Goal: Task Accomplishment & Management: Manage account settings

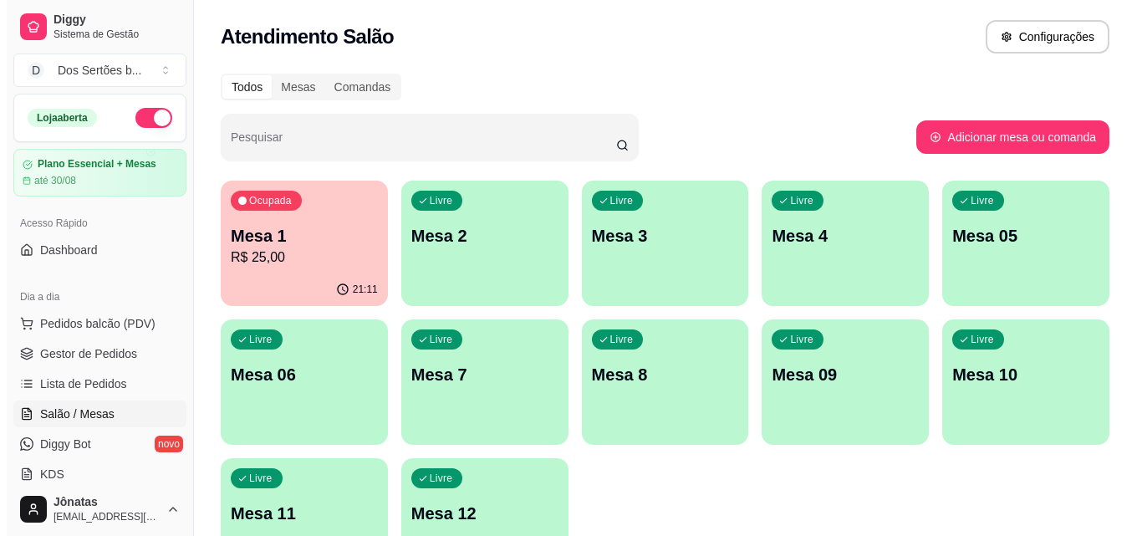
scroll to position [5, 0]
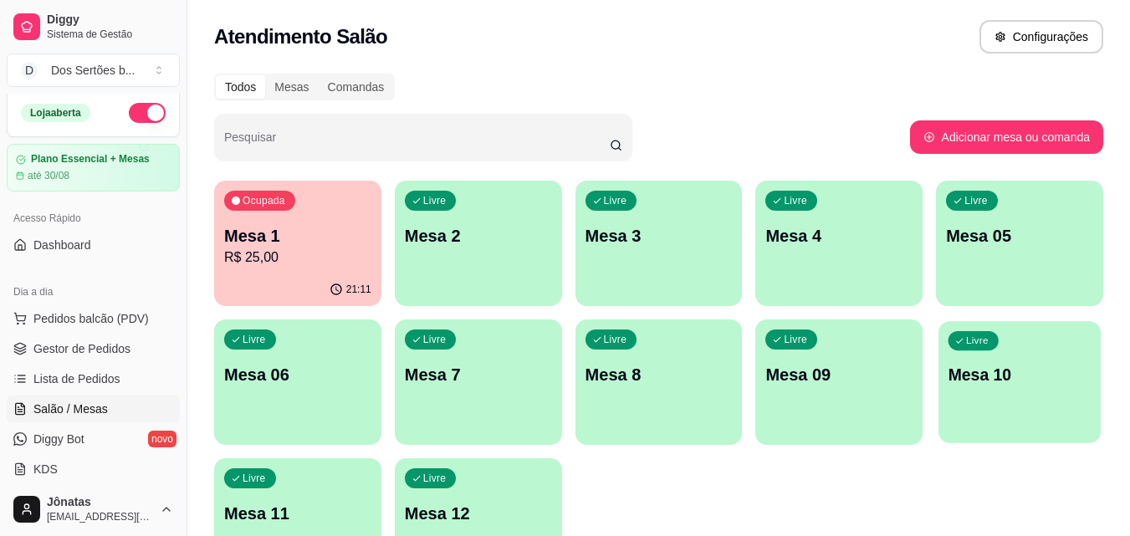
click at [1019, 381] on p "Mesa 10" at bounding box center [1019, 375] width 143 height 23
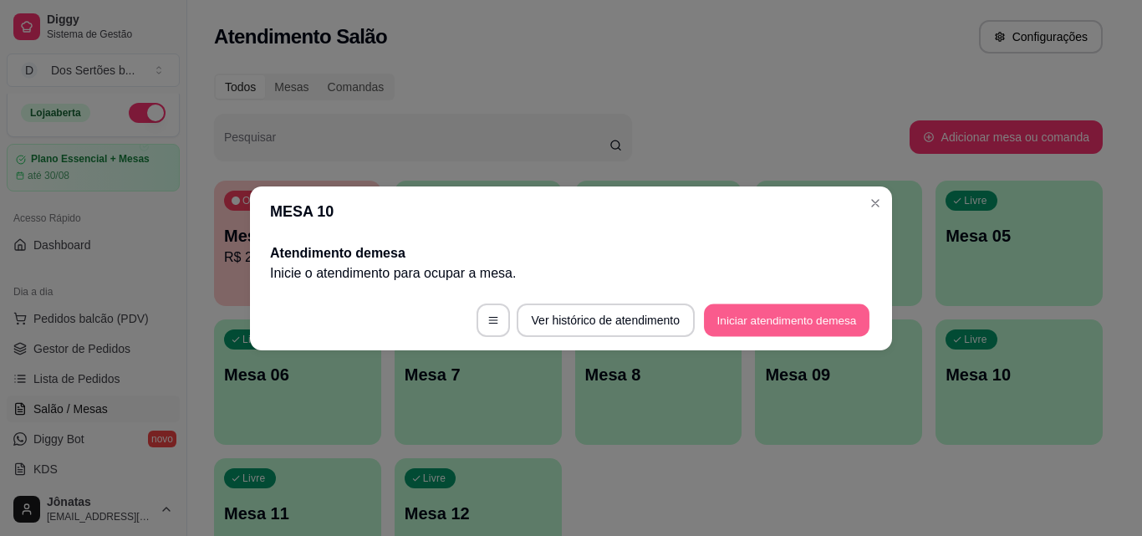
click at [741, 309] on button "Iniciar atendimento de mesa" at bounding box center [787, 319] width 166 height 33
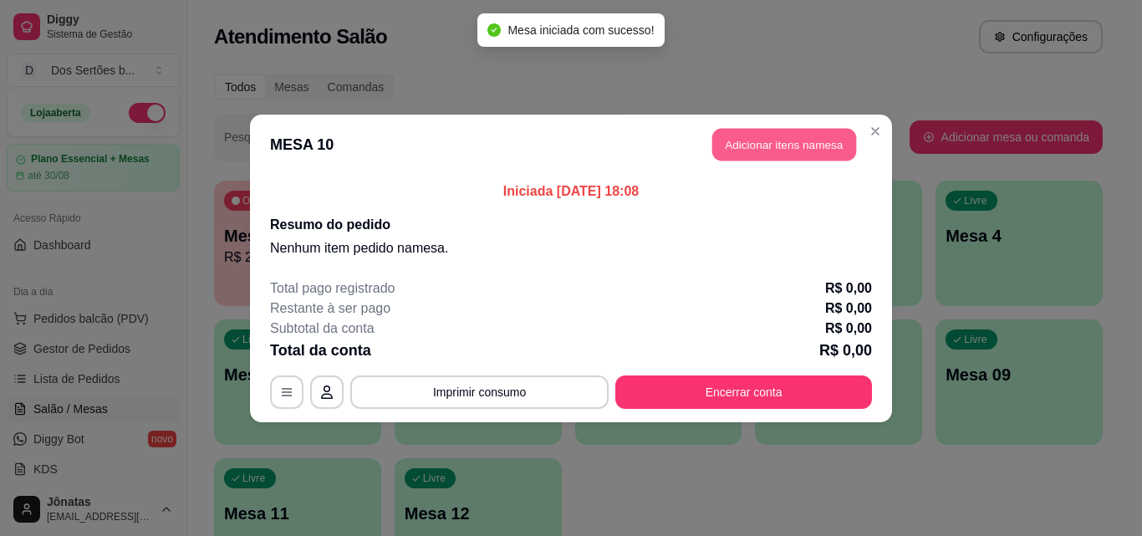
click at [752, 142] on button "Adicionar itens na mesa" at bounding box center [784, 144] width 144 height 33
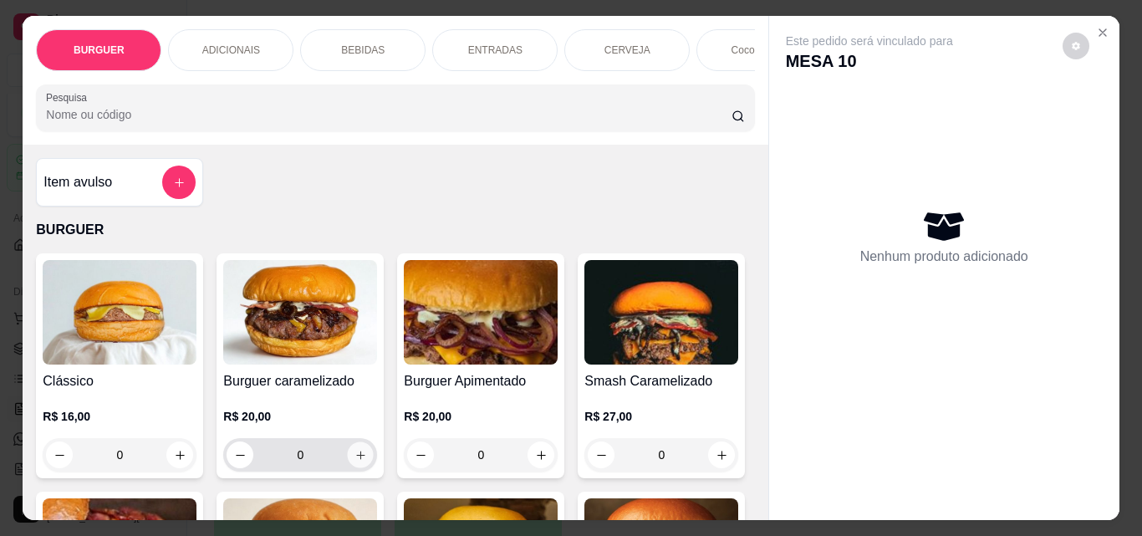
click at [348, 452] on button "increase-product-quantity" at bounding box center [361, 455] width 26 height 26
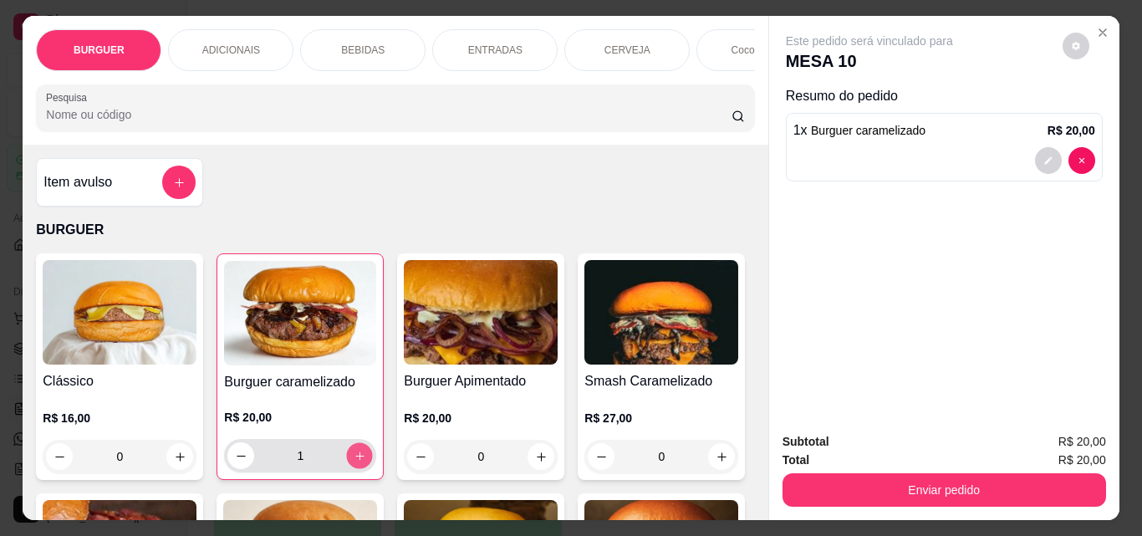
click at [354, 462] on icon "increase-product-quantity" at bounding box center [360, 456] width 13 height 13
type input "2"
click at [1043, 156] on icon "decrease-product-quantity" at bounding box center [1048, 161] width 10 height 10
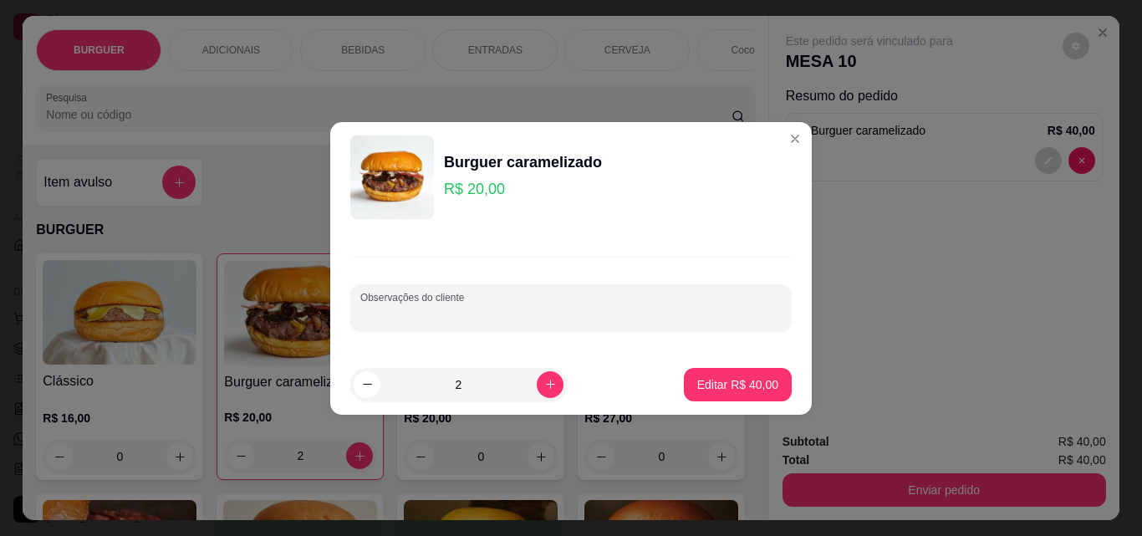
click at [430, 319] on input "Observações do cliente" at bounding box center [570, 314] width 421 height 17
type input "carne ao ponto, 1 sem molho especial e 1 sem cebola caramelizada"
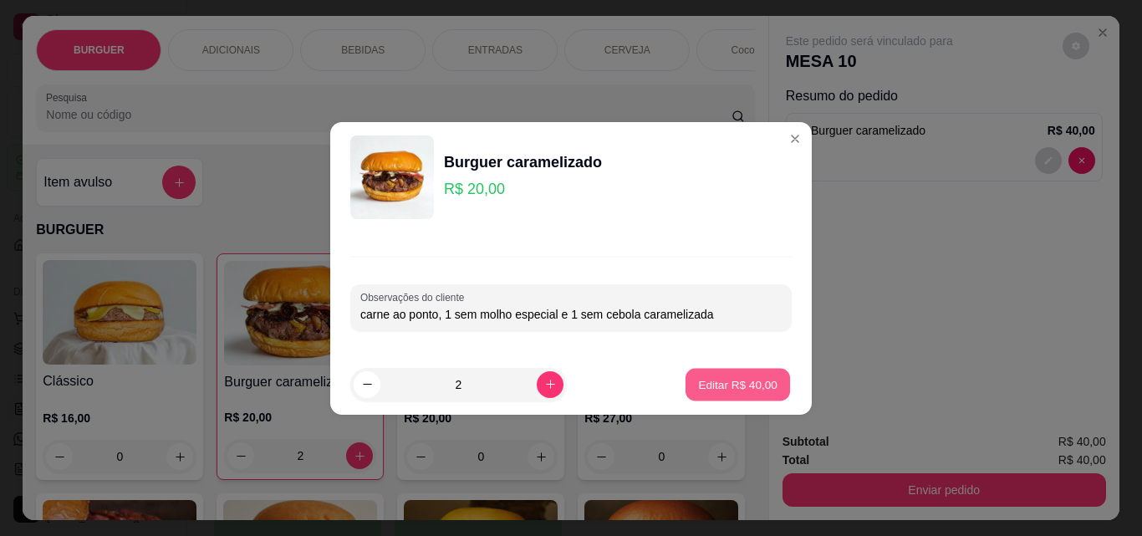
click at [713, 387] on p "Editar R$ 40,00" at bounding box center [737, 384] width 79 height 16
type input "0"
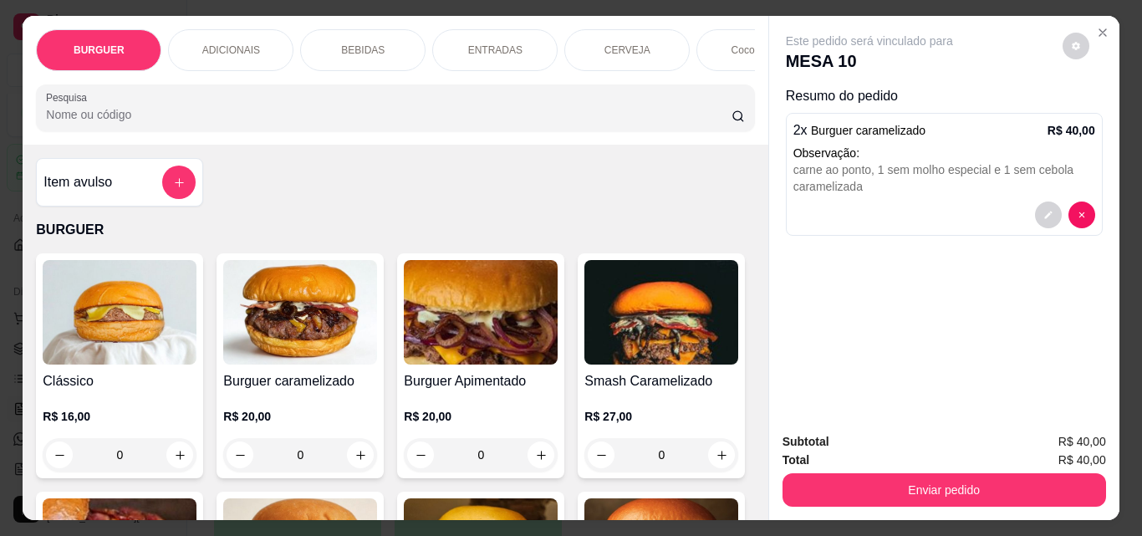
click at [372, 43] on p "BEBIDAS" at bounding box center [362, 49] width 43 height 13
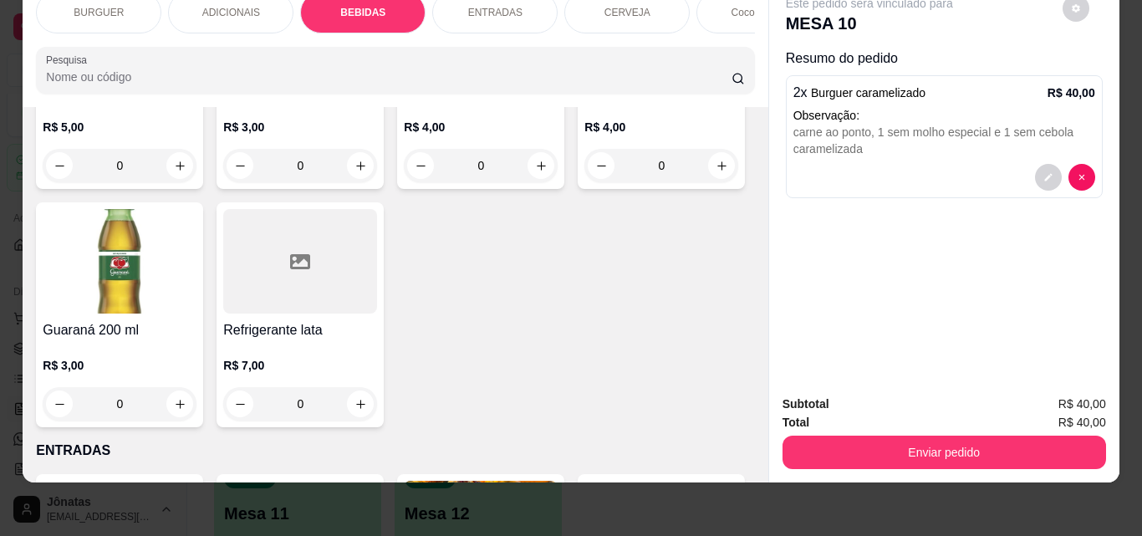
scroll to position [2040, 0]
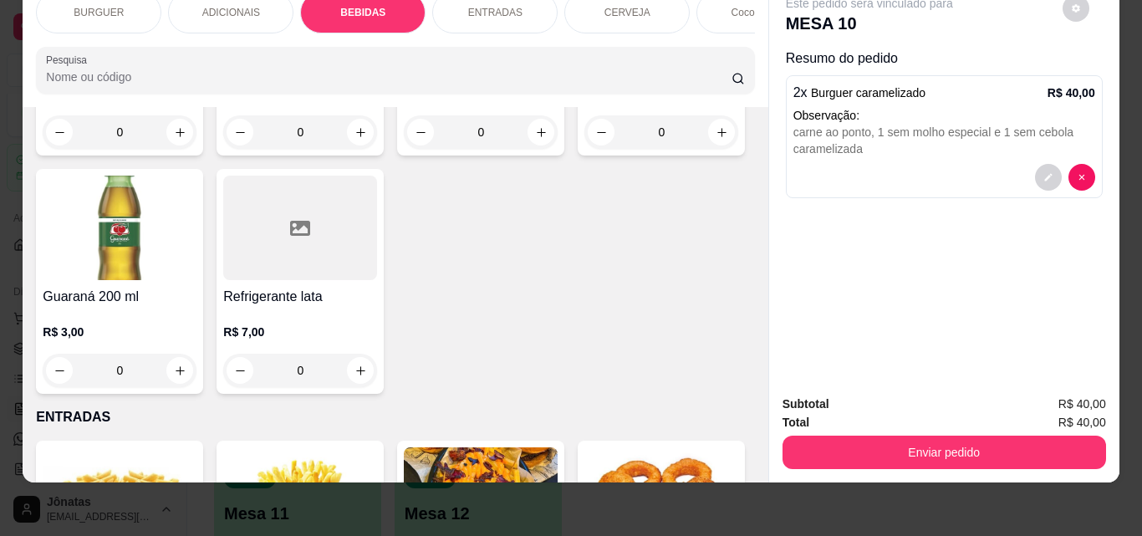
type input "1"
click at [1037, 240] on button "decrease-product-quantity" at bounding box center [1048, 253] width 26 height 26
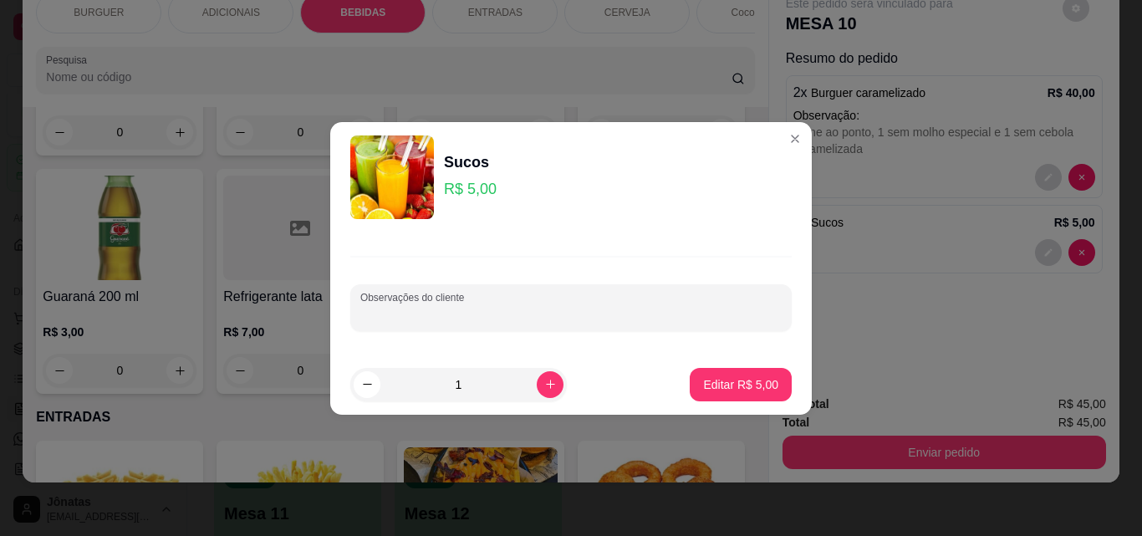
click at [378, 312] on input "Observações do cliente" at bounding box center [570, 314] width 421 height 17
type input "goiaba"
click at [732, 382] on p "Editar R$ 5,00" at bounding box center [741, 384] width 73 height 16
type input "0"
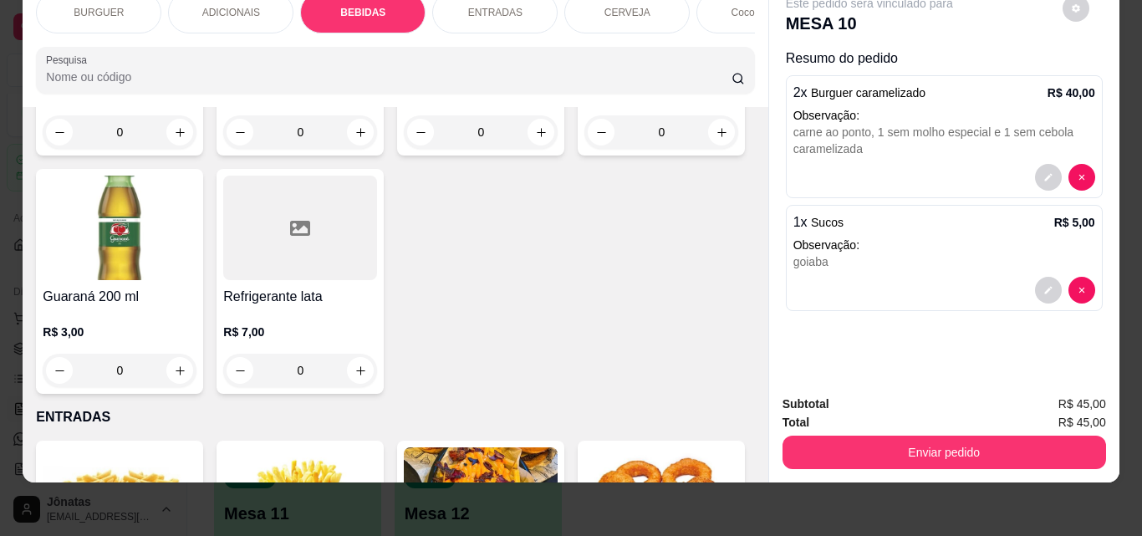
click at [507, 6] on p "ENTRADAS" at bounding box center [495, 12] width 54 height 13
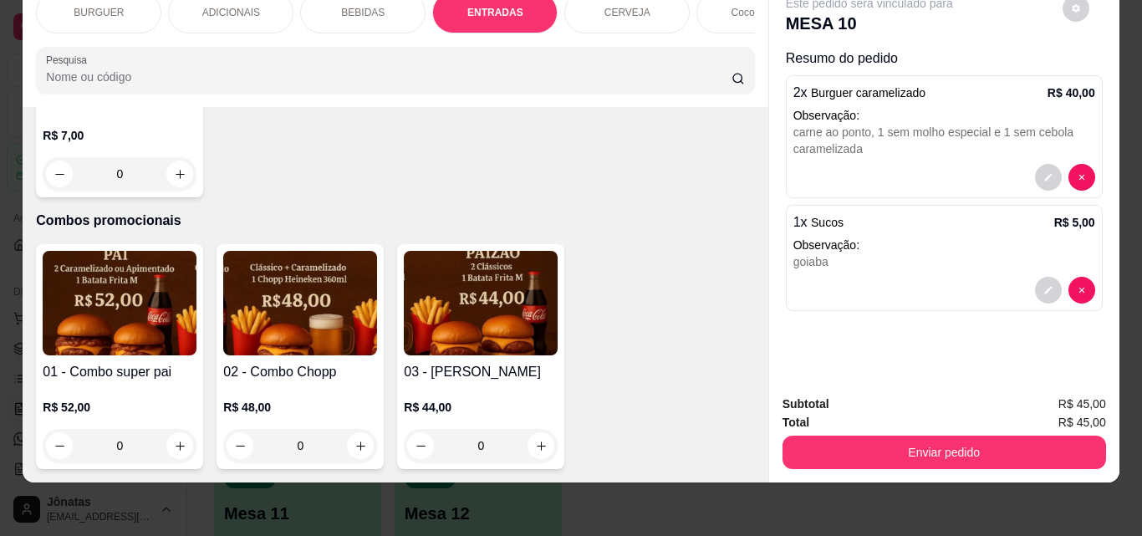
scroll to position [4188, 0]
click at [174, 181] on icon "increase-product-quantity" at bounding box center [180, 174] width 13 height 13
type input "1"
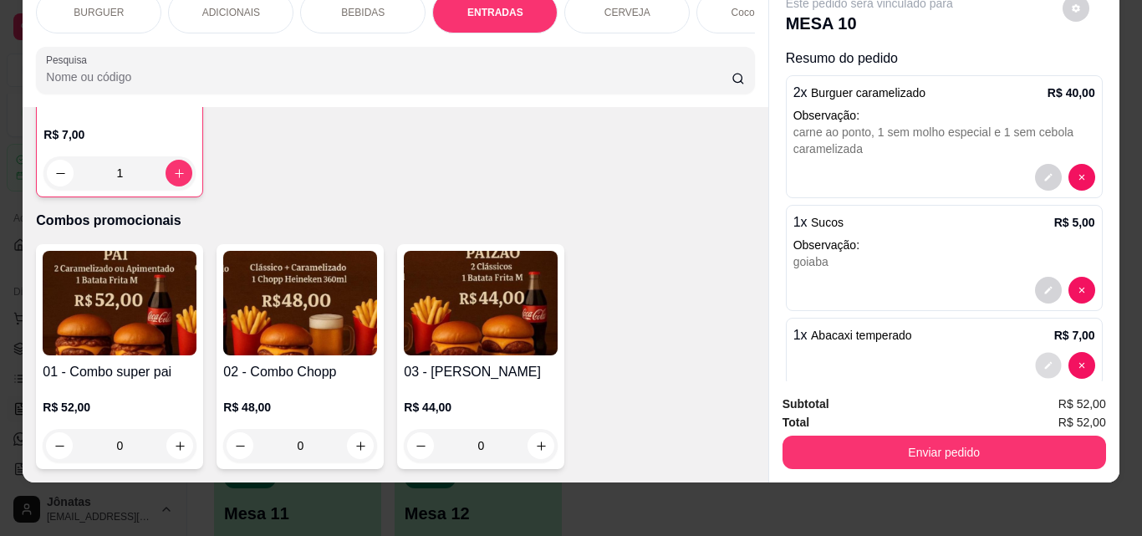
click at [1043, 360] on icon "decrease-product-quantity" at bounding box center [1048, 365] width 10 height 10
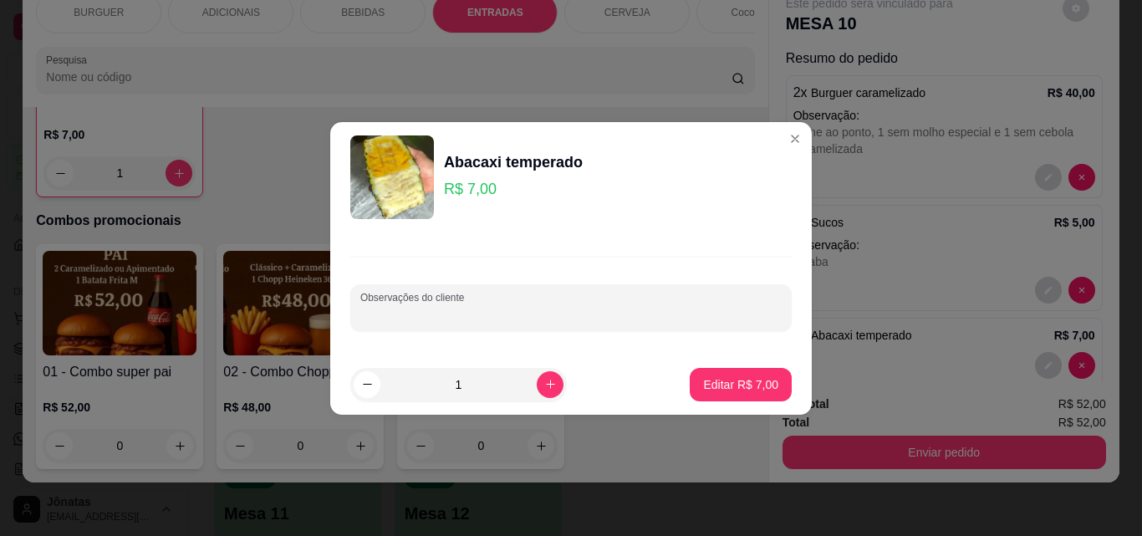
click at [482, 312] on input "Observações do cliente" at bounding box center [570, 314] width 421 height 17
type input "sem leite condensado, sem pimenta"
click at [720, 380] on p "Editar R$ 7,00" at bounding box center [741, 384] width 73 height 16
type input "0"
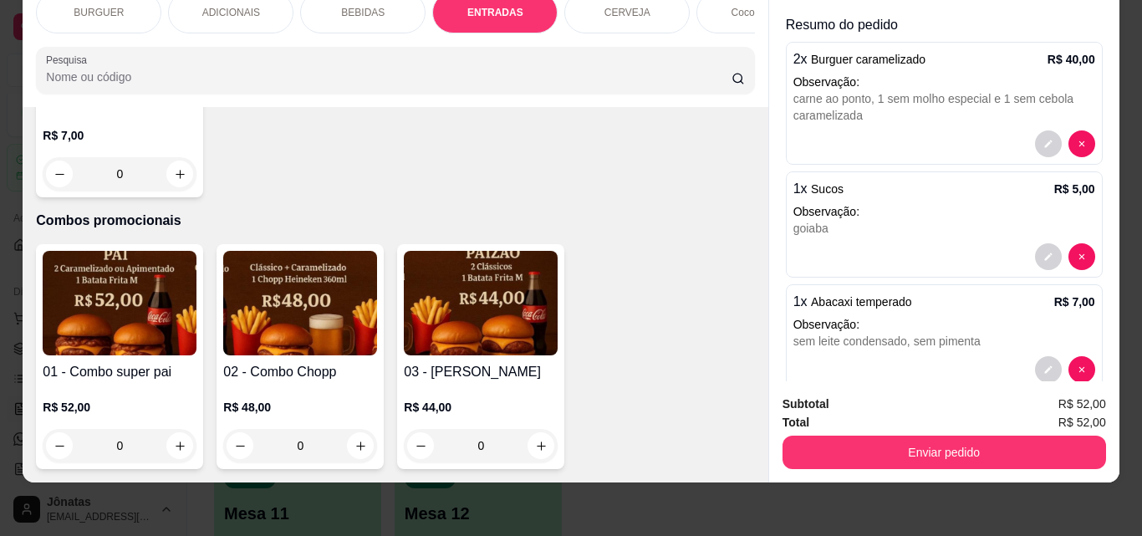
scroll to position [66, 0]
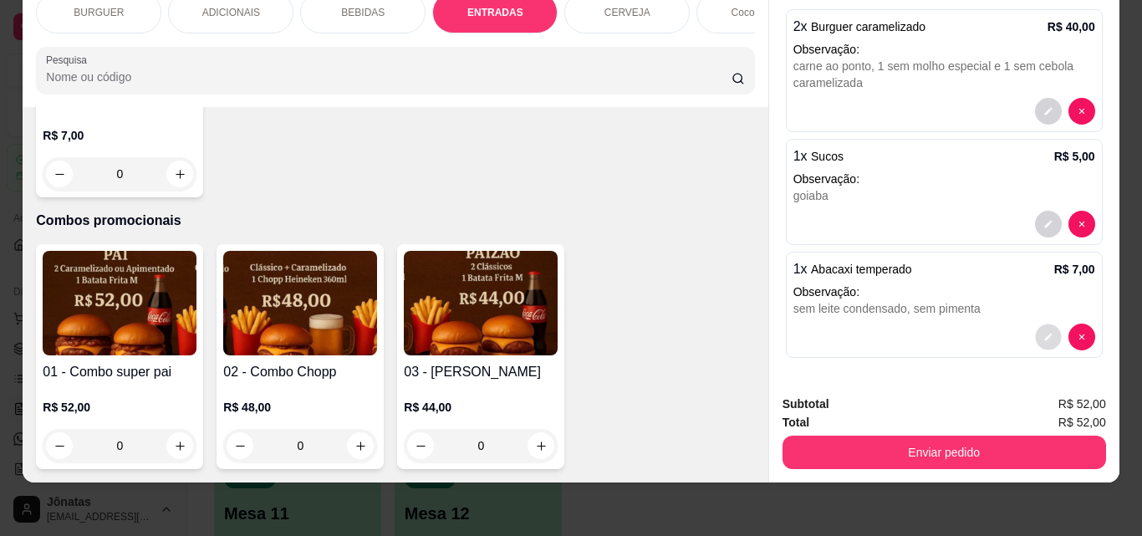
click at [1035, 325] on button "decrease-product-quantity" at bounding box center [1048, 337] width 26 height 26
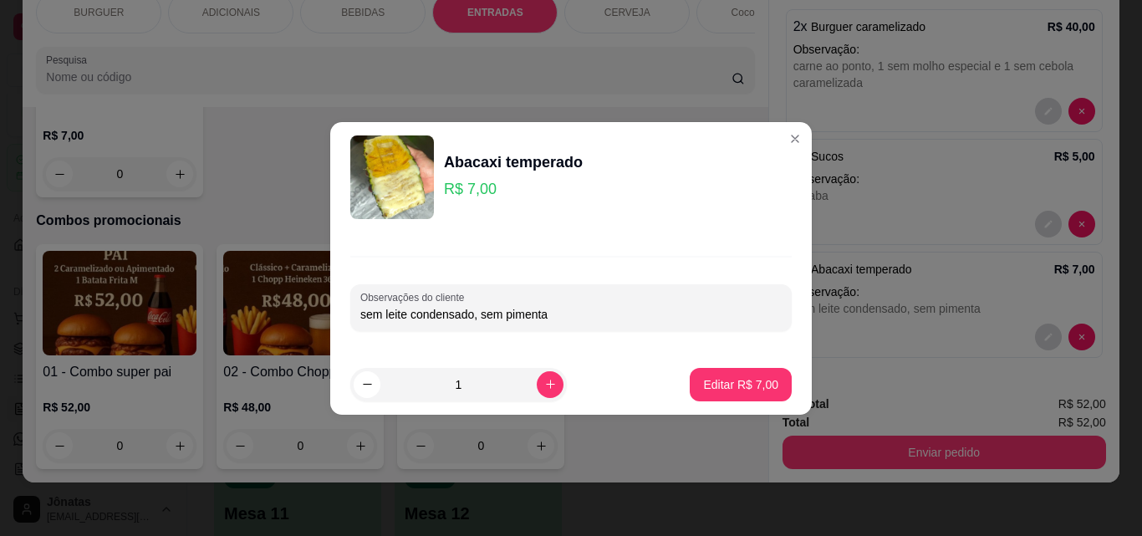
click at [591, 316] on input "sem leite condensado, sem pimenta" at bounding box center [570, 314] width 421 height 17
type input "sem leite condensado, sem pimenta do reino"
click at [718, 391] on p "Editar R$ 7,00" at bounding box center [741, 384] width 73 height 16
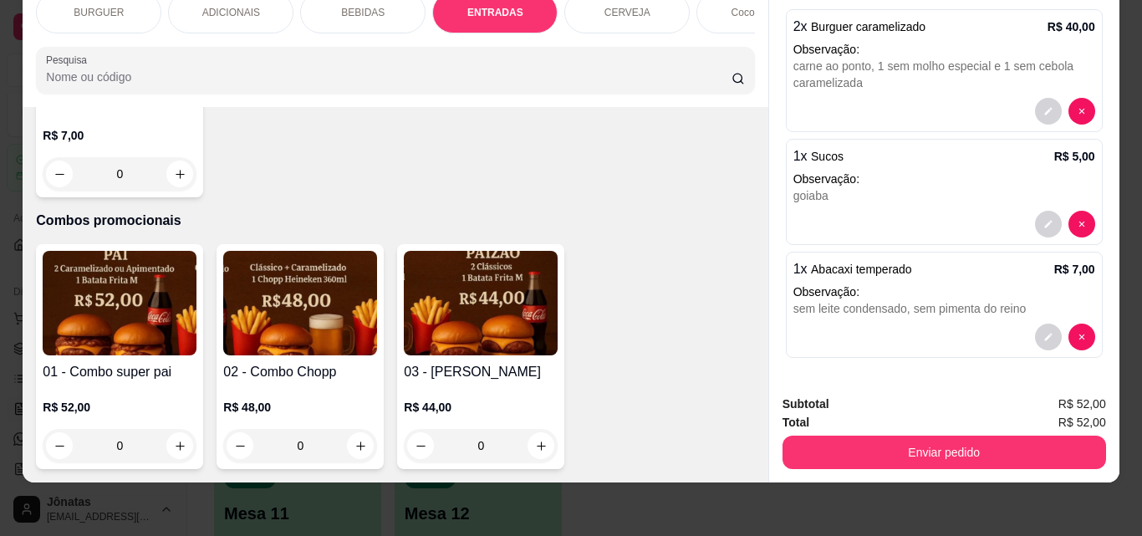
scroll to position [4088, 0]
type input "1"
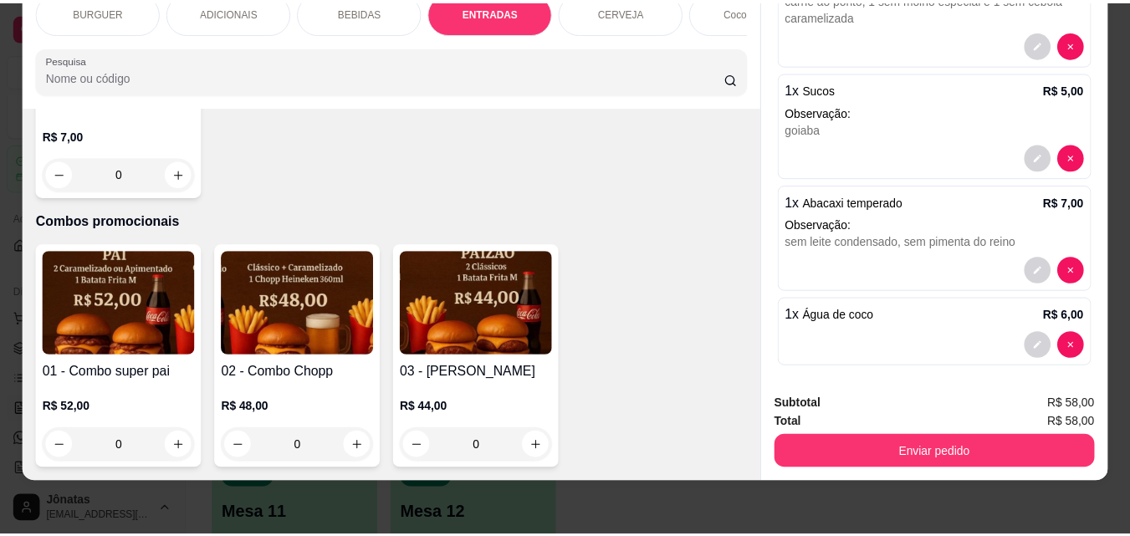
scroll to position [141, 0]
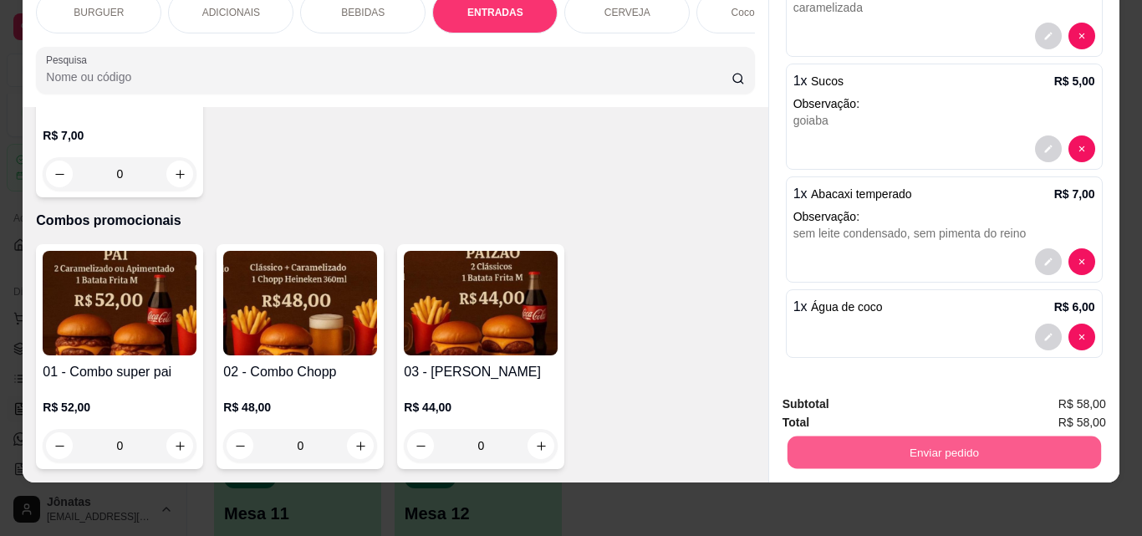
click at [864, 441] on button "Enviar pedido" at bounding box center [944, 452] width 314 height 33
click at [854, 394] on button "Não registrar e enviar pedido" at bounding box center [888, 398] width 169 height 31
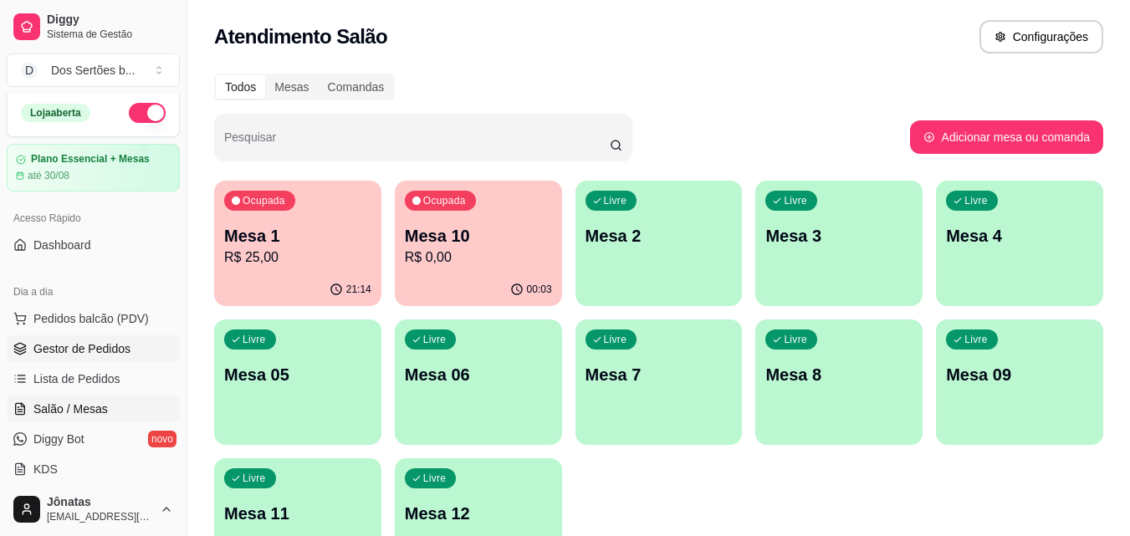
click at [130, 352] on link "Gestor de Pedidos" at bounding box center [93, 348] width 173 height 27
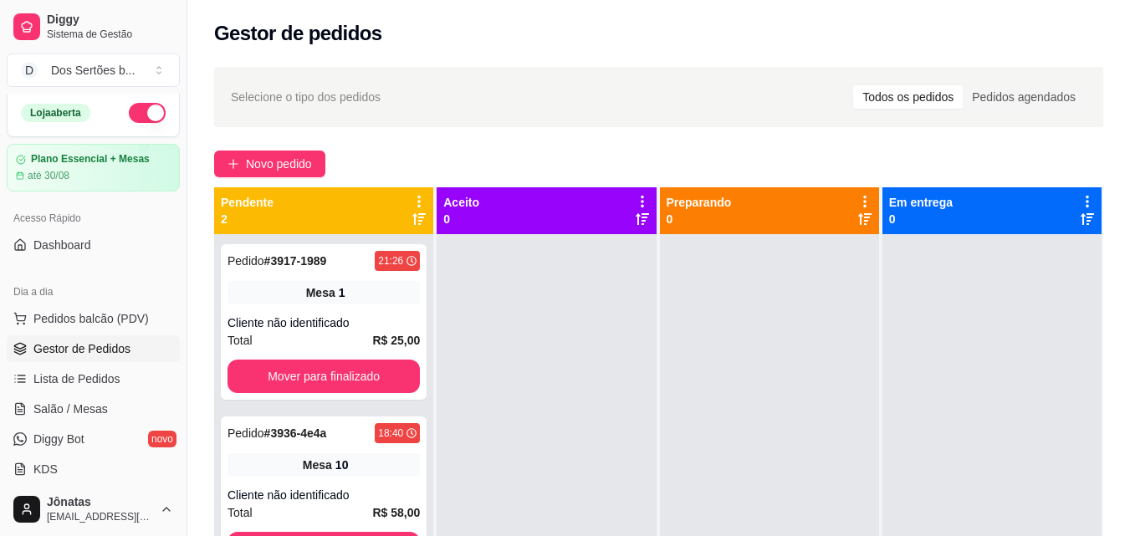
scroll to position [255, 0]
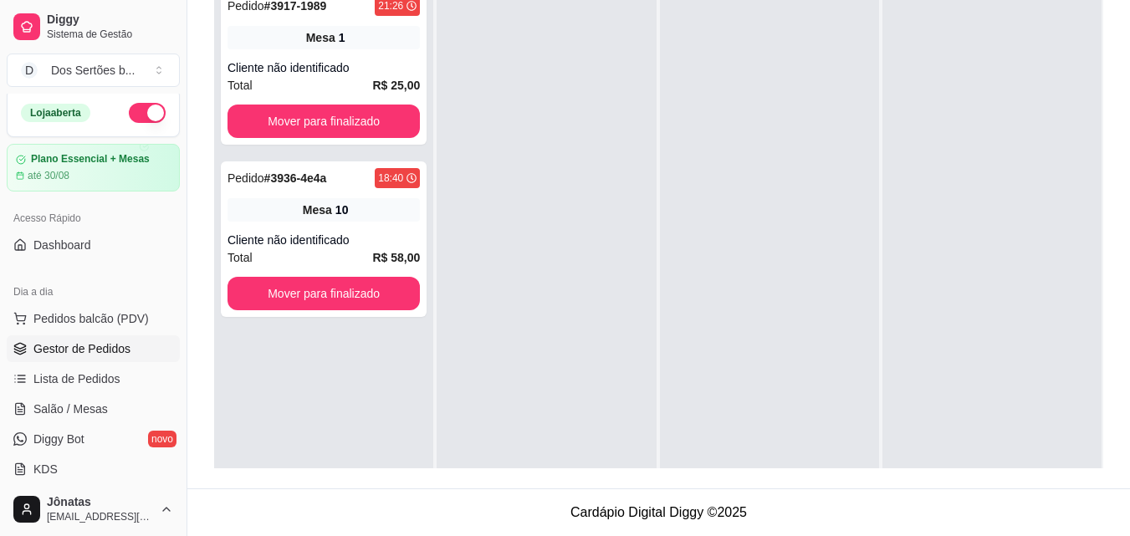
click at [106, 394] on ul "Pedidos balcão (PDV) Gestor de Pedidos Lista de Pedidos Salão / Mesas Diggy Bot…" at bounding box center [93, 393] width 173 height 177
click at [74, 378] on span "Lista de Pedidos" at bounding box center [76, 378] width 87 height 17
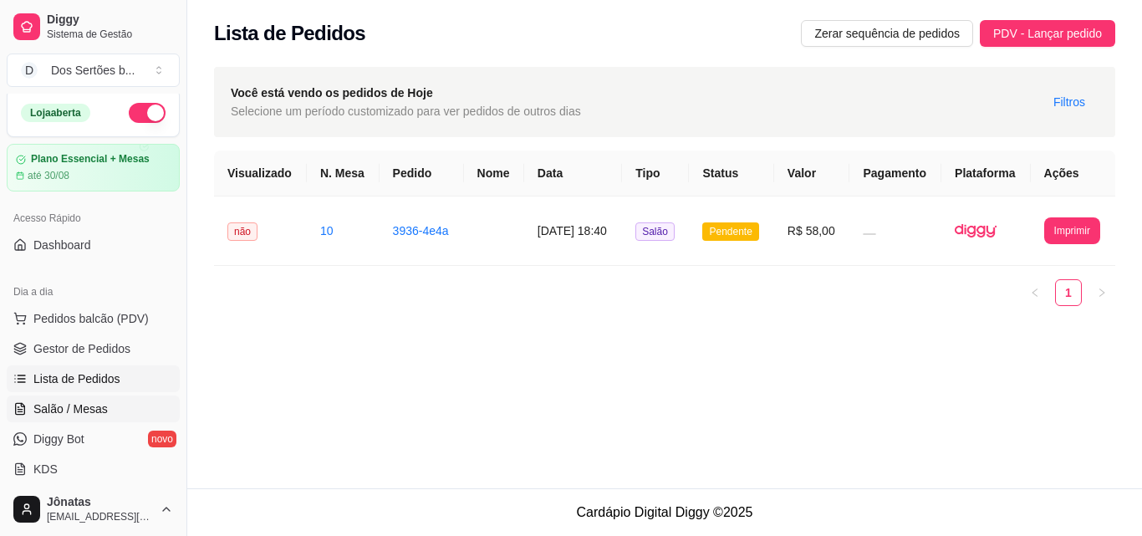
click at [94, 410] on span "Salão / Mesas" at bounding box center [70, 408] width 74 height 17
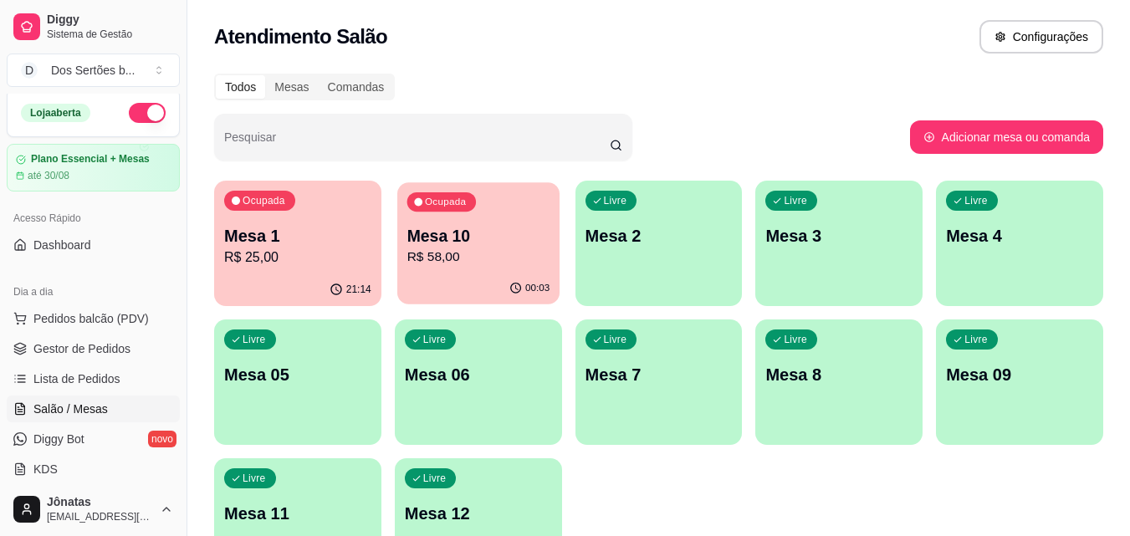
click at [503, 267] on p "R$ 58,00" at bounding box center [477, 256] width 143 height 19
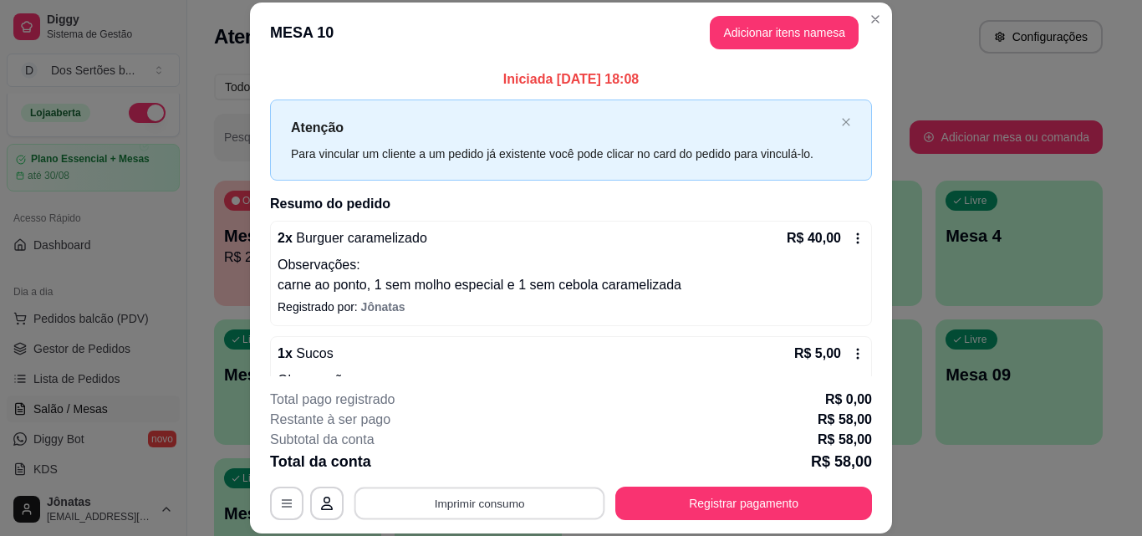
click at [476, 499] on button "Imprimir consumo" at bounding box center [479, 503] width 251 height 33
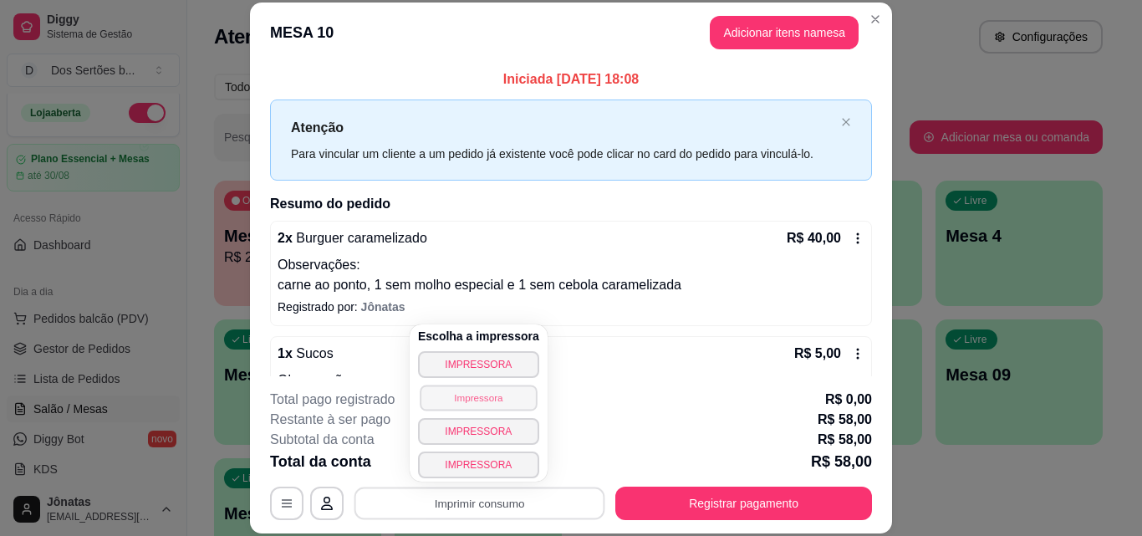
click at [480, 399] on button "Impressora" at bounding box center [478, 398] width 117 height 26
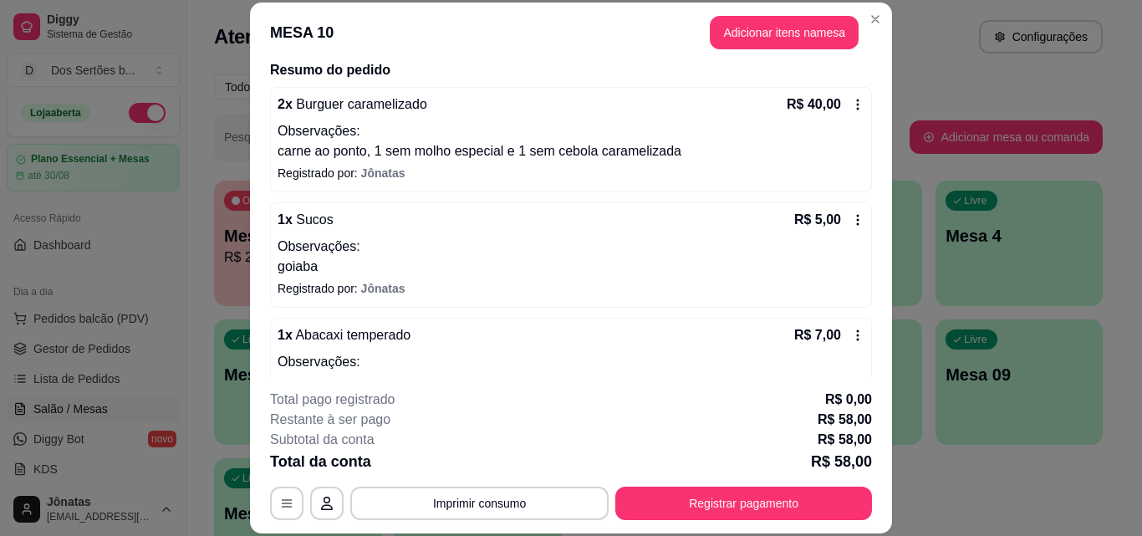
scroll to position [167, 0]
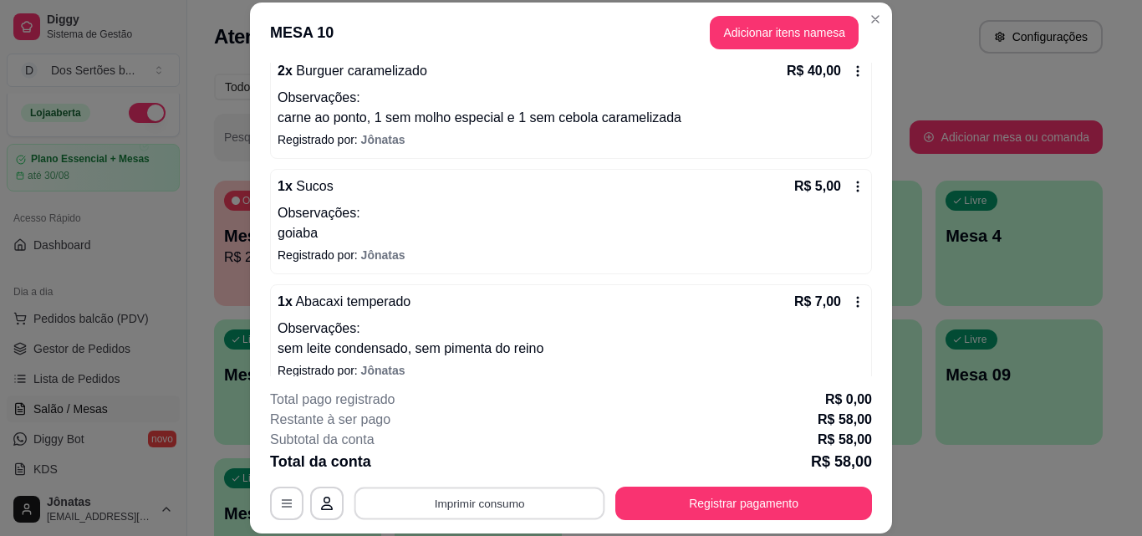
click at [466, 497] on button "Imprimir consumo" at bounding box center [479, 503] width 251 height 33
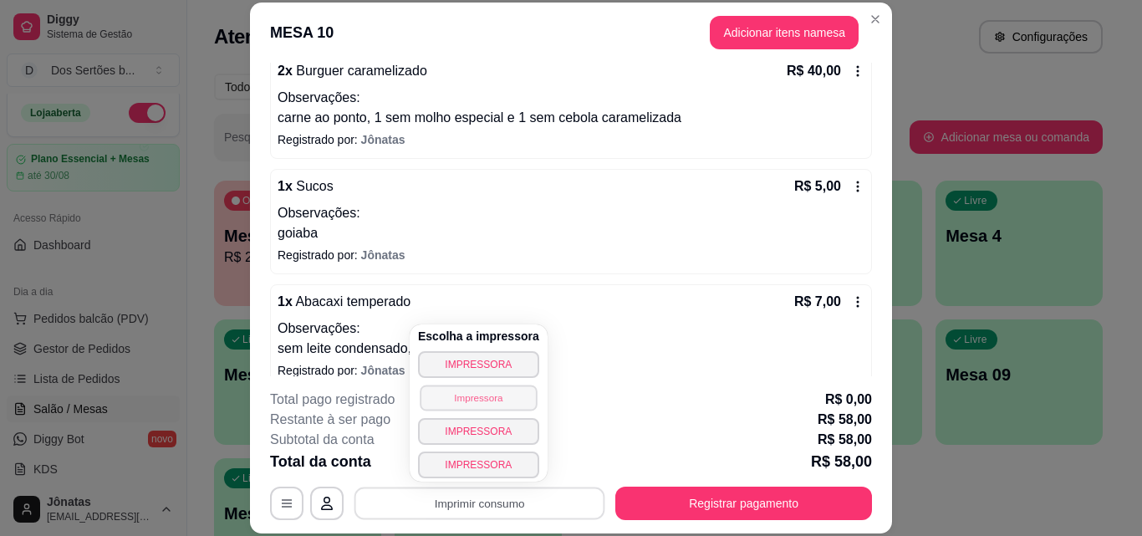
click at [462, 398] on button "Impressora" at bounding box center [478, 398] width 117 height 26
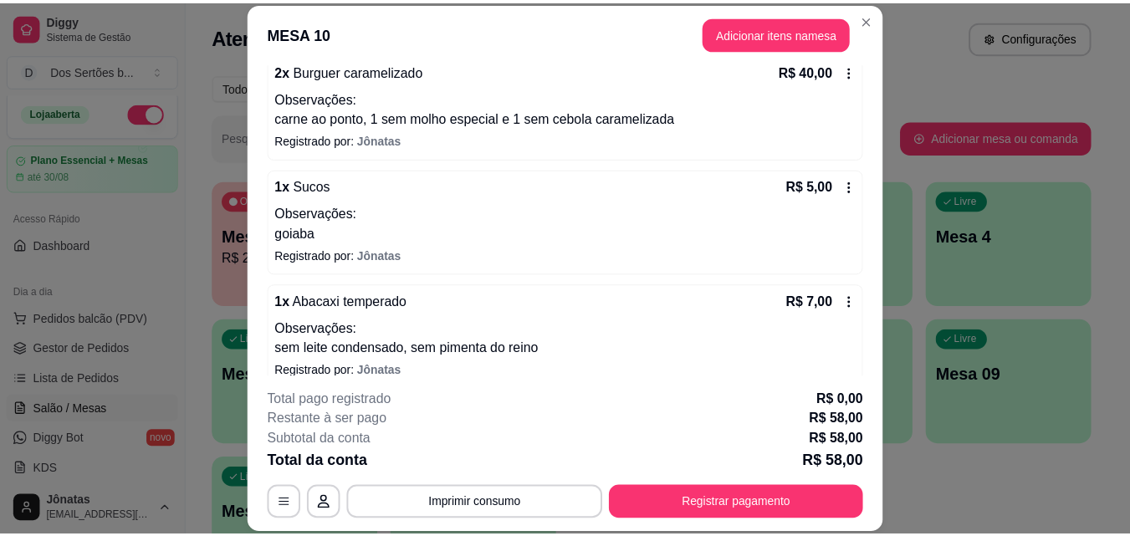
scroll to position [256, 0]
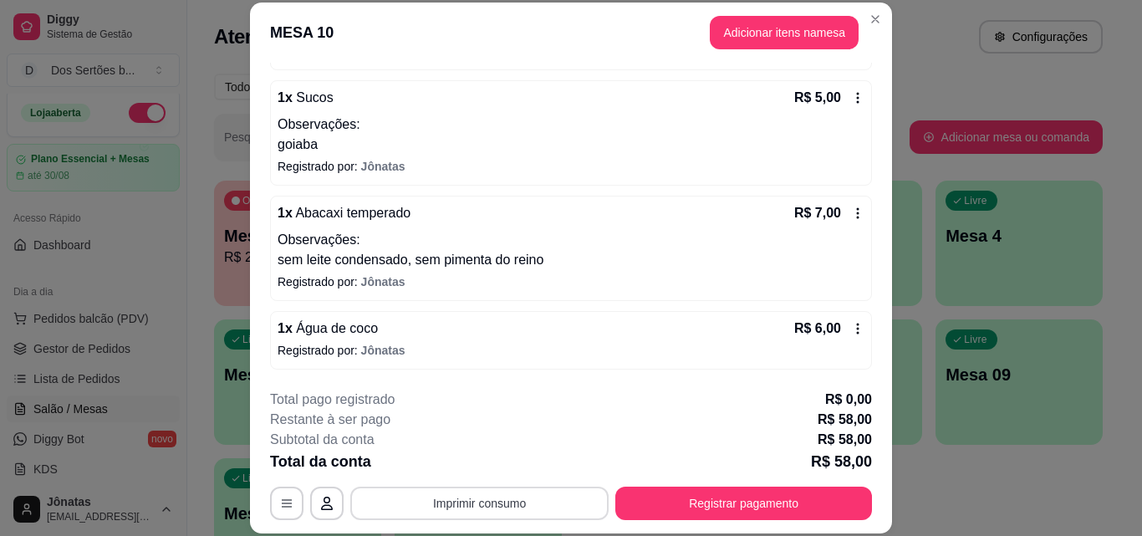
click at [456, 508] on button "Imprimir consumo" at bounding box center [479, 503] width 258 height 33
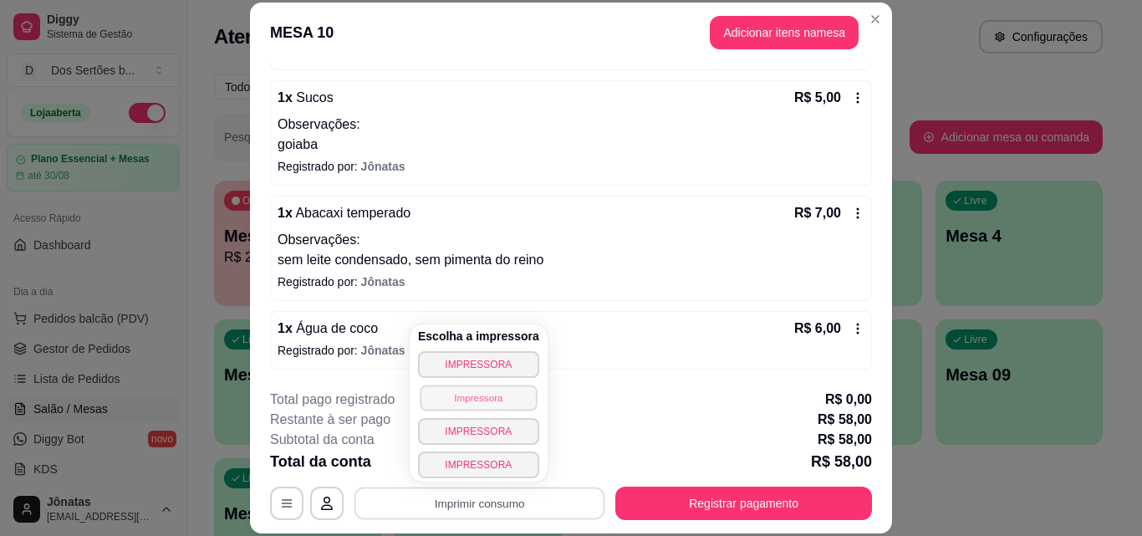
click at [477, 398] on button "Impressora" at bounding box center [478, 398] width 117 height 26
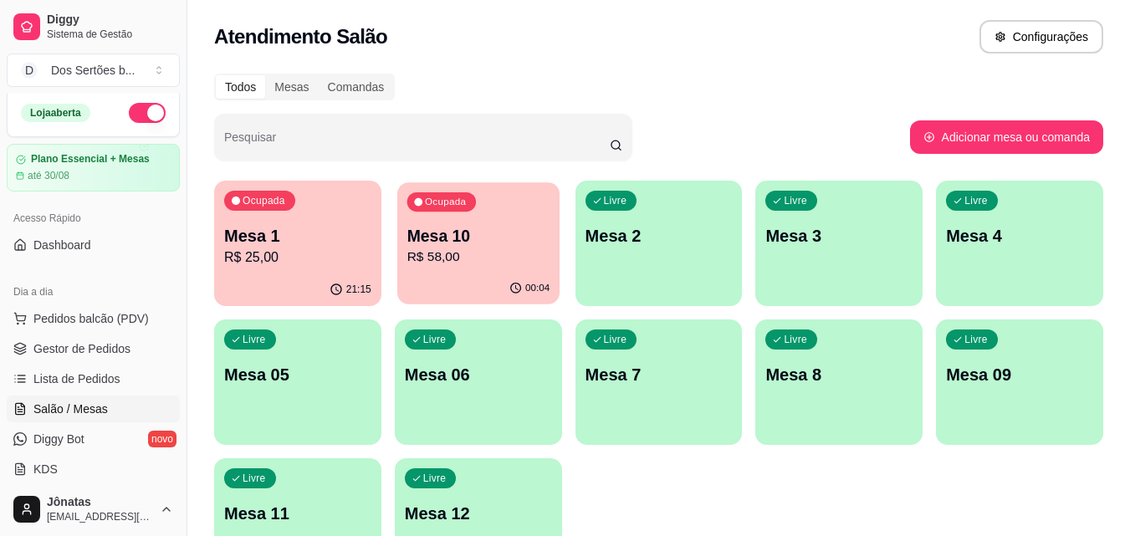
click at [513, 247] on p "R$ 58,00" at bounding box center [477, 256] width 143 height 19
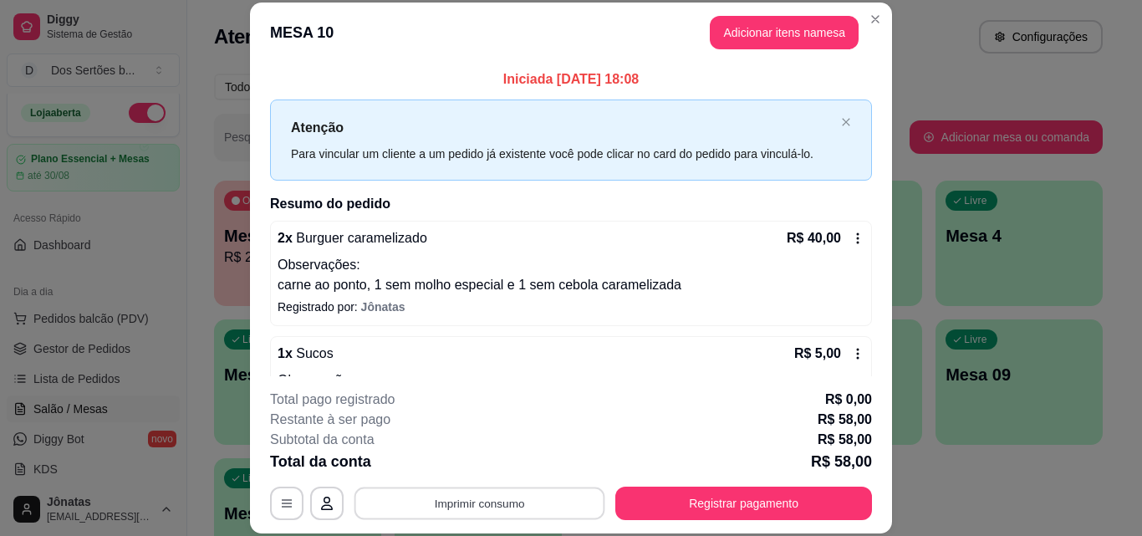
click at [524, 515] on button "Imprimir consumo" at bounding box center [479, 503] width 251 height 33
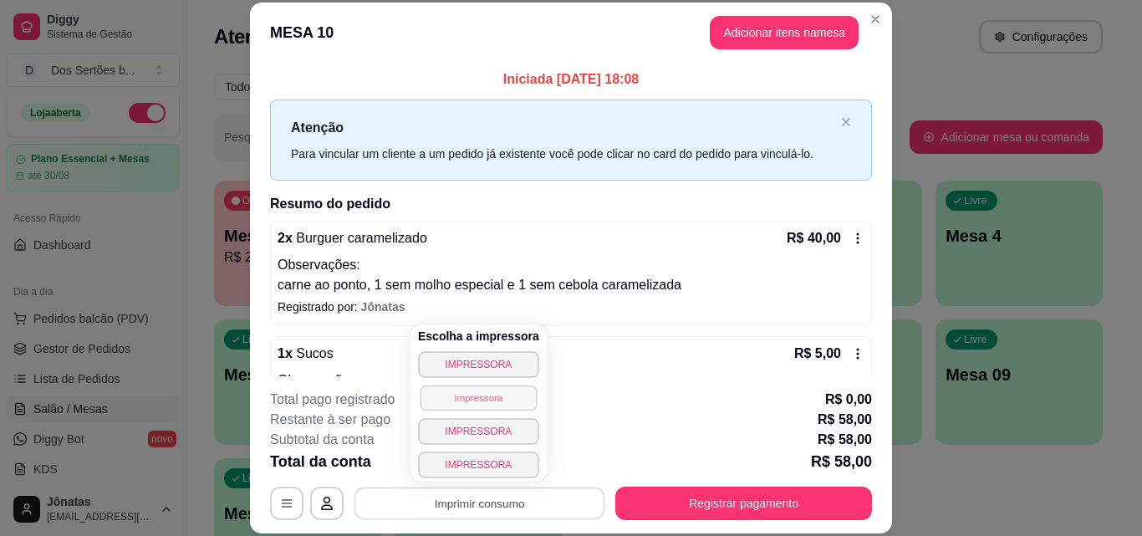
click at [443, 405] on button "Impressora" at bounding box center [478, 398] width 117 height 26
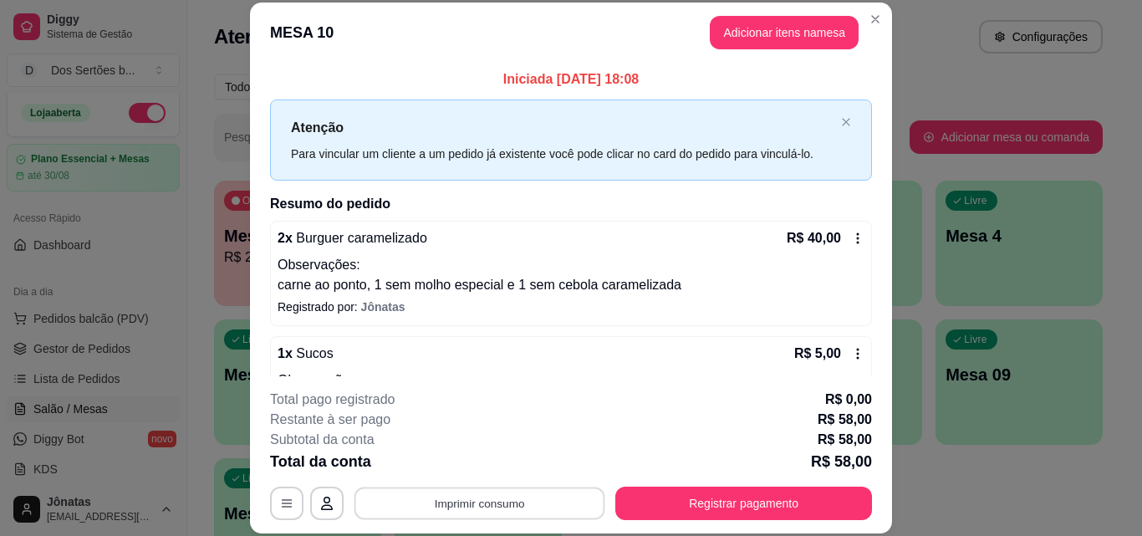
click at [455, 497] on button "Imprimir consumo" at bounding box center [479, 503] width 251 height 33
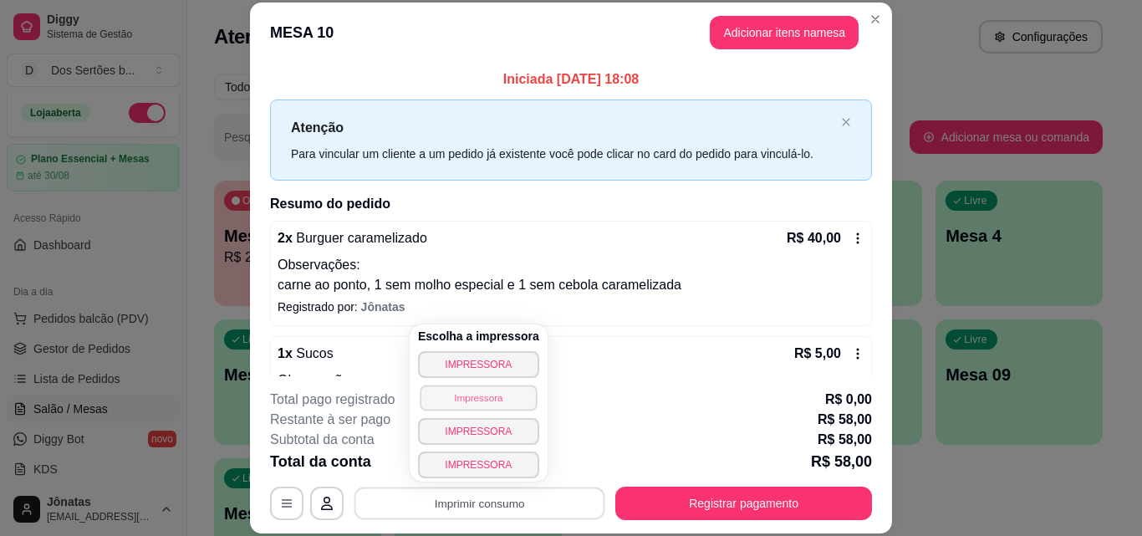
click at [465, 394] on button "Impressora" at bounding box center [478, 398] width 117 height 26
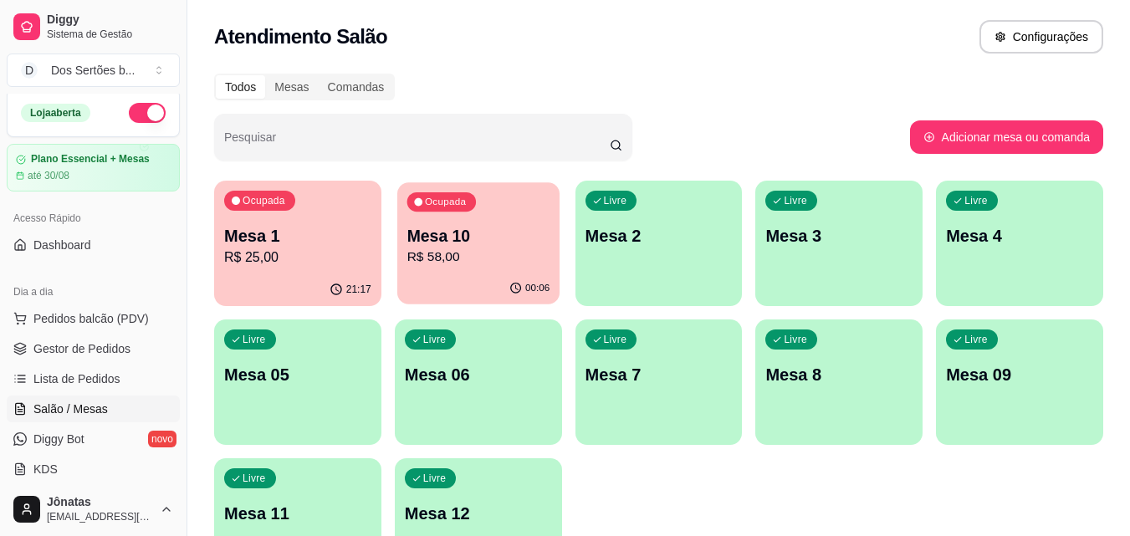
click at [488, 253] on p "R$ 58,00" at bounding box center [477, 256] width 143 height 19
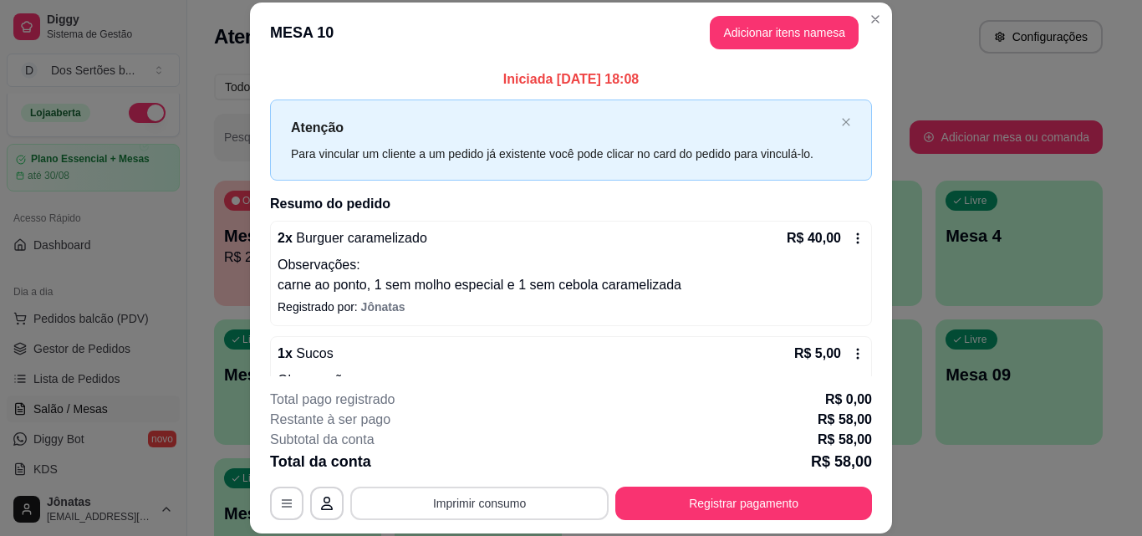
click at [414, 493] on button "Imprimir consumo" at bounding box center [479, 503] width 258 height 33
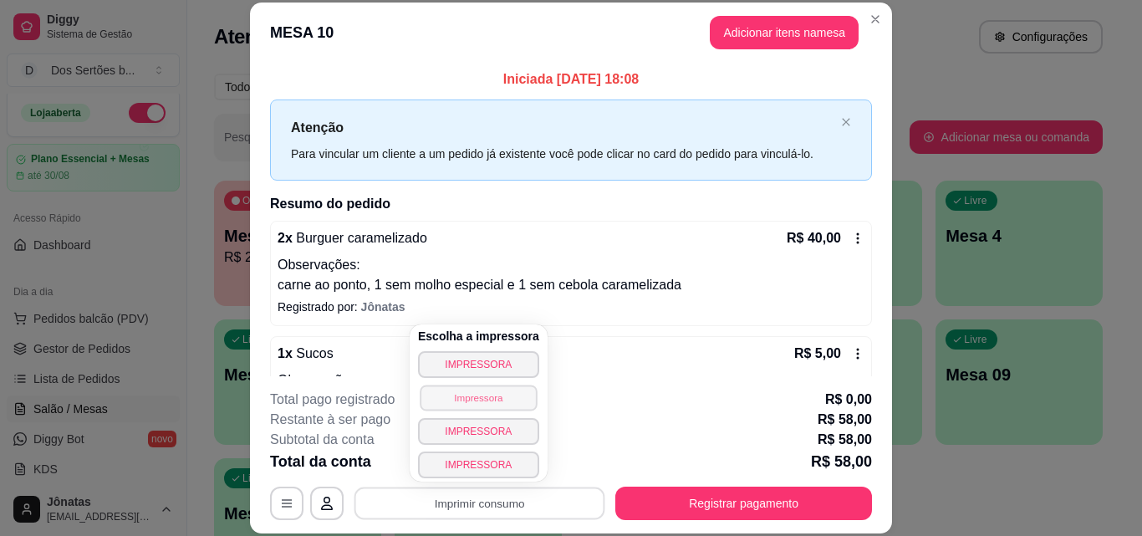
click at [456, 401] on button "Impressora" at bounding box center [478, 398] width 117 height 26
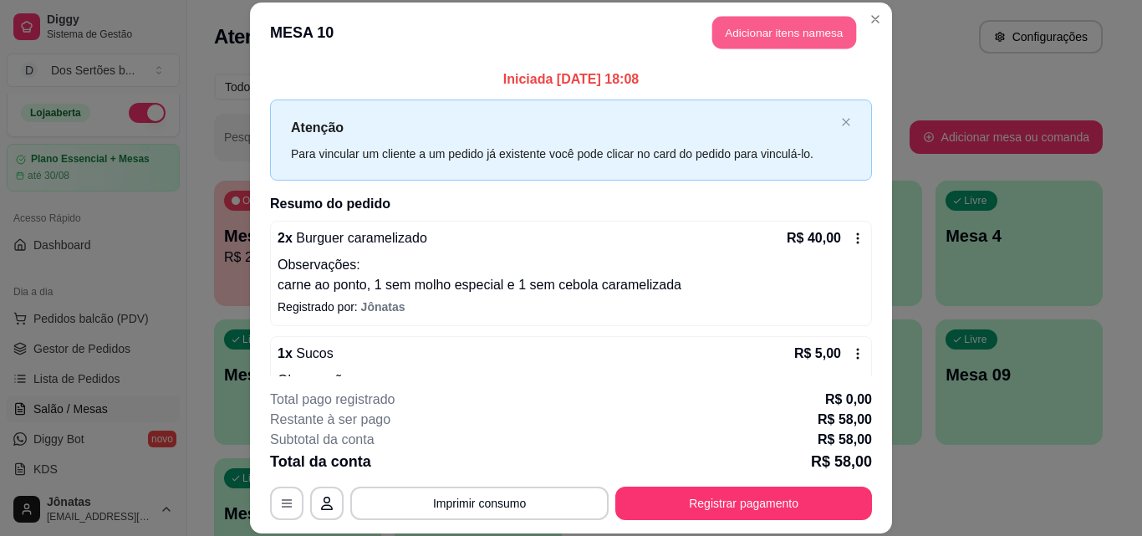
click at [805, 42] on button "Adicionar itens na mesa" at bounding box center [784, 33] width 144 height 33
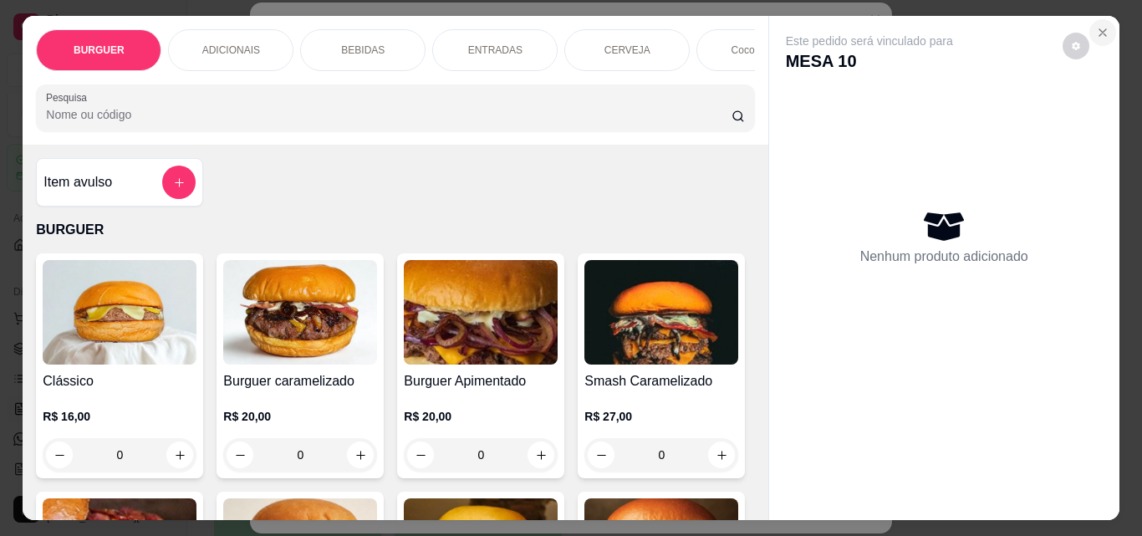
click at [1098, 33] on button "Close" at bounding box center [1102, 32] width 27 height 27
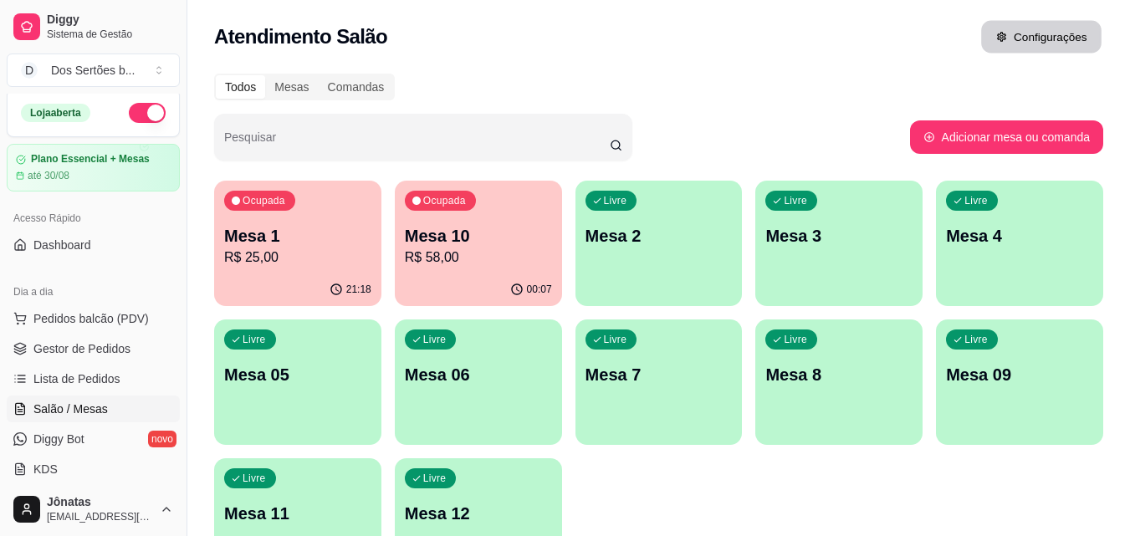
click at [1004, 32] on icon "button" at bounding box center [1001, 37] width 12 height 12
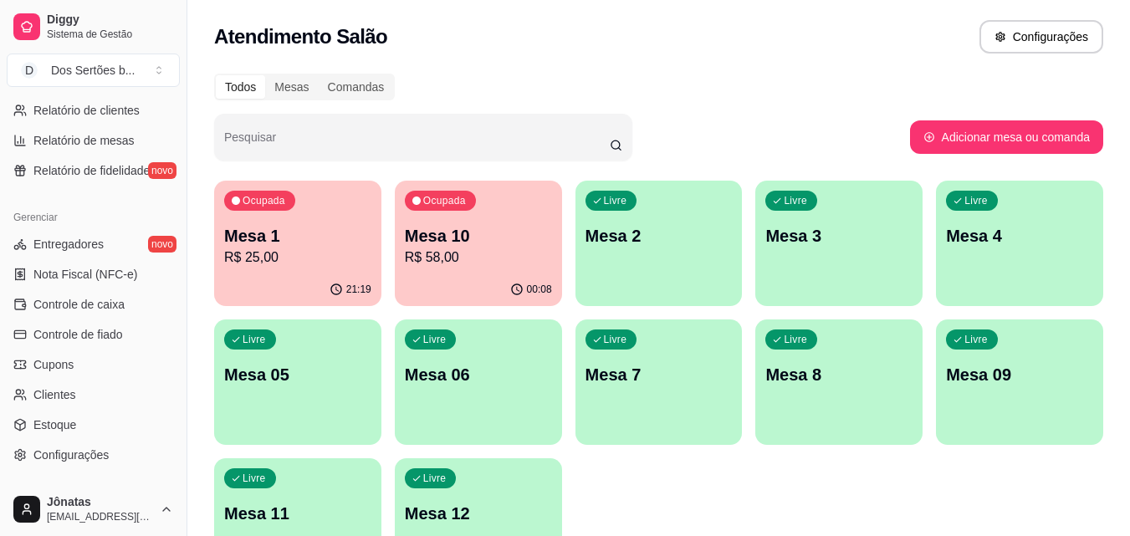
scroll to position [667, 0]
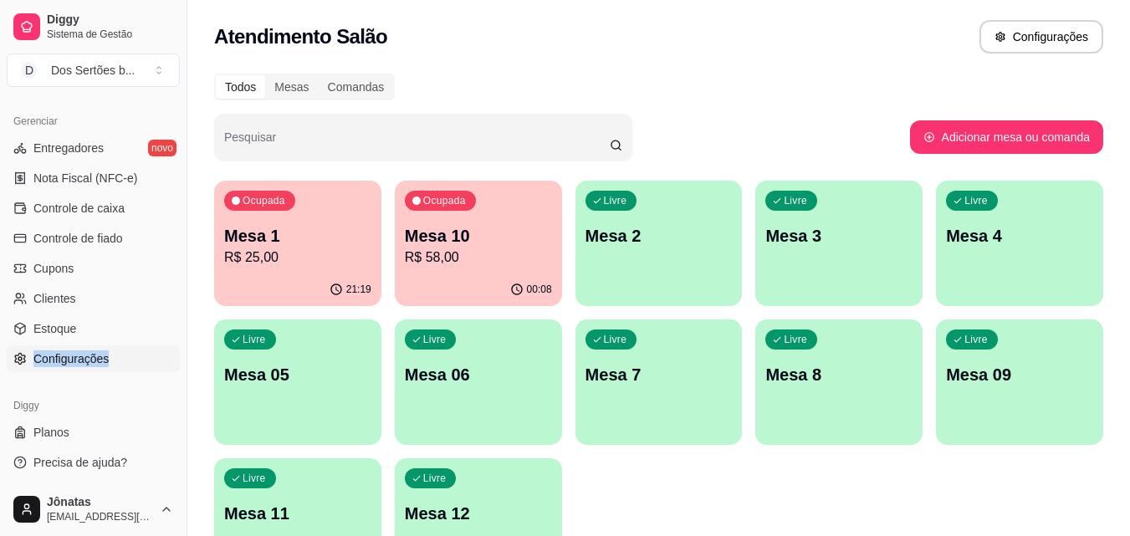
drag, startPoint x: 72, startPoint y: 343, endPoint x: 73, endPoint y: 357, distance: 14.2
click at [73, 354] on ul "Entregadores novo Nota Fiscal (NFC-e) Controle de caixa Controle de fiado Cupon…" at bounding box center [93, 253] width 173 height 237
click at [71, 358] on span "Configurações" at bounding box center [70, 358] width 75 height 17
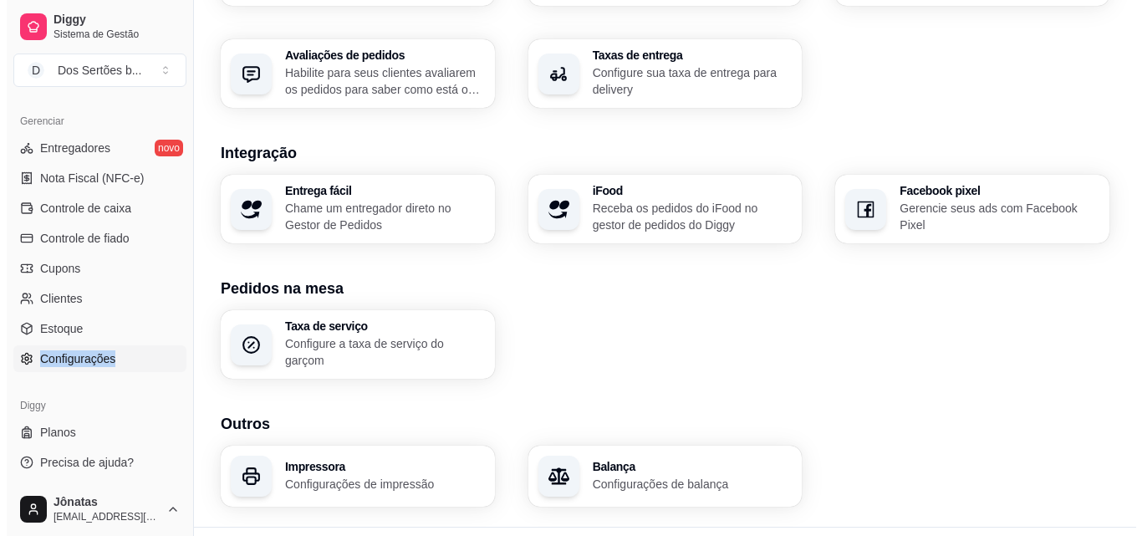
scroll to position [635, 0]
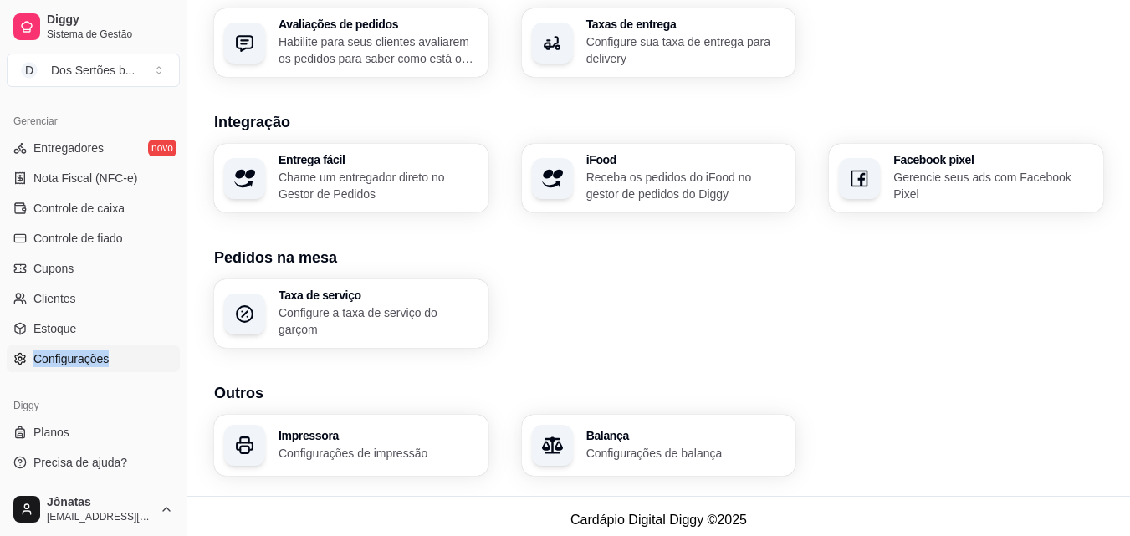
click at [347, 430] on h3 "Impressora" at bounding box center [378, 436] width 200 height 12
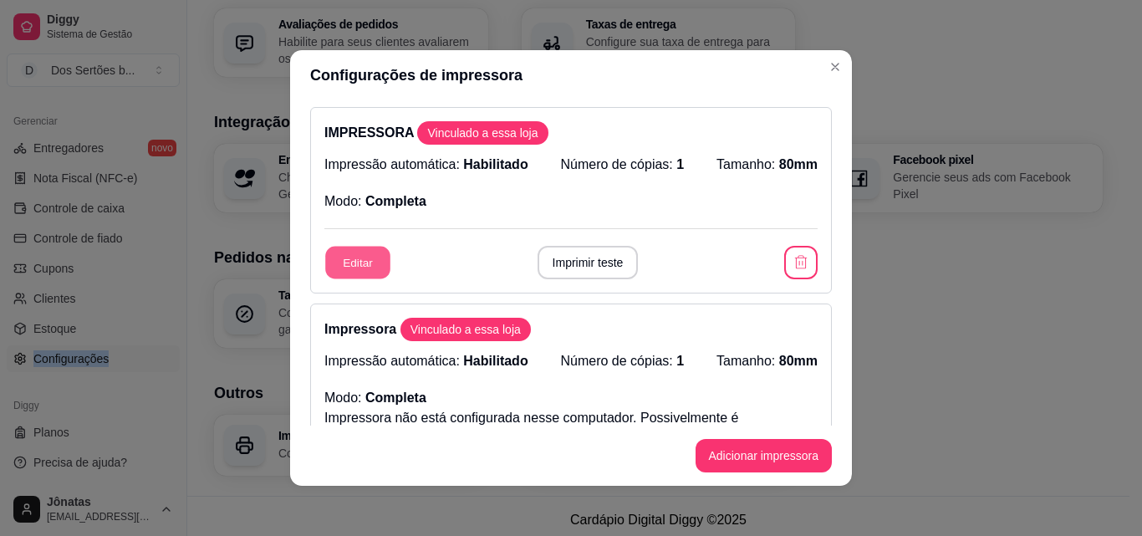
click at [345, 265] on button "Editar" at bounding box center [357, 263] width 65 height 33
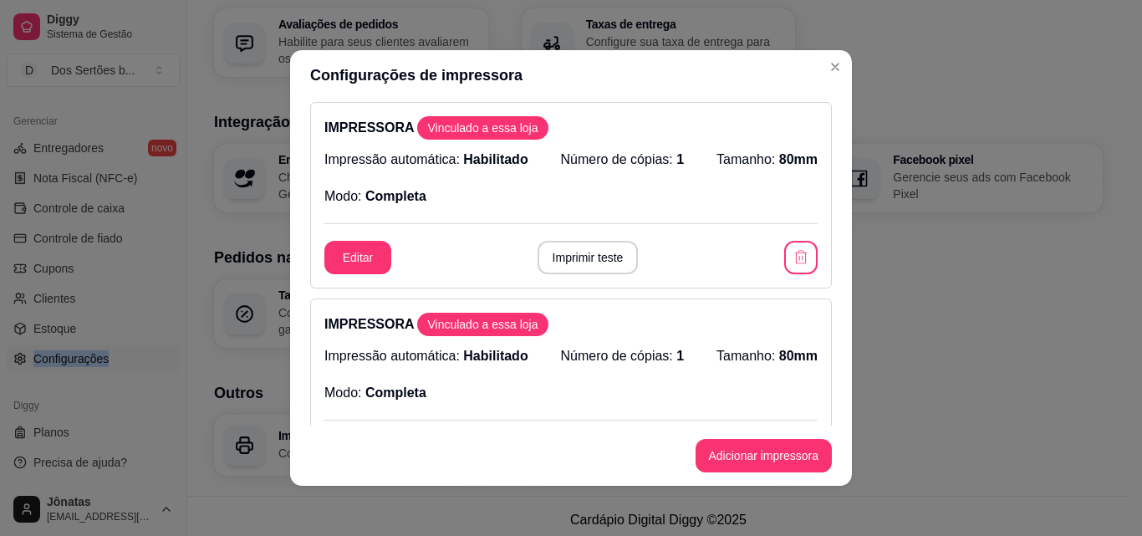
scroll to position [442, 0]
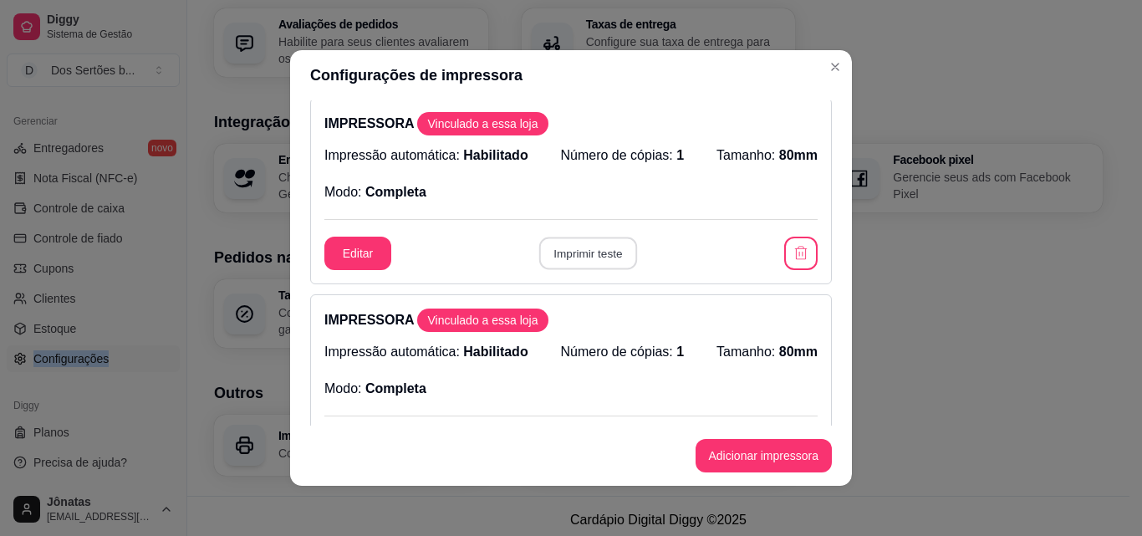
click at [567, 261] on button "Imprimir teste" at bounding box center [587, 253] width 98 height 33
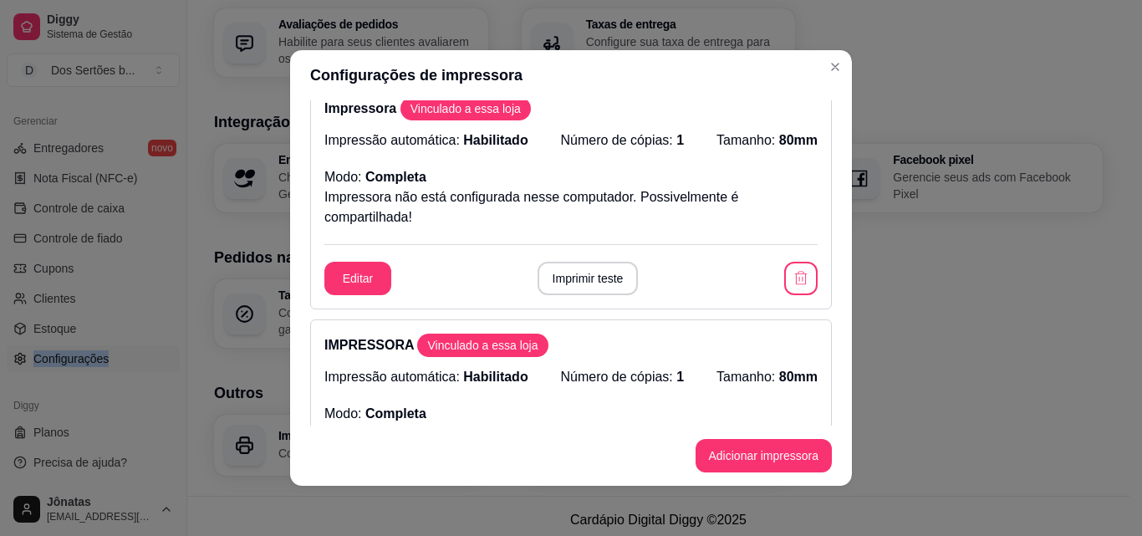
scroll to position [213, 0]
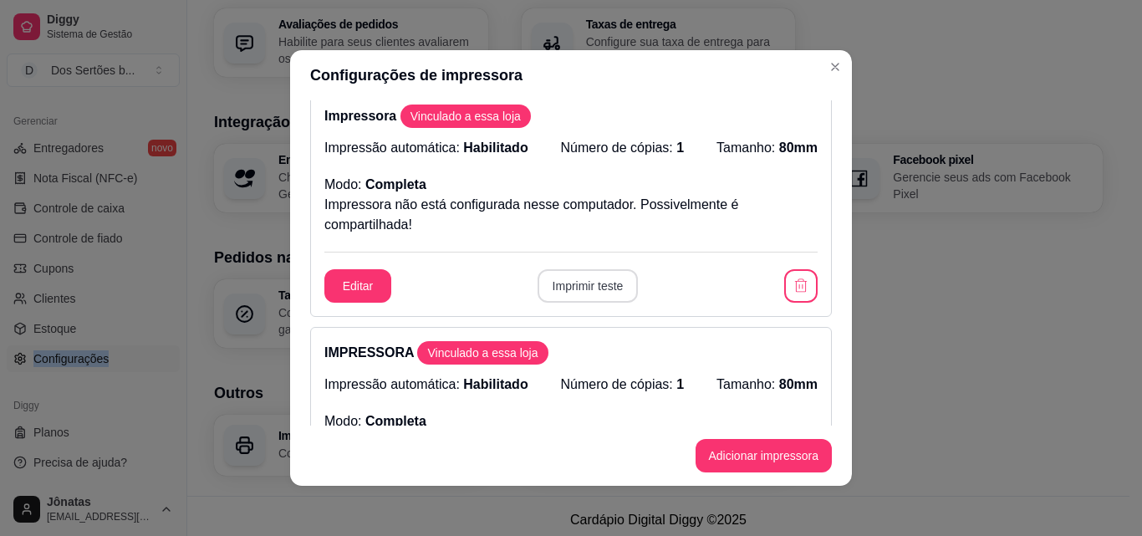
click at [604, 288] on button "Imprimir teste" at bounding box center [588, 285] width 101 height 33
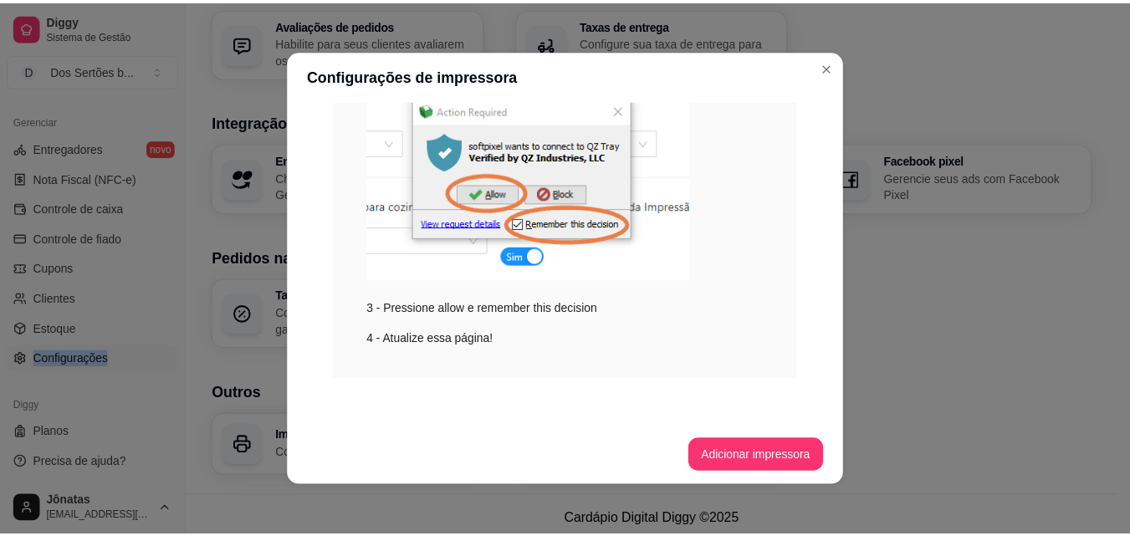
scroll to position [0, 0]
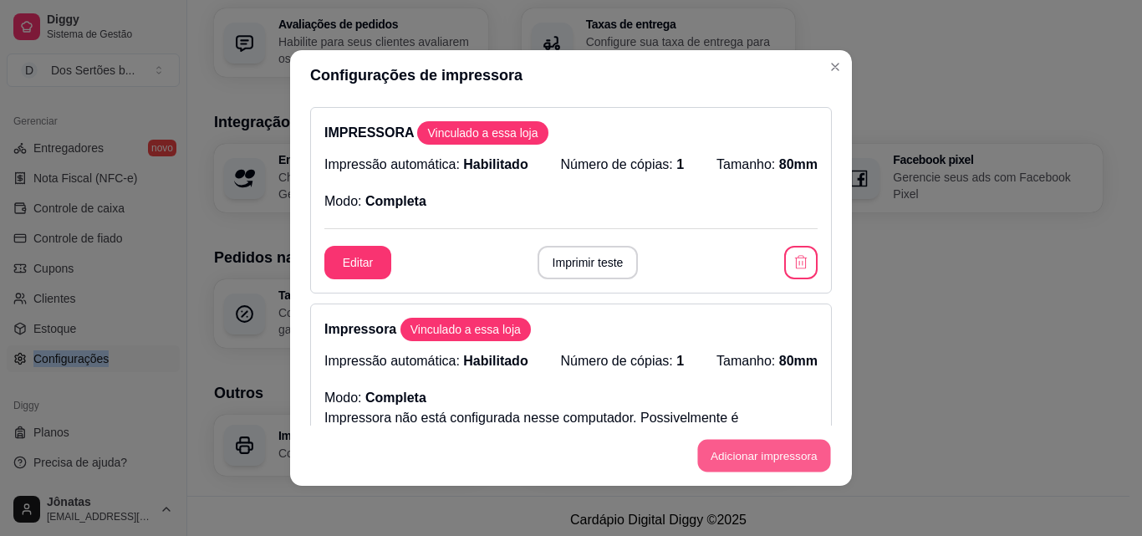
click at [775, 451] on button "Adicionar impressora" at bounding box center [763, 456] width 133 height 33
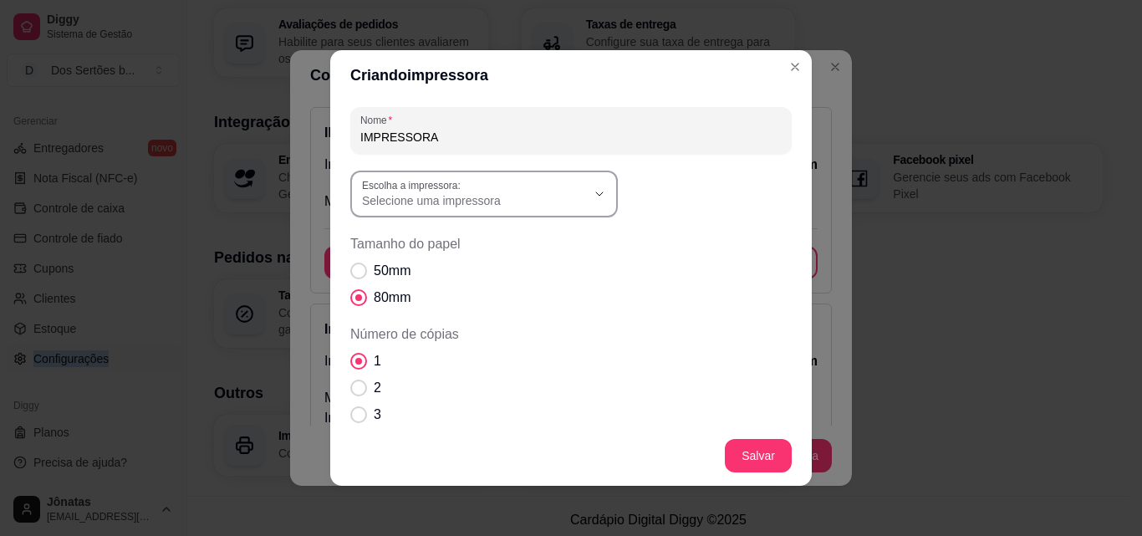
click at [562, 191] on div "Selecione uma impressora" at bounding box center [474, 194] width 224 height 30
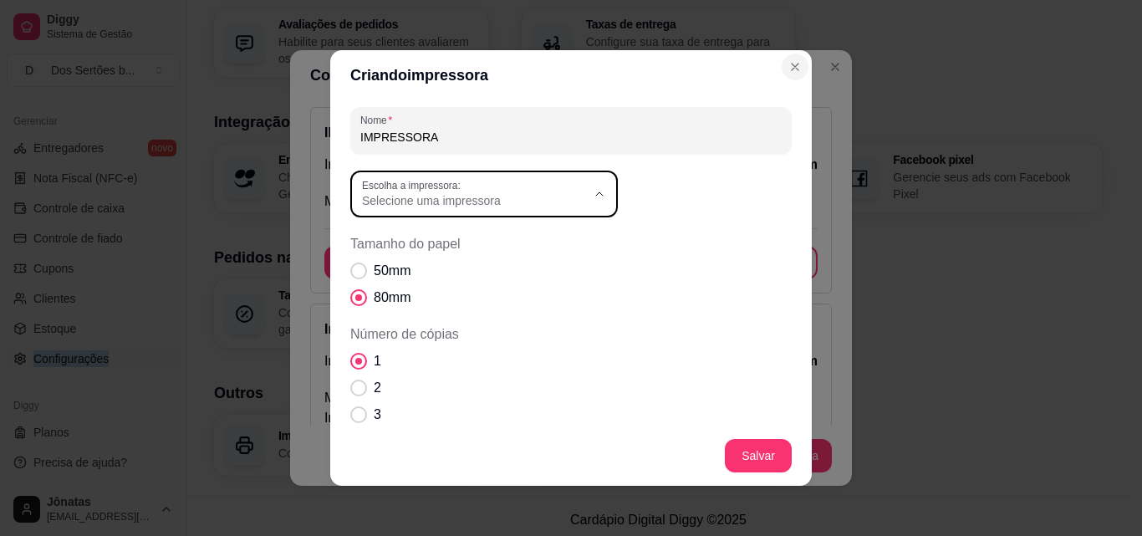
click at [792, 40] on div "Criando impressora Nome IMPRESSORA Escolha a impressora: Microsoft XPS Document…" at bounding box center [571, 268] width 1142 height 536
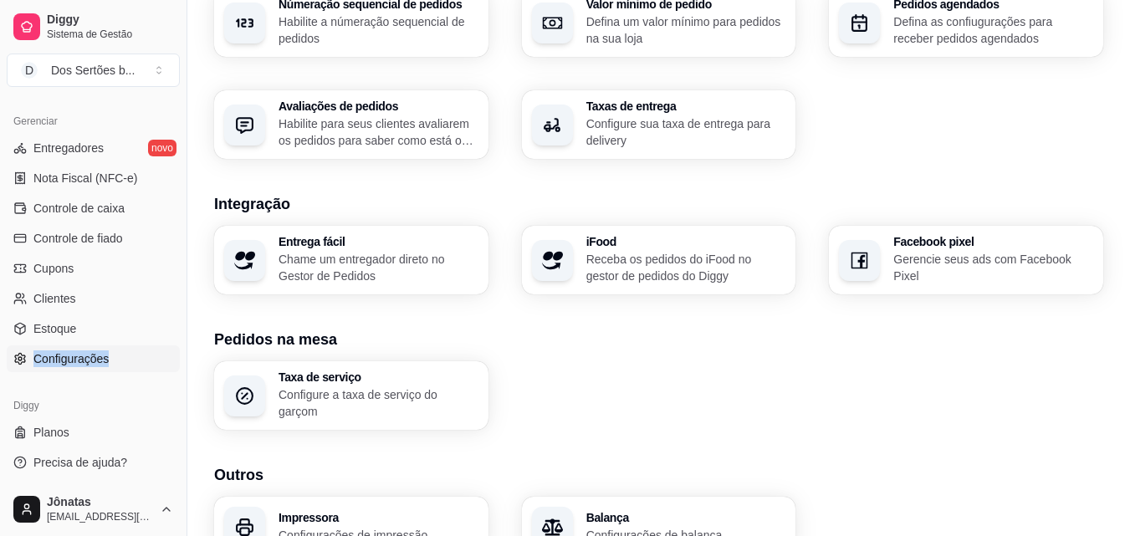
scroll to position [518, 0]
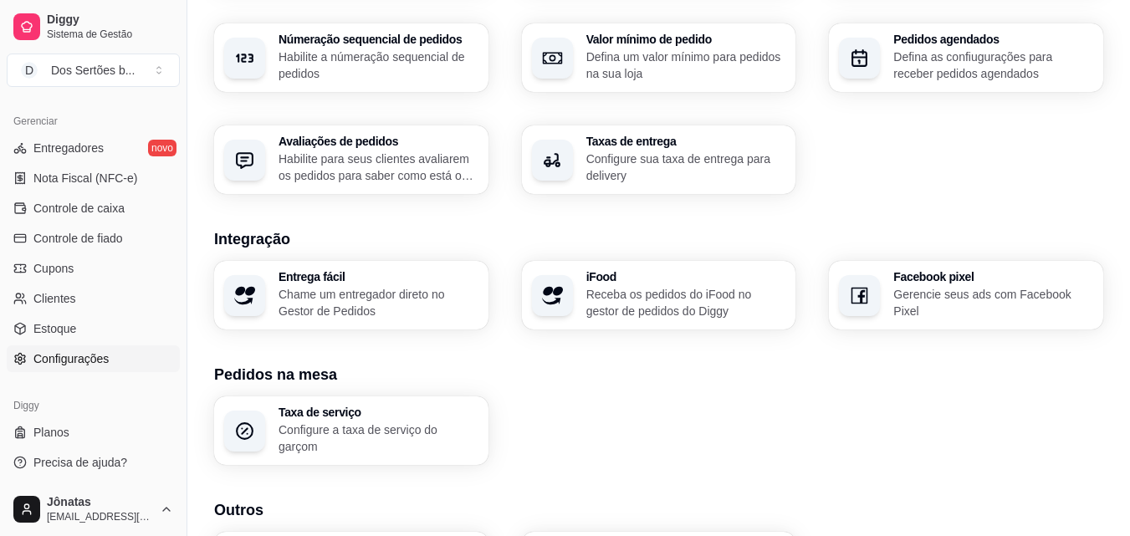
click at [772, 416] on div "Taxa de serviço Configure a taxa de serviço do garçom" at bounding box center [658, 430] width 889 height 69
click at [169, 393] on div "Diggy Planos Precisa de ajuda?" at bounding box center [93, 433] width 186 height 97
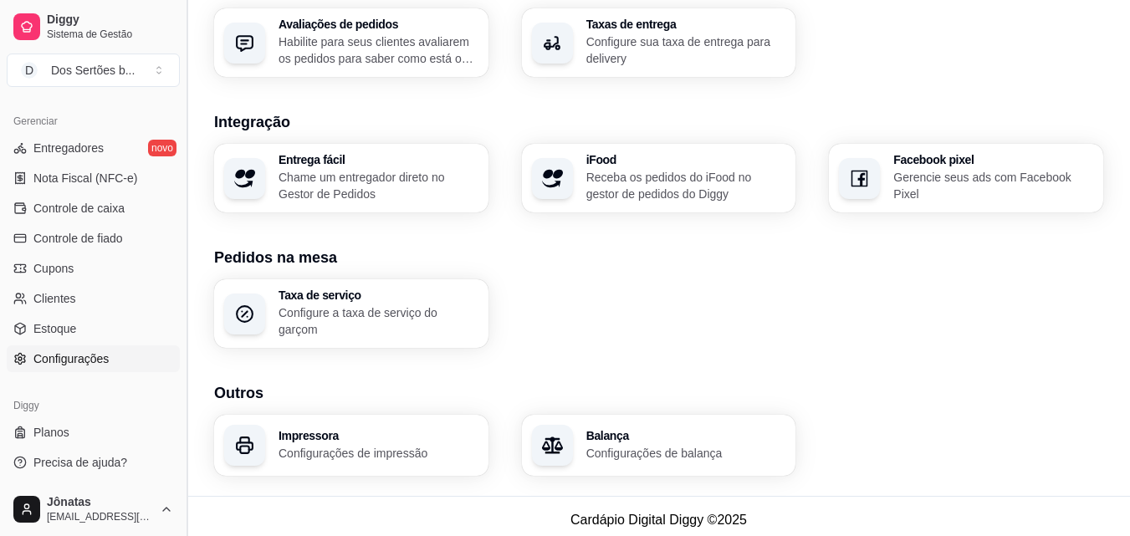
click at [182, 431] on button "Toggle Sidebar" at bounding box center [186, 268] width 13 height 536
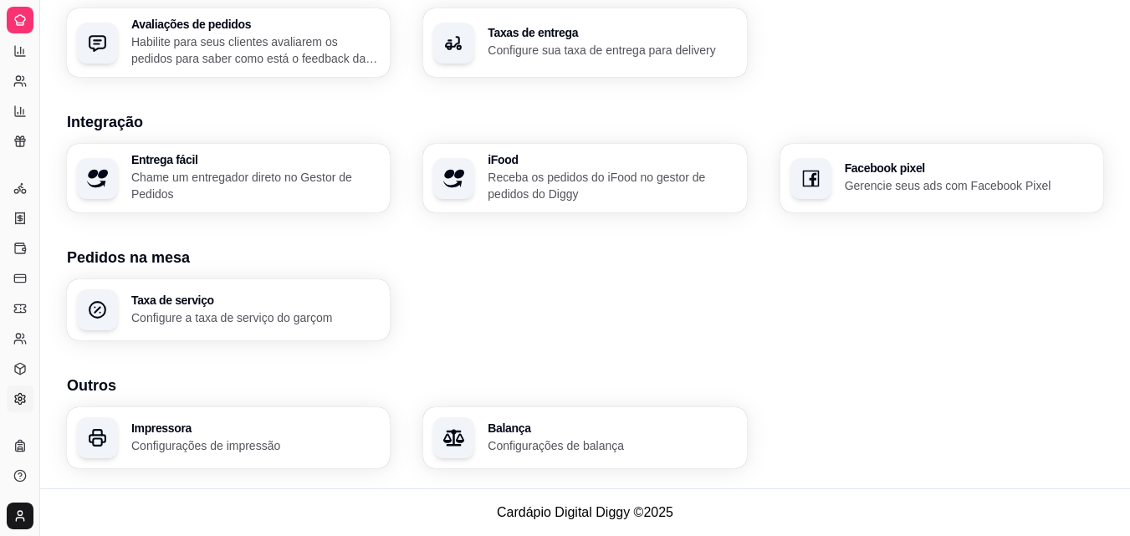
scroll to position [330, 0]
click at [39, 334] on button "Toggle Sidebar" at bounding box center [39, 268] width 13 height 536
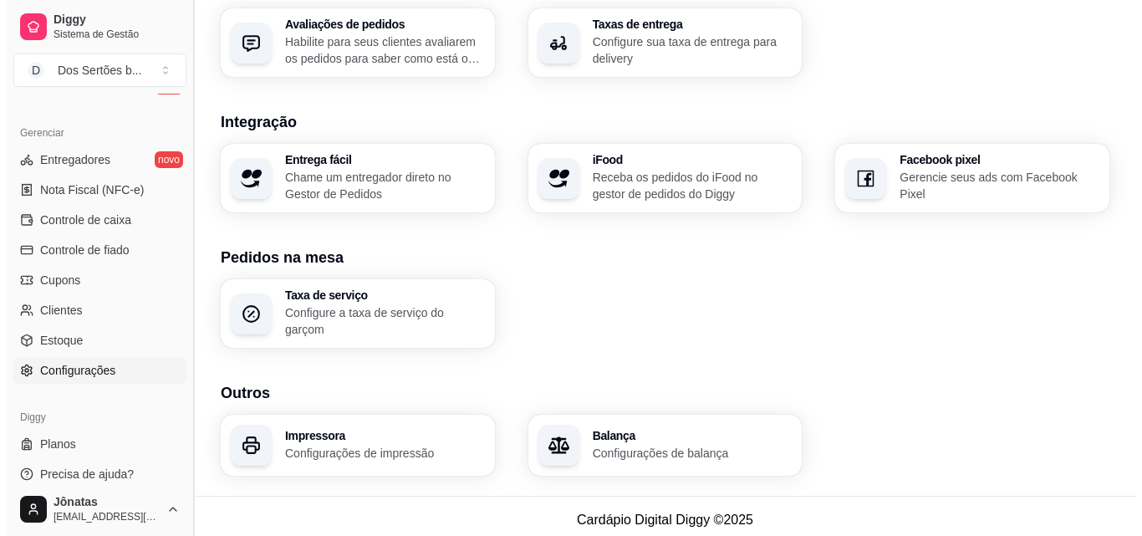
scroll to position [667, 0]
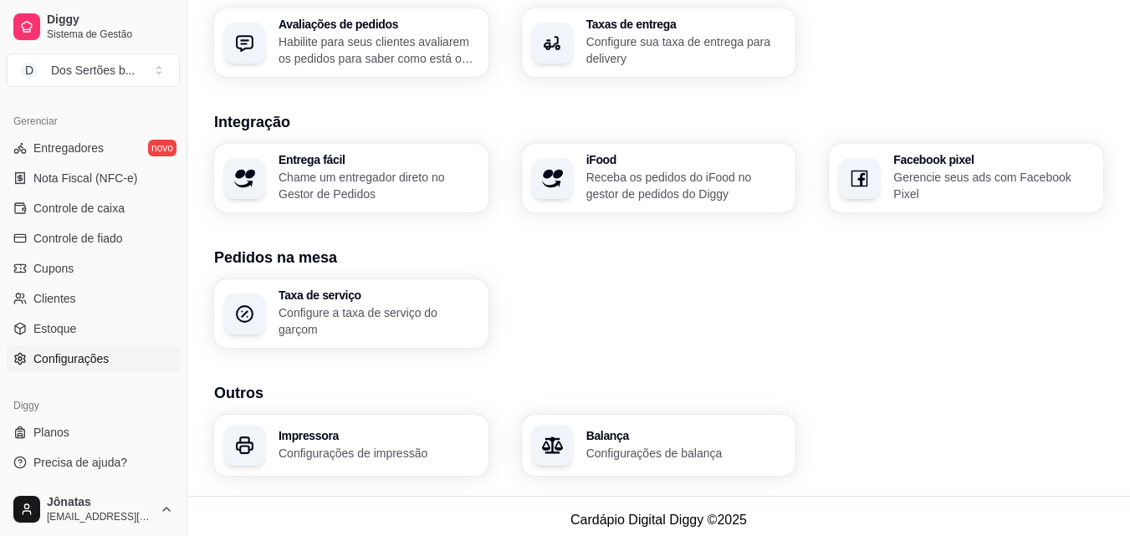
click at [405, 445] on p "Configurações de impressão" at bounding box center [378, 453] width 200 height 17
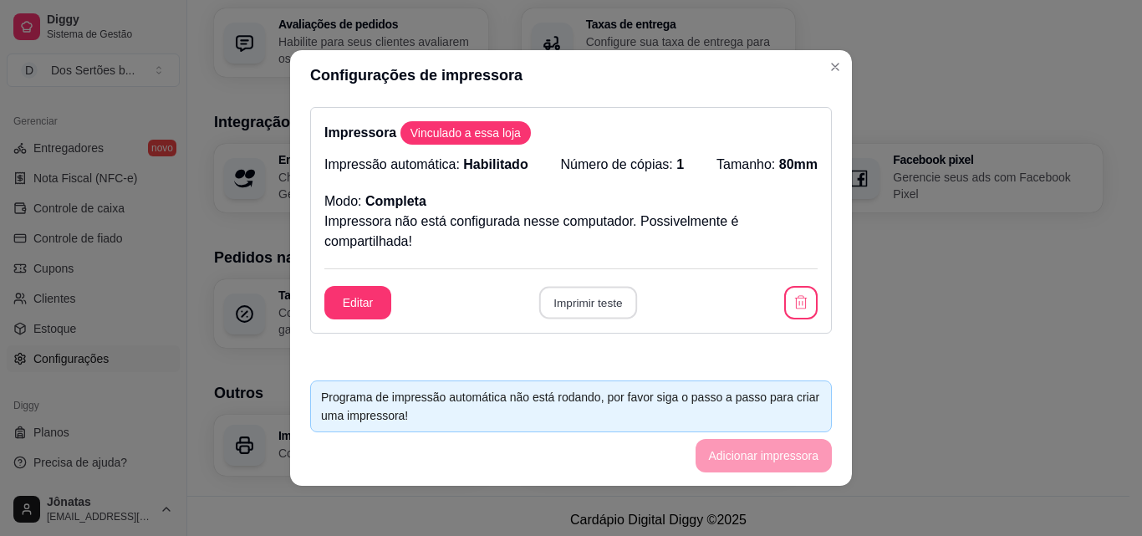
click at [580, 300] on button "Imprimir teste" at bounding box center [587, 303] width 98 height 33
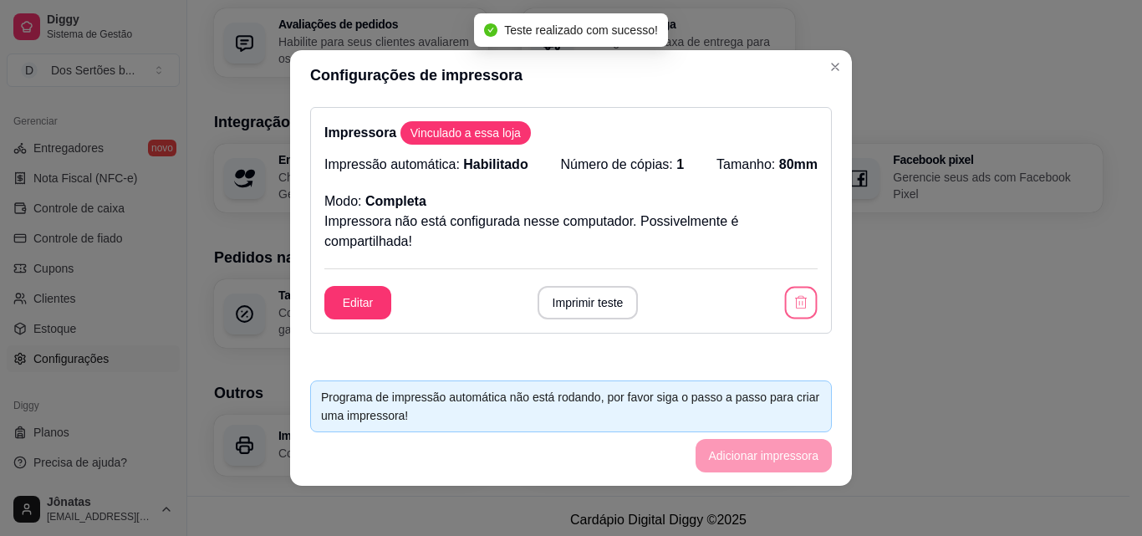
click at [785, 314] on button "button" at bounding box center [801, 303] width 33 height 33
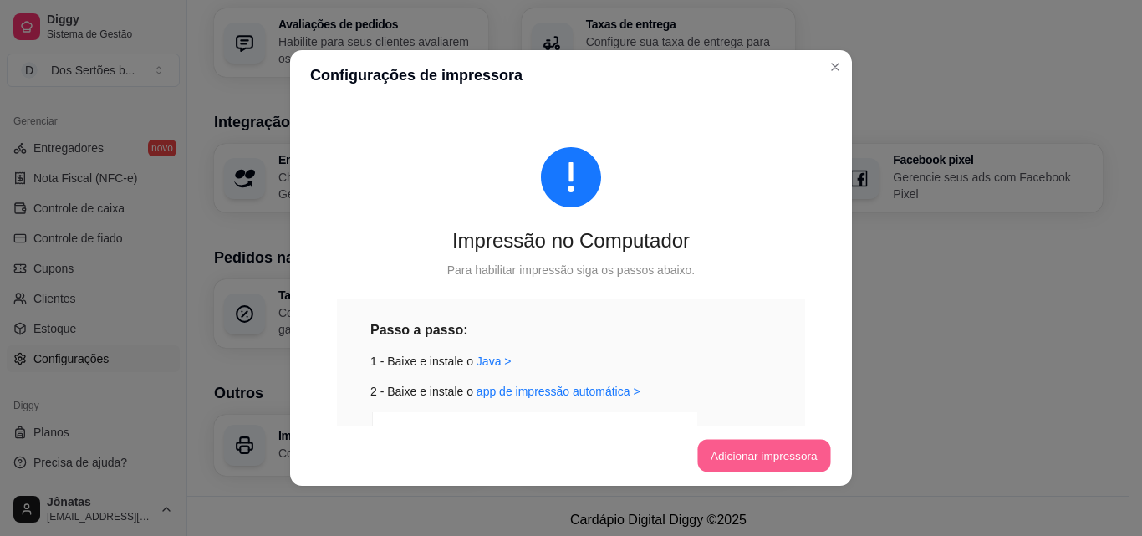
click at [766, 468] on button "Adicionar impressora" at bounding box center [763, 456] width 133 height 33
click at [761, 448] on button "Adicionar impressora" at bounding box center [763, 456] width 133 height 33
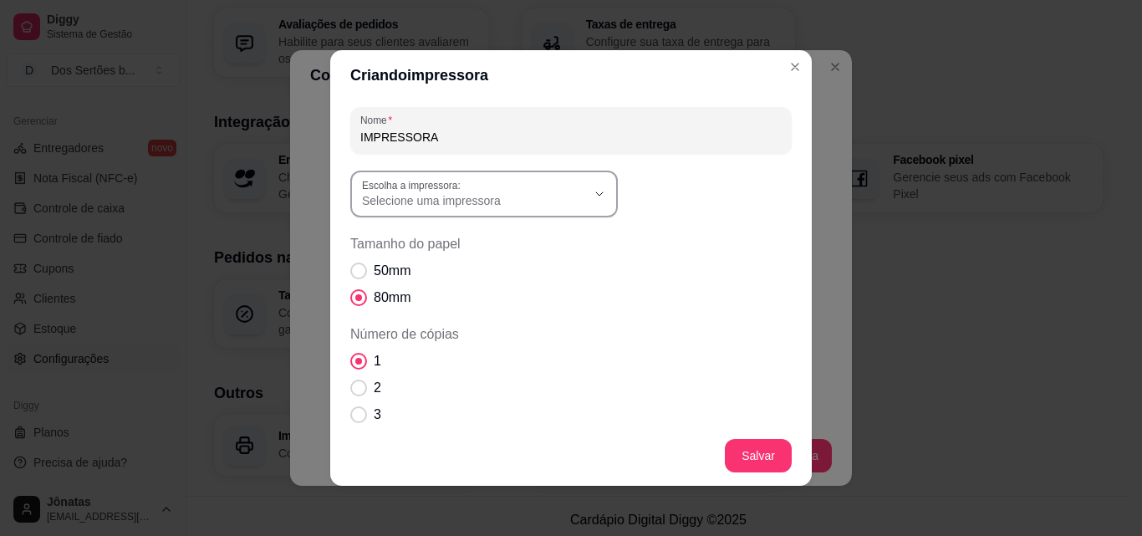
click at [550, 190] on div "Selecione uma impressora" at bounding box center [474, 194] width 224 height 30
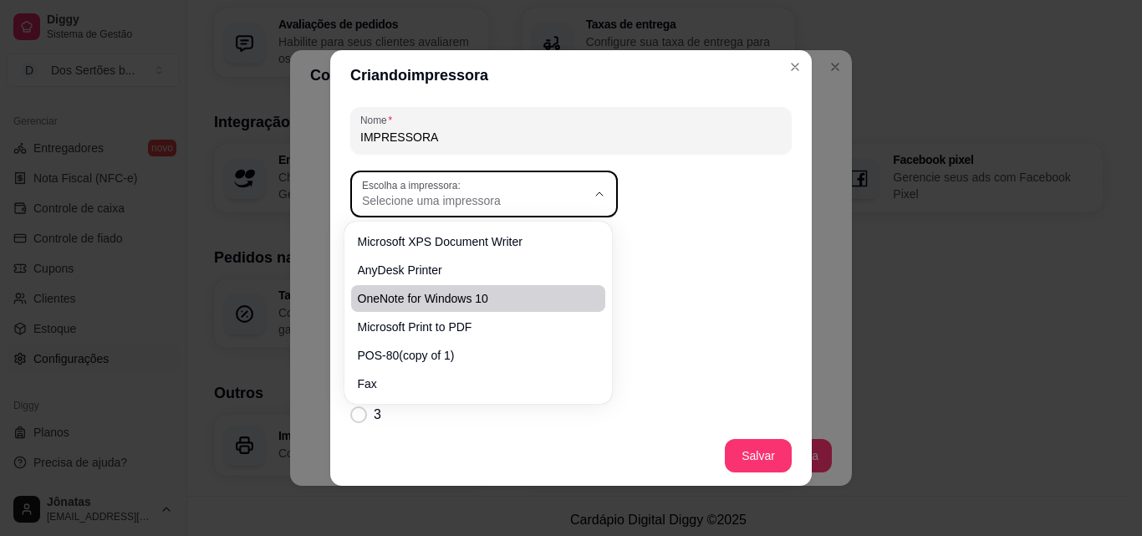
click at [676, 252] on span "Tamanho do papel" at bounding box center [570, 244] width 441 height 20
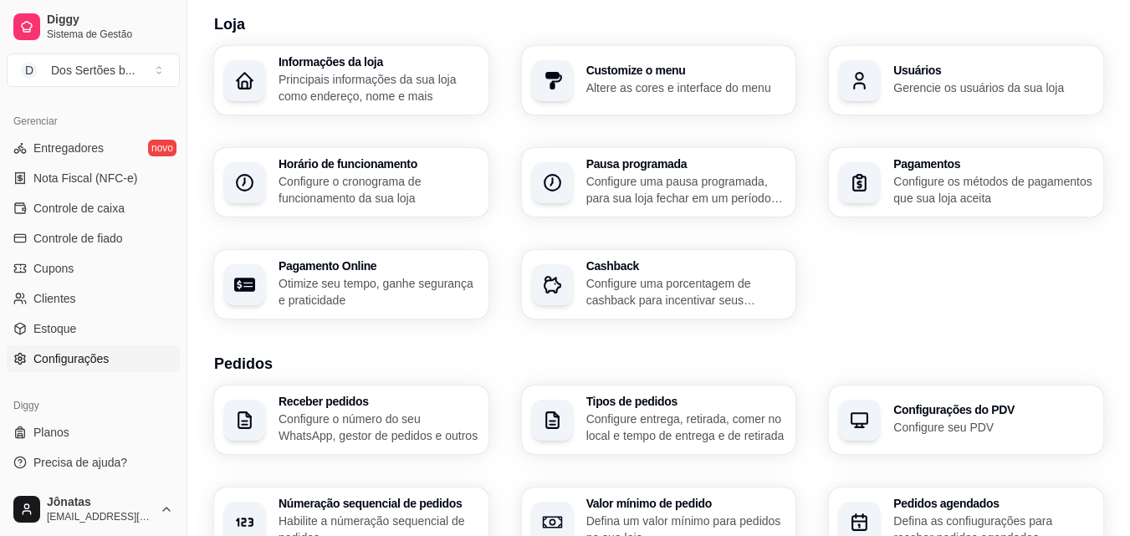
scroll to position [33, 0]
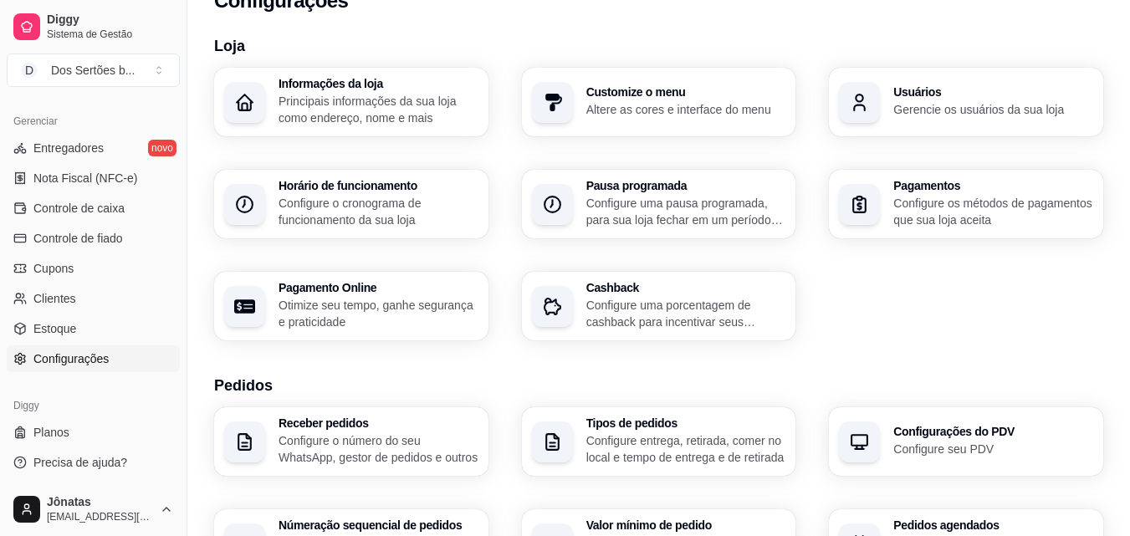
click at [105, 357] on span "Configurações" at bounding box center [70, 358] width 75 height 17
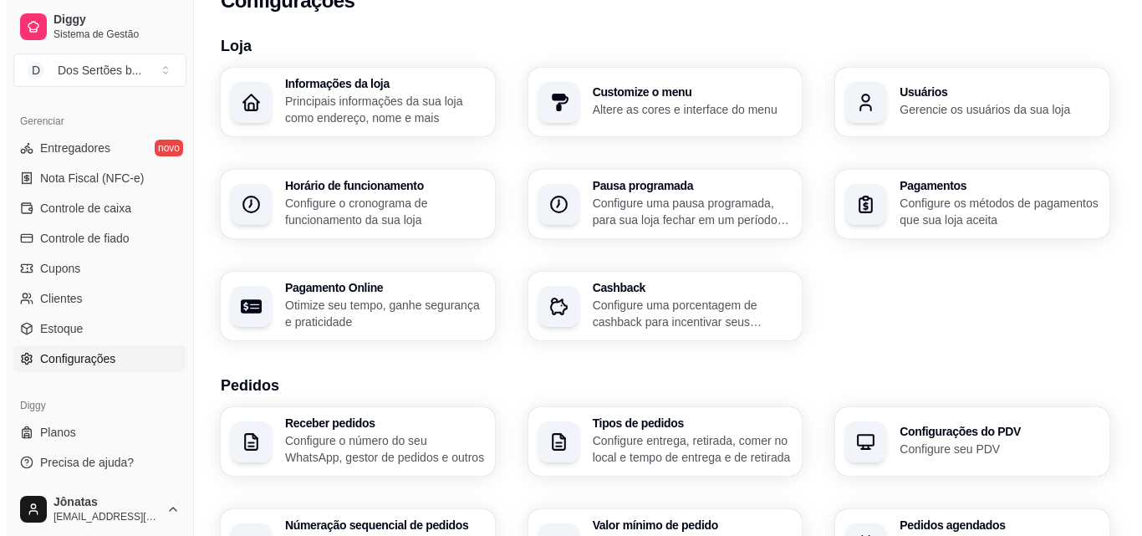
scroll to position [0, 0]
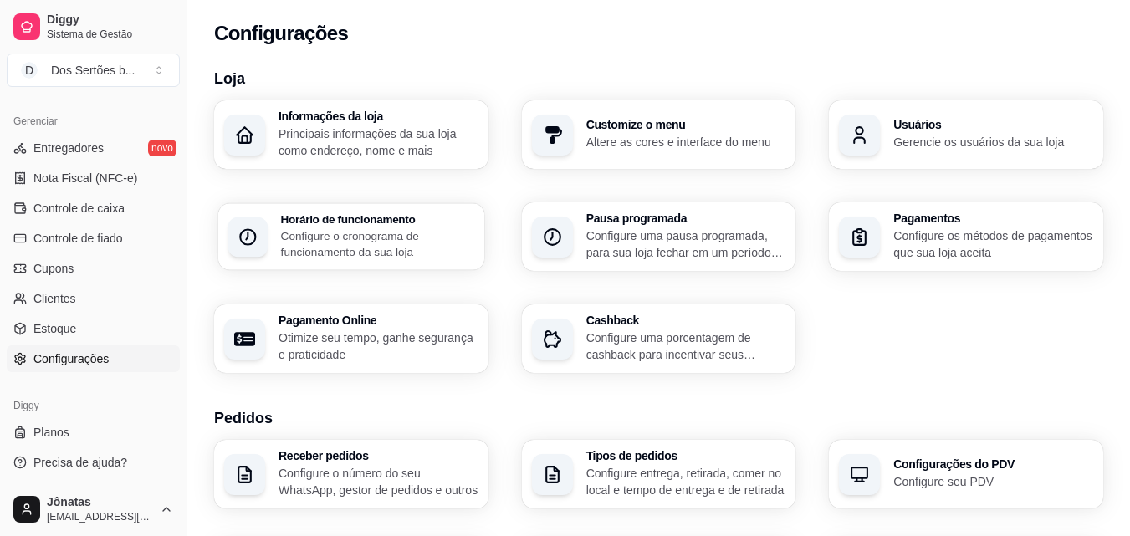
click at [381, 228] on p "Configure o cronograma de funcionamento da sua loja" at bounding box center [377, 243] width 193 height 33
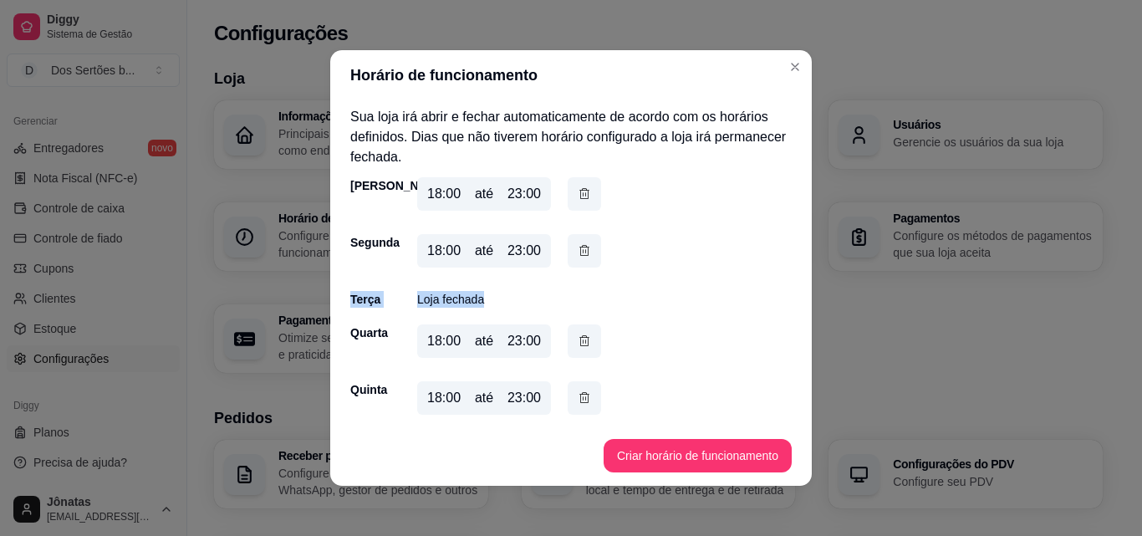
drag, startPoint x: 805, startPoint y: 250, endPoint x: 805, endPoint y: 303, distance: 52.7
click at [806, 300] on div "Horário de funcionamento Sua loja irá abrir e fechar automaticamente de acordo …" at bounding box center [571, 268] width 1142 height 536
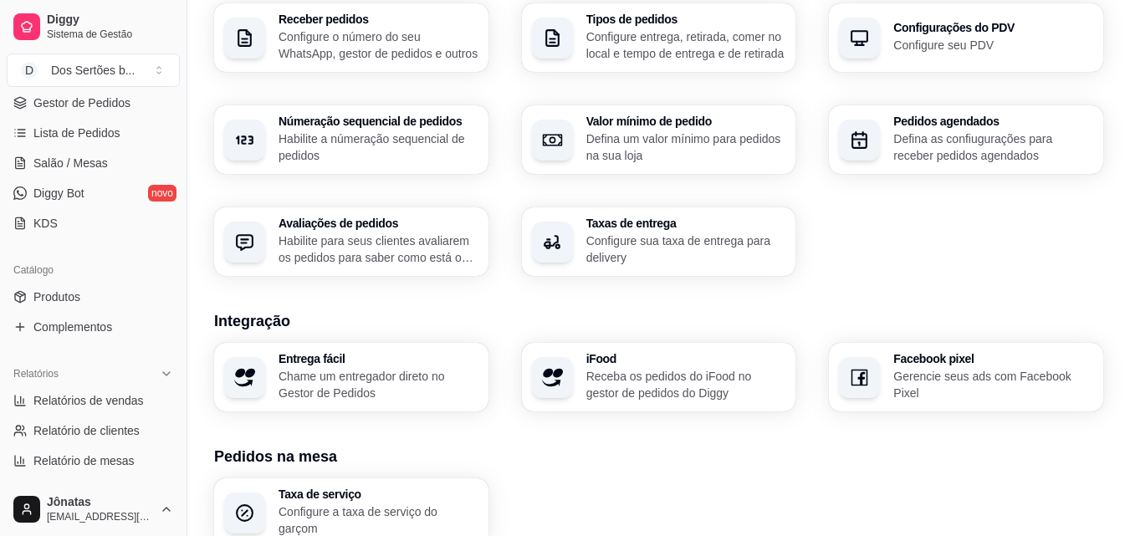
scroll to position [258, 0]
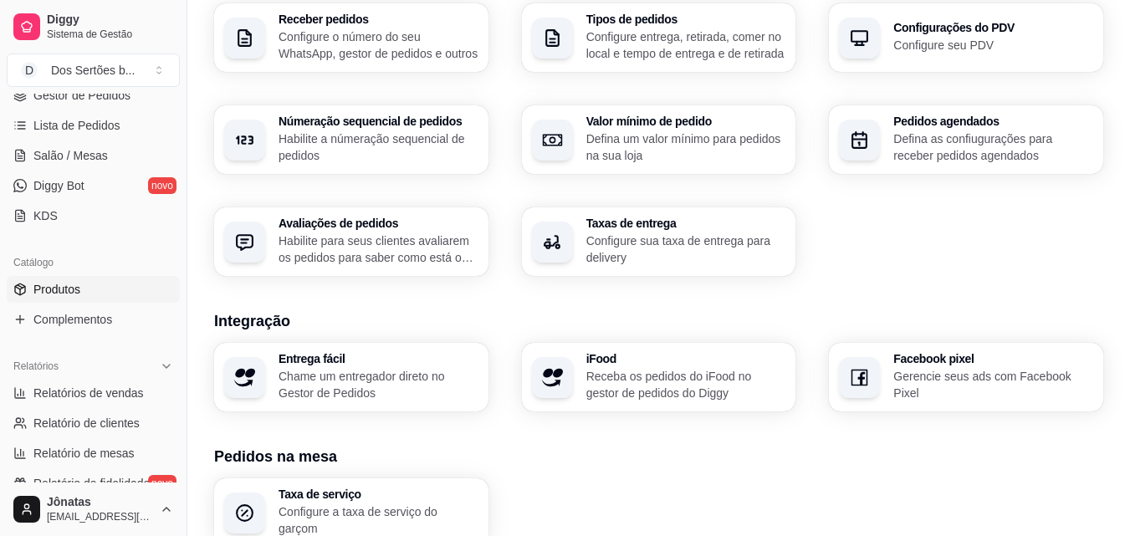
click at [113, 286] on link "Produtos" at bounding box center [93, 289] width 173 height 27
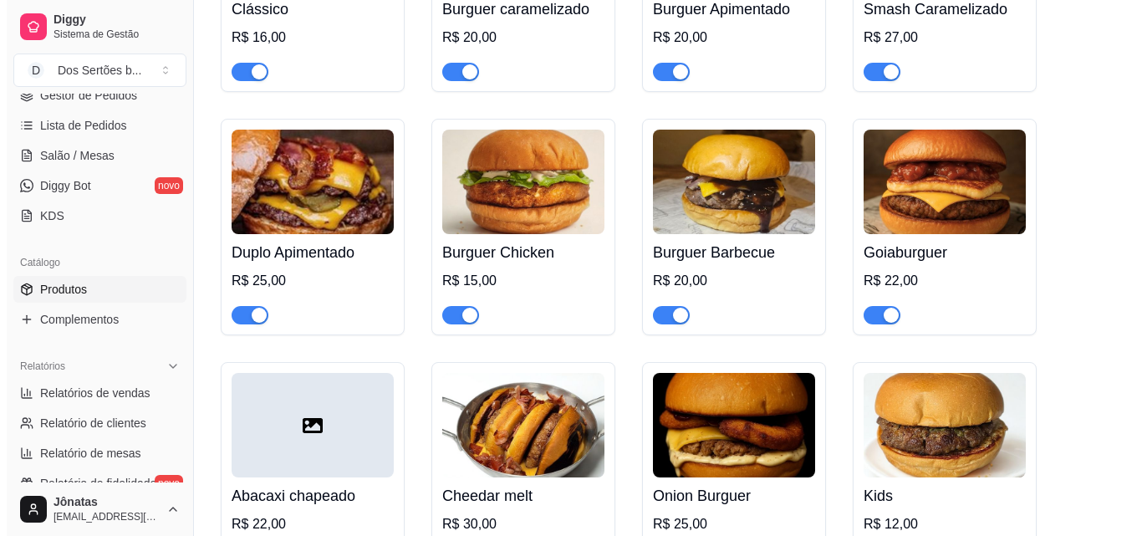
scroll to position [343, 0]
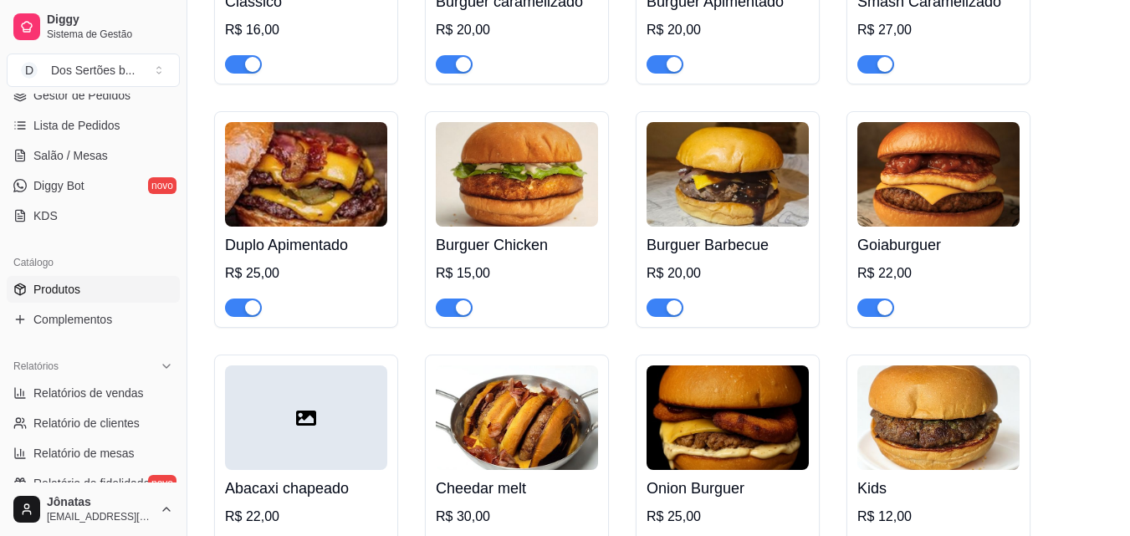
click at [722, 264] on div "R$ 20,00" at bounding box center [727, 273] width 162 height 20
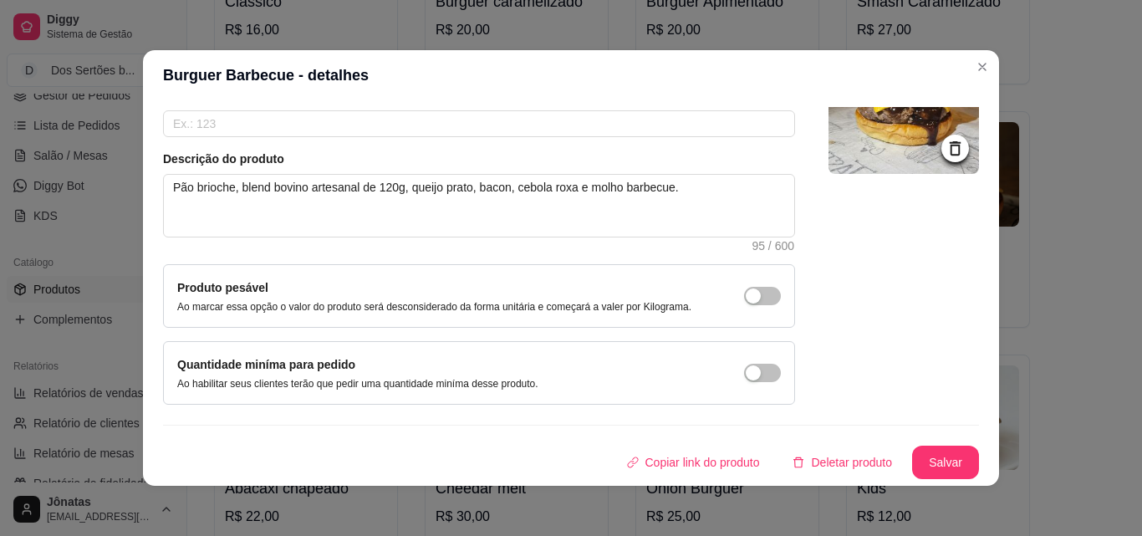
scroll to position [0, 0]
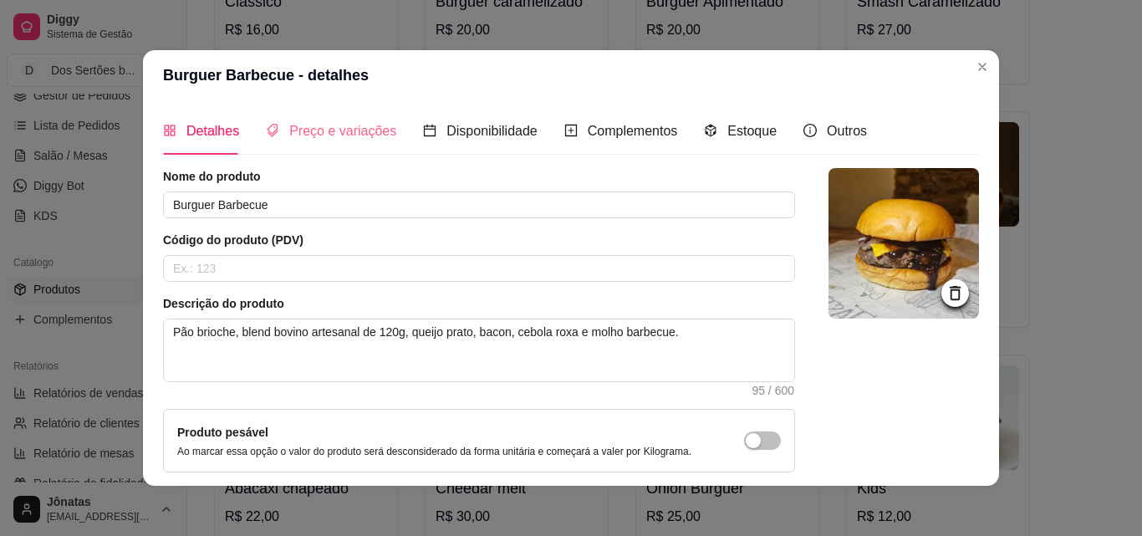
drag, startPoint x: 463, startPoint y: 168, endPoint x: 324, endPoint y: 140, distance: 142.5
click at [332, 148] on div "Detalhes Preço e variações Disponibilidade Complementos Estoque Outros Nome do …" at bounding box center [571, 293] width 816 height 372
click at [323, 135] on span "Preço e variações" at bounding box center [342, 131] width 107 height 14
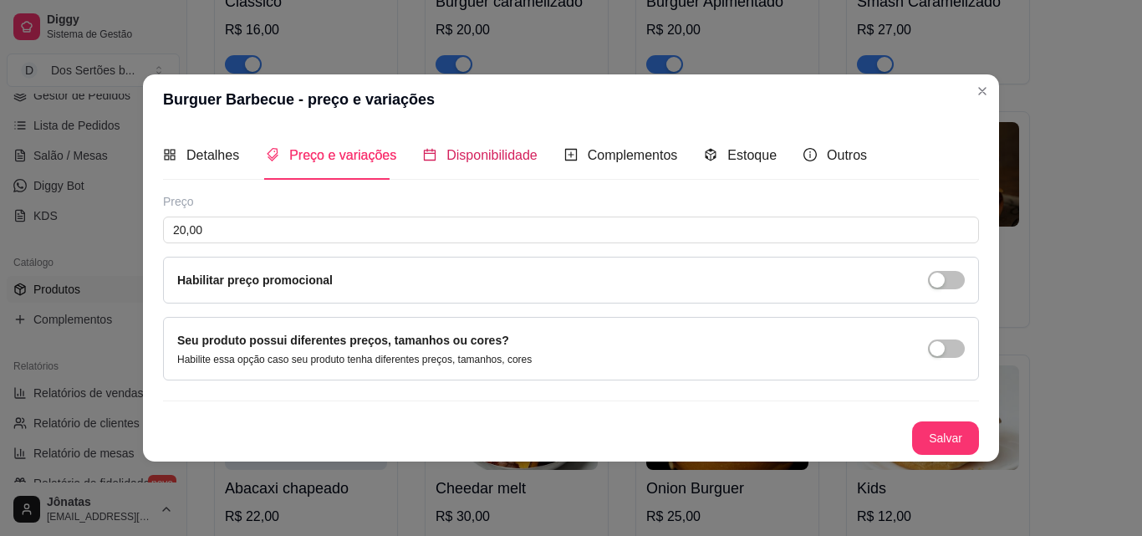
click at [459, 151] on span "Disponibilidade" at bounding box center [491, 155] width 91 height 14
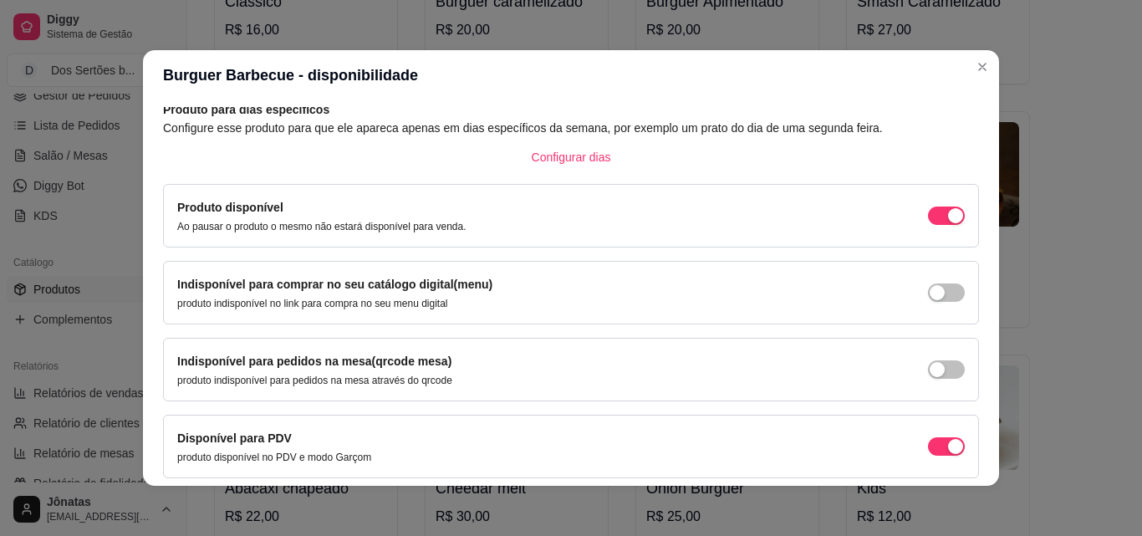
scroll to position [86, 0]
click at [948, 222] on div "button" at bounding box center [955, 214] width 15 height 15
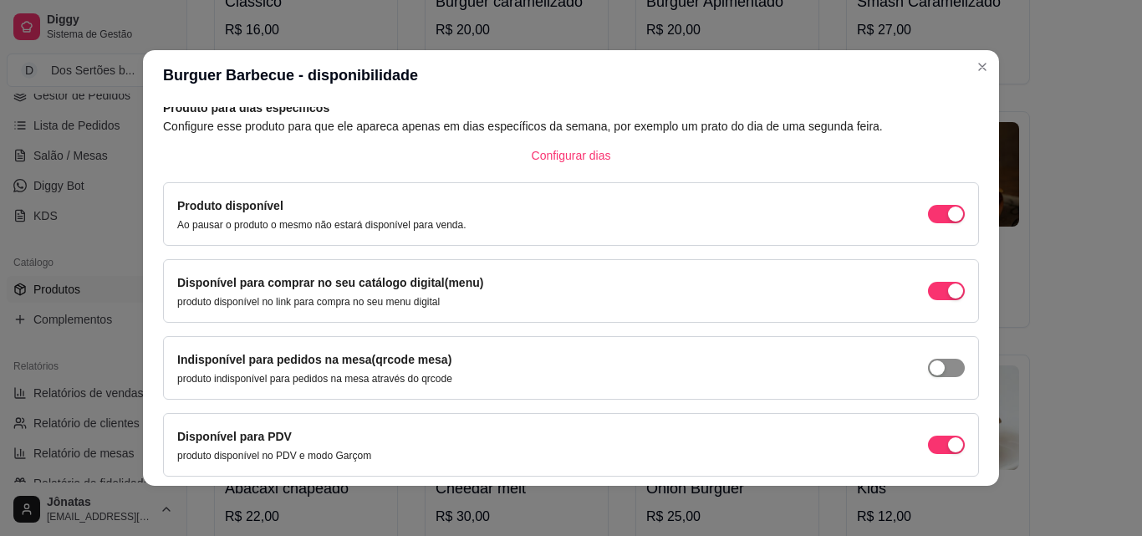
click at [948, 222] on div "button" at bounding box center [955, 214] width 15 height 15
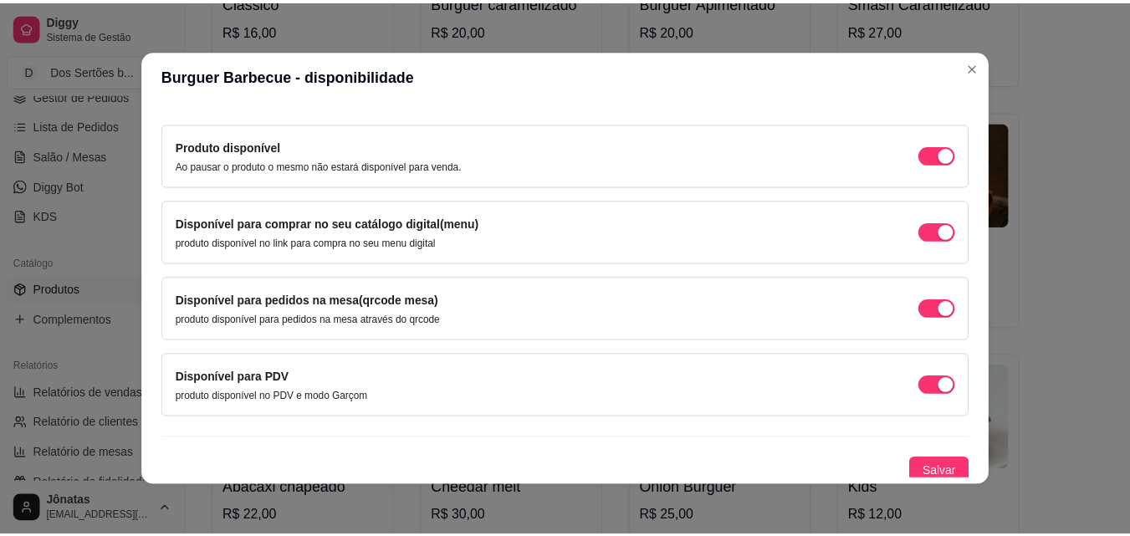
scroll to position [151, 0]
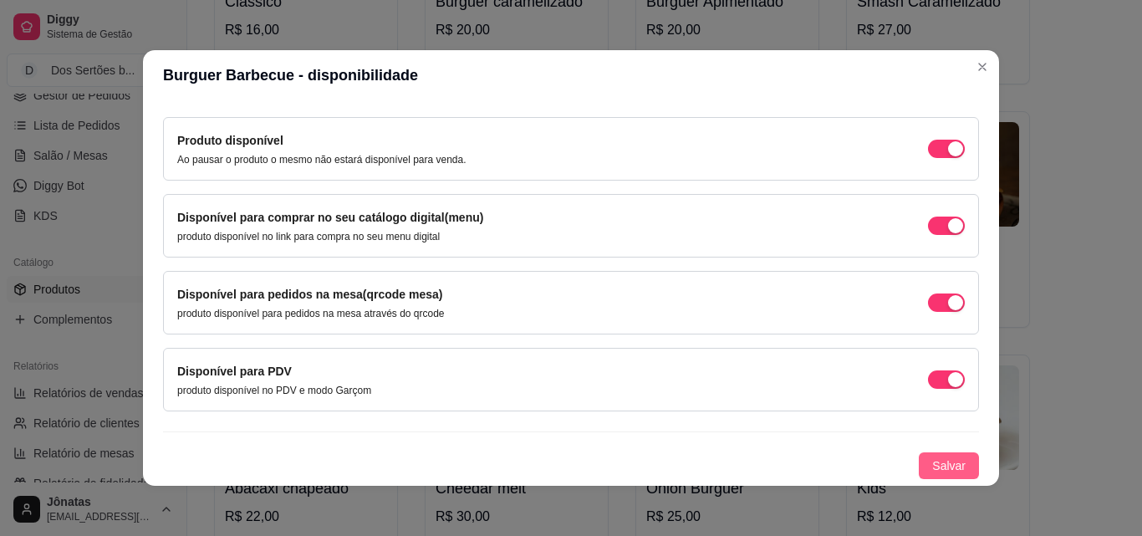
click at [919, 460] on button "Salvar" at bounding box center [949, 465] width 60 height 27
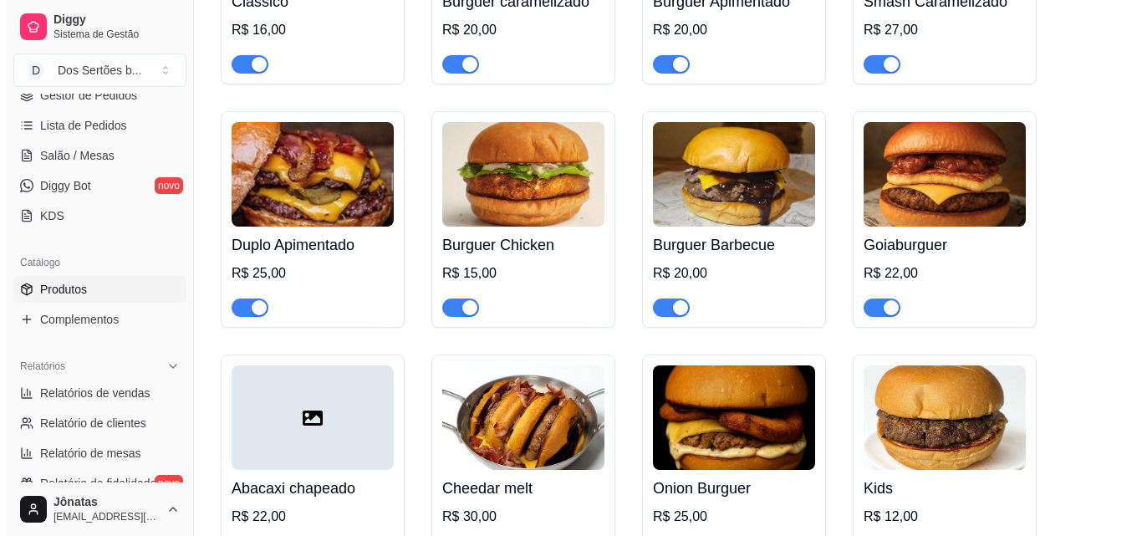
scroll to position [0, 0]
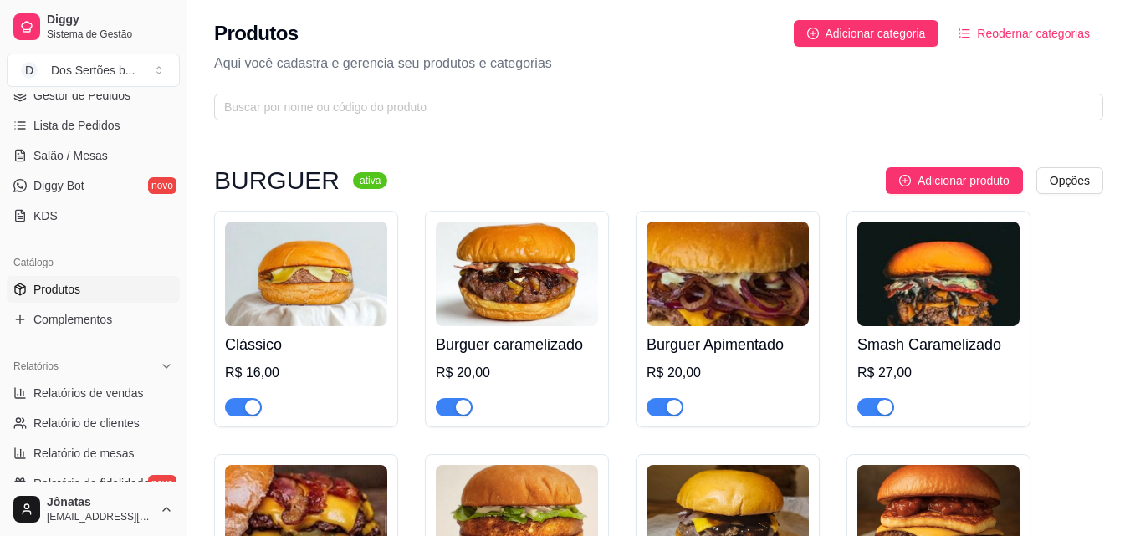
click at [347, 283] on img at bounding box center [306, 274] width 162 height 105
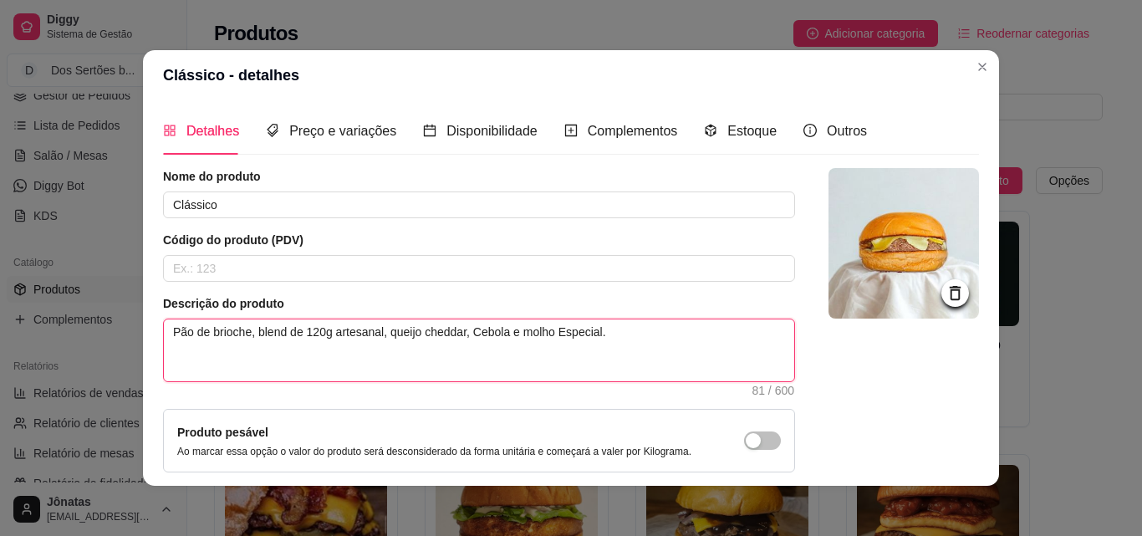
click at [482, 336] on textarea "Pão de brioche, blend de 120g artesanal, queijo cheddar, Cebola e molho Especia…" at bounding box center [479, 350] width 630 height 62
type textarea "Pão de brioche, blend de 120g artesanal, queijo cheddar, e molho Especial."
type textarea "Pão de brioche, blend de 120g artesanal, queijo cheddar, molho Especial."
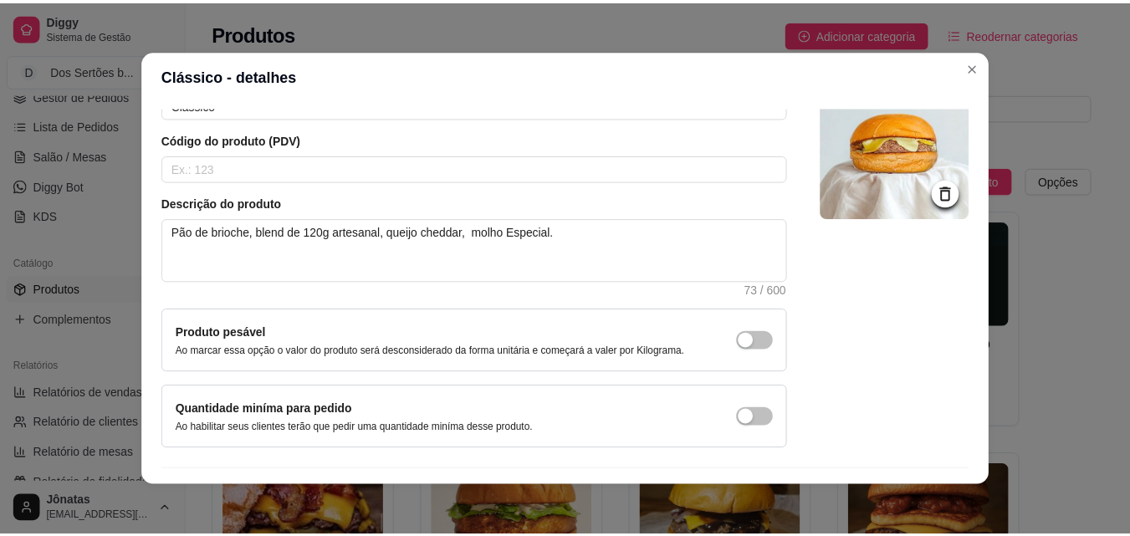
scroll to position [145, 0]
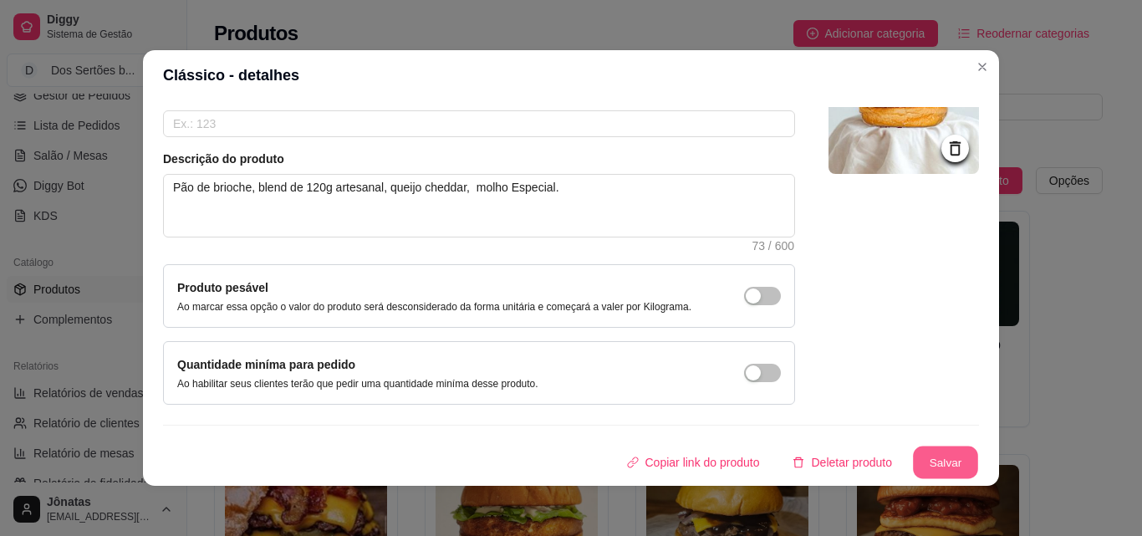
click at [938, 464] on button "Salvar" at bounding box center [945, 462] width 65 height 33
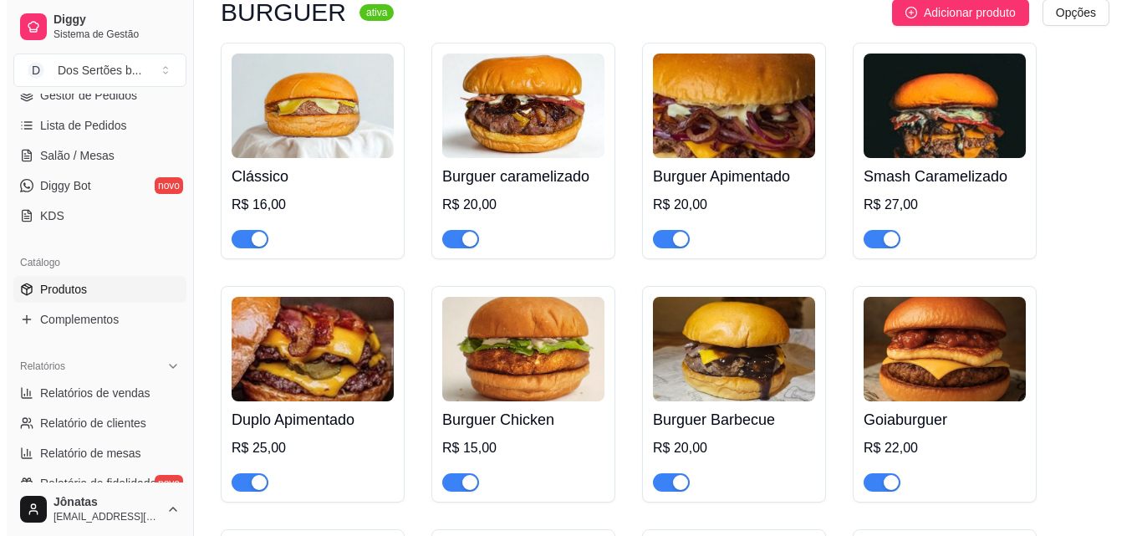
scroll to position [183, 0]
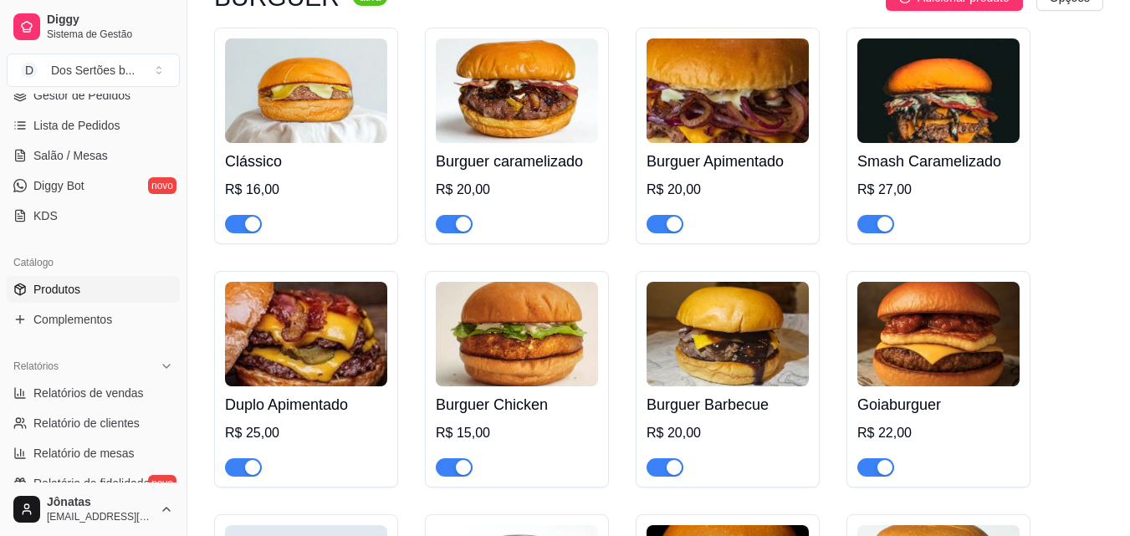
click at [498, 369] on img at bounding box center [517, 334] width 162 height 105
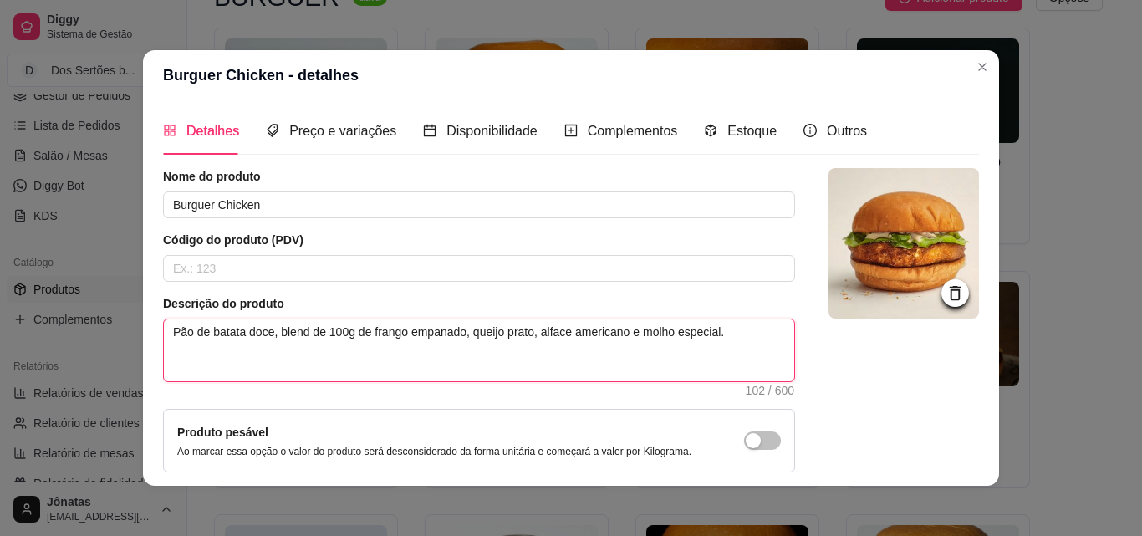
click at [676, 333] on textarea "Pão de batata doce, blend de 100g de frango empanado, queijo prato, alface amer…" at bounding box center [479, 350] width 630 height 62
type textarea "Pão de batata doce, blend de 100g de frango empanado, queijo prato, alface amer…"
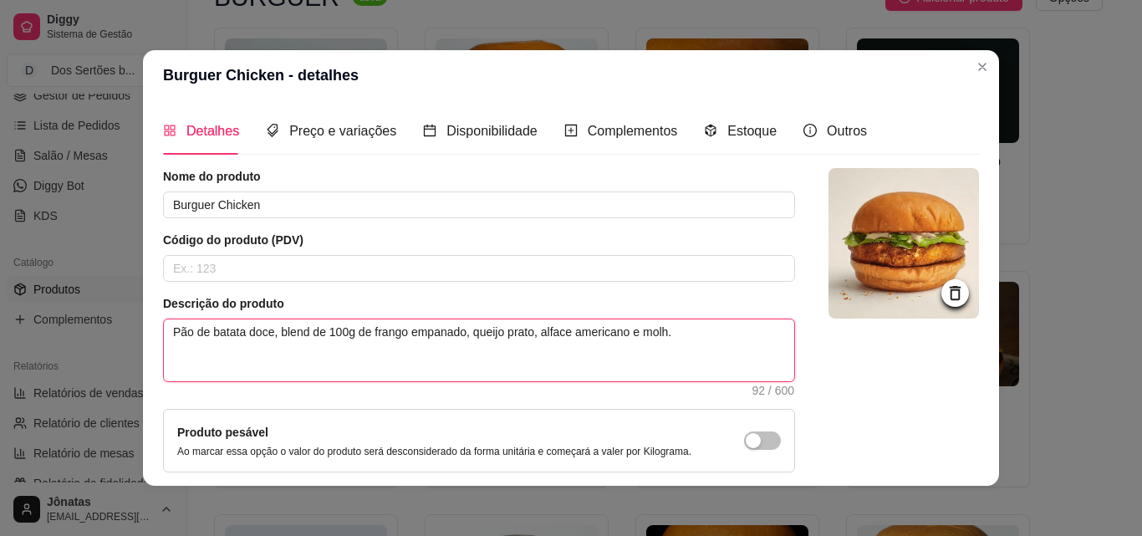
type textarea "Pão de batata doce, blend de 100g de frango empanado, queijo prato, alface amer…"
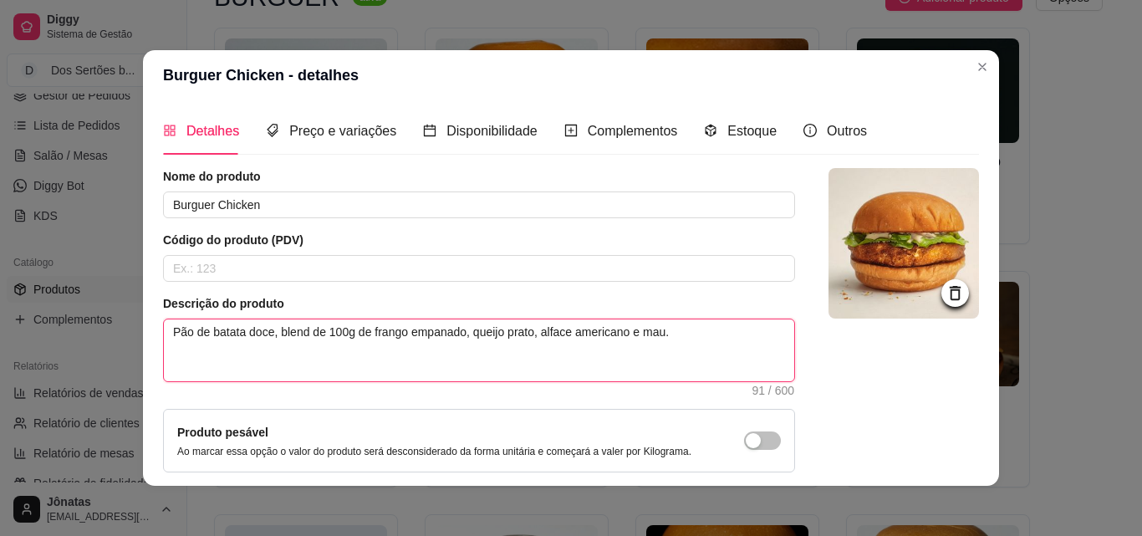
type textarea "Pão de batata doce, blend de 100g de frango empanado, queijo prato, alface amer…"
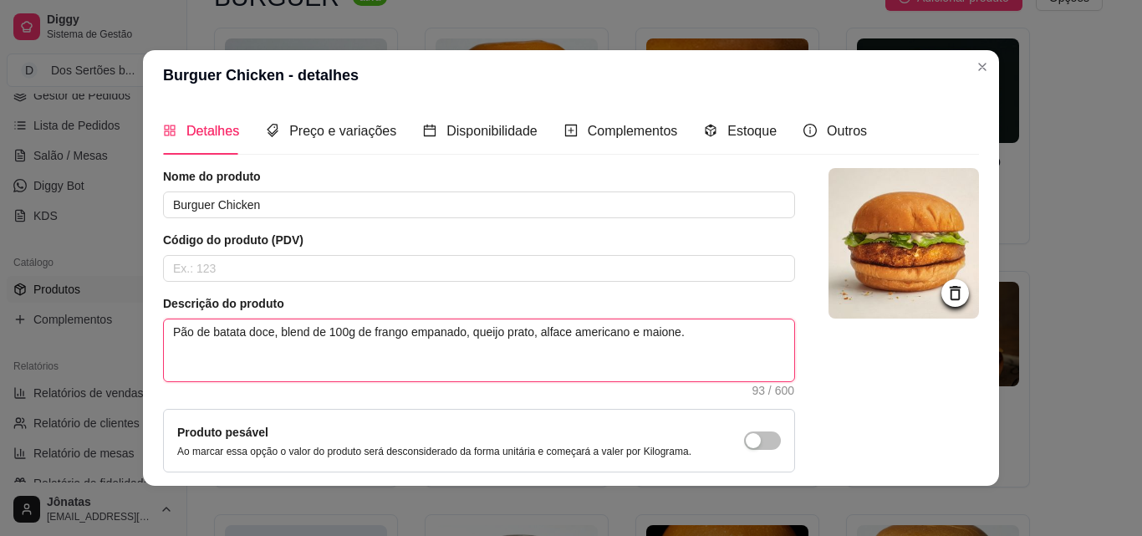
type textarea "Pão de batata doce, blend de 100g de frango empanado, queijo prato, alface amer…"
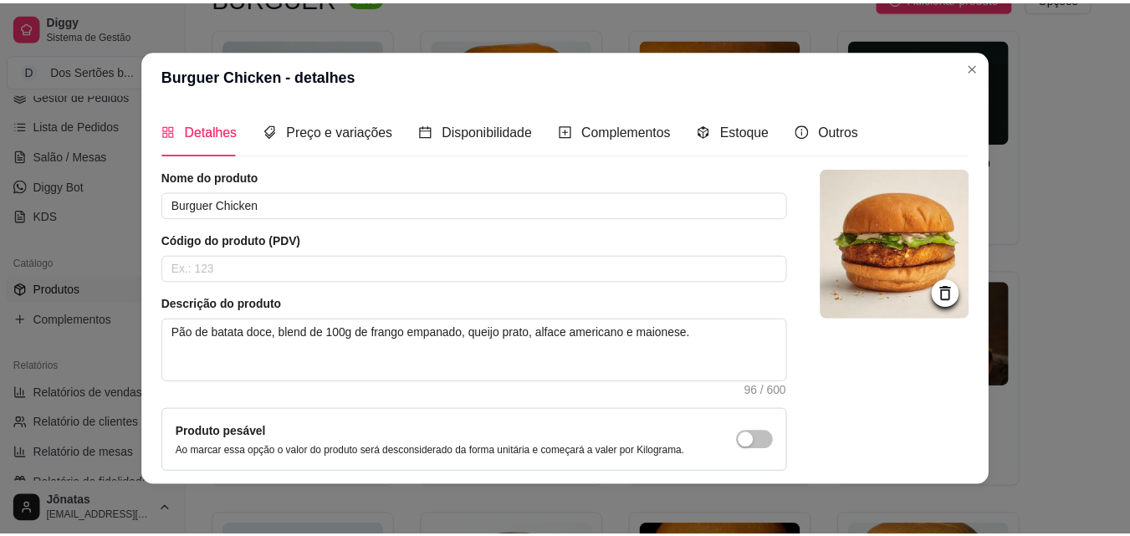
scroll to position [145, 0]
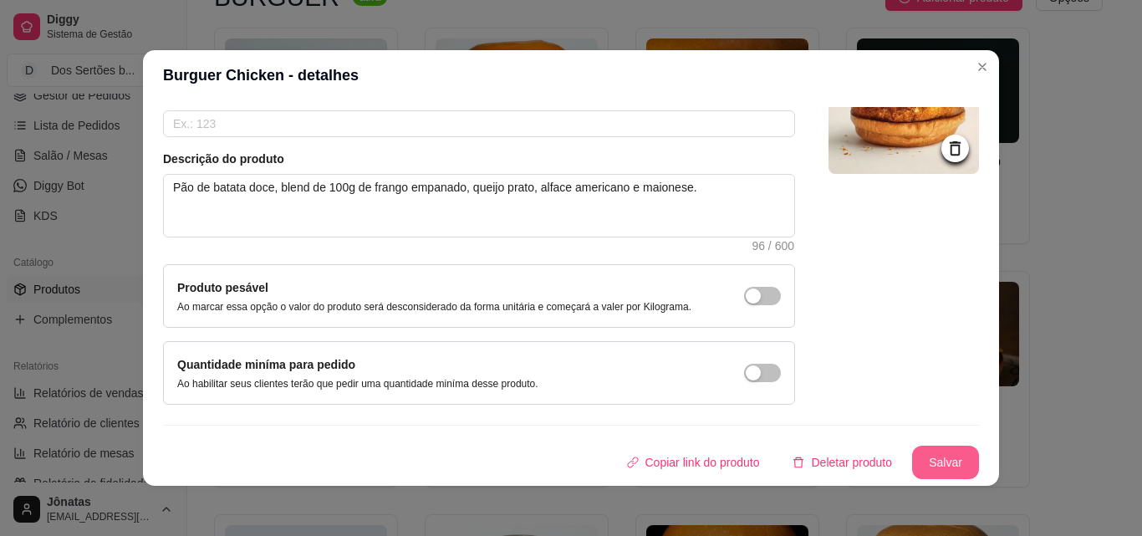
click at [943, 458] on button "Salvar" at bounding box center [945, 462] width 67 height 33
click at [941, 468] on button "Salvar" at bounding box center [945, 462] width 65 height 33
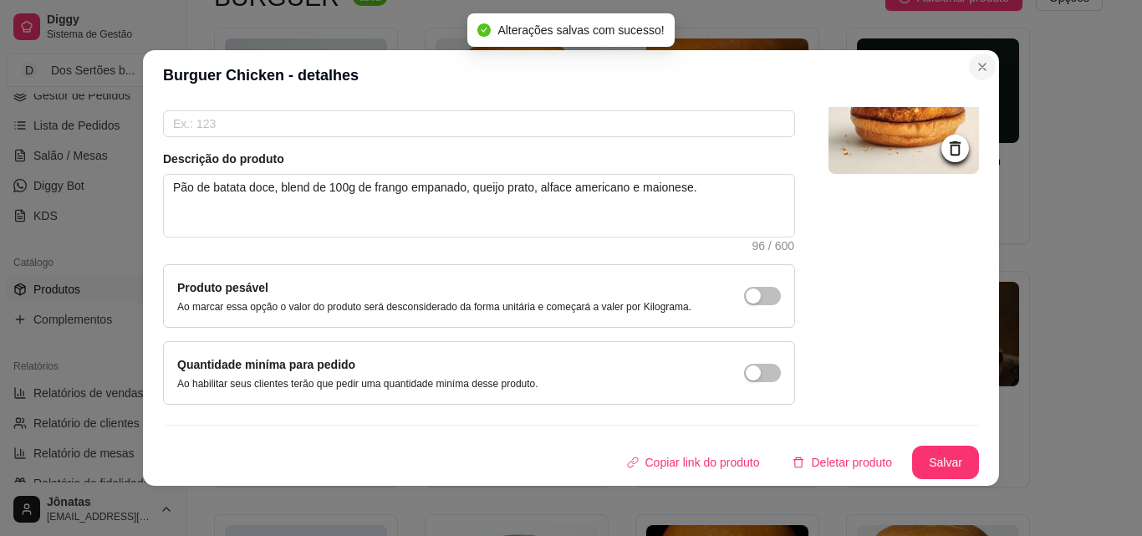
click at [983, 53] on section "Burguer Chicken - detalhes Detalhes Preço e variações Disponibilidade Complemen…" at bounding box center [571, 268] width 856 height 436
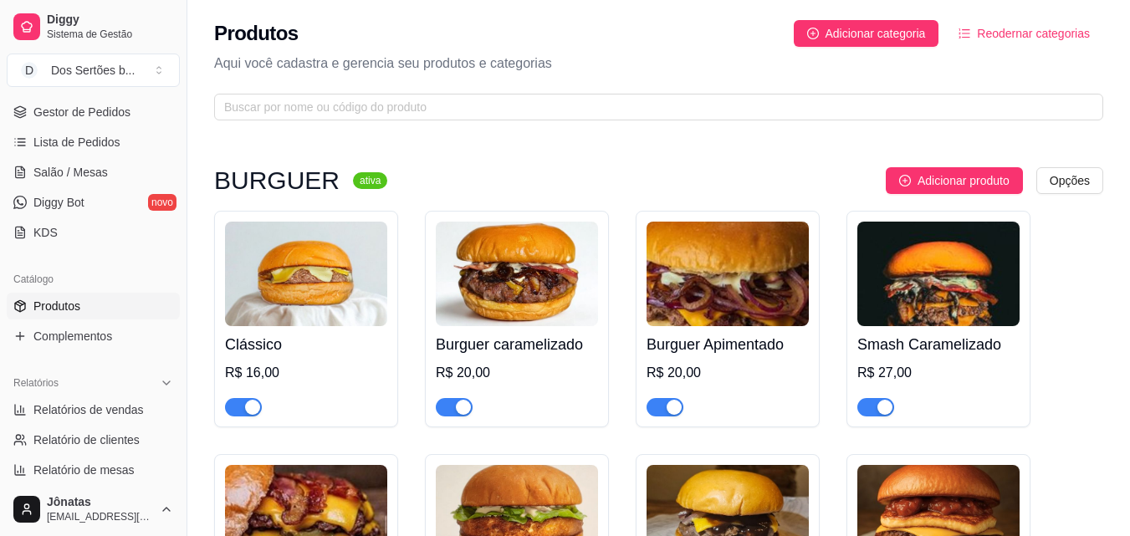
scroll to position [5, 0]
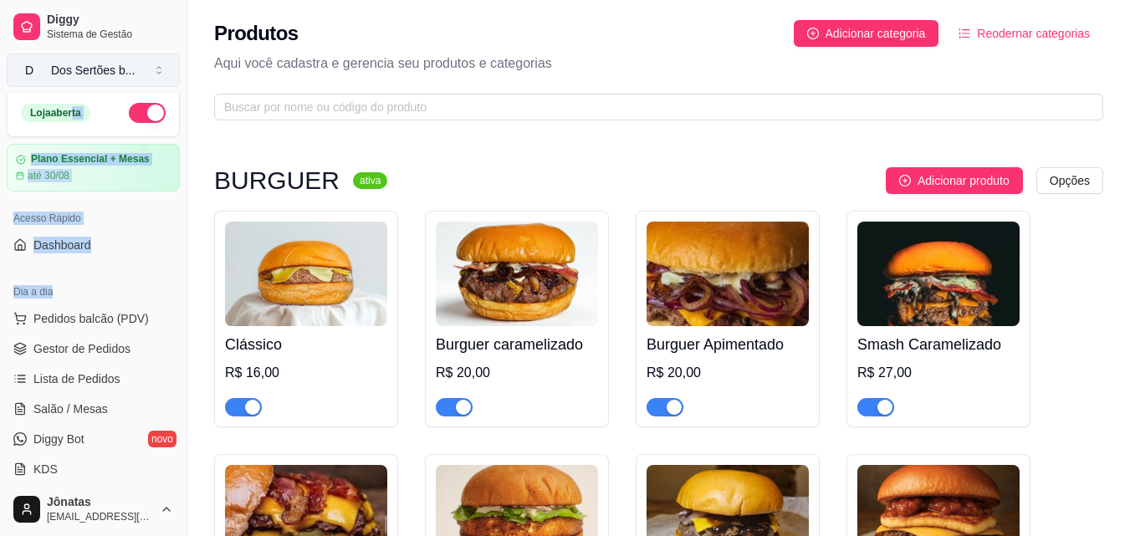
drag, startPoint x: 115, startPoint y: 282, endPoint x: 79, endPoint y: 80, distance: 204.5
click at [74, 86] on div "Diggy Sistema de Gestão D Dos Sertões b ... Loja aberta Plano Essencial + Mesas…" at bounding box center [93, 268] width 186 height 536
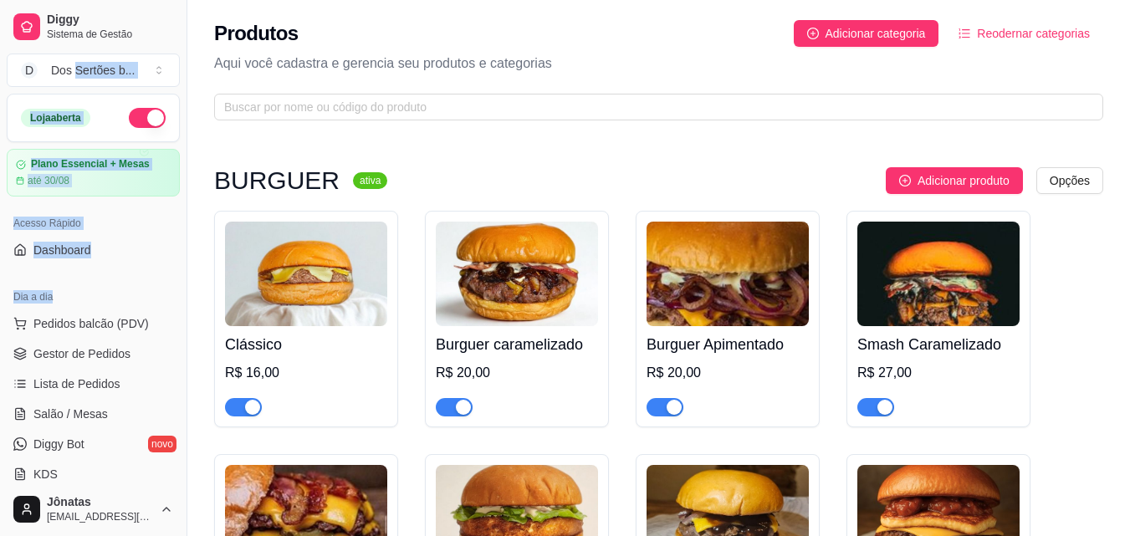
click at [145, 279] on div "Dia a dia Pedidos balcão (PDV) Gestor de Pedidos Lista de Pedidos Salão / Mesas…" at bounding box center [93, 385] width 186 height 217
click at [135, 324] on span "Pedidos balcão (PDV)" at bounding box center [90, 323] width 115 height 17
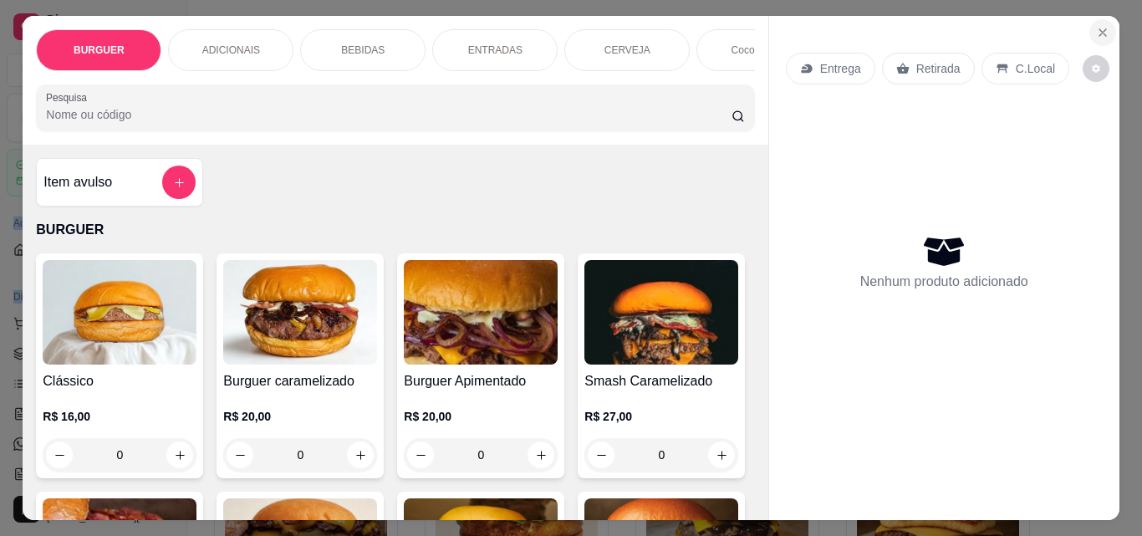
click at [1096, 26] on icon "Close" at bounding box center [1102, 32] width 13 height 13
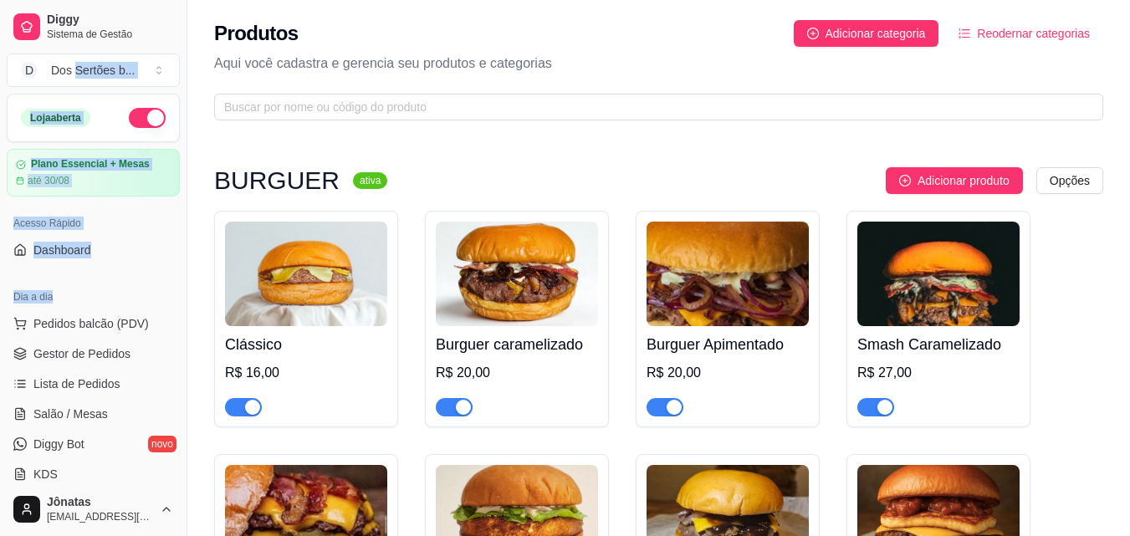
click at [134, 339] on ul "Pedidos balcão (PDV) Gestor de Pedidos Lista de Pedidos Salão / Mesas Diggy Bot…" at bounding box center [93, 398] width 173 height 177
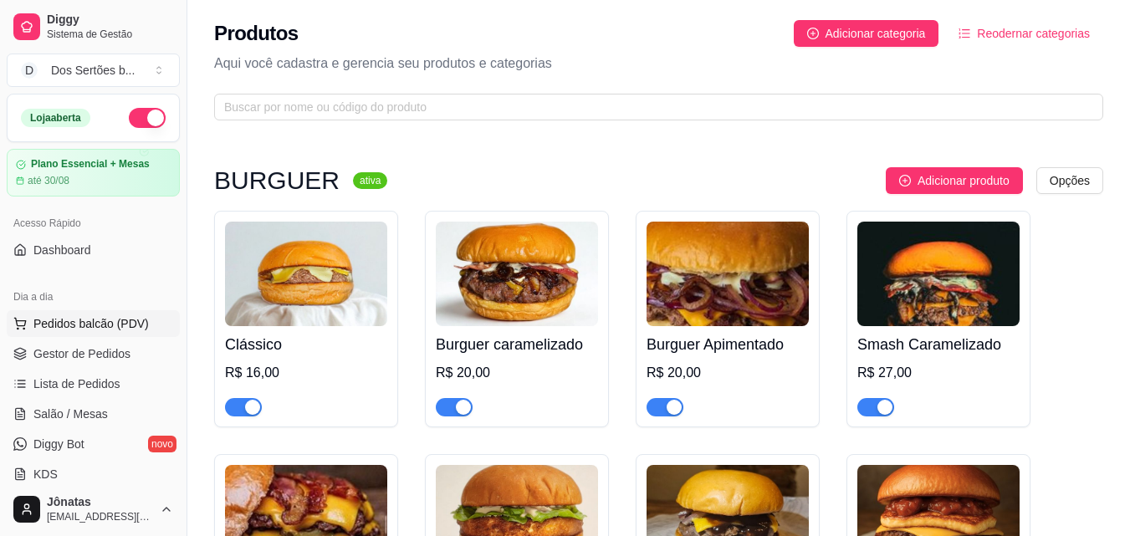
click at [110, 328] on span "Pedidos balcão (PDV)" at bounding box center [90, 323] width 115 height 17
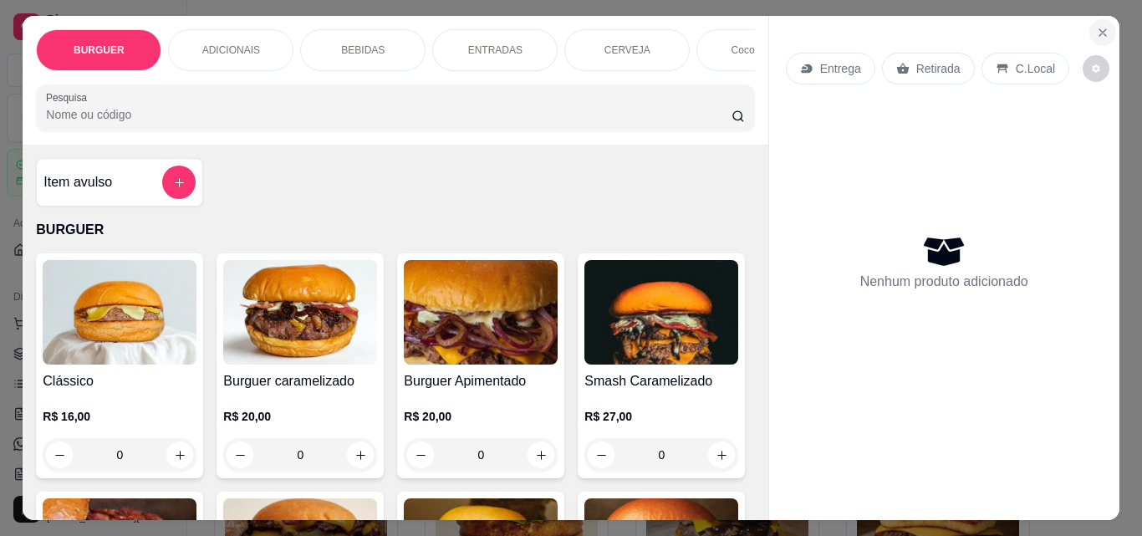
click at [1096, 26] on icon "Close" at bounding box center [1102, 32] width 13 height 13
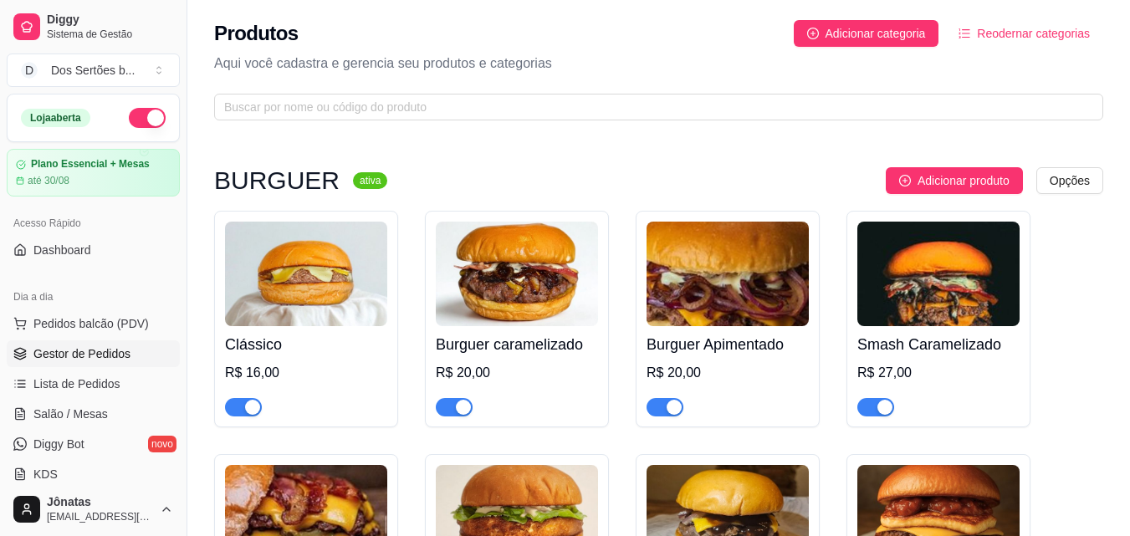
click at [80, 344] on link "Gestor de Pedidos" at bounding box center [93, 353] width 173 height 27
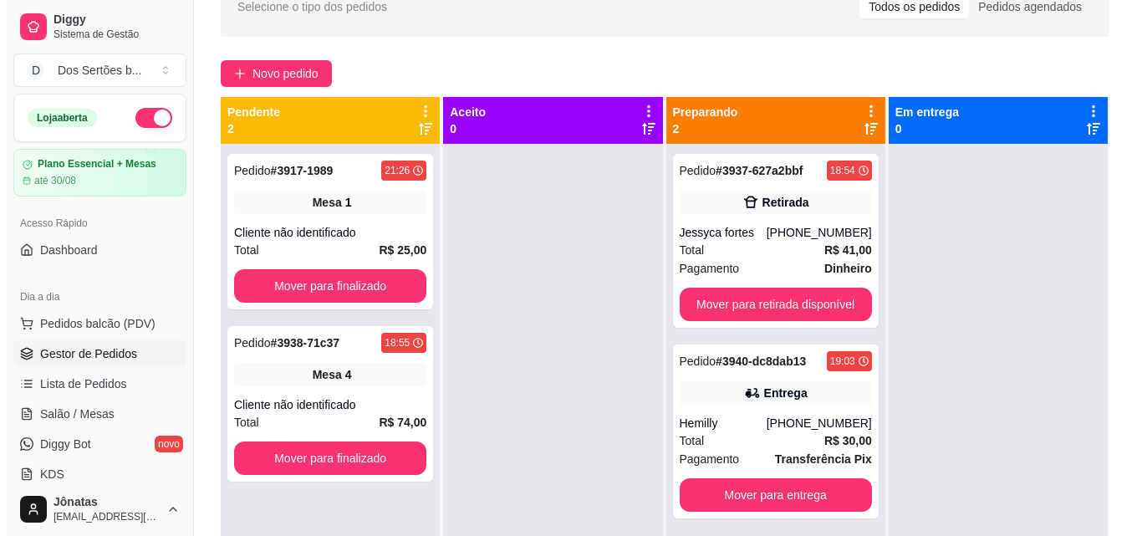
scroll to position [93, 0]
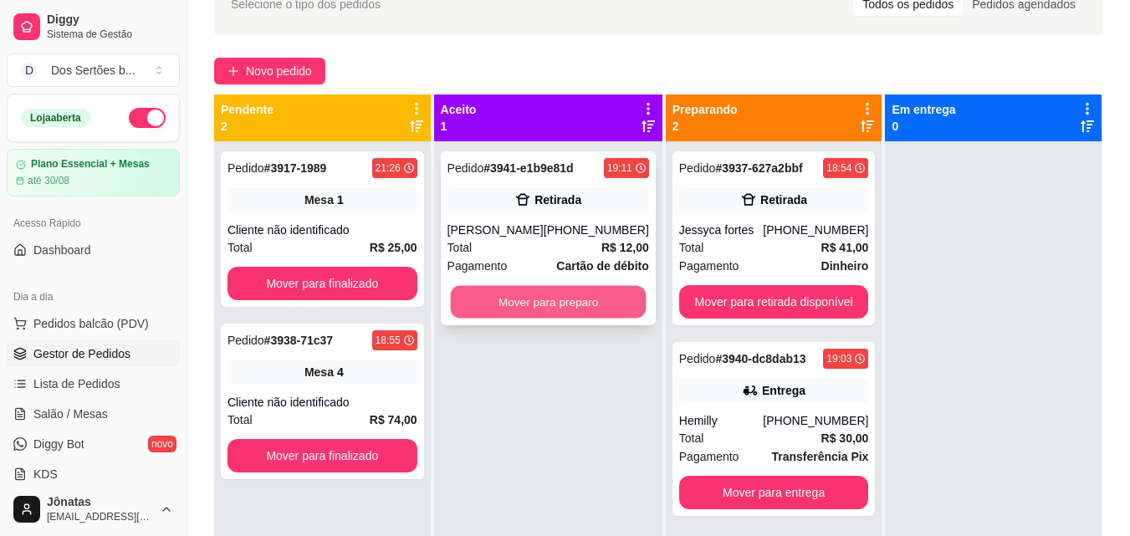
click at [543, 299] on button "Mover para preparo" at bounding box center [548, 302] width 196 height 33
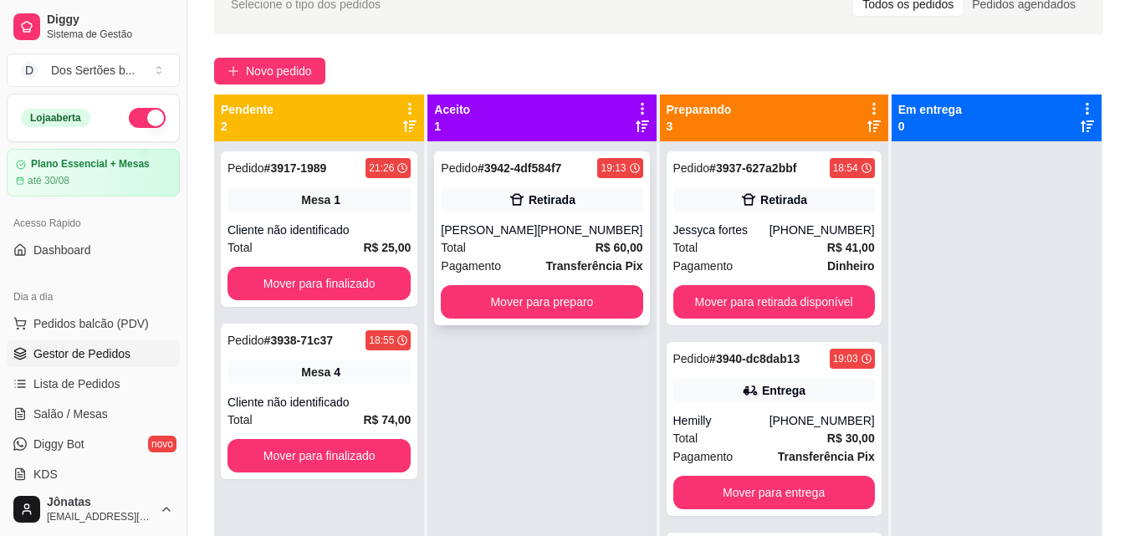
click at [543, 214] on div "Pedido # 3942-4df584f7 19:13 Retirada [PERSON_NAME] [PHONE_NUMBER] Total R$ 60,…" at bounding box center [541, 238] width 215 height 174
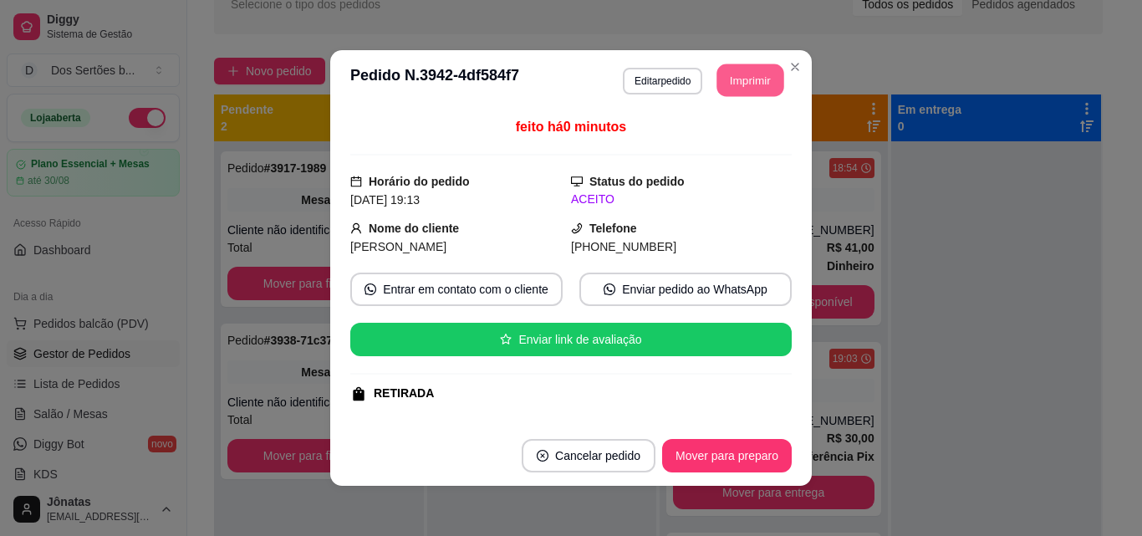
click at [737, 80] on button "Imprimir" at bounding box center [750, 80] width 67 height 33
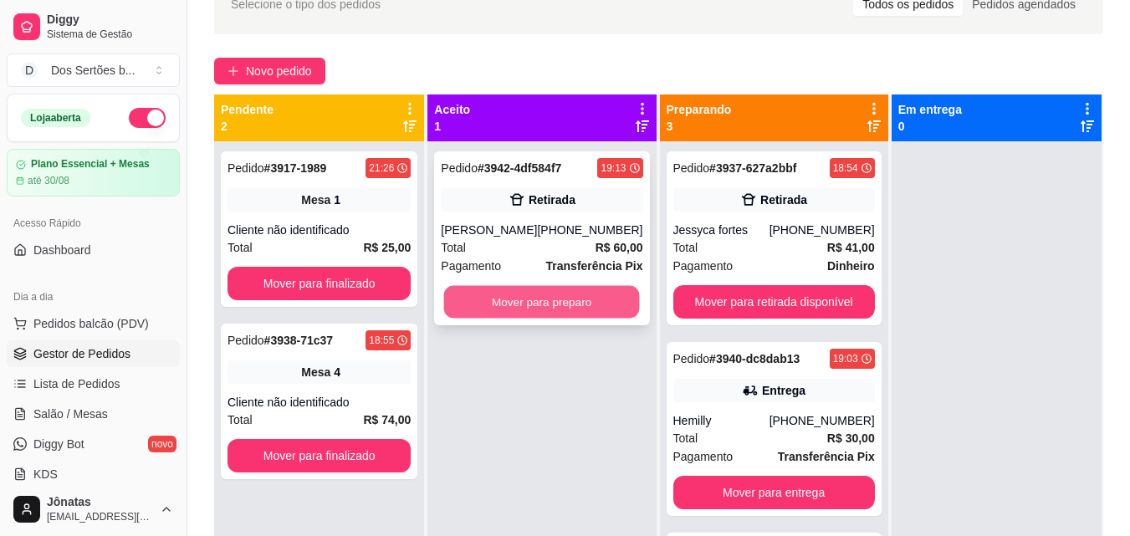
click at [540, 301] on button "Mover para preparo" at bounding box center [542, 302] width 196 height 33
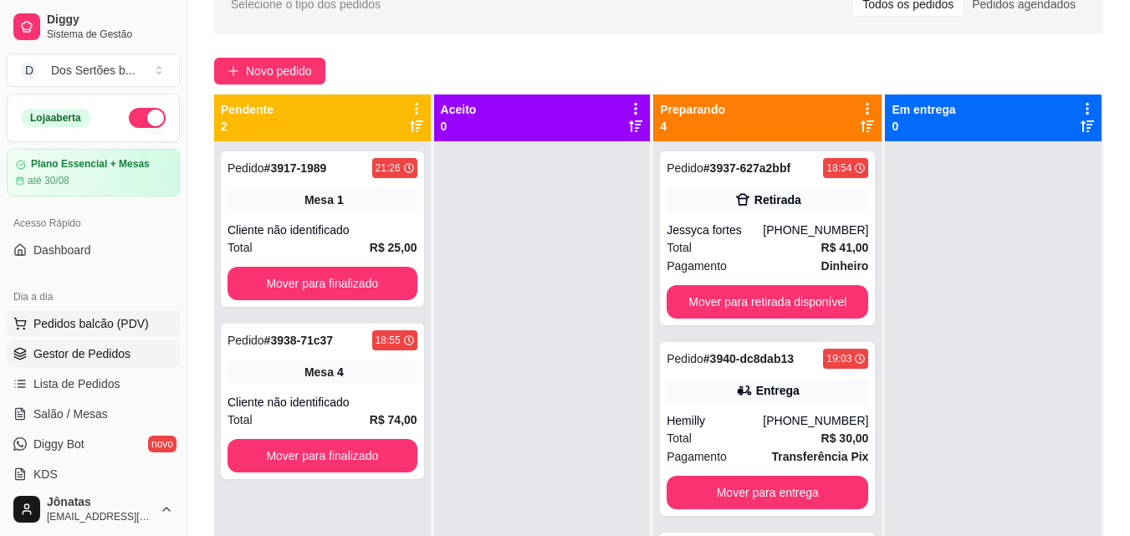
click at [109, 320] on span "Pedidos balcão (PDV)" at bounding box center [90, 323] width 115 height 17
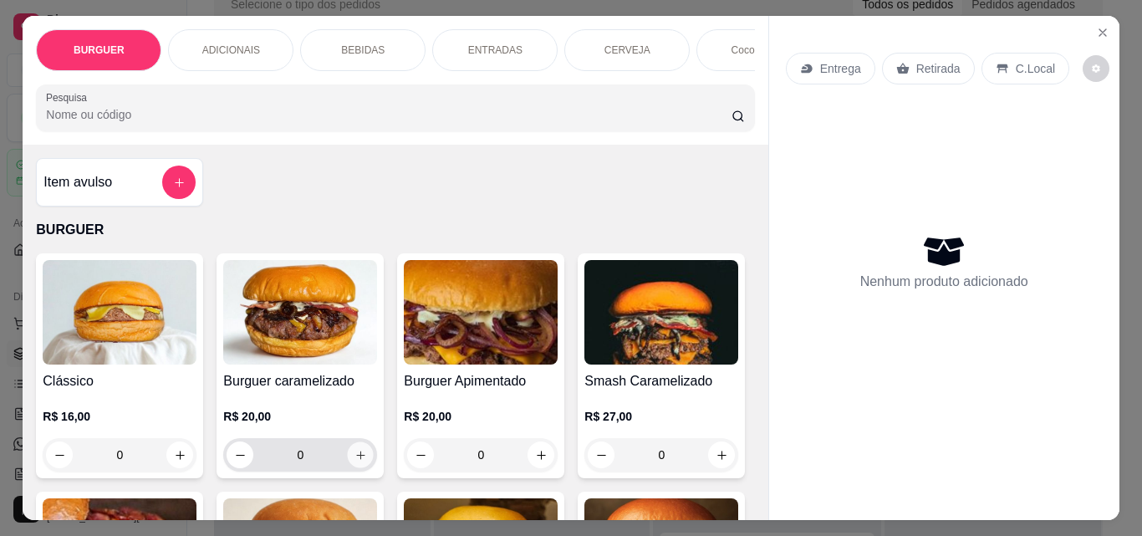
click at [356, 462] on icon "increase-product-quantity" at bounding box center [360, 455] width 13 height 13
type input "1"
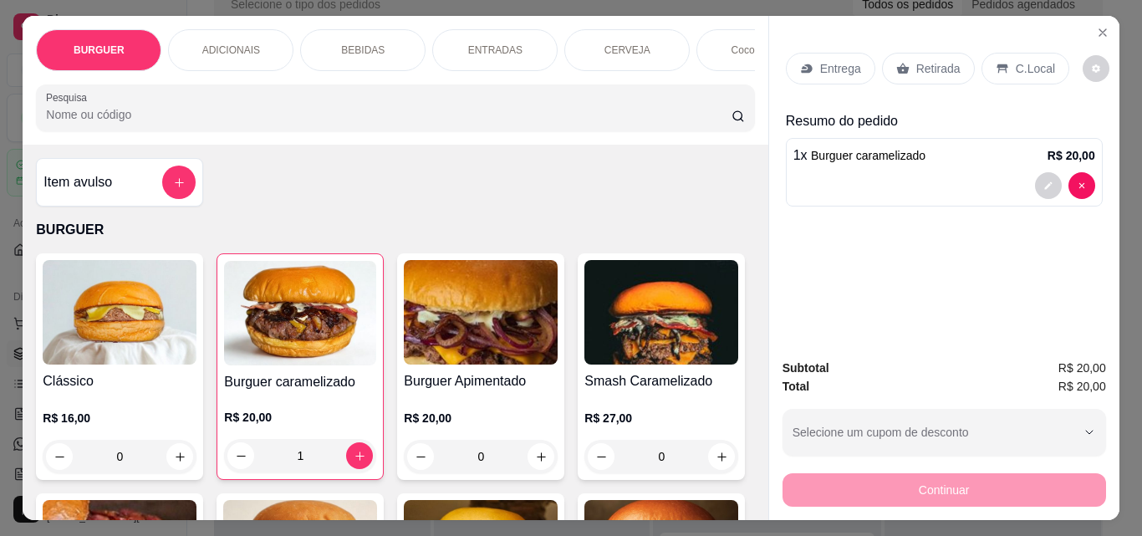
click at [824, 60] on p "Entrega" at bounding box center [840, 68] width 41 height 17
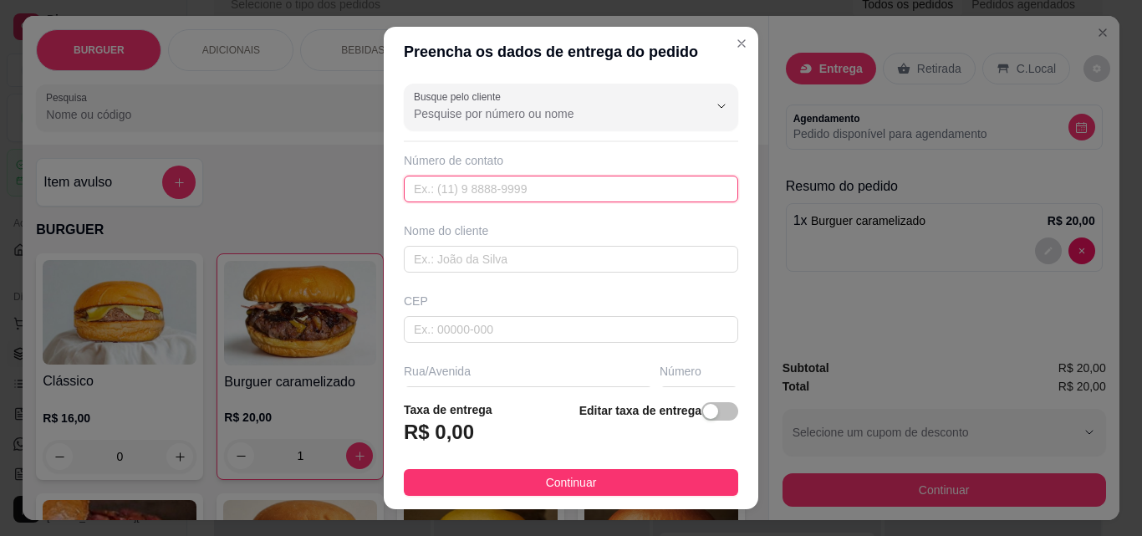
click at [500, 193] on input "text" at bounding box center [571, 189] width 334 height 27
type input "[PHONE_NUMBER]"
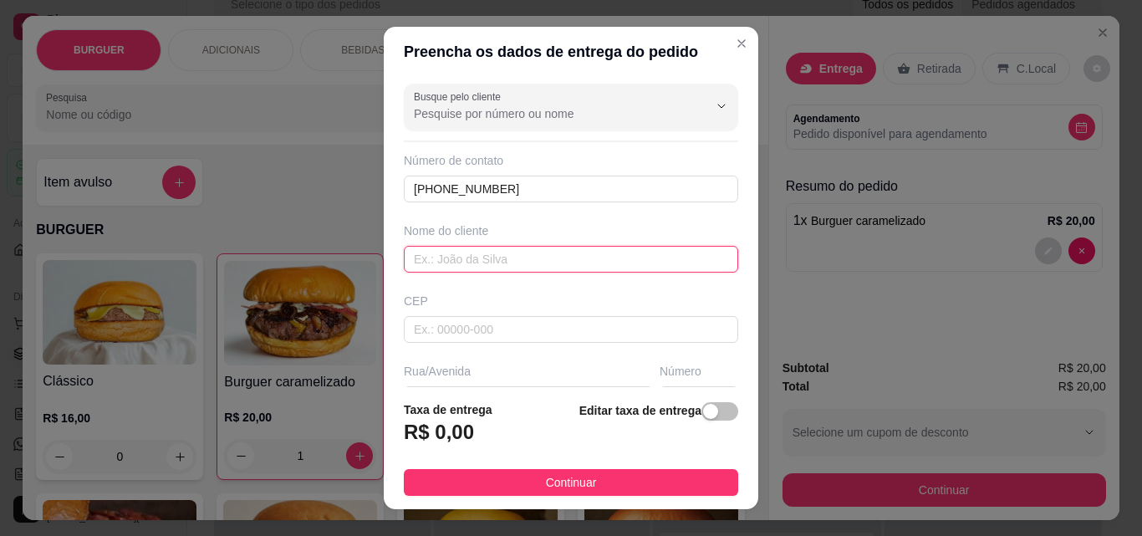
click at [429, 266] on input "text" at bounding box center [571, 259] width 334 height 27
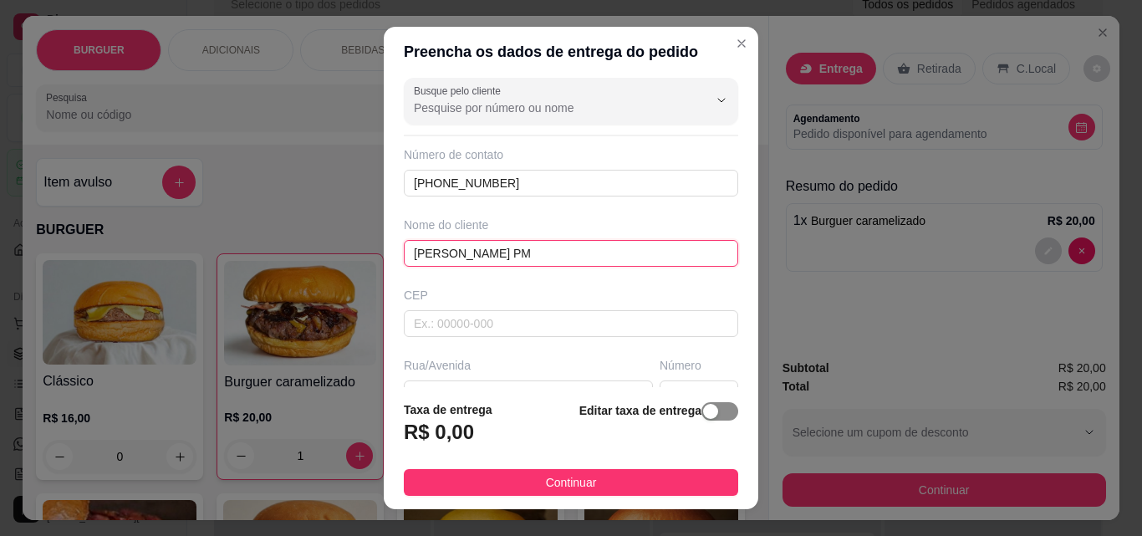
type input "[PERSON_NAME] PM"
click at [706, 406] on span "button" at bounding box center [719, 411] width 37 height 18
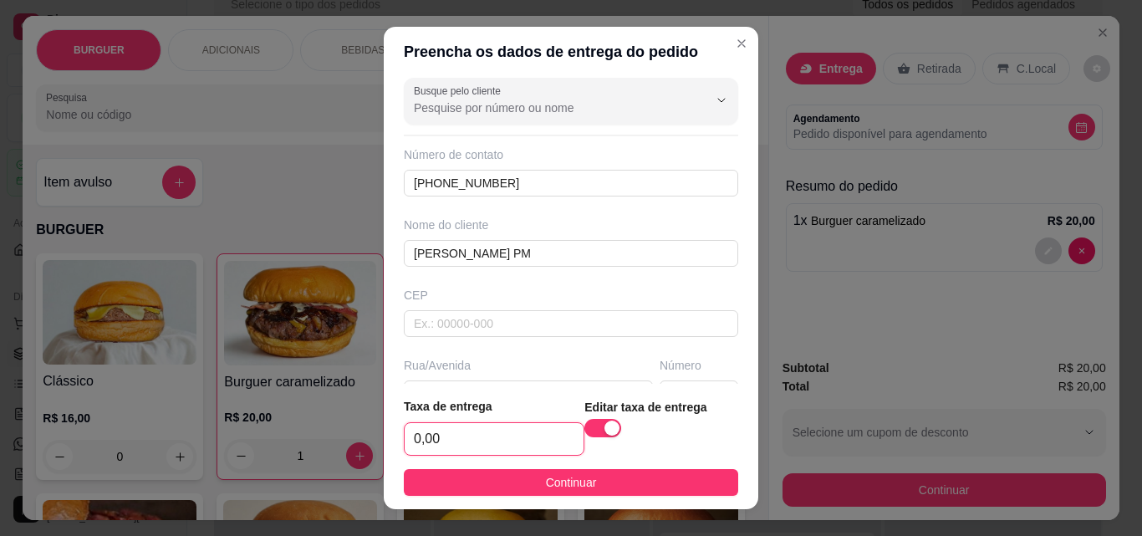
click at [482, 434] on input "0,00" at bounding box center [494, 439] width 179 height 32
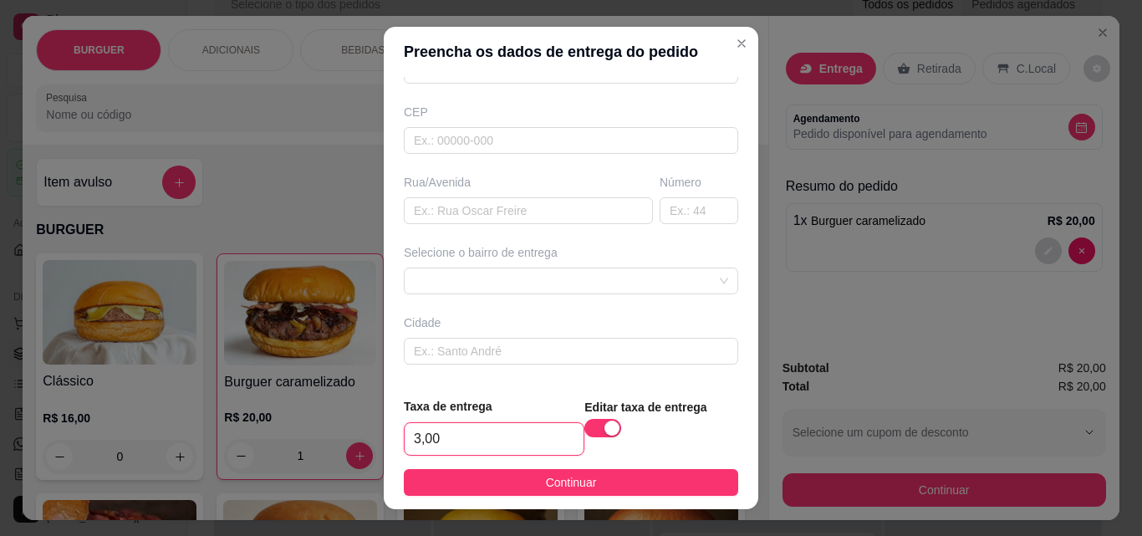
scroll to position [186, 0]
type input "3,00"
click at [444, 215] on input "text" at bounding box center [528, 213] width 249 height 27
type input "b"
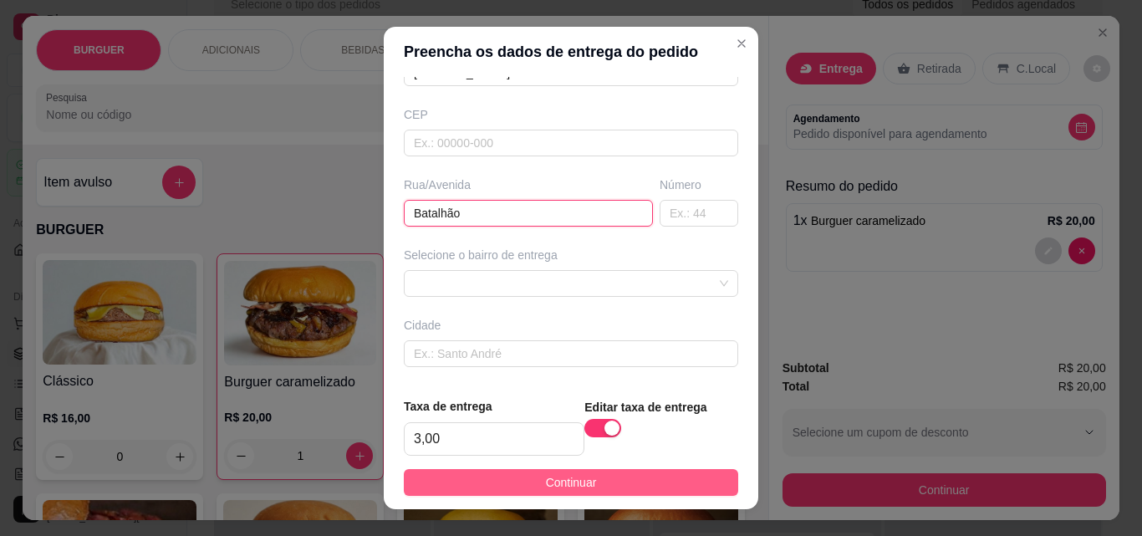
type input "Batalhão"
click at [572, 478] on span "Continuar" at bounding box center [571, 482] width 51 height 18
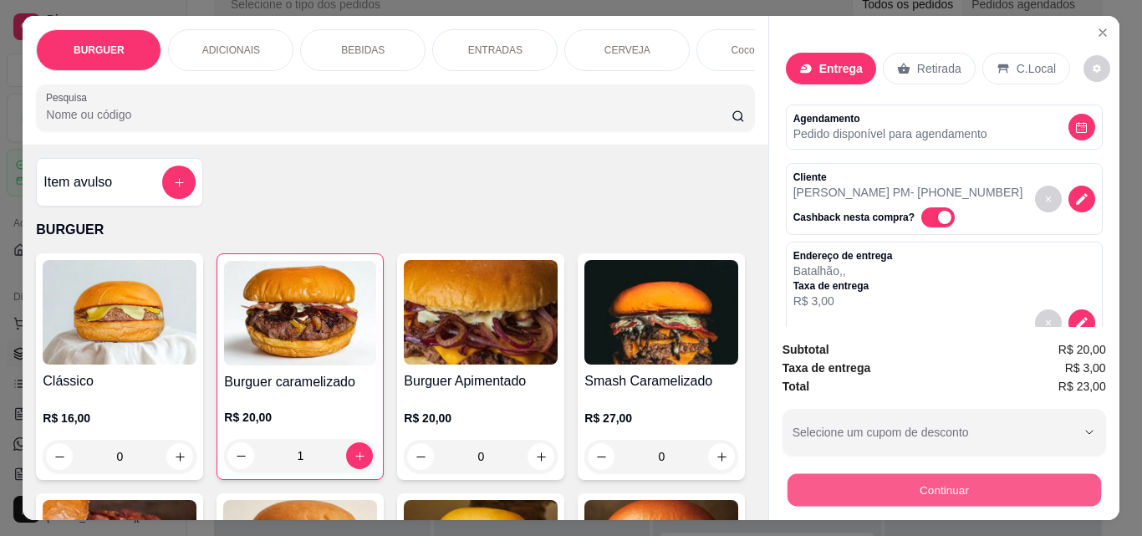
click at [928, 477] on button "Continuar" at bounding box center [944, 489] width 314 height 33
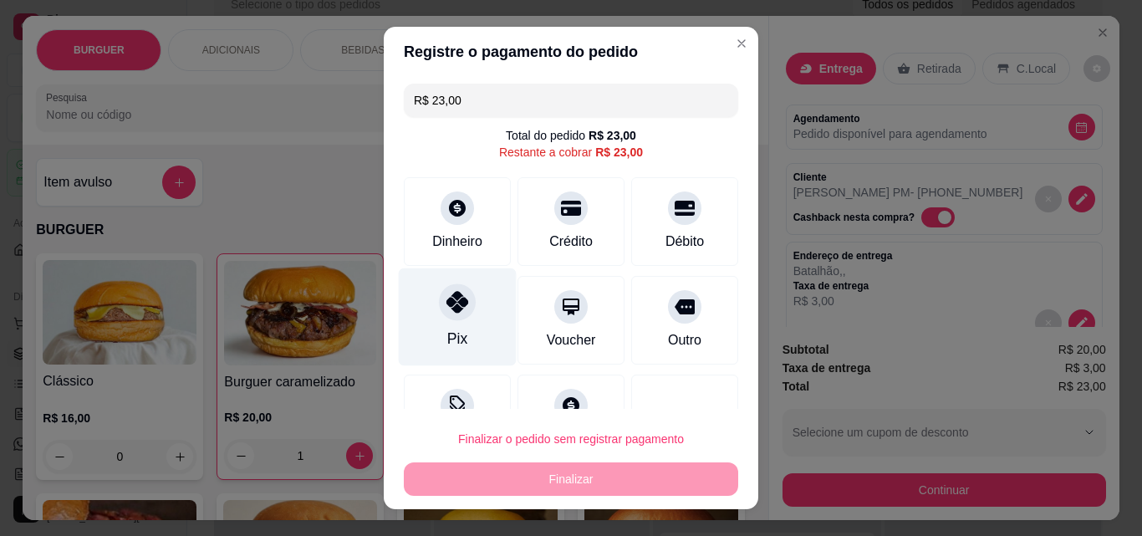
click at [467, 309] on div "Pix" at bounding box center [458, 317] width 118 height 98
type input "R$ 0,00"
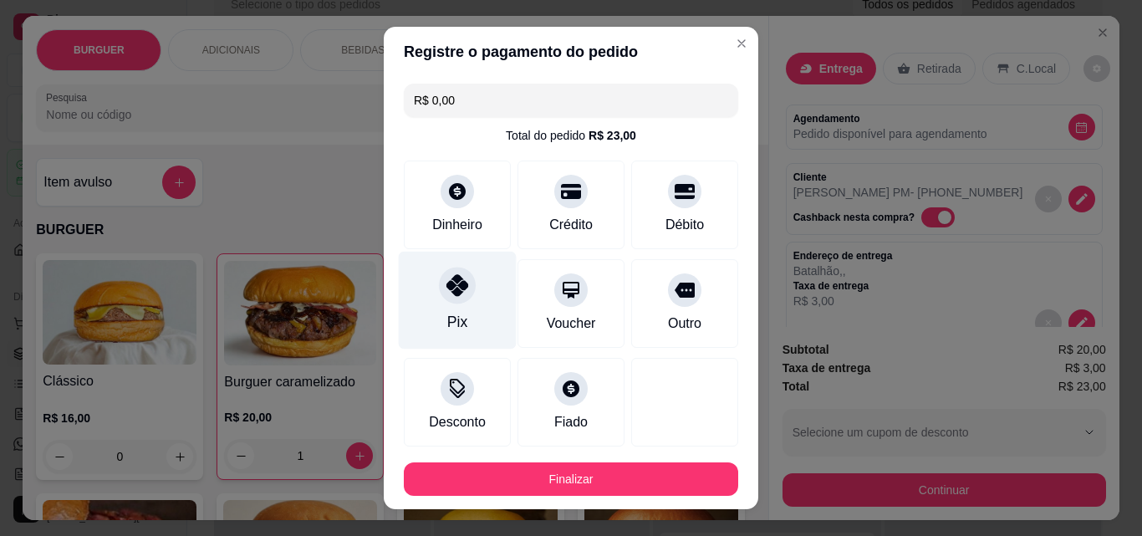
scroll to position [91, 0]
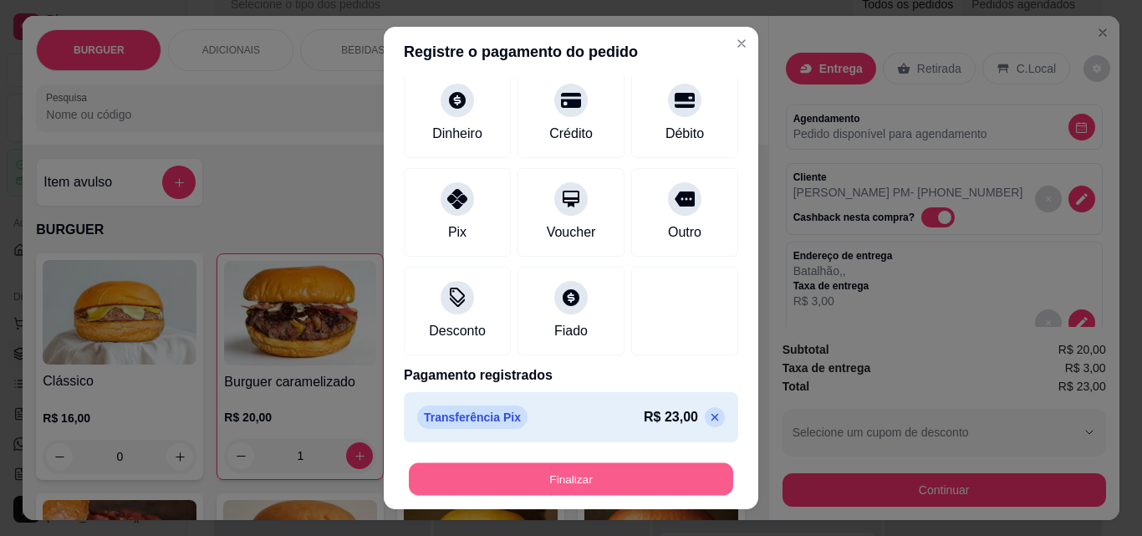
click at [493, 466] on button "Finalizar" at bounding box center [571, 479] width 324 height 33
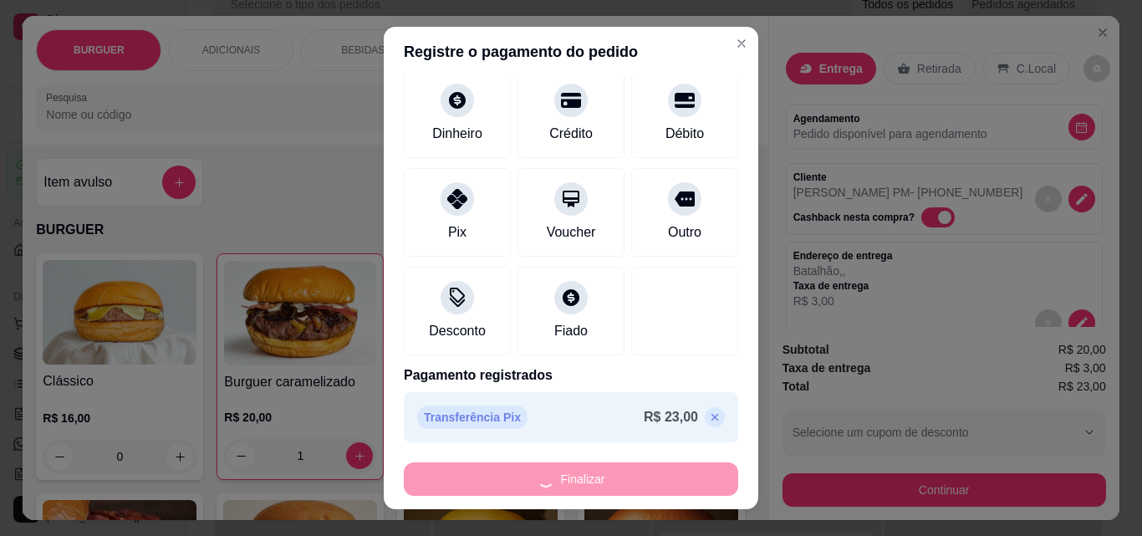
type input "0"
type input "-R$ 23,00"
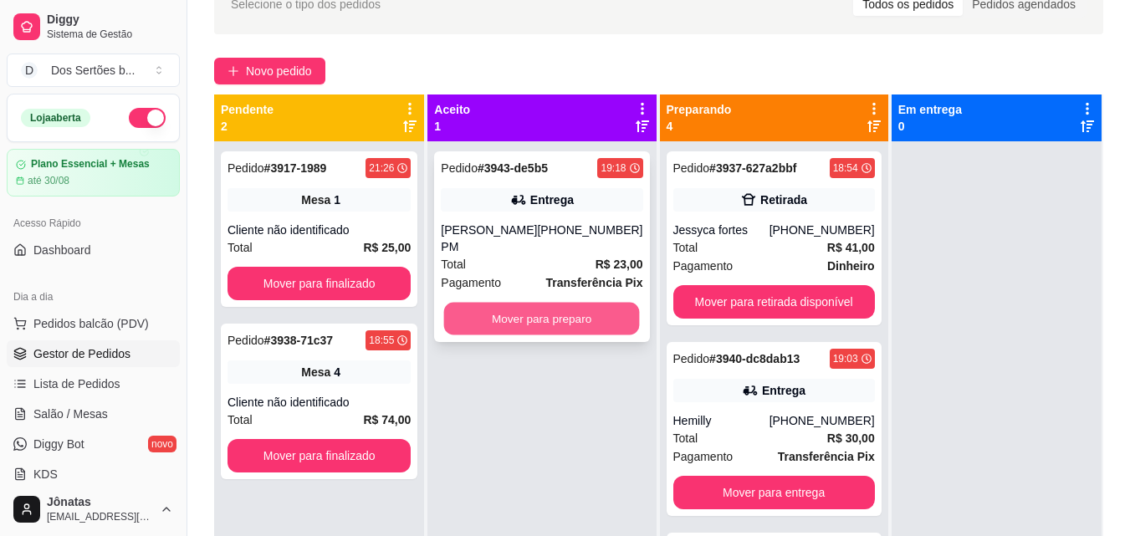
click at [470, 303] on button "Mover para preparo" at bounding box center [542, 319] width 196 height 33
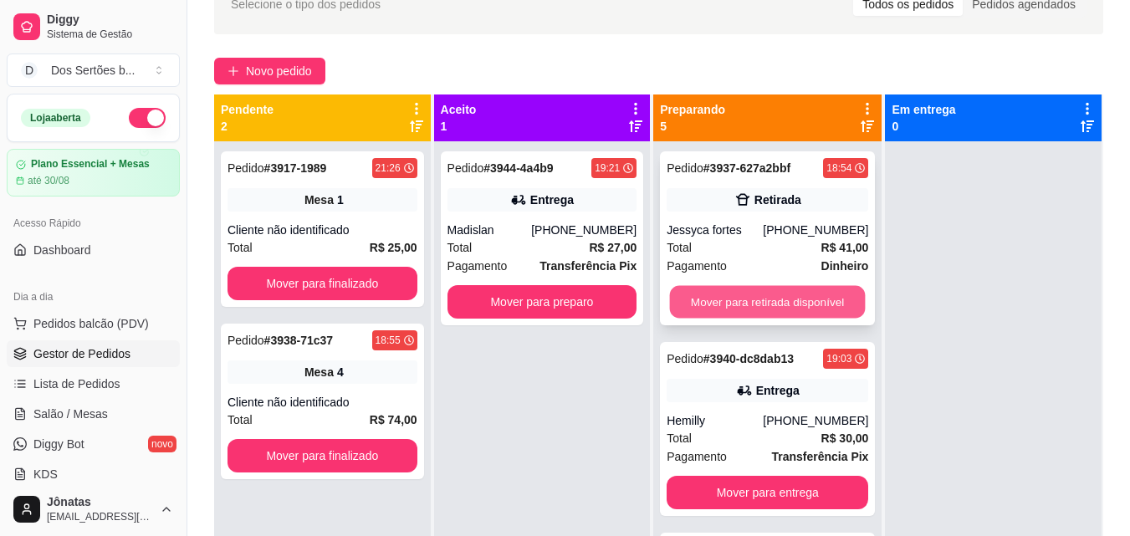
click at [788, 297] on button "Mover para retirada disponível" at bounding box center [768, 302] width 196 height 33
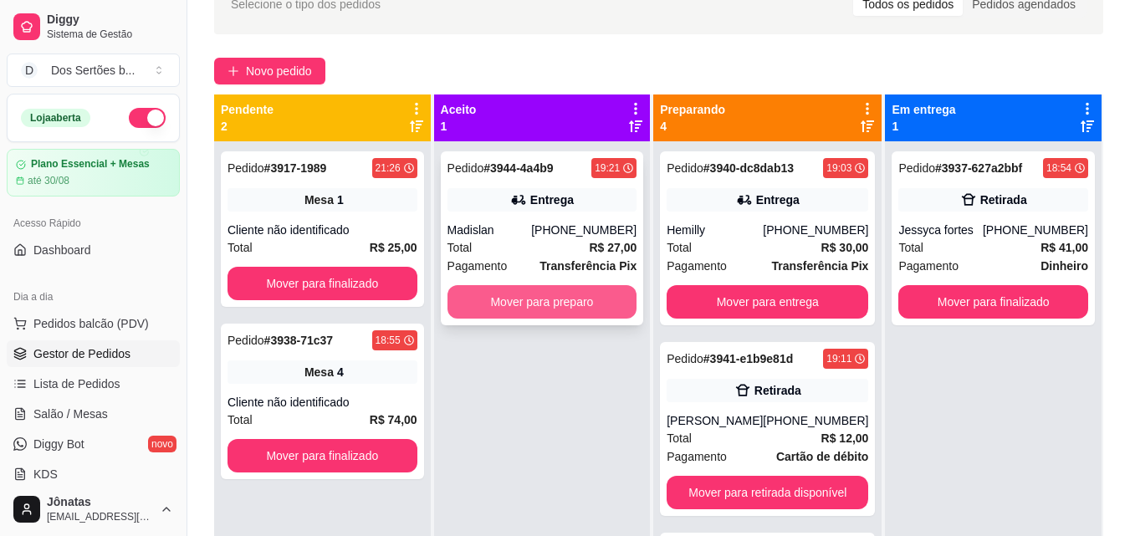
click at [588, 298] on button "Mover para preparo" at bounding box center [542, 301] width 190 height 33
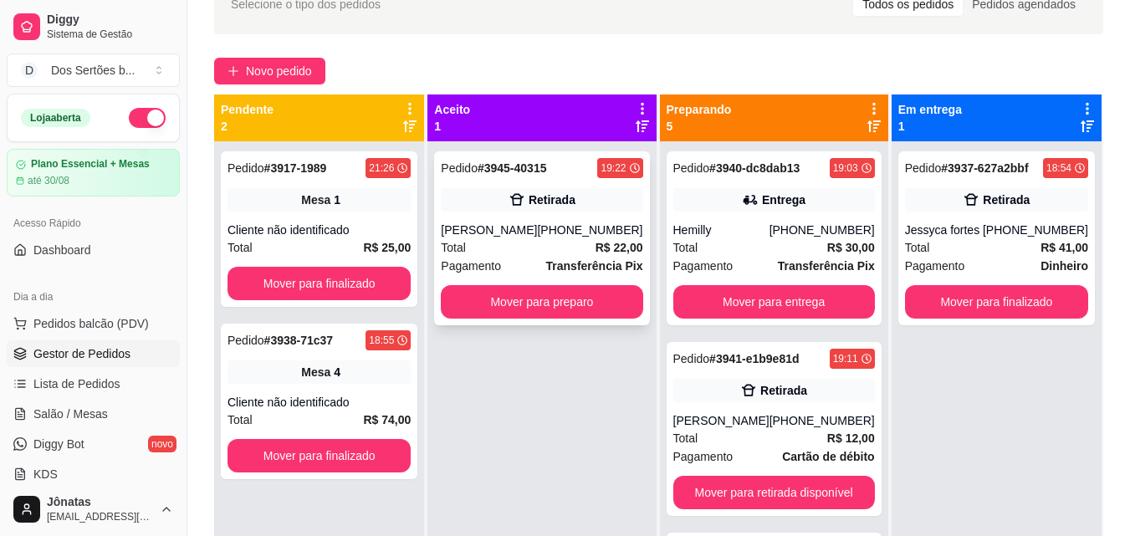
click at [537, 243] on div "Total R$ 22,00" at bounding box center [541, 247] width 201 height 18
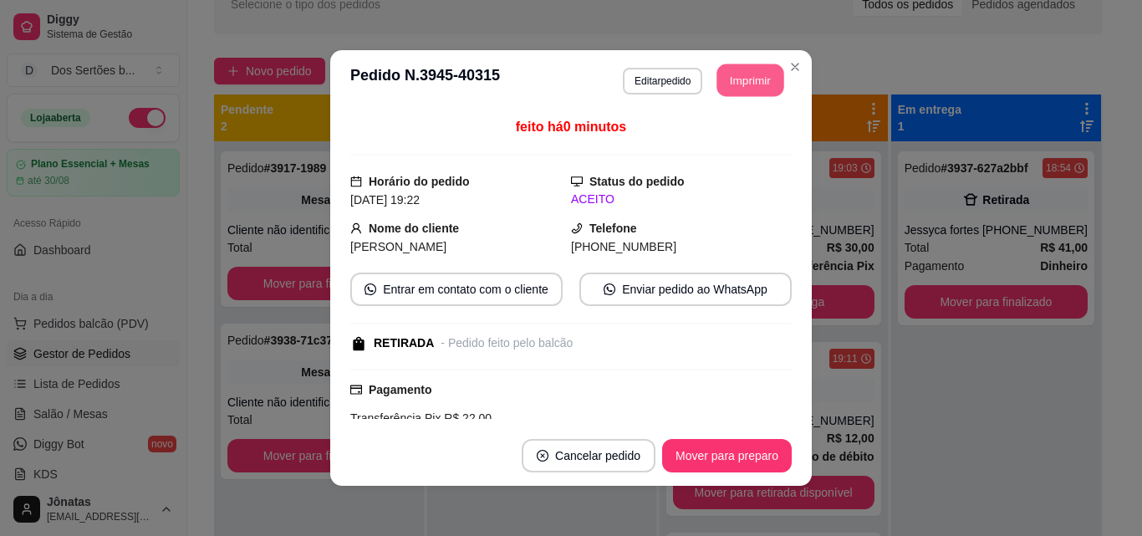
click at [736, 67] on button "Imprimir" at bounding box center [750, 80] width 67 height 33
click at [742, 78] on button "Imprimir" at bounding box center [750, 80] width 67 height 33
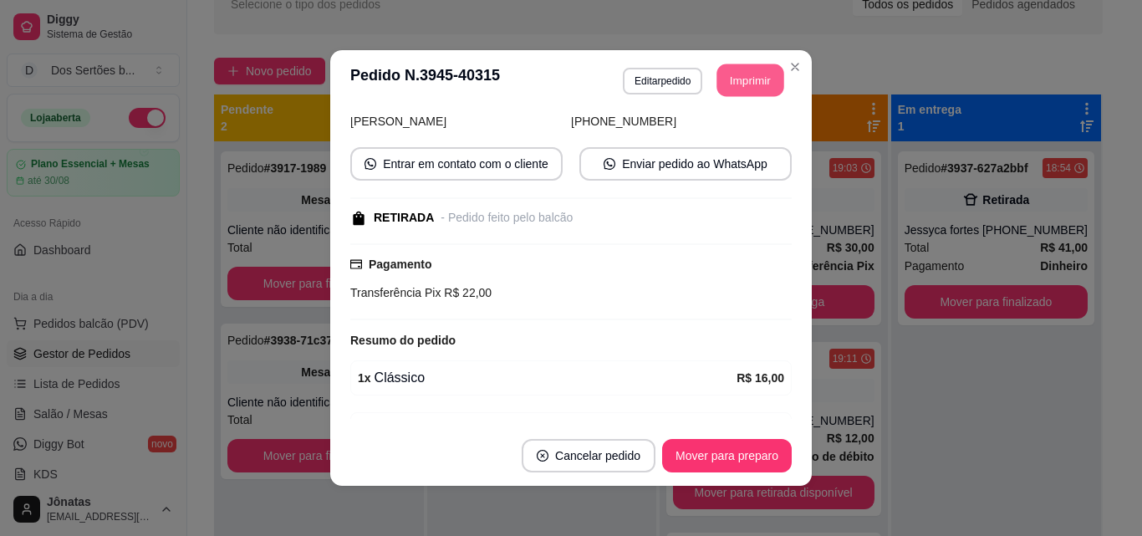
click at [742, 67] on button "Imprimir" at bounding box center [750, 80] width 67 height 33
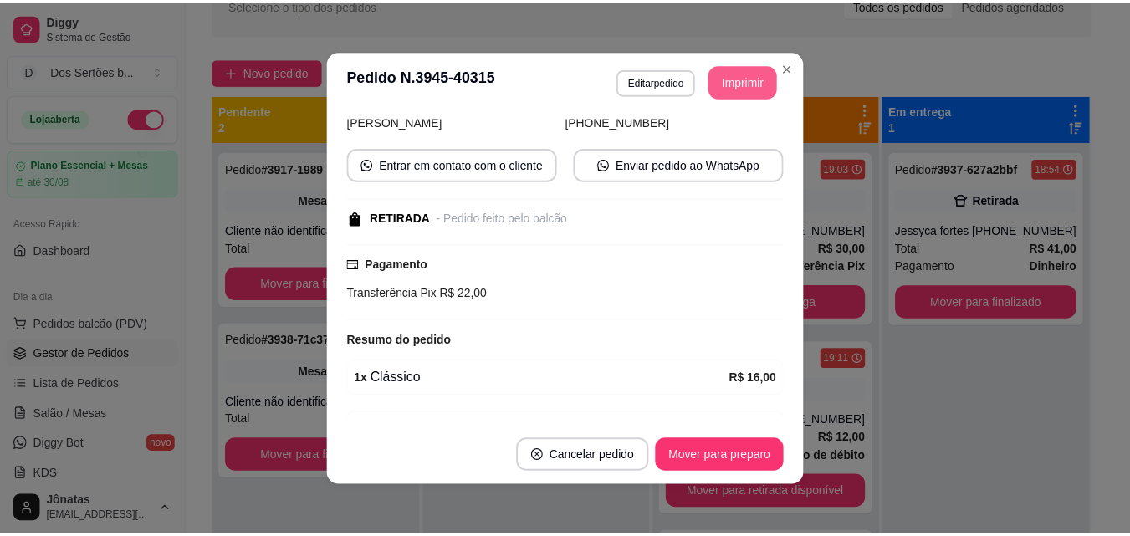
scroll to position [0, 0]
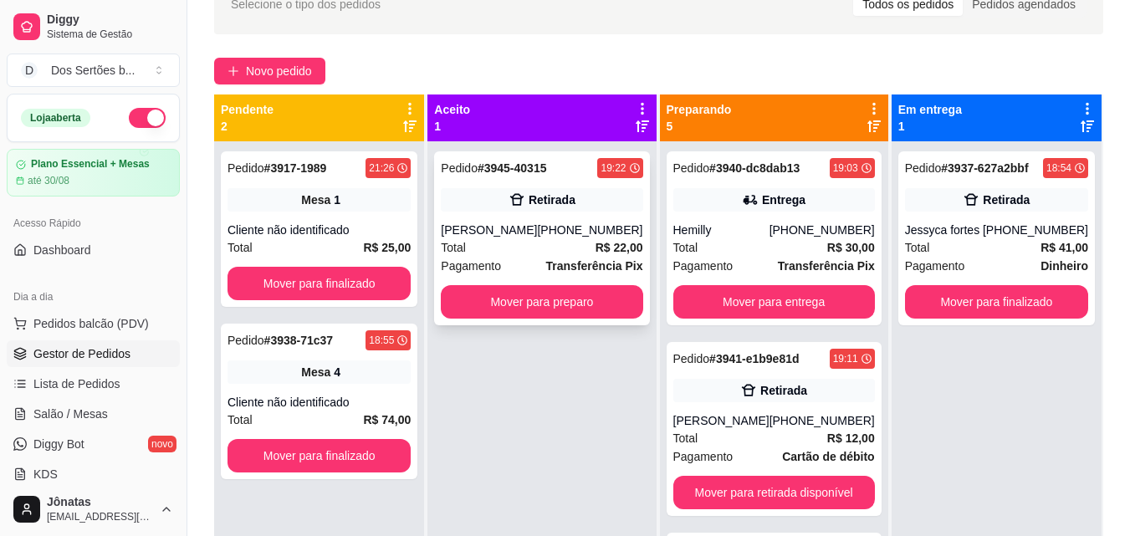
click at [581, 225] on div "[PHONE_NUMBER]" at bounding box center [589, 230] width 105 height 17
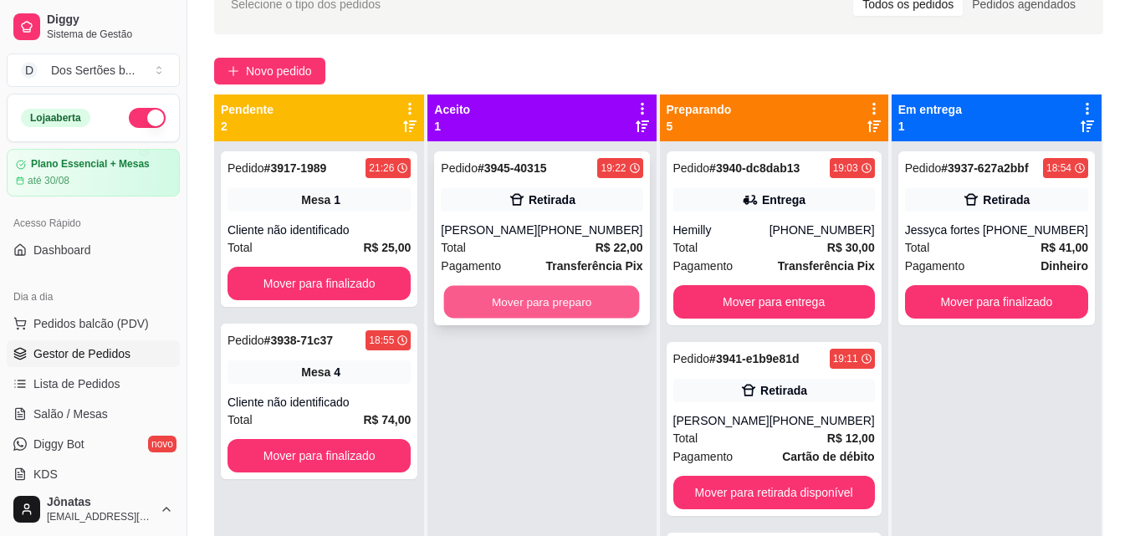
click at [588, 297] on button "Mover para preparo" at bounding box center [542, 302] width 196 height 33
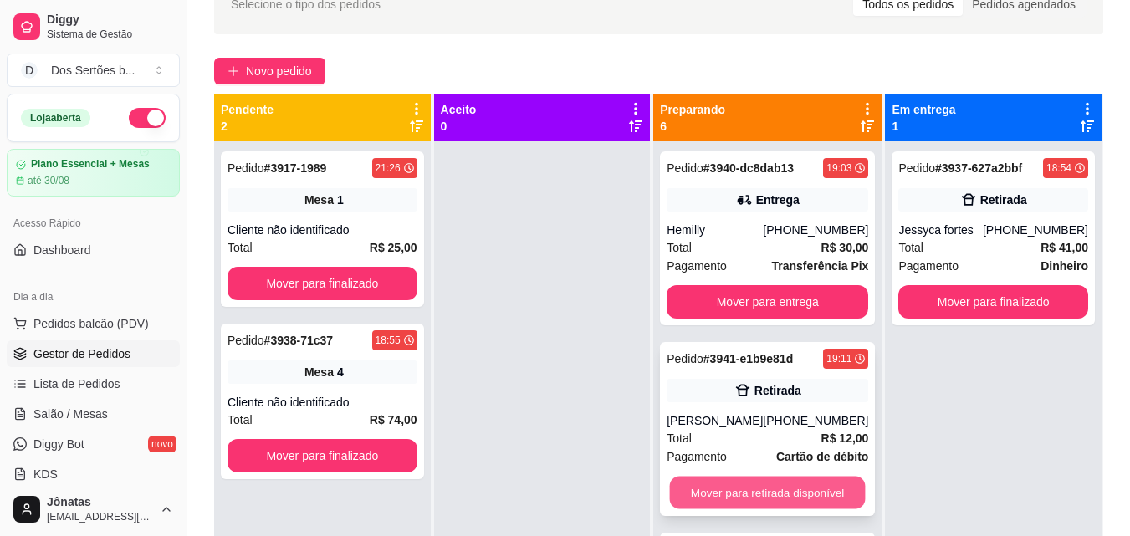
click at [748, 486] on button "Mover para retirada disponível" at bounding box center [768, 493] width 196 height 33
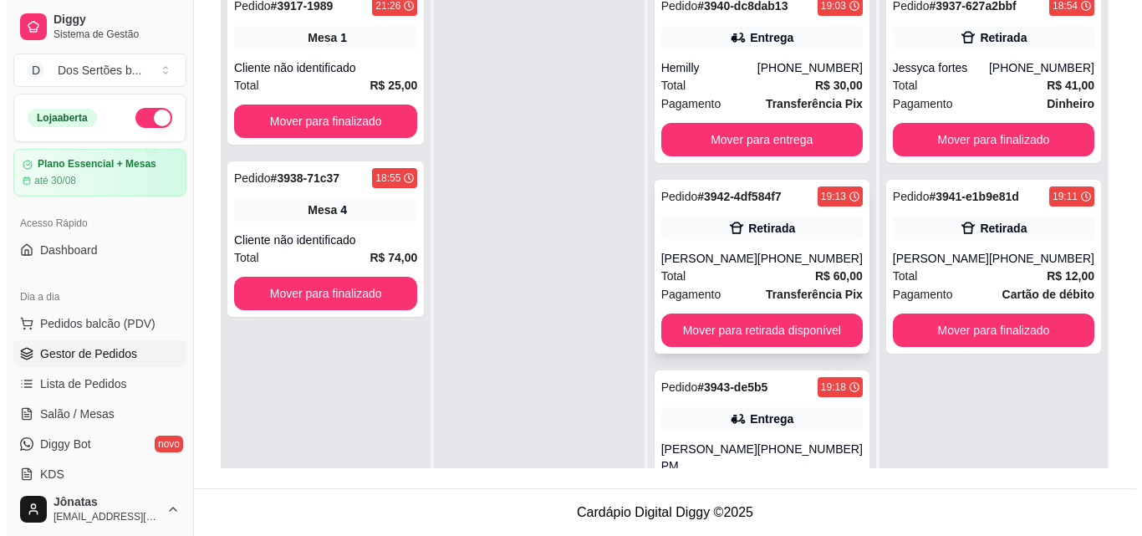
scroll to position [273, 0]
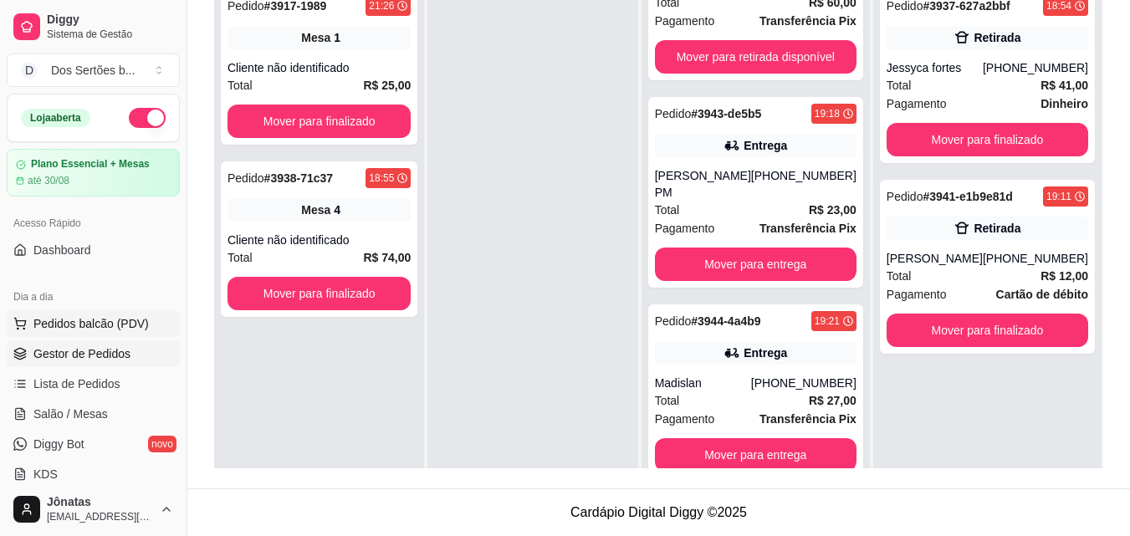
click at [79, 321] on span "Pedidos balcão (PDV)" at bounding box center [90, 323] width 115 height 17
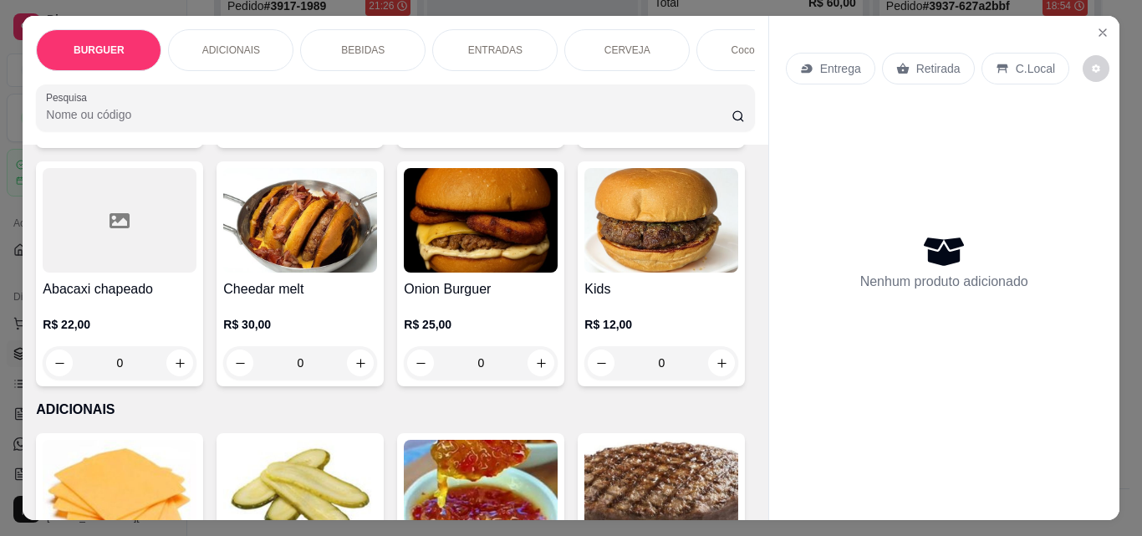
scroll to position [727, 0]
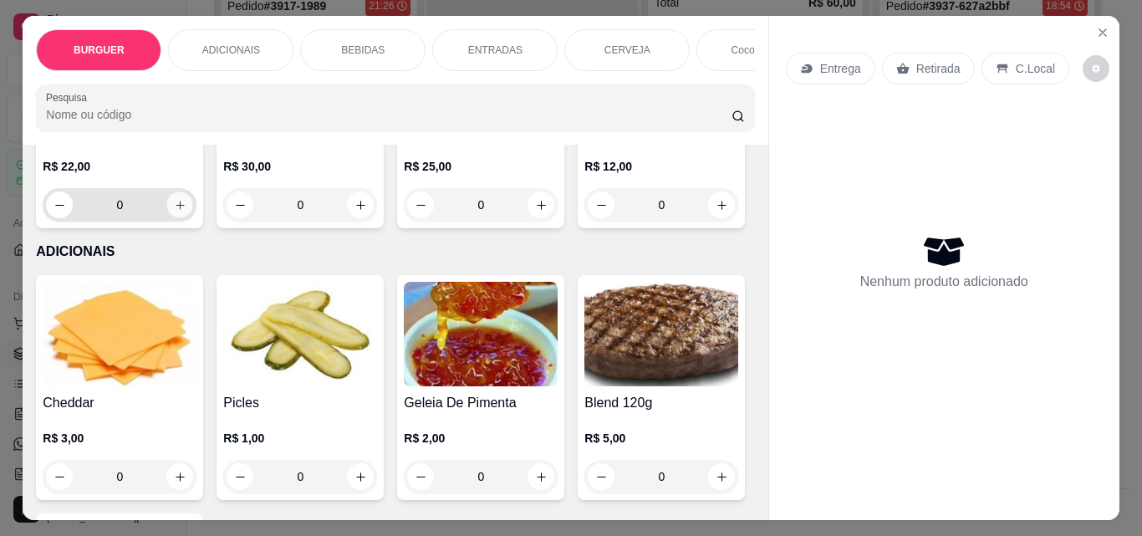
click at [186, 210] on icon "increase-product-quantity" at bounding box center [180, 205] width 13 height 13
type input "1"
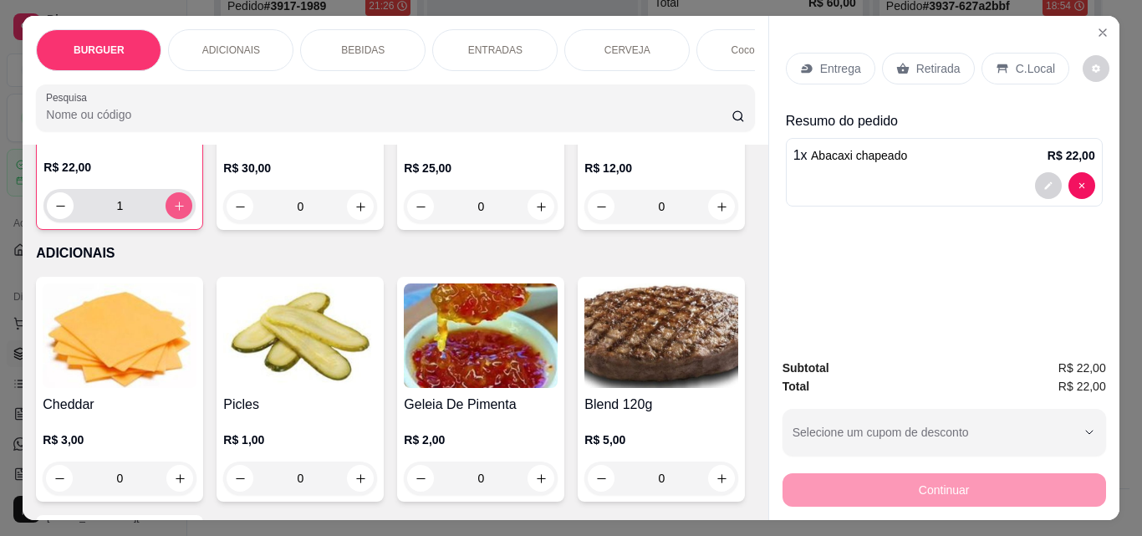
scroll to position [728, 0]
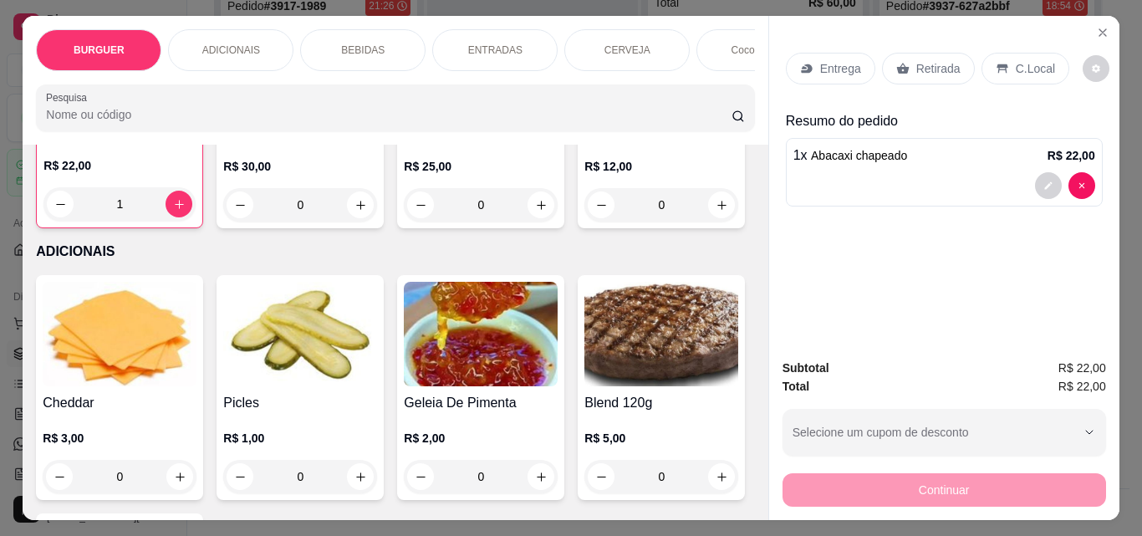
click at [899, 62] on icon at bounding box center [902, 68] width 13 height 13
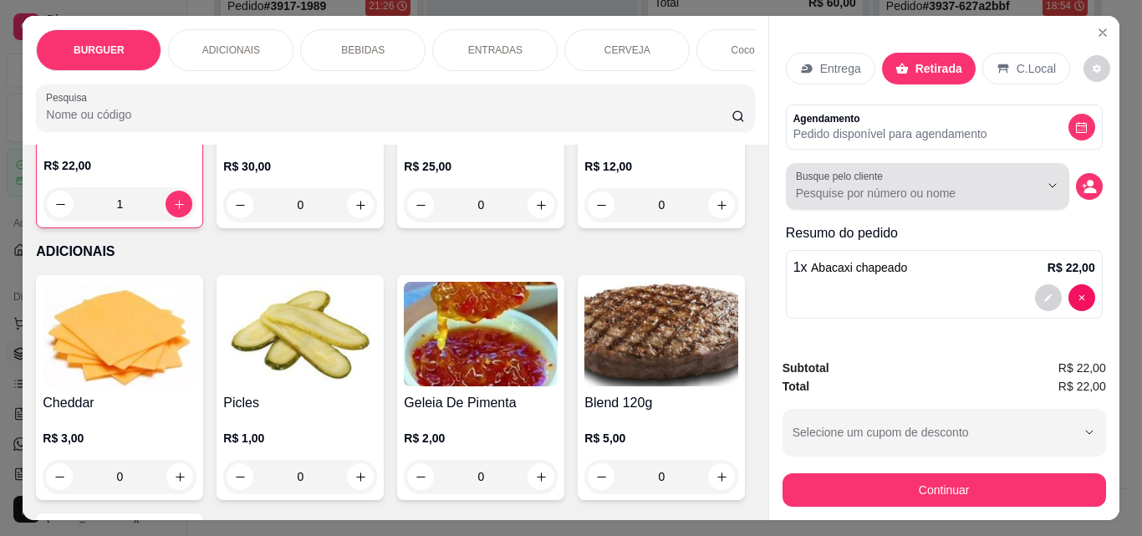
scroll to position [43, 0]
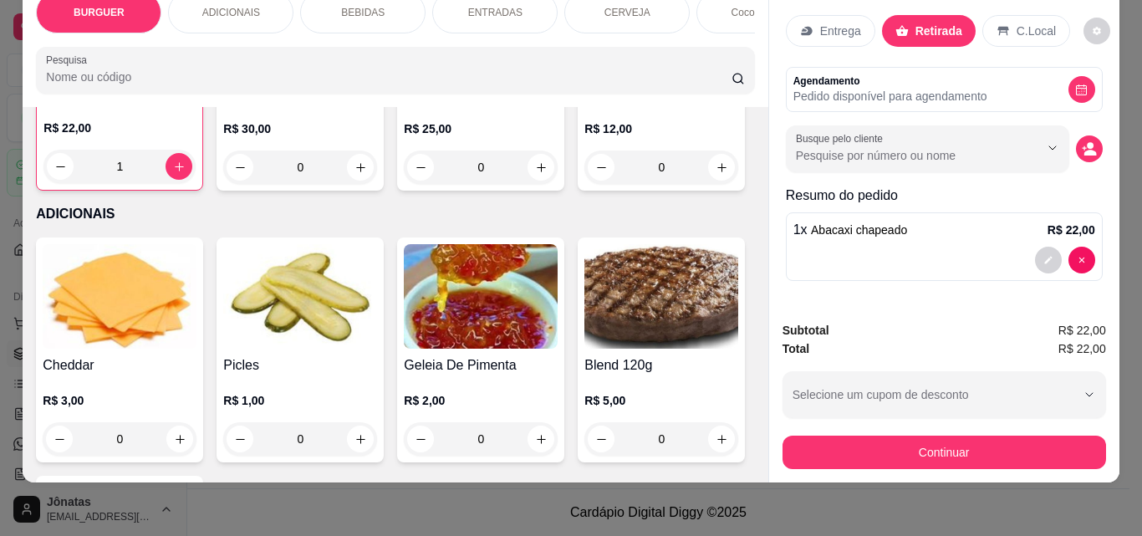
click at [335, 6] on div "BEBIDAS" at bounding box center [362, 13] width 125 height 42
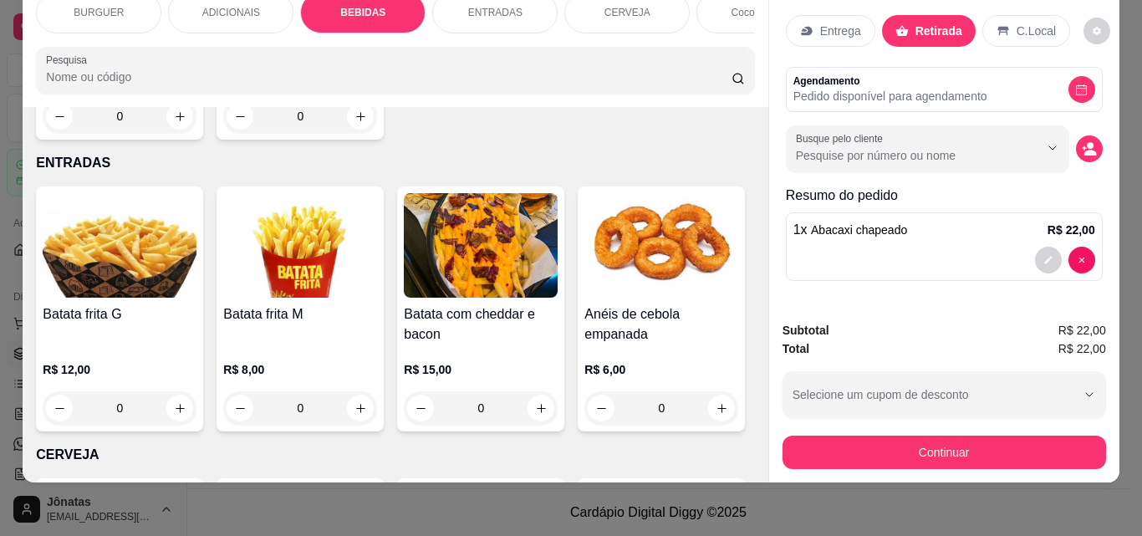
scroll to position [2472, 0]
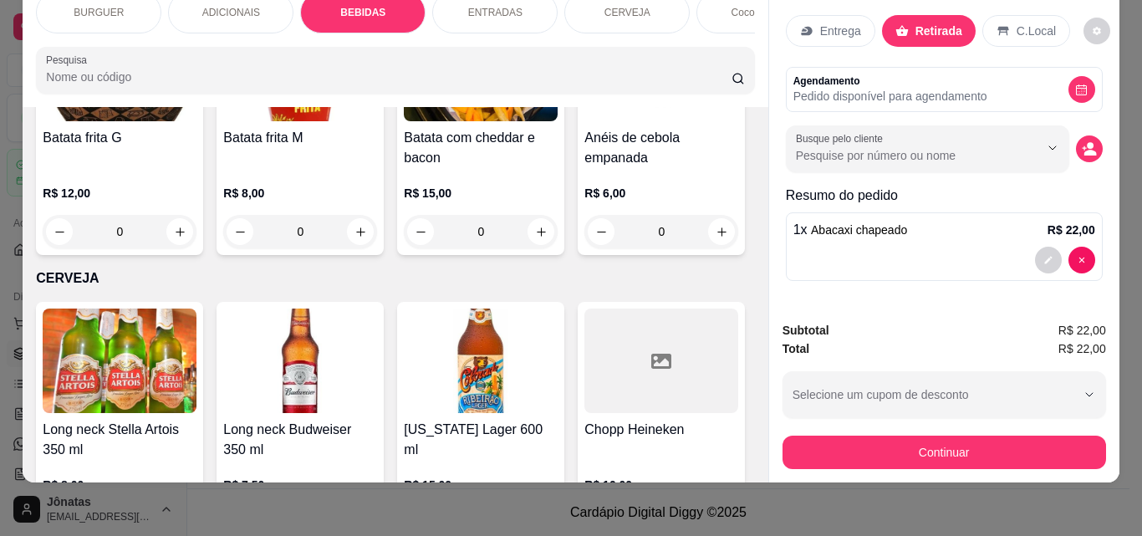
type input "1"
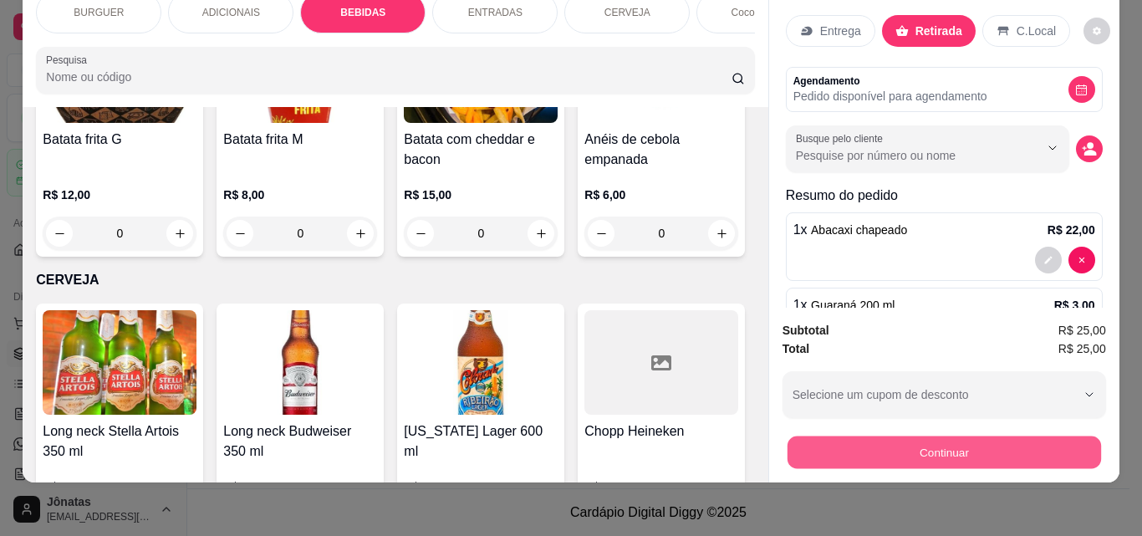
click at [890, 443] on button "Continuar" at bounding box center [944, 452] width 314 height 33
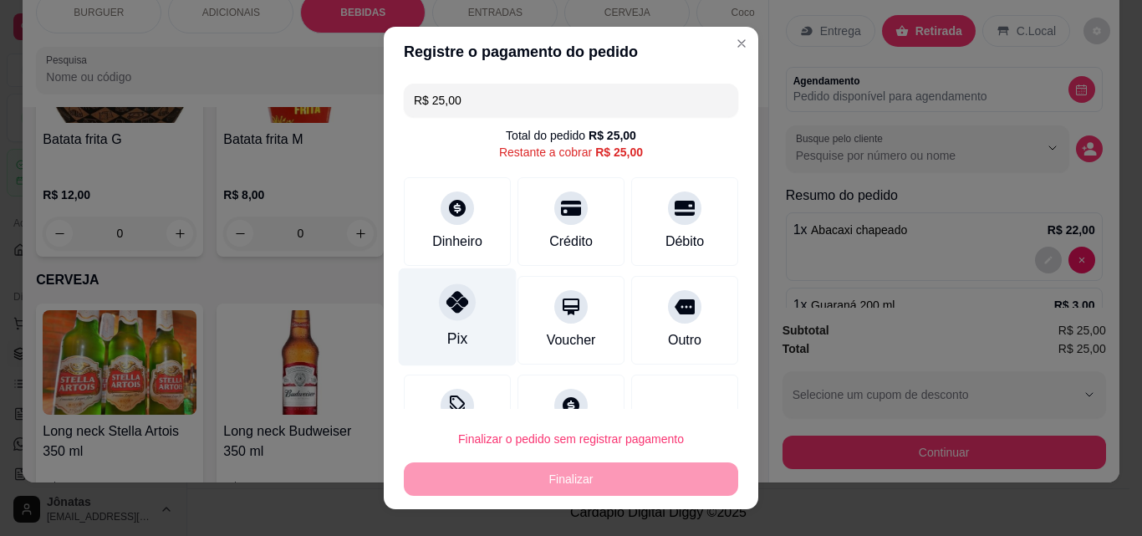
click at [432, 283] on div "Pix" at bounding box center [458, 317] width 118 height 98
type input "R$ 0,00"
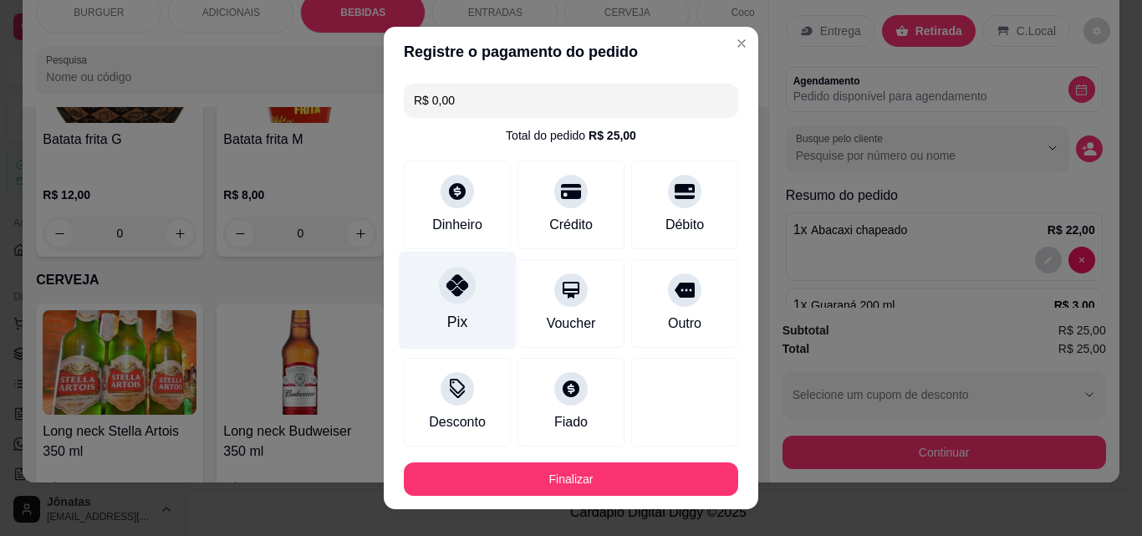
scroll to position [91, 0]
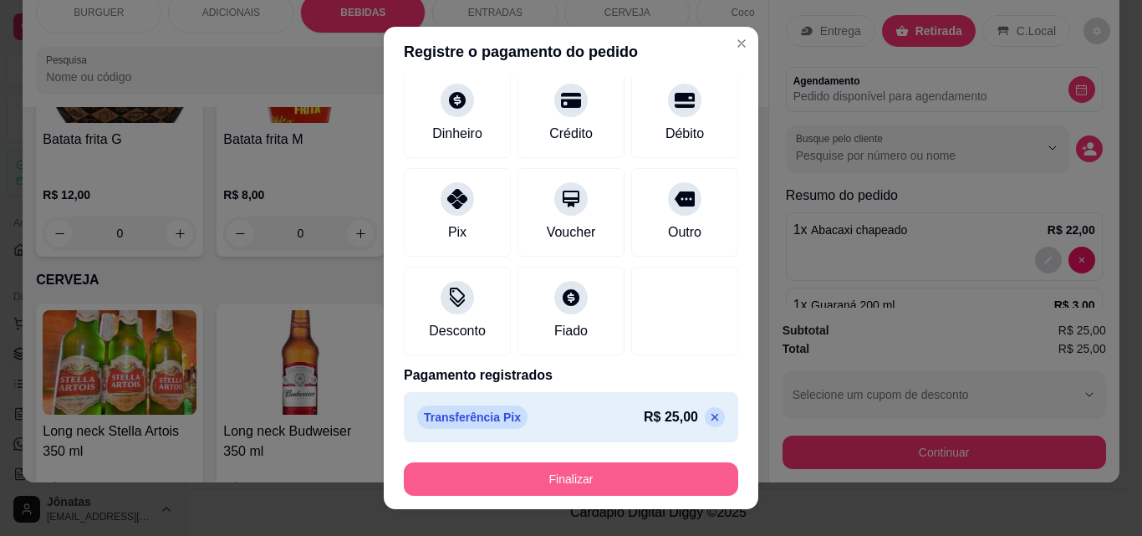
click at [553, 479] on button "Finalizar" at bounding box center [571, 478] width 334 height 33
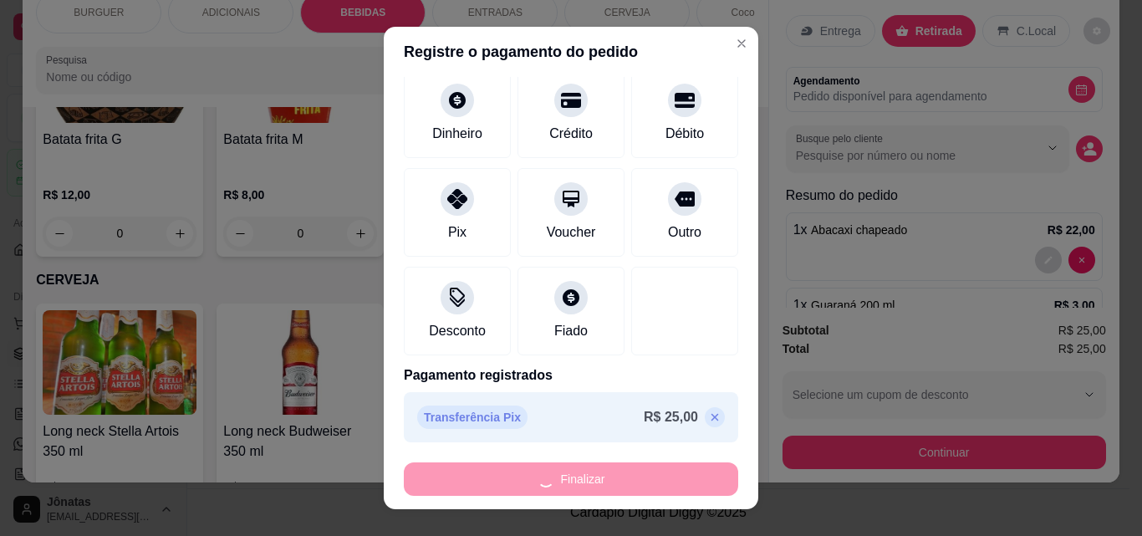
type input "0"
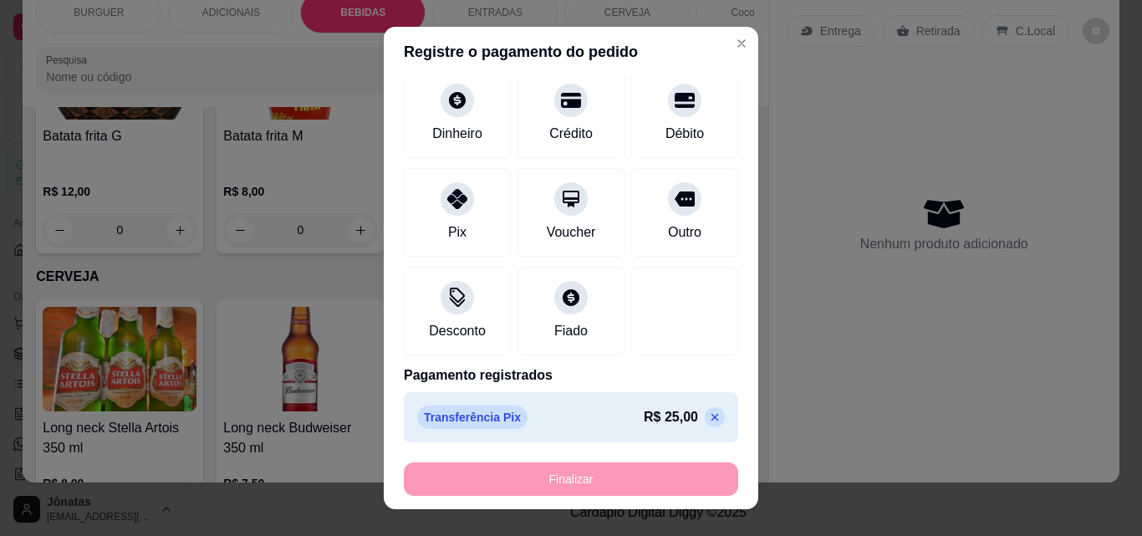
type input "-R$ 25,00"
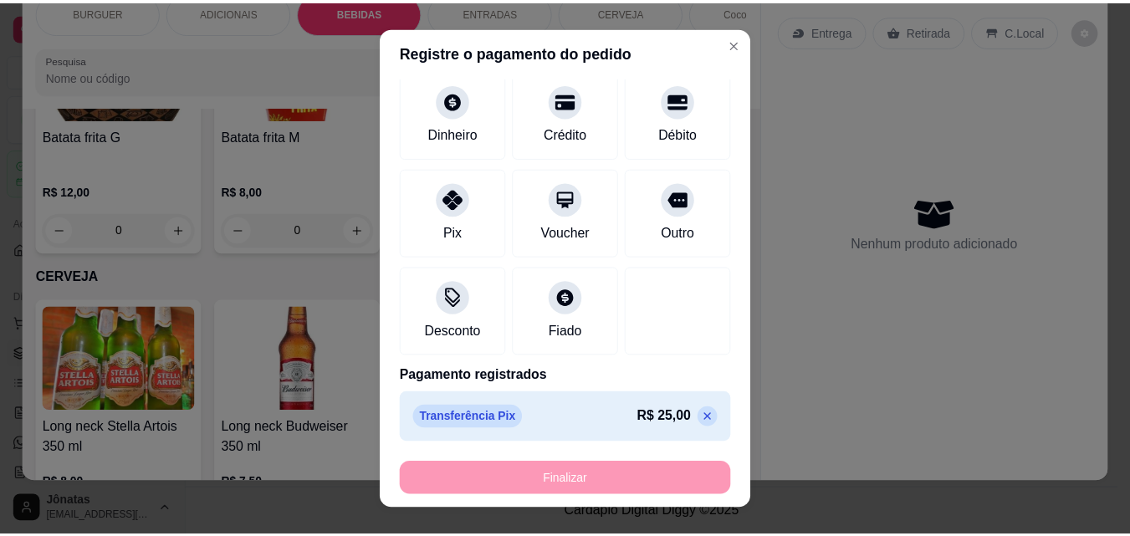
scroll to position [2471, 0]
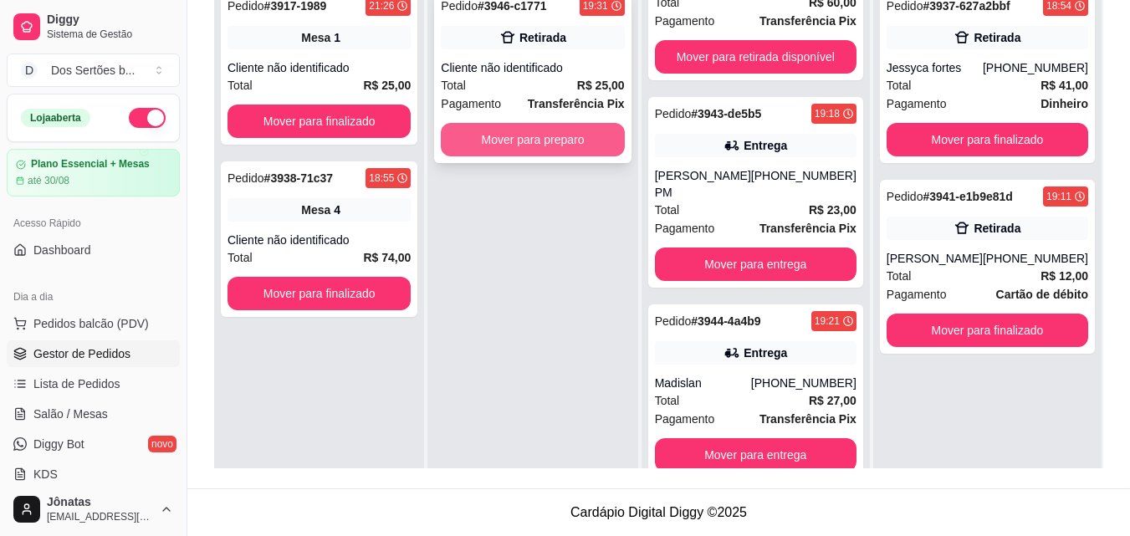
click at [535, 130] on button "Mover para preparo" at bounding box center [532, 139] width 183 height 33
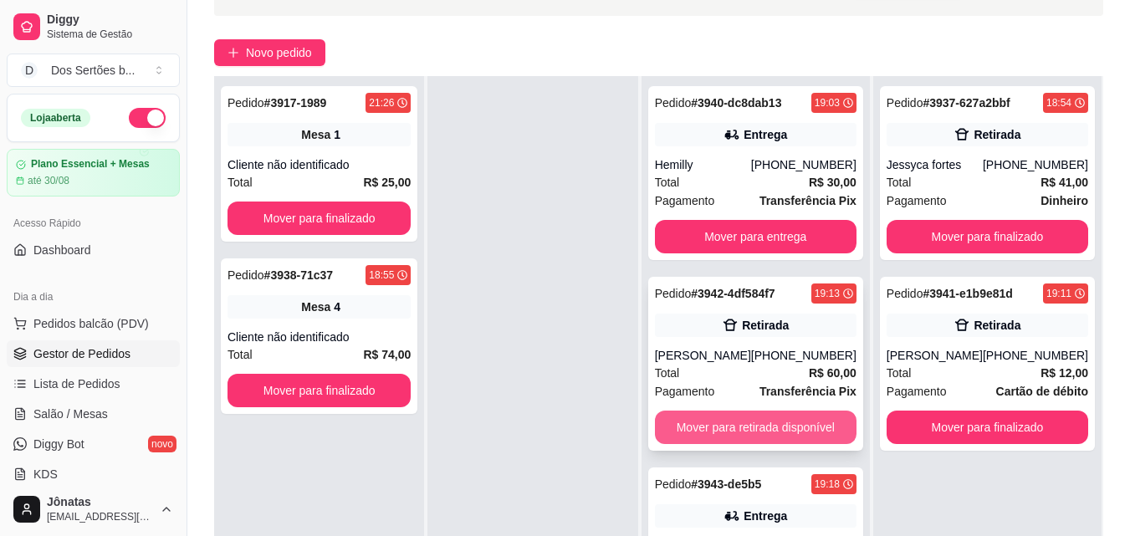
click at [715, 429] on button "Mover para retirada disponível" at bounding box center [755, 427] width 201 height 33
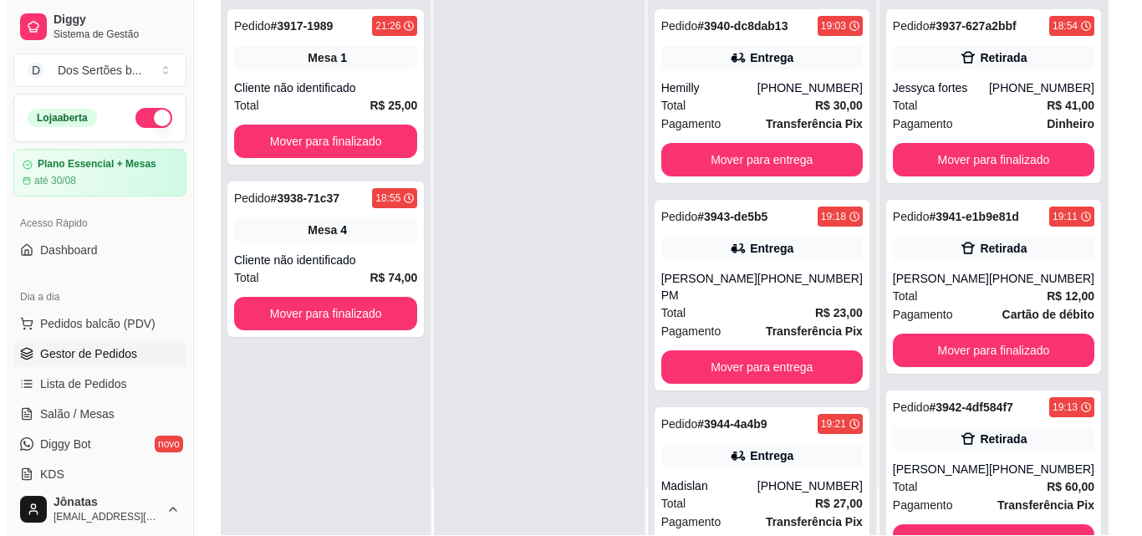
scroll to position [203, 0]
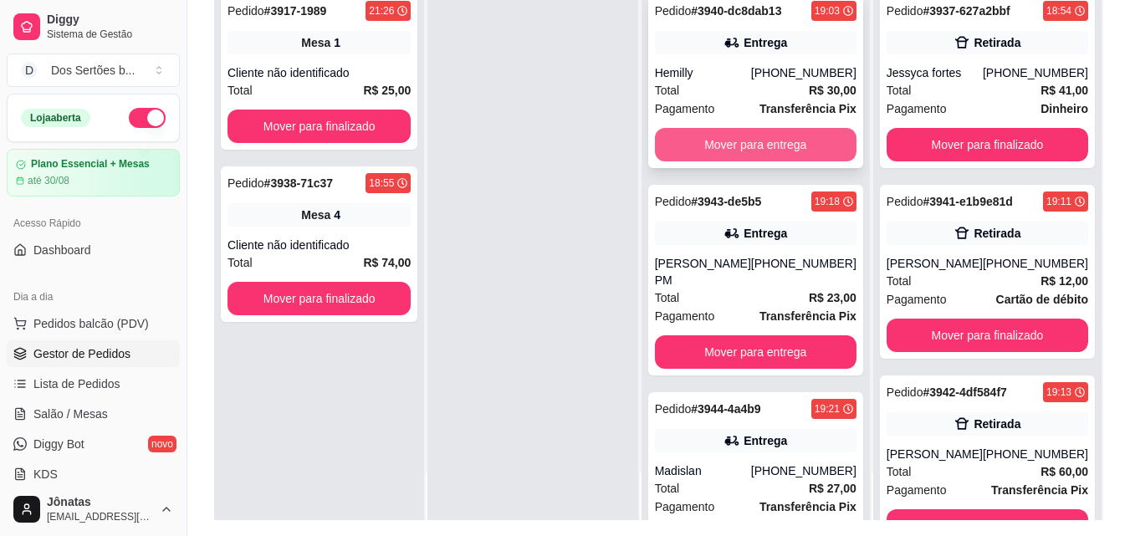
click at [735, 143] on button "Mover para entrega" at bounding box center [755, 144] width 201 height 33
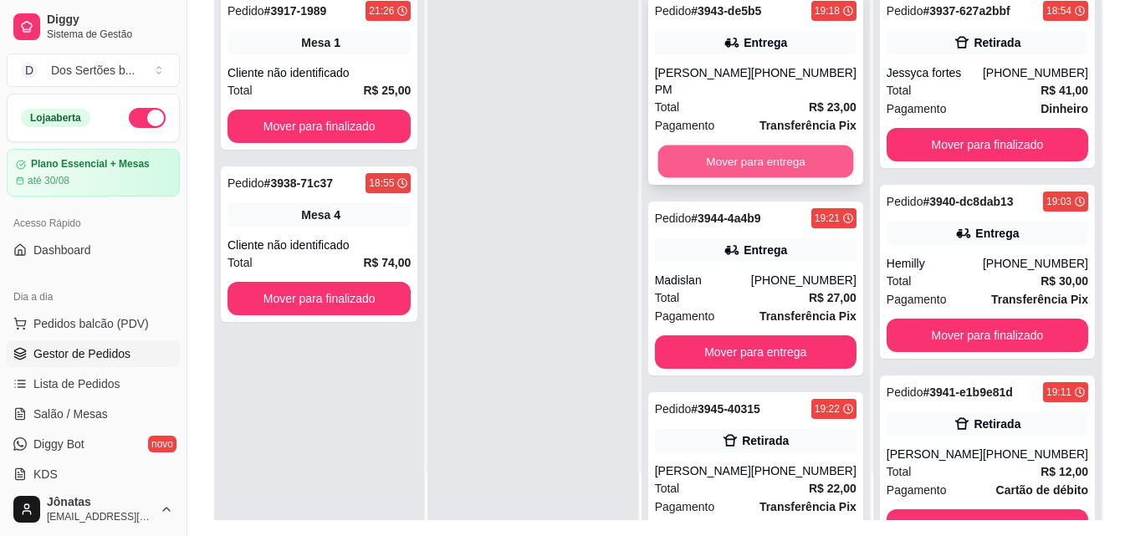
click at [761, 145] on button "Mover para entrega" at bounding box center [755, 161] width 196 height 33
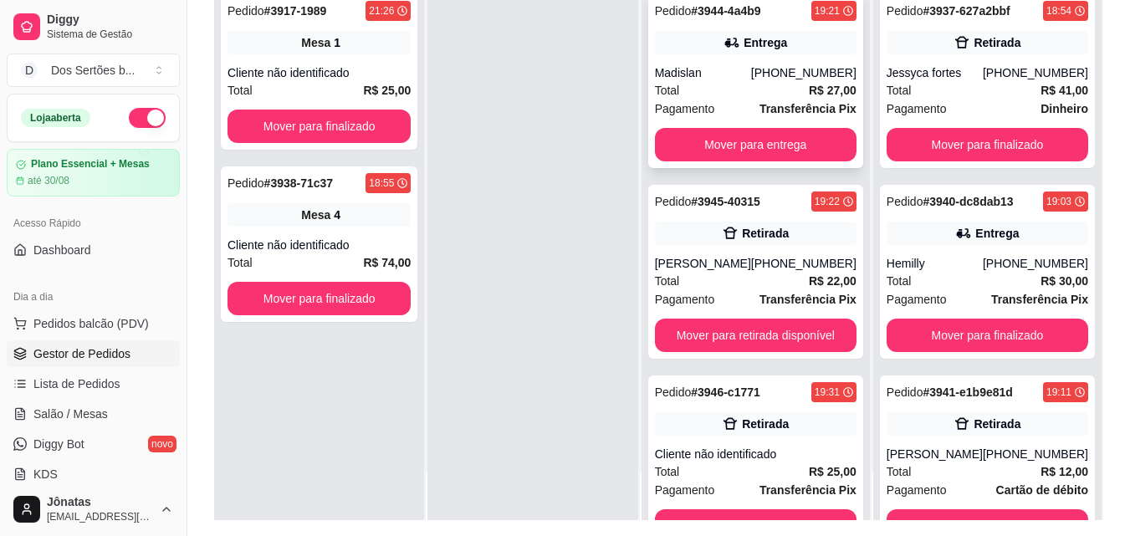
click at [806, 72] on div "[PHONE_NUMBER]" at bounding box center [803, 72] width 105 height 17
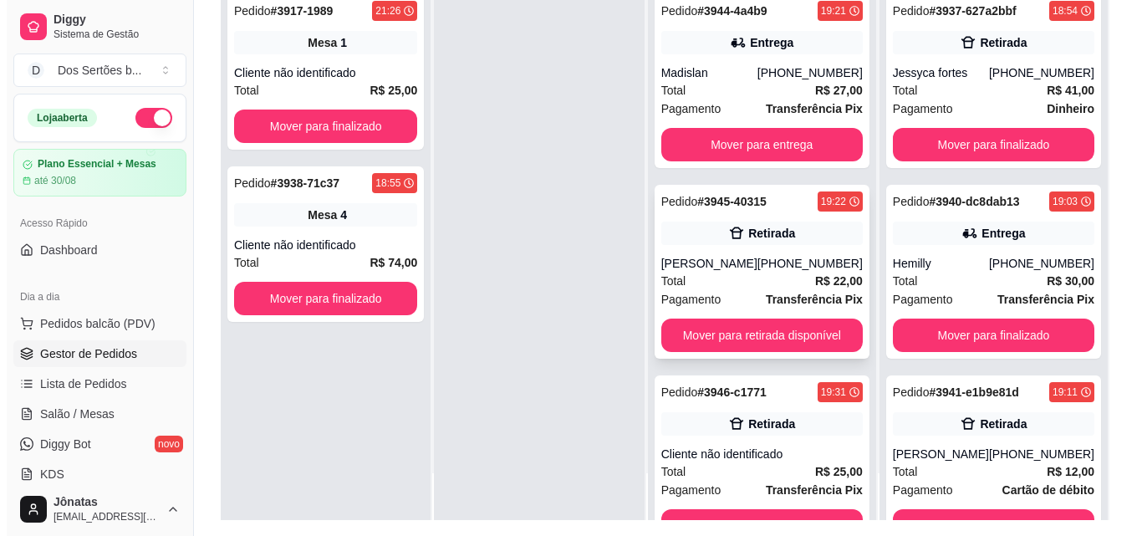
scroll to position [0, 0]
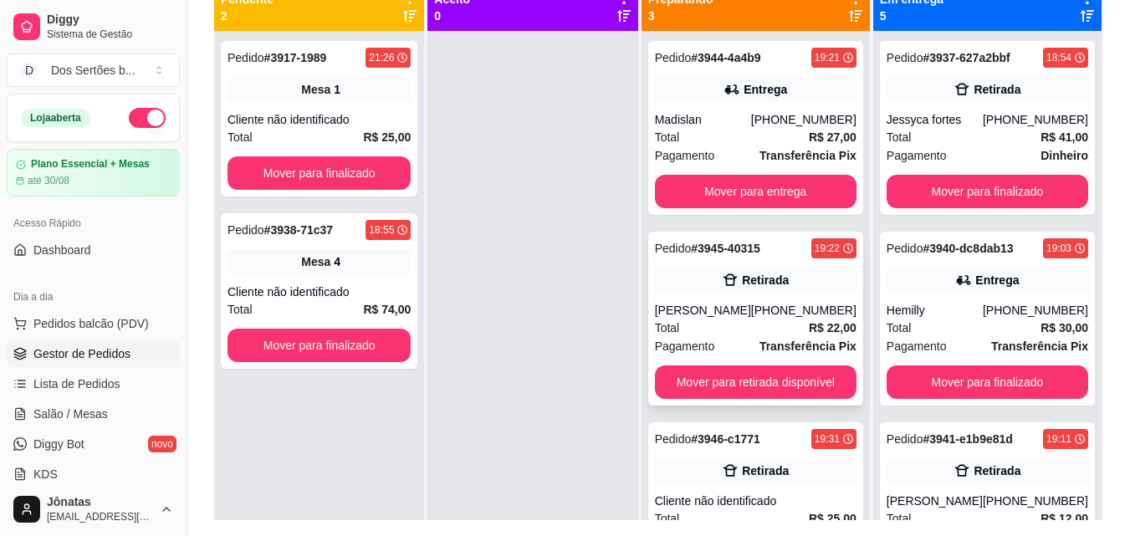
click at [743, 294] on div "Pedido # 3945-40315 19:22 Retirada [PERSON_NAME] [PHONE_NUMBER] Total R$ 22,00 …" at bounding box center [755, 319] width 215 height 174
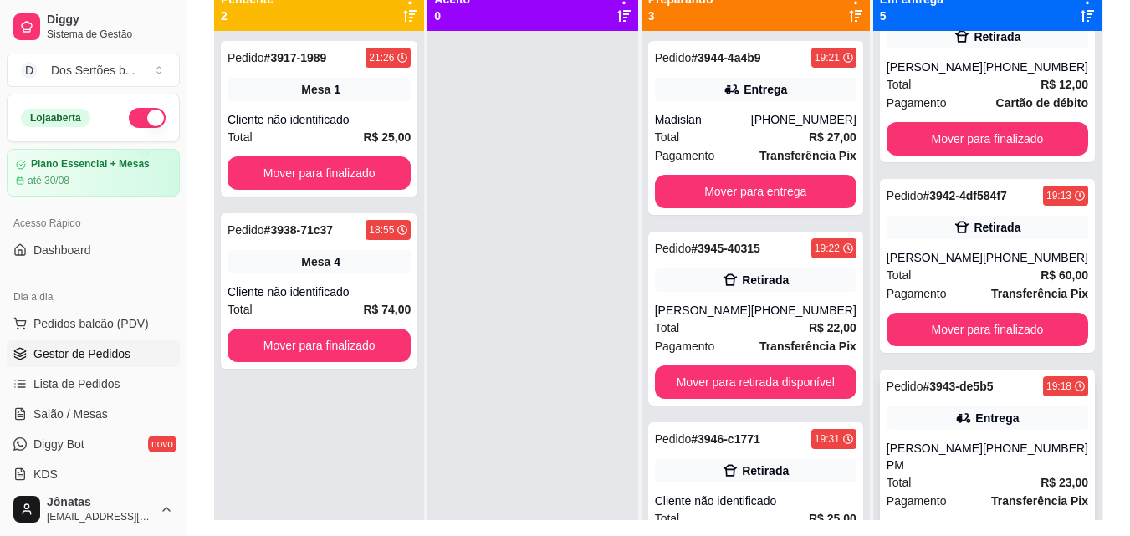
scroll to position [47, 0]
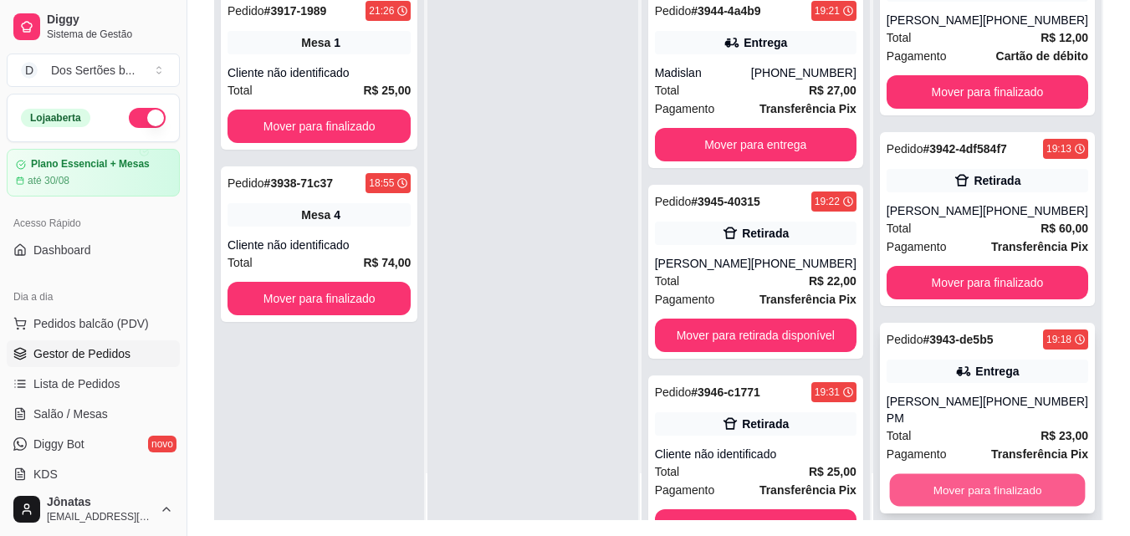
click at [933, 474] on button "Mover para finalizado" at bounding box center [987, 490] width 196 height 33
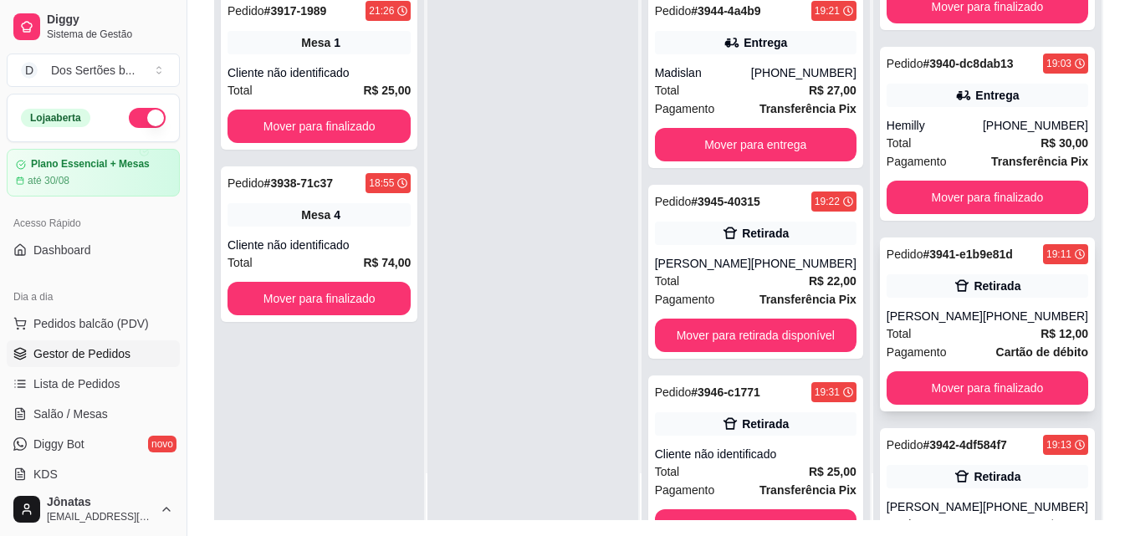
scroll to position [136, 0]
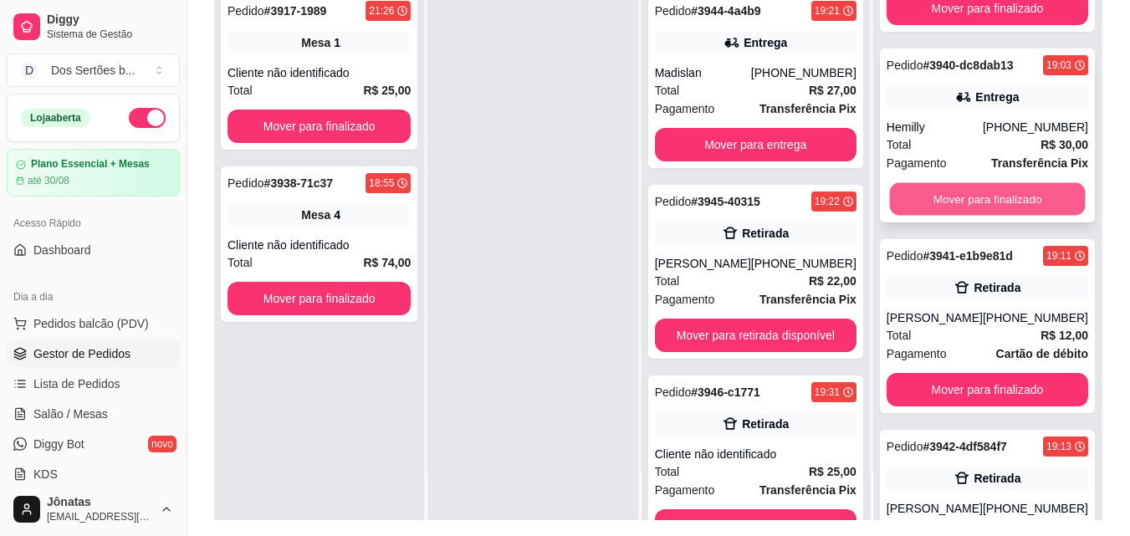
click at [921, 194] on button "Mover para finalizado" at bounding box center [987, 199] width 196 height 33
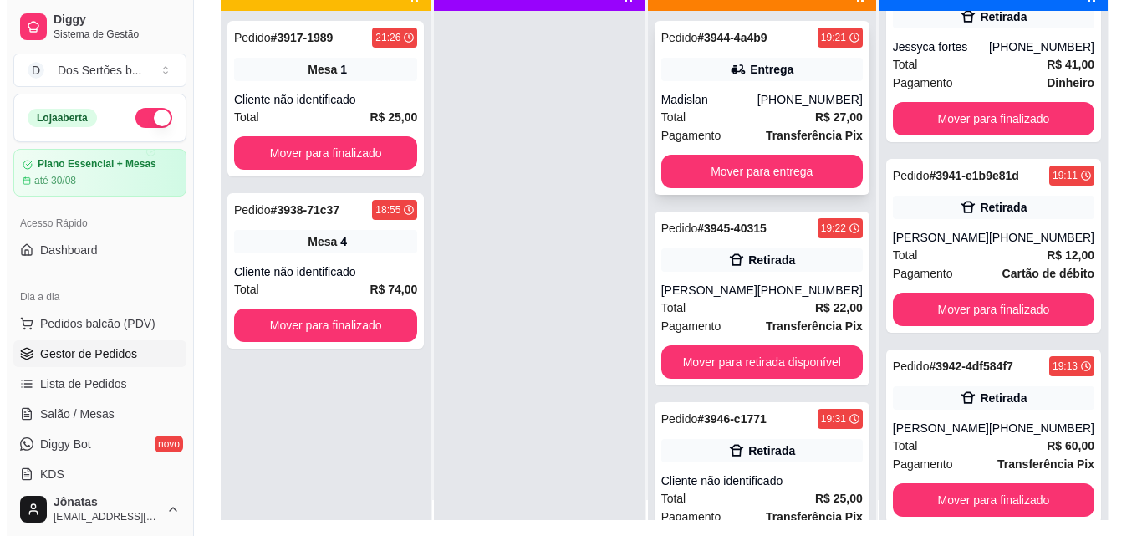
scroll to position [47, 0]
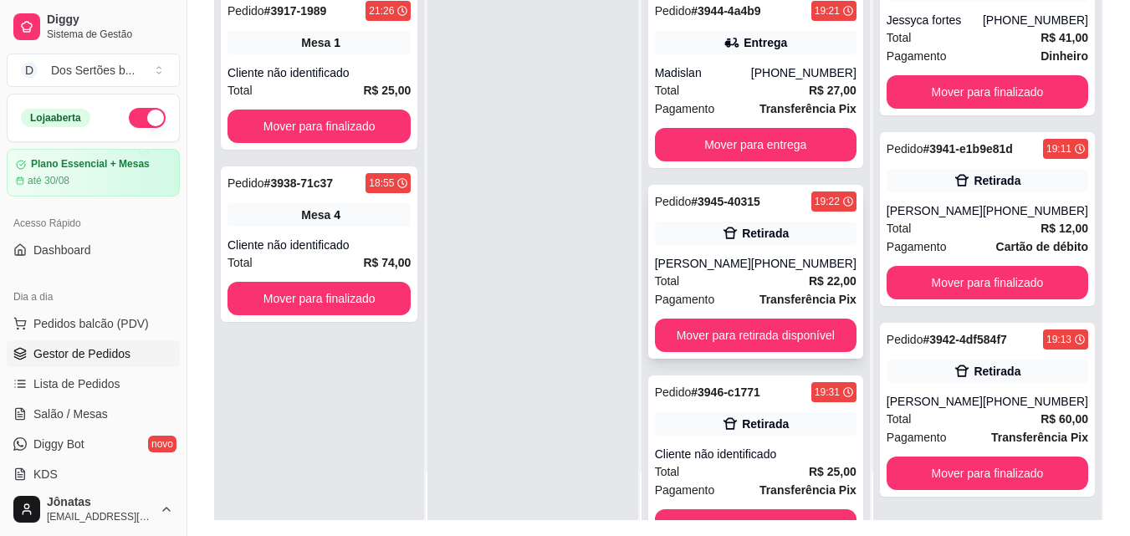
click at [731, 274] on div "Total R$ 22,00" at bounding box center [755, 281] width 201 height 18
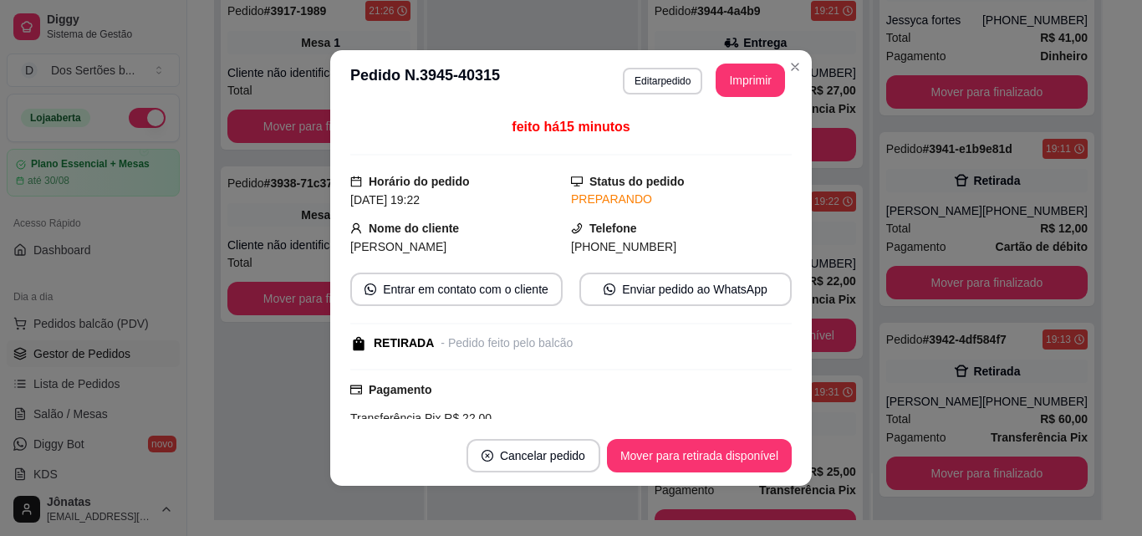
scroll to position [219, 0]
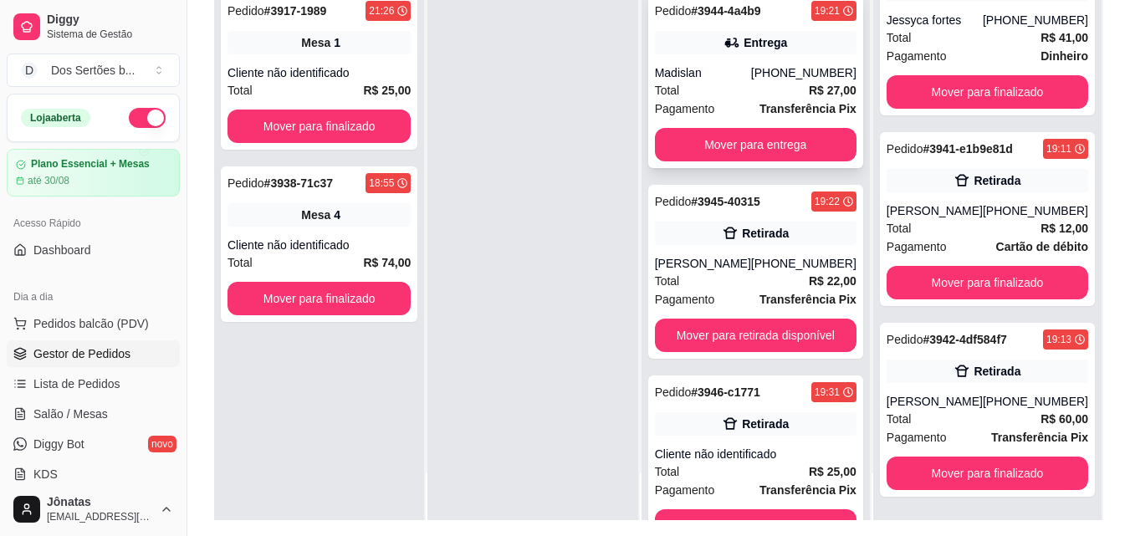
click at [762, 62] on div "Pedido # 3944-4a4b9 19:21 Entrega Madislan [PHONE_NUMBER] Total R$ 27,00 Pagame…" at bounding box center [755, 81] width 215 height 174
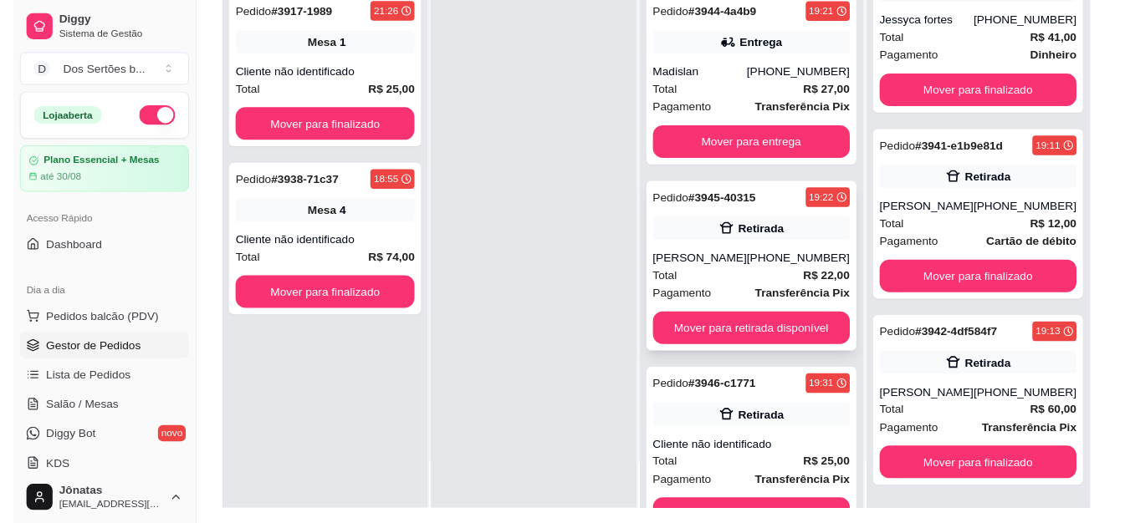
scroll to position [53, 0]
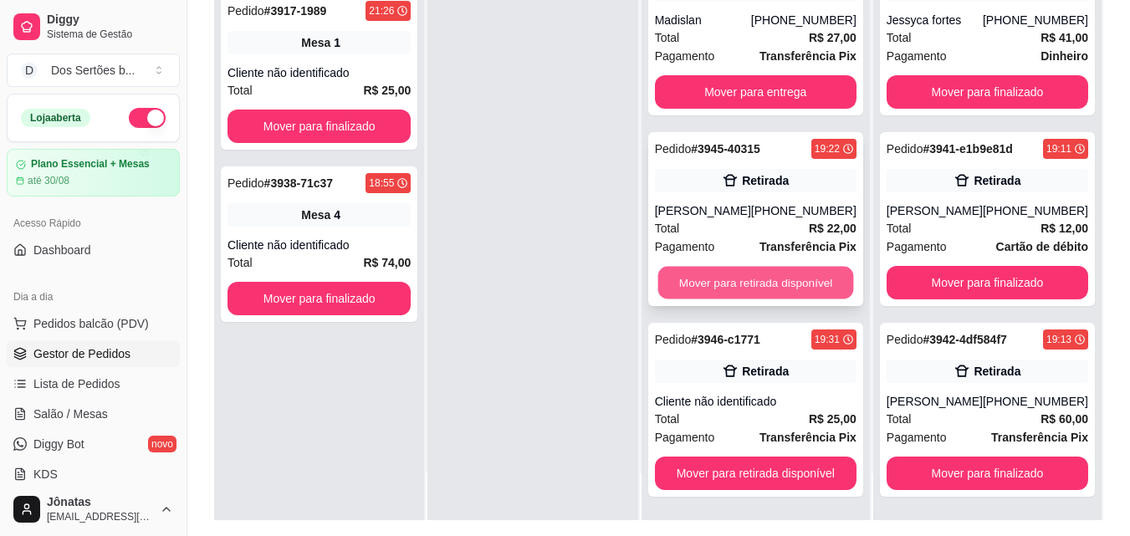
click at [705, 275] on button "Mover para retirada disponível" at bounding box center [755, 283] width 196 height 33
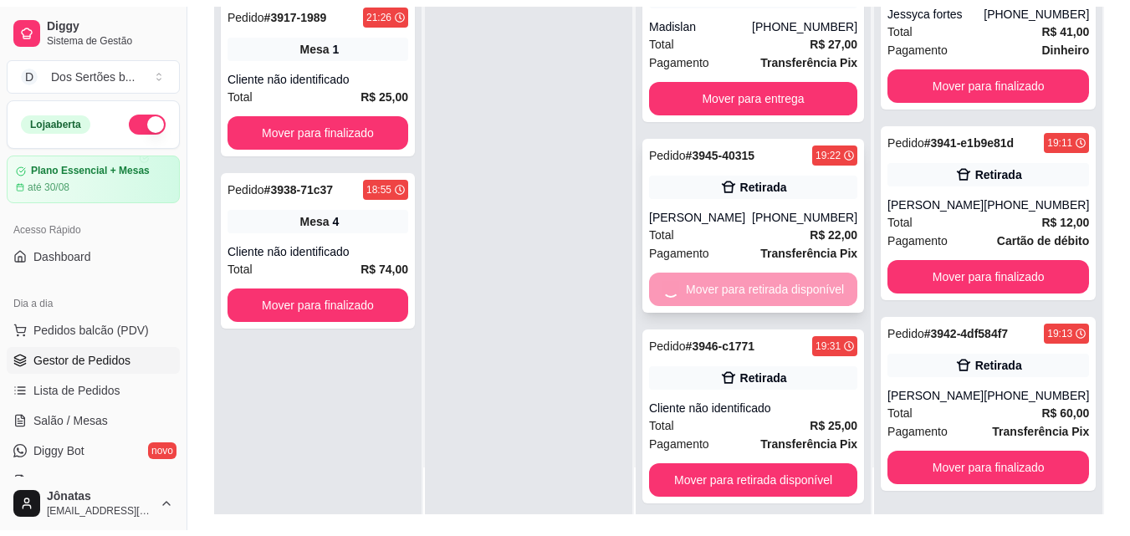
scroll to position [136, 0]
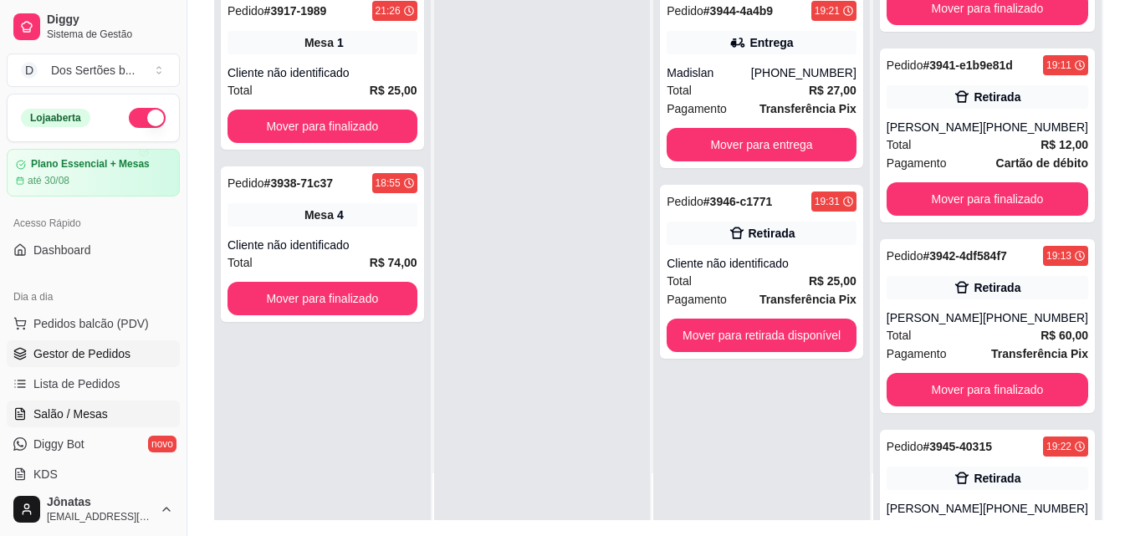
click at [67, 417] on span "Salão / Mesas" at bounding box center [70, 413] width 74 height 17
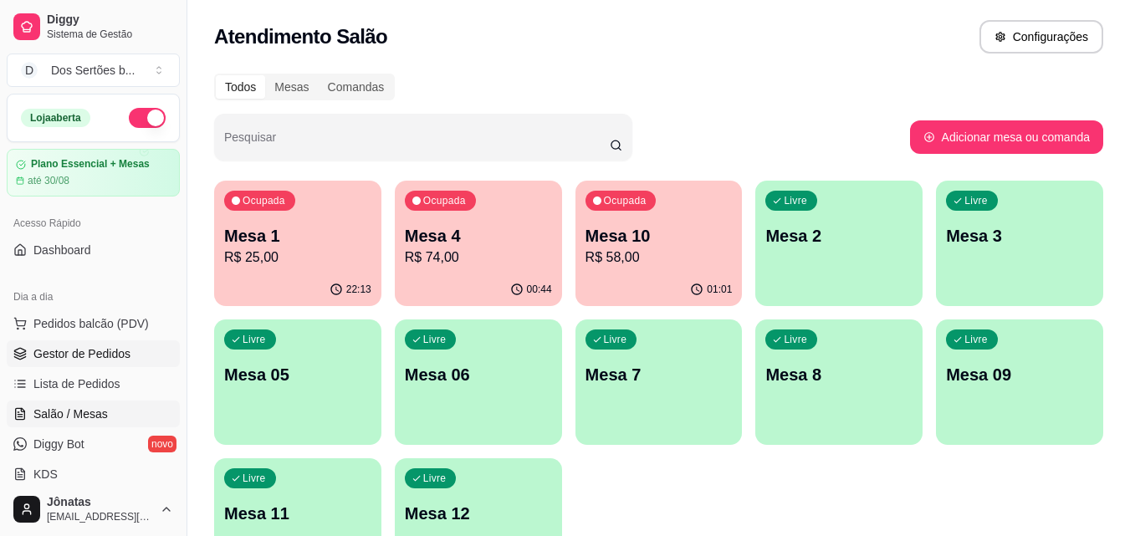
click at [65, 342] on link "Gestor de Pedidos" at bounding box center [93, 353] width 173 height 27
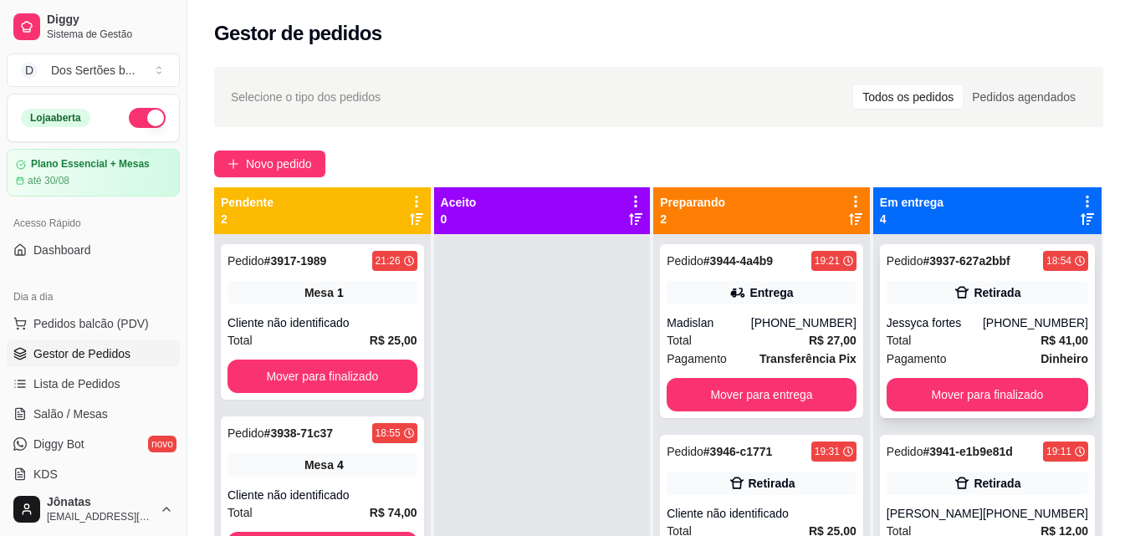
click at [1002, 347] on div "Total R$ 41,00" at bounding box center [986, 340] width 201 height 18
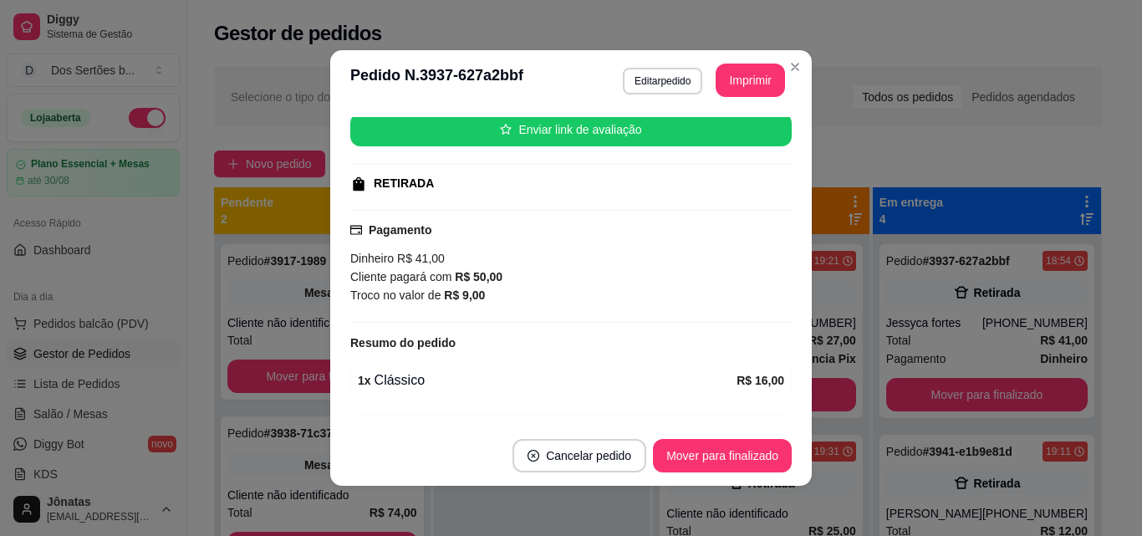
scroll to position [306, 0]
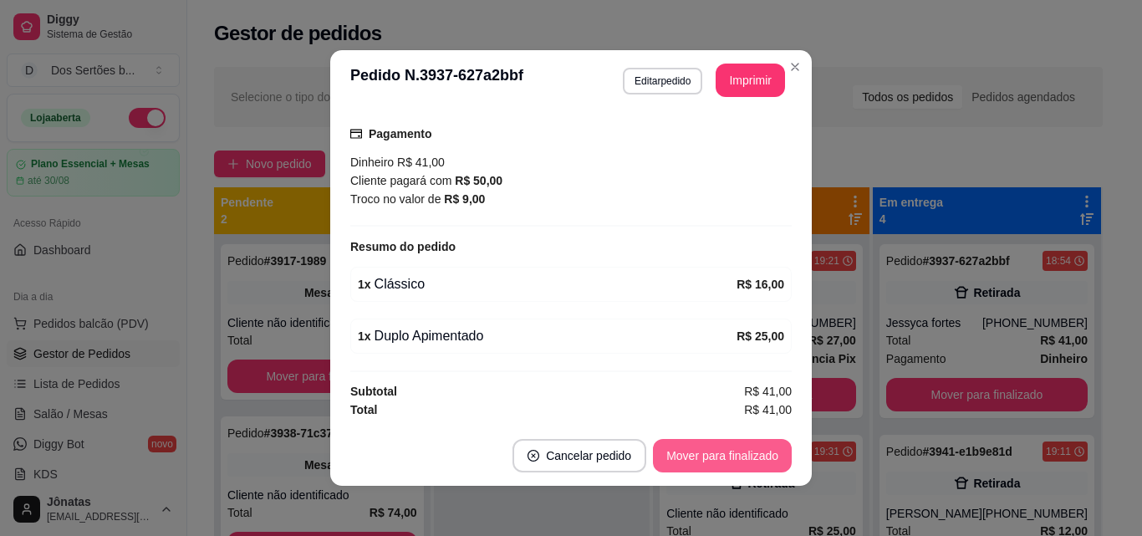
click at [750, 453] on button "Mover para finalizado" at bounding box center [722, 455] width 139 height 33
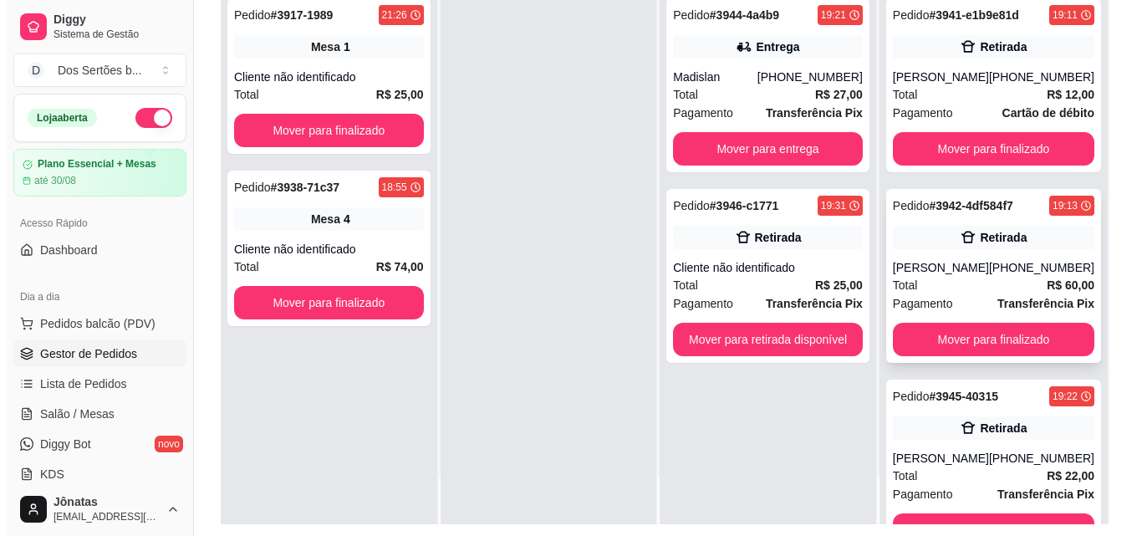
scroll to position [53, 0]
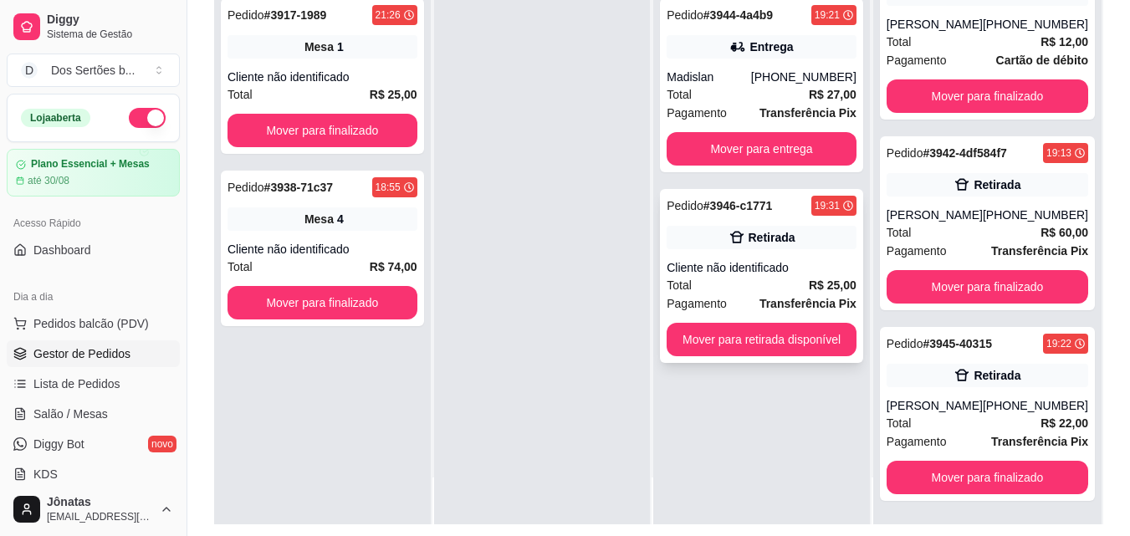
click at [722, 259] on div "Cliente não identificado" at bounding box center [761, 267] width 190 height 17
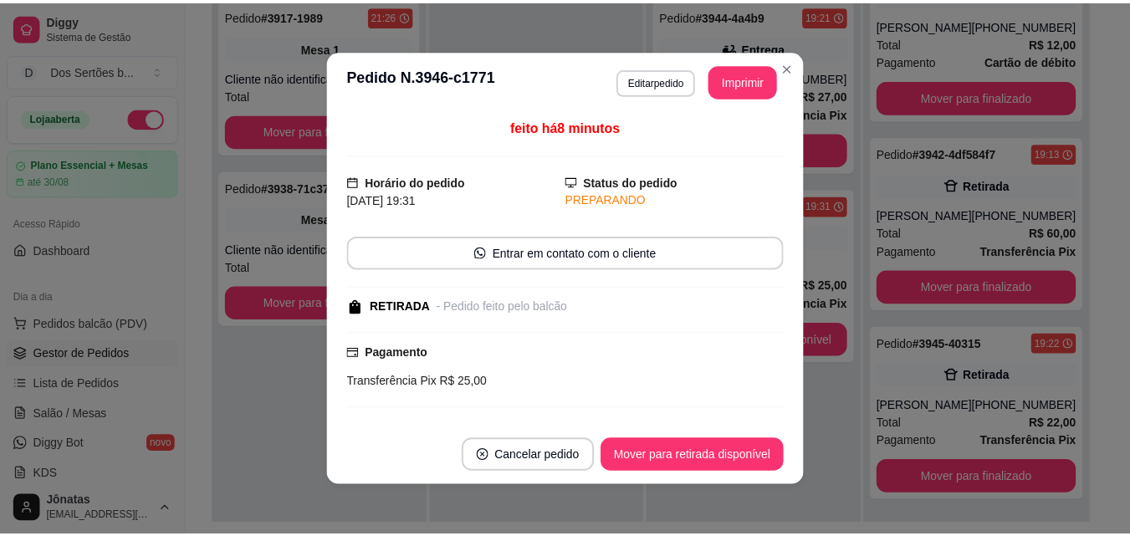
scroll to position [182, 0]
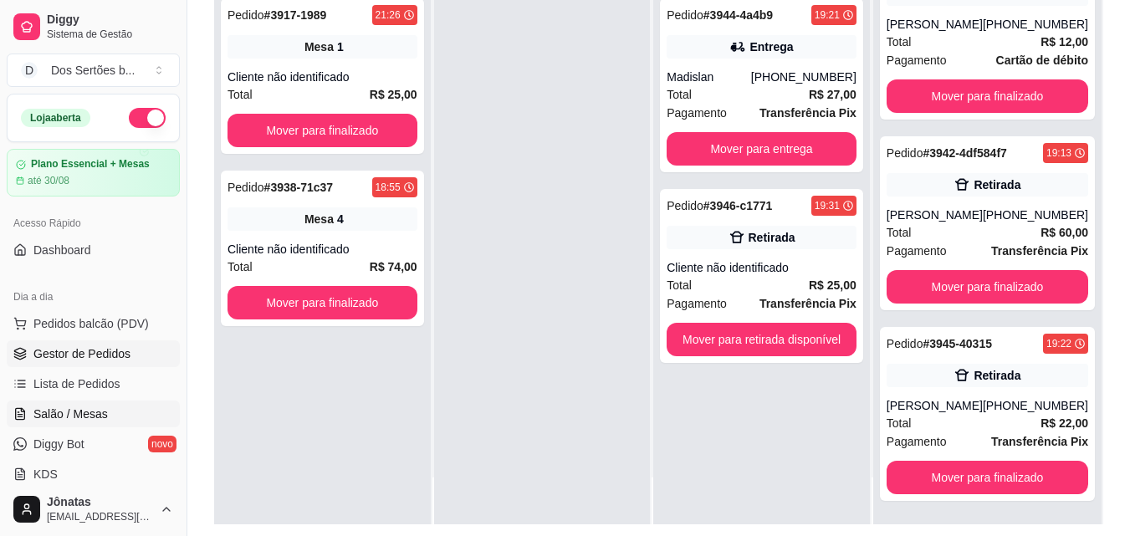
click at [103, 420] on span "Salão / Mesas" at bounding box center [70, 413] width 74 height 17
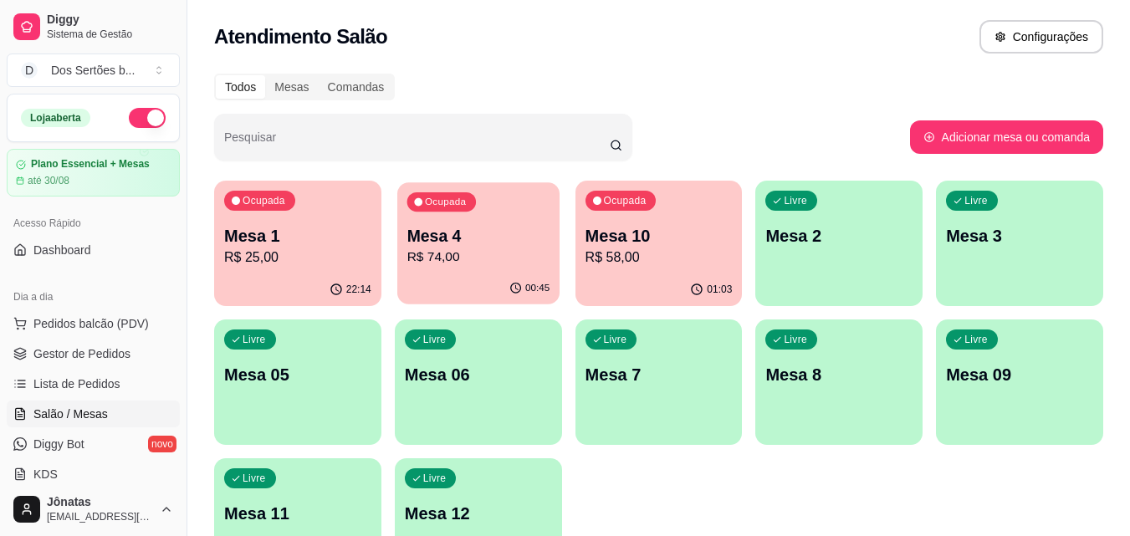
click at [479, 274] on div "00:45" at bounding box center [478, 289] width 162 height 32
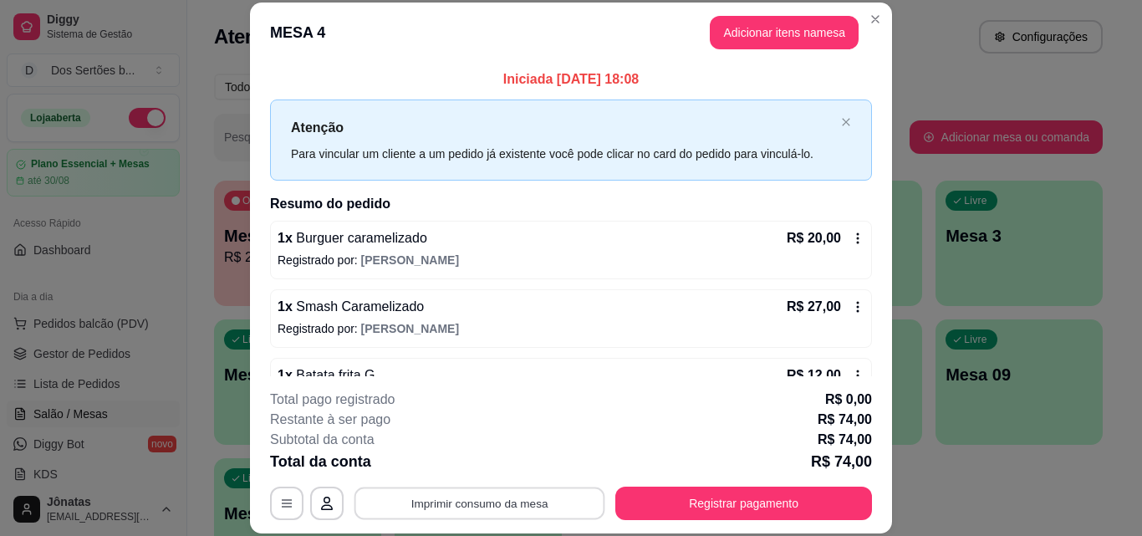
click at [471, 496] on button "Imprimir consumo da mesa" at bounding box center [479, 503] width 251 height 33
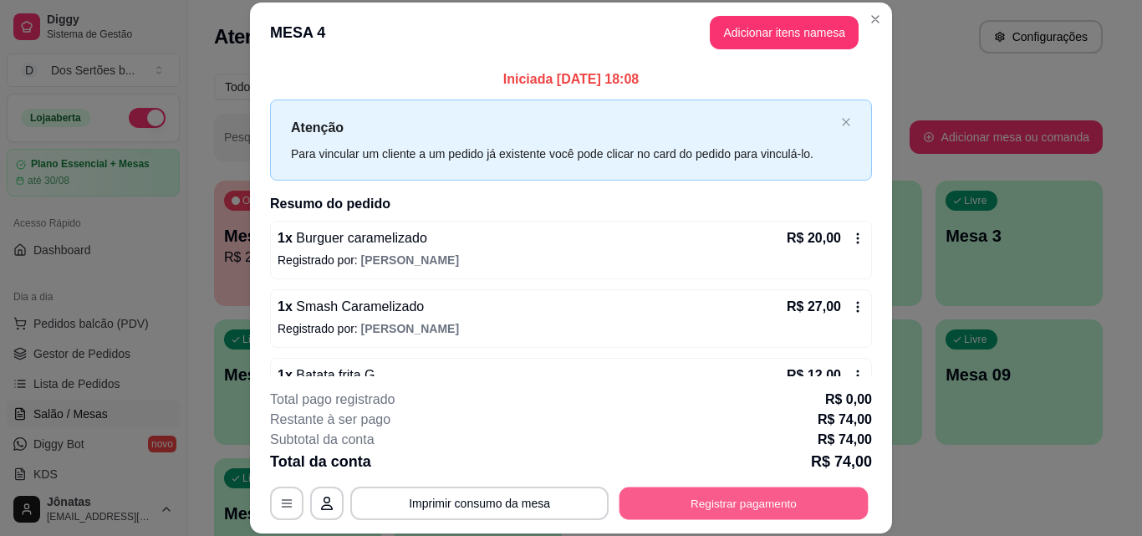
click at [808, 492] on button "Registrar pagamento" at bounding box center [744, 503] width 249 height 33
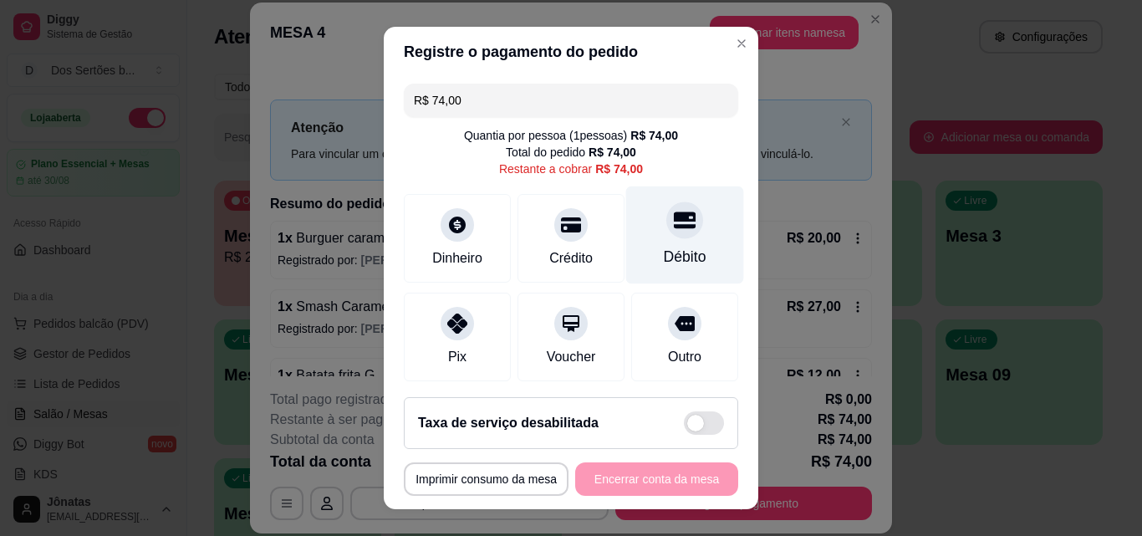
click at [666, 232] on div at bounding box center [684, 219] width 37 height 37
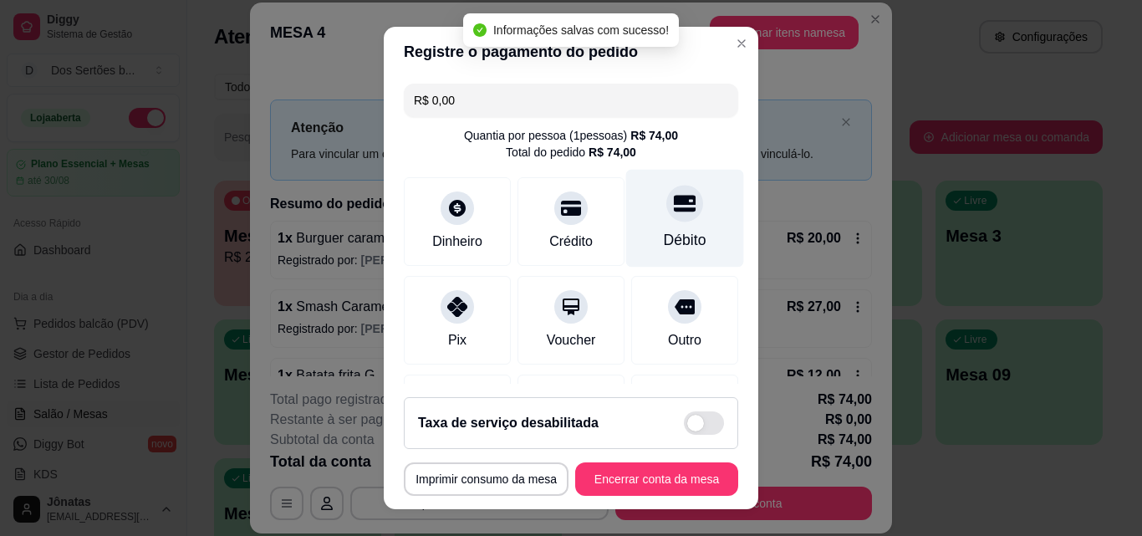
type input "R$ 0,00"
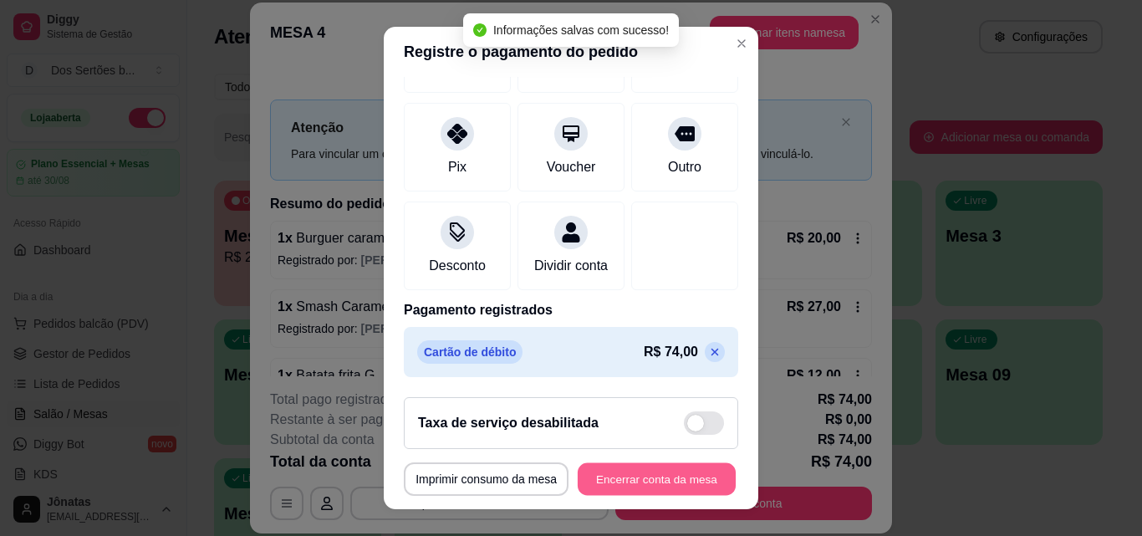
click at [631, 477] on button "Encerrar conta da mesa" at bounding box center [657, 479] width 158 height 33
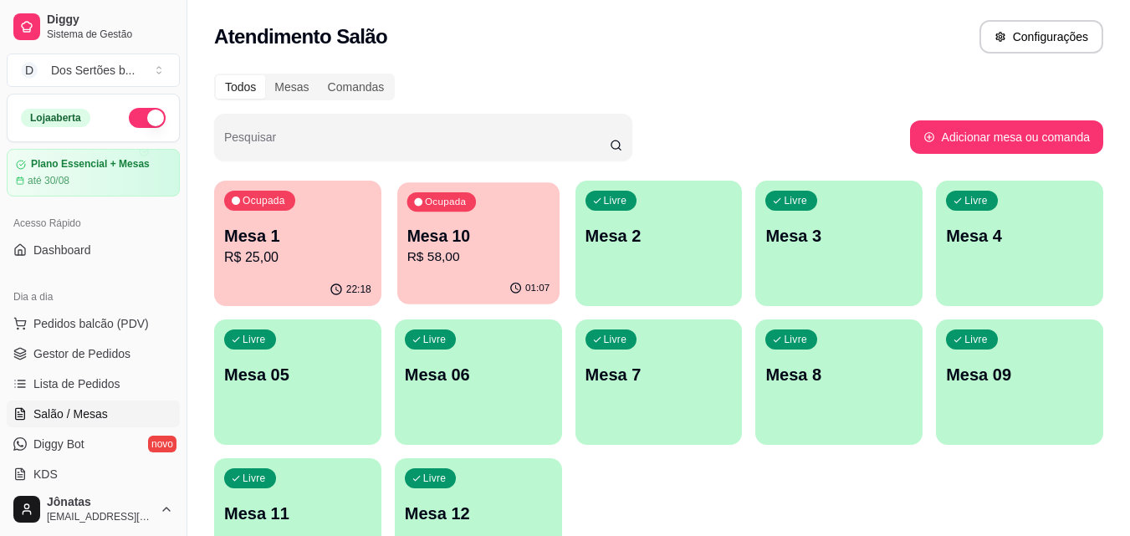
click at [449, 256] on p "R$ 58,00" at bounding box center [477, 256] width 143 height 19
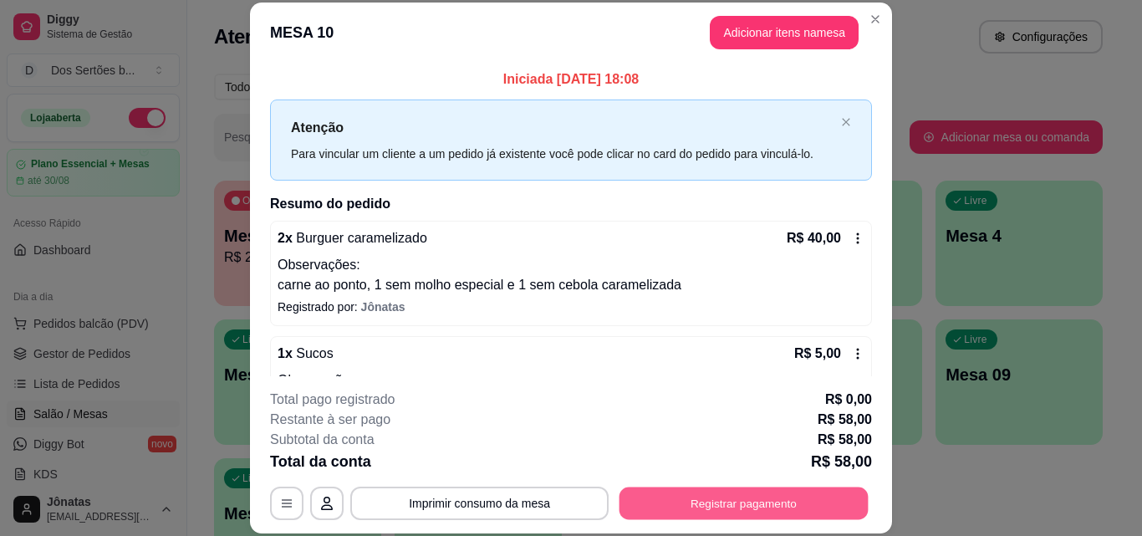
click at [710, 503] on button "Registrar pagamento" at bounding box center [744, 503] width 249 height 33
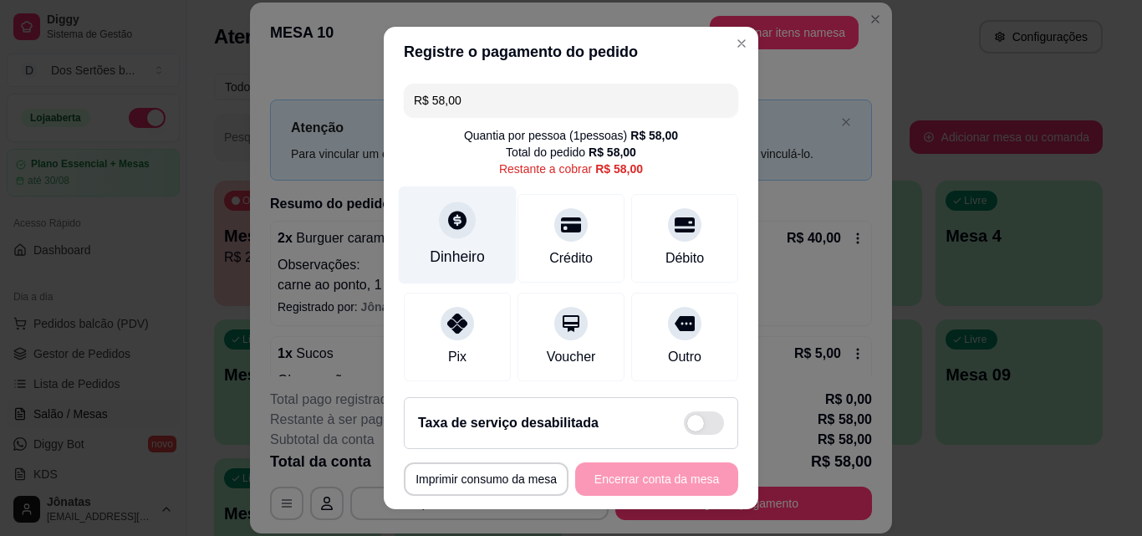
click at [446, 227] on icon at bounding box center [457, 220] width 22 height 22
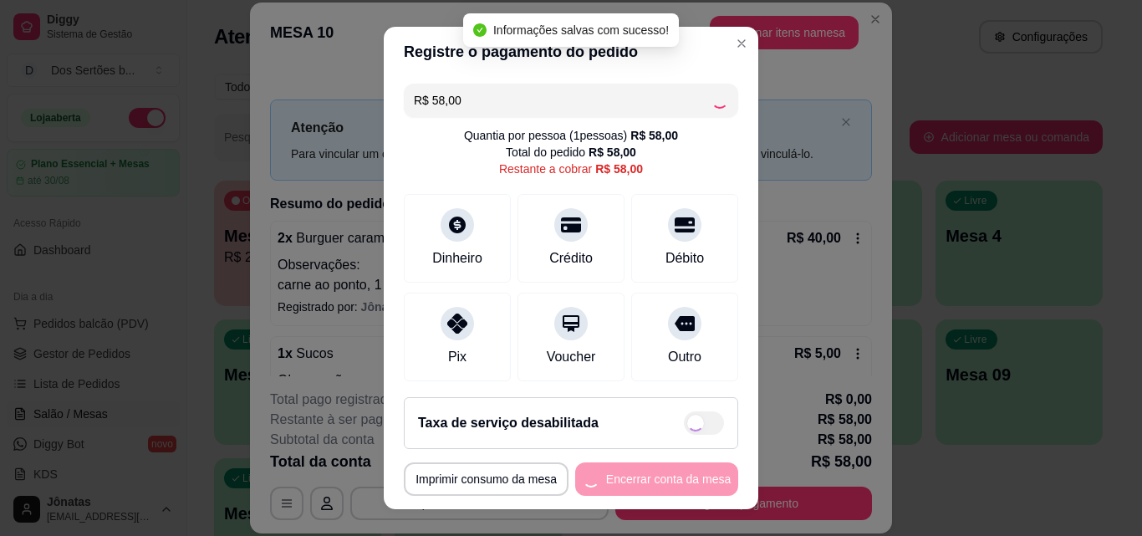
type input "R$ 0,00"
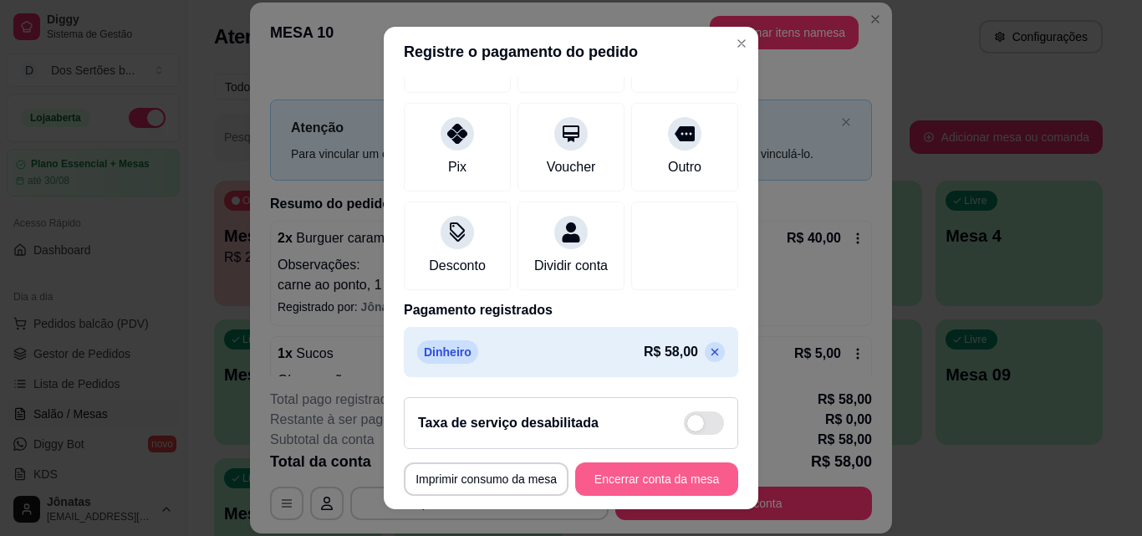
click at [609, 478] on button "Encerrar conta da mesa" at bounding box center [656, 478] width 163 height 33
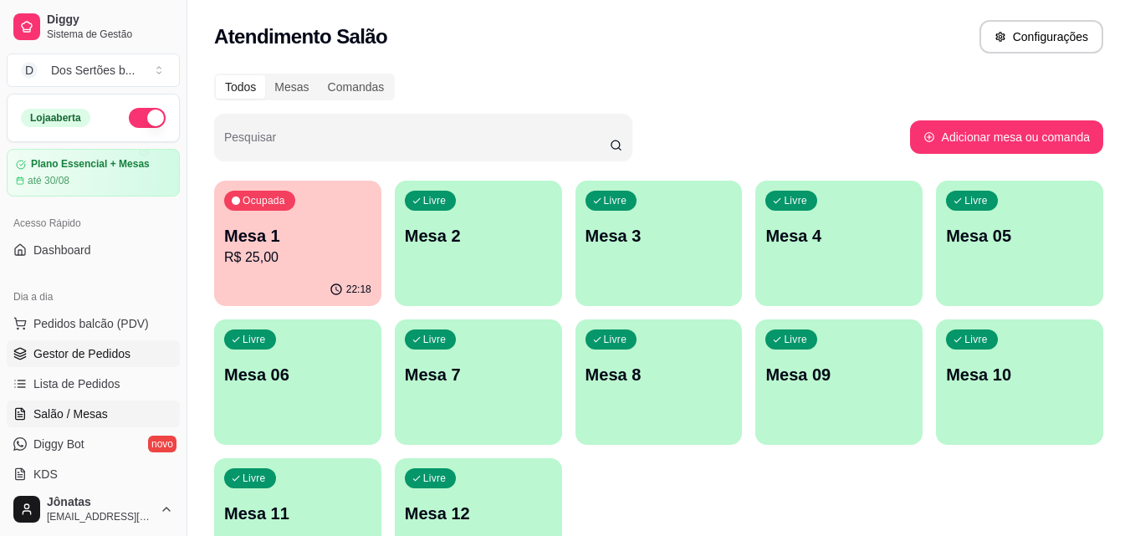
click at [125, 353] on span "Gestor de Pedidos" at bounding box center [81, 353] width 97 height 17
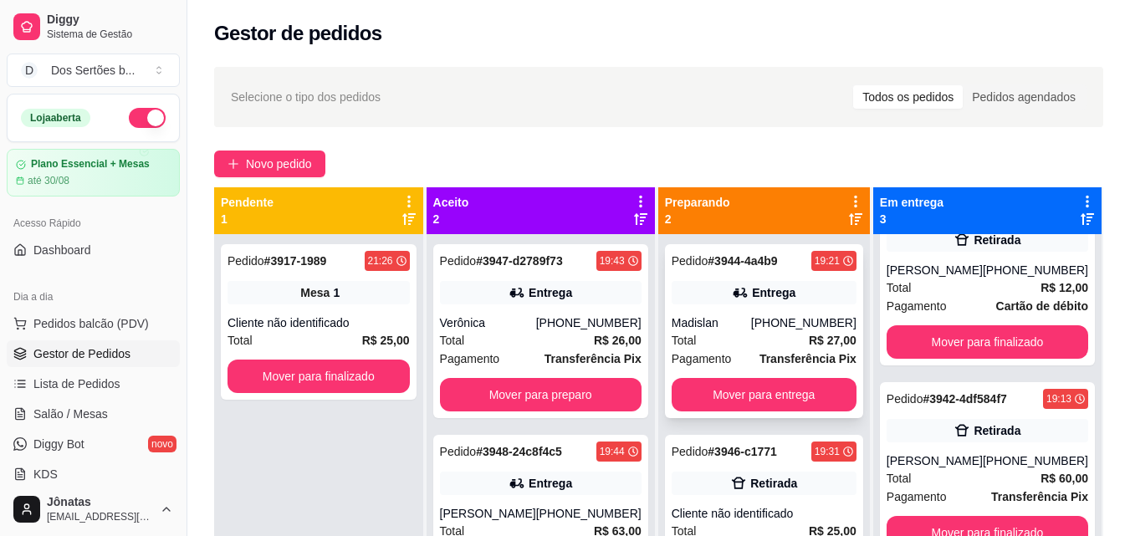
scroll to position [47, 0]
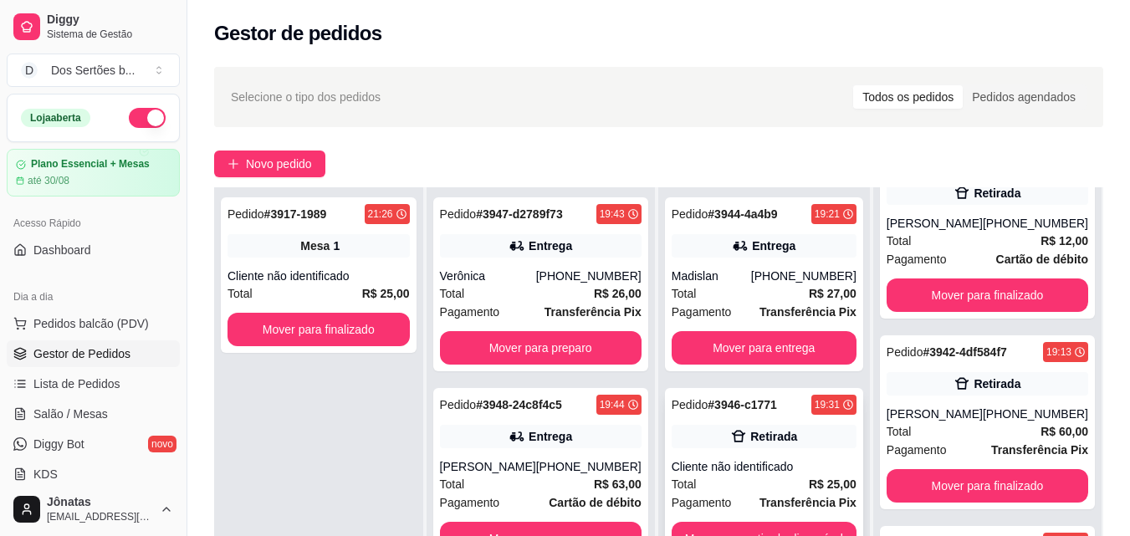
click at [685, 446] on div "Retirada" at bounding box center [763, 436] width 185 height 23
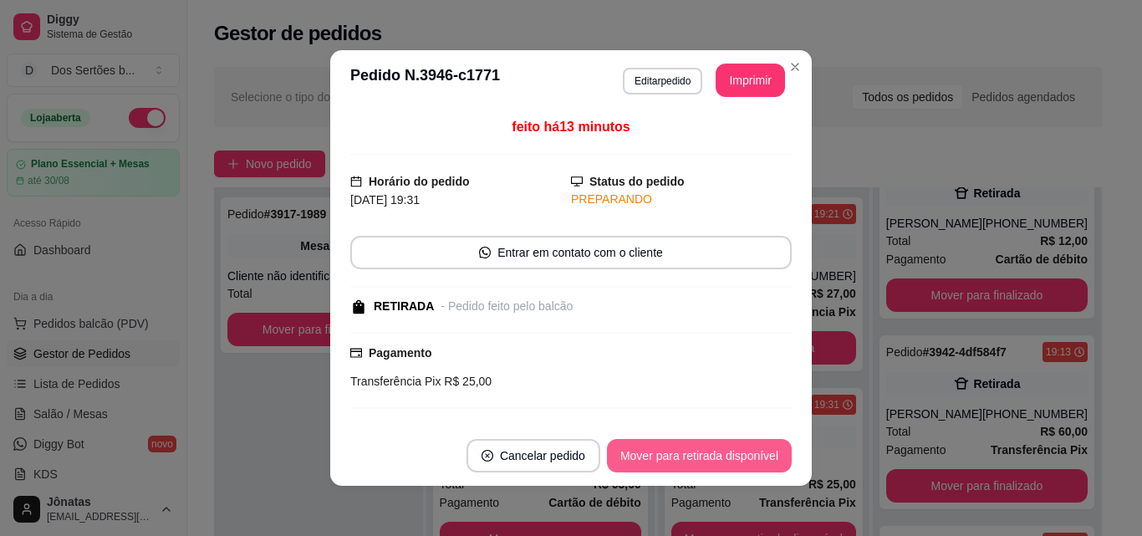
click at [712, 444] on button "Mover para retirada disponível" at bounding box center [699, 455] width 185 height 33
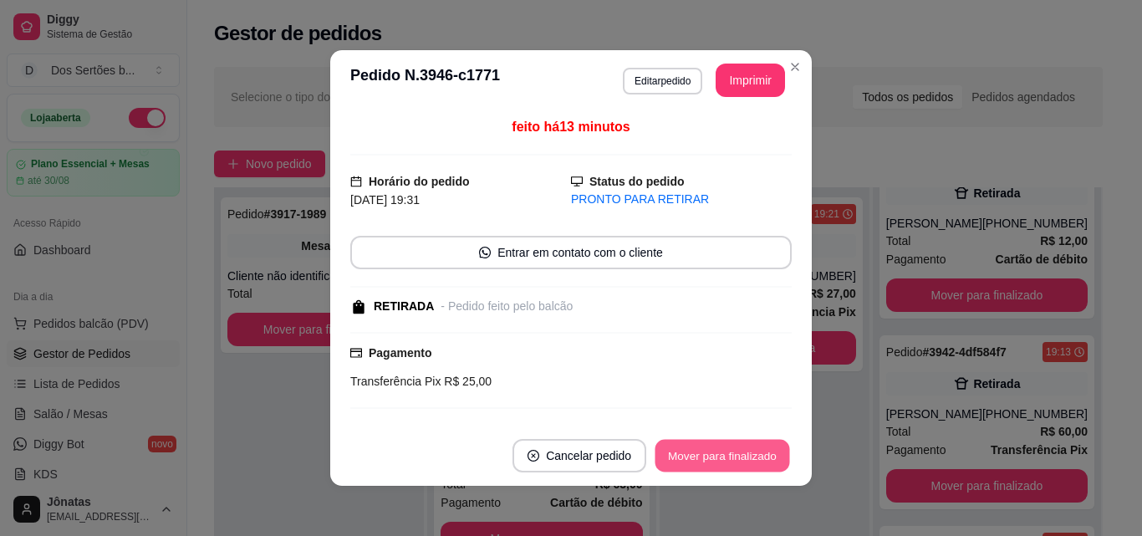
click at [712, 444] on button "Mover para finalizado" at bounding box center [722, 456] width 135 height 33
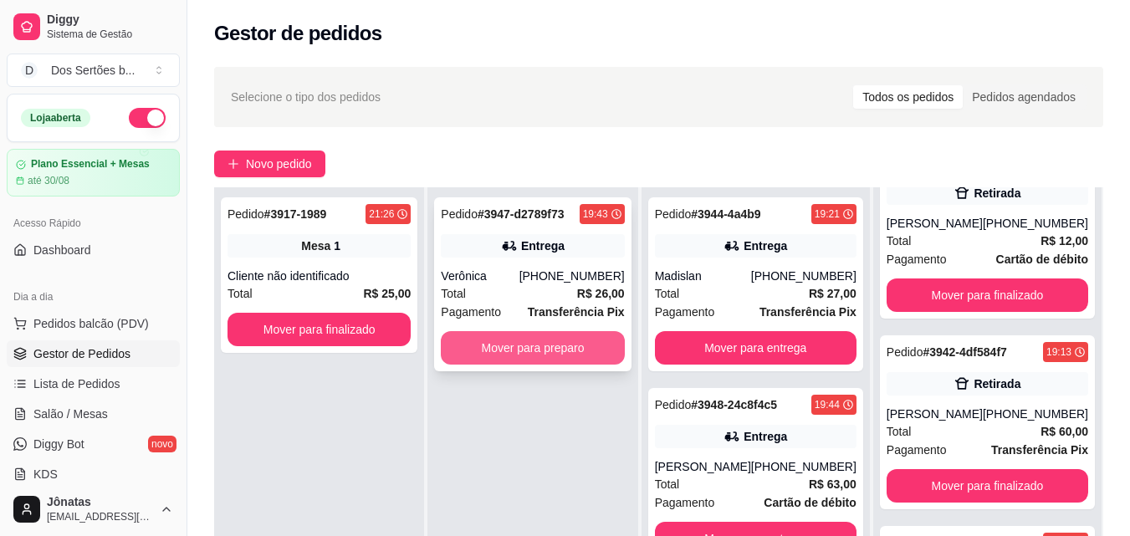
click at [503, 338] on button "Mover para preparo" at bounding box center [532, 347] width 183 height 33
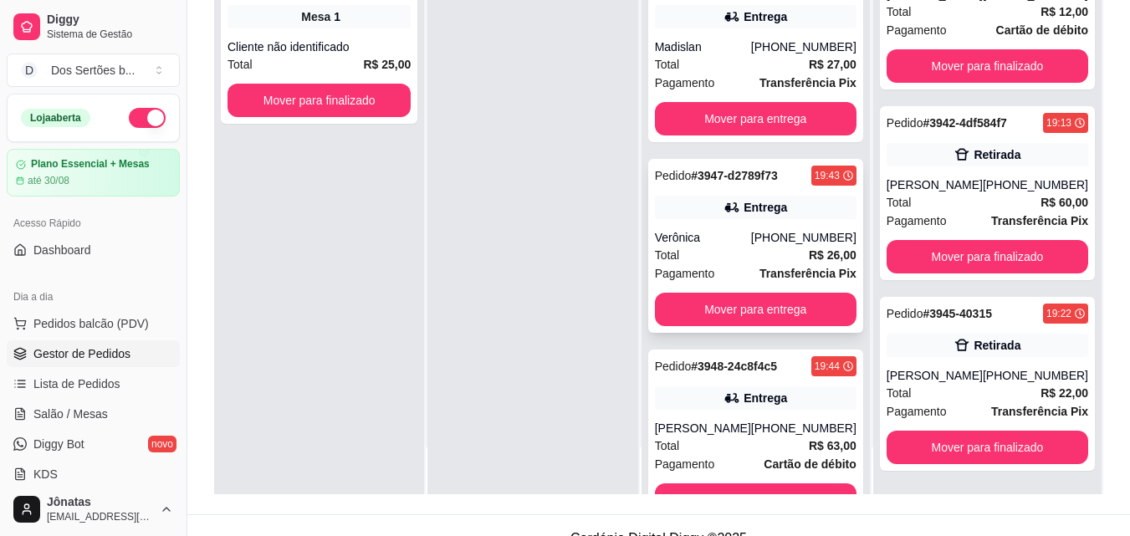
scroll to position [53, 0]
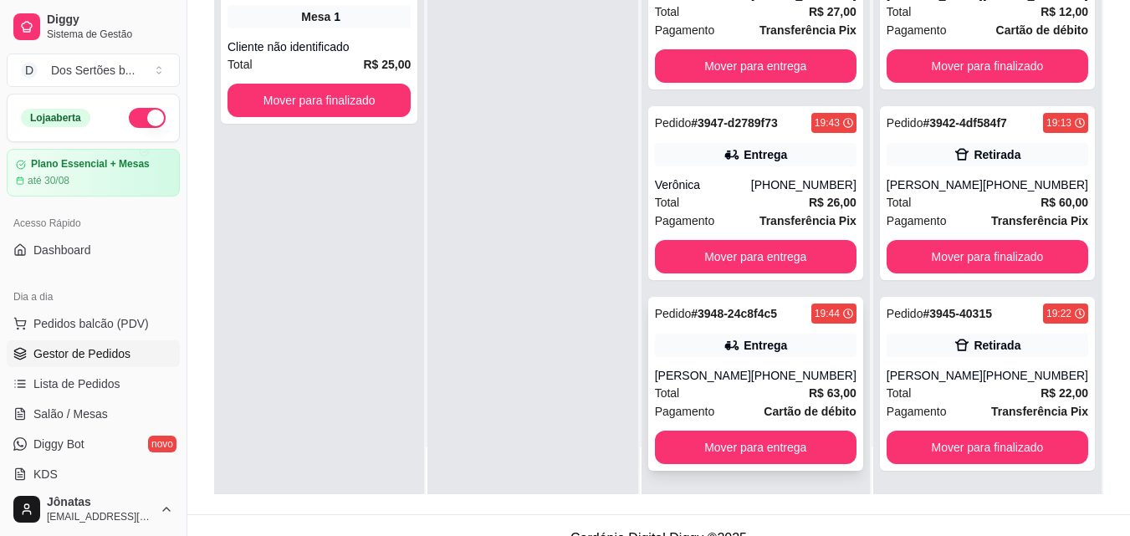
click at [742, 378] on div "[PERSON_NAME]" at bounding box center [703, 375] width 96 height 17
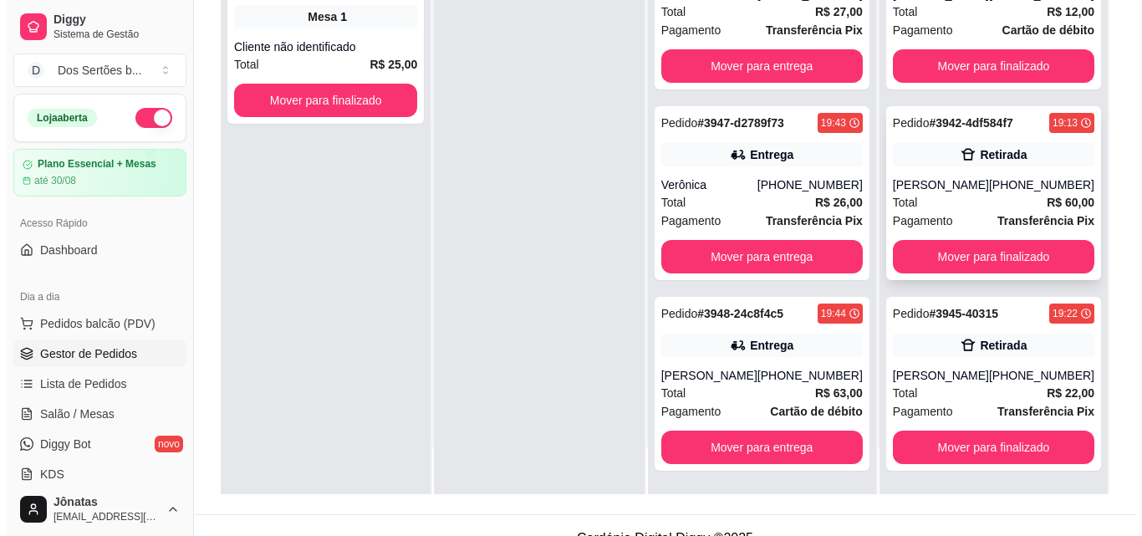
scroll to position [255, 0]
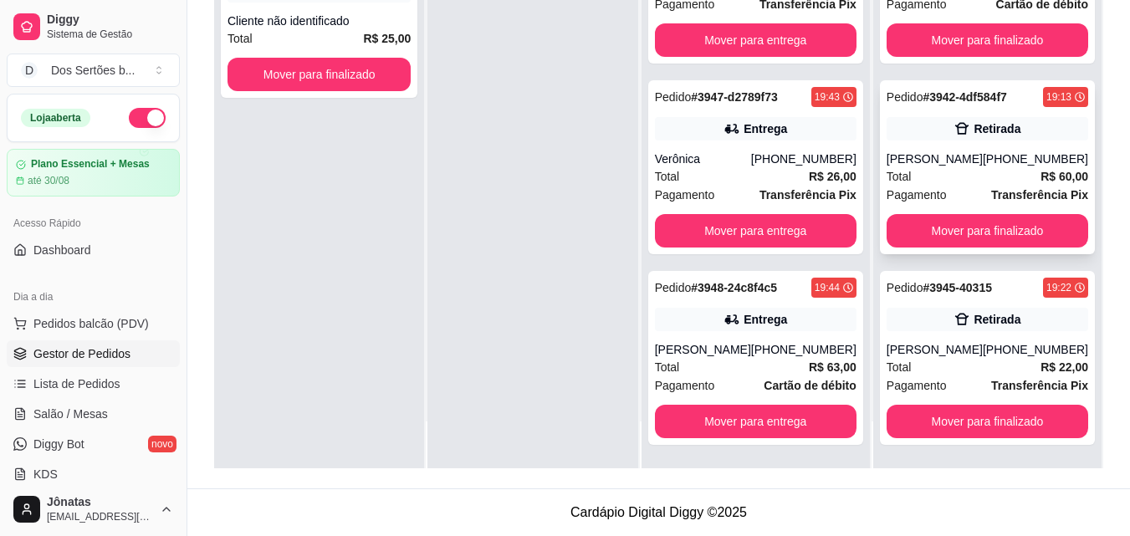
click at [924, 130] on div "Retirada" at bounding box center [986, 128] width 201 height 23
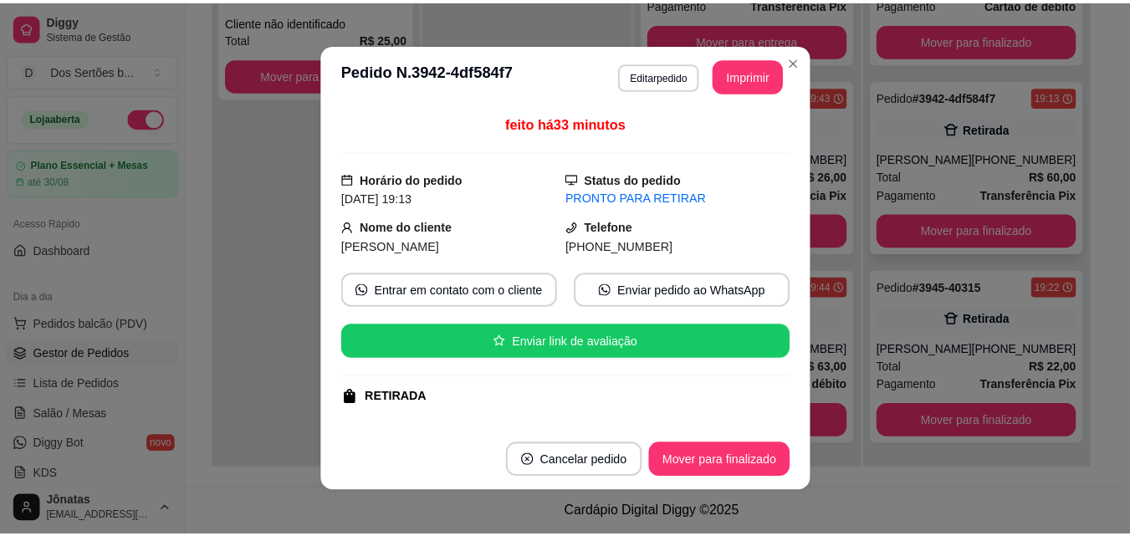
scroll to position [0, 0]
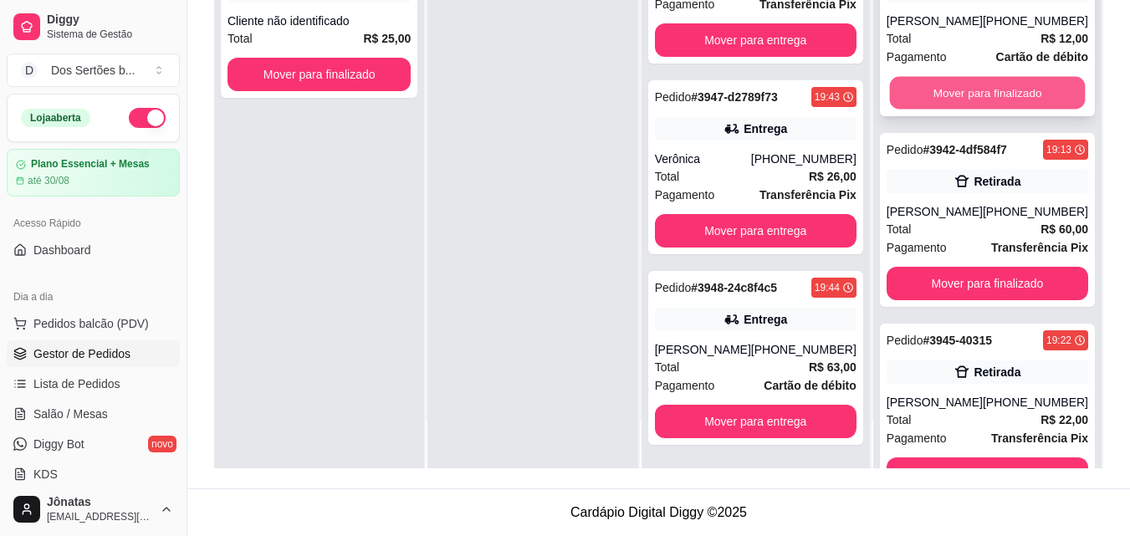
click at [927, 89] on button "Mover para finalizado" at bounding box center [987, 93] width 196 height 33
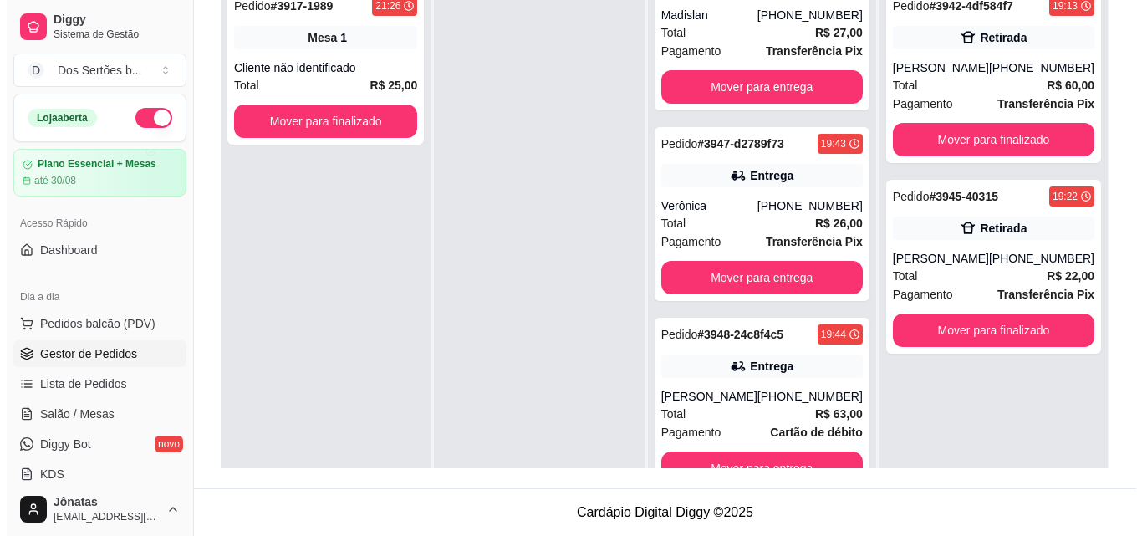
scroll to position [47, 0]
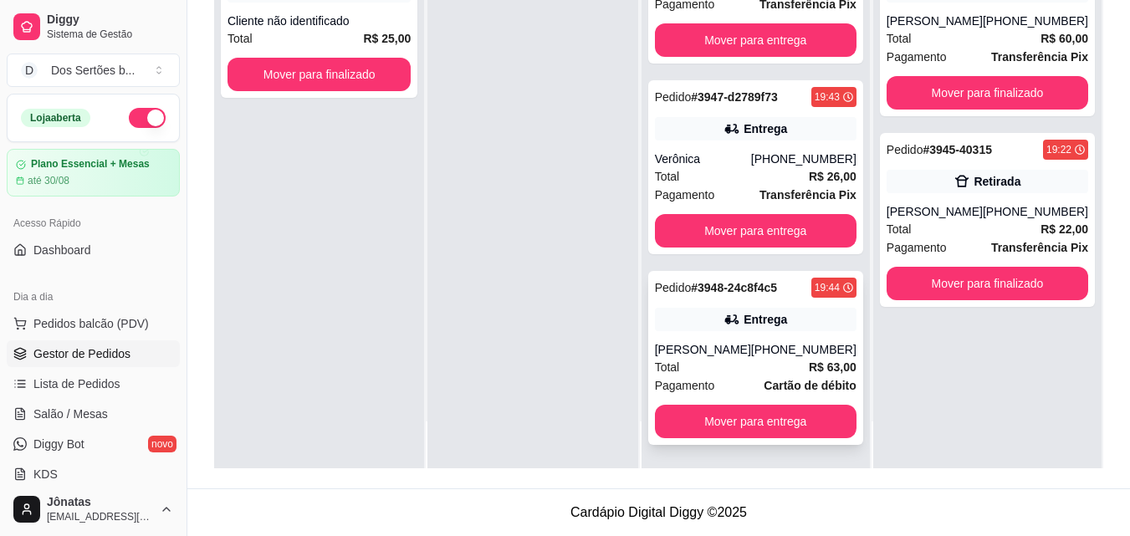
click at [746, 349] on div "[PERSON_NAME]" at bounding box center [703, 349] width 96 height 17
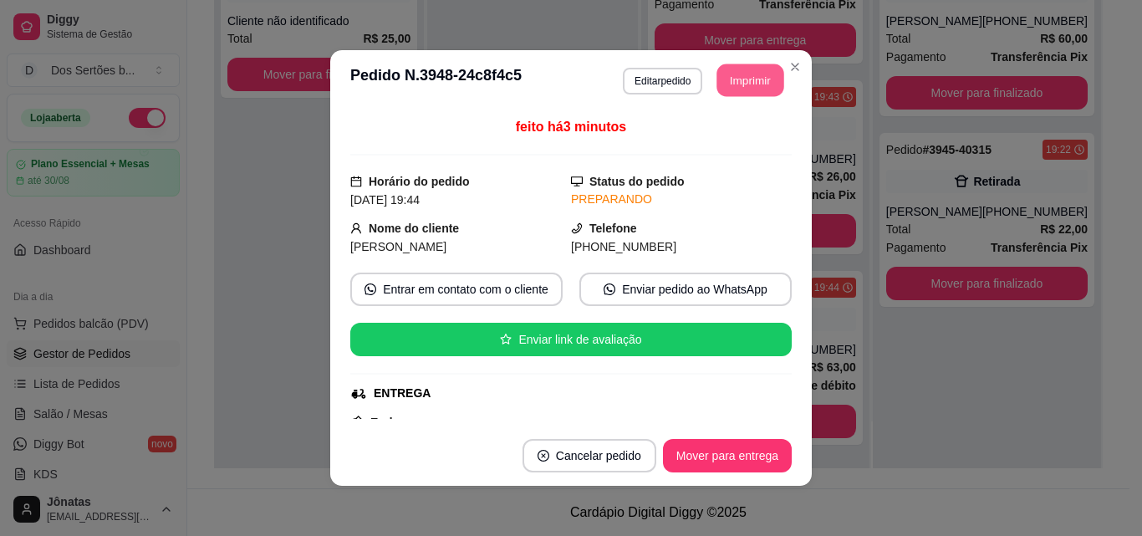
click at [737, 82] on button "Imprimir" at bounding box center [750, 80] width 67 height 33
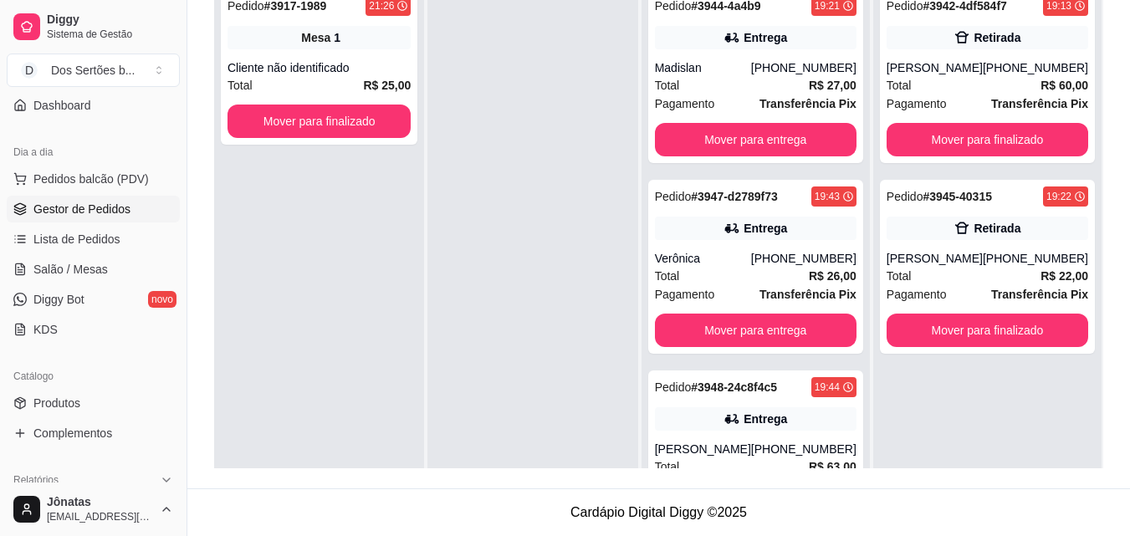
scroll to position [178, 0]
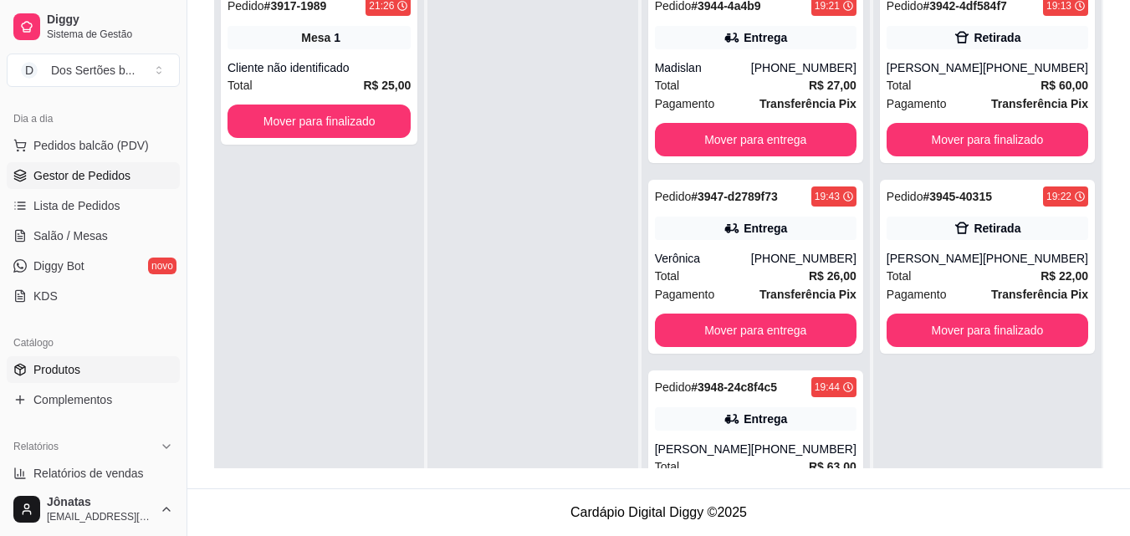
click at [34, 371] on span "Produtos" at bounding box center [56, 369] width 47 height 17
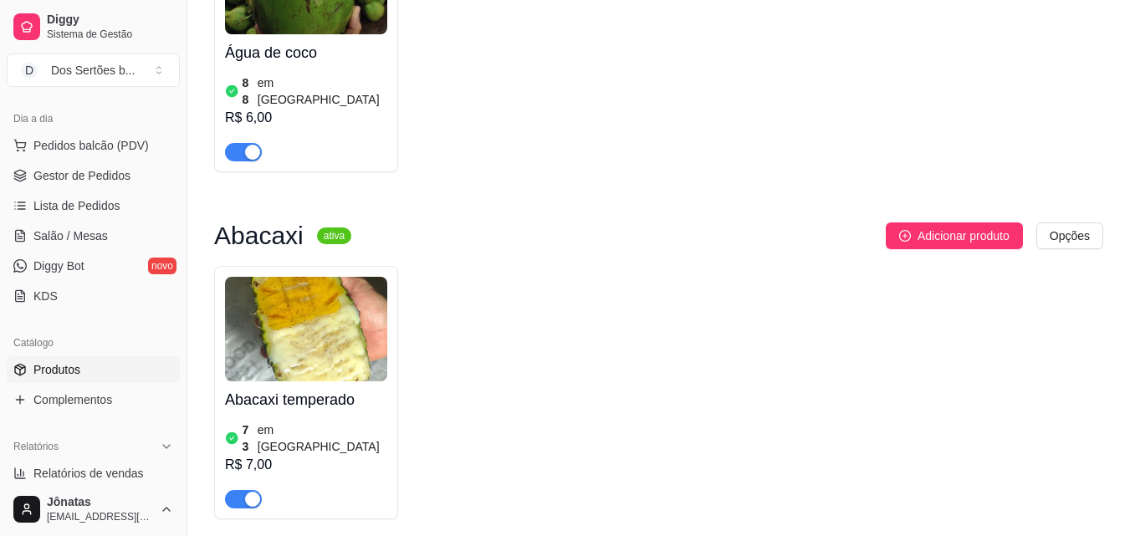
scroll to position [3953, 0]
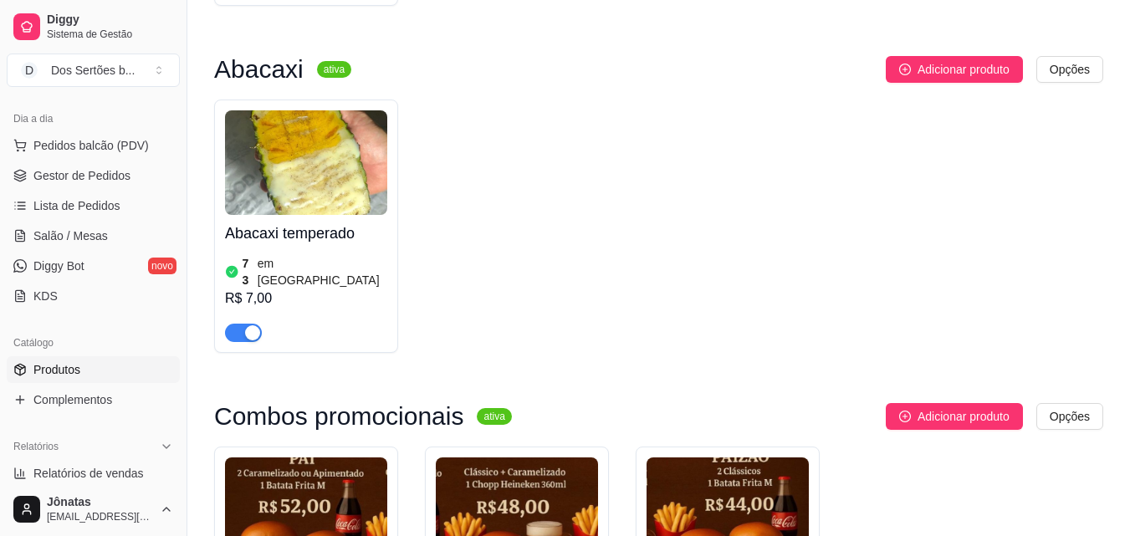
click at [231, 324] on span "button" at bounding box center [243, 333] width 37 height 18
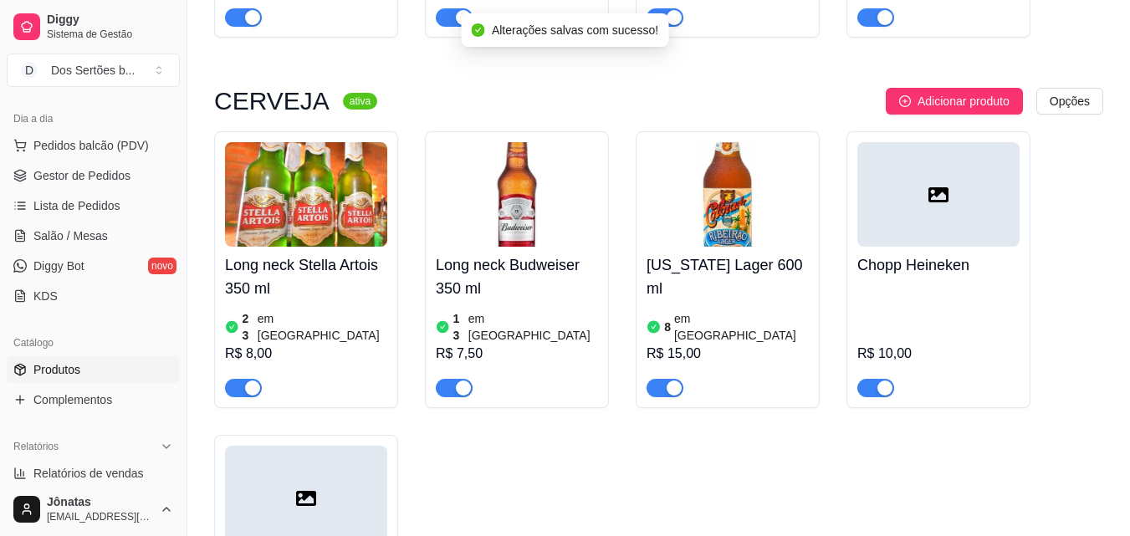
scroll to position [2954, 0]
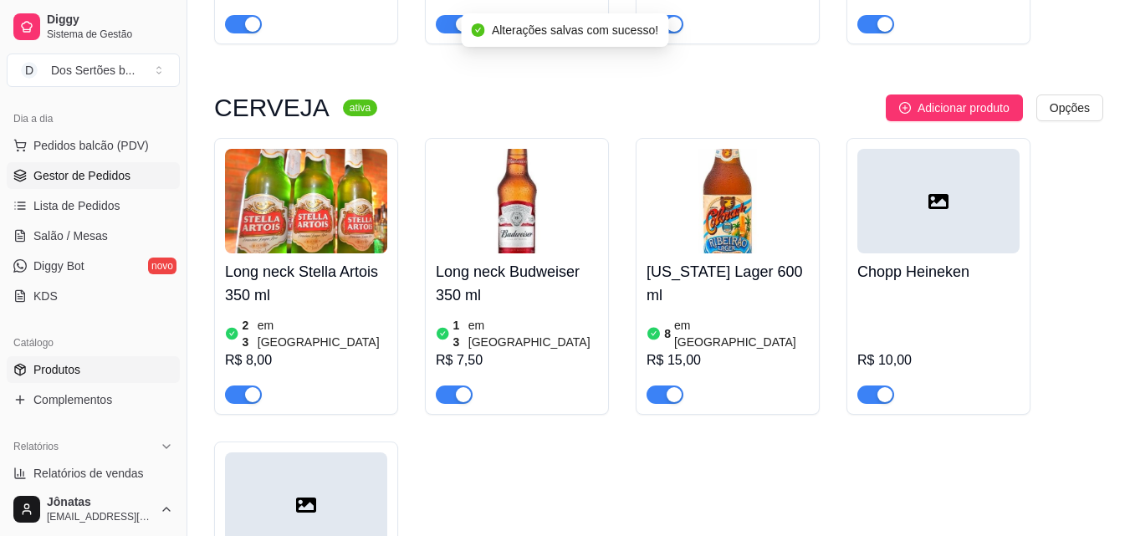
drag, startPoint x: 81, startPoint y: 156, endPoint x: 60, endPoint y: 172, distance: 26.3
click at [60, 172] on ul "Pedidos balcão (PDV) Gestor de Pedidos Lista de Pedidos Salão / Mesas Diggy Bot…" at bounding box center [93, 220] width 173 height 177
click at [60, 172] on span "Gestor de Pedidos" at bounding box center [81, 175] width 97 height 17
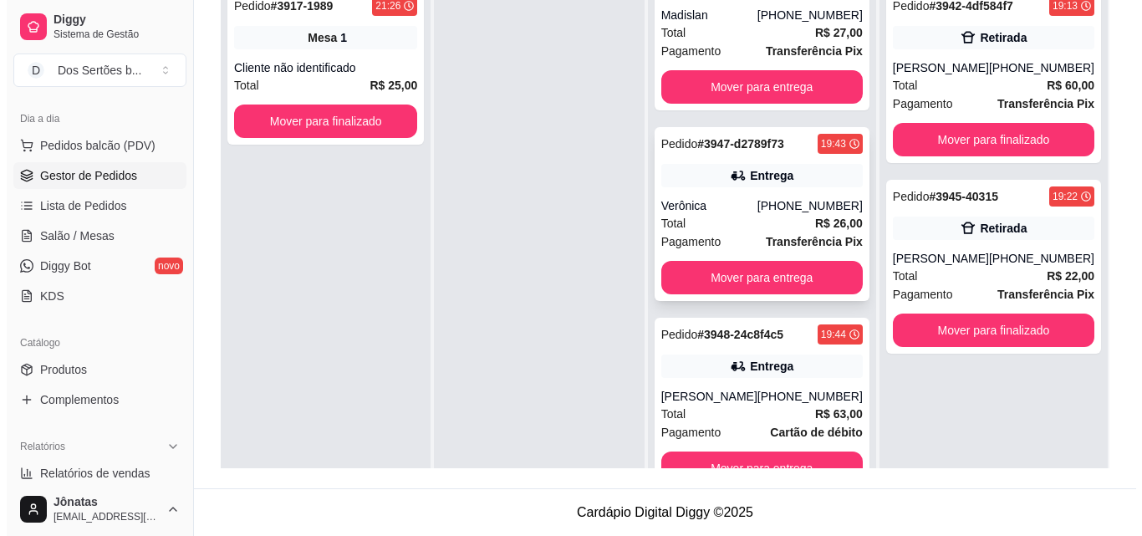
scroll to position [47, 0]
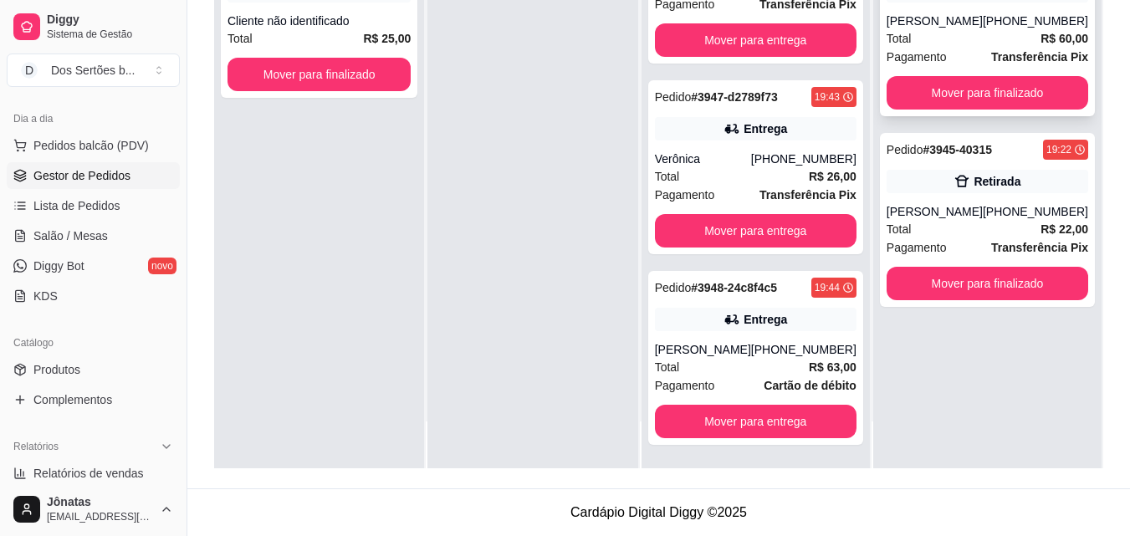
click at [921, 48] on span "Pagamento" at bounding box center [916, 57] width 60 height 18
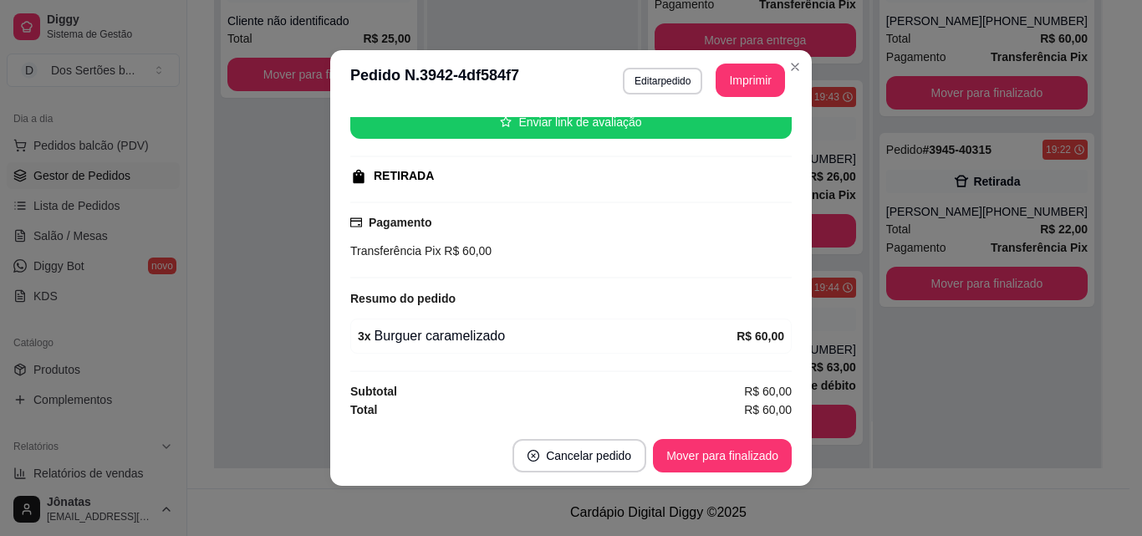
scroll to position [3, 0]
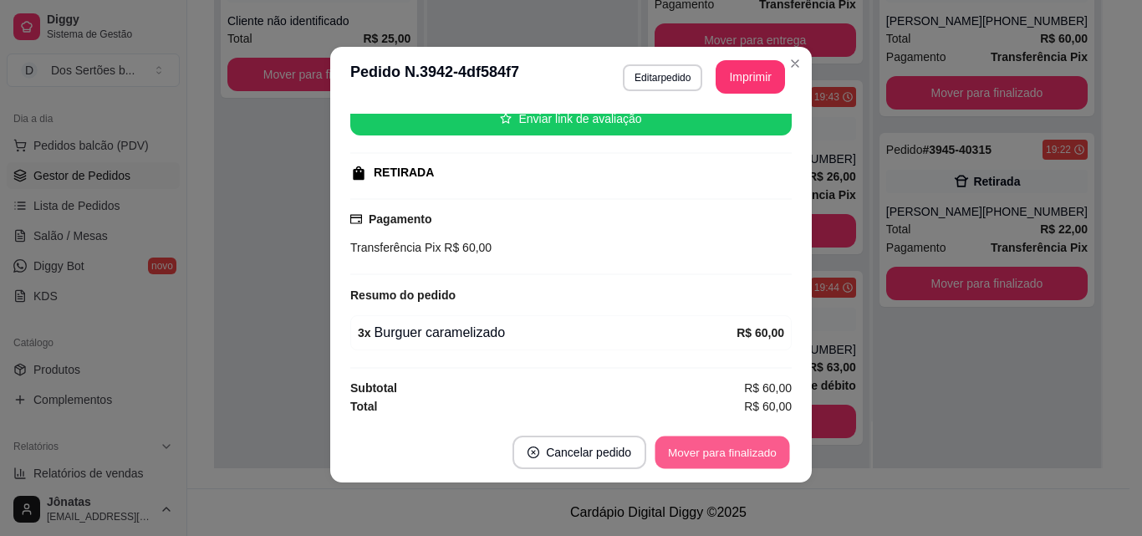
click at [677, 446] on button "Mover para finalizado" at bounding box center [722, 452] width 135 height 33
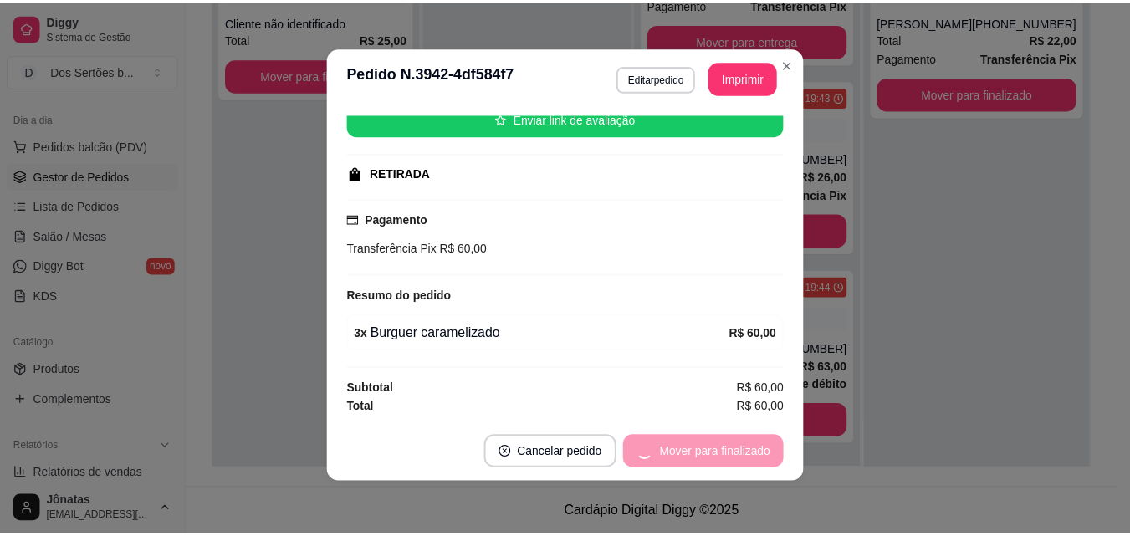
scroll to position [179, 0]
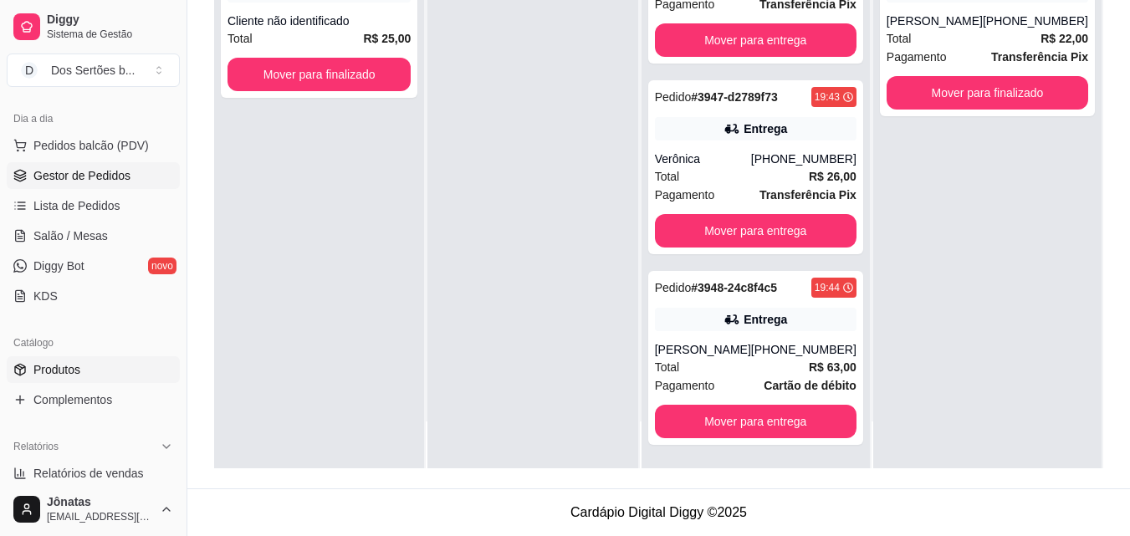
click at [28, 375] on link "Produtos" at bounding box center [93, 369] width 173 height 27
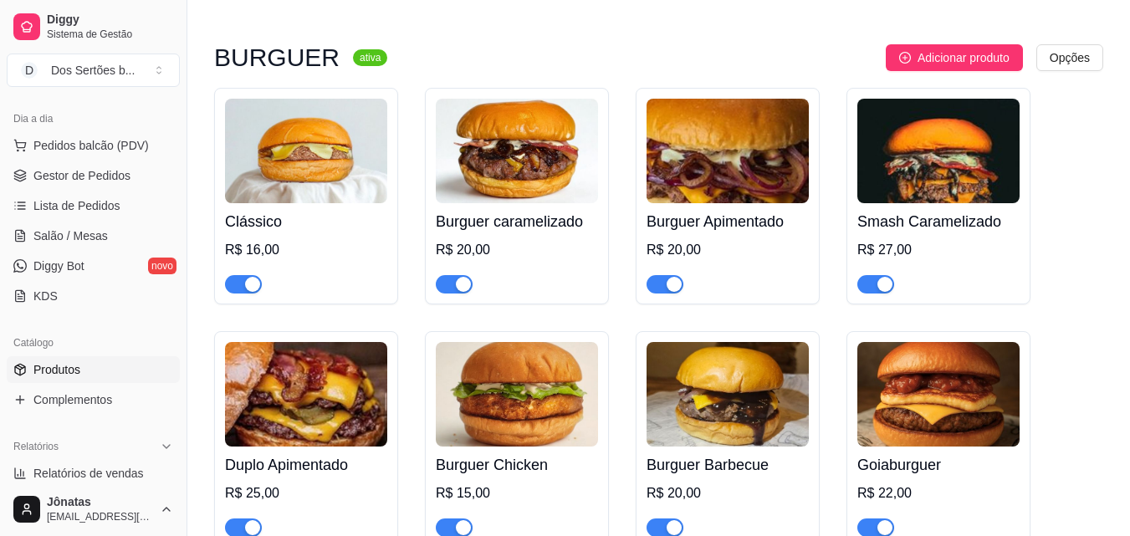
scroll to position [222, 0]
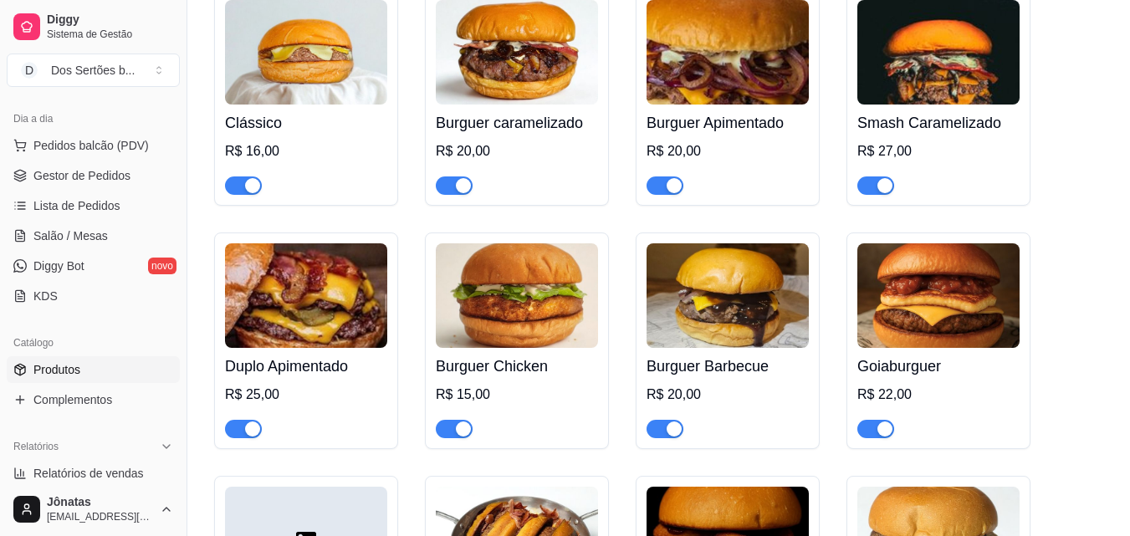
click at [445, 424] on span "button" at bounding box center [454, 429] width 37 height 18
click at [82, 176] on span "Gestor de Pedidos" at bounding box center [81, 175] width 97 height 17
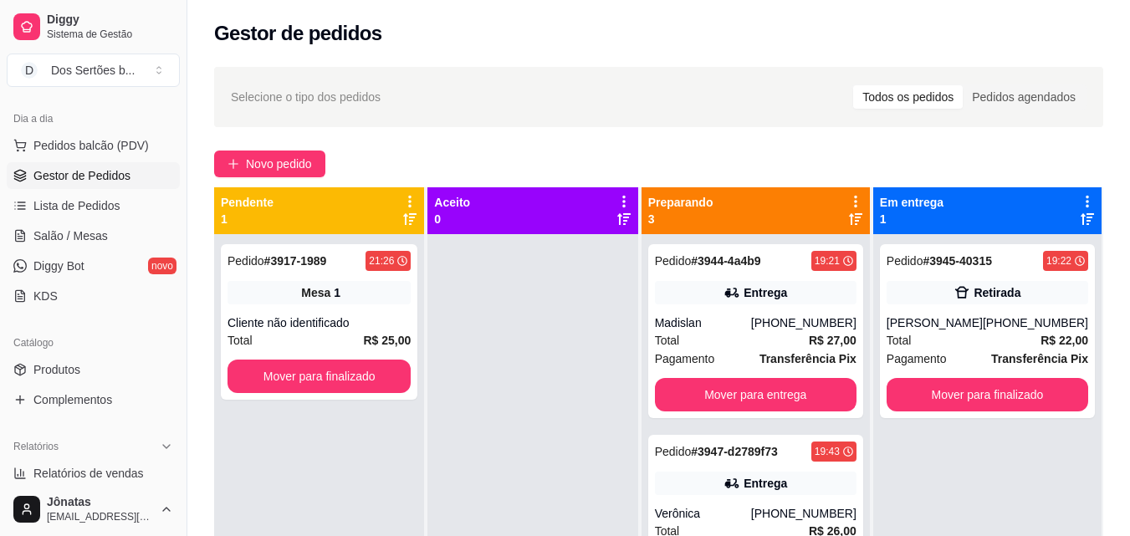
scroll to position [47, 0]
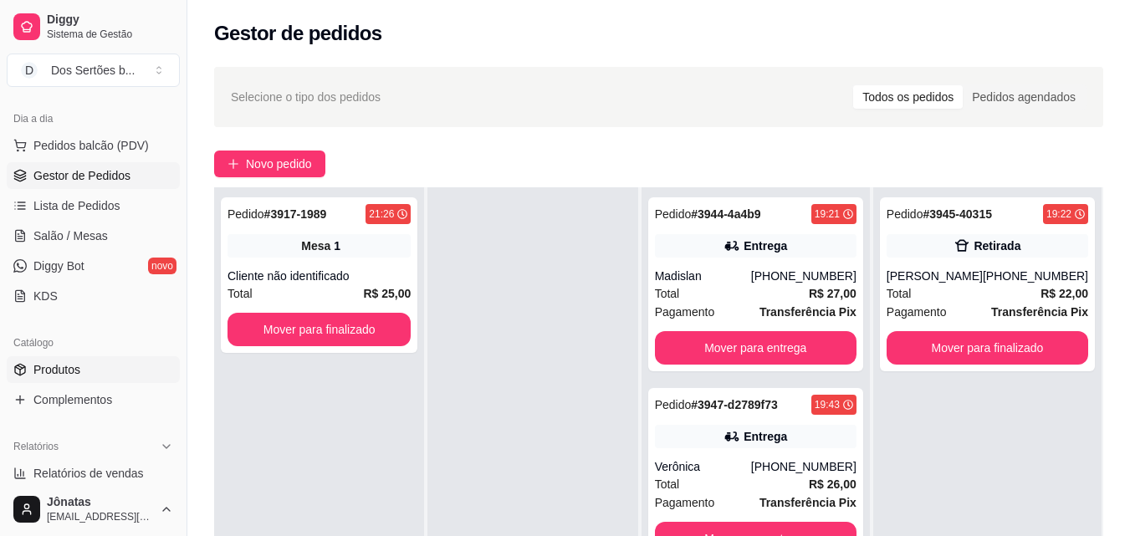
click at [80, 367] on link "Produtos" at bounding box center [93, 369] width 173 height 27
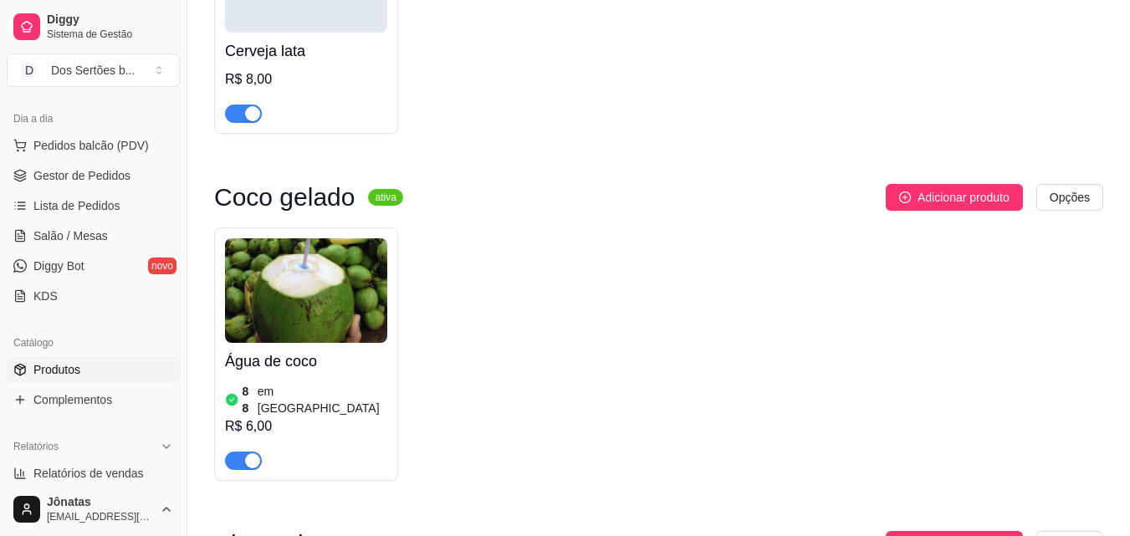
scroll to position [3925, 0]
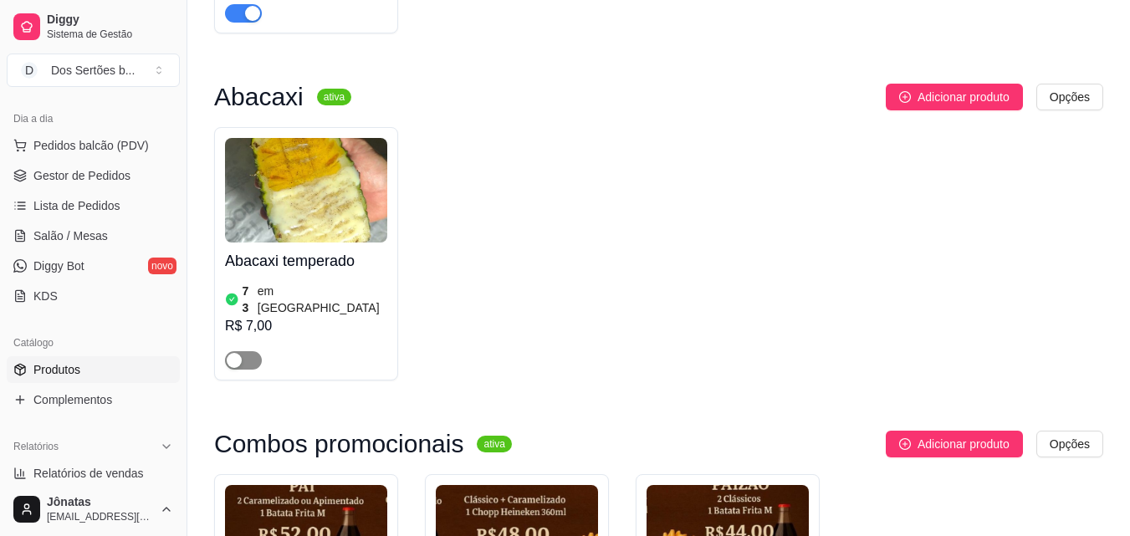
click at [249, 351] on span "button" at bounding box center [243, 360] width 37 height 18
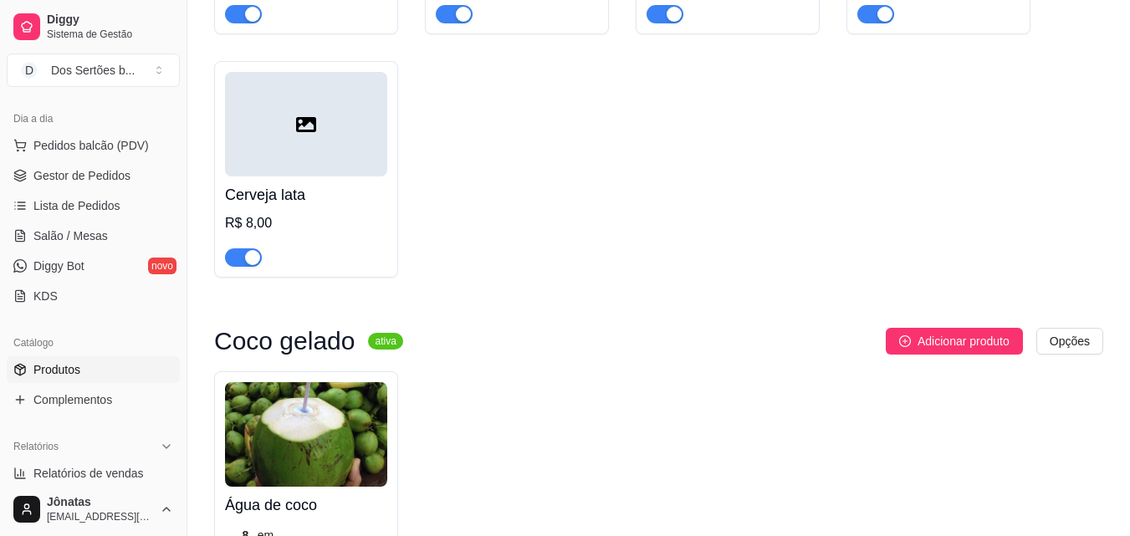
scroll to position [2655, 0]
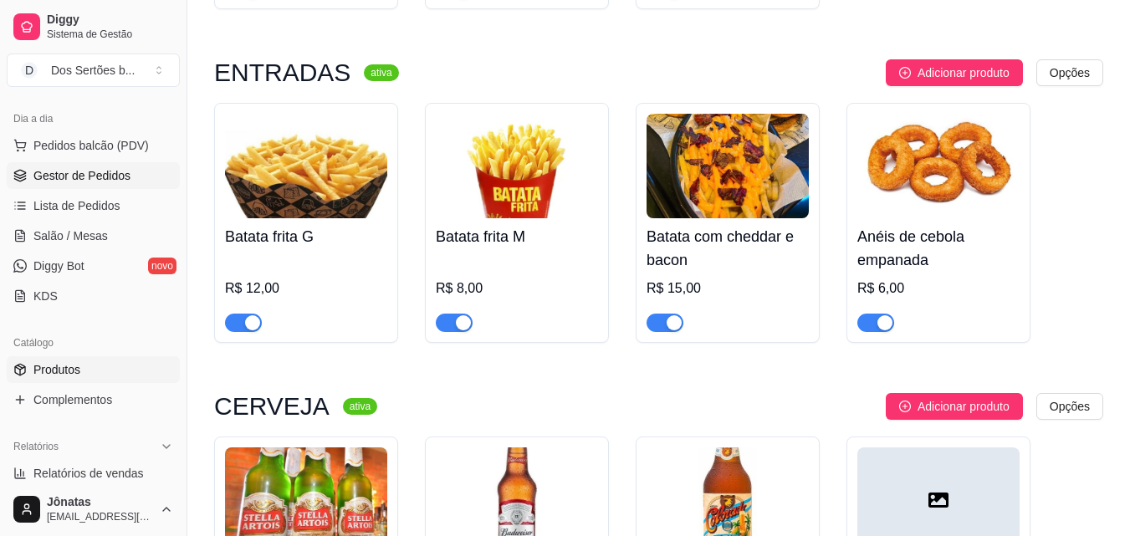
click at [59, 173] on span "Gestor de Pedidos" at bounding box center [81, 175] width 97 height 17
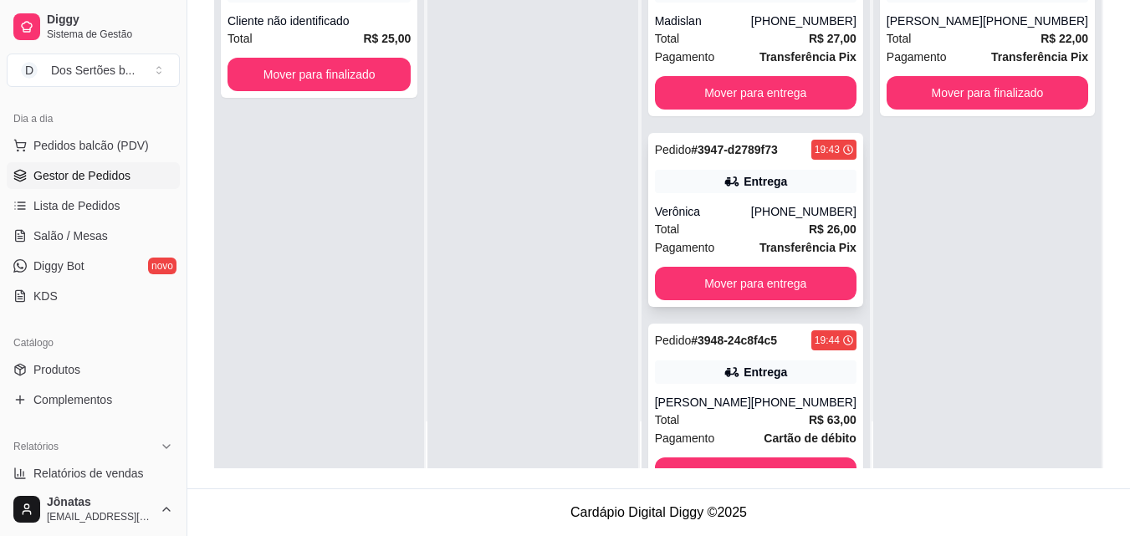
click at [809, 244] on strong "Transferência Pix" at bounding box center [807, 247] width 97 height 13
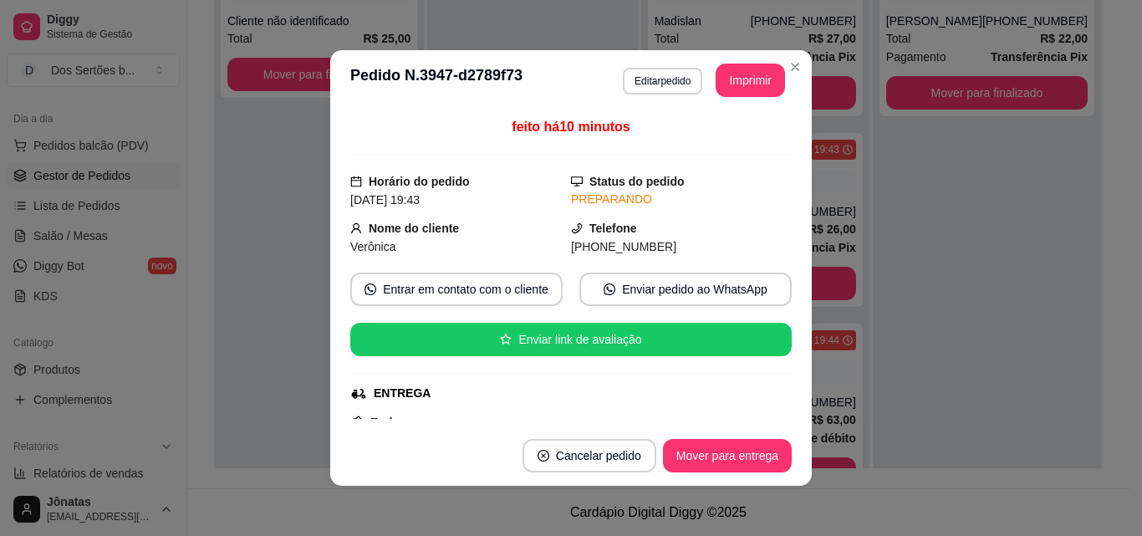
scroll to position [400, 0]
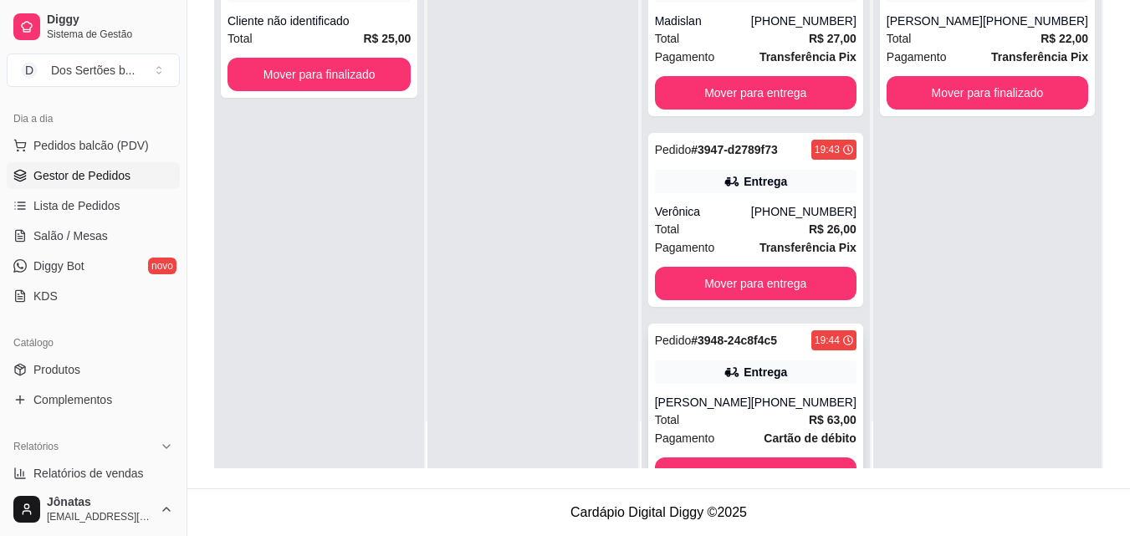
click at [708, 390] on div "Pedido # 3948-24c8f4c5 19:44 Entrega Juliana [PHONE_NUMBER] Total R$ 63,00 Paga…" at bounding box center [755, 411] width 215 height 174
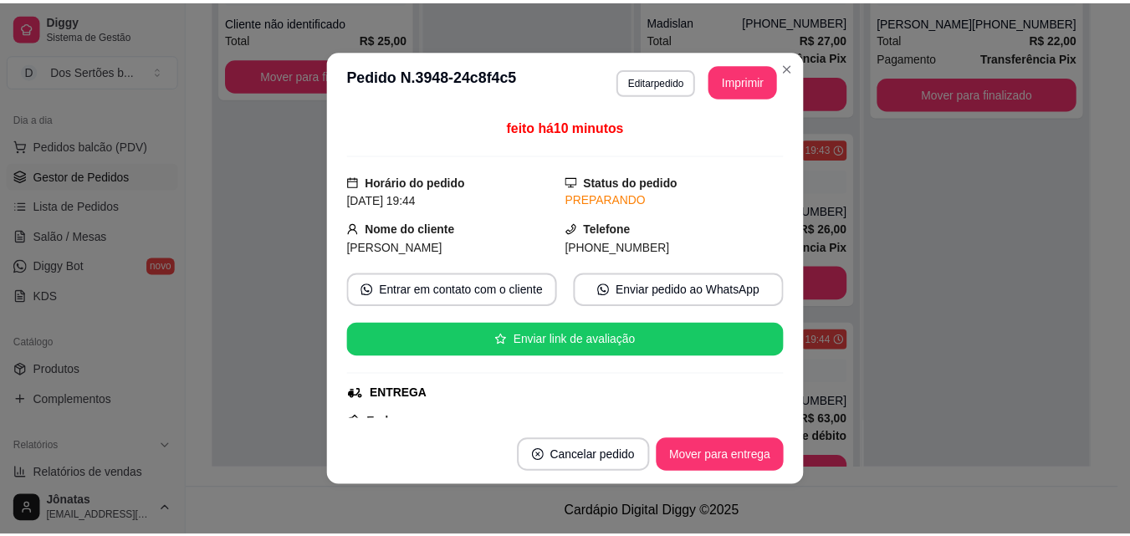
scroll to position [368, 0]
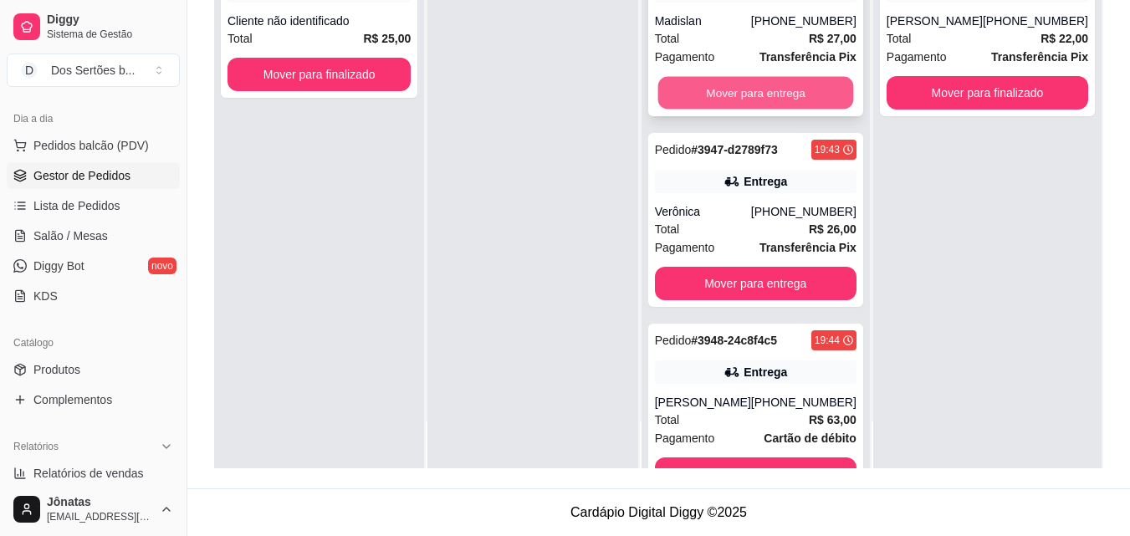
click at [752, 87] on button "Mover para entrega" at bounding box center [755, 93] width 196 height 33
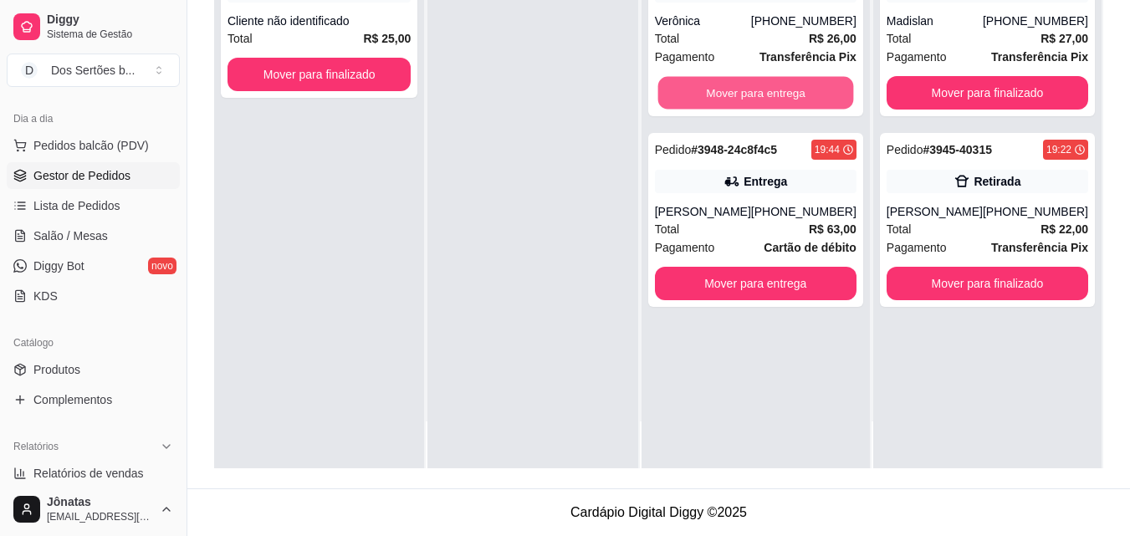
click at [752, 87] on button "Mover para entrega" at bounding box center [755, 93] width 196 height 33
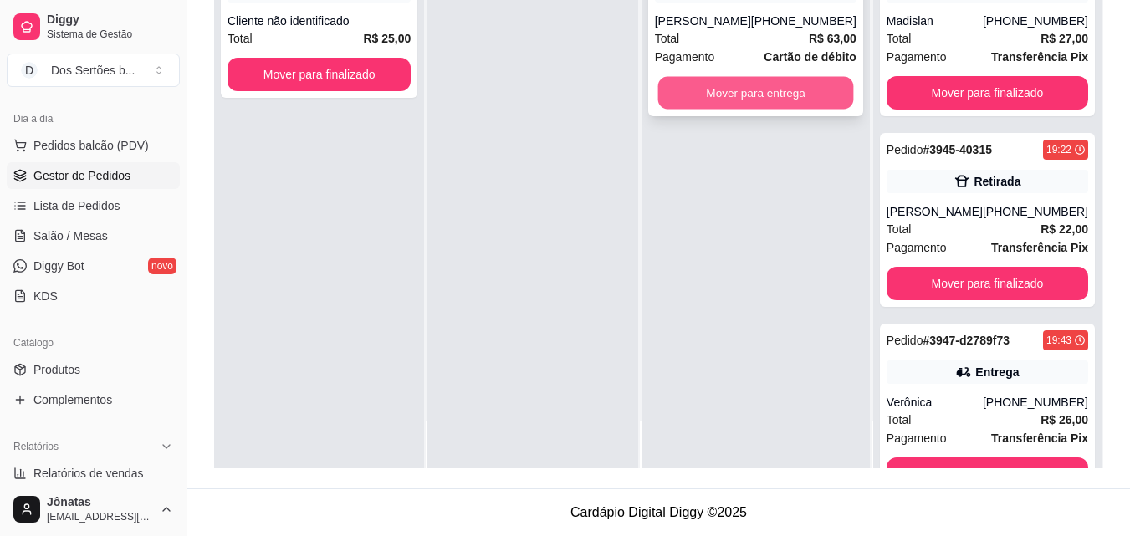
click at [789, 89] on button "Mover para entrega" at bounding box center [755, 93] width 196 height 33
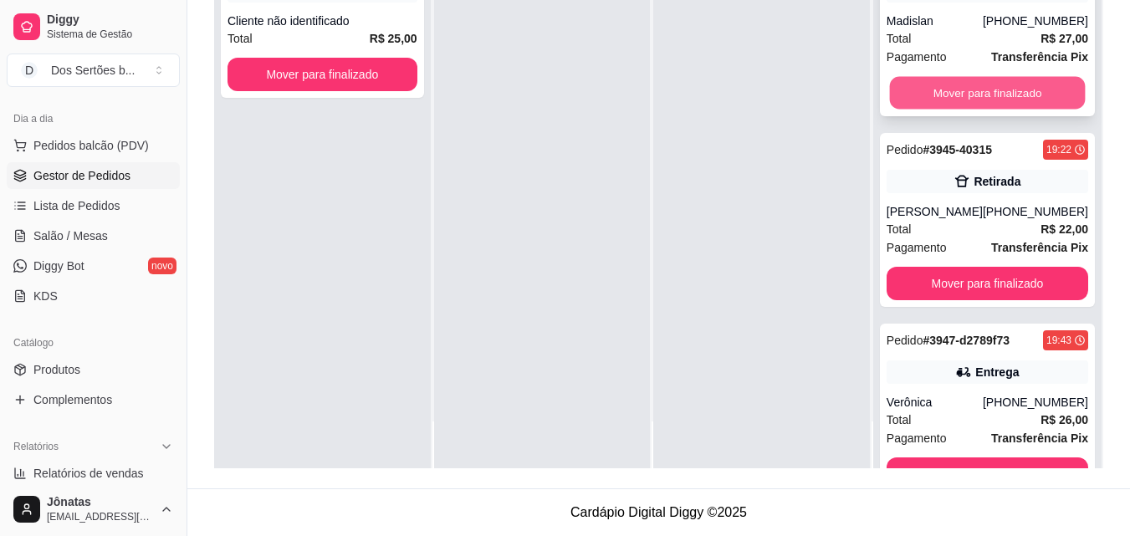
click at [932, 88] on button "Mover para finalizado" at bounding box center [987, 93] width 196 height 33
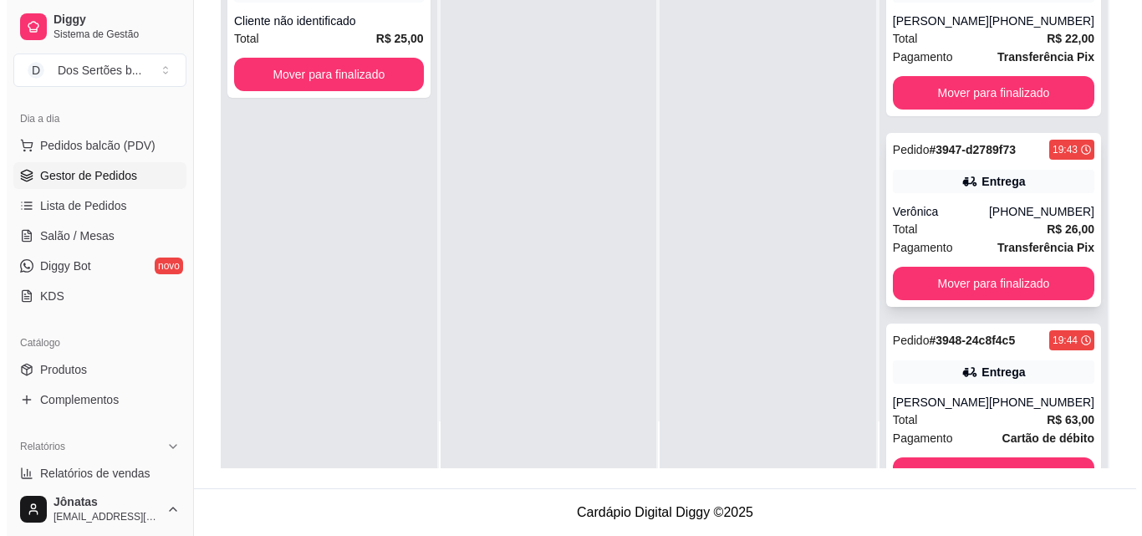
scroll to position [53, 0]
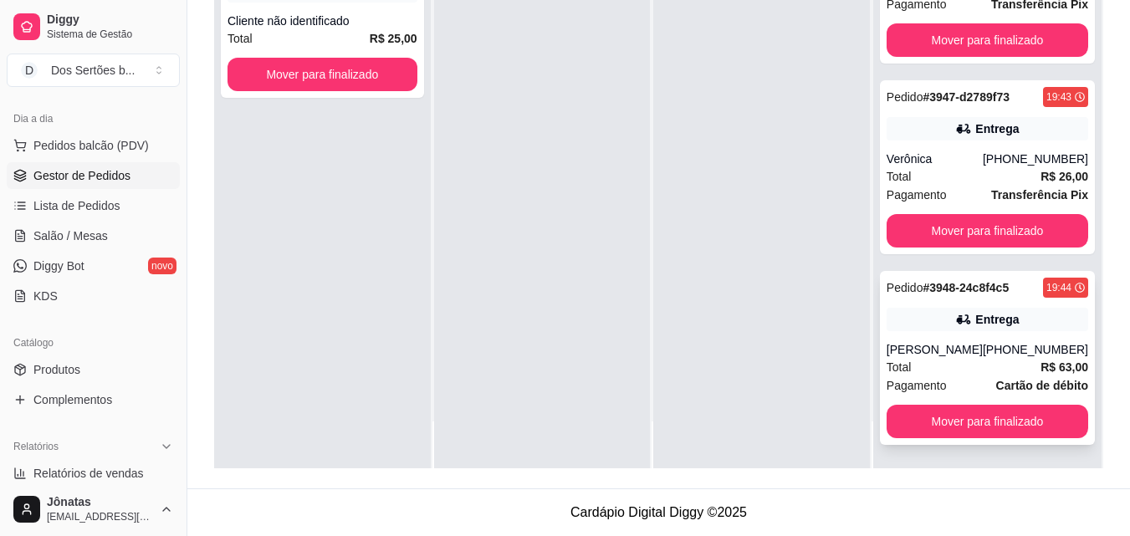
click at [961, 344] on div "[PERSON_NAME]" at bounding box center [934, 349] width 96 height 17
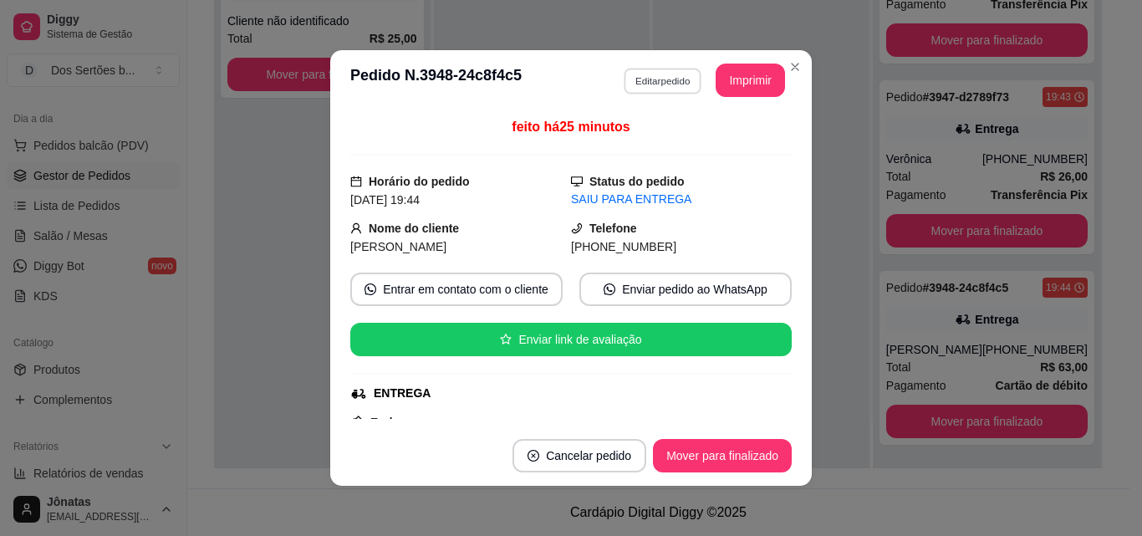
click at [653, 79] on button "Editar pedido" at bounding box center [663, 81] width 78 height 26
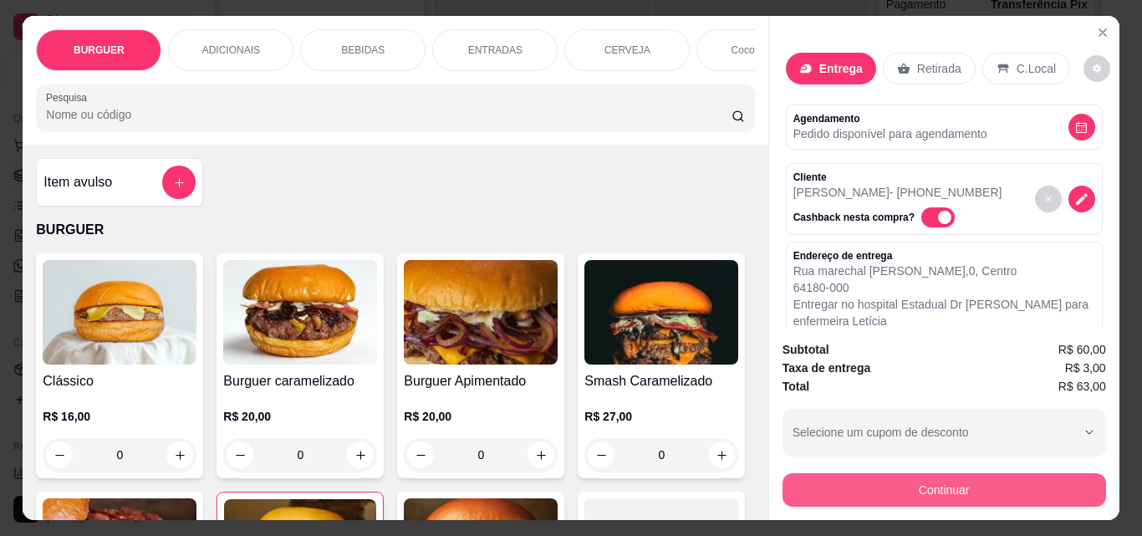
click at [806, 481] on button "Continuar" at bounding box center [945, 489] width 324 height 33
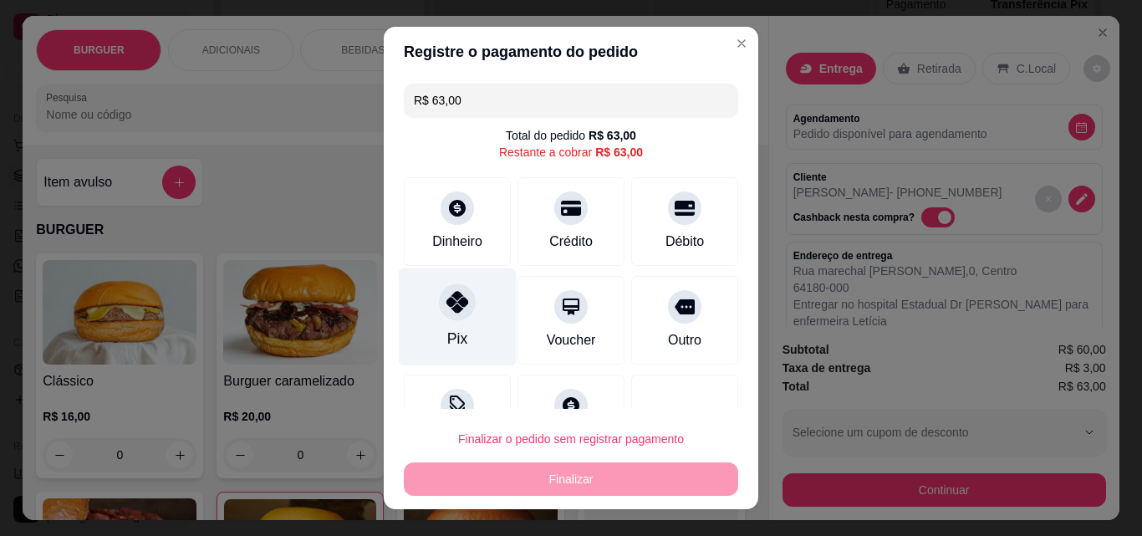
click at [439, 302] on div at bounding box center [457, 301] width 37 height 37
type input "R$ 0,00"
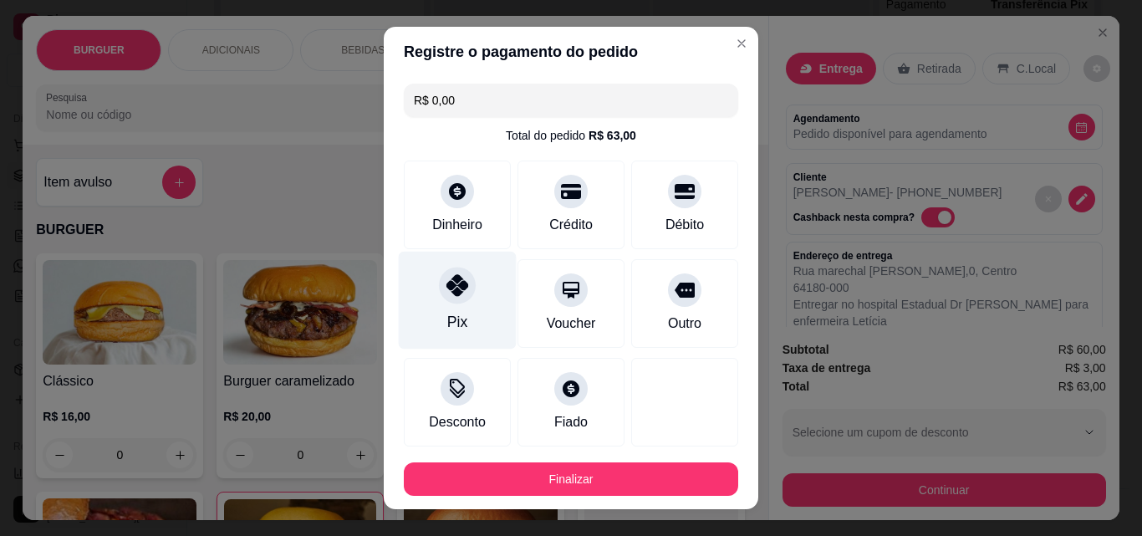
scroll to position [91, 0]
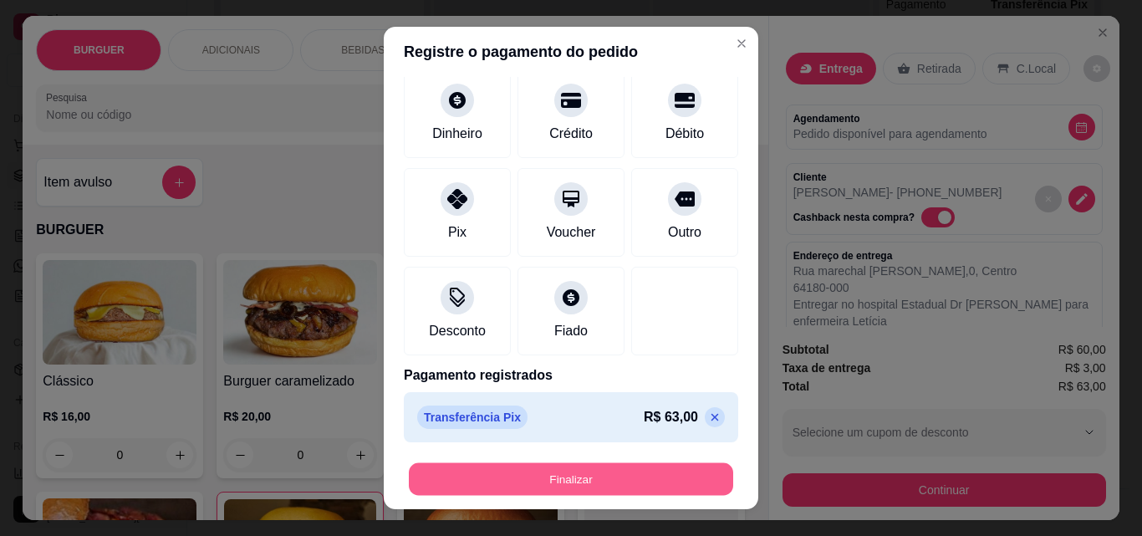
click at [478, 472] on button "Finalizar" at bounding box center [571, 479] width 324 height 33
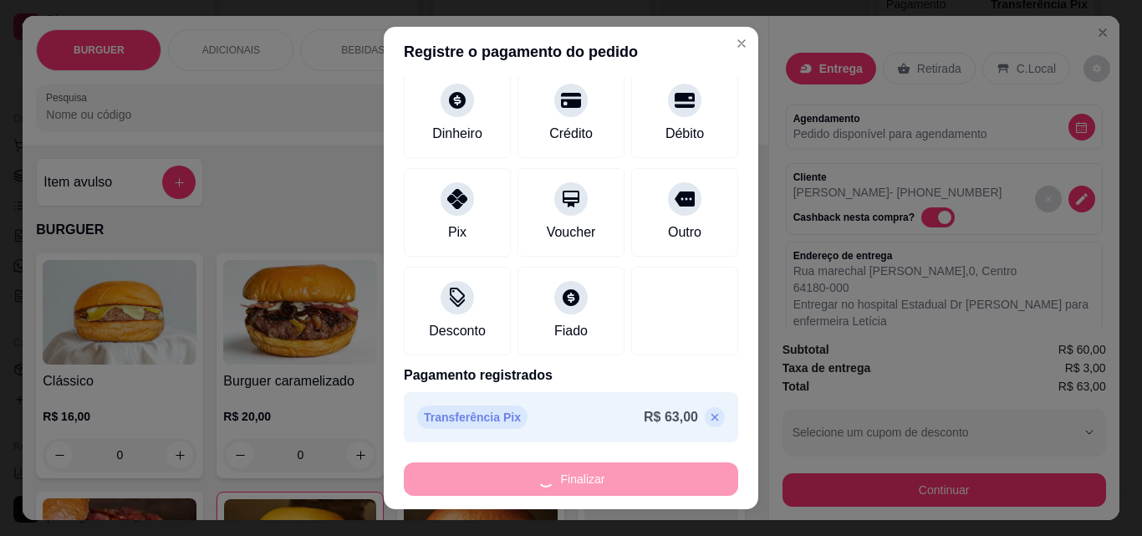
type input "0"
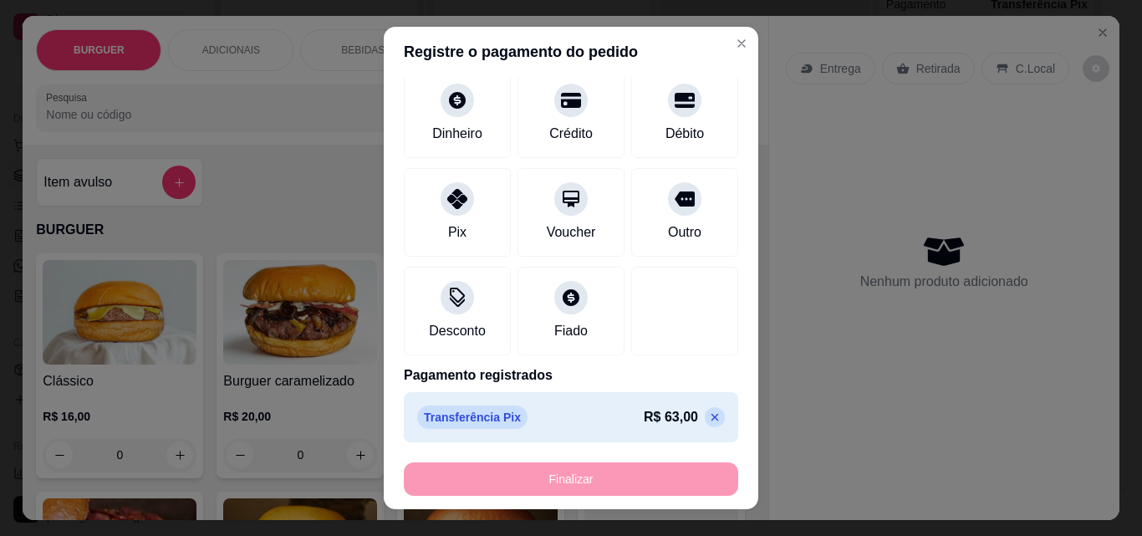
type input "-R$ 63,00"
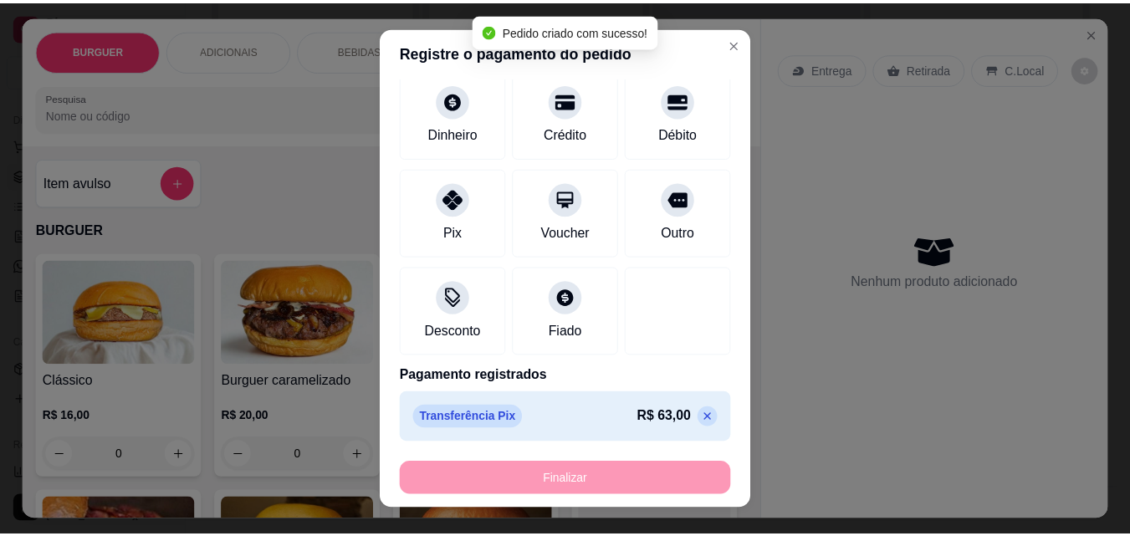
scroll to position [0, 0]
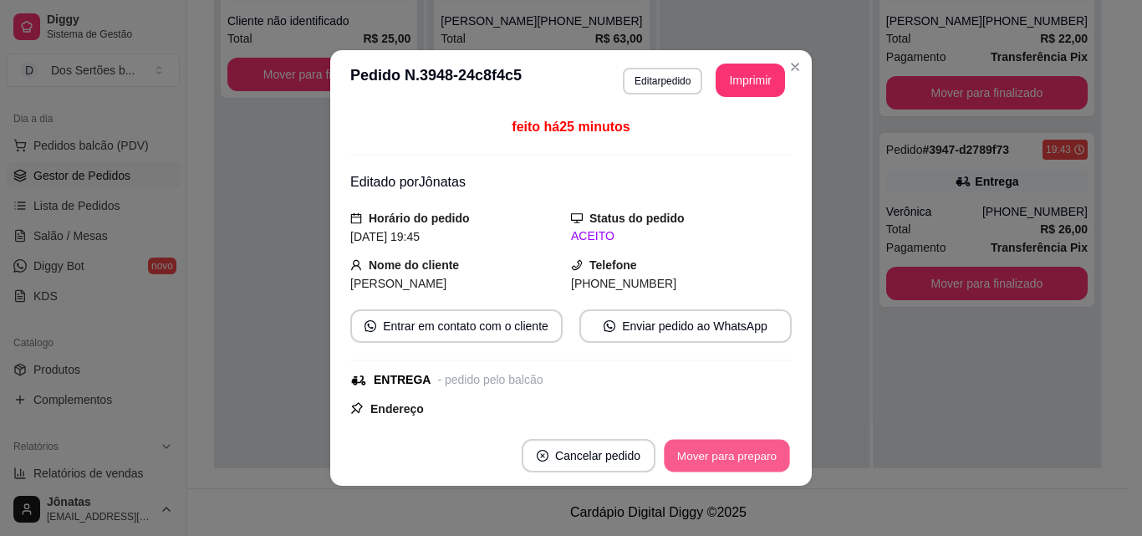
click at [701, 451] on button "Mover para preparo" at bounding box center [726, 456] width 125 height 33
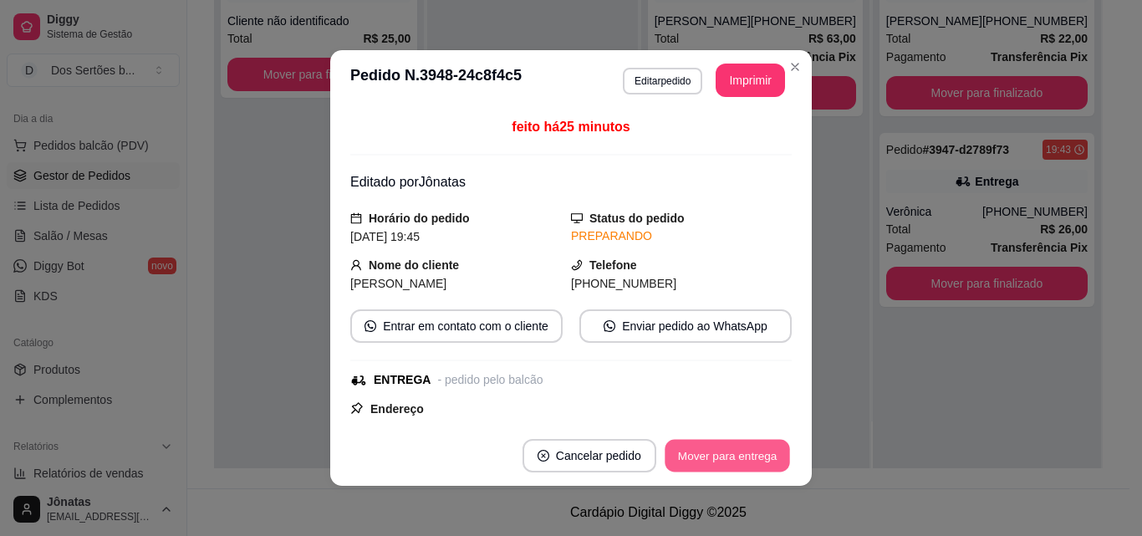
click at [701, 451] on button "Mover para entrega" at bounding box center [727, 456] width 125 height 33
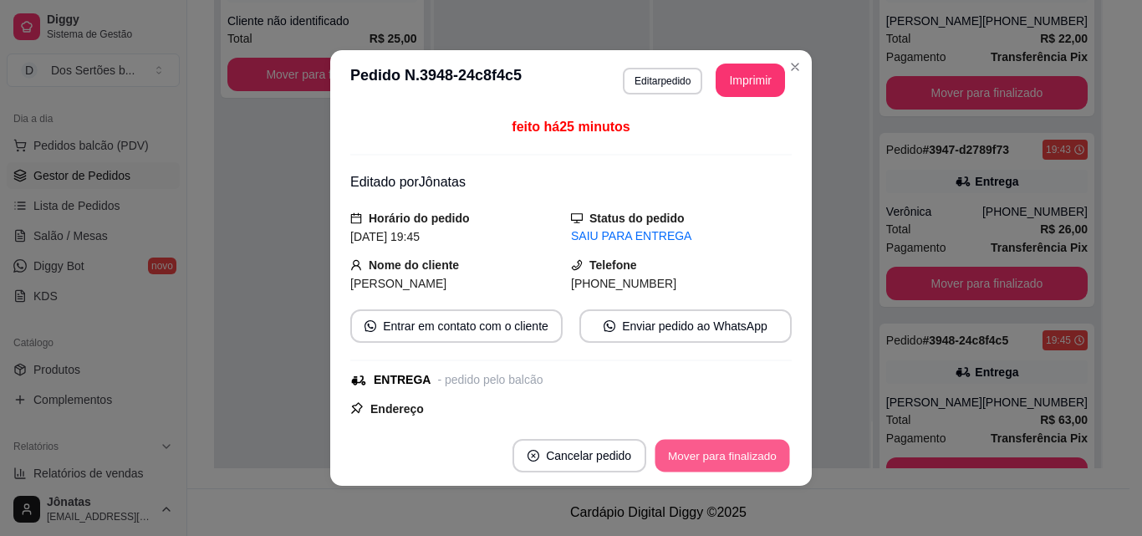
click at [701, 451] on button "Mover para finalizado" at bounding box center [722, 456] width 135 height 33
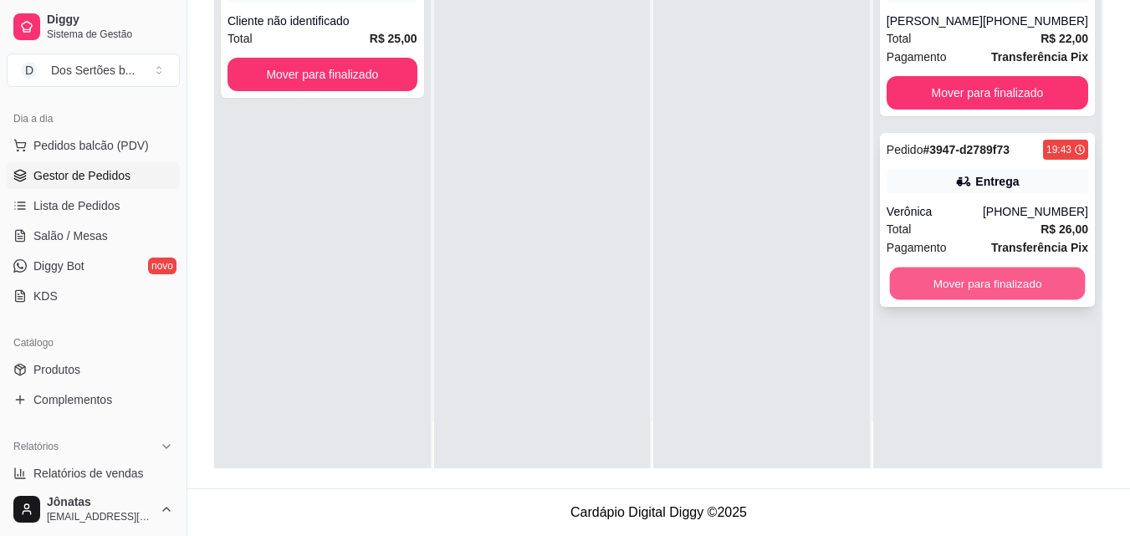
click at [978, 276] on button "Mover para finalizado" at bounding box center [987, 284] width 196 height 33
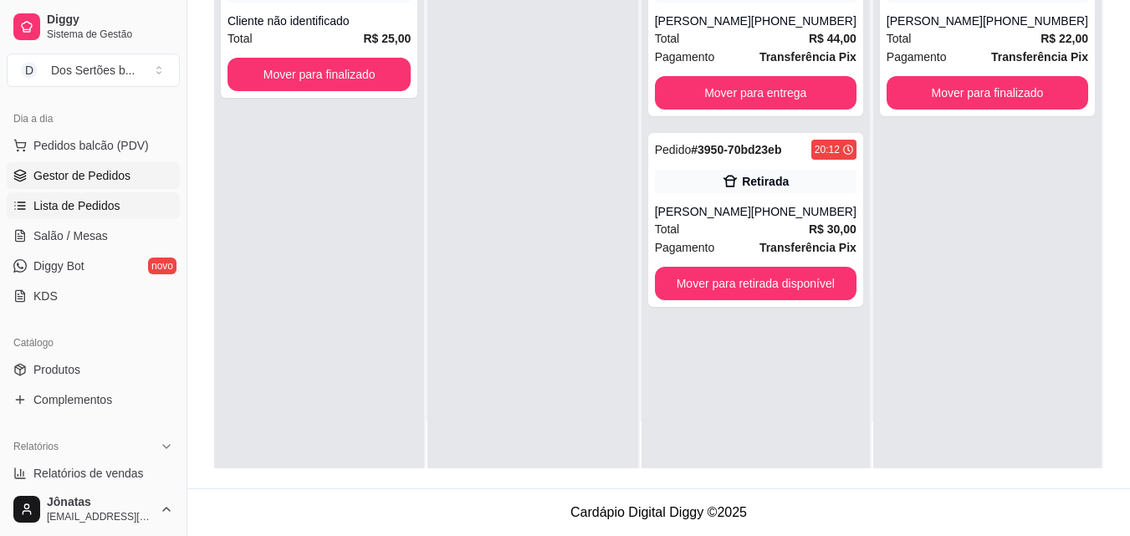
click at [69, 207] on span "Lista de Pedidos" at bounding box center [76, 205] width 87 height 17
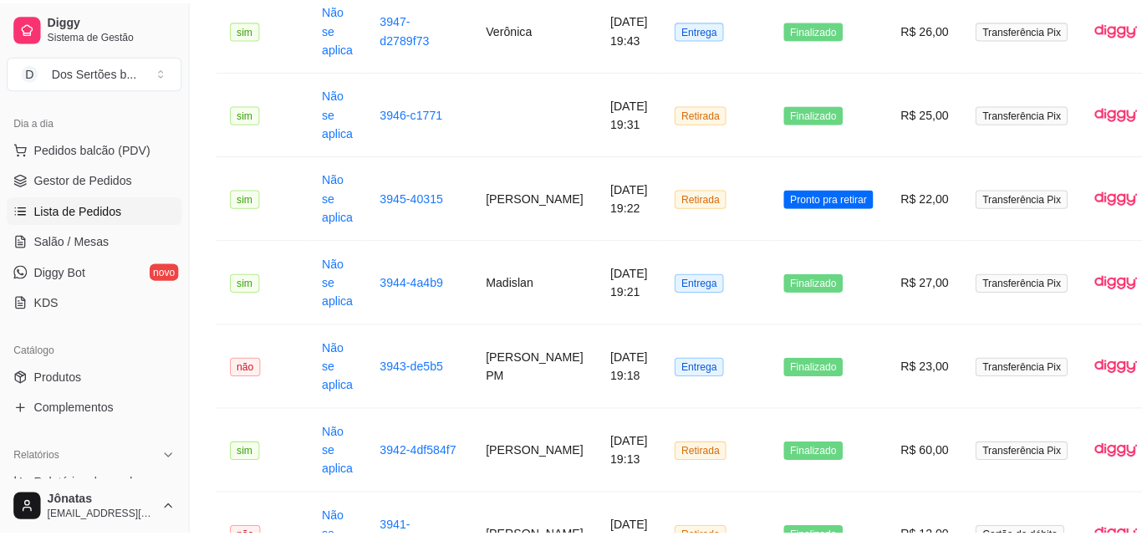
scroll to position [762, 0]
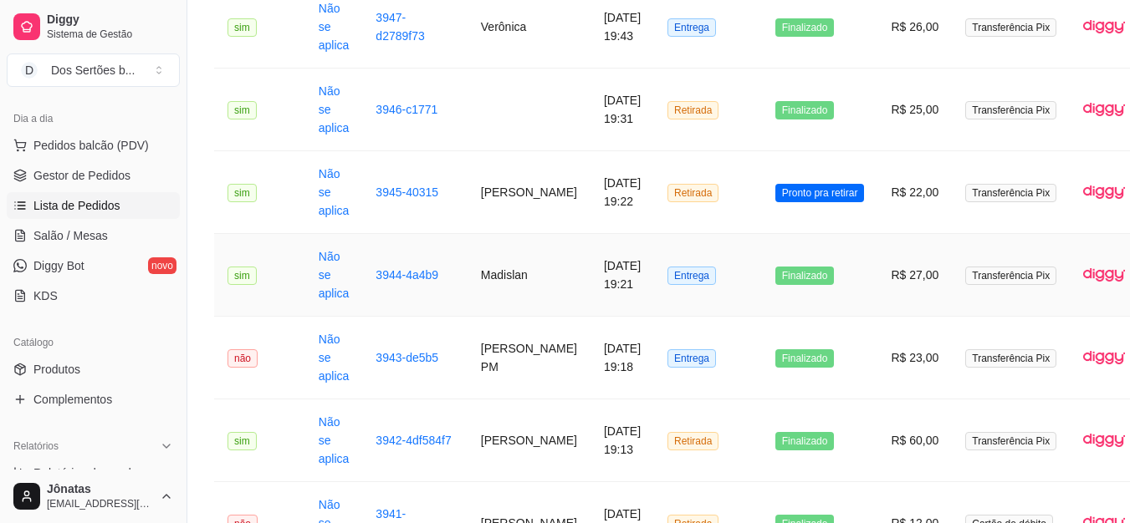
click at [512, 256] on td "Madislan" at bounding box center [528, 275] width 123 height 83
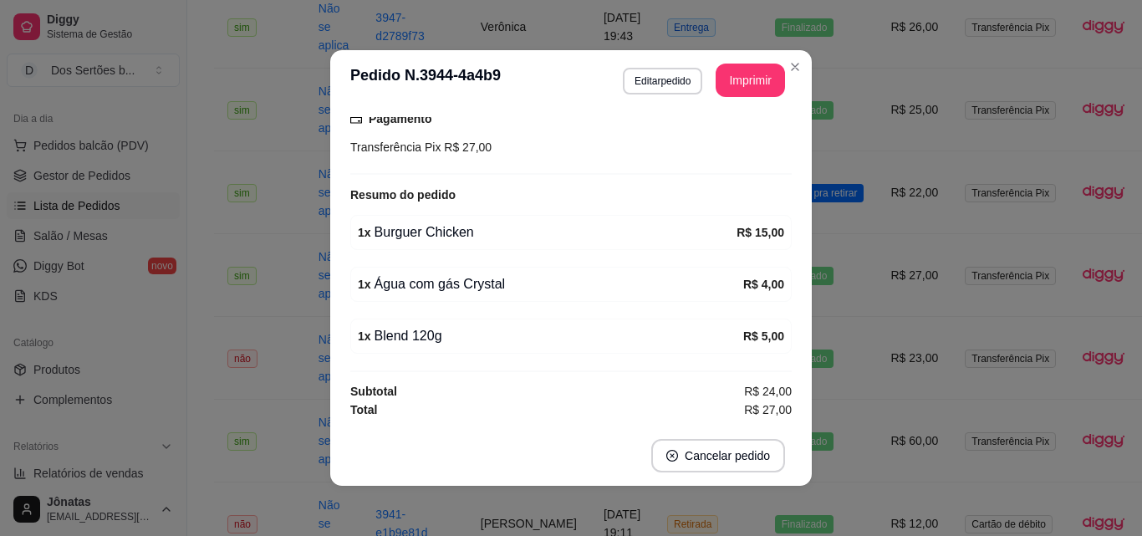
scroll to position [3, 0]
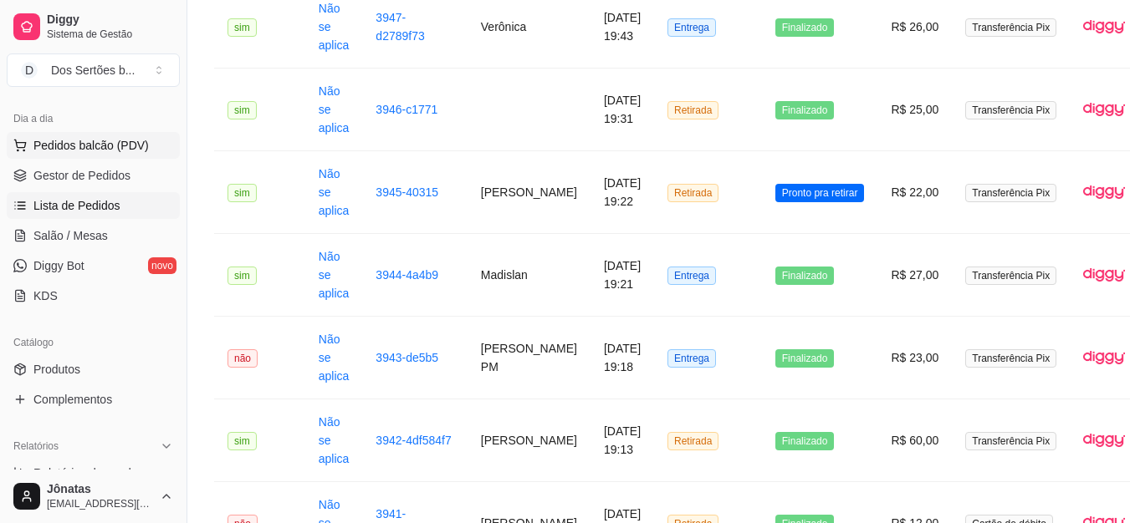
click at [58, 147] on span "Pedidos balcão (PDV)" at bounding box center [90, 145] width 115 height 17
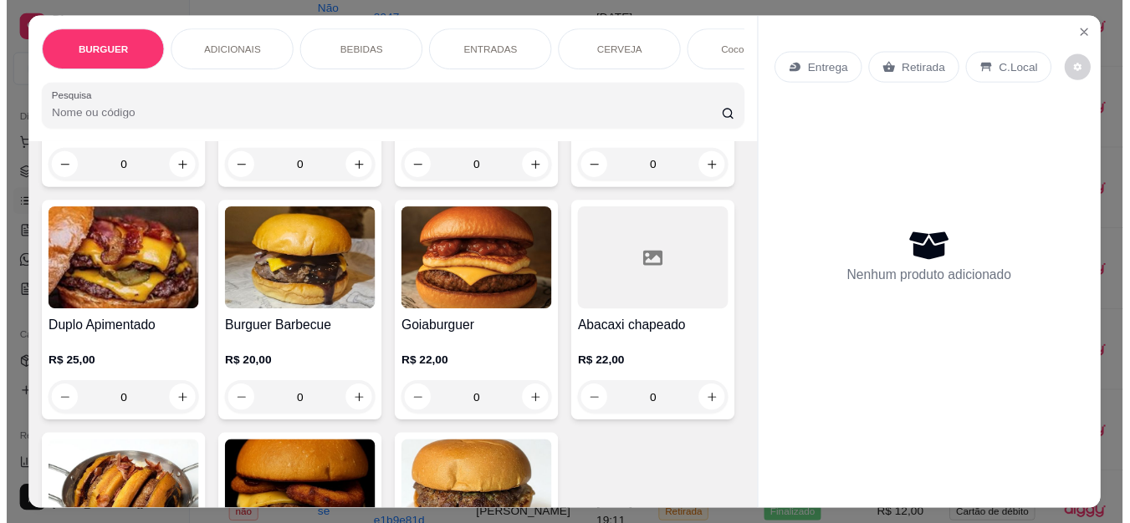
scroll to position [278, 0]
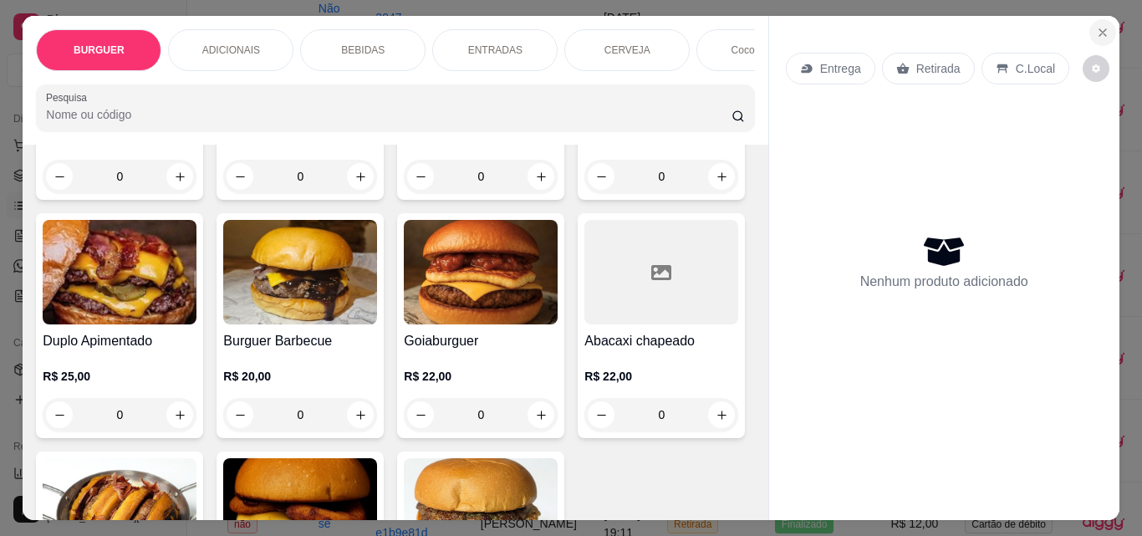
click at [1097, 26] on icon "Close" at bounding box center [1102, 32] width 13 height 13
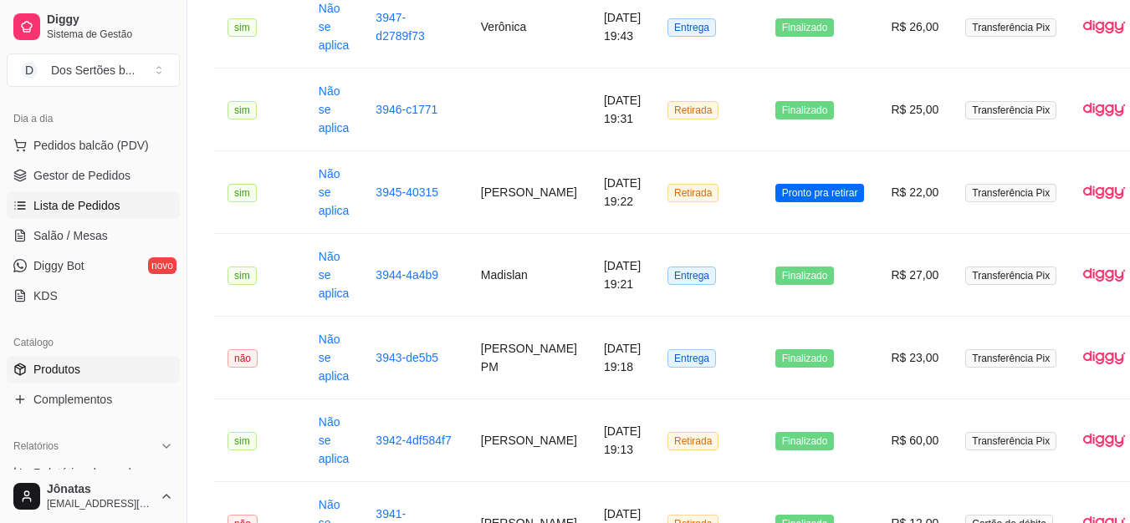
click at [79, 365] on span "Produtos" at bounding box center [56, 369] width 47 height 17
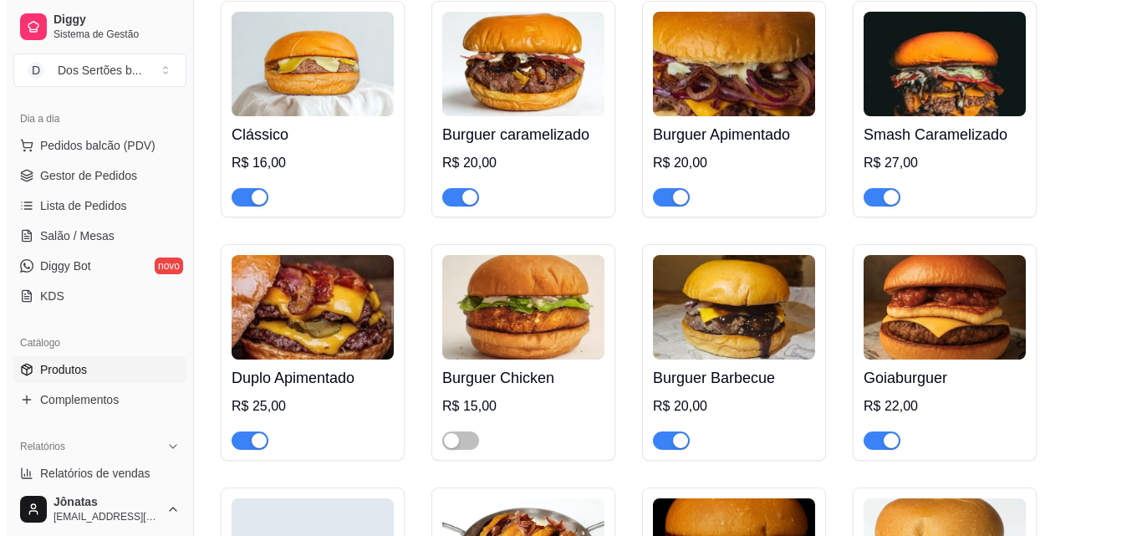
scroll to position [373, 0]
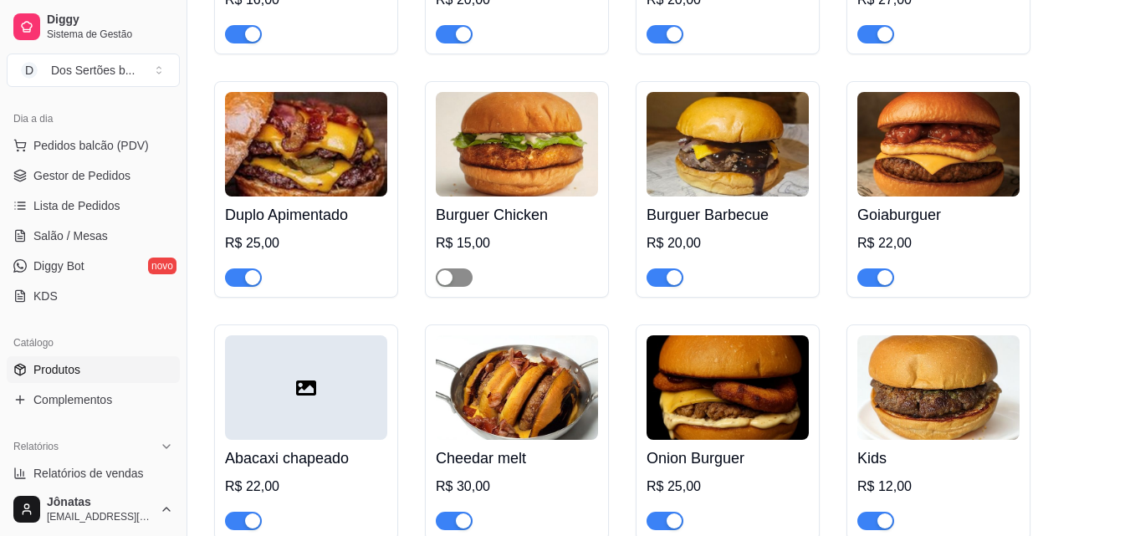
click at [462, 276] on span "button" at bounding box center [454, 277] width 37 height 18
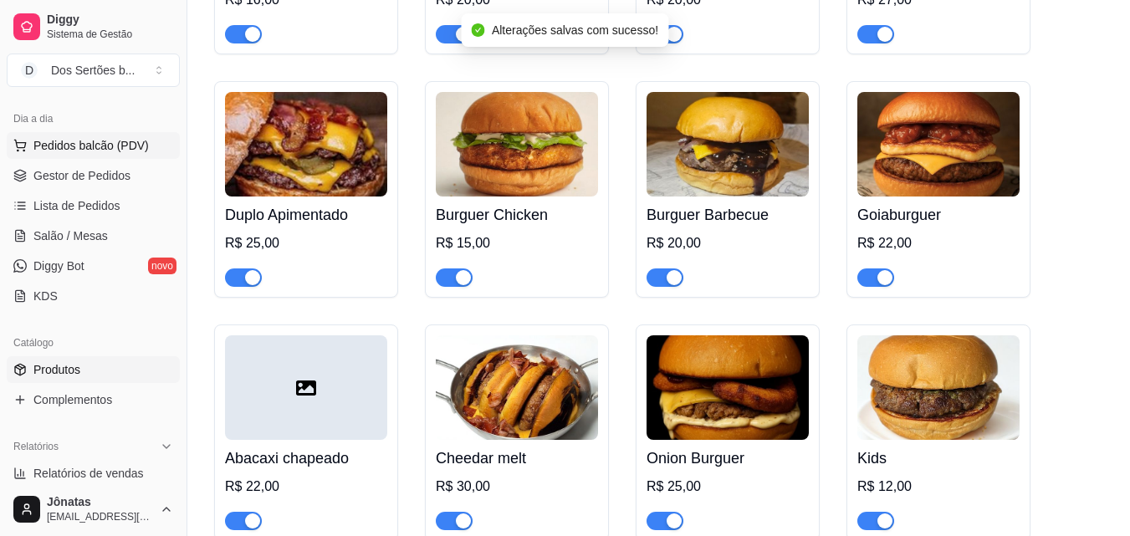
click at [61, 142] on span "Pedidos balcão (PDV)" at bounding box center [90, 145] width 115 height 17
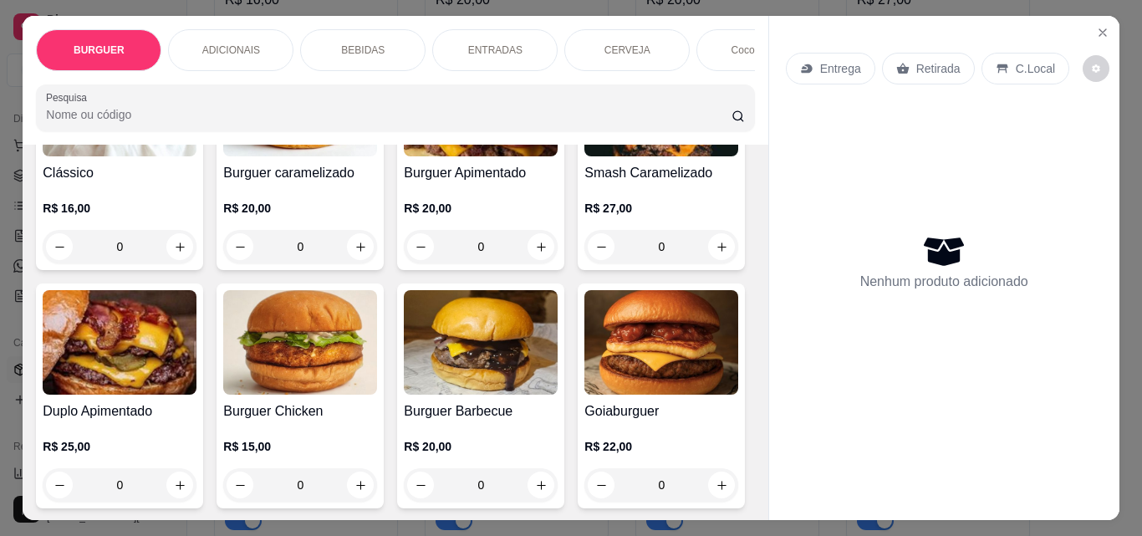
scroll to position [402, 0]
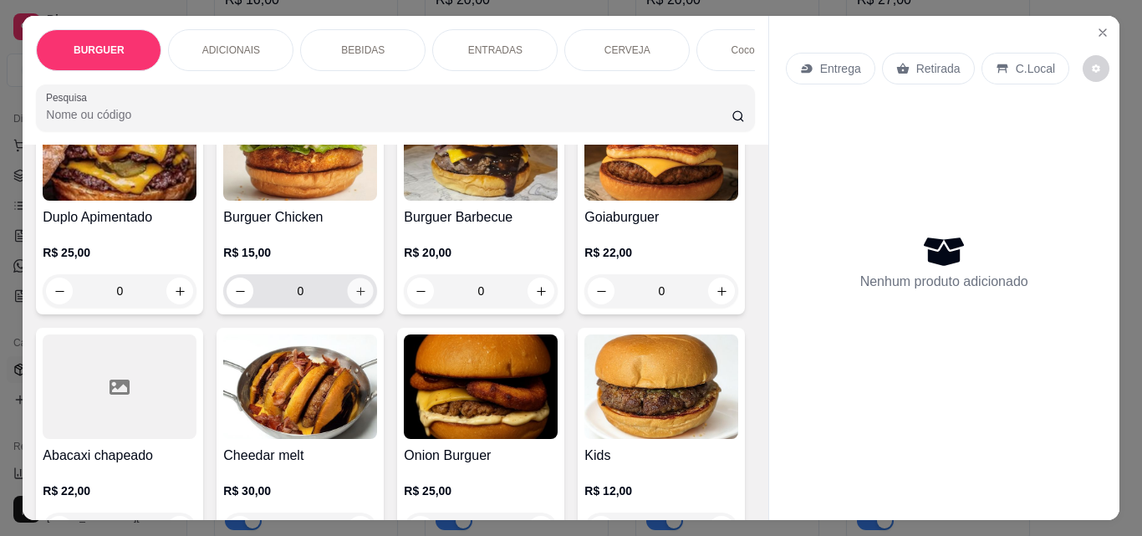
click at [367, 298] on icon "increase-product-quantity" at bounding box center [360, 291] width 13 height 13
type input "1"
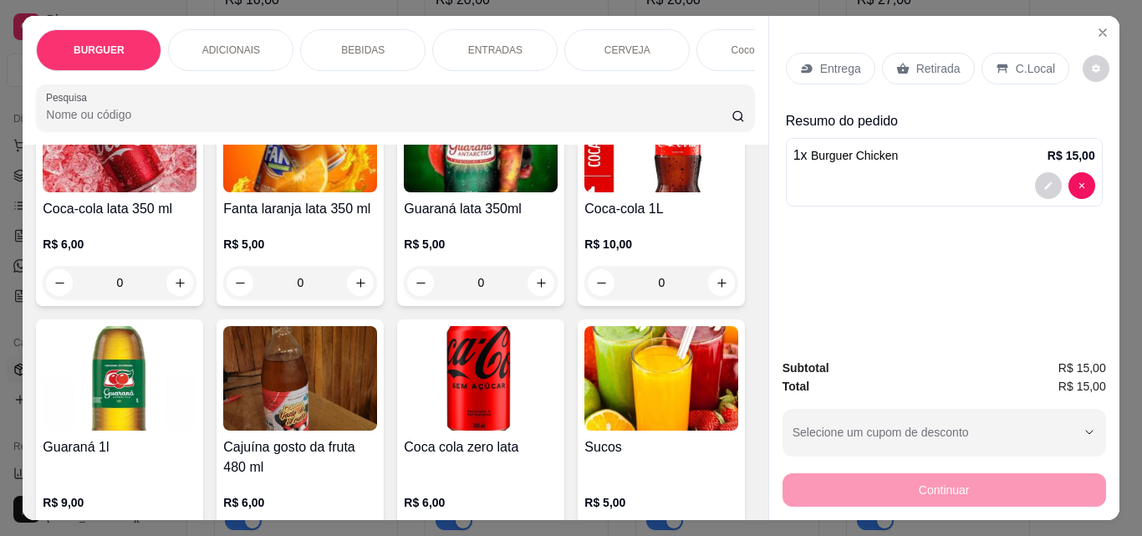
scroll to position [1506, 0]
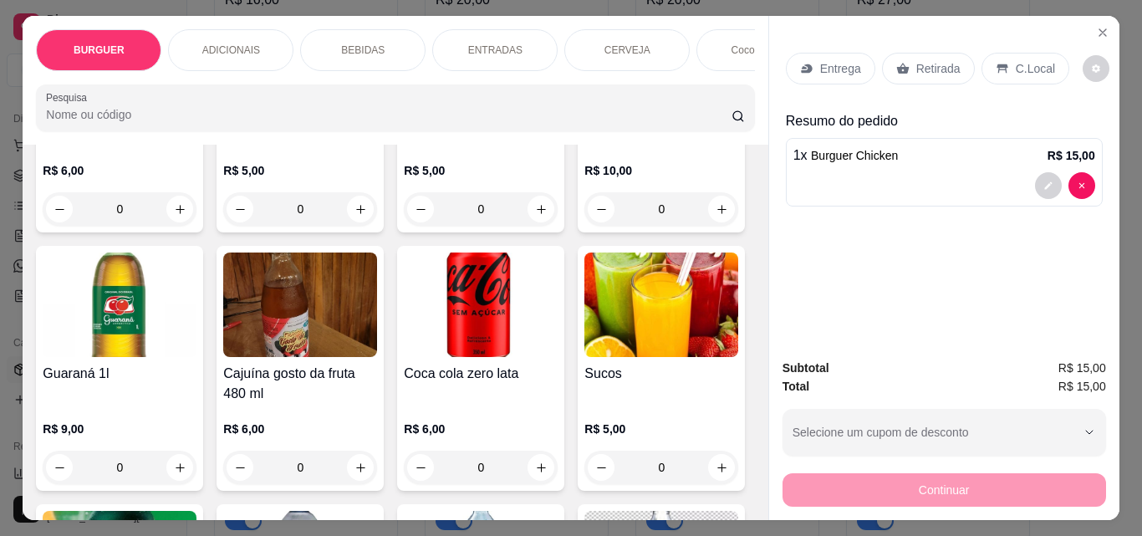
type input "1"
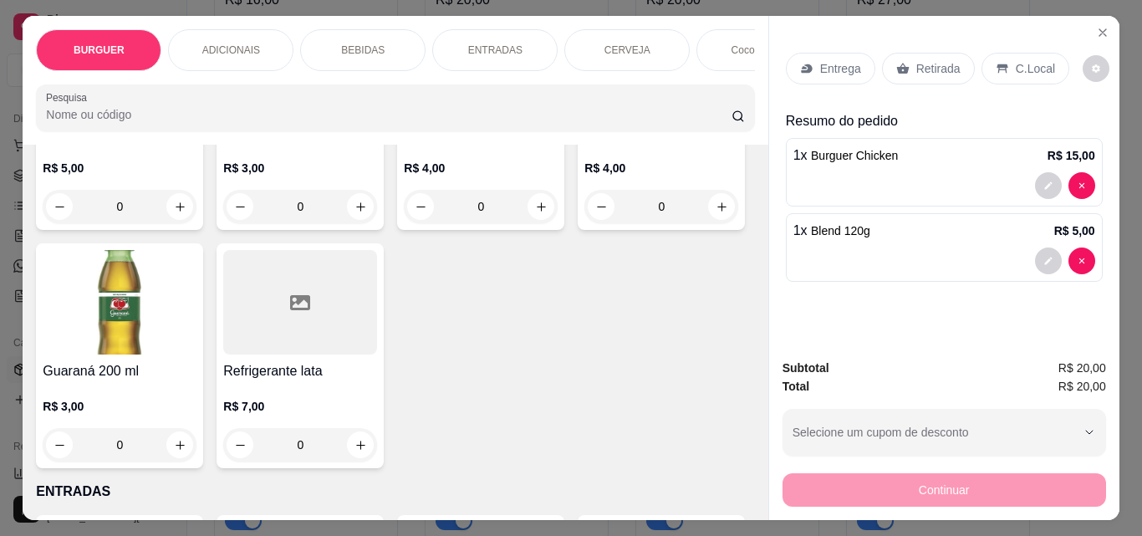
scroll to position [2027, 0]
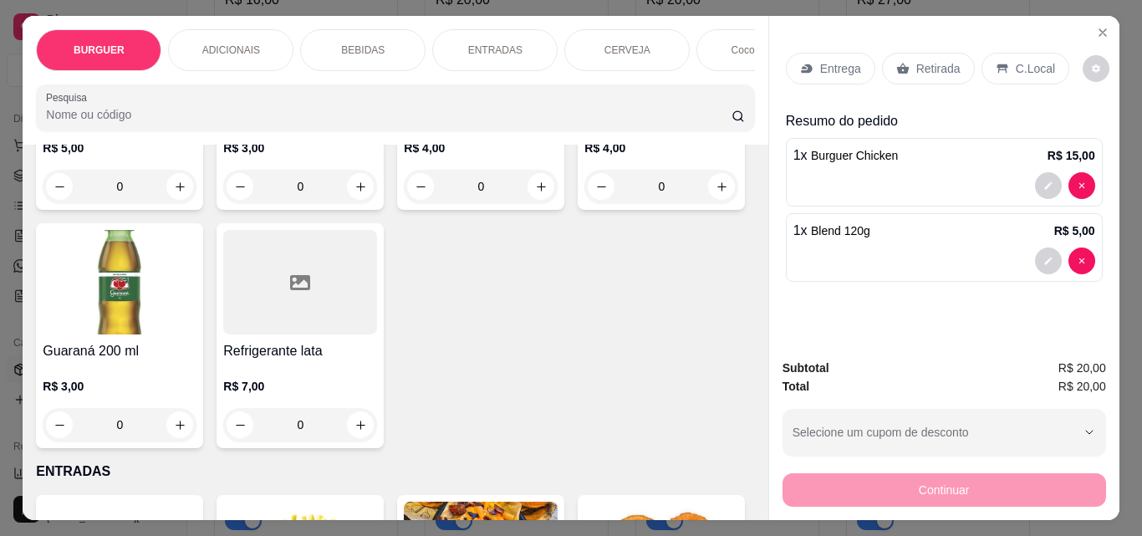
type input "1"
click at [916, 60] on p "Retirada" at bounding box center [938, 68] width 44 height 17
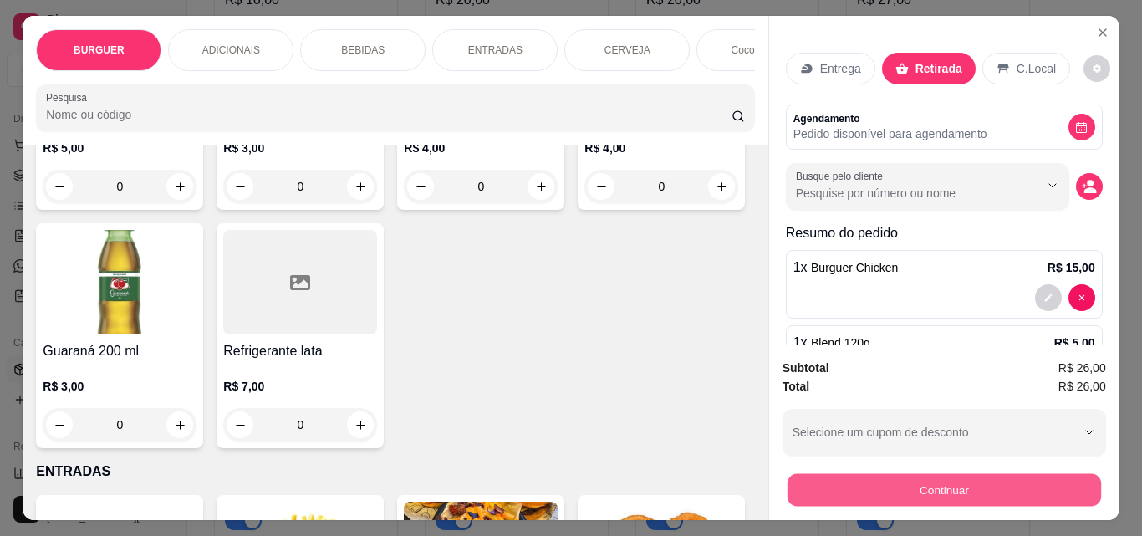
click at [861, 491] on button "Continuar" at bounding box center [944, 489] width 314 height 33
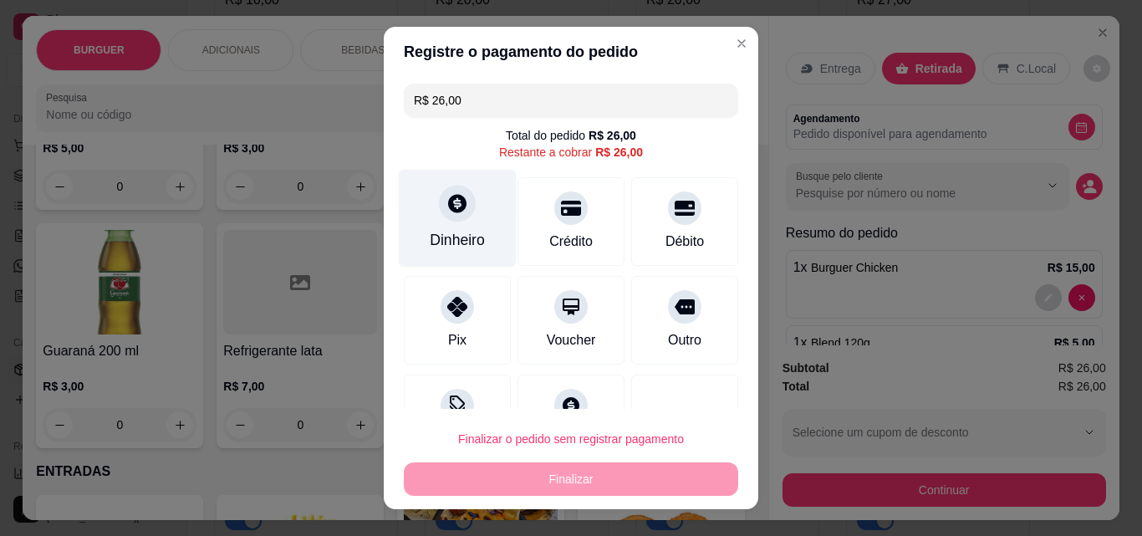
click at [446, 227] on div "Dinheiro" at bounding box center [458, 219] width 118 height 98
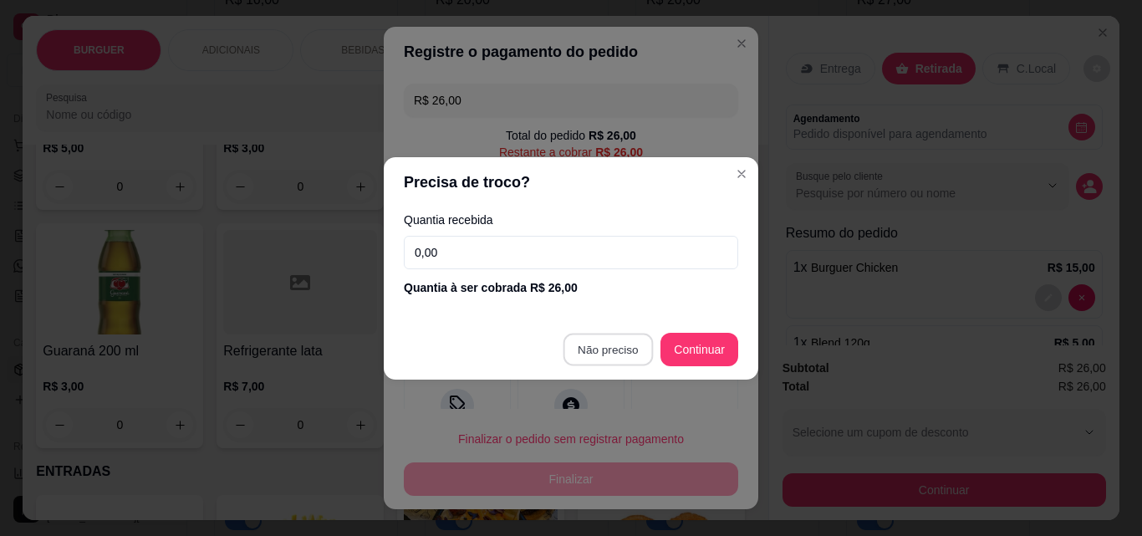
type input "R$ 0,00"
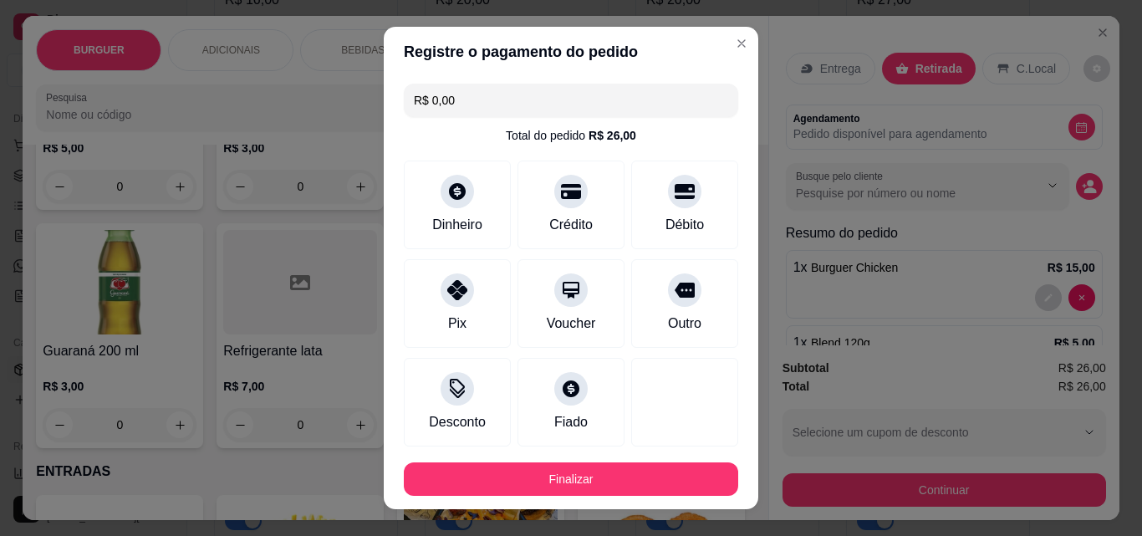
scroll to position [91, 0]
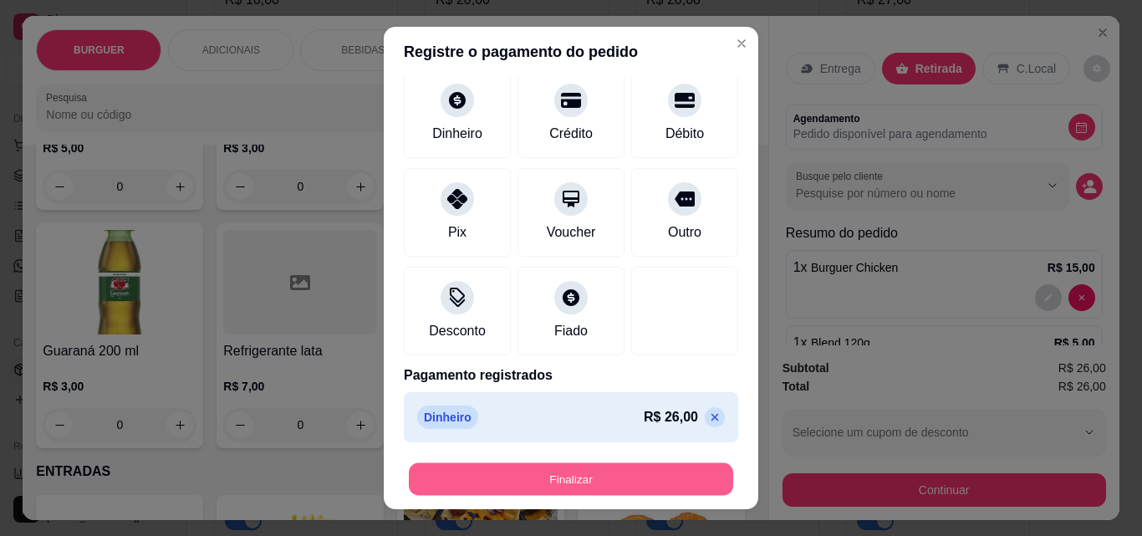
click at [456, 477] on button "Finalizar" at bounding box center [571, 479] width 324 height 33
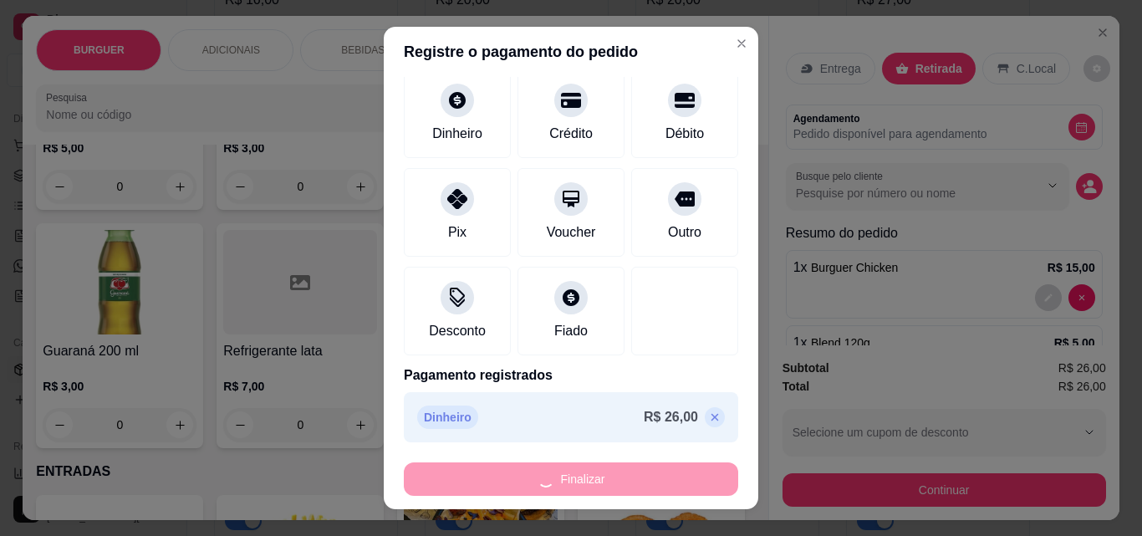
type input "0"
type input "-R$ 26,00"
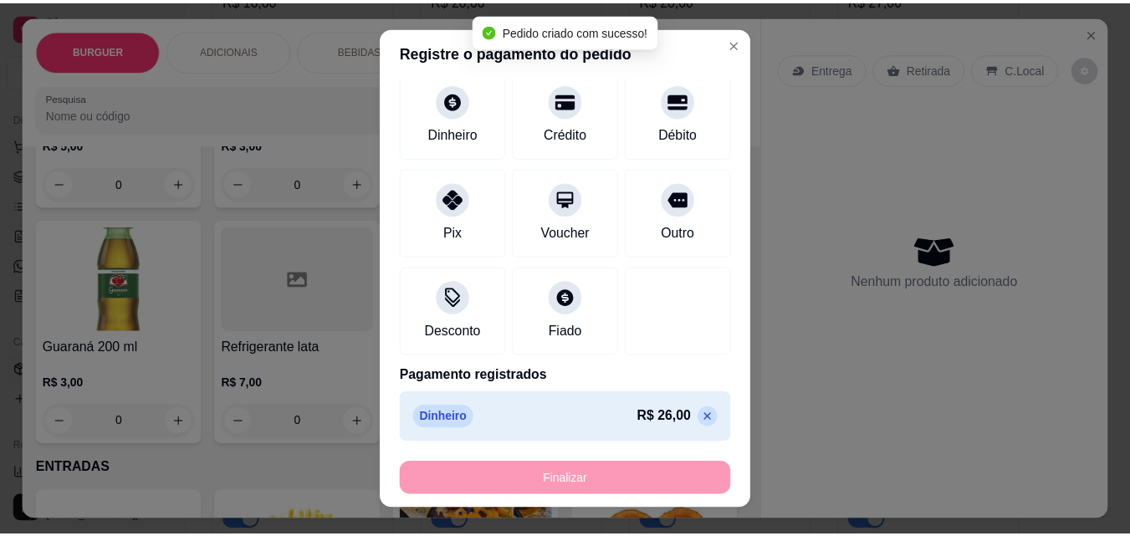
scroll to position [2023, 0]
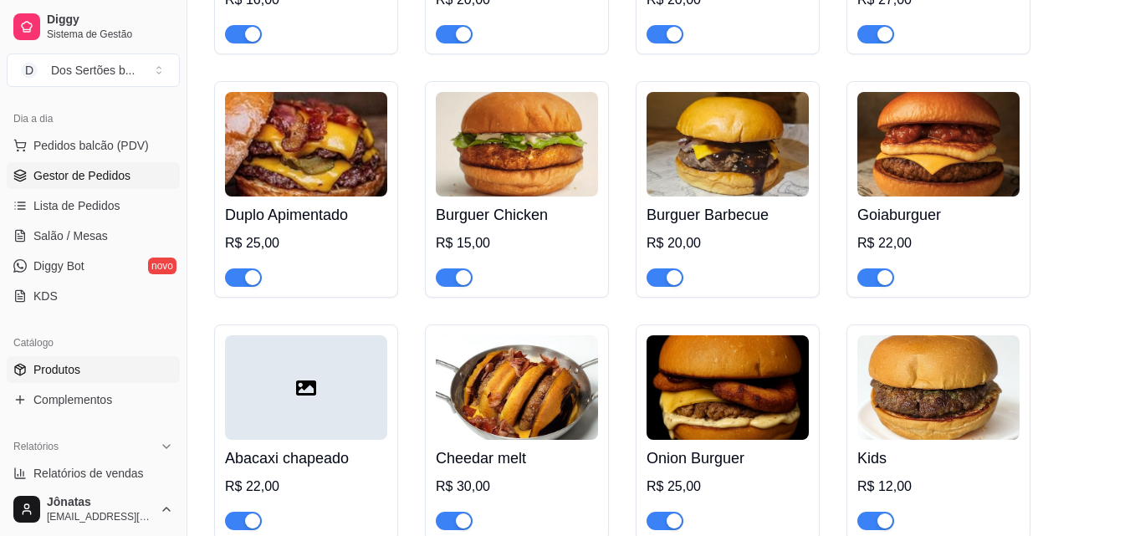
click at [105, 178] on span "Gestor de Pedidos" at bounding box center [81, 175] width 97 height 17
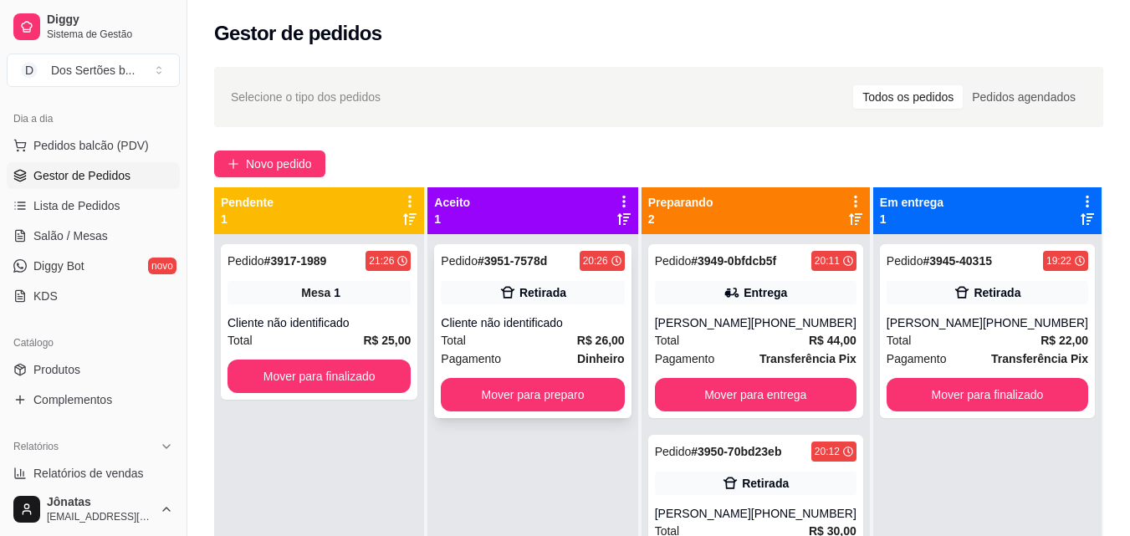
click at [507, 278] on div "Pedido # 3951-7578d 20:26 Retirada Cliente não identificado Total R$ 26,00 Paga…" at bounding box center [532, 331] width 196 height 174
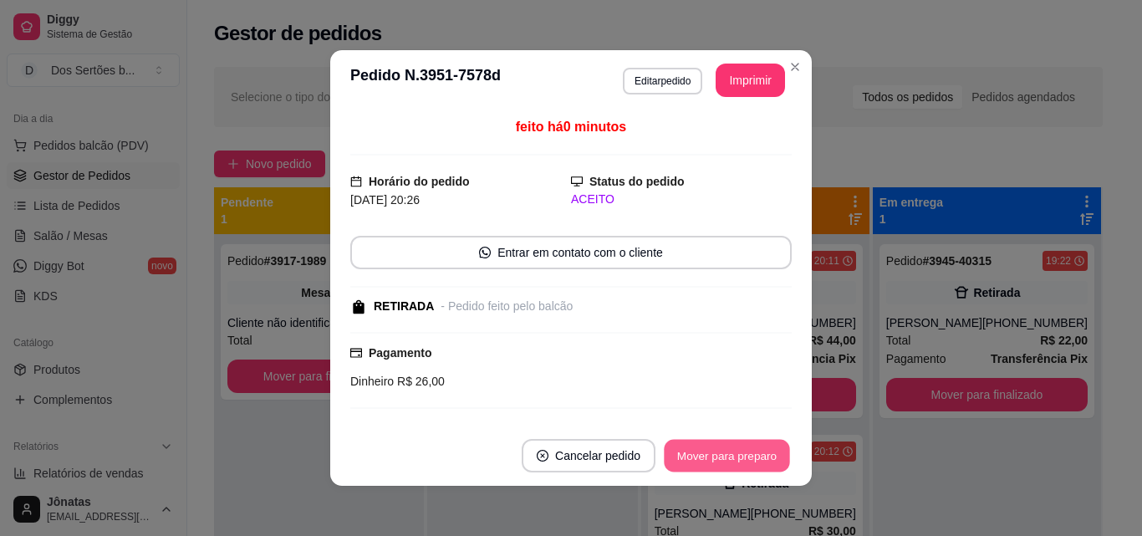
click at [714, 471] on button "Mover para preparo" at bounding box center [726, 456] width 125 height 33
click at [714, 471] on button "Mover para retirada disponível" at bounding box center [698, 456] width 179 height 33
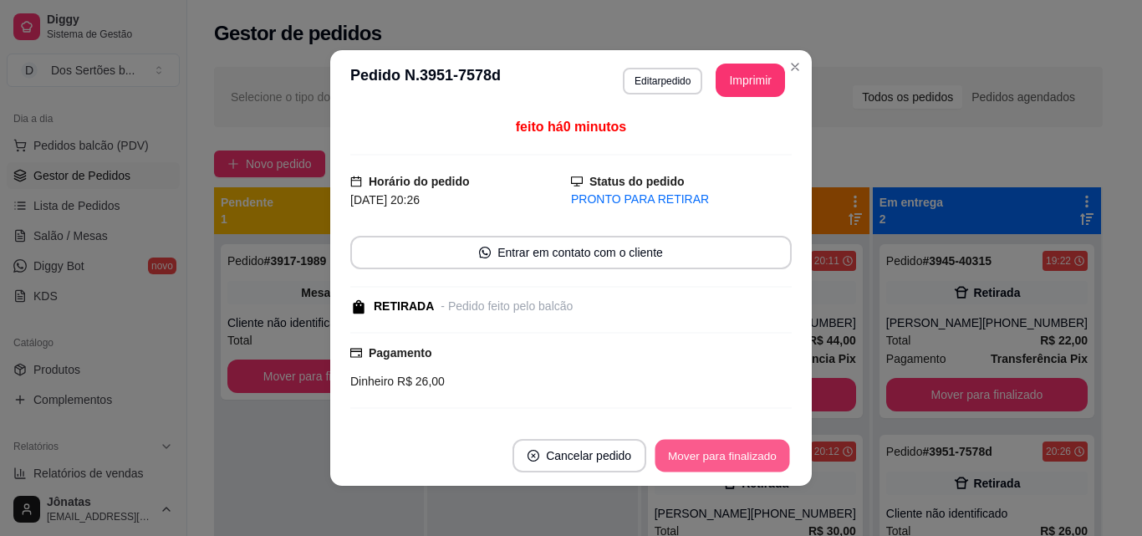
click at [714, 472] on button "Mover para finalizado" at bounding box center [722, 456] width 135 height 33
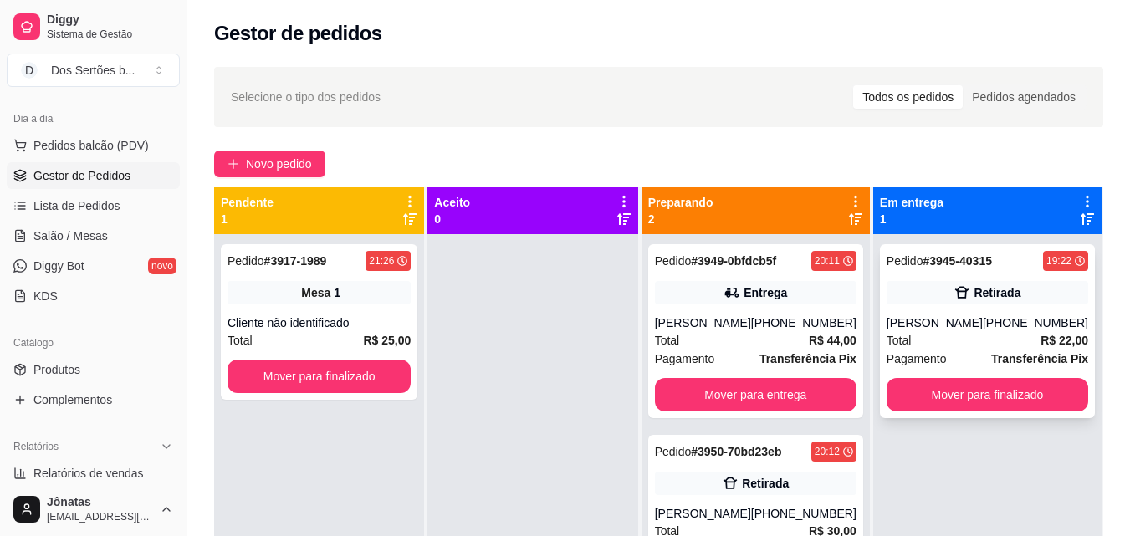
click at [925, 373] on div "Pedido # 3945-40315 19:22 Retirada [PERSON_NAME] [PHONE_NUMBER] Total R$ 22,00 …" at bounding box center [987, 331] width 215 height 174
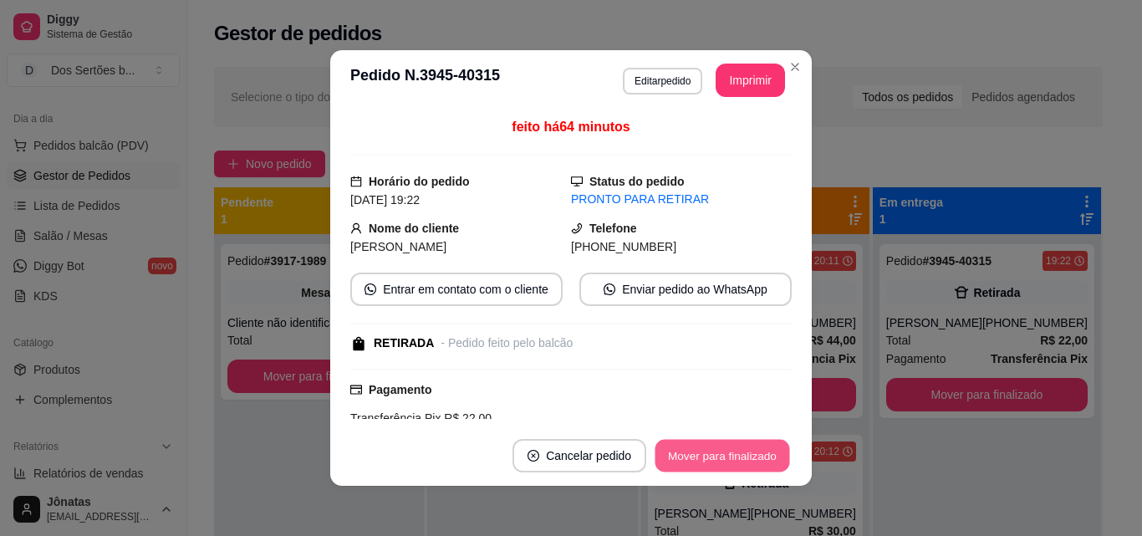
click at [711, 449] on button "Mover para finalizado" at bounding box center [722, 456] width 135 height 33
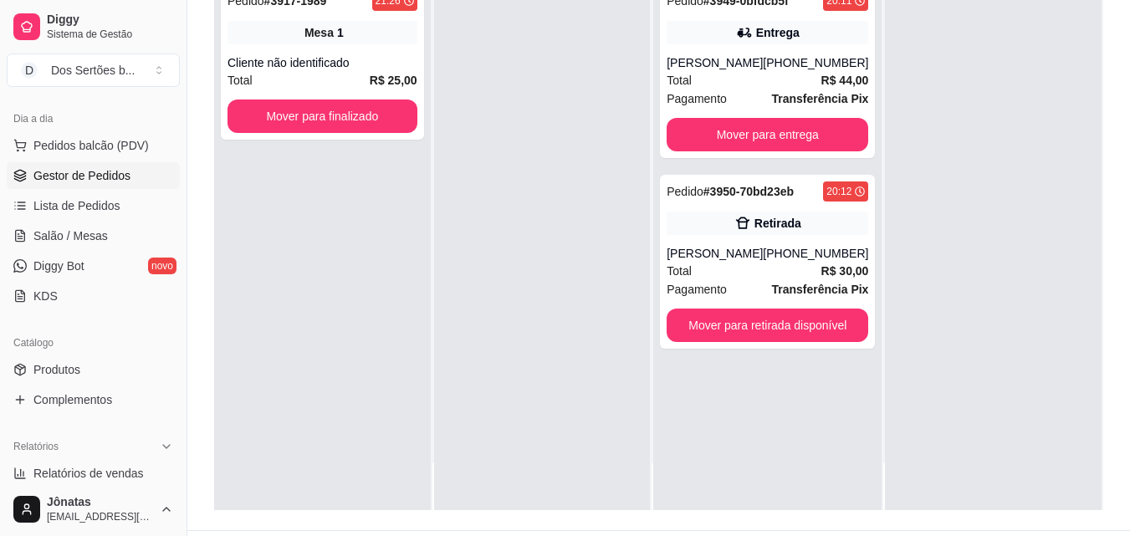
scroll to position [255, 0]
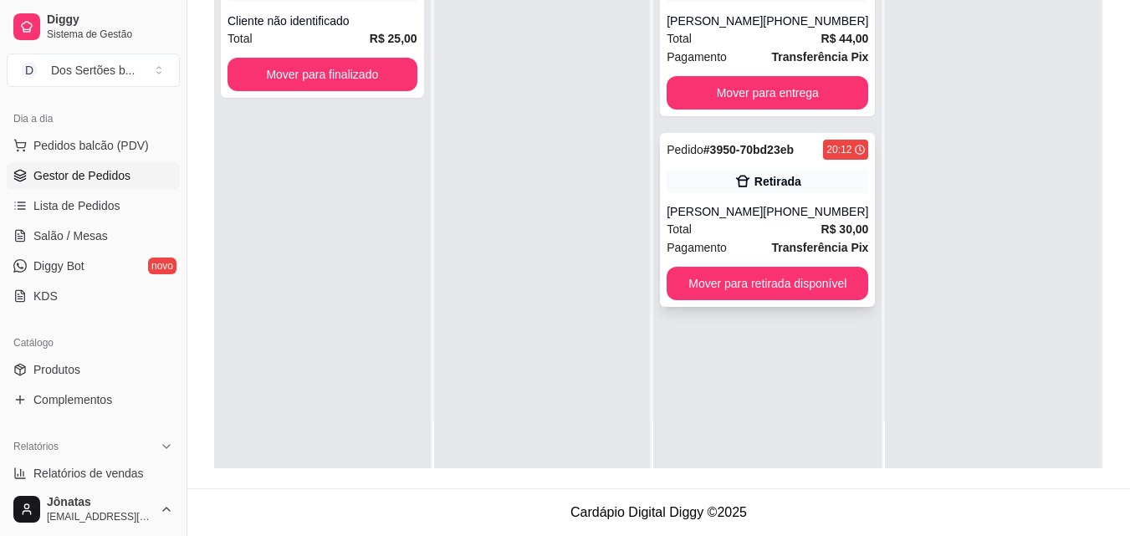
click at [745, 193] on div "Pedido # 3950-70bd23eb 20:12 Retirada [PERSON_NAME] [PHONE_NUMBER] Total R$ 30,…" at bounding box center [767, 220] width 215 height 174
click at [82, 227] on span "Salão / Mesas" at bounding box center [70, 235] width 74 height 17
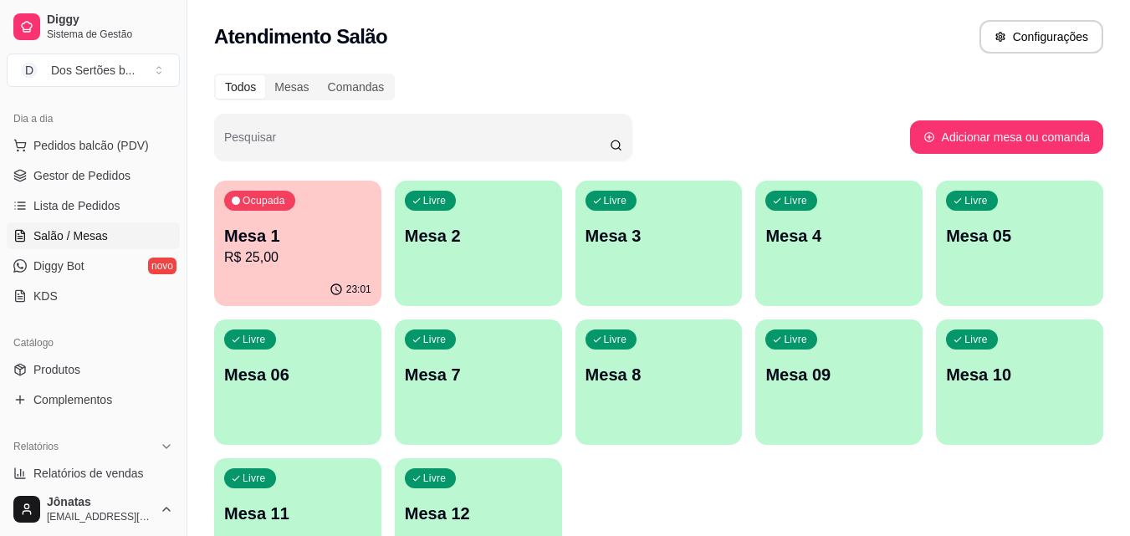
click at [1018, 390] on div "Livre Mesa 10" at bounding box center [1019, 371] width 167 height 105
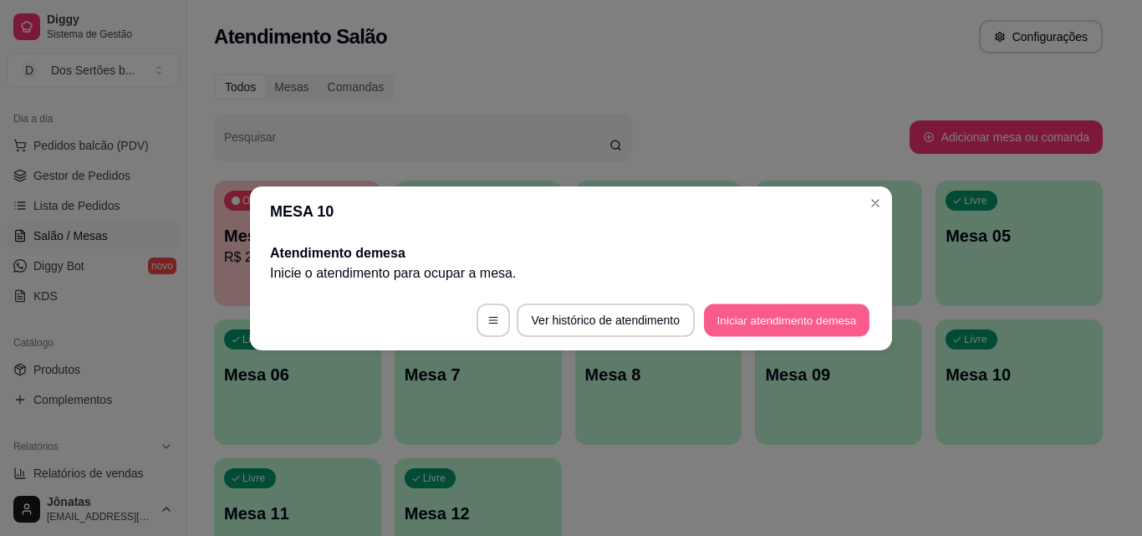
click at [759, 310] on button "Iniciar atendimento de mesa" at bounding box center [787, 319] width 166 height 33
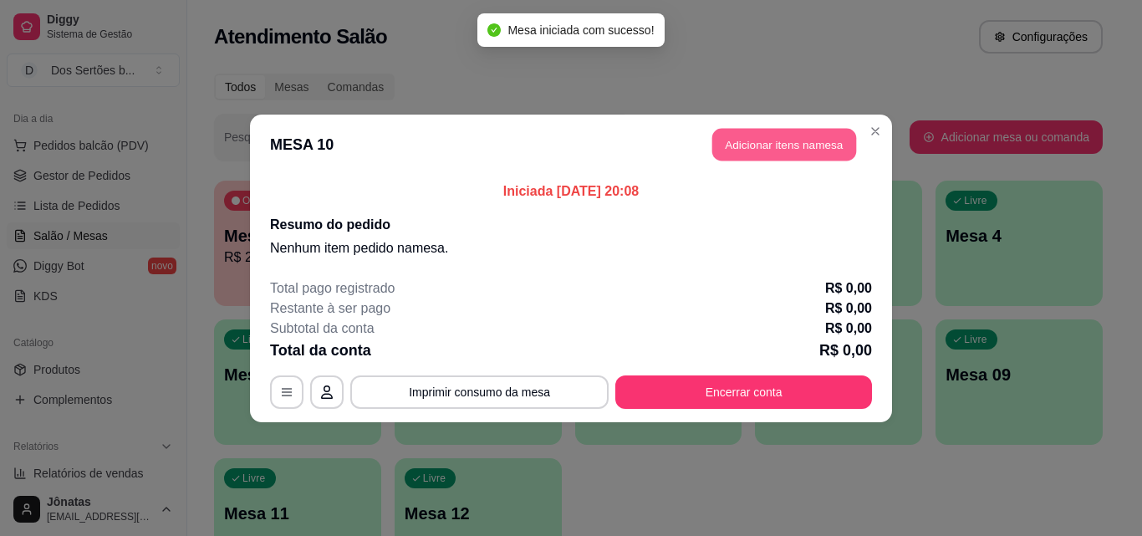
click at [741, 131] on button "Adicionar itens na mesa" at bounding box center [784, 144] width 144 height 33
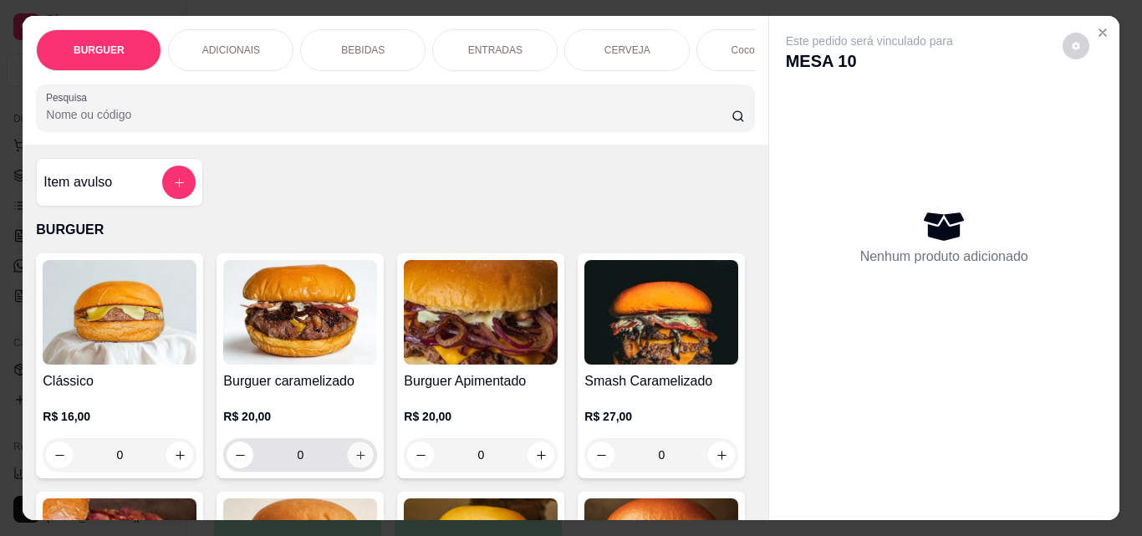
click at [354, 462] on icon "increase-product-quantity" at bounding box center [360, 455] width 13 height 13
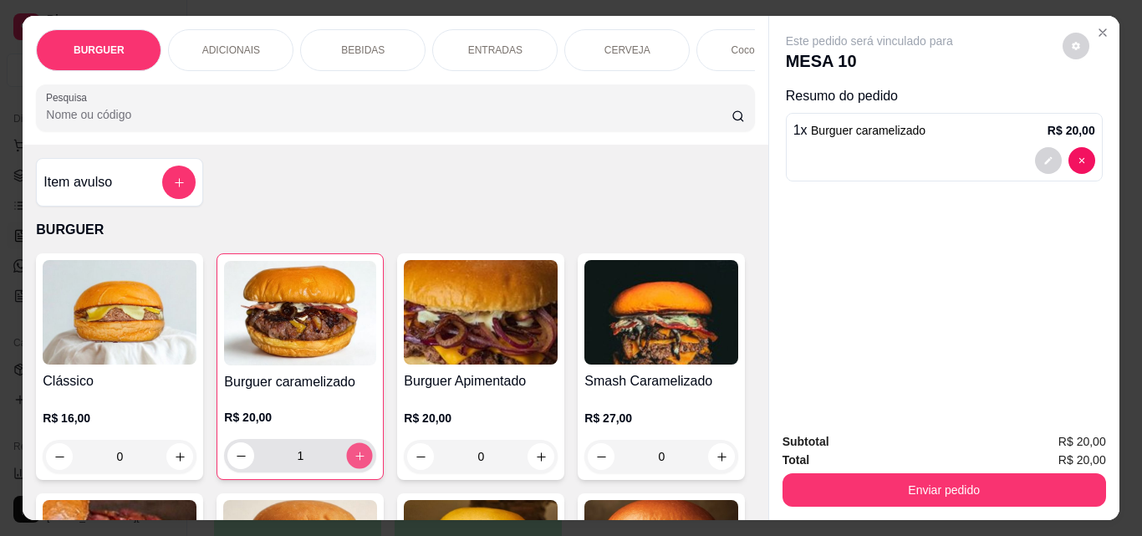
click at [354, 462] on icon "increase-product-quantity" at bounding box center [360, 456] width 13 height 13
type input "3"
click at [348, 43] on p "BEBIDAS" at bounding box center [362, 49] width 43 height 13
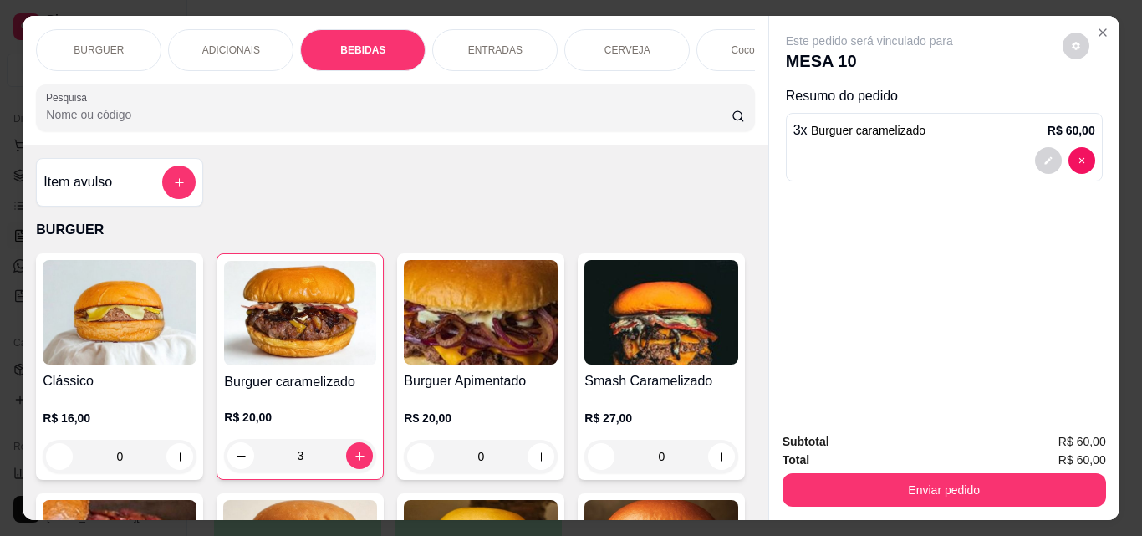
scroll to position [43, 0]
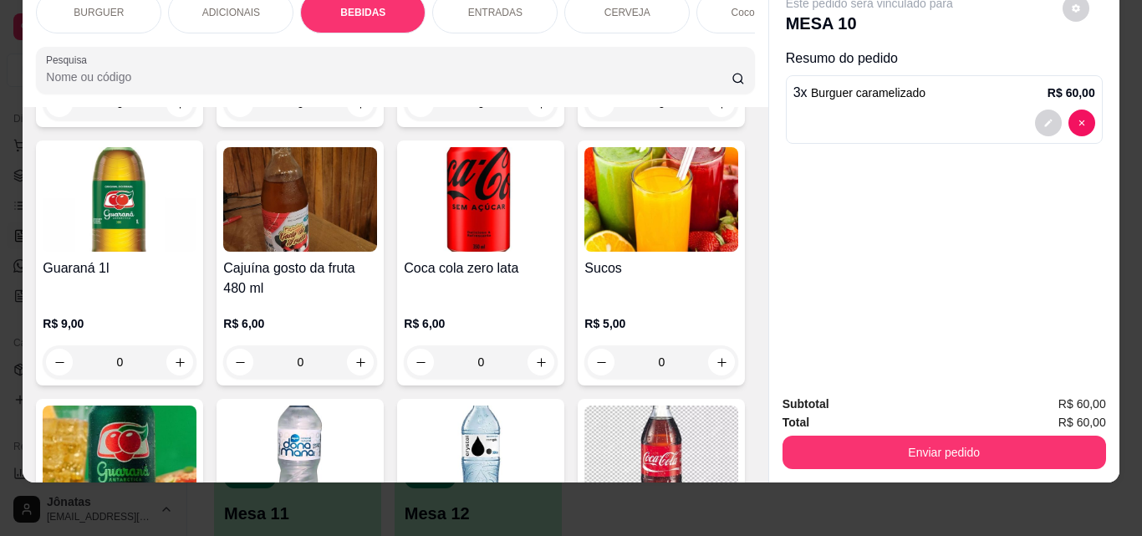
click at [215, 7] on p "ADICIONAIS" at bounding box center [231, 12] width 58 height 13
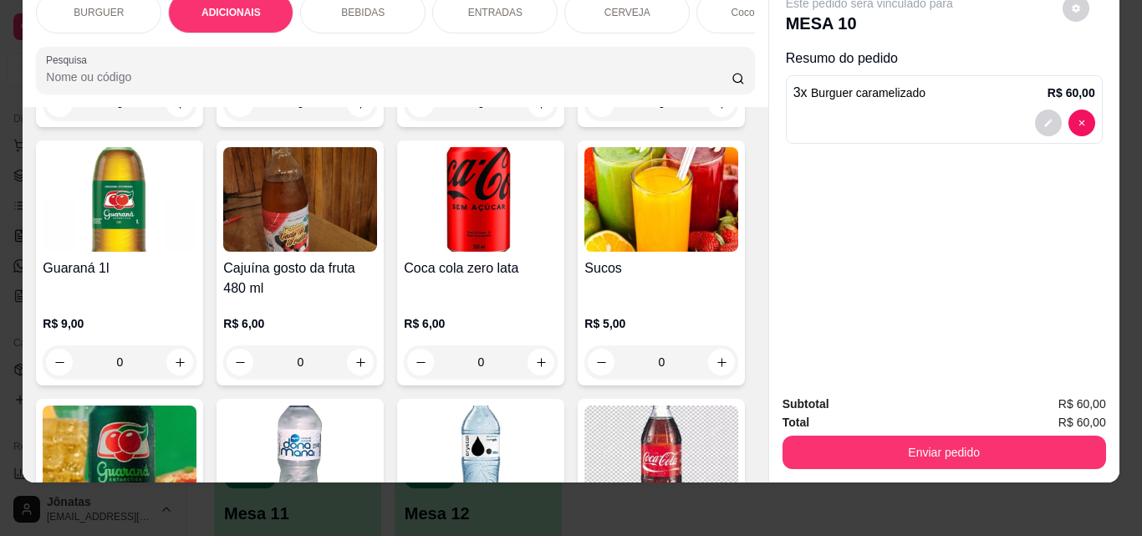
scroll to position [1063, 0]
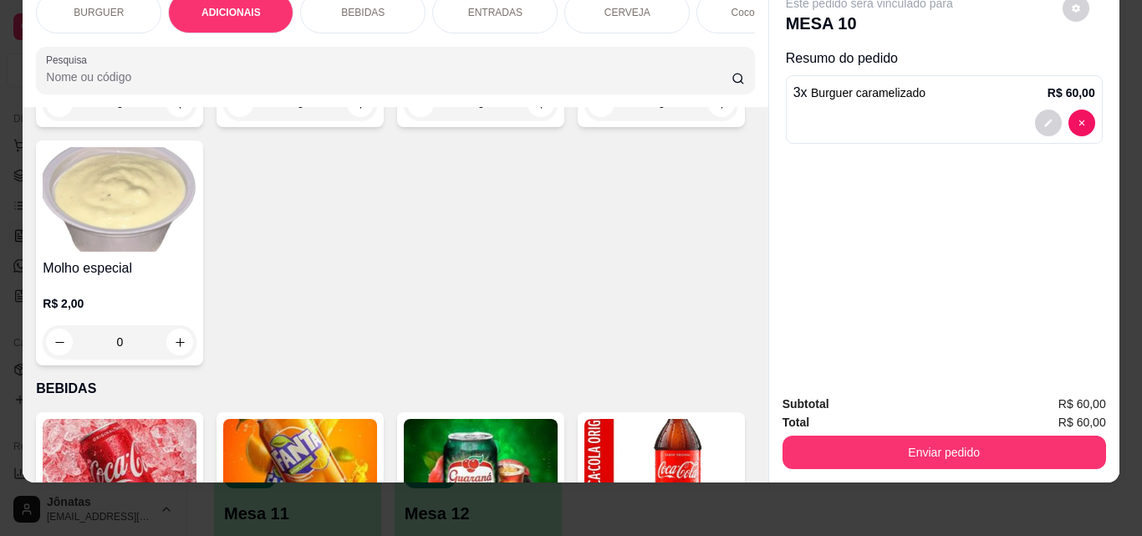
click at [491, 6] on p "ENTRADAS" at bounding box center [495, 12] width 54 height 13
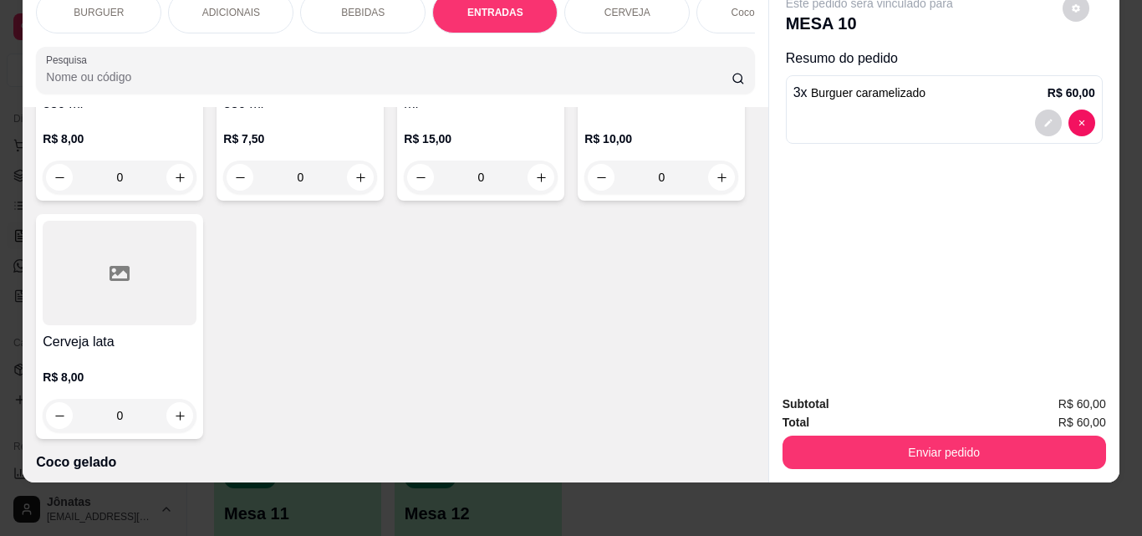
type input "1"
click at [339, 10] on div "BEBIDAS" at bounding box center [362, 13] width 125 height 42
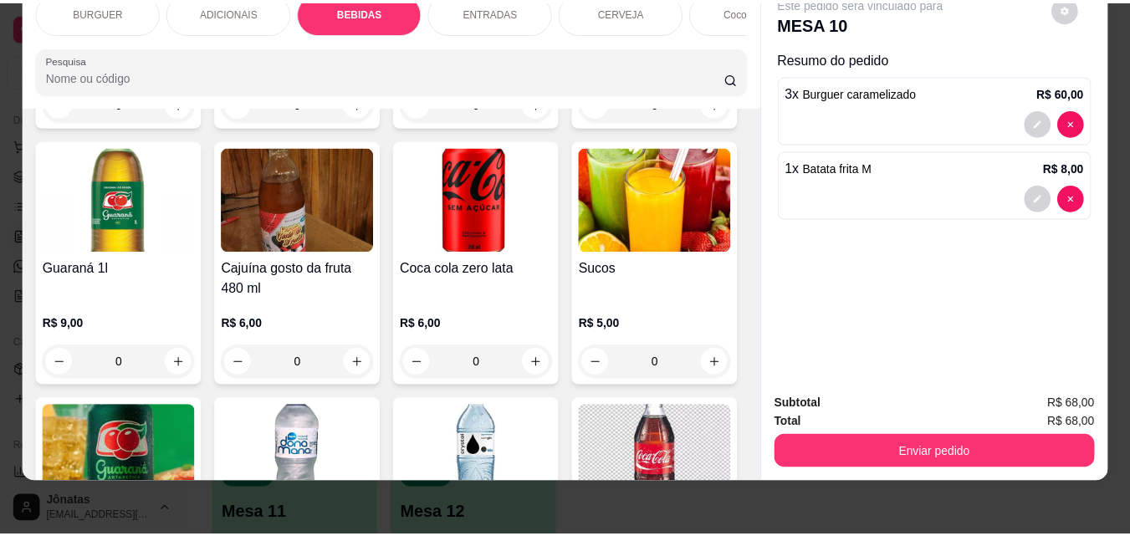
scroll to position [1821, 0]
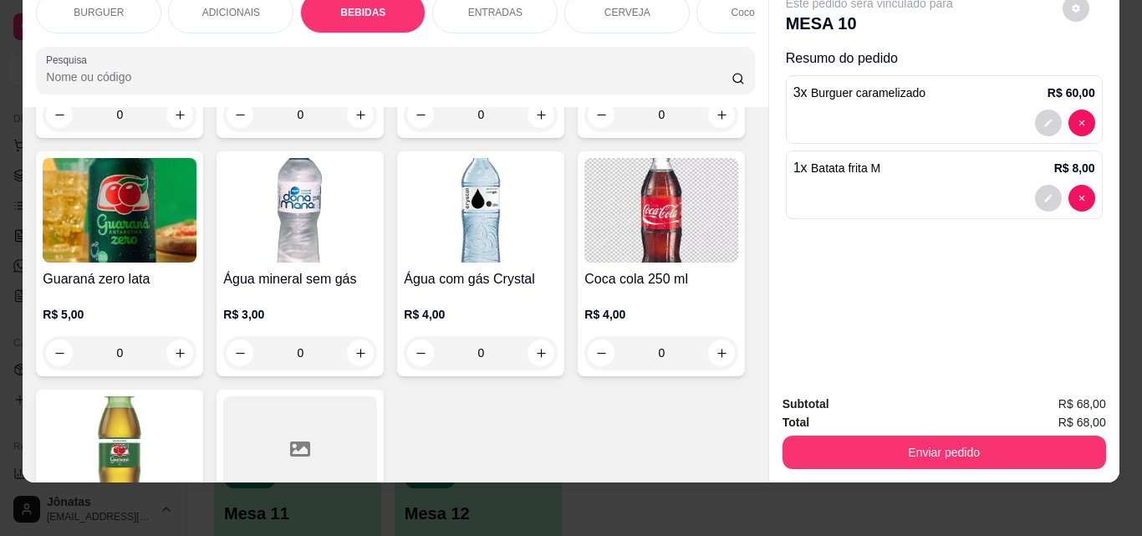
type input "1"
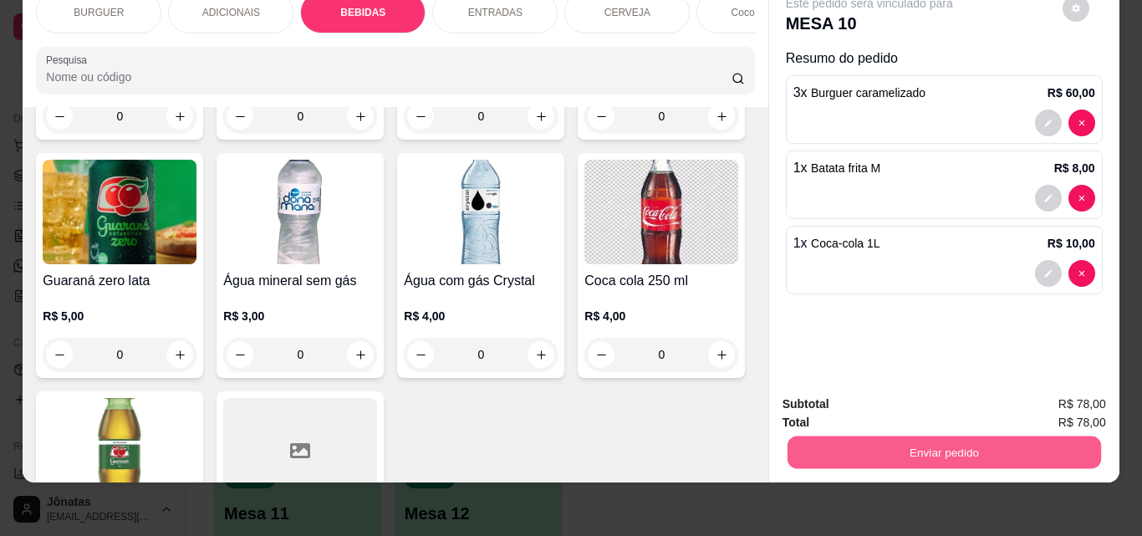
click at [895, 436] on button "Enviar pedido" at bounding box center [944, 452] width 314 height 33
click at [839, 398] on button "Não registrar e enviar pedido" at bounding box center [888, 398] width 169 height 31
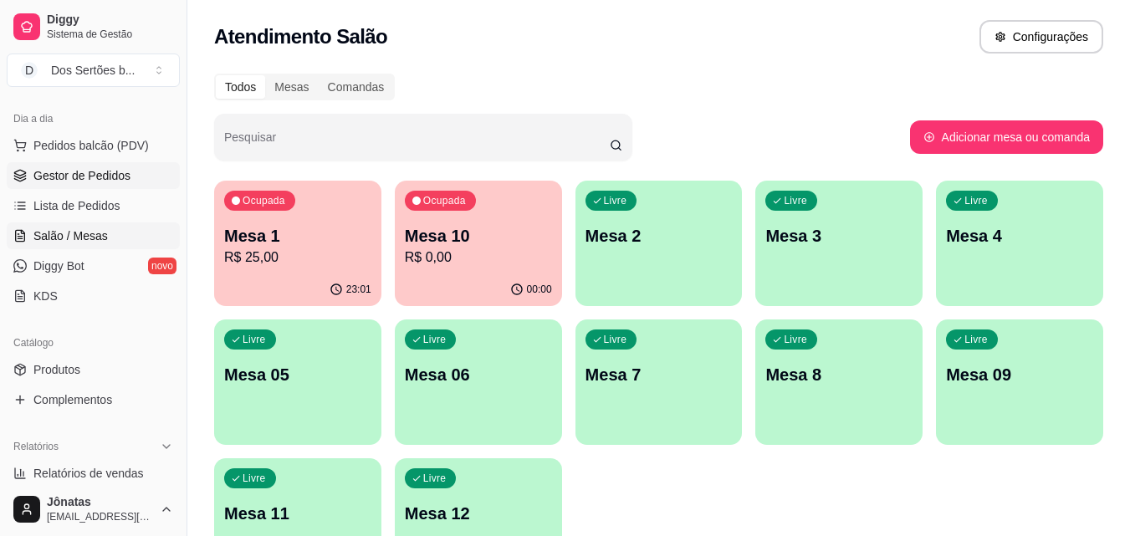
click at [77, 171] on span "Gestor de Pedidos" at bounding box center [81, 175] width 97 height 17
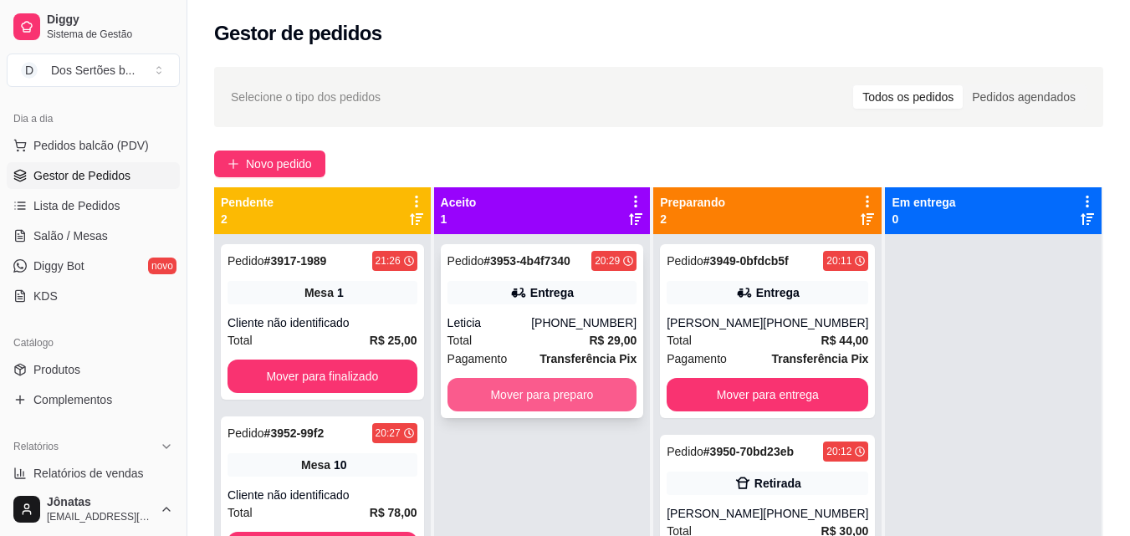
click at [495, 398] on button "Mover para preparo" at bounding box center [542, 394] width 190 height 33
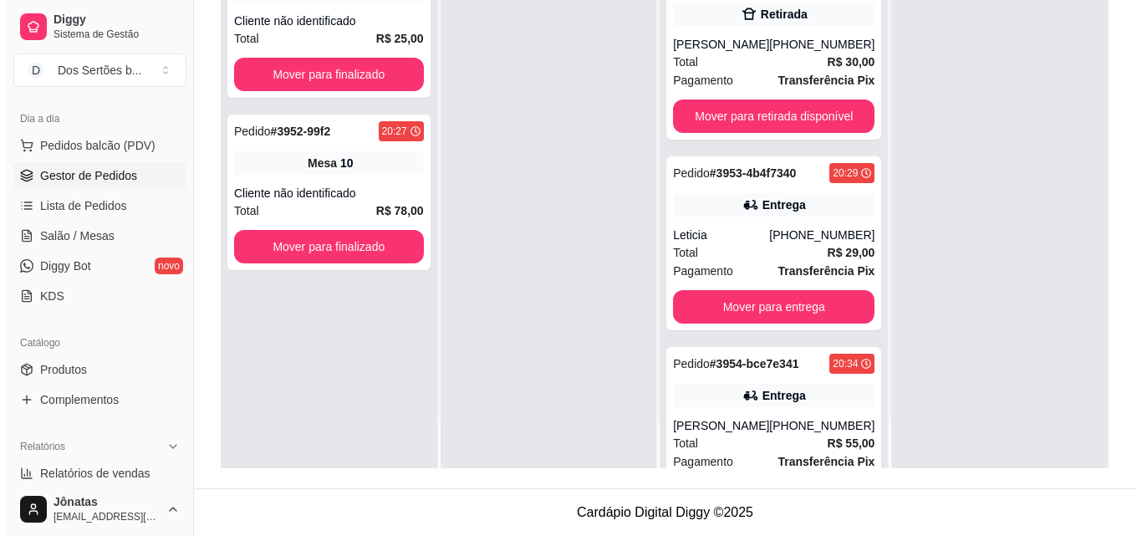
scroll to position [201, 0]
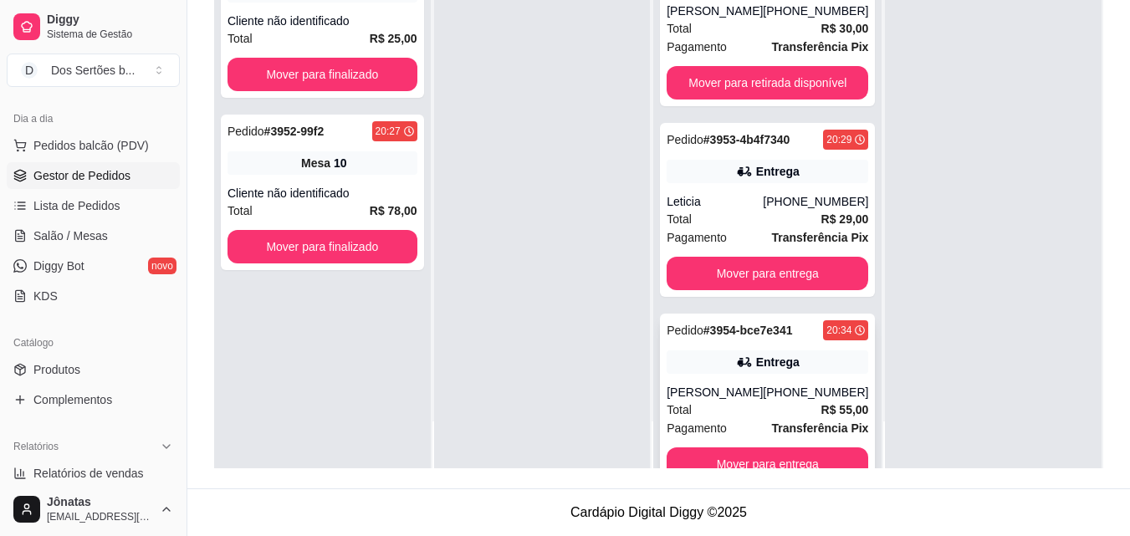
click at [686, 344] on div "Pedido # 3954-bce7e341 20:34 Entrega KÁRYN FORTES [PHONE_NUMBER] Total R$ 55,00…" at bounding box center [767, 401] width 215 height 174
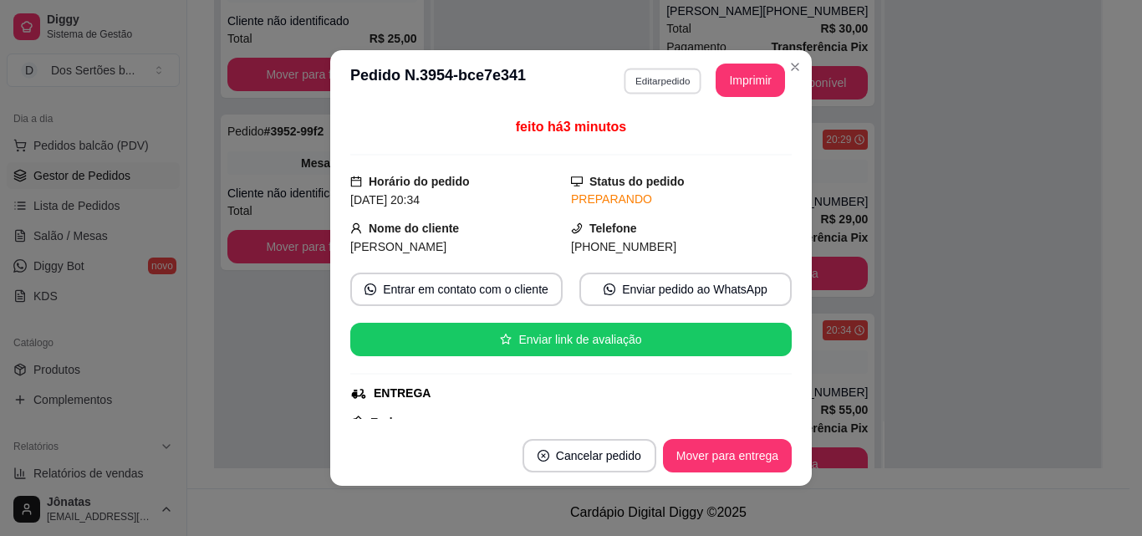
click at [644, 79] on button "Editar pedido" at bounding box center [663, 81] width 78 height 26
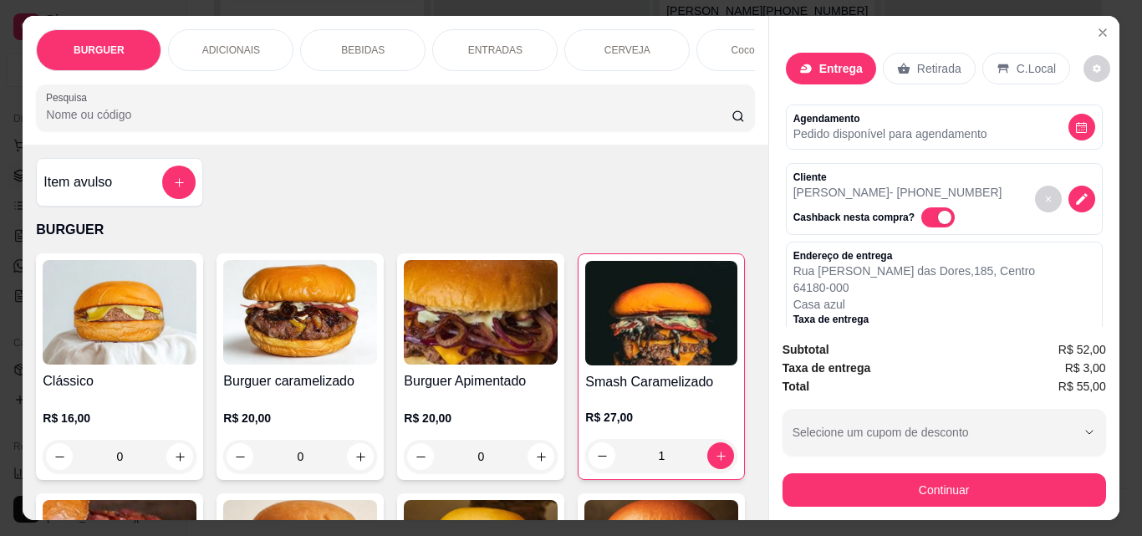
click at [827, 469] on div "Continuar" at bounding box center [945, 488] width 324 height 38
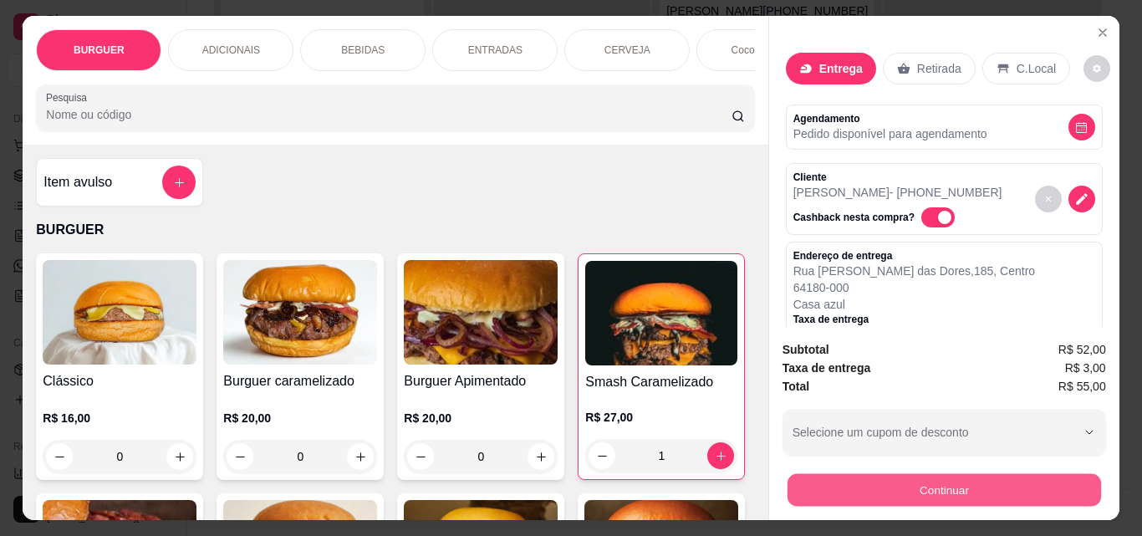
click at [808, 482] on button "Continuar" at bounding box center [944, 489] width 314 height 33
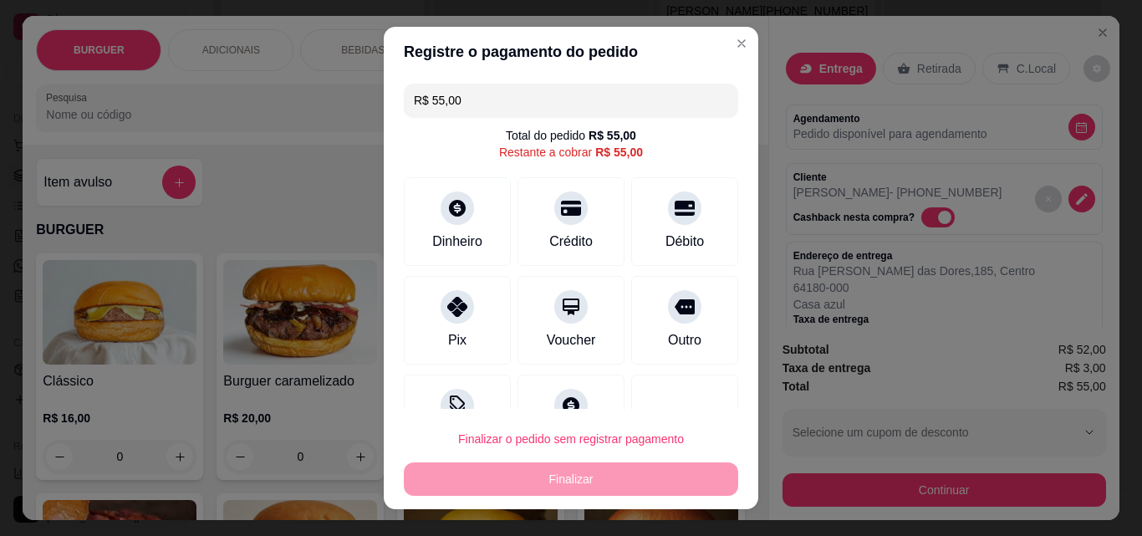
click at [457, 96] on input "R$ 55,00" at bounding box center [571, 100] width 314 height 33
click at [421, 324] on div "Pix" at bounding box center [458, 317] width 118 height 98
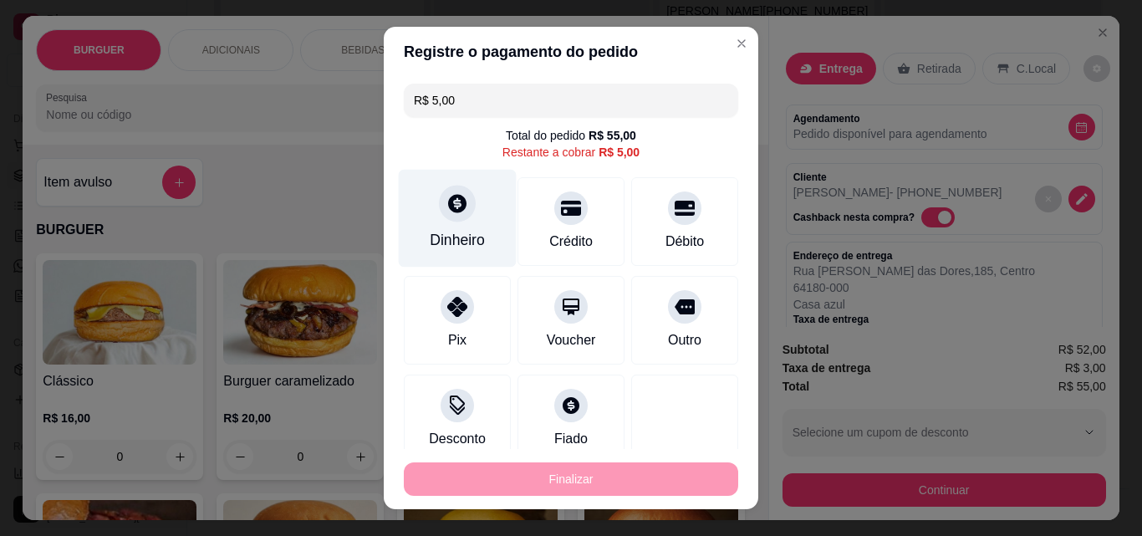
click at [463, 242] on div "Dinheiro" at bounding box center [457, 240] width 55 height 22
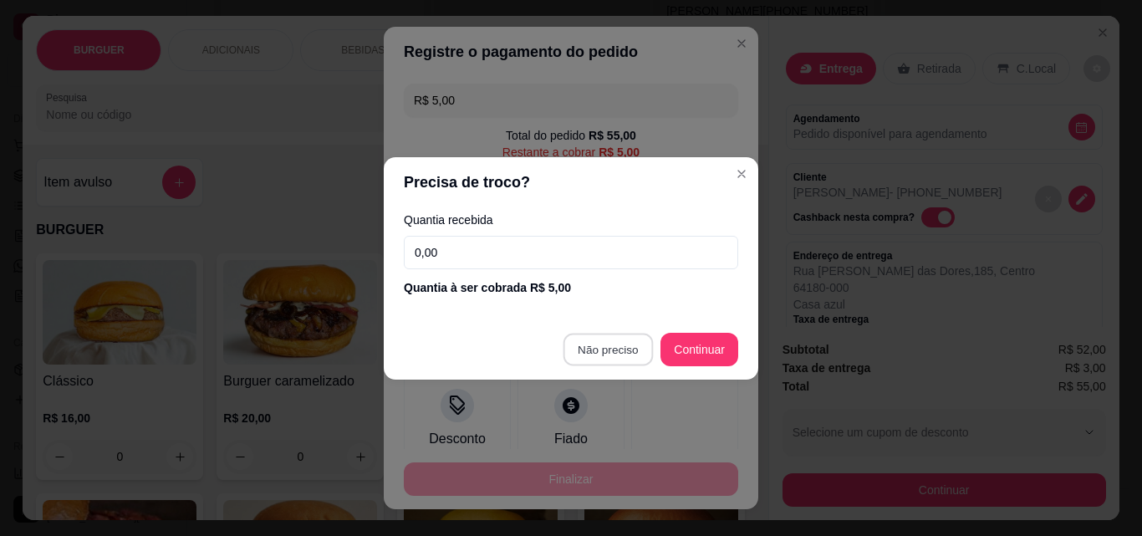
type input "R$ 0,00"
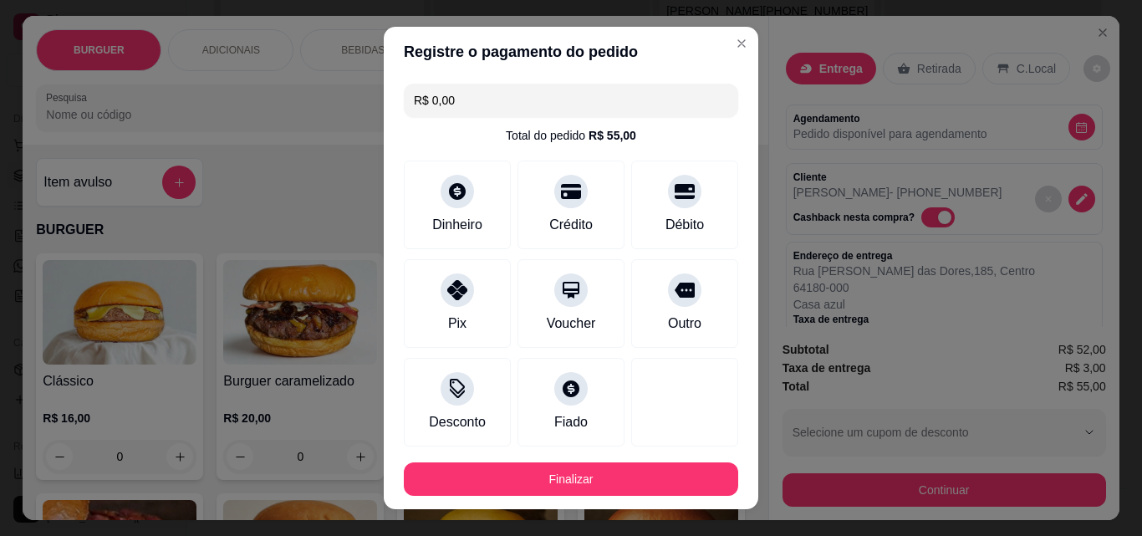
scroll to position [155, 0]
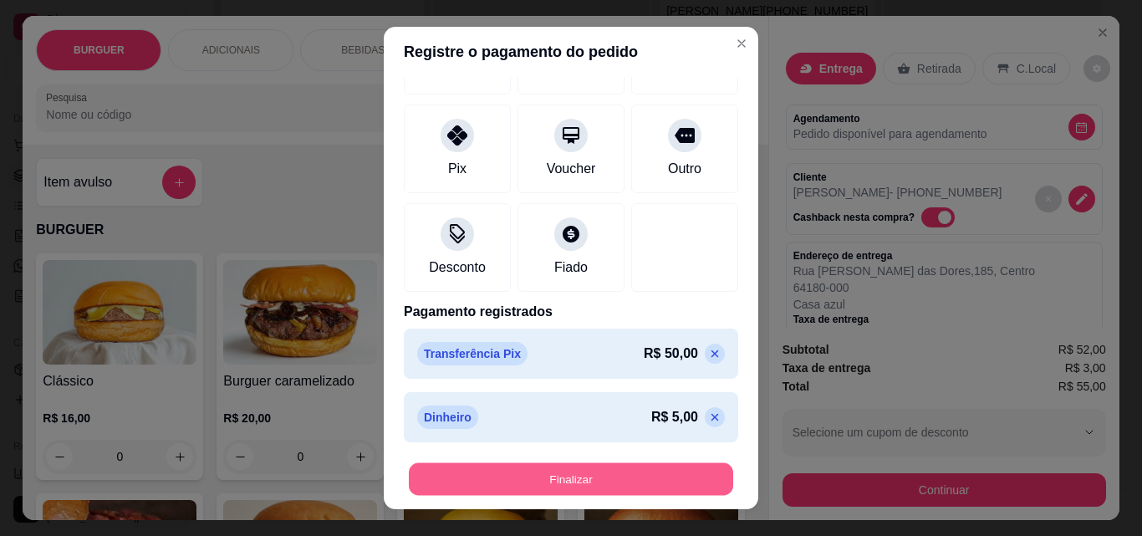
click at [548, 481] on button "Finalizar" at bounding box center [571, 479] width 324 height 33
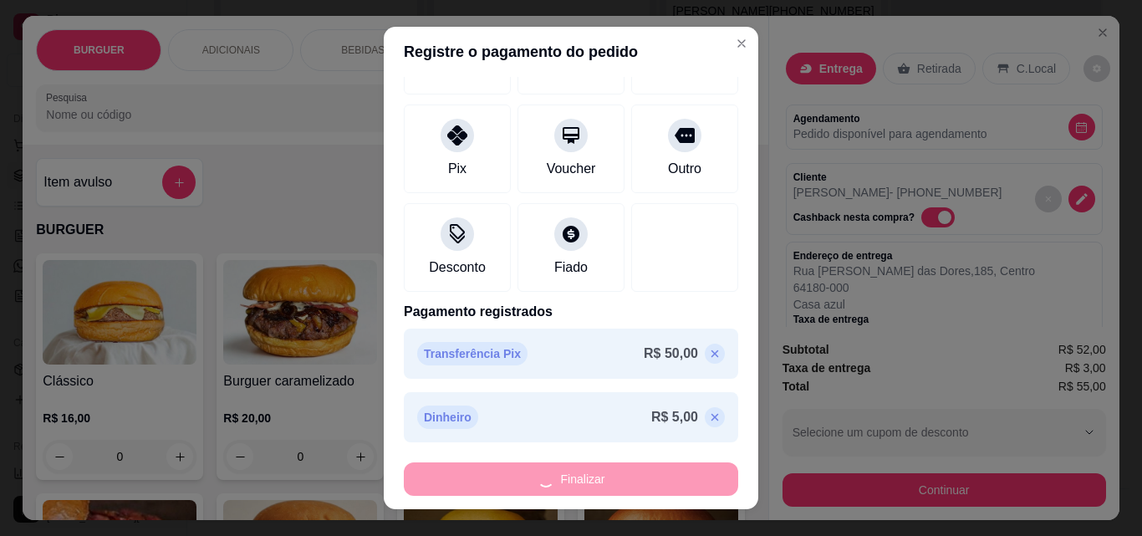
type input "0"
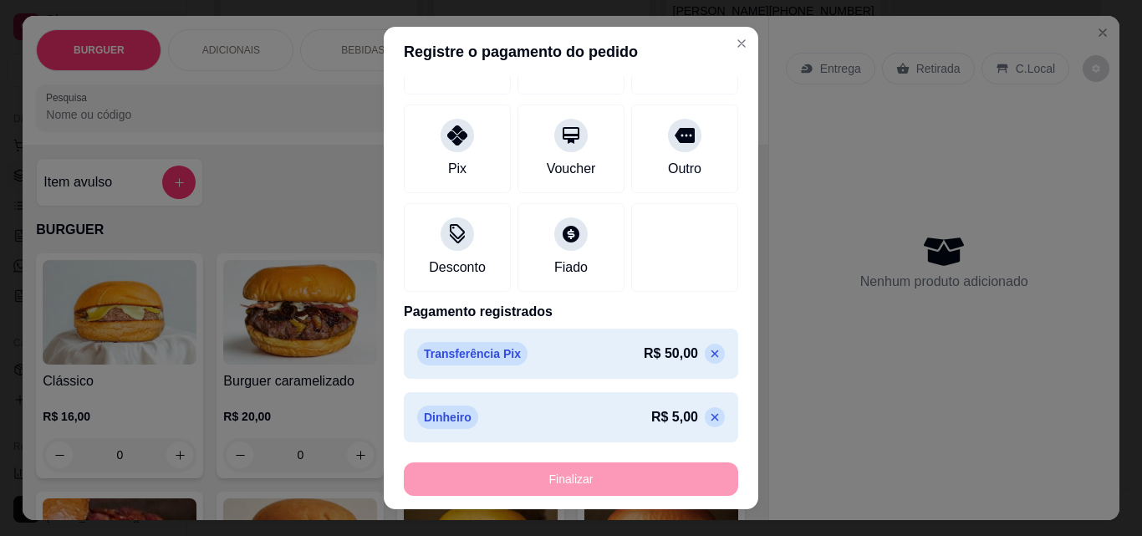
type input "-R$ 55,00"
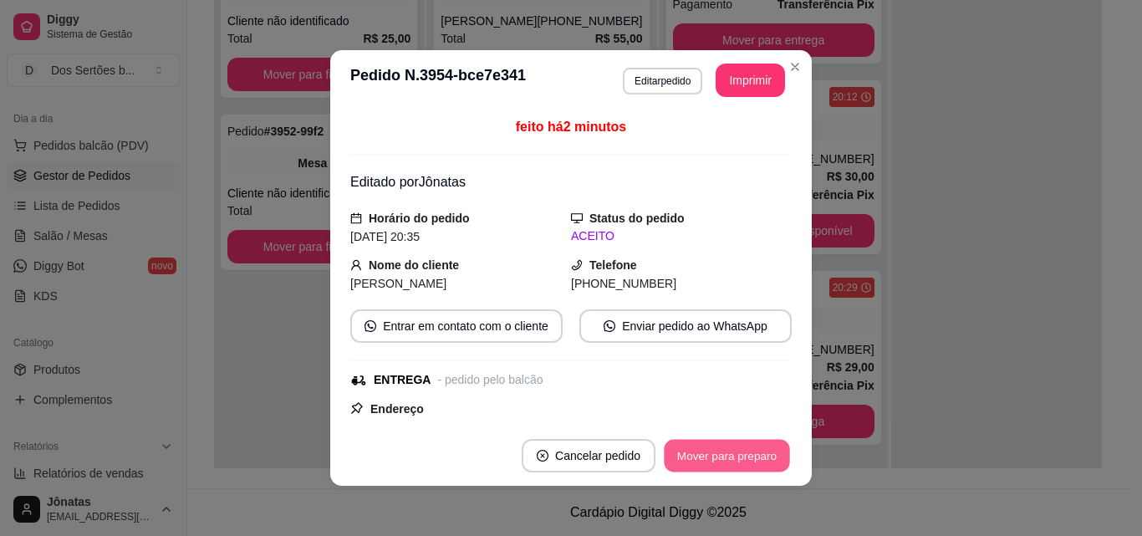
click at [694, 442] on button "Mover para preparo" at bounding box center [726, 456] width 125 height 33
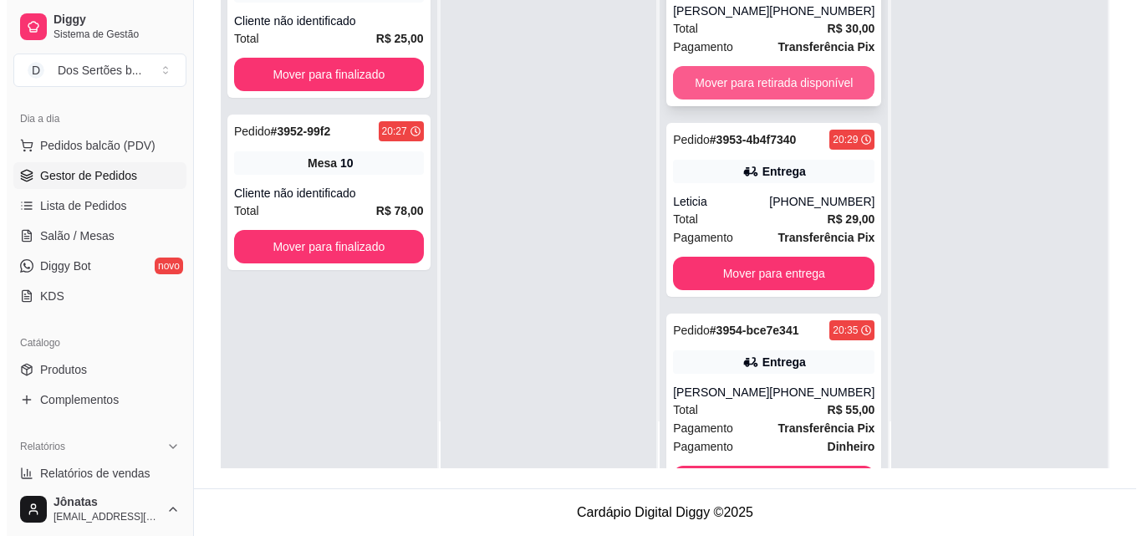
scroll to position [0, 0]
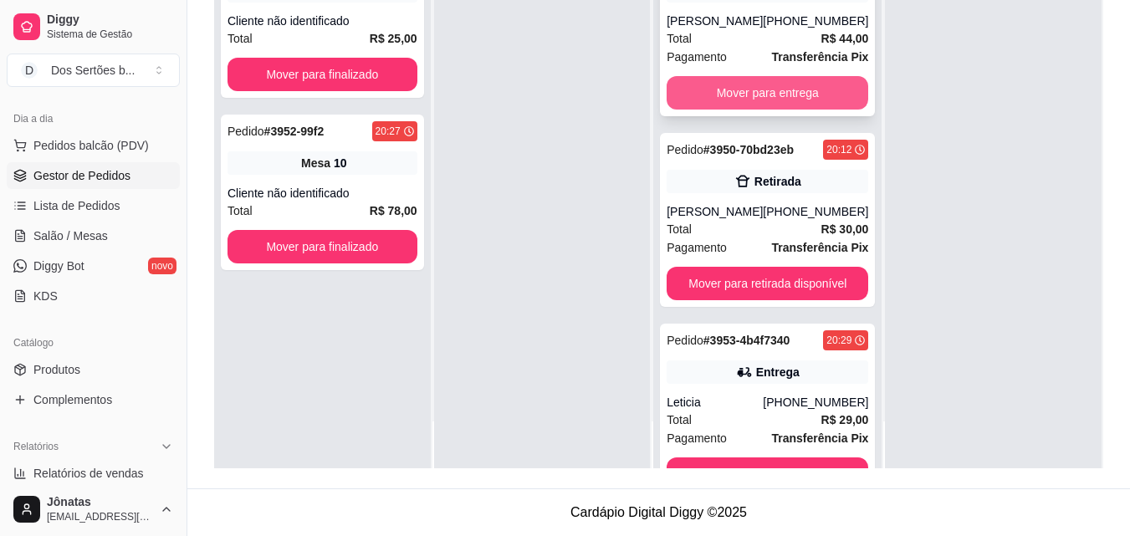
click at [727, 92] on button "Mover para entrega" at bounding box center [766, 92] width 201 height 33
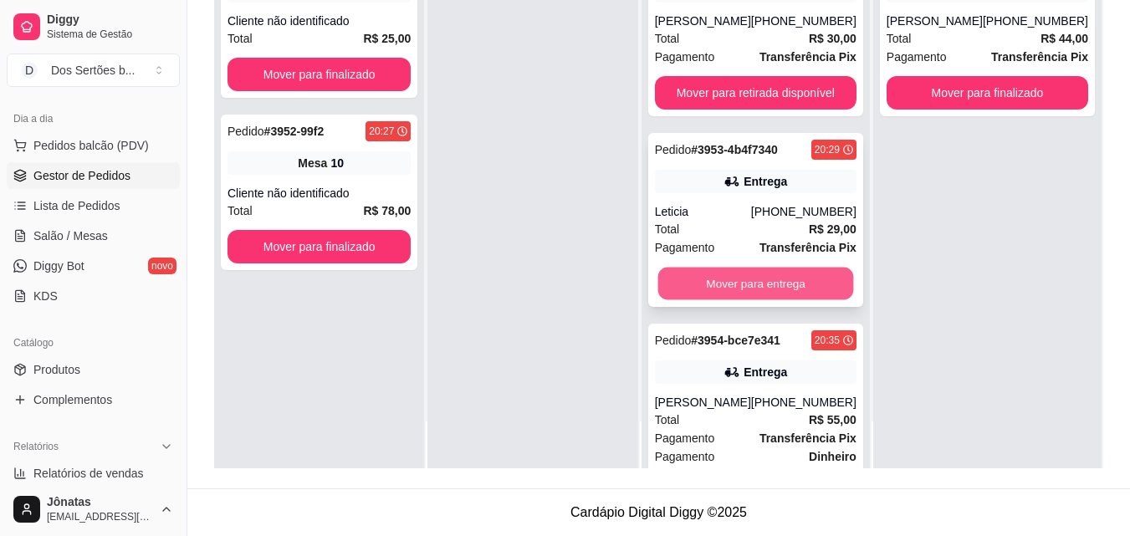
click at [768, 278] on button "Mover para entrega" at bounding box center [755, 284] width 196 height 33
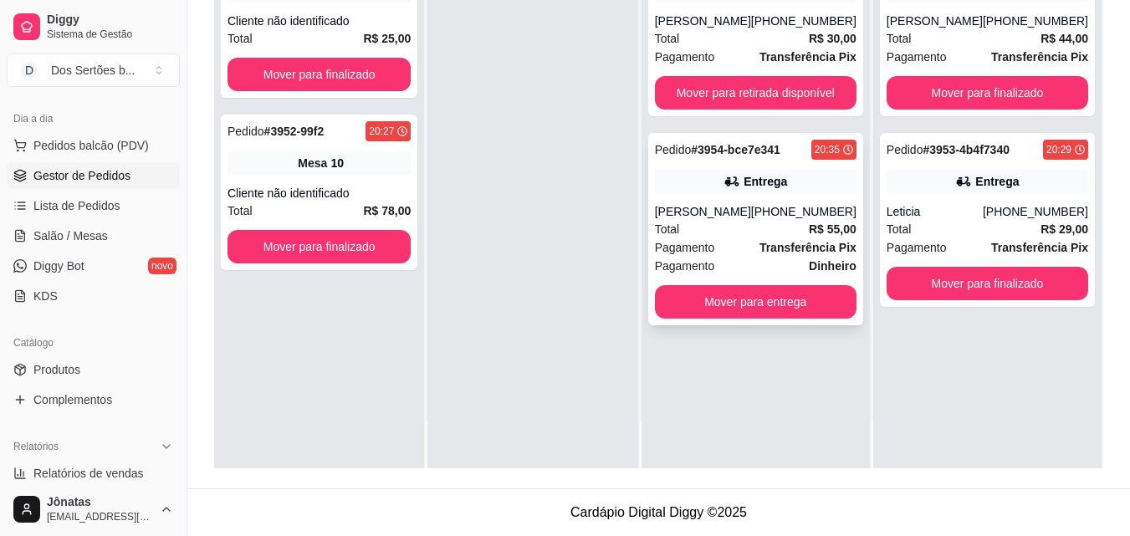
click at [765, 200] on div "Pedido # 3954-bce7e341 20:35 Entrega [PERSON_NAME] [PHONE_NUMBER] Total R$ 55,0…" at bounding box center [755, 229] width 215 height 192
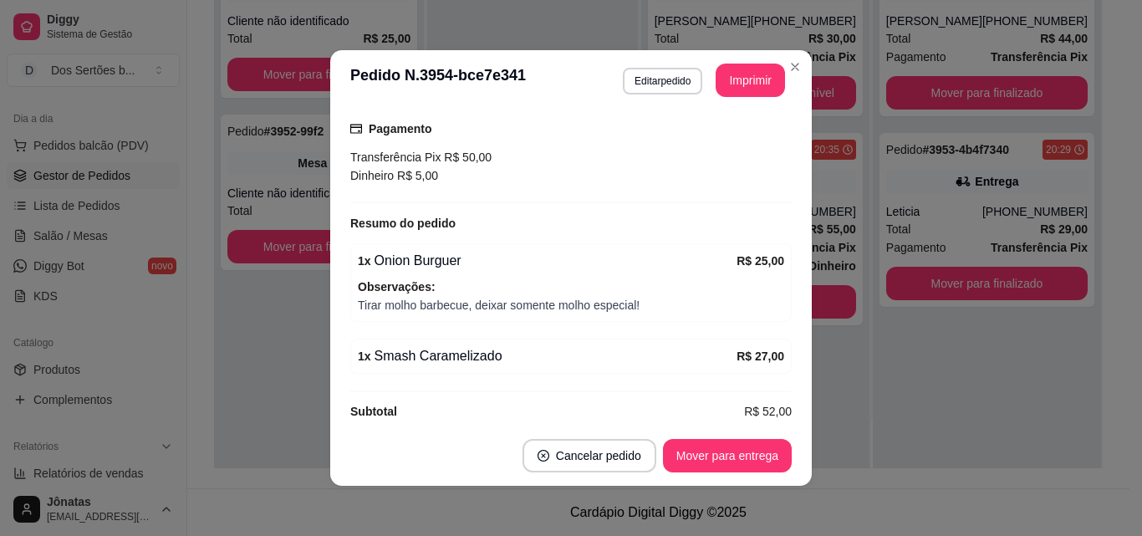
scroll to position [3, 0]
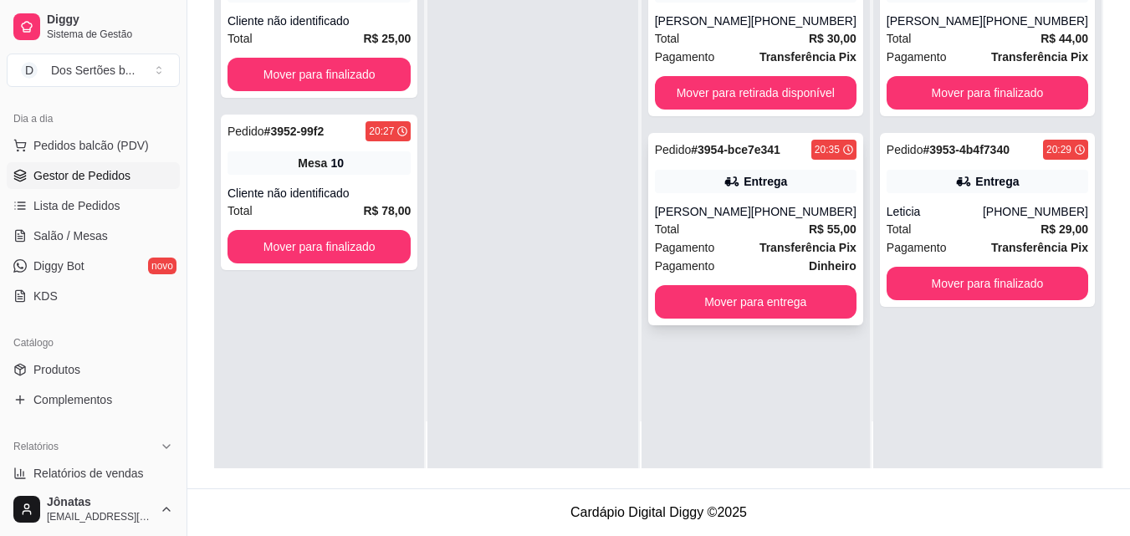
click at [721, 190] on div "Entrega" at bounding box center [755, 181] width 201 height 23
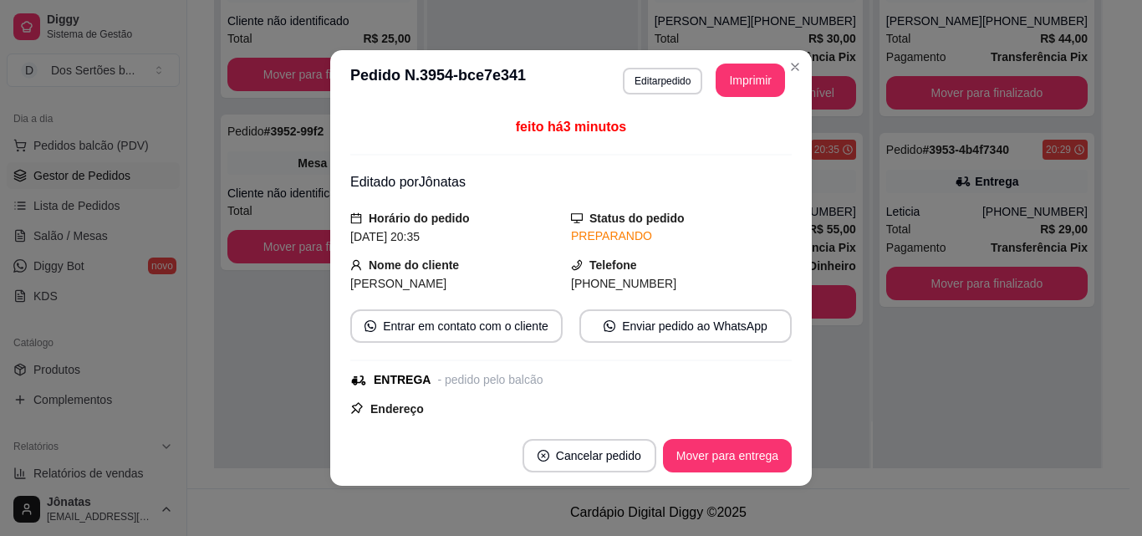
scroll to position [448, 0]
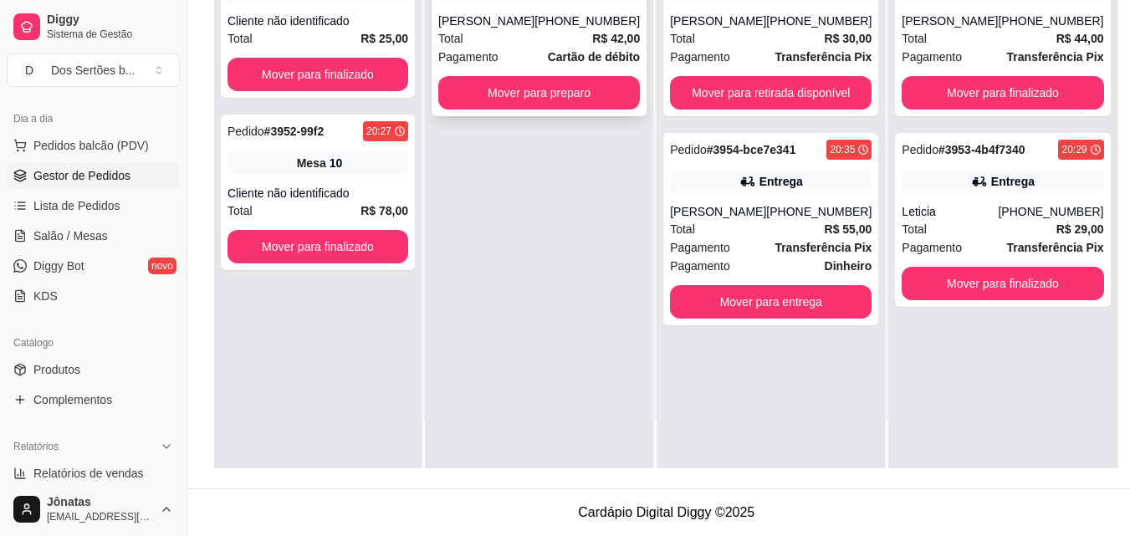
click at [513, 32] on div "Total R$ 42,00" at bounding box center [538, 38] width 201 height 18
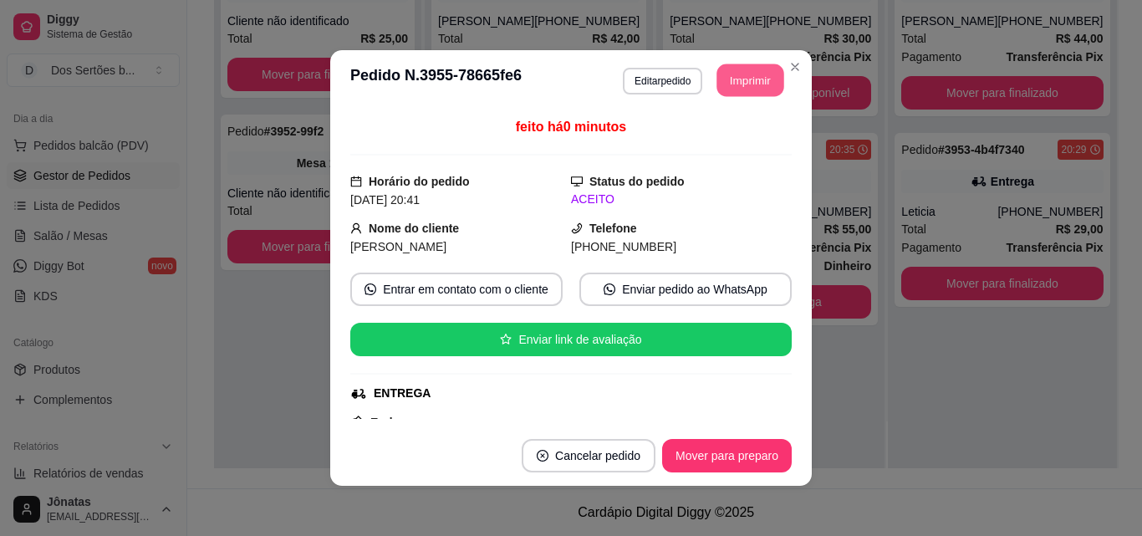
click at [754, 82] on button "Imprimir" at bounding box center [750, 80] width 67 height 33
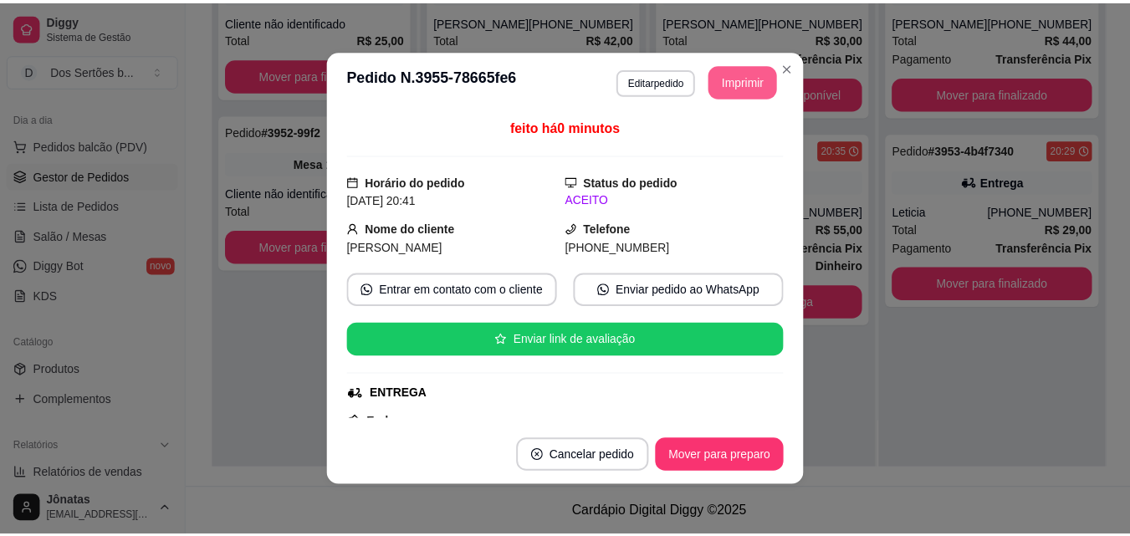
scroll to position [0, 0]
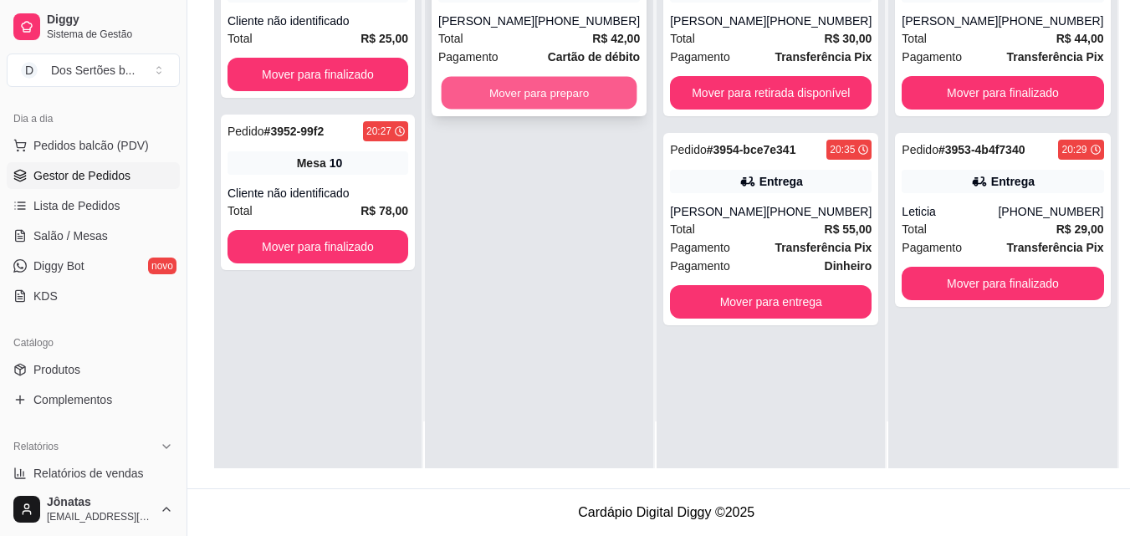
click at [543, 98] on button "Mover para preparo" at bounding box center [539, 93] width 196 height 33
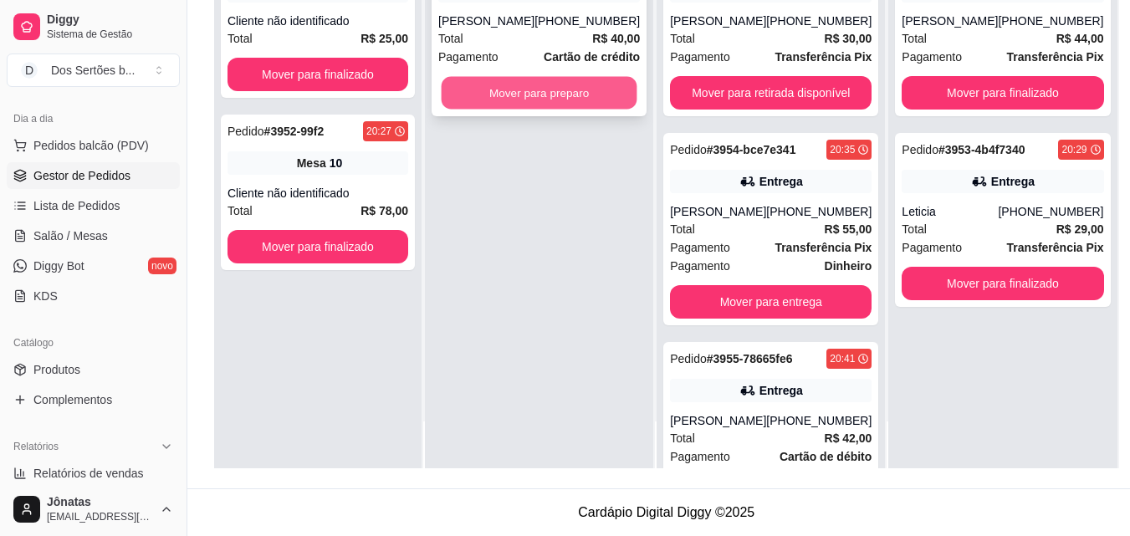
click at [534, 105] on button "Mover para preparo" at bounding box center [539, 93] width 196 height 33
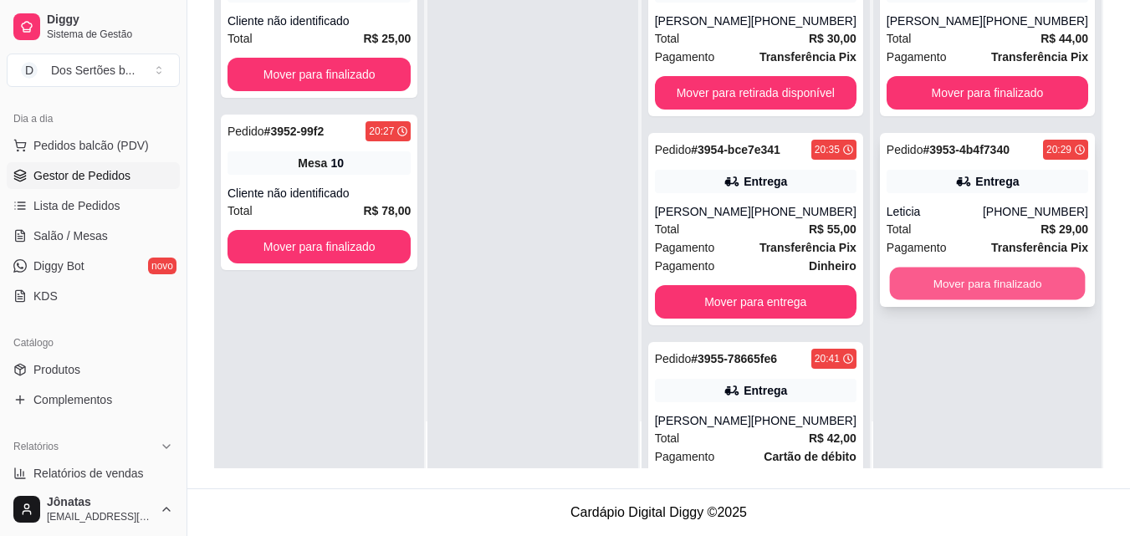
click at [965, 284] on button "Mover para finalizado" at bounding box center [987, 284] width 196 height 33
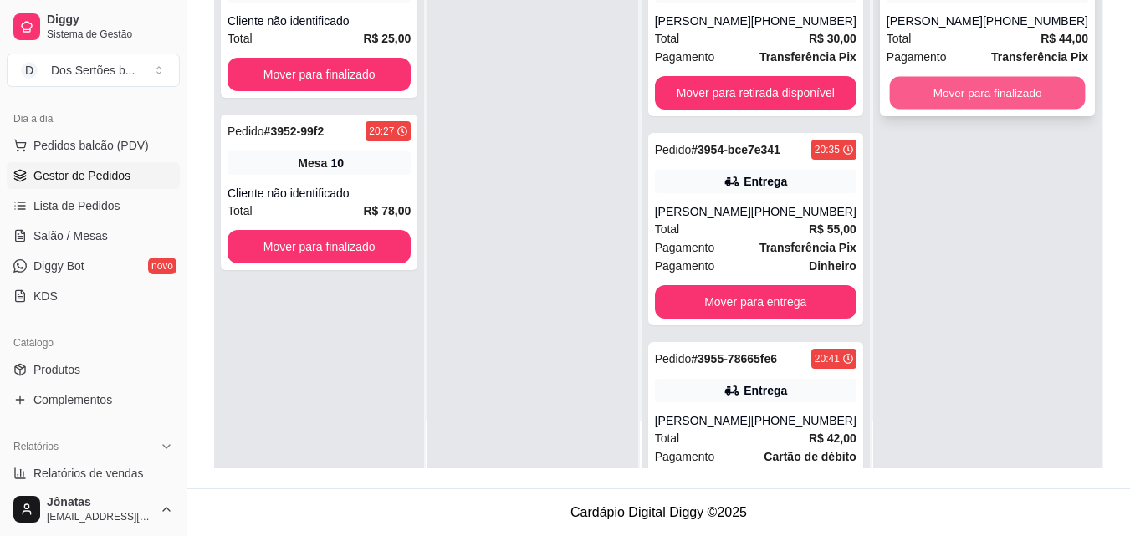
click at [921, 84] on button "Mover para finalizado" at bounding box center [987, 93] width 196 height 33
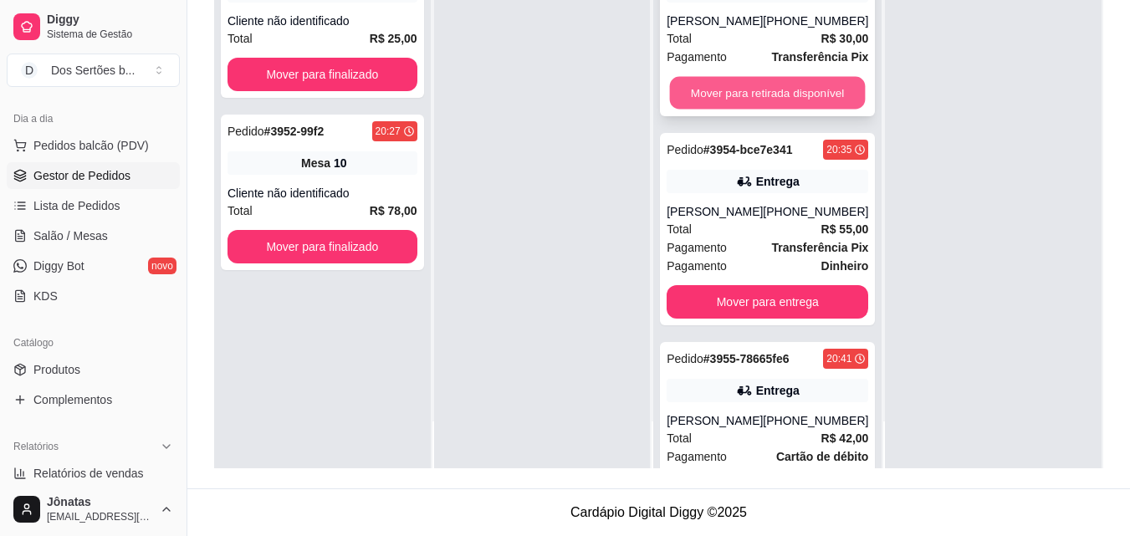
click at [727, 91] on button "Mover para retirada disponível" at bounding box center [768, 93] width 196 height 33
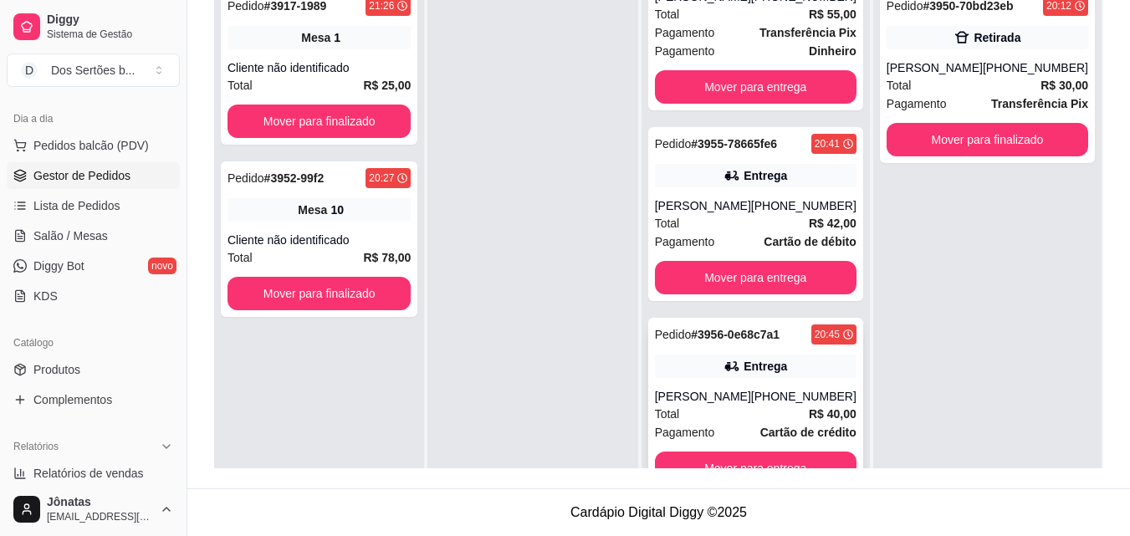
scroll to position [47, 0]
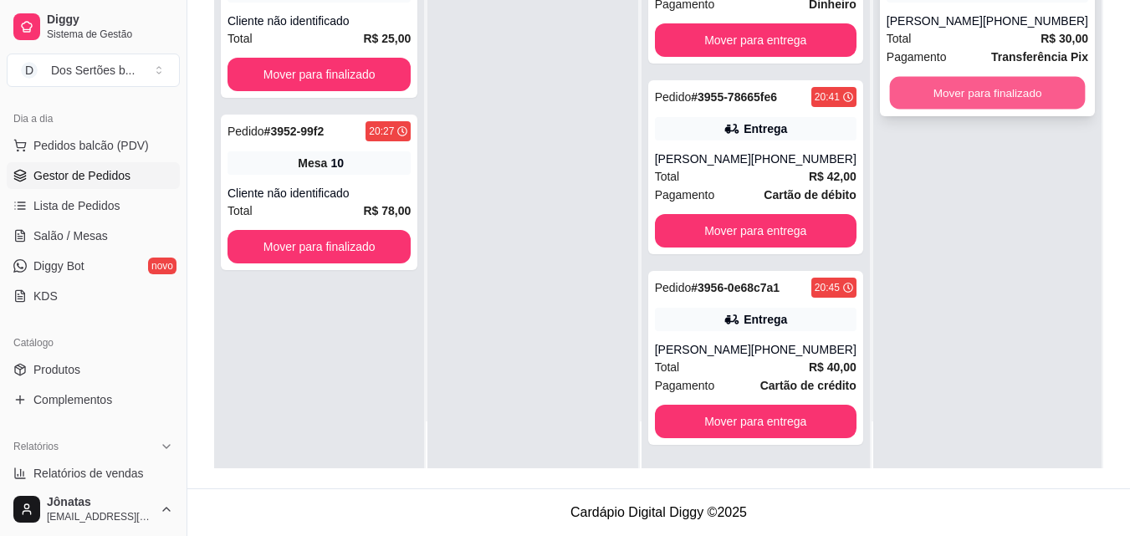
click at [971, 88] on button "Mover para finalizado" at bounding box center [987, 93] width 196 height 33
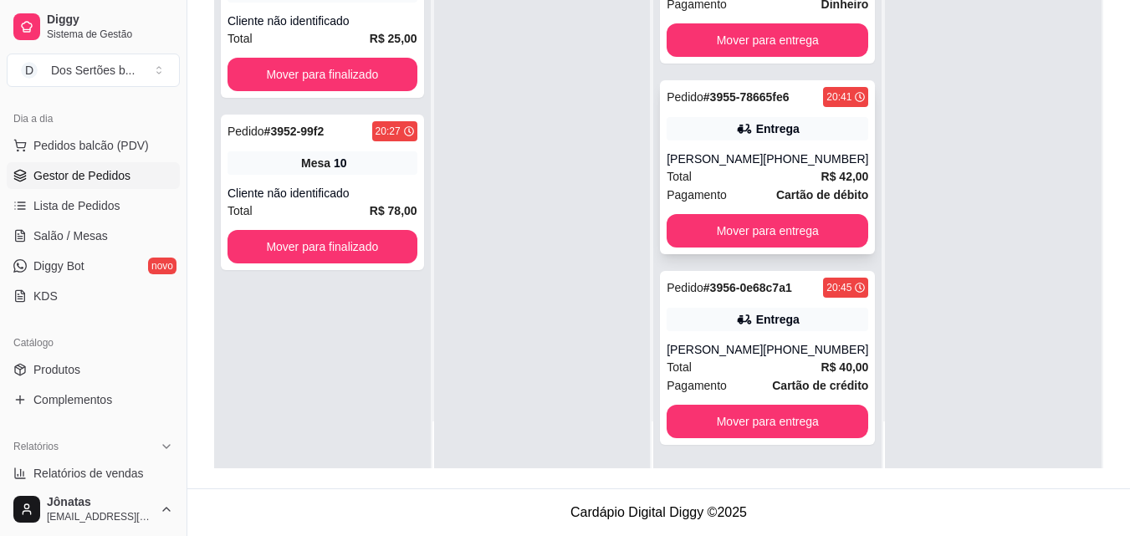
scroll to position [0, 0]
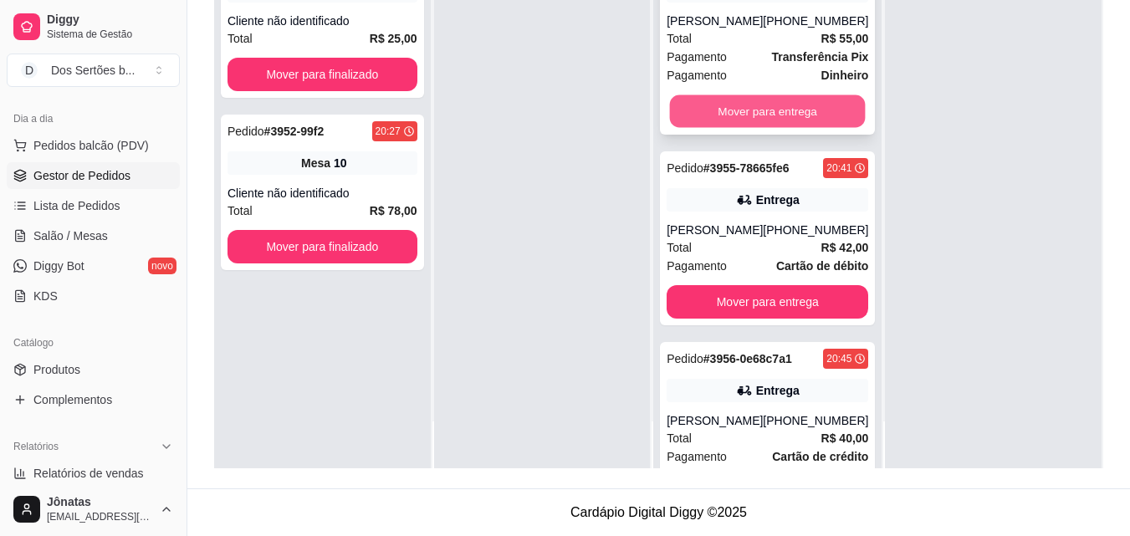
click at [739, 116] on button "Mover para entrega" at bounding box center [768, 111] width 196 height 33
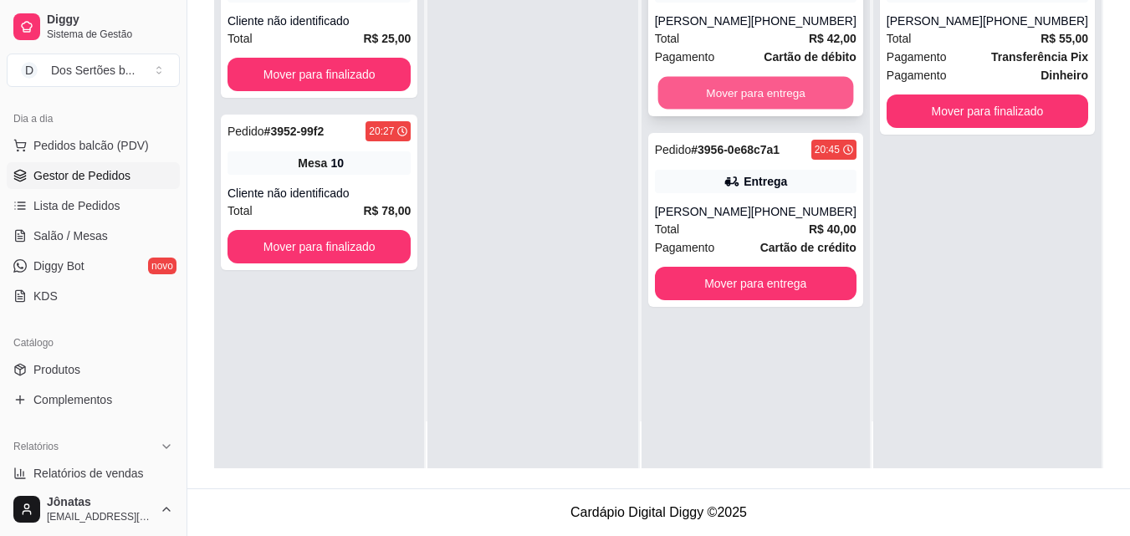
click at [703, 89] on button "Mover para entrega" at bounding box center [755, 93] width 196 height 33
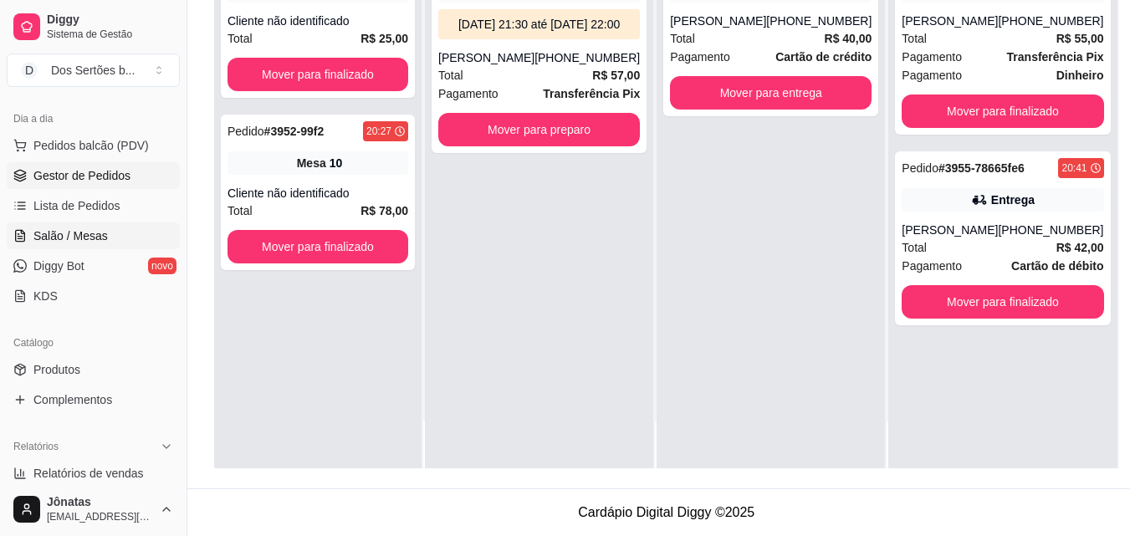
click at [107, 235] on link "Salão / Mesas" at bounding box center [93, 235] width 173 height 27
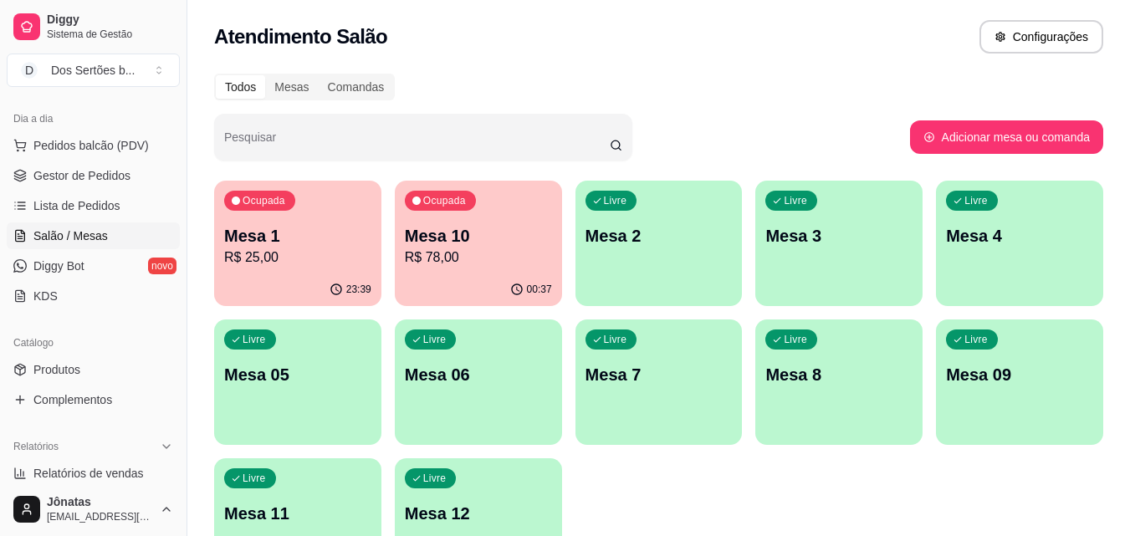
click at [458, 272] on div "Ocupada Mesa 10 R$ 78,00" at bounding box center [478, 227] width 167 height 93
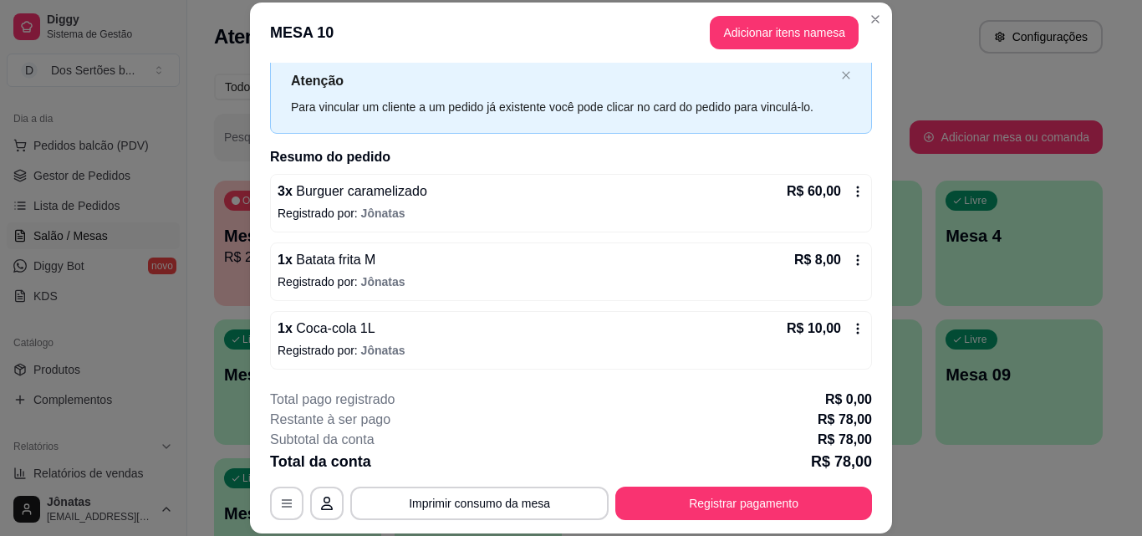
scroll to position [51, 0]
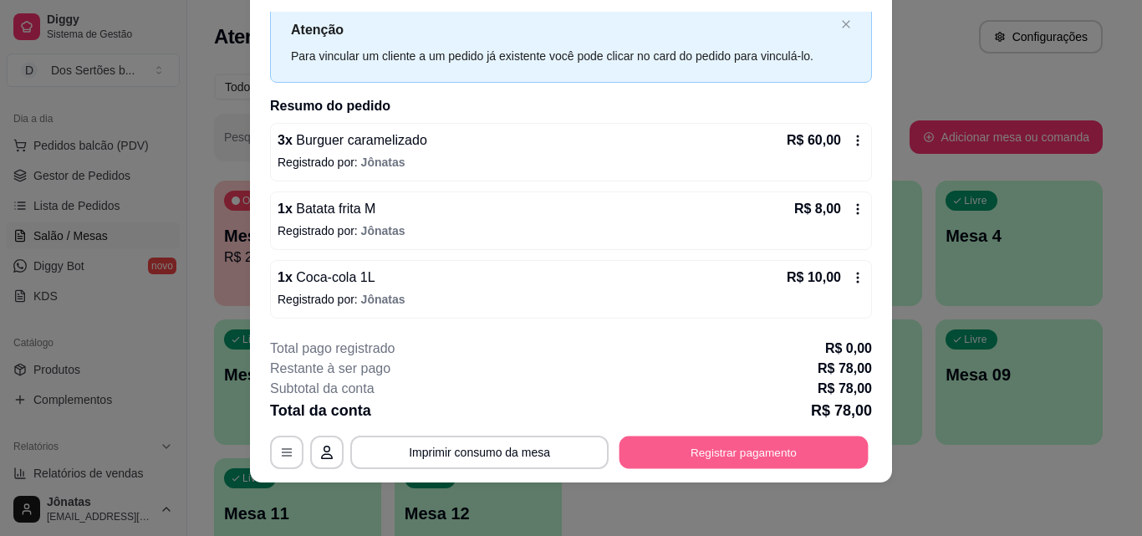
click at [688, 446] on button "Registrar pagamento" at bounding box center [744, 452] width 249 height 33
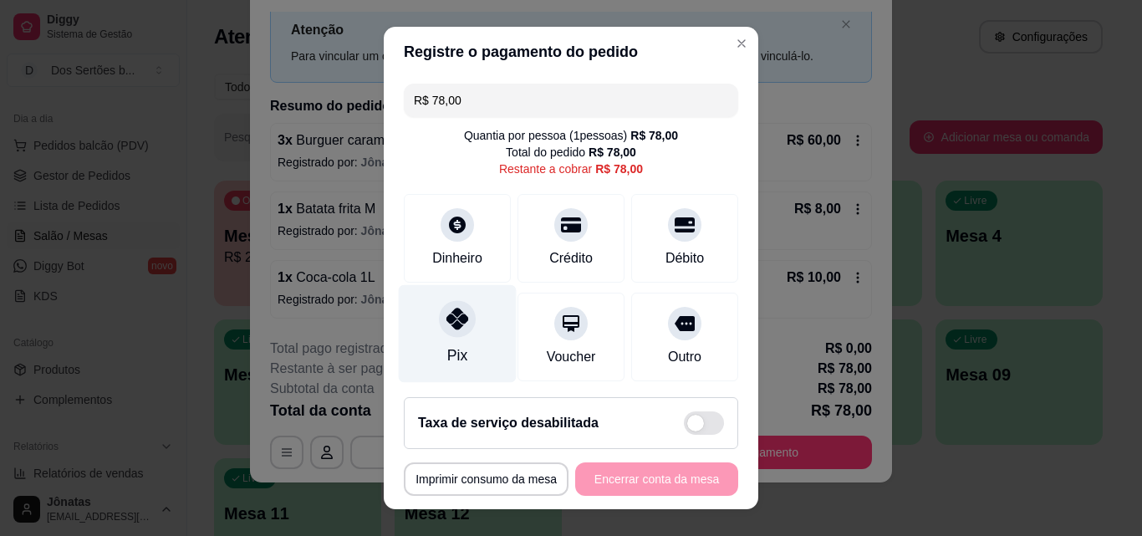
click at [440, 307] on div at bounding box center [457, 318] width 37 height 37
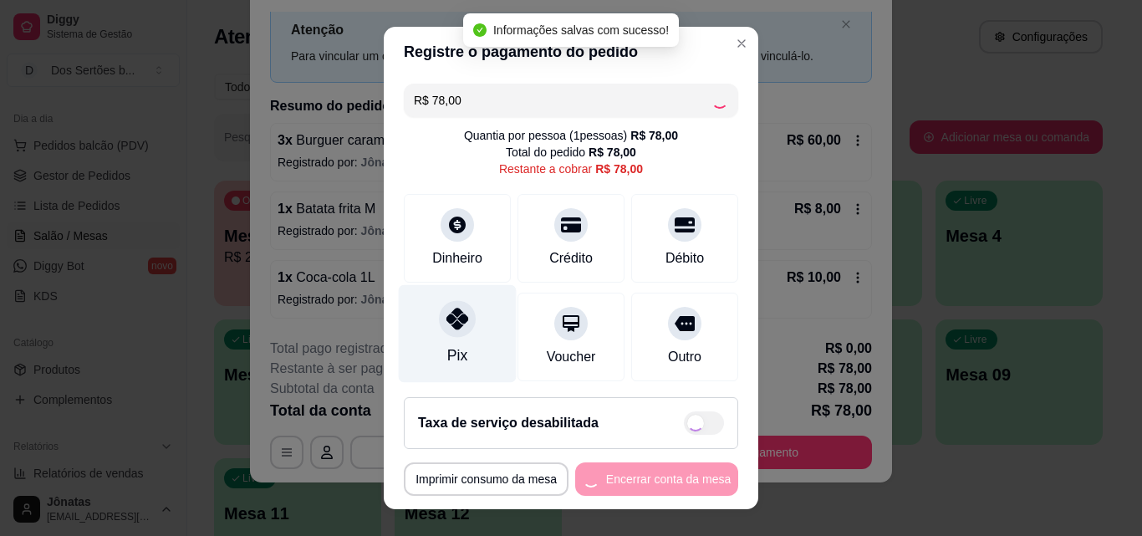
type input "R$ 0,00"
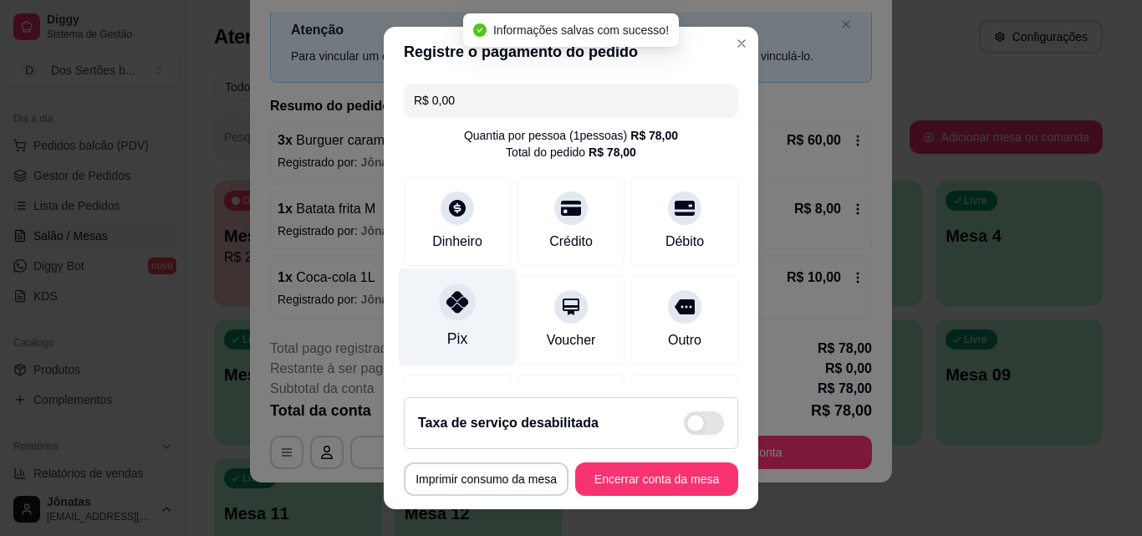
scroll to position [193, 0]
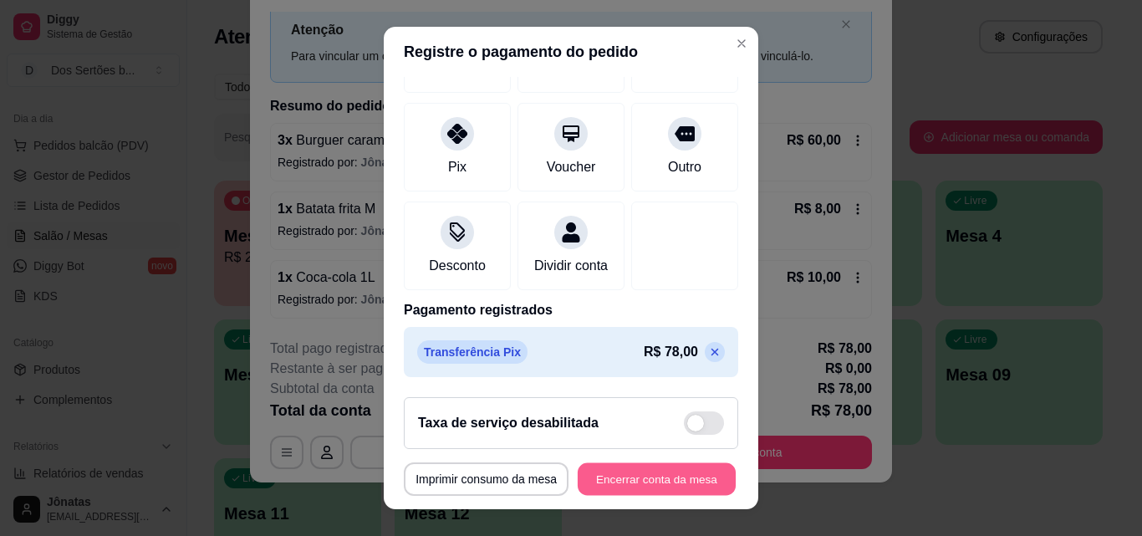
click at [635, 472] on button "Encerrar conta da mesa" at bounding box center [657, 479] width 158 height 33
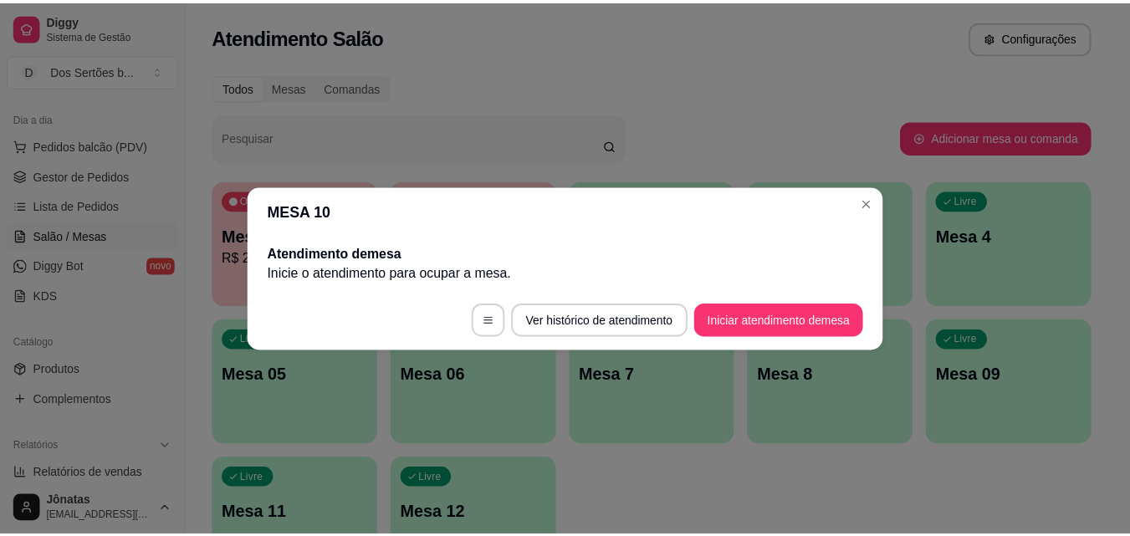
scroll to position [0, 0]
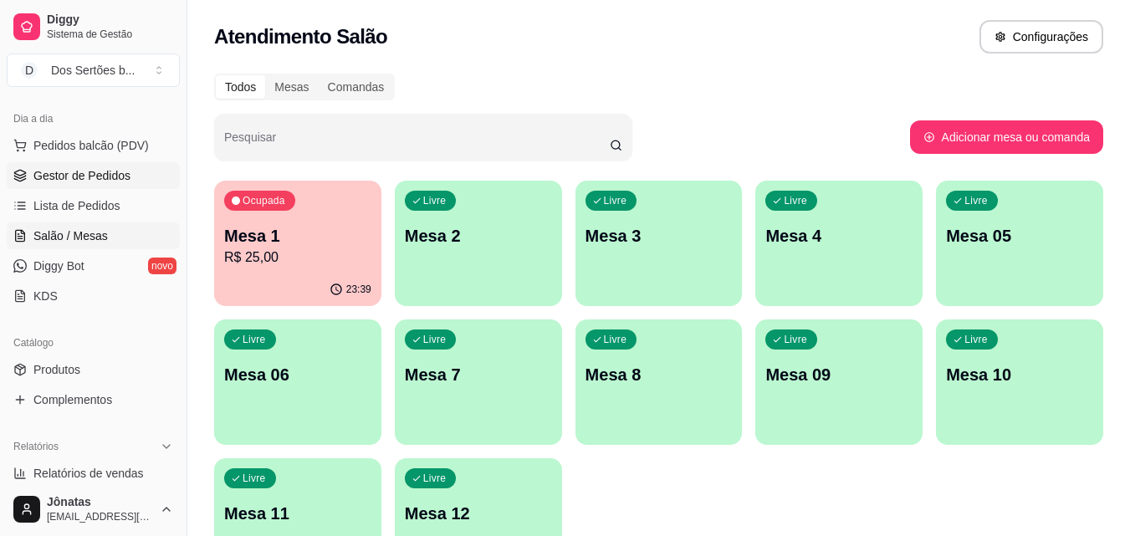
click at [83, 171] on span "Gestor de Pedidos" at bounding box center [81, 175] width 97 height 17
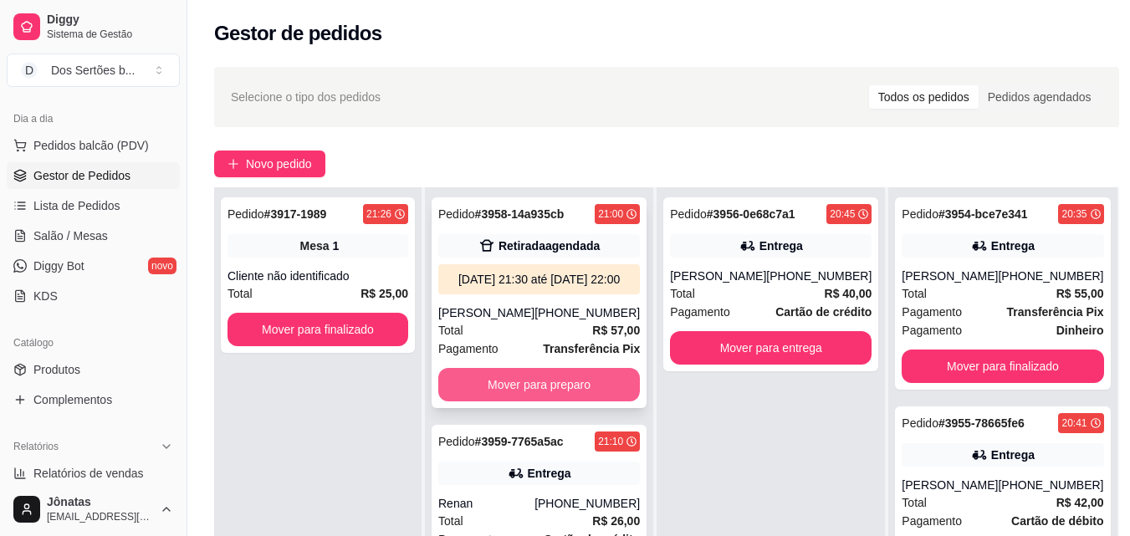
scroll to position [255, 0]
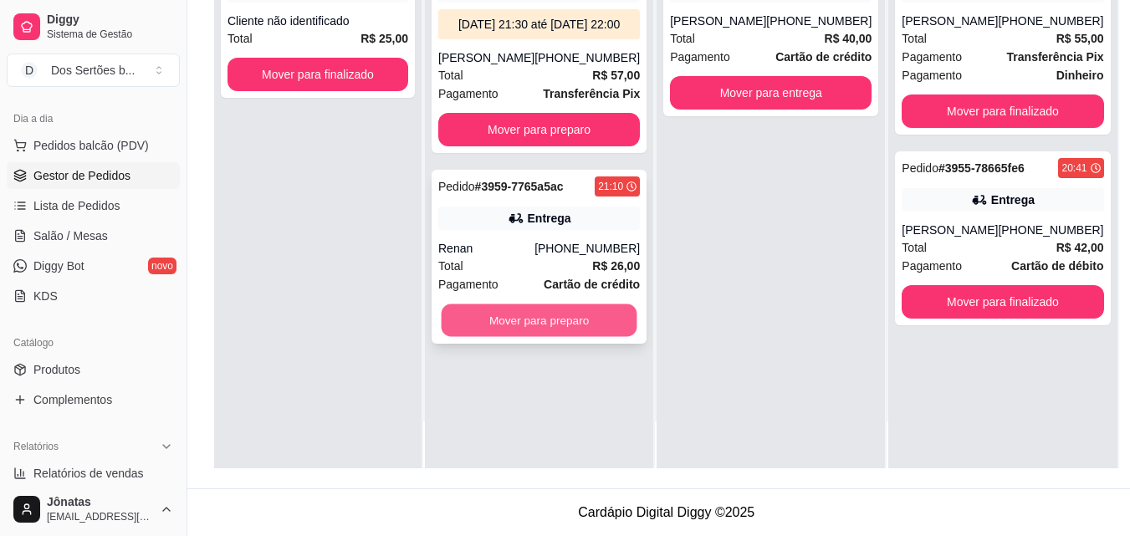
click at [543, 337] on button "Mover para preparo" at bounding box center [539, 320] width 196 height 33
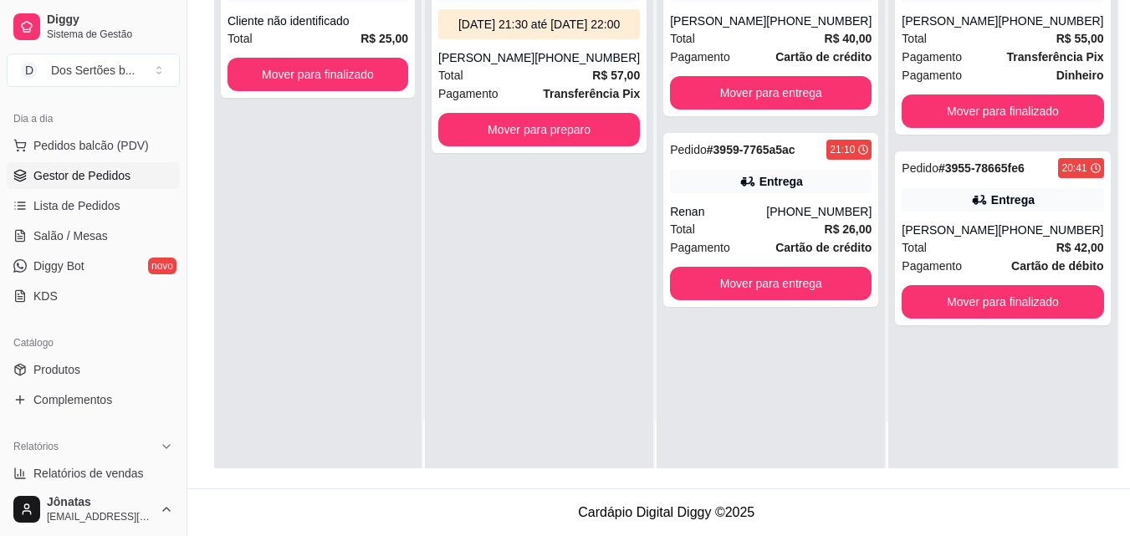
click at [120, 167] on span "Gestor de Pedidos" at bounding box center [81, 175] width 97 height 17
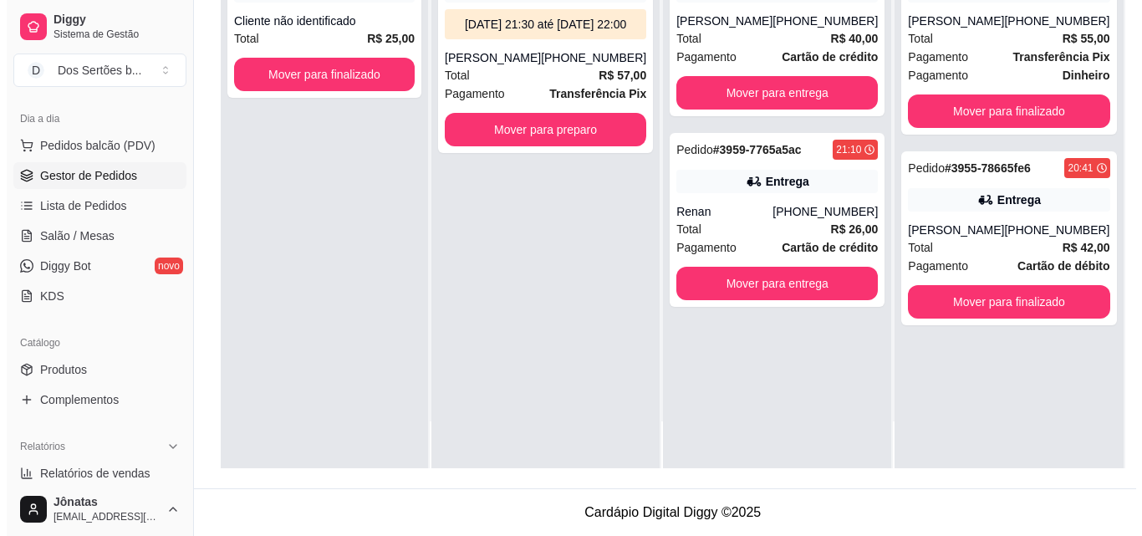
scroll to position [0, 0]
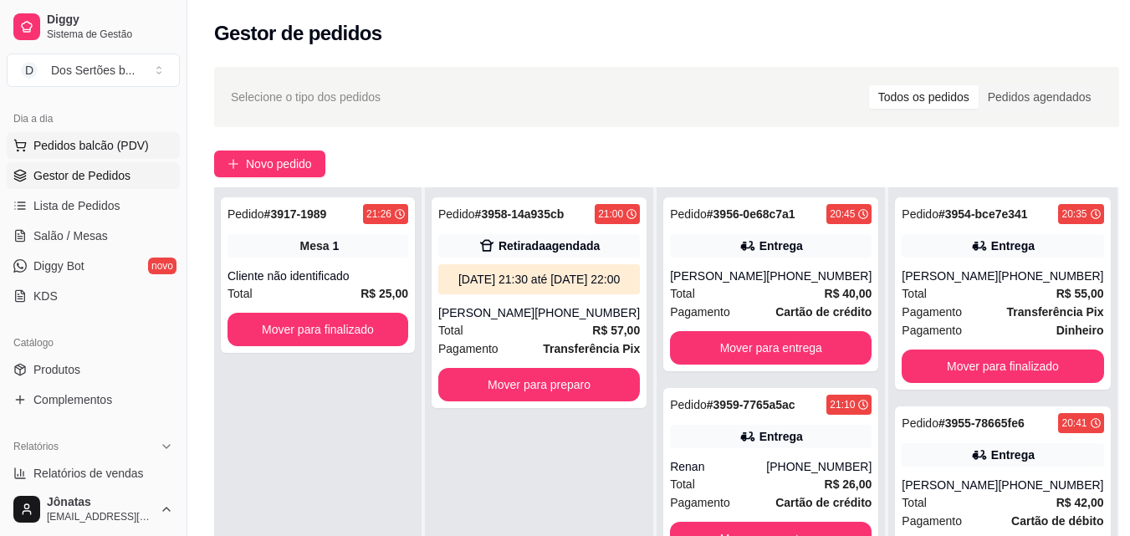
click at [115, 143] on span "Pedidos balcão (PDV)" at bounding box center [90, 145] width 115 height 17
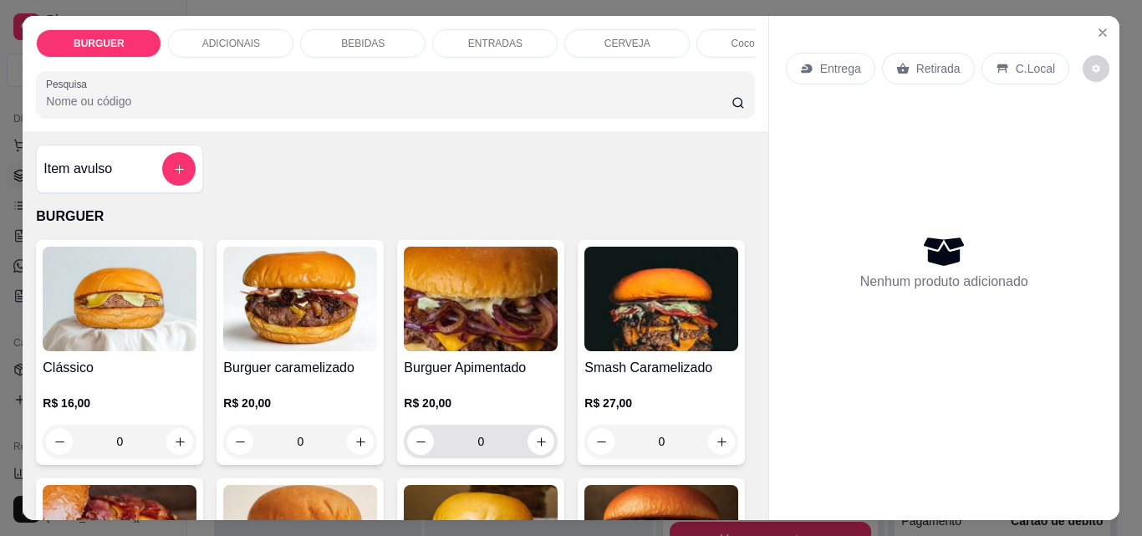
click at [530, 458] on div "0" at bounding box center [480, 441] width 147 height 33
click at [537, 446] on icon "increase-product-quantity" at bounding box center [541, 441] width 8 height 8
type input "1"
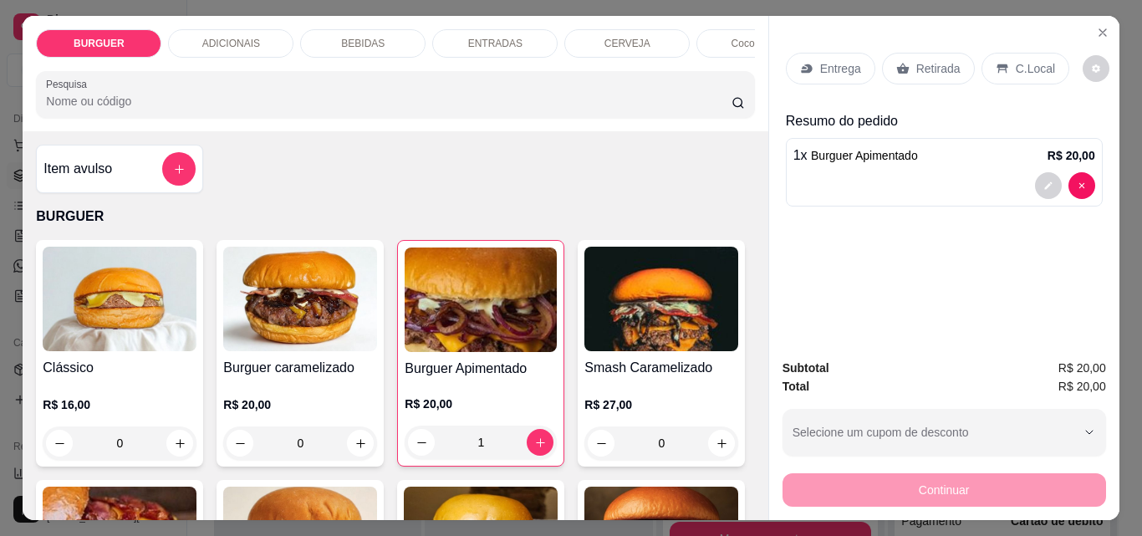
click at [920, 72] on div "Retirada" at bounding box center [928, 69] width 93 height 32
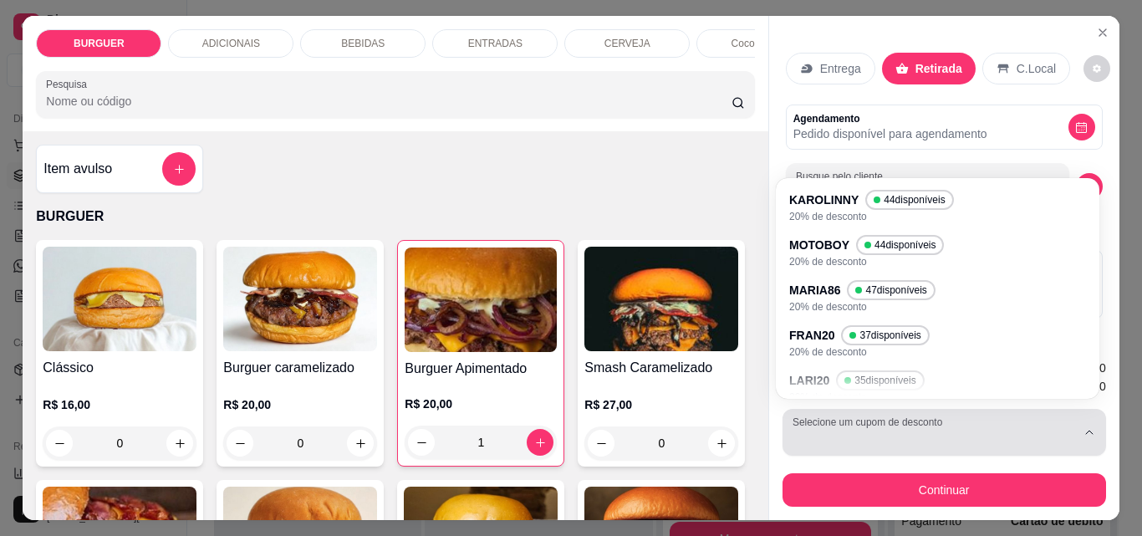
click at [915, 416] on button "Selecione um cupom de desconto" at bounding box center [945, 432] width 324 height 47
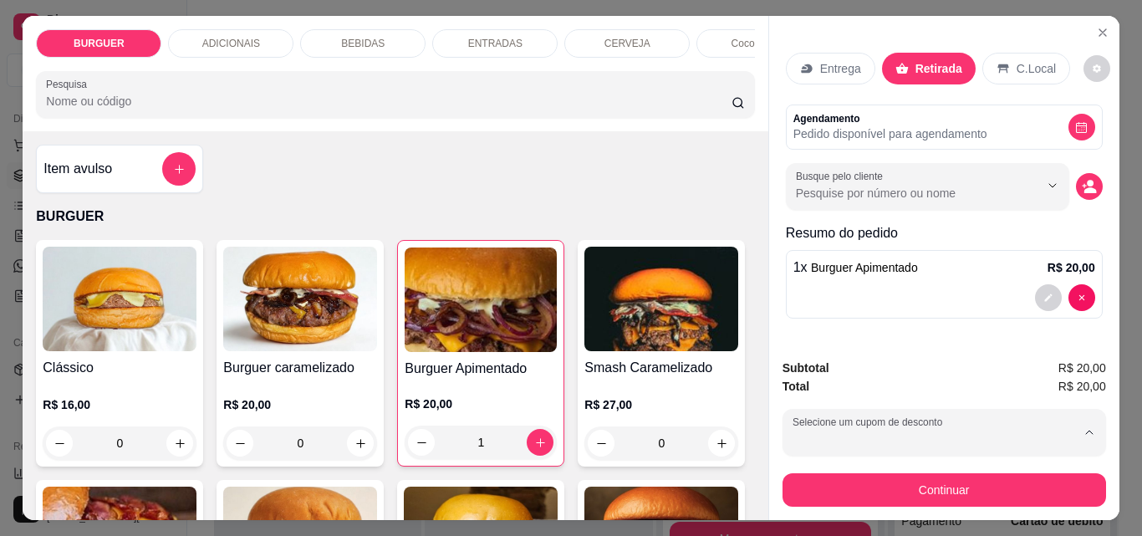
click at [855, 217] on p "20% de desconto" at bounding box center [874, 223] width 158 height 13
type input "67fba0eefb27f8bab9211f9b"
select select "67fba0eefb27f8bab9211f9b"
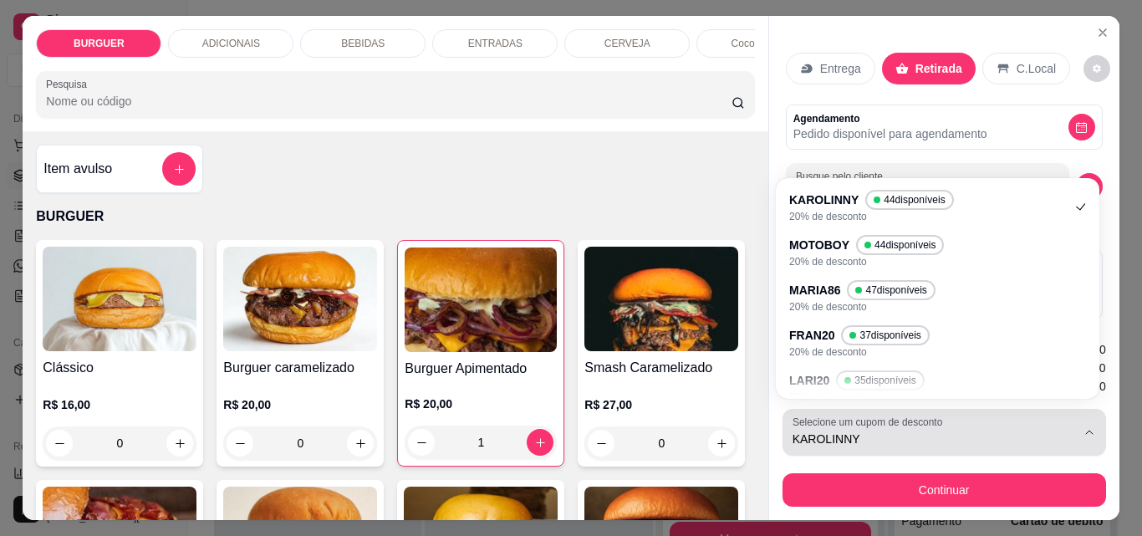
click at [1032, 416] on div "KAROLINNY" at bounding box center [934, 432] width 283 height 33
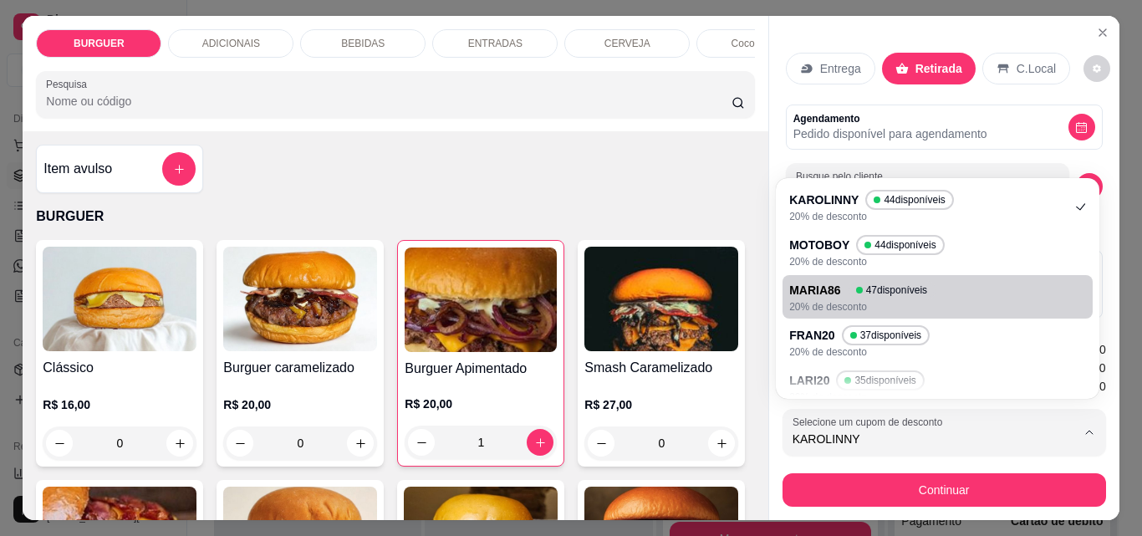
scroll to position [15, 0]
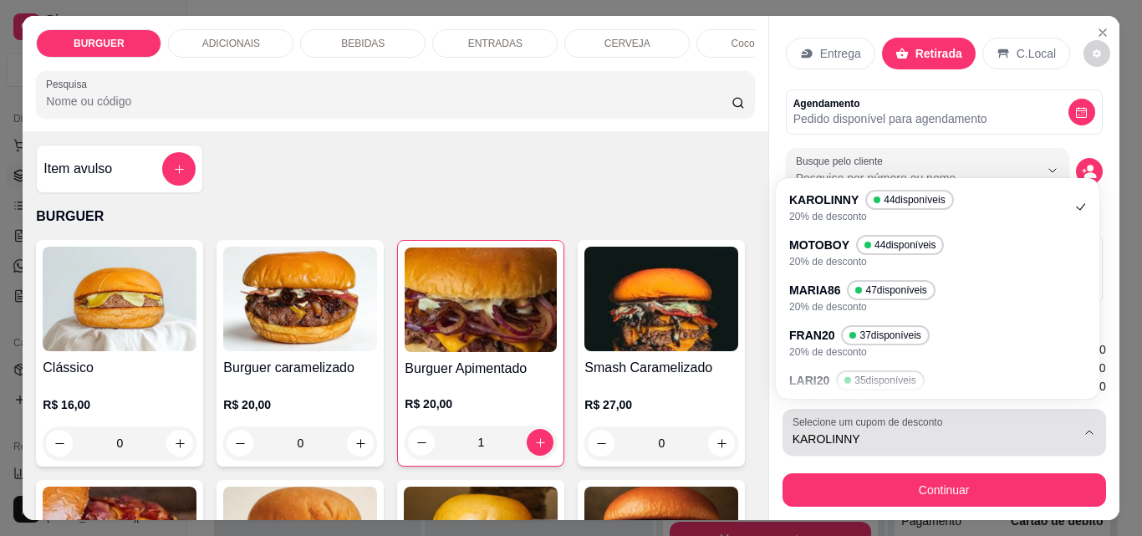
click at [944, 431] on span "KAROLINNY" at bounding box center [934, 439] width 283 height 17
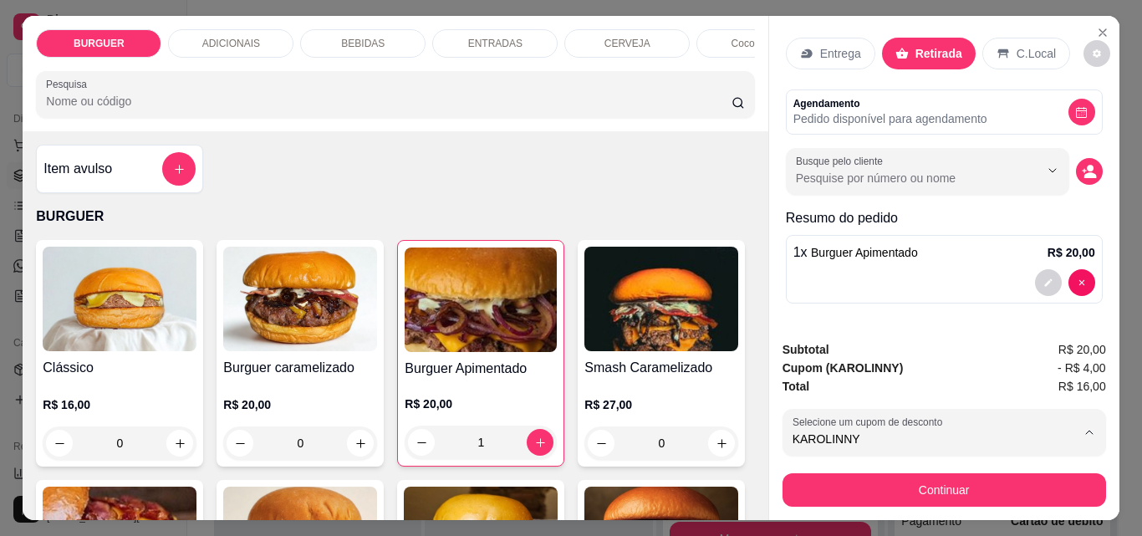
click at [893, 375] on span "35 disponíveis" at bounding box center [887, 381] width 65 height 13
type input "6855e5e5ae30188eda1c1b7f"
select select "6855e5e5ae30188eda1c1b7f"
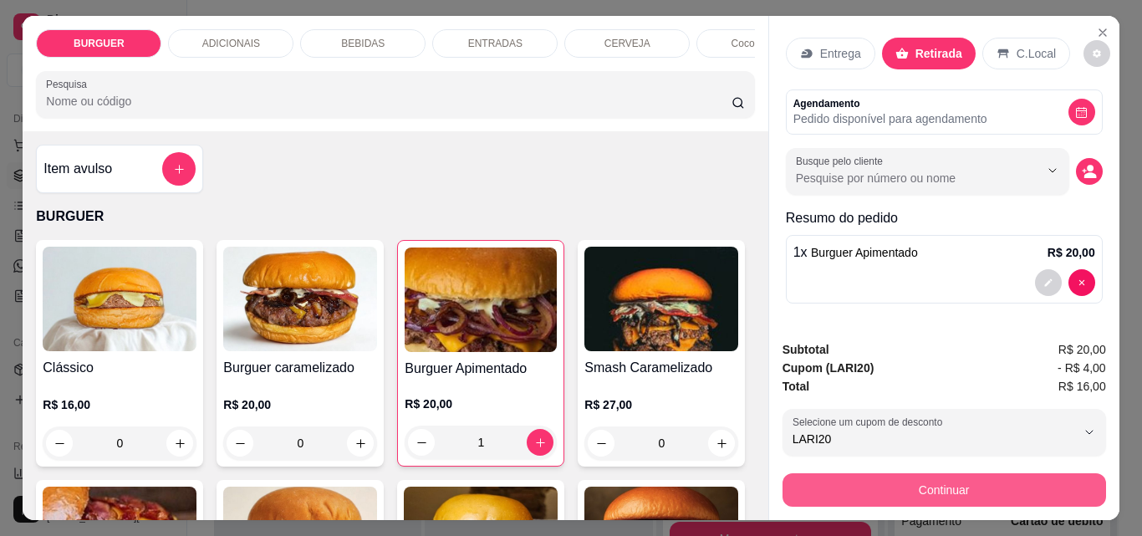
click at [955, 485] on button "Continuar" at bounding box center [945, 489] width 324 height 33
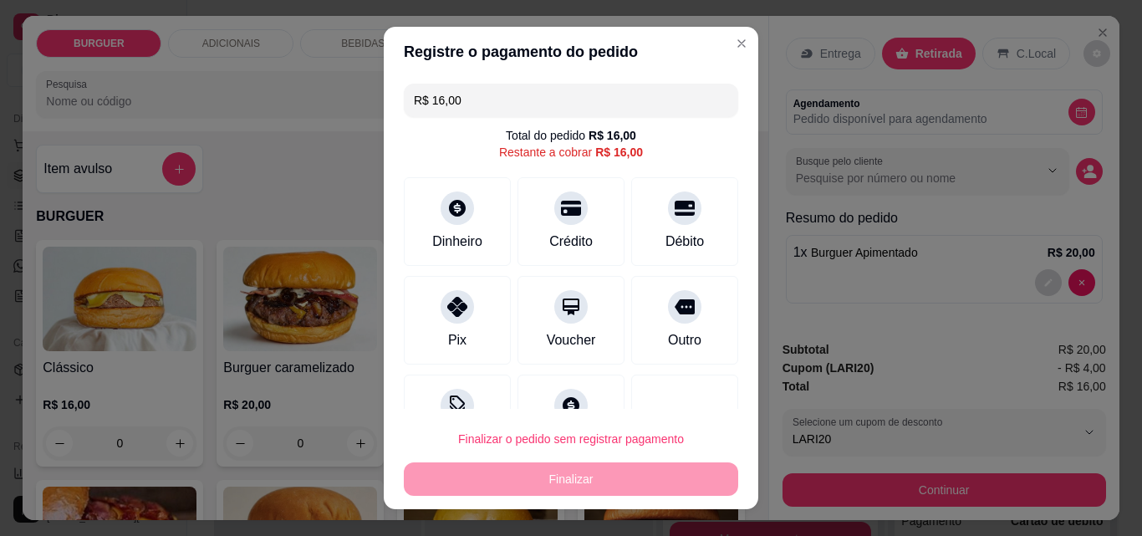
scroll to position [61, 0]
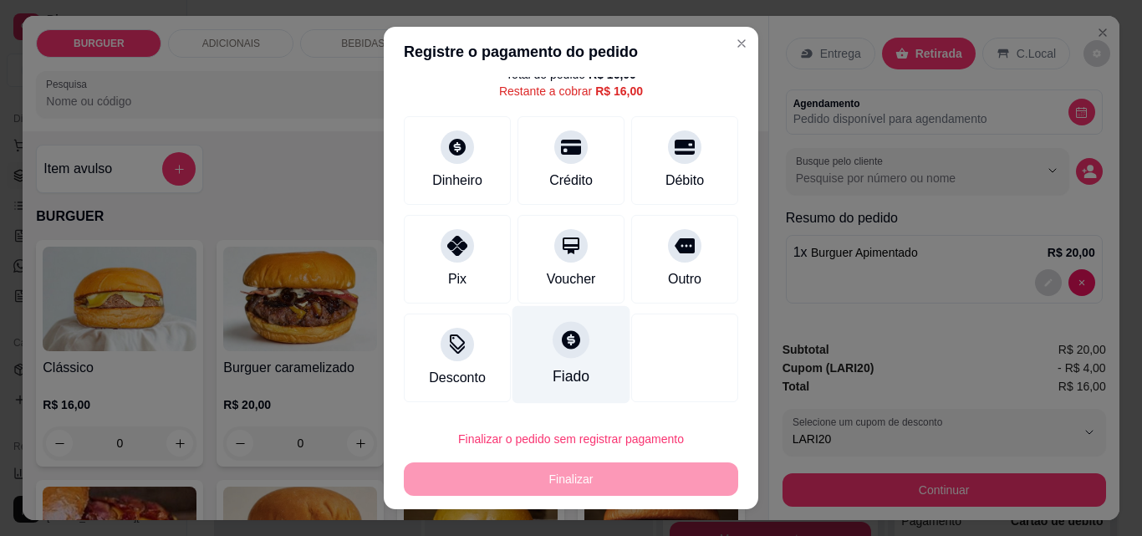
click at [553, 358] on div at bounding box center [571, 339] width 37 height 37
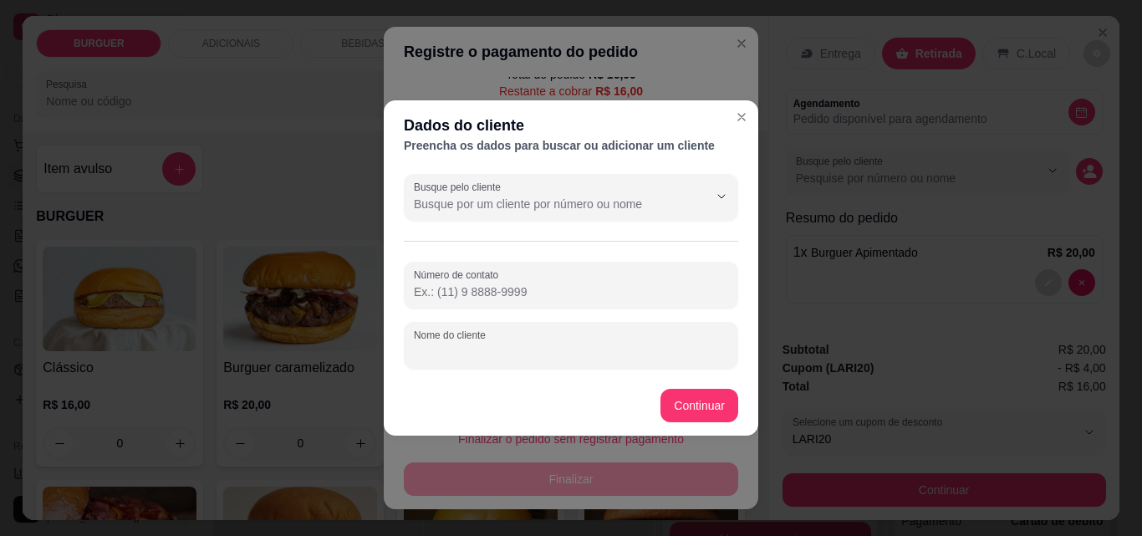
click at [549, 356] on input "Nome do cliente" at bounding box center [571, 352] width 314 height 17
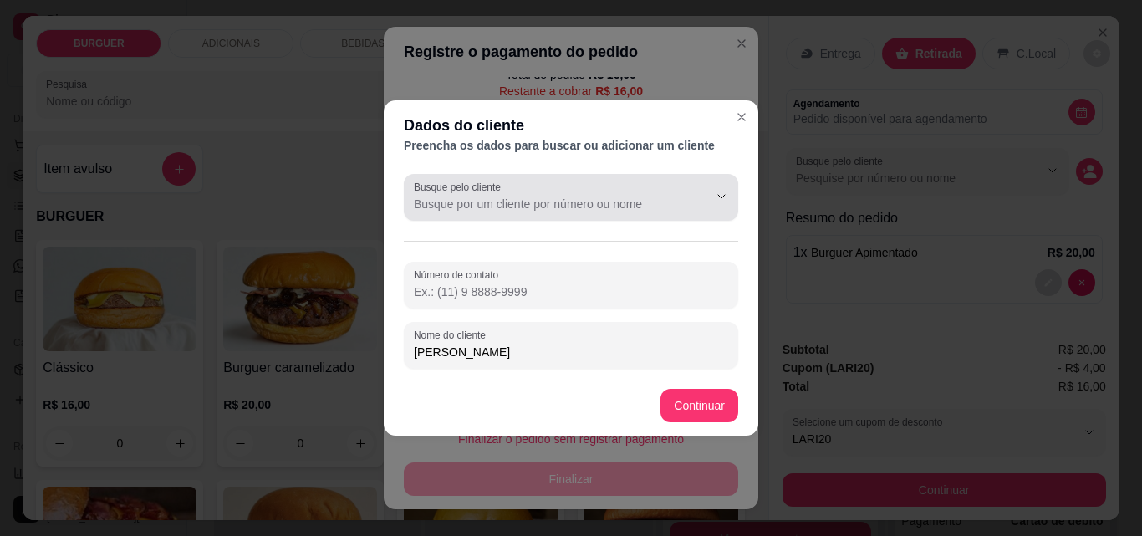
type input "[PERSON_NAME]"
click at [558, 194] on div at bounding box center [571, 197] width 314 height 33
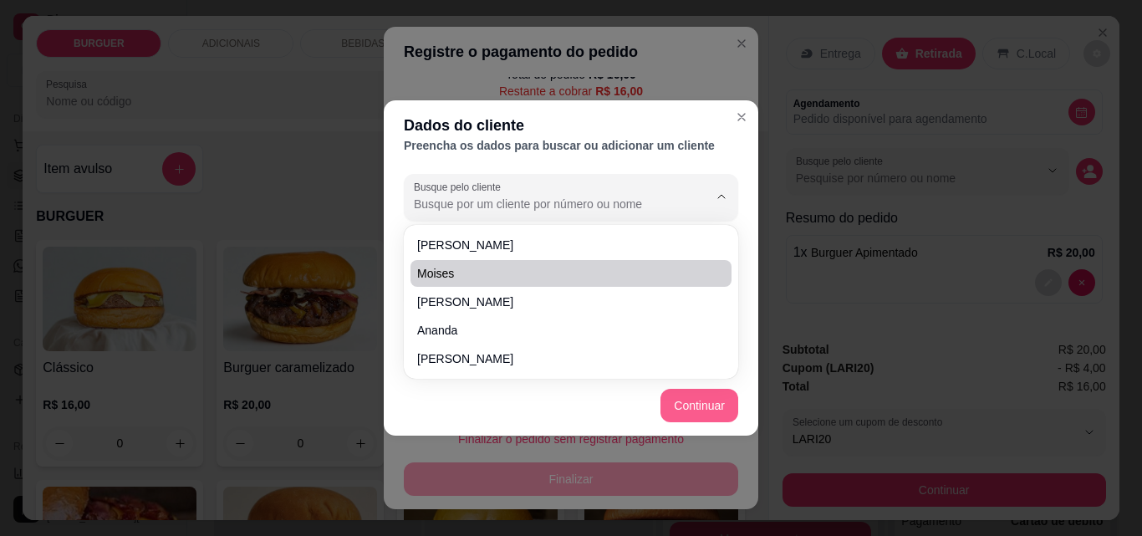
click at [695, 403] on button "Continuar" at bounding box center [699, 405] width 78 height 33
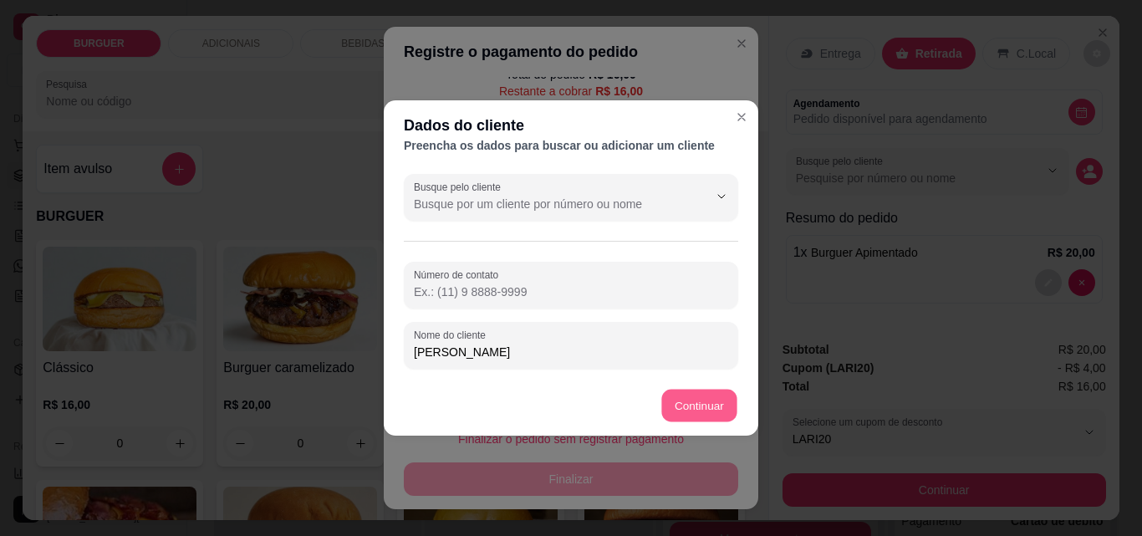
click at [705, 413] on button "Continuar" at bounding box center [699, 406] width 75 height 33
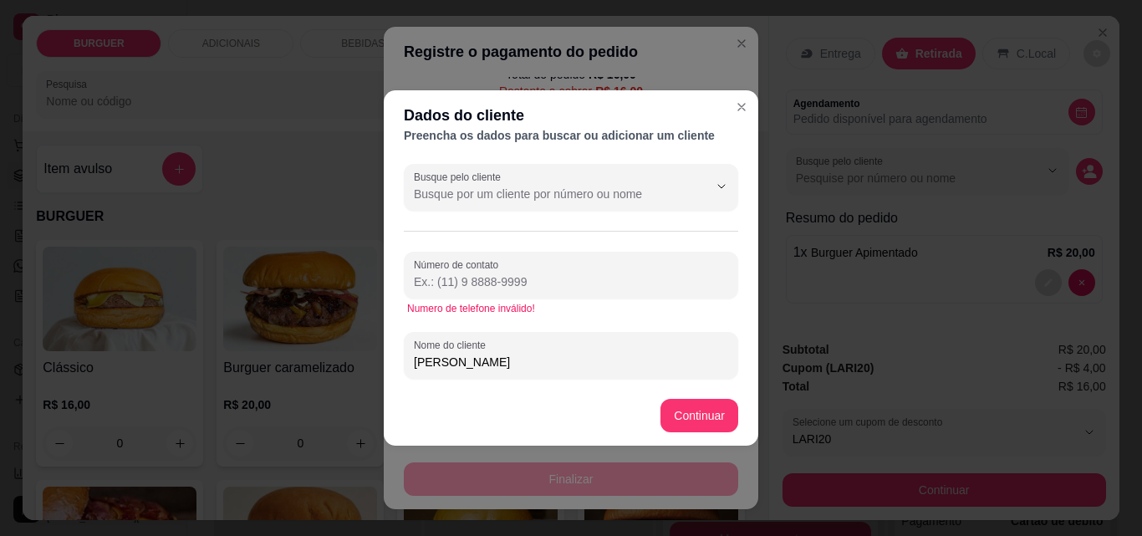
click at [569, 275] on input "Número de contato" at bounding box center [571, 281] width 314 height 17
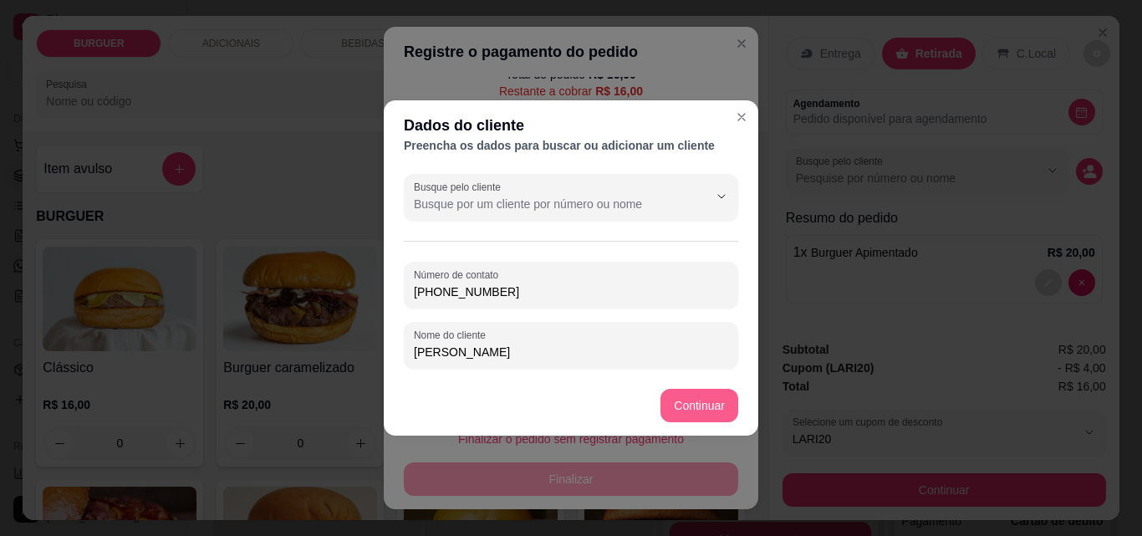
type input "[PHONE_NUMBER]"
type input "R$ 0,00"
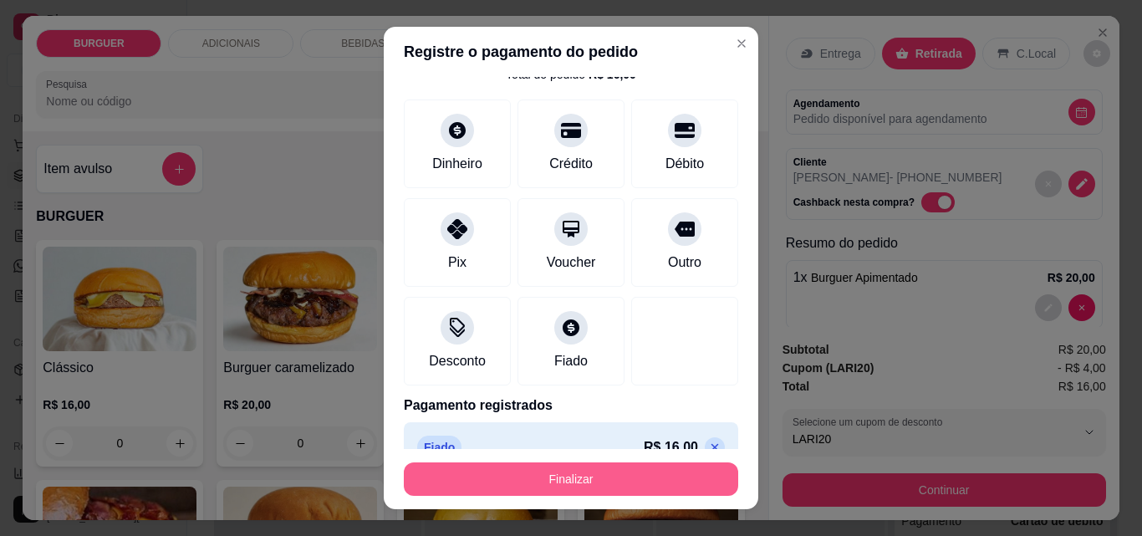
click at [593, 476] on button "Finalizar" at bounding box center [571, 478] width 334 height 33
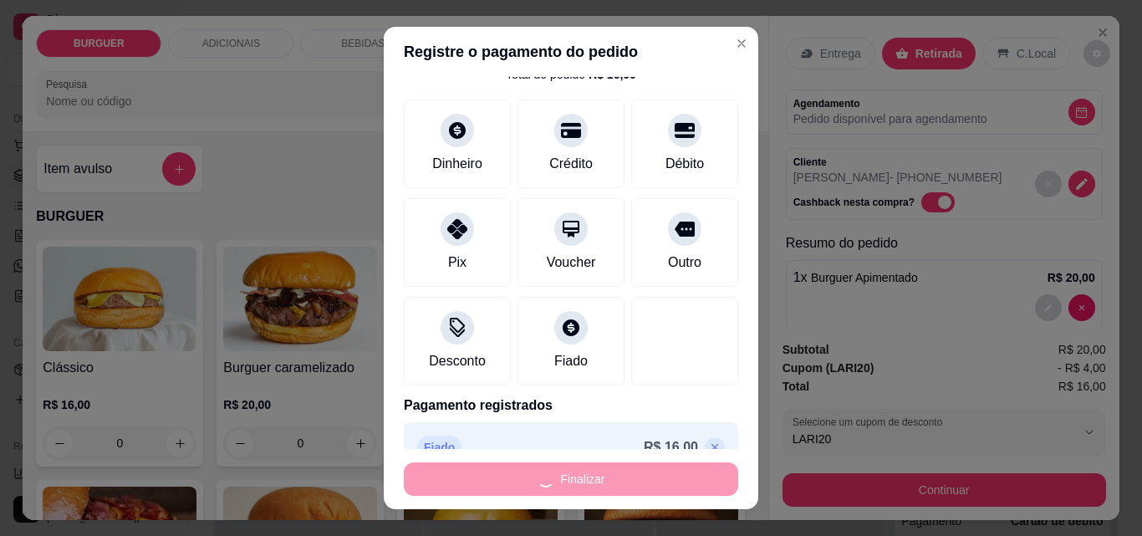
type input "0"
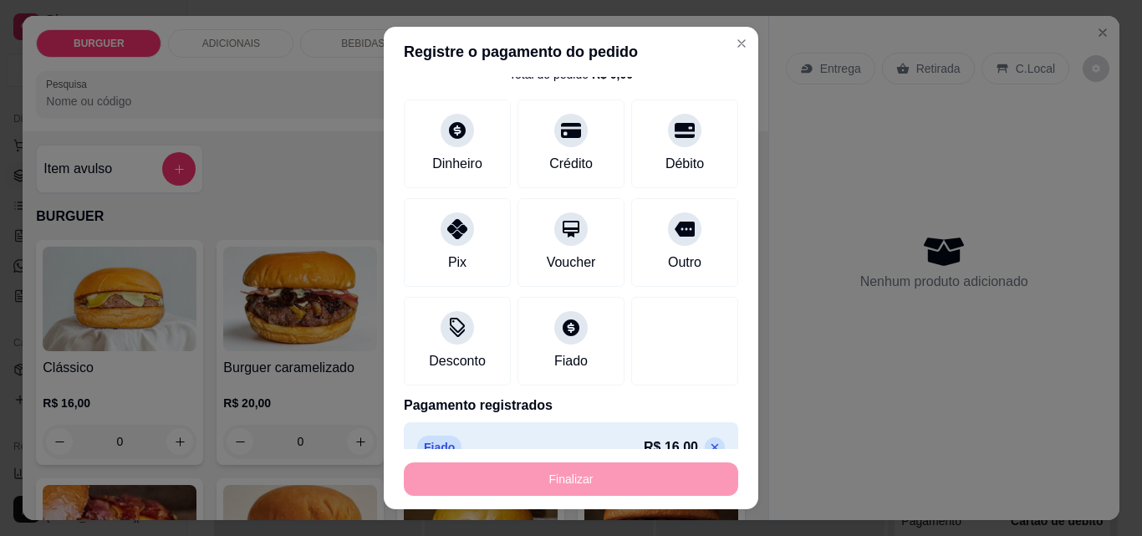
type input "-R$ 16,00"
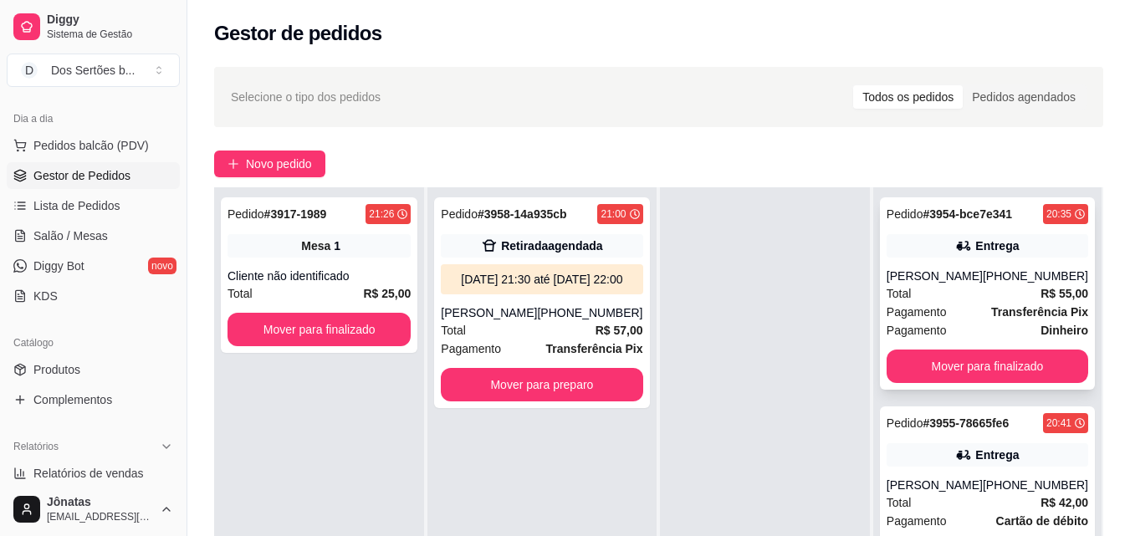
click at [936, 308] on span "Pagamento" at bounding box center [916, 312] width 60 height 18
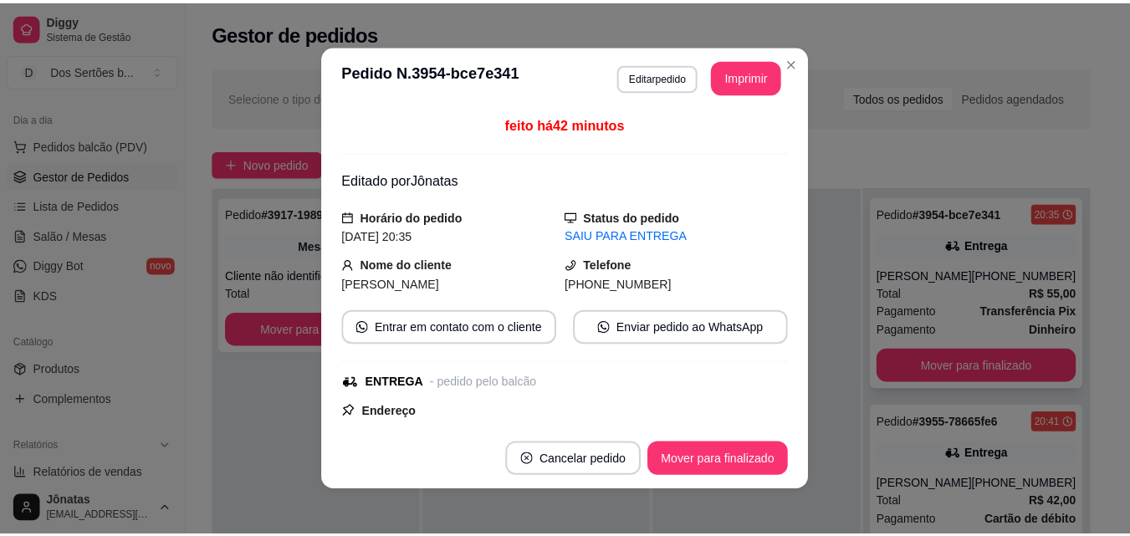
scroll to position [17, 0]
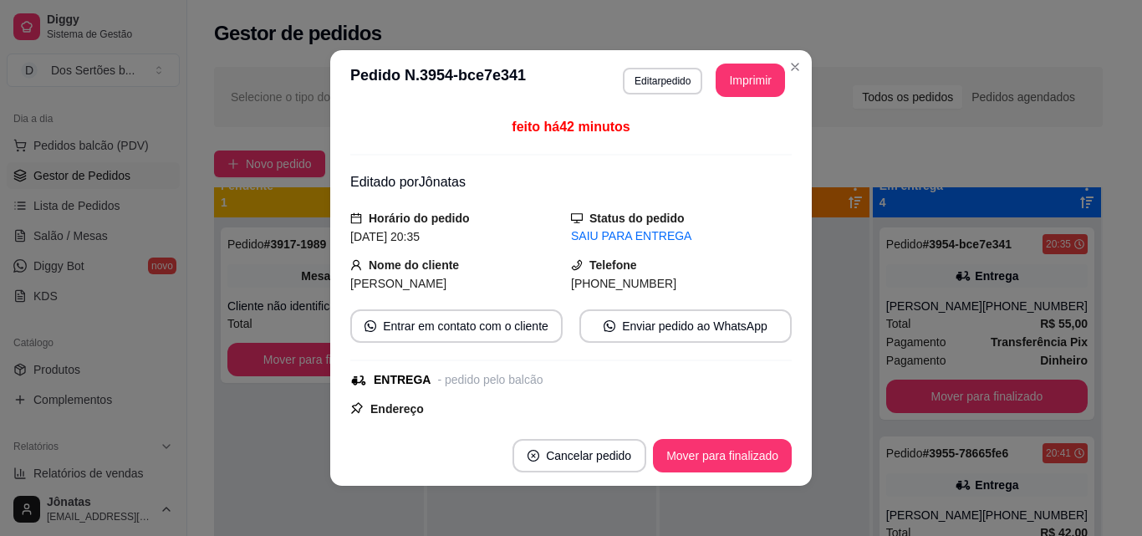
click at [794, 315] on div "feito há 42 minutos Editado por [PERSON_NAME] do pedido [DATE] 20:35 Status do …" at bounding box center [571, 267] width 482 height 315
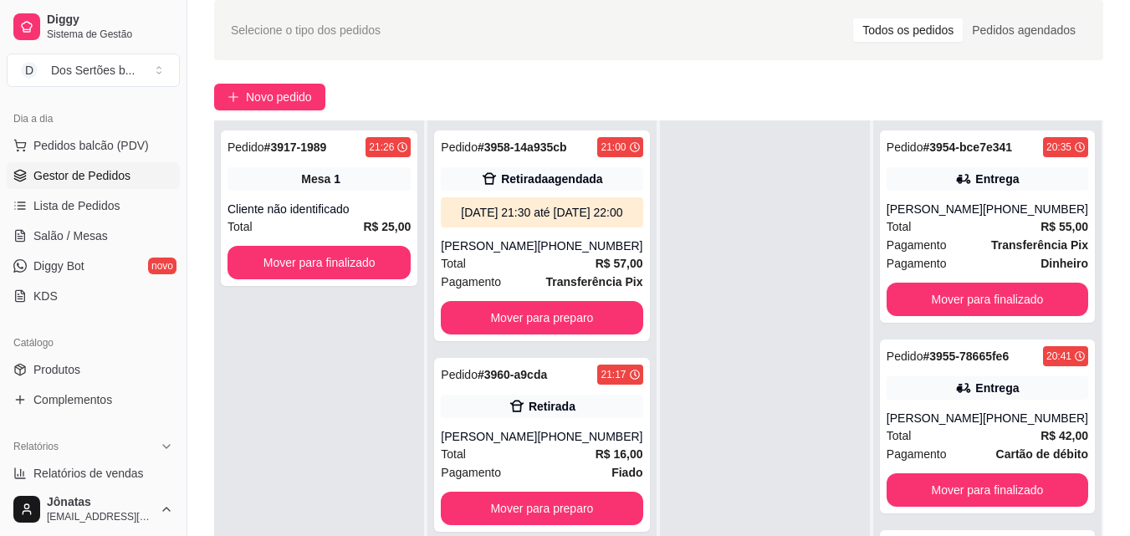
scroll to position [100, 0]
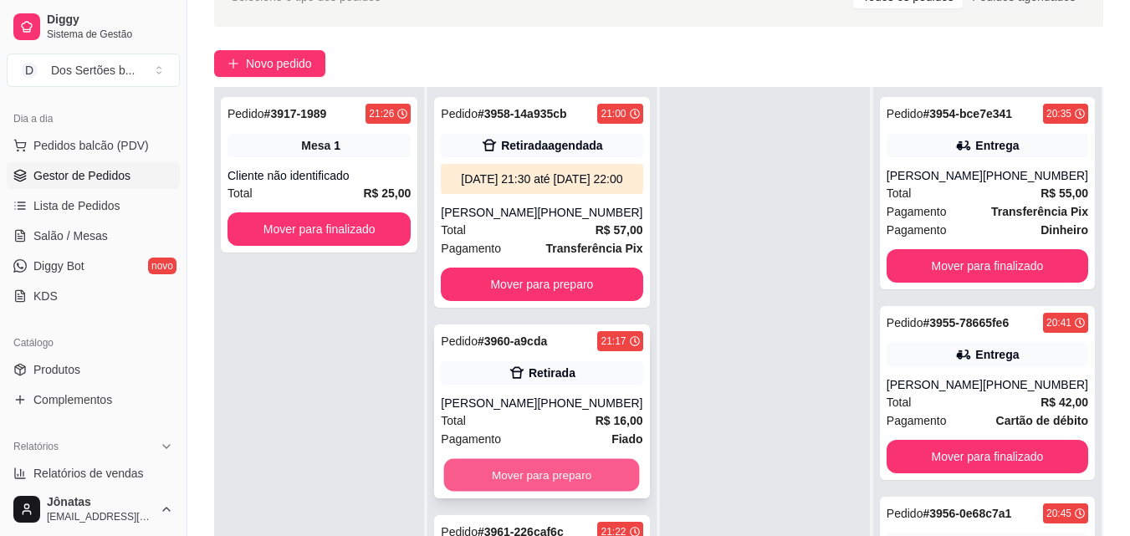
click at [515, 492] on button "Mover para preparo" at bounding box center [542, 475] width 196 height 33
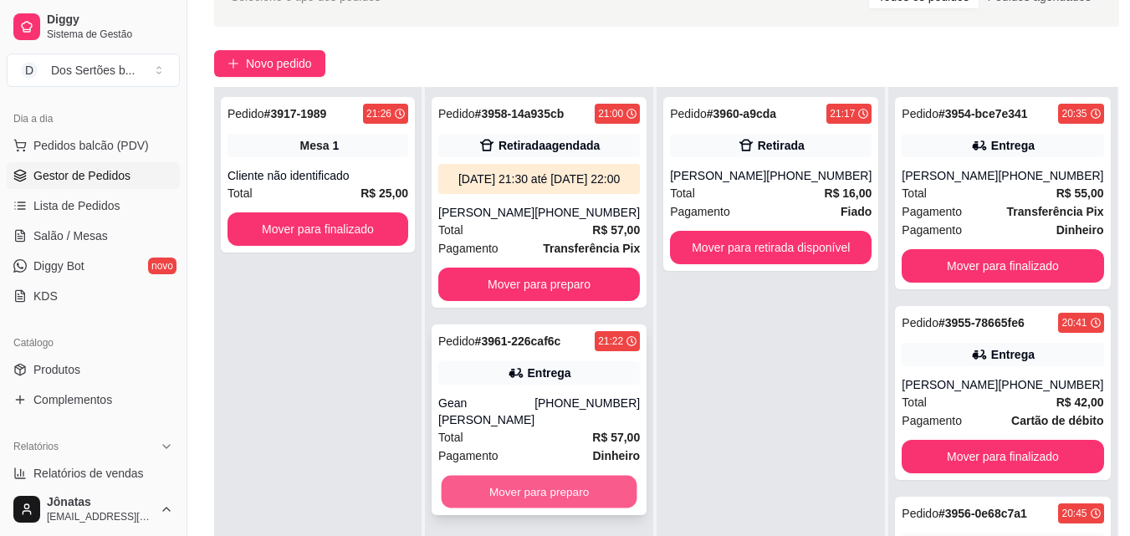
click at [513, 493] on button "Mover para preparo" at bounding box center [539, 492] width 196 height 33
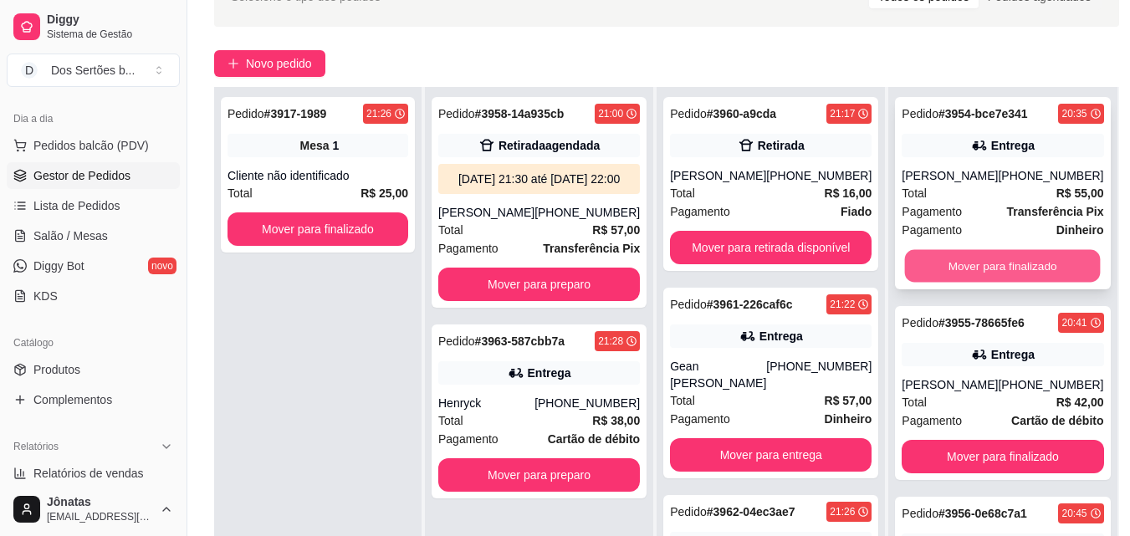
click at [940, 261] on button "Mover para finalizado" at bounding box center [1003, 266] width 196 height 33
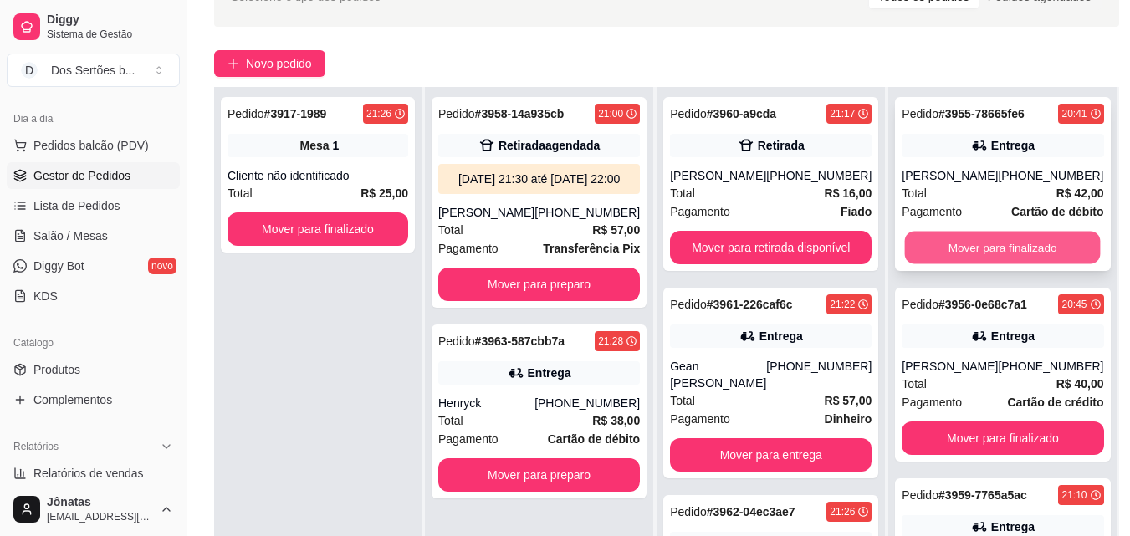
click at [974, 242] on button "Mover para finalizado" at bounding box center [1003, 248] width 196 height 33
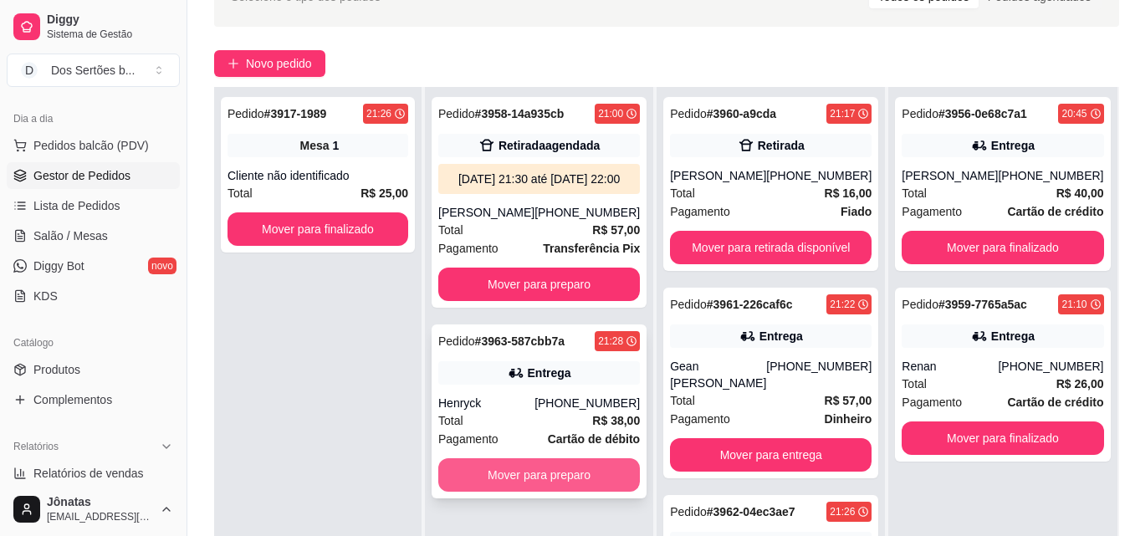
click at [453, 490] on button "Mover para preparo" at bounding box center [538, 474] width 201 height 33
click at [502, 492] on button "Mover para preparo" at bounding box center [539, 475] width 196 height 33
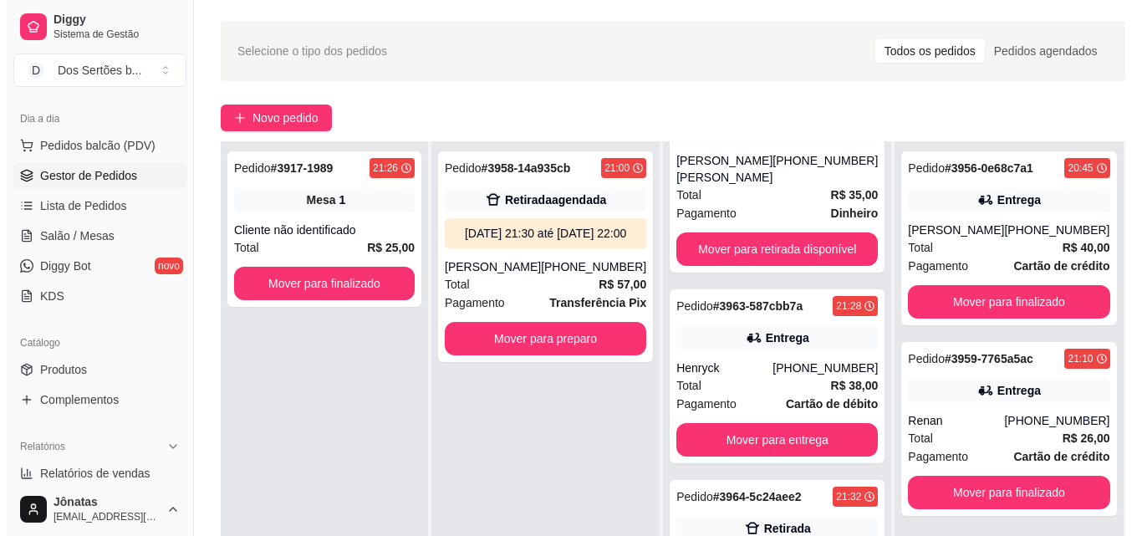
scroll to position [255, 0]
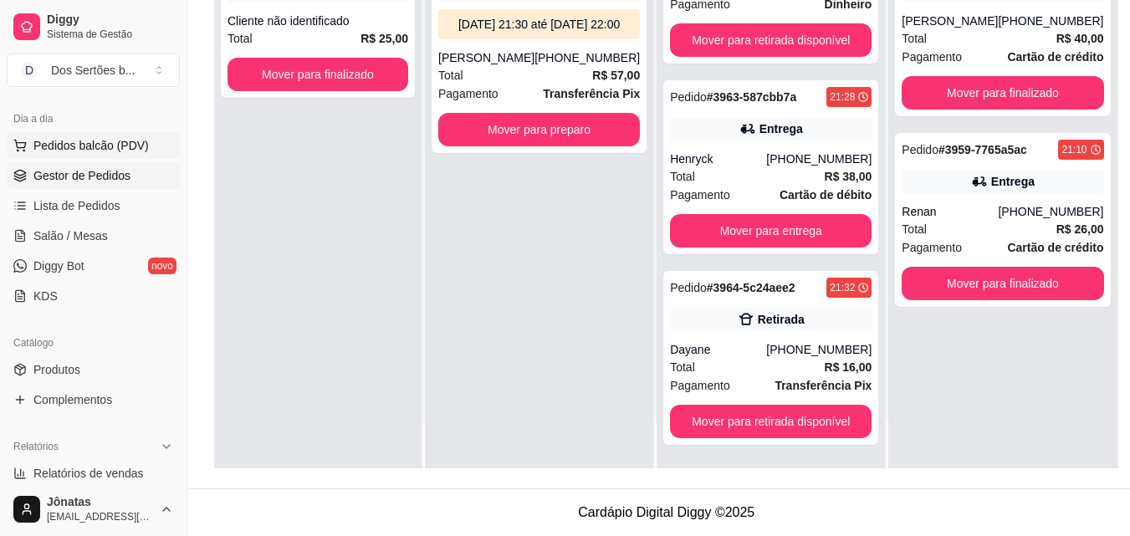
click at [54, 150] on span "Pedidos balcão (PDV)" at bounding box center [90, 145] width 115 height 17
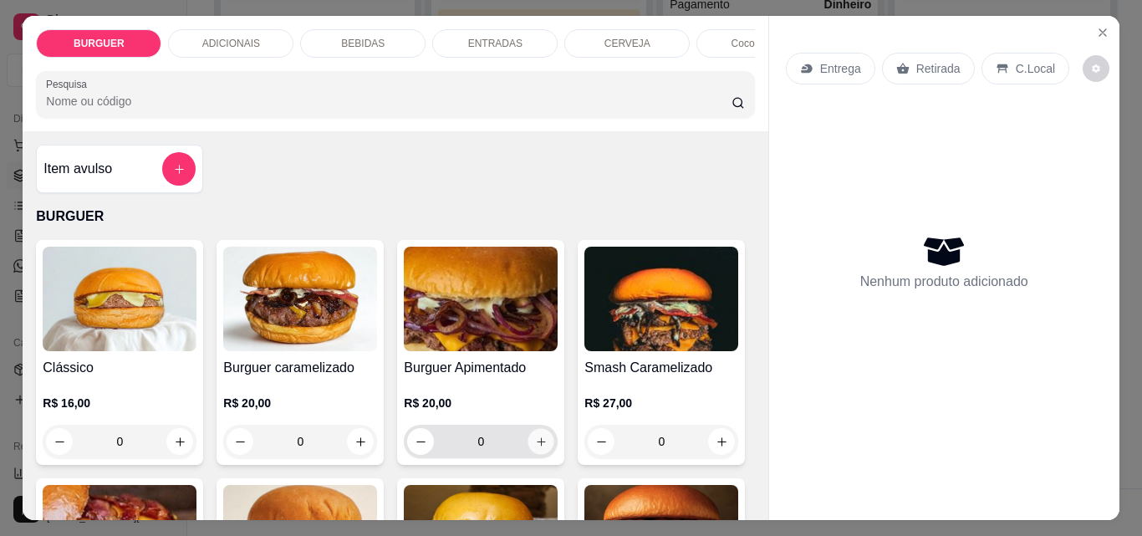
click at [537, 446] on icon "increase-product-quantity" at bounding box center [541, 441] width 8 height 8
type input "1"
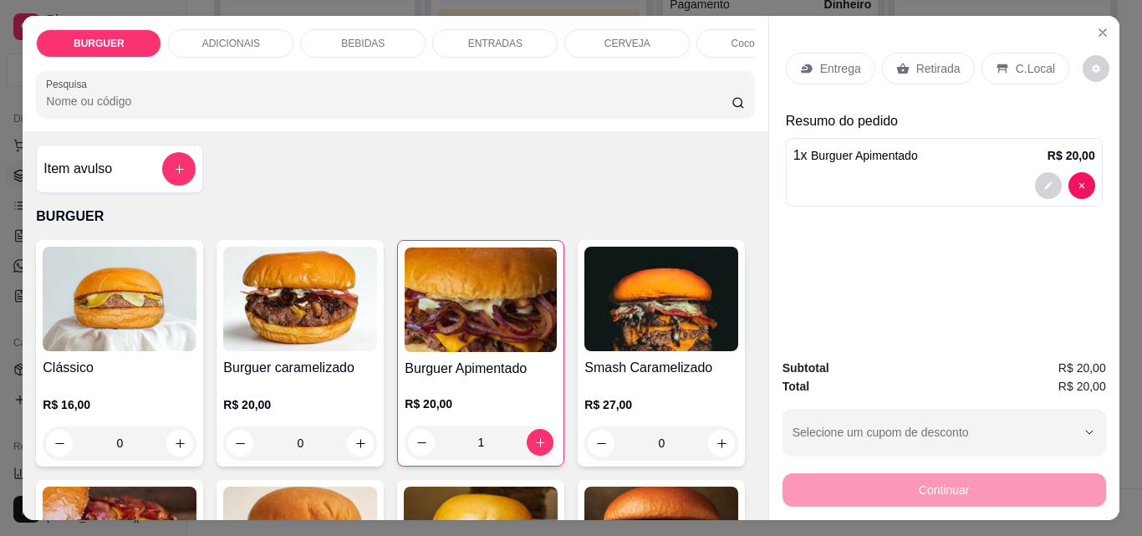
click at [926, 61] on p "Retirada" at bounding box center [938, 68] width 44 height 17
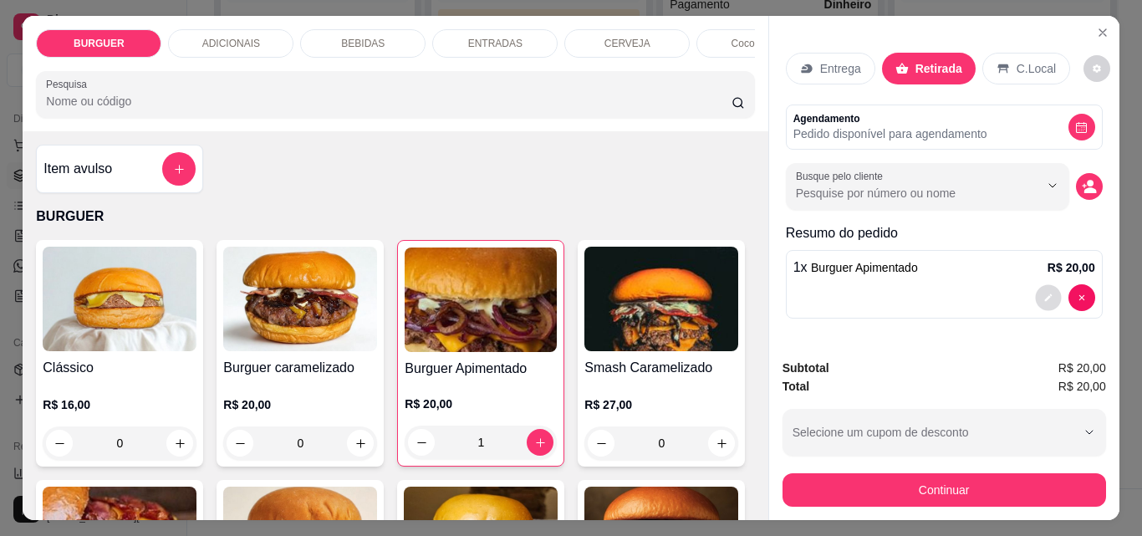
click at [1035, 291] on button "decrease-product-quantity" at bounding box center [1048, 298] width 26 height 26
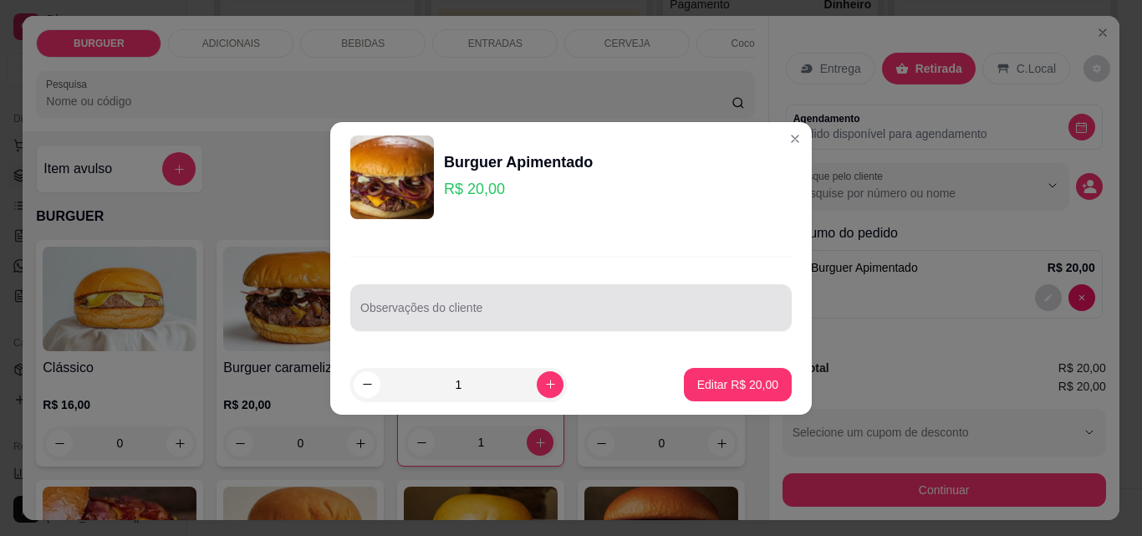
click at [405, 299] on div at bounding box center [570, 307] width 421 height 33
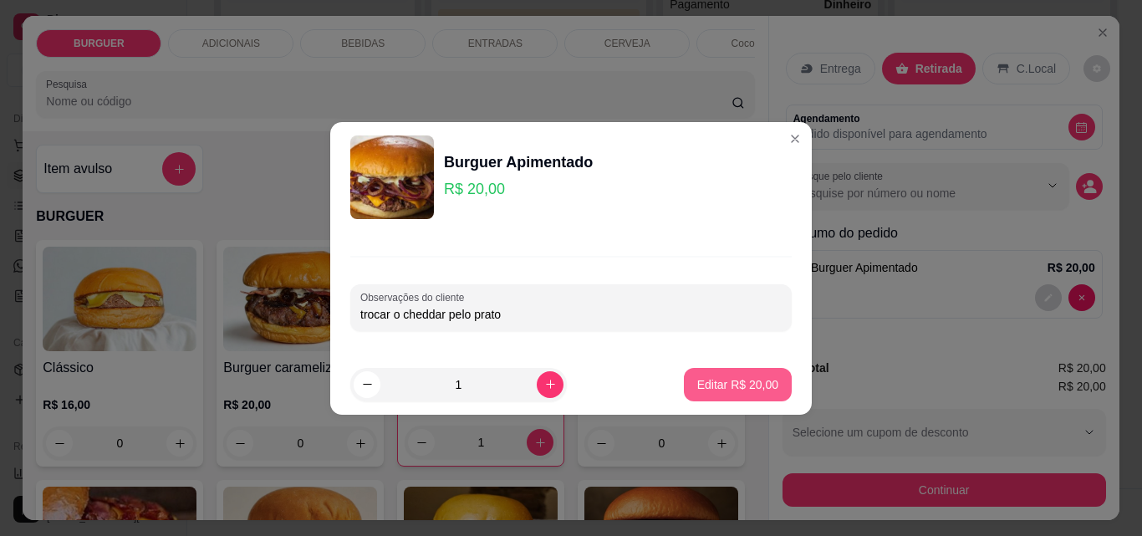
type input "trocar o cheddar pelo prato"
click at [730, 370] on button "Editar R$ 20,00" at bounding box center [738, 384] width 108 height 33
type input "0"
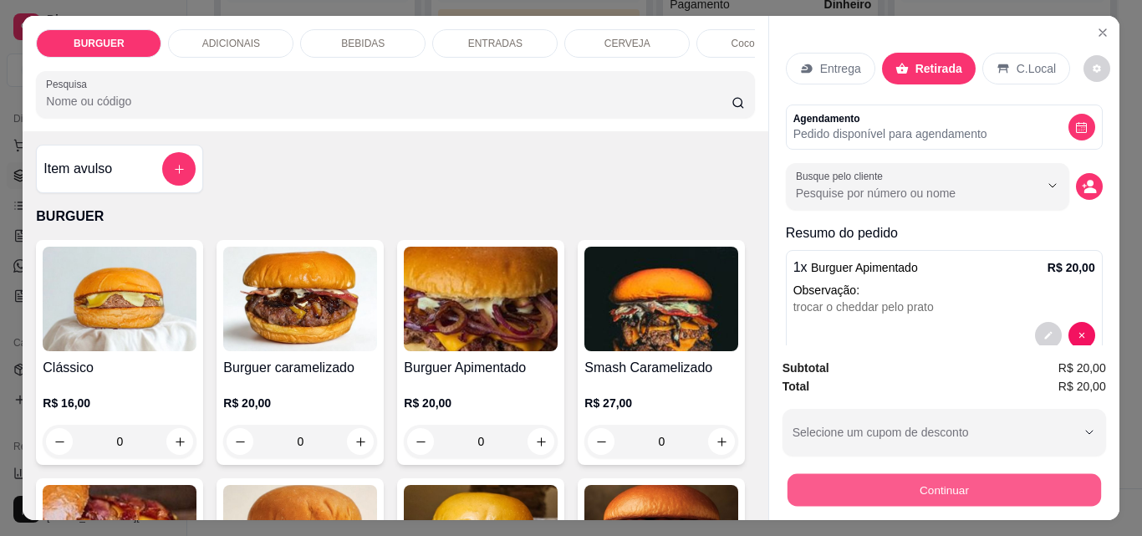
click at [863, 482] on button "Continuar" at bounding box center [944, 489] width 314 height 33
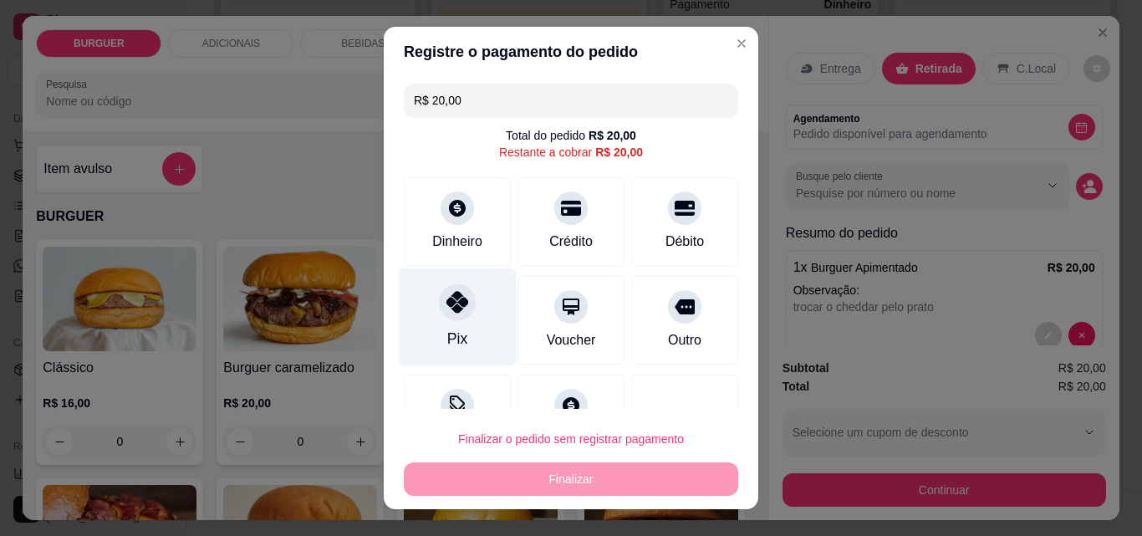
click at [446, 324] on div "Pix" at bounding box center [458, 317] width 118 height 98
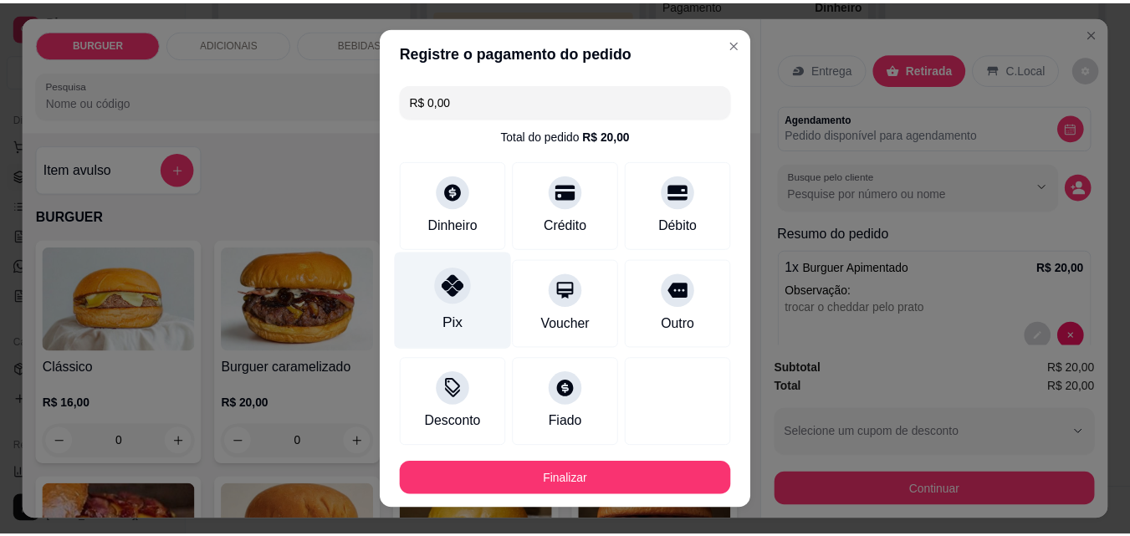
scroll to position [91, 0]
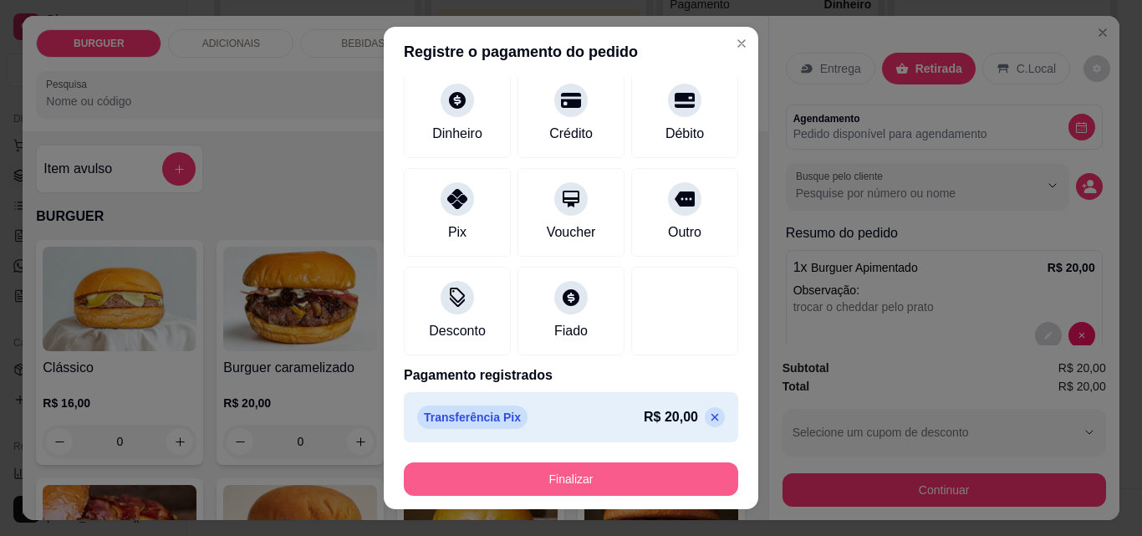
click at [465, 472] on button "Finalizar" at bounding box center [571, 478] width 334 height 33
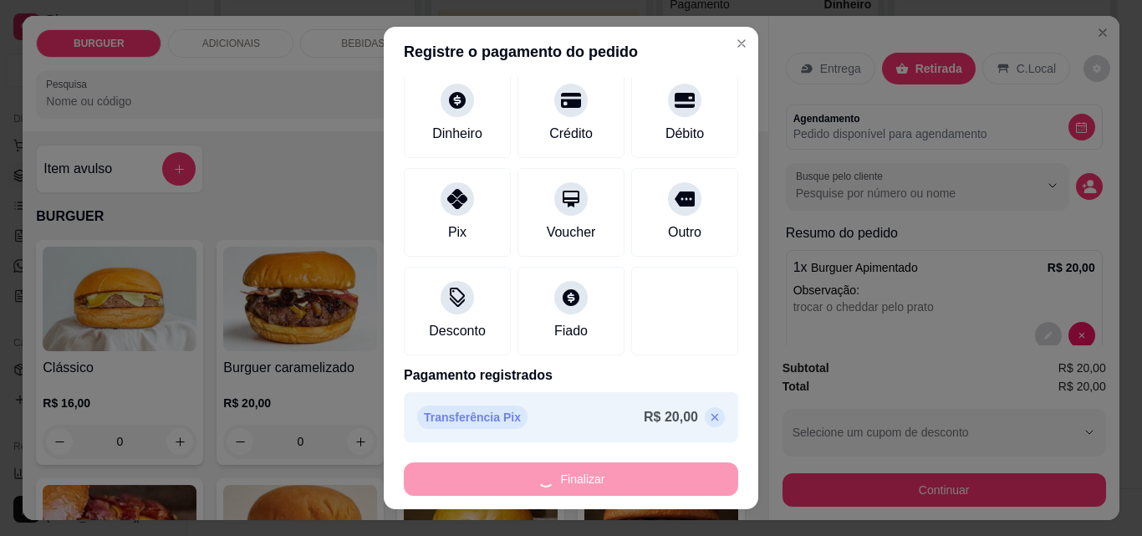
type input "-R$ 20,00"
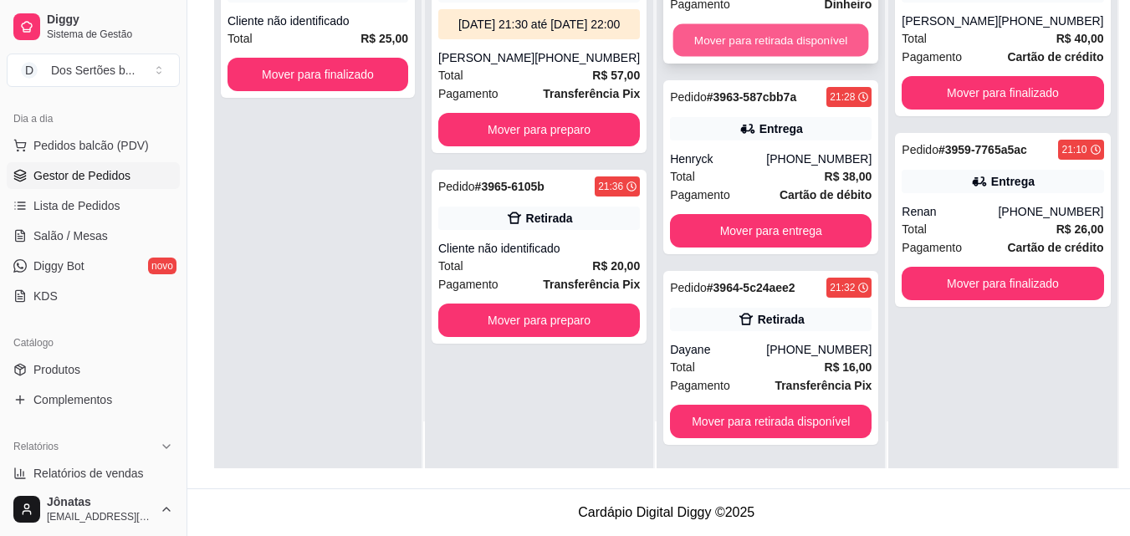
click at [730, 41] on button "Mover para retirada disponível" at bounding box center [771, 40] width 196 height 33
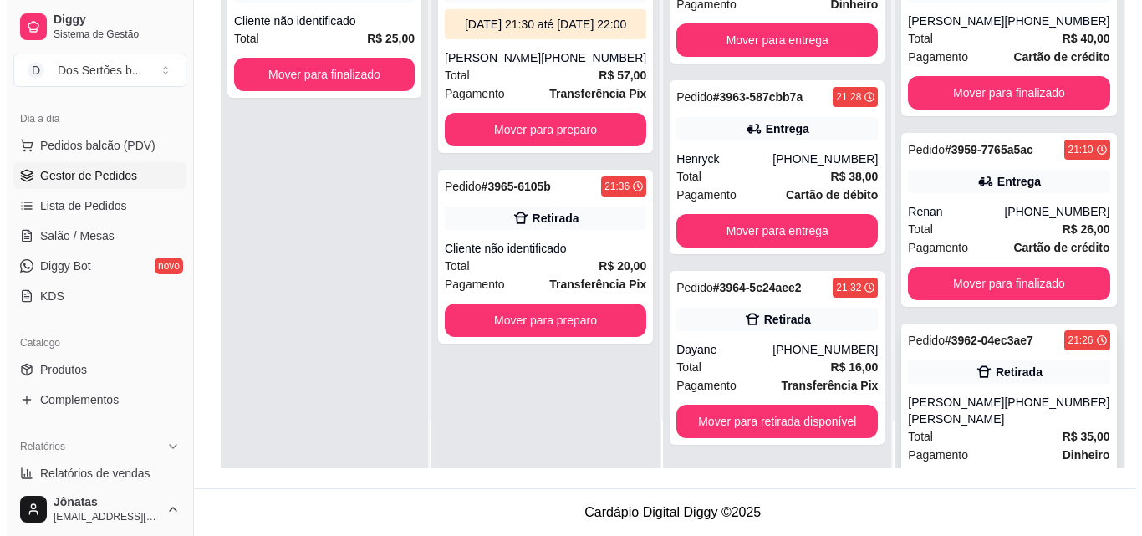
scroll to position [86, 0]
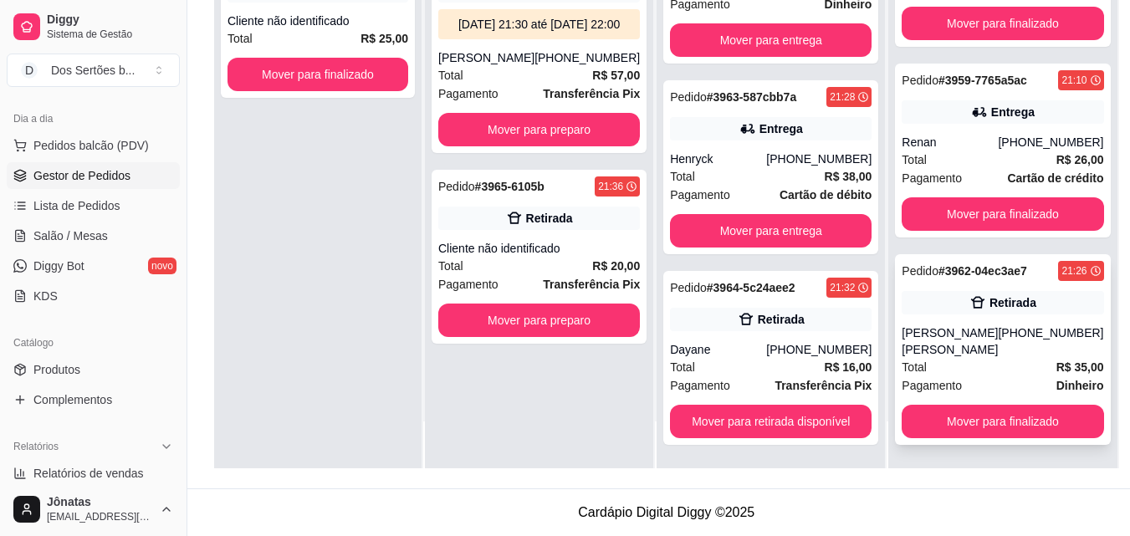
click at [1028, 292] on div "Retirada" at bounding box center [1001, 302] width 201 height 23
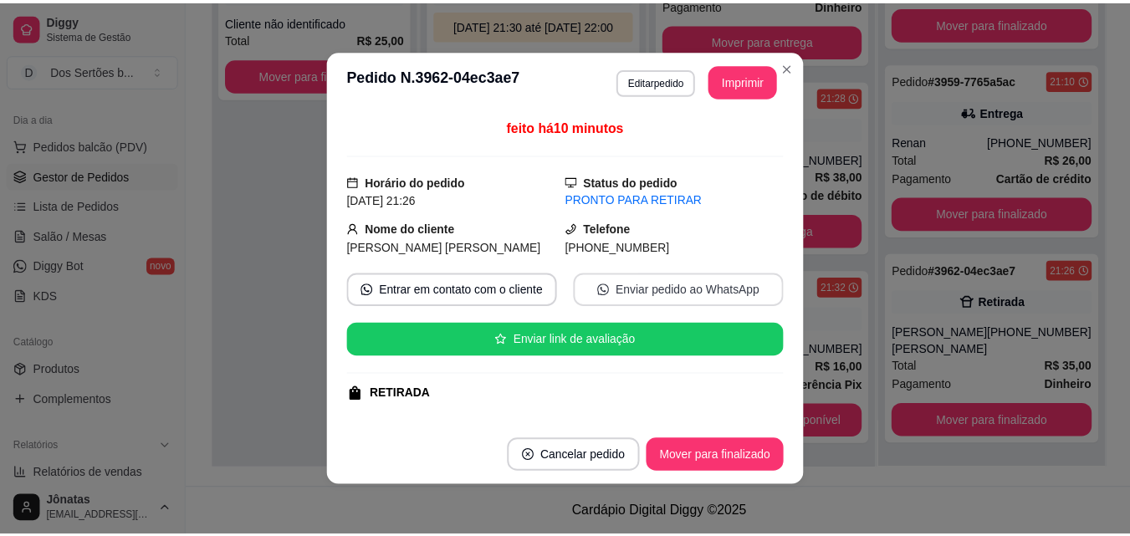
scroll to position [349, 0]
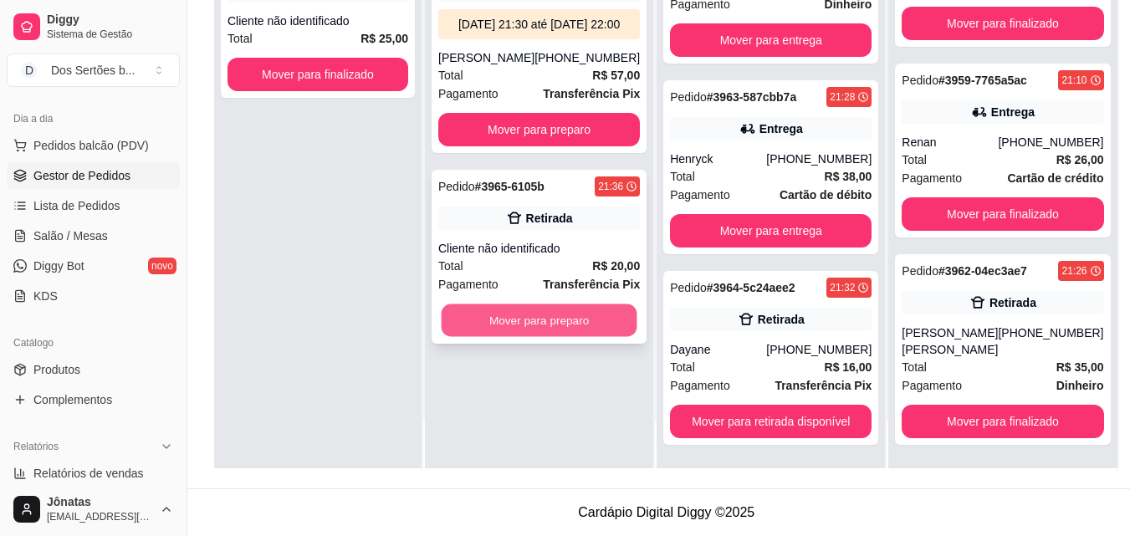
click at [527, 336] on button "Mover para preparo" at bounding box center [539, 320] width 196 height 33
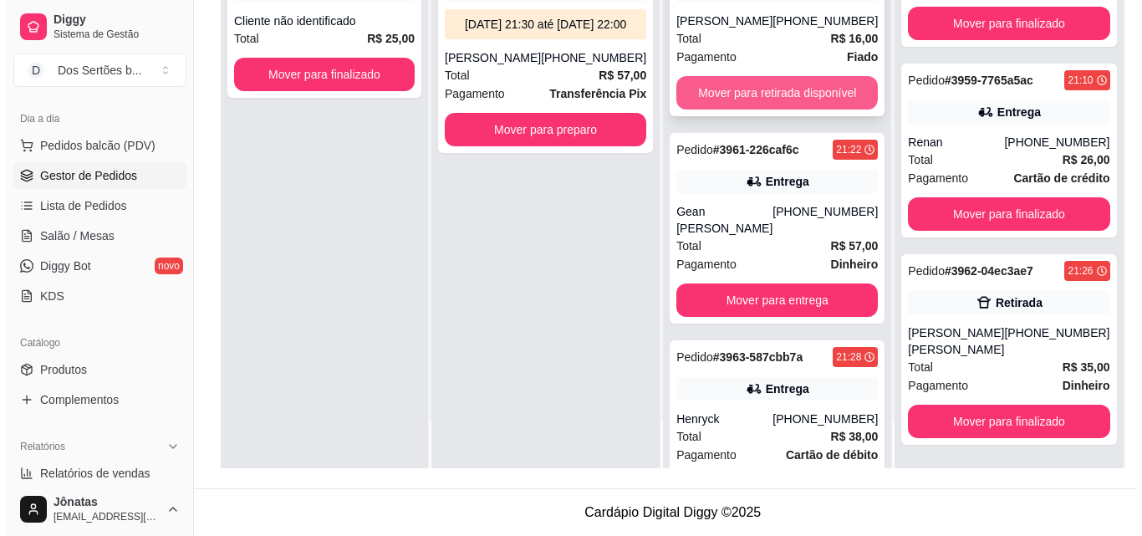
scroll to position [0, 0]
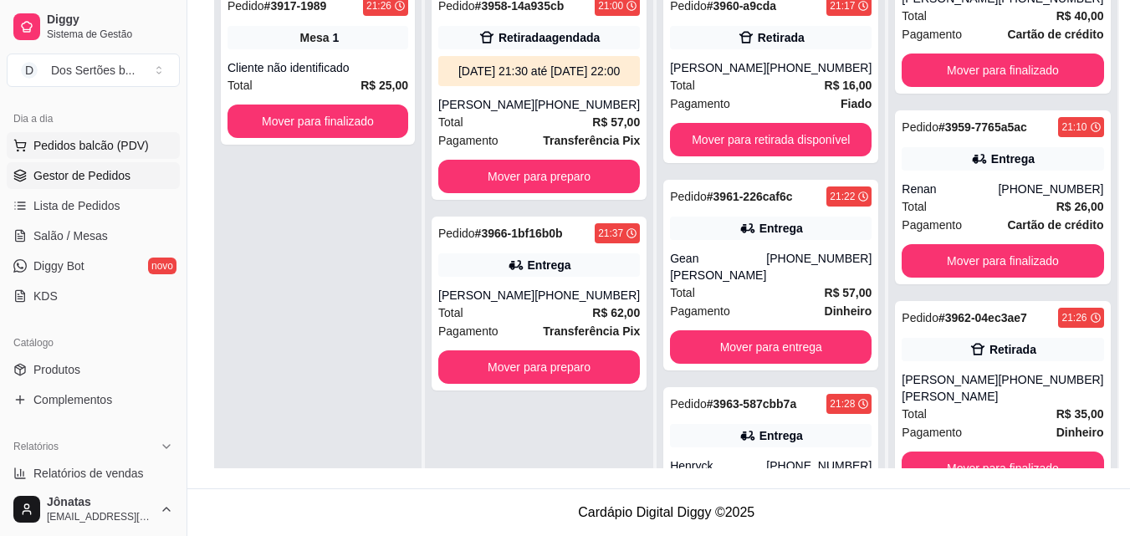
click at [17, 146] on icon at bounding box center [19, 144] width 11 height 8
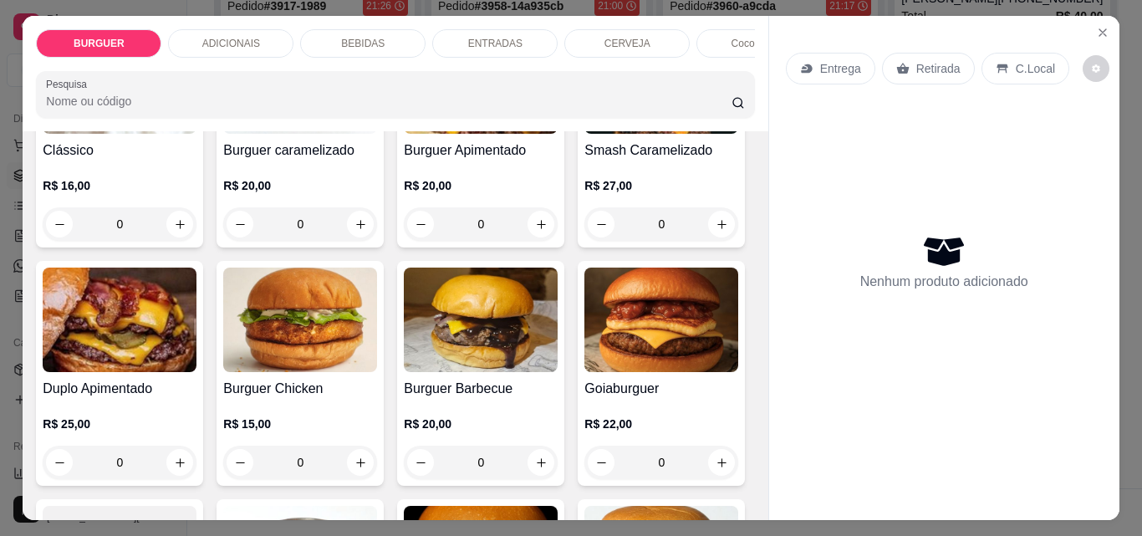
scroll to position [345, 0]
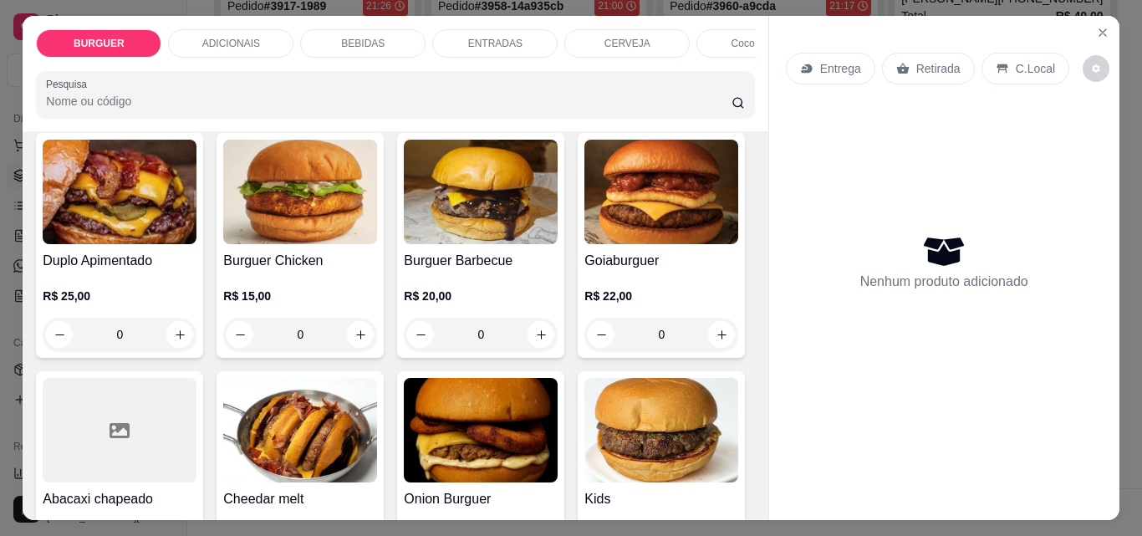
click at [716, 103] on icon "increase-product-quantity" at bounding box center [722, 96] width 13 height 13
type input "1"
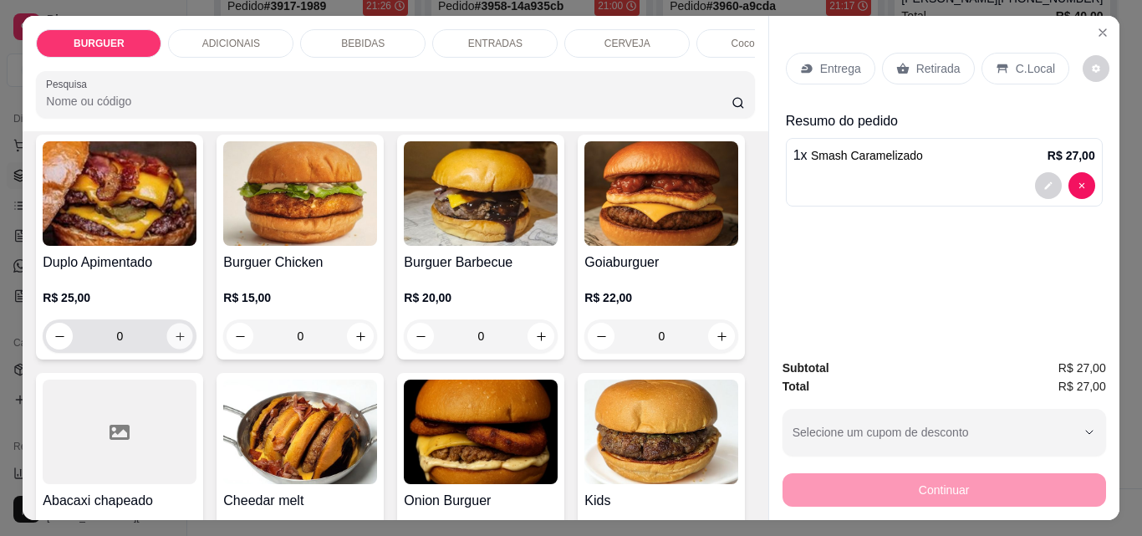
click at [186, 340] on icon "increase-product-quantity" at bounding box center [180, 336] width 13 height 13
type input "1"
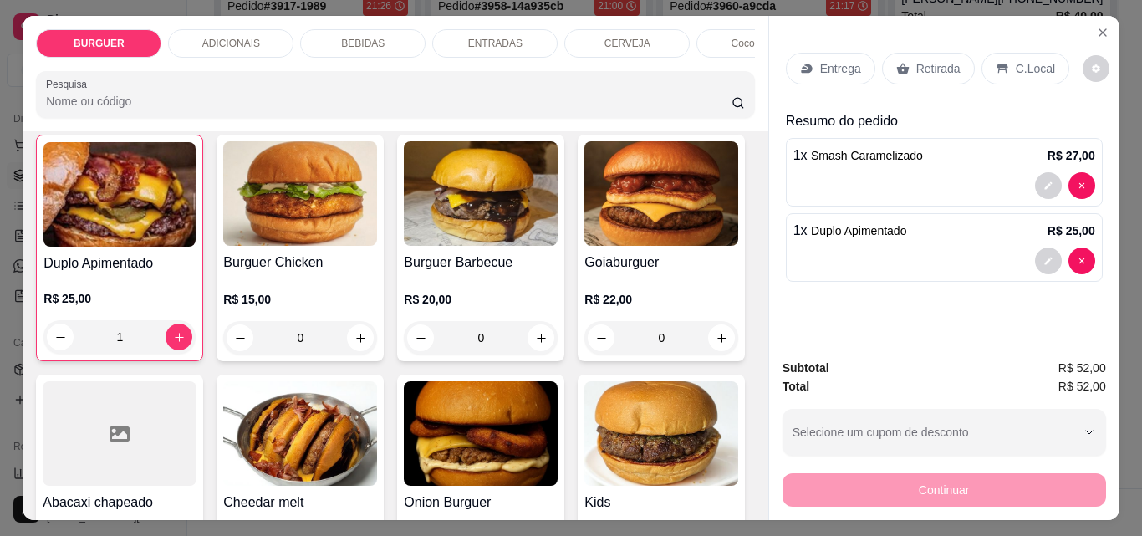
click at [931, 60] on p "Retirada" at bounding box center [938, 68] width 44 height 17
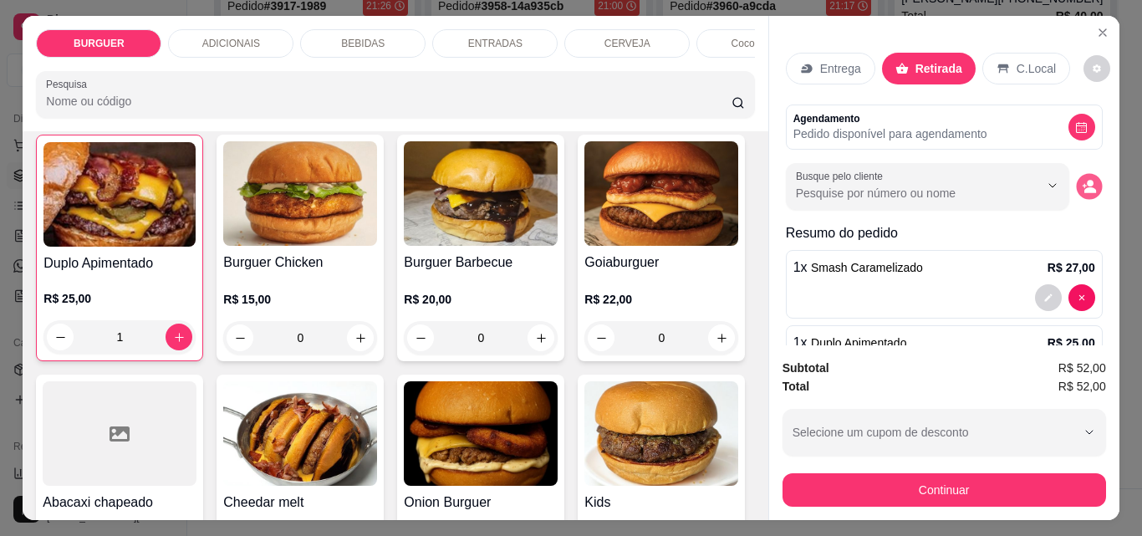
click at [1087, 181] on circle "decrease-product-quantity" at bounding box center [1090, 184] width 7 height 7
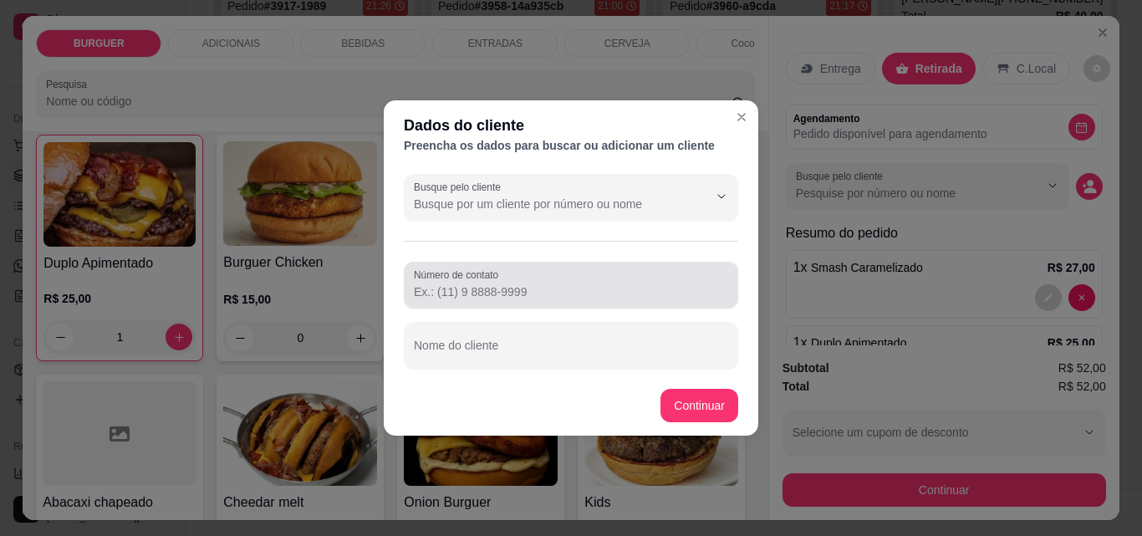
click at [445, 289] on input "Número de contato" at bounding box center [571, 291] width 314 height 17
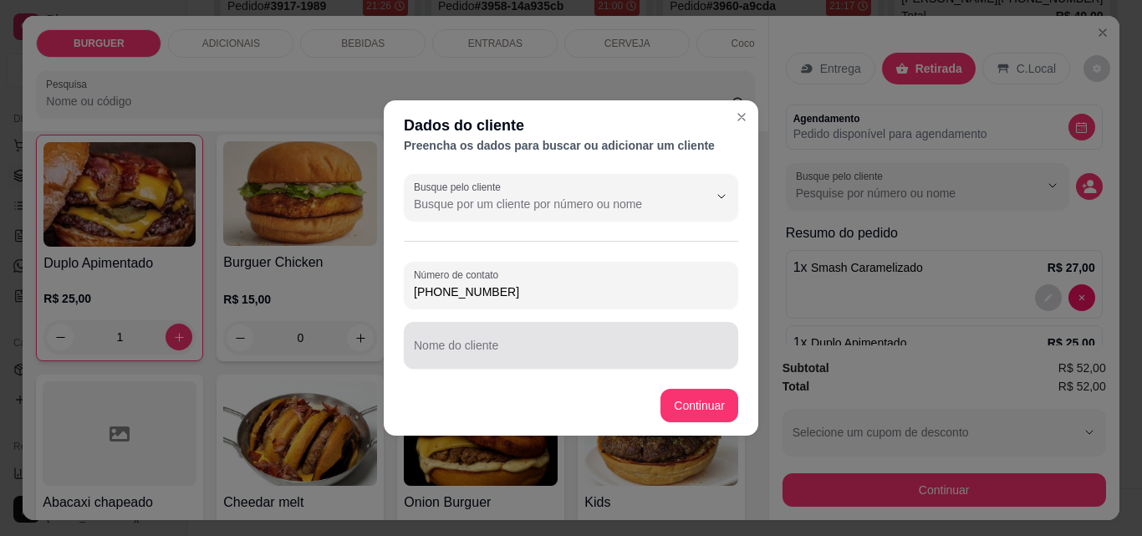
type input "[PHONE_NUMBER]"
click at [427, 341] on div at bounding box center [571, 345] width 314 height 33
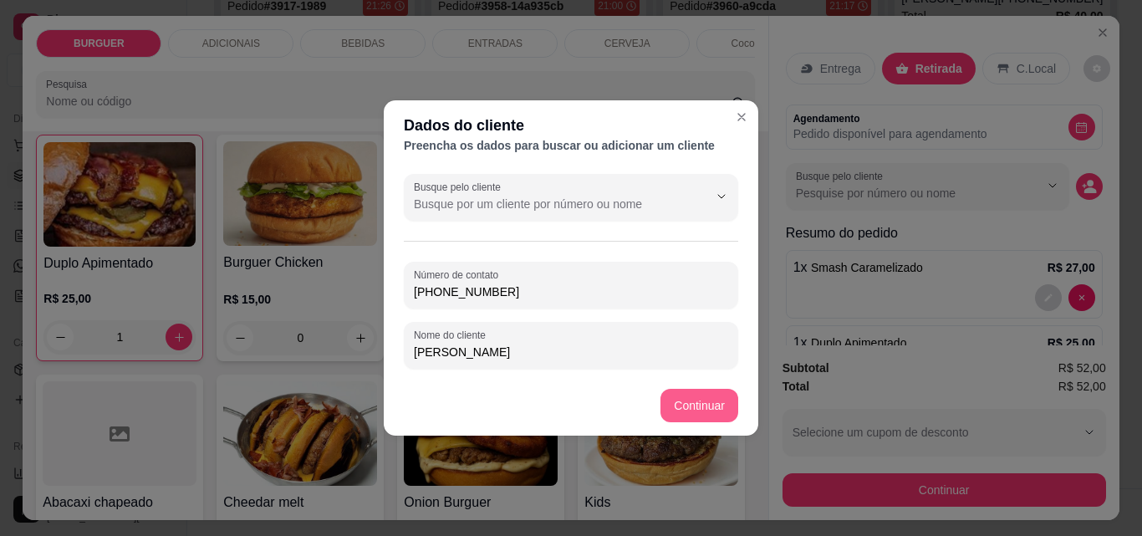
type input "[PERSON_NAME]"
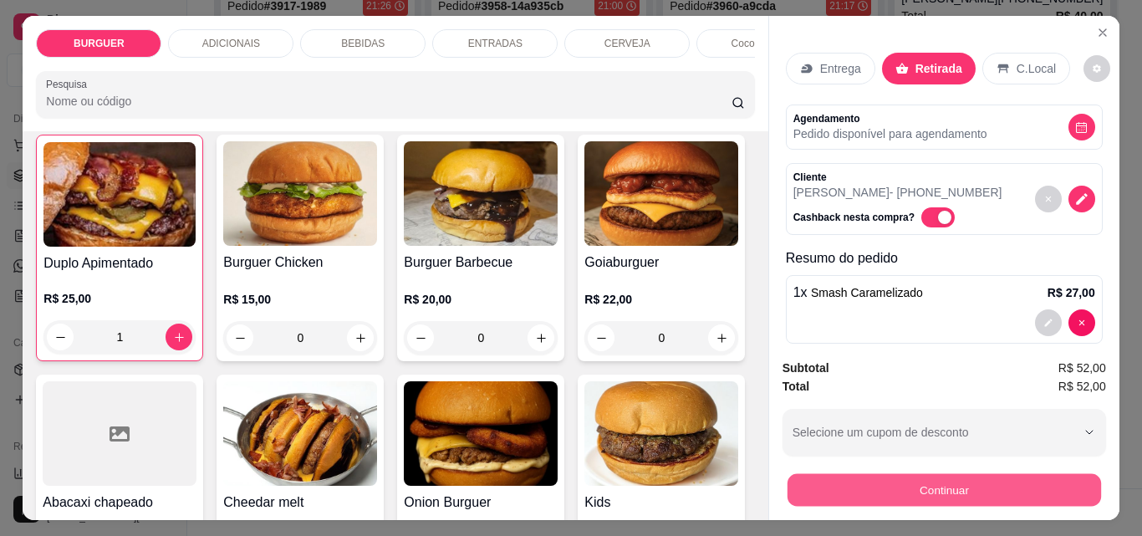
click at [859, 474] on button "Continuar" at bounding box center [944, 489] width 314 height 33
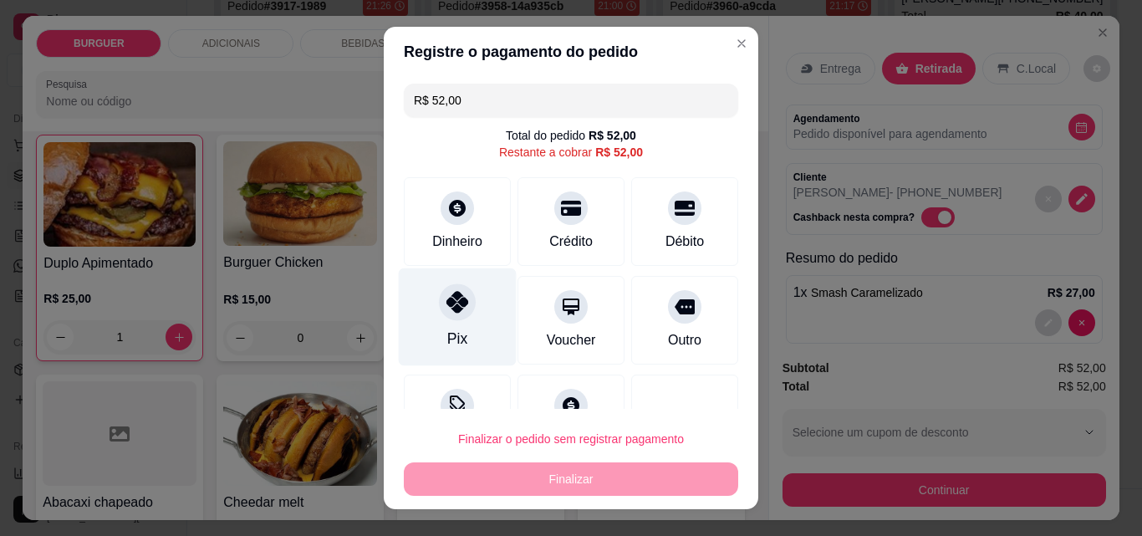
click at [446, 311] on icon at bounding box center [457, 302] width 22 height 22
type input "R$ 0,00"
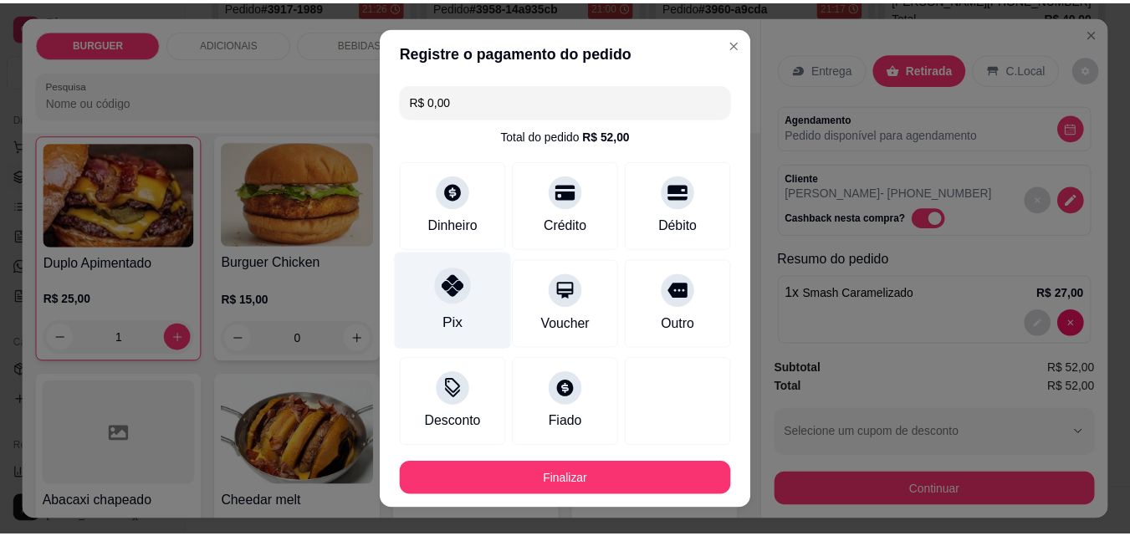
scroll to position [91, 0]
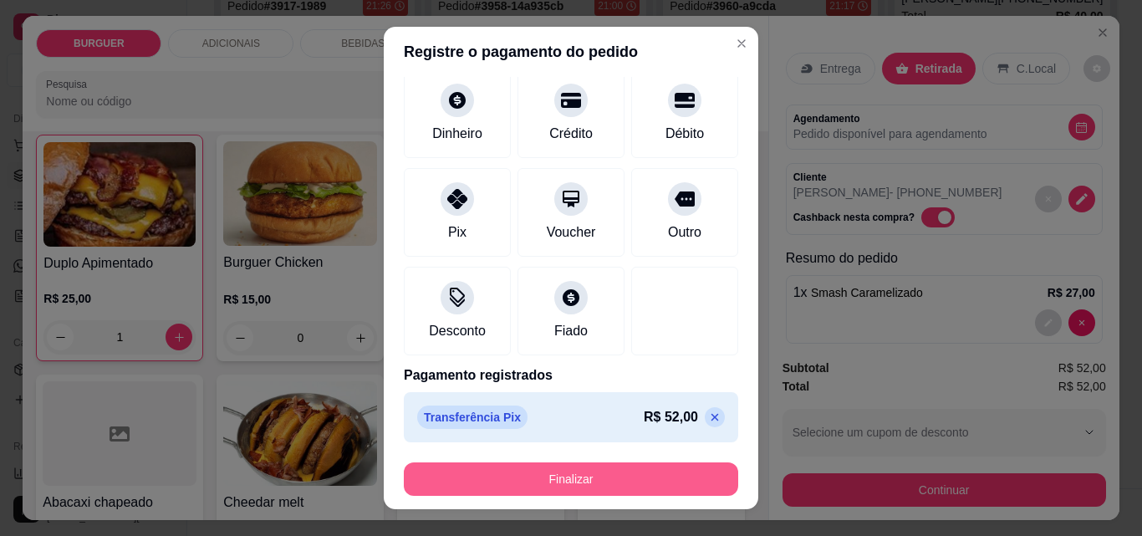
click at [648, 466] on button "Finalizar" at bounding box center [571, 478] width 334 height 33
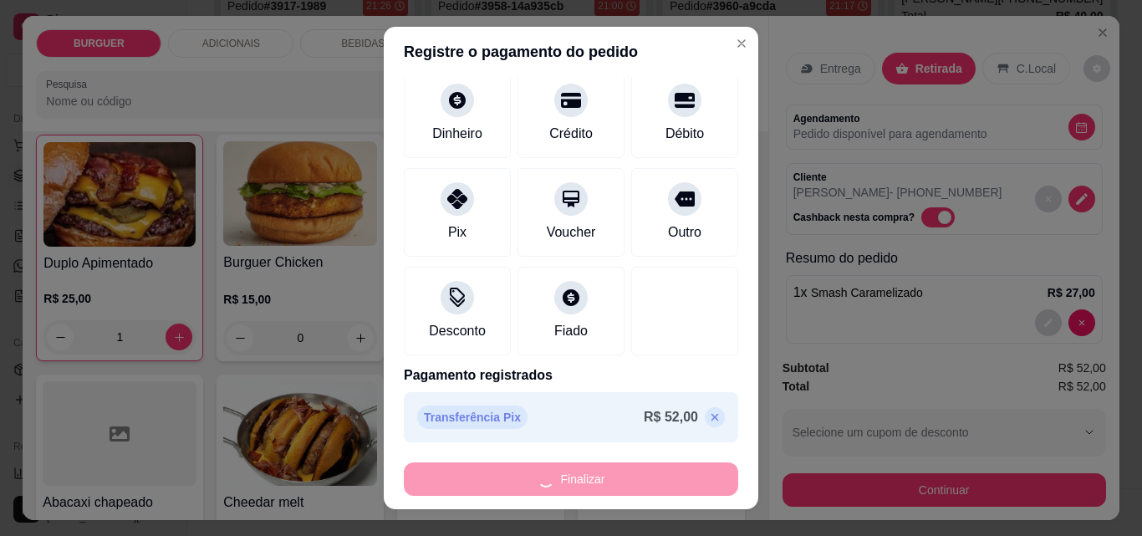
type input "0"
type input "-R$ 52,00"
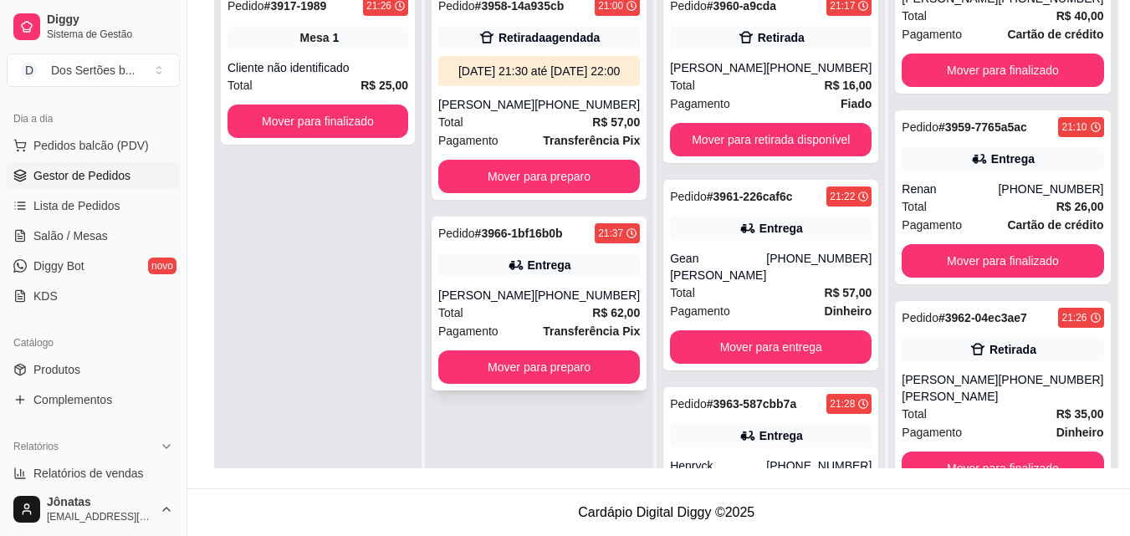
click at [512, 302] on div "Pedido # 3966-1bf16b0b 21:37 Entrega [PERSON_NAME] [PHONE_NUMBER] Total R$ 62,0…" at bounding box center [538, 304] width 215 height 174
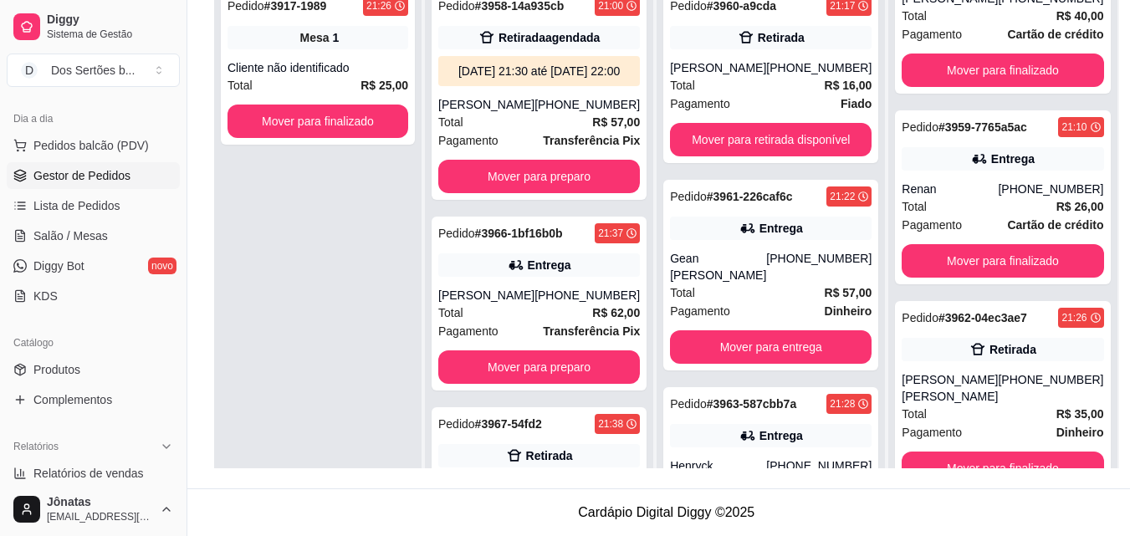
scroll to position [314, 0]
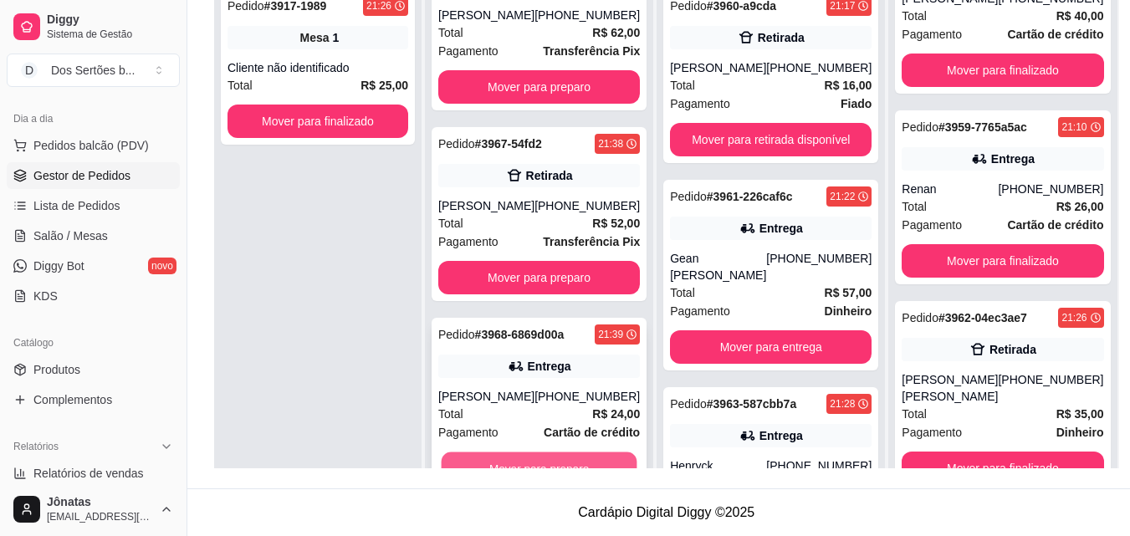
click at [533, 460] on button "Mover para preparo" at bounding box center [539, 468] width 196 height 33
click at [511, 459] on button "Mover para preparo" at bounding box center [539, 468] width 196 height 33
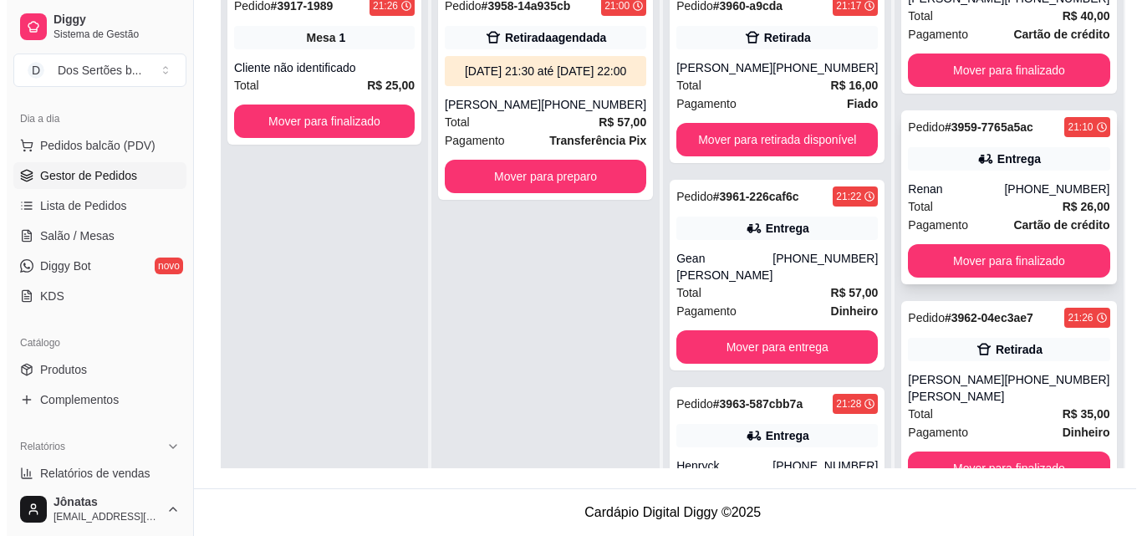
scroll to position [47, 0]
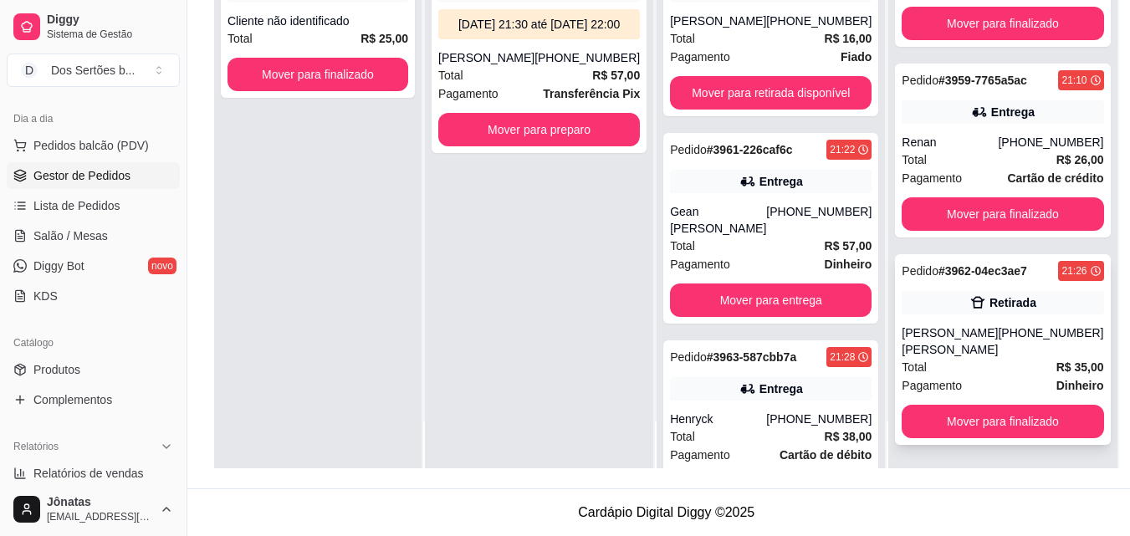
click at [921, 302] on div "Pedido # 3962-04ec3ae7 21:26 [PERSON_NAME] [PERSON_NAME] [PHONE_NUMBER] Total R…" at bounding box center [1002, 349] width 215 height 191
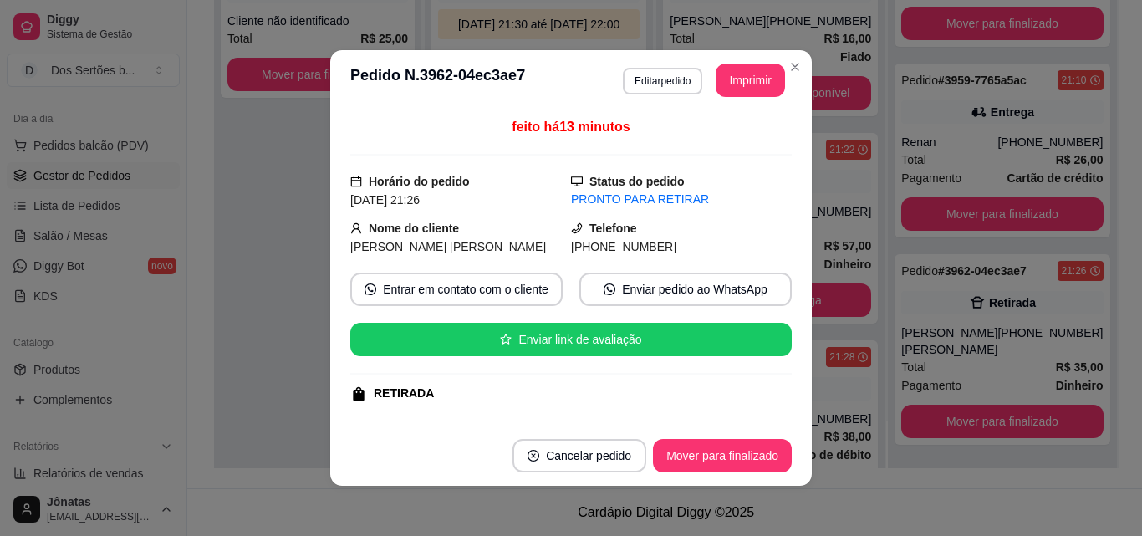
scroll to position [349, 0]
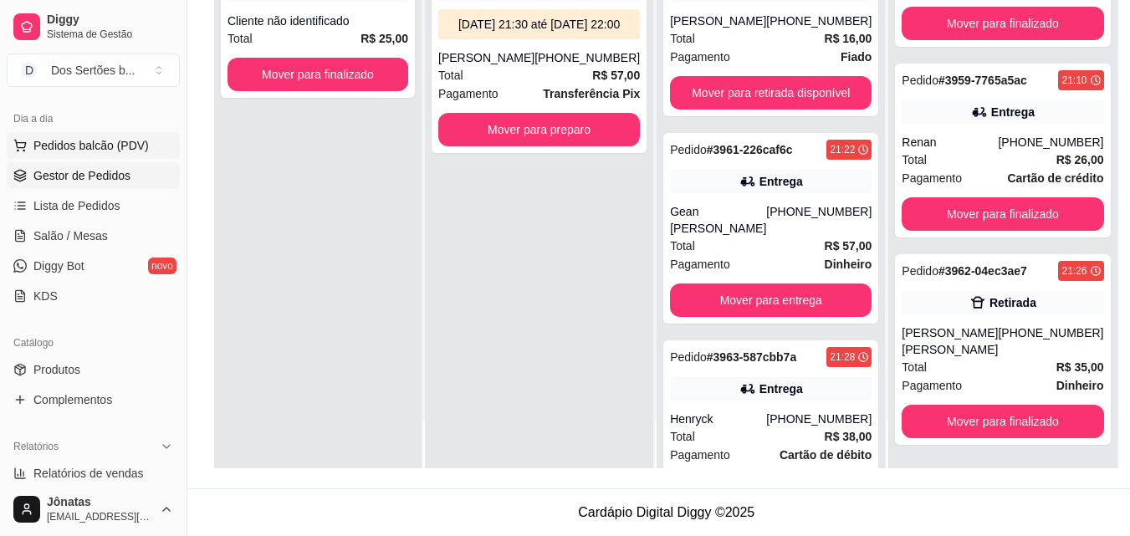
click at [44, 146] on span "Pedidos balcão (PDV)" at bounding box center [90, 145] width 115 height 17
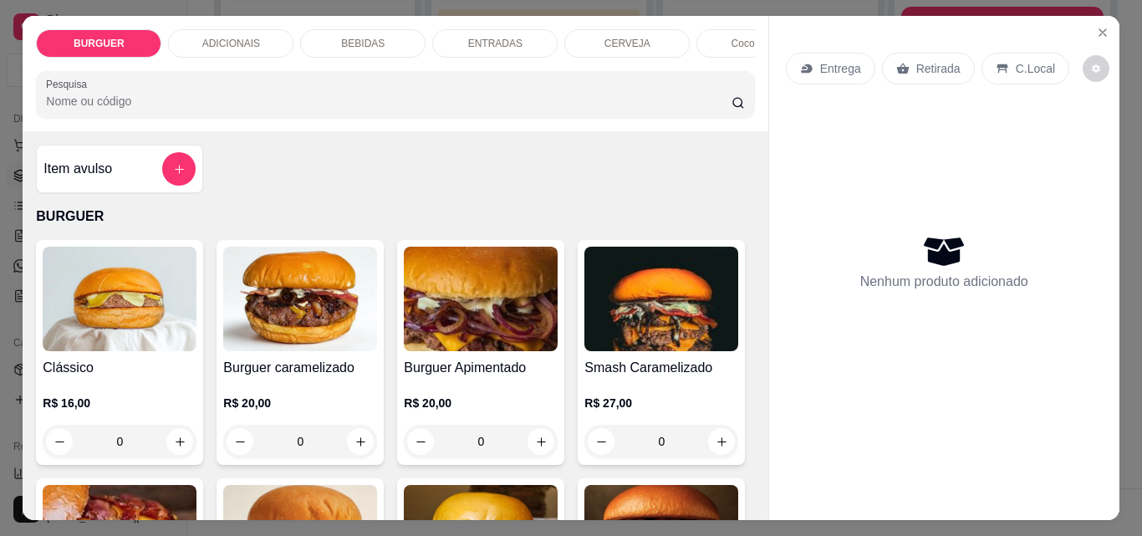
scroll to position [186, 0]
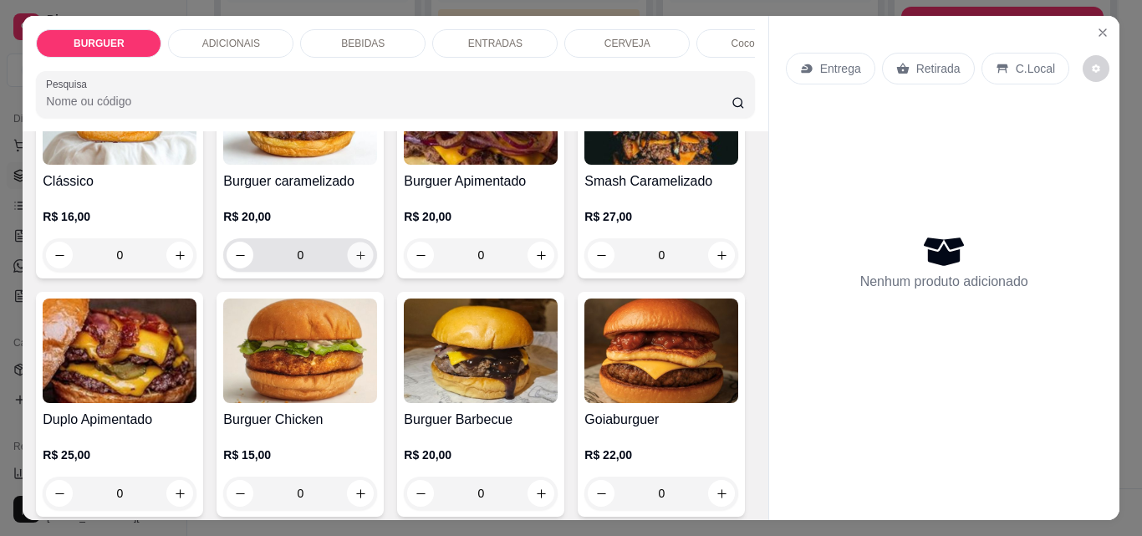
click at [354, 262] on icon "increase-product-quantity" at bounding box center [360, 255] width 13 height 13
type input "1"
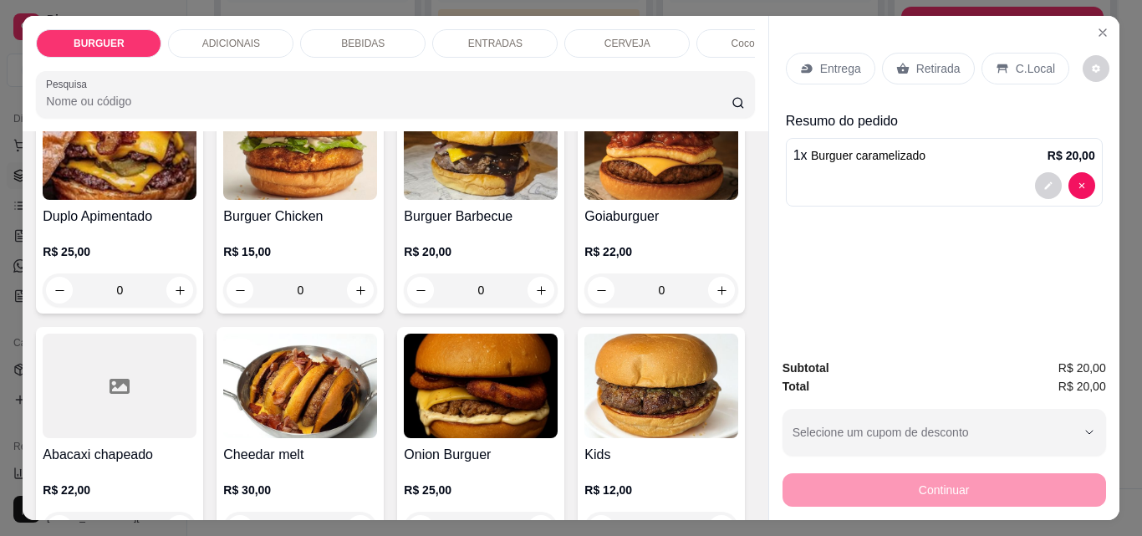
scroll to position [554, 0]
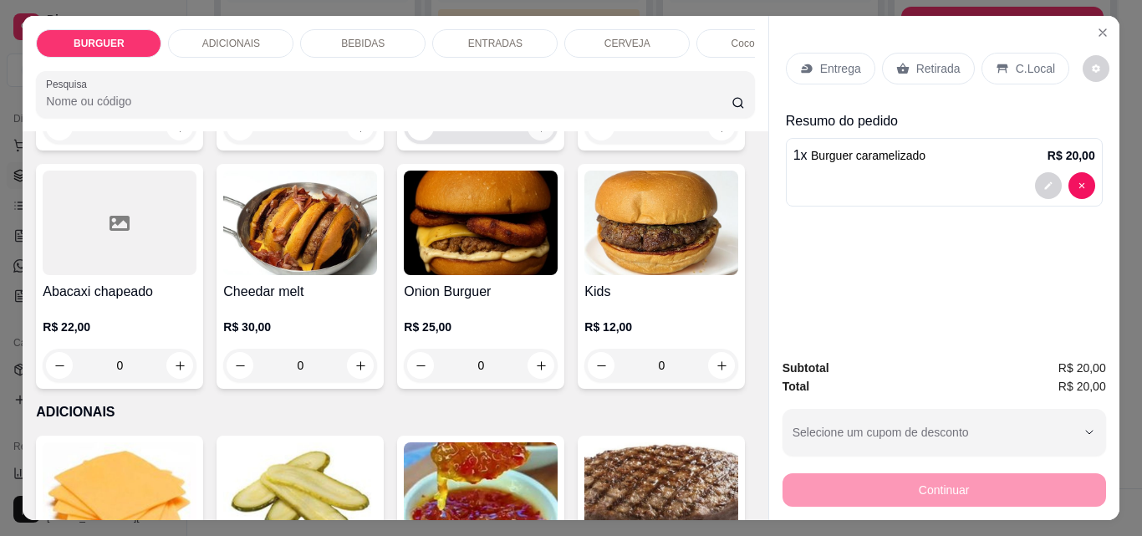
click at [535, 134] on icon "increase-product-quantity" at bounding box center [541, 127] width 13 height 13
type input "1"
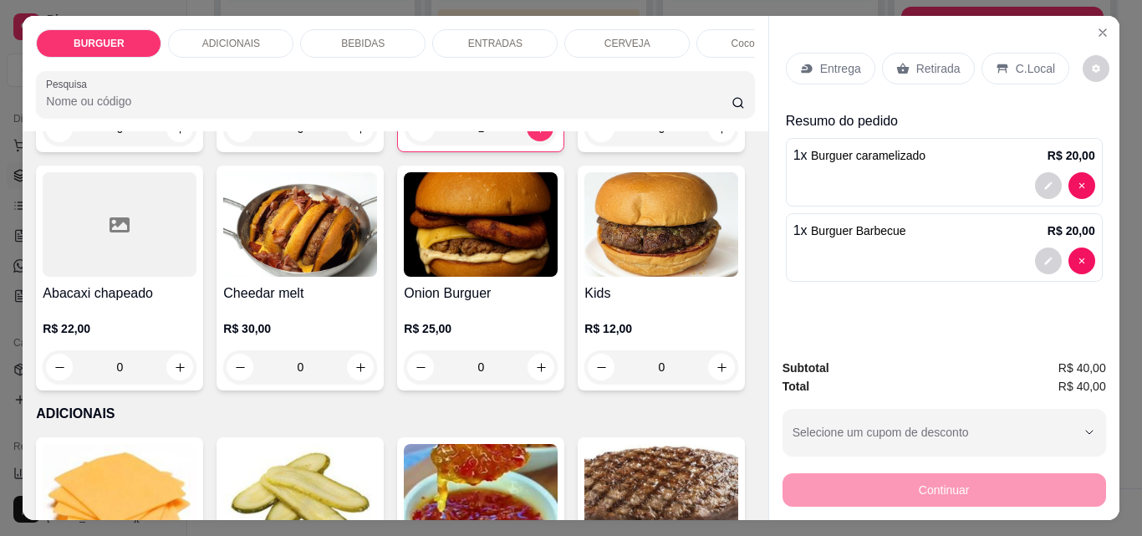
click at [831, 64] on p "Entrega" at bounding box center [840, 68] width 41 height 17
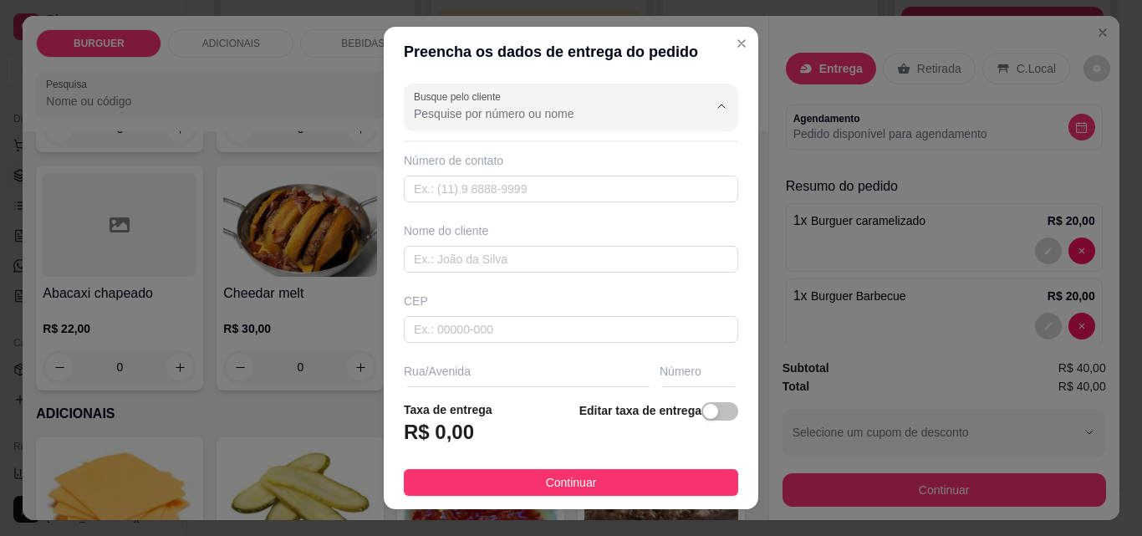
click at [416, 110] on input "Busque pelo cliente" at bounding box center [548, 113] width 268 height 17
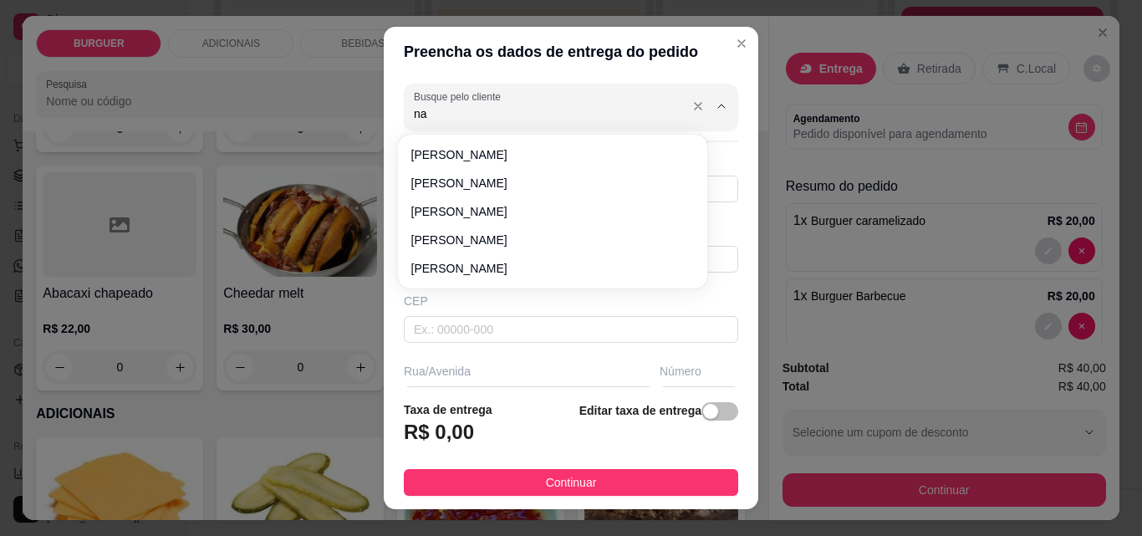
type input "n"
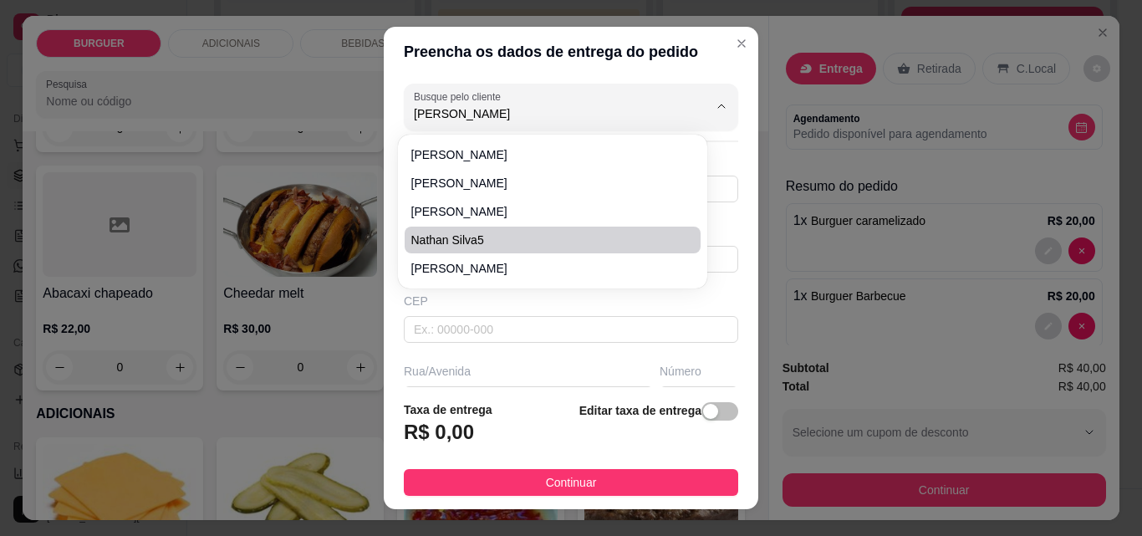
click at [425, 230] on li "Nathan Silva5" at bounding box center [553, 240] width 296 height 27
type input "Nathan Silva5"
type input "8681583190"
type input "Nathan Silva5"
type input "Rua [PERSON_NAME][GEOGRAPHIC_DATA]"
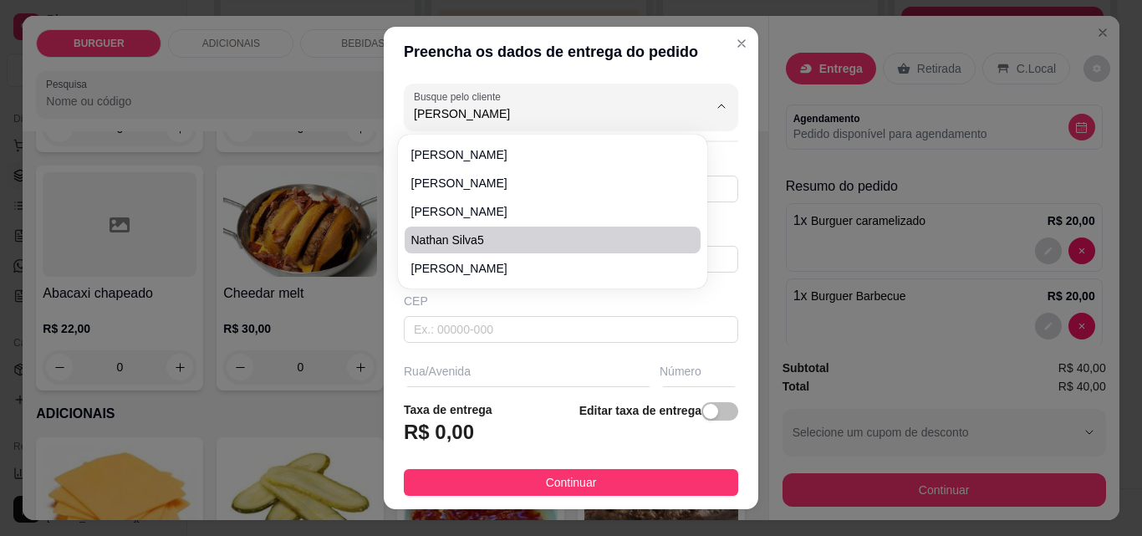
type input "720"
type input "Esperantina"
type input "Próximo a comunidade São Benedito"
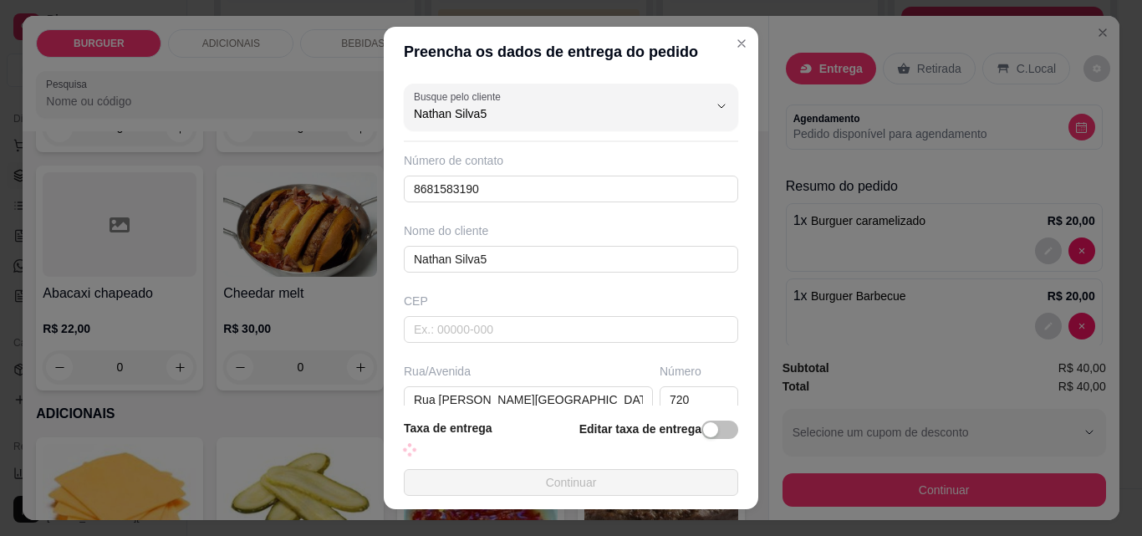
scroll to position [124, 0]
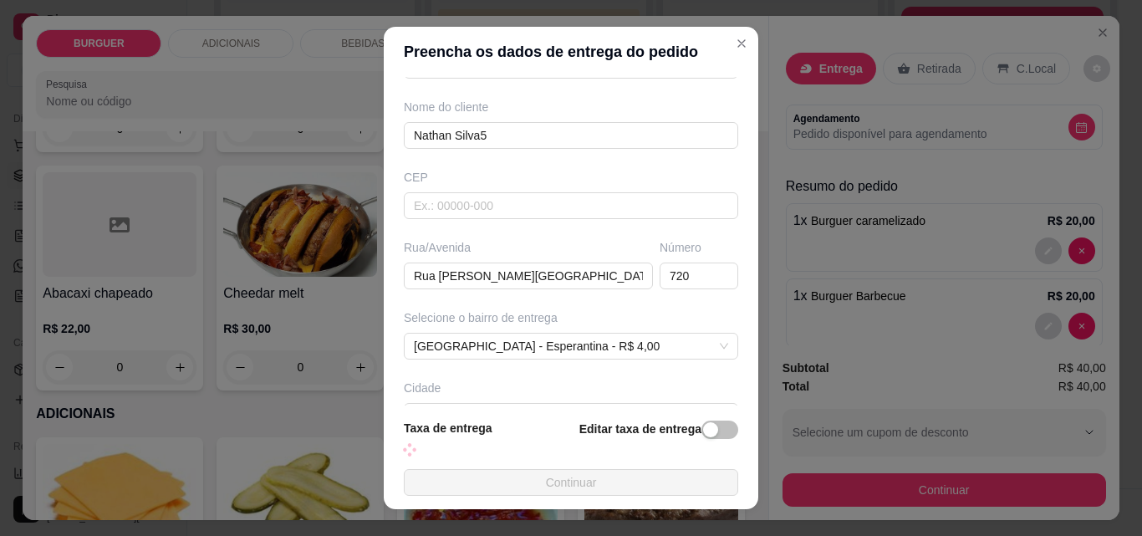
type input "Nathan Silva5"
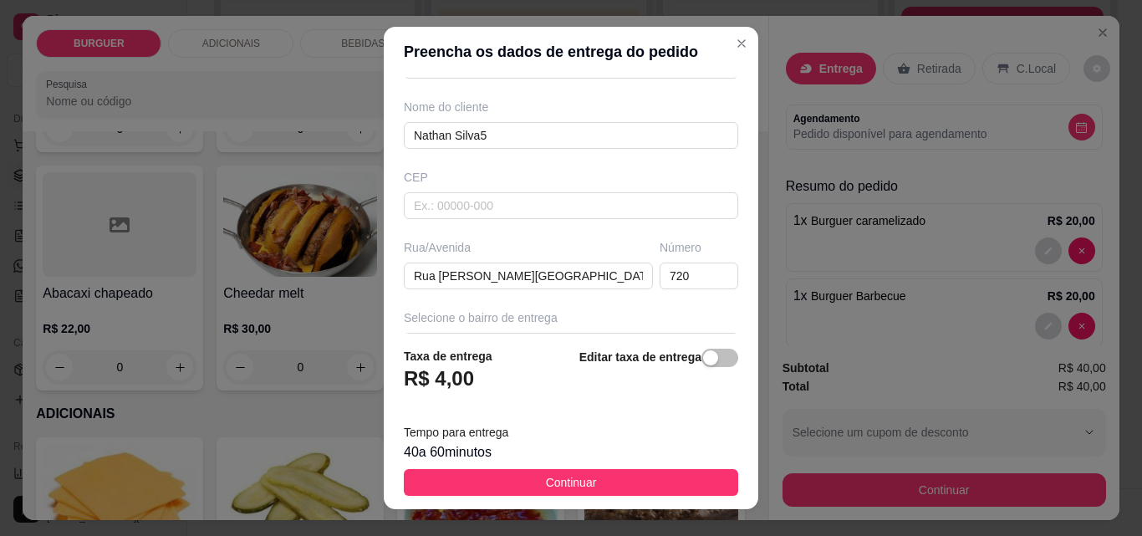
drag, startPoint x: 478, startPoint y: 220, endPoint x: 717, endPoint y: 89, distance: 272.0
click at [717, 89] on div "Busque pelo cliente Nathan Silva5 Número de contato 8681583190 Nome do cliente …" at bounding box center [571, 205] width 375 height 257
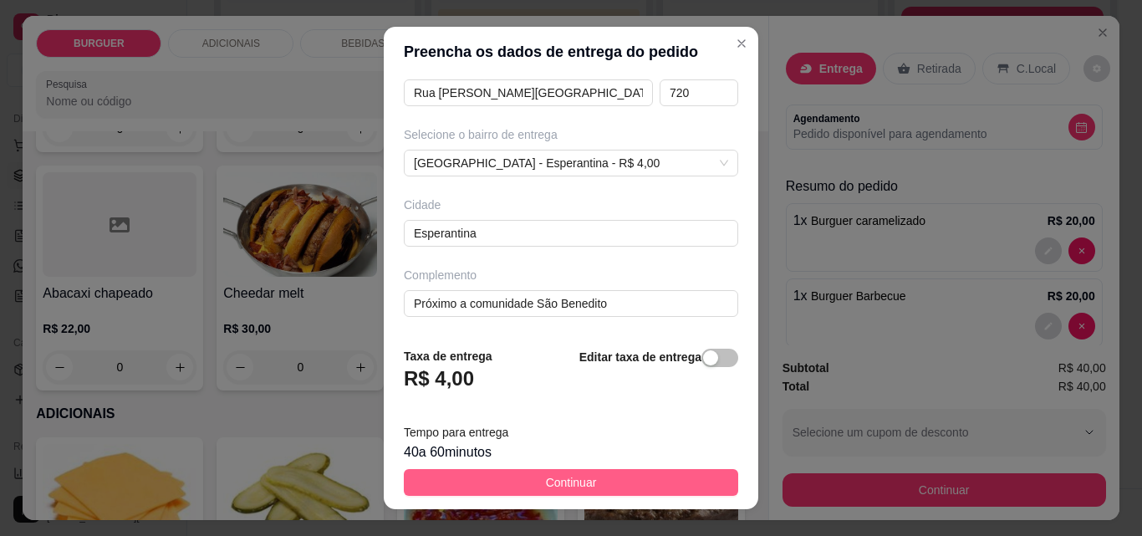
click at [630, 477] on button "Continuar" at bounding box center [571, 482] width 334 height 27
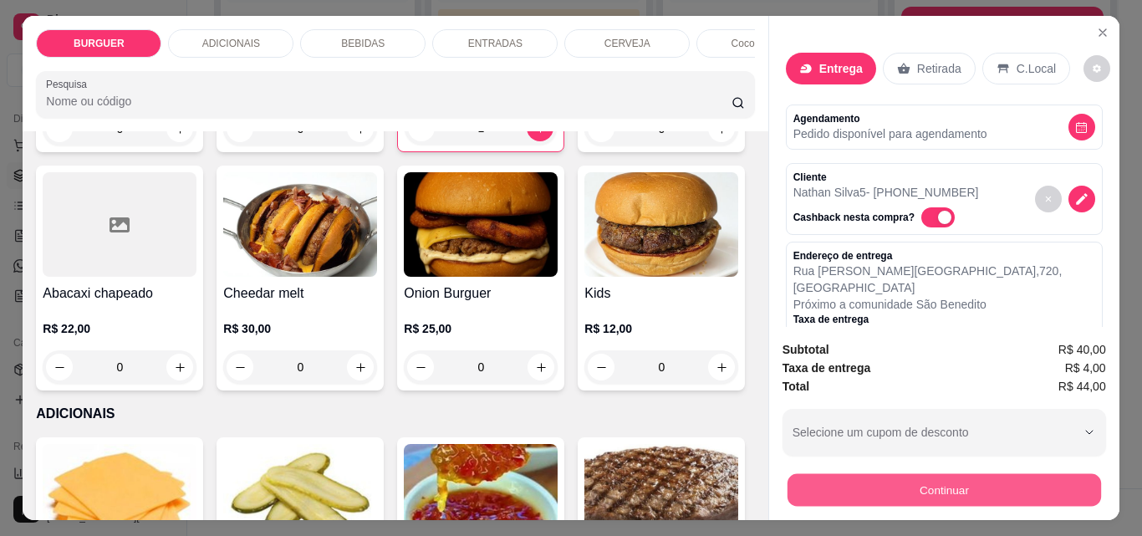
click at [804, 478] on button "Continuar" at bounding box center [944, 489] width 314 height 33
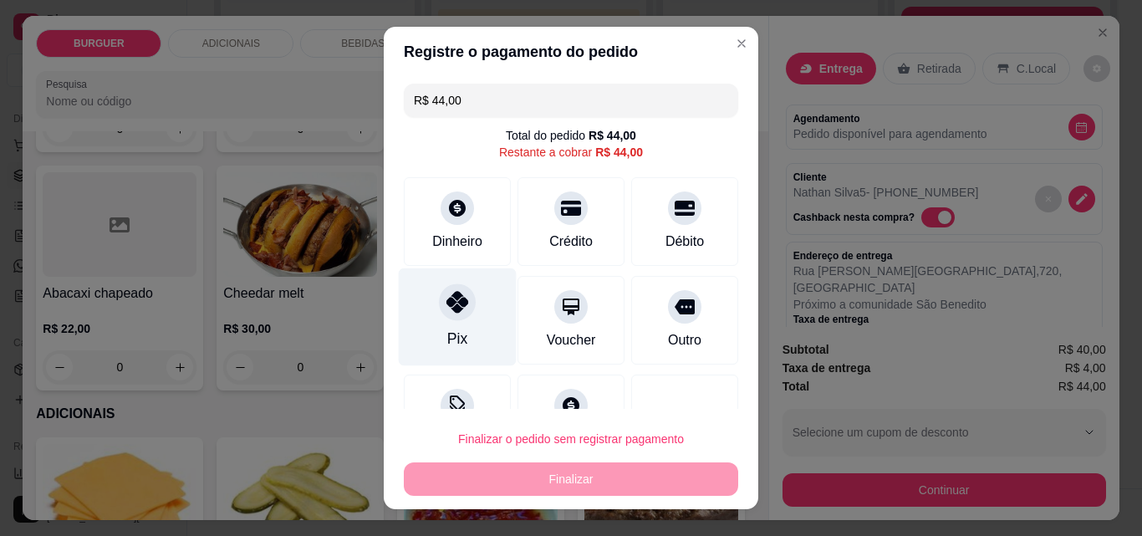
click at [427, 310] on div "Pix" at bounding box center [458, 317] width 118 height 98
type input "R$ 0,00"
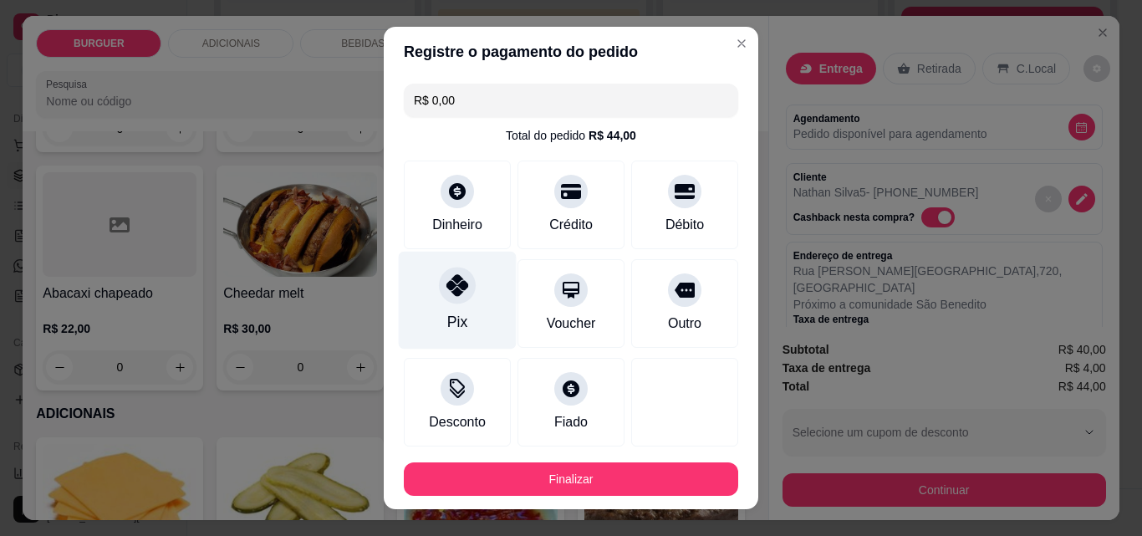
scroll to position [91, 0]
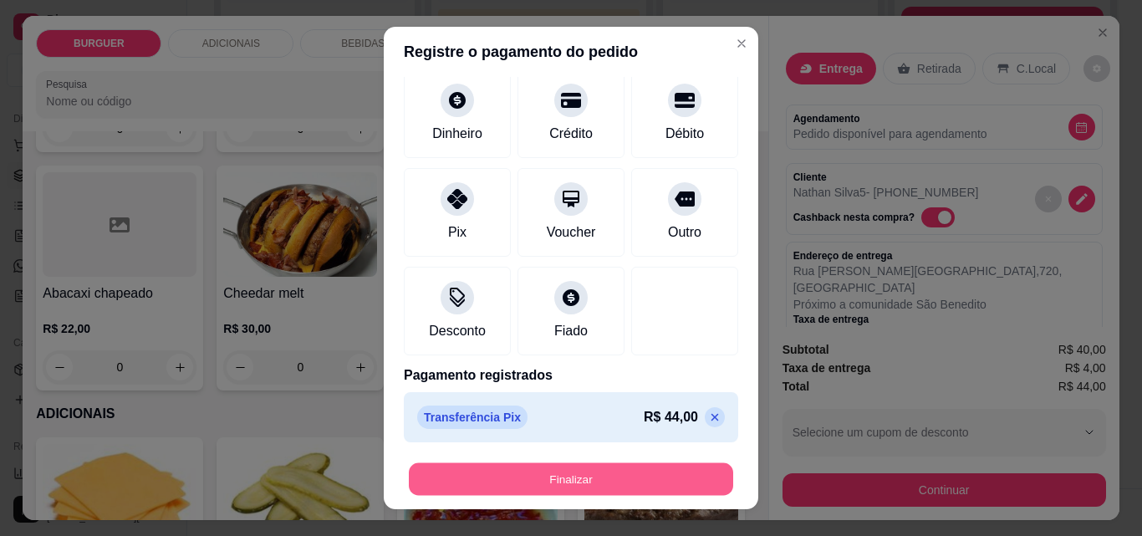
click at [476, 475] on button "Finalizar" at bounding box center [571, 479] width 324 height 33
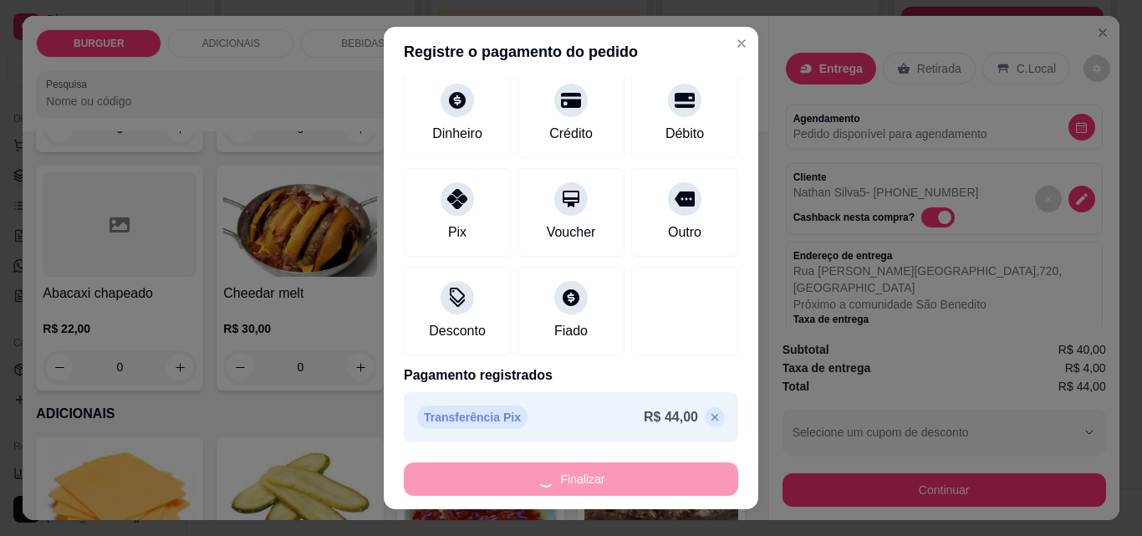
type input "0"
type input "-R$ 44,00"
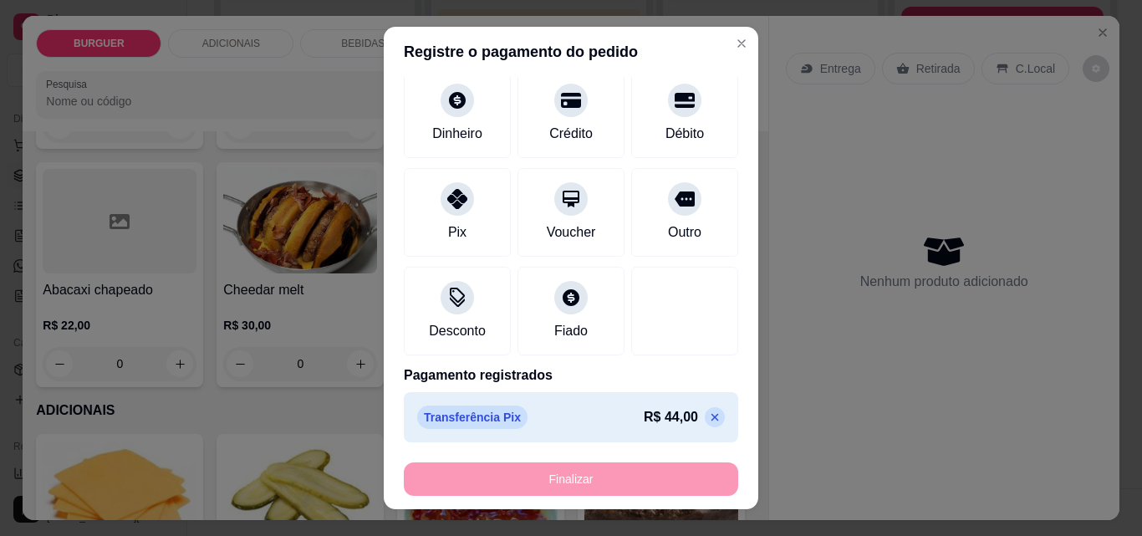
scroll to position [553, 0]
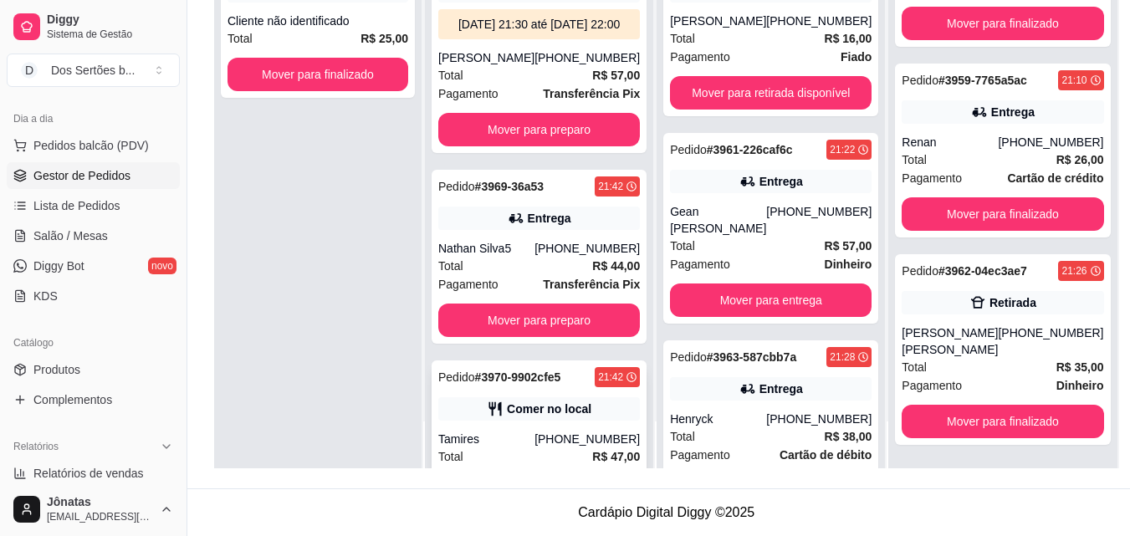
click at [527, 257] on div "Nathan Silva5" at bounding box center [486, 248] width 96 height 17
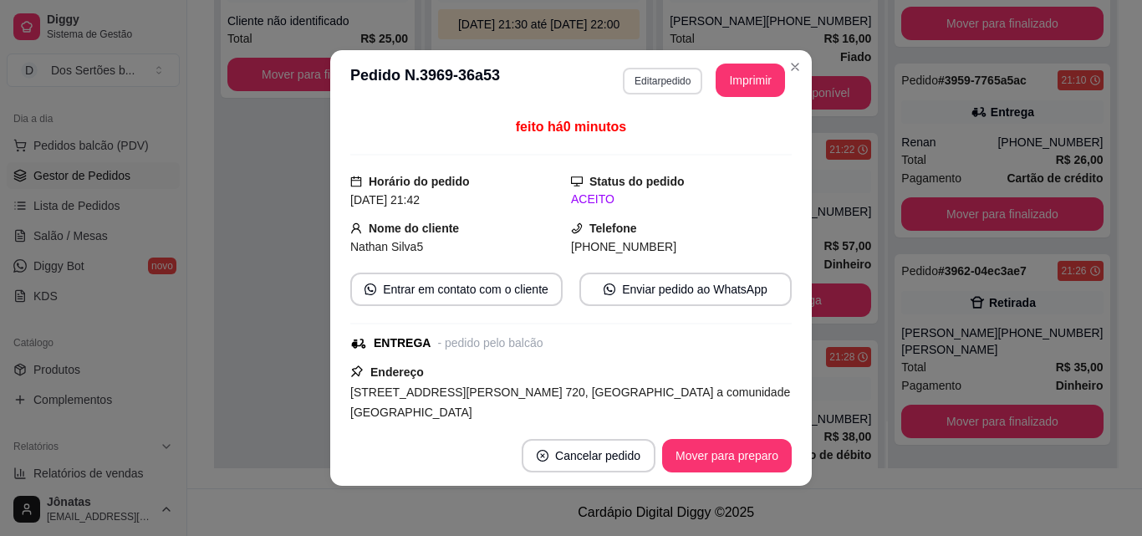
click at [640, 80] on button "Editar pedido" at bounding box center [662, 81] width 79 height 27
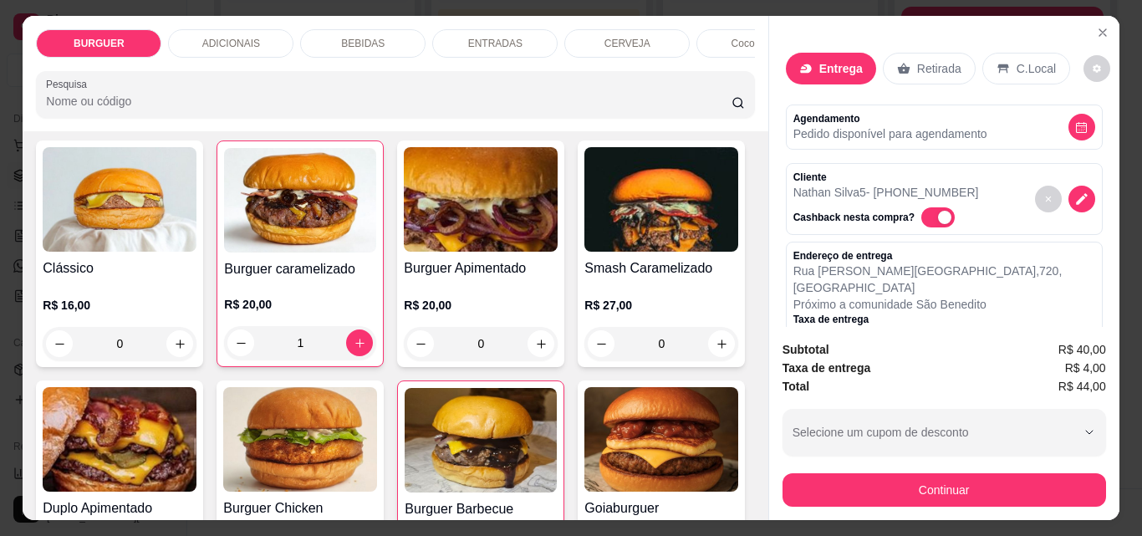
scroll to position [303, 0]
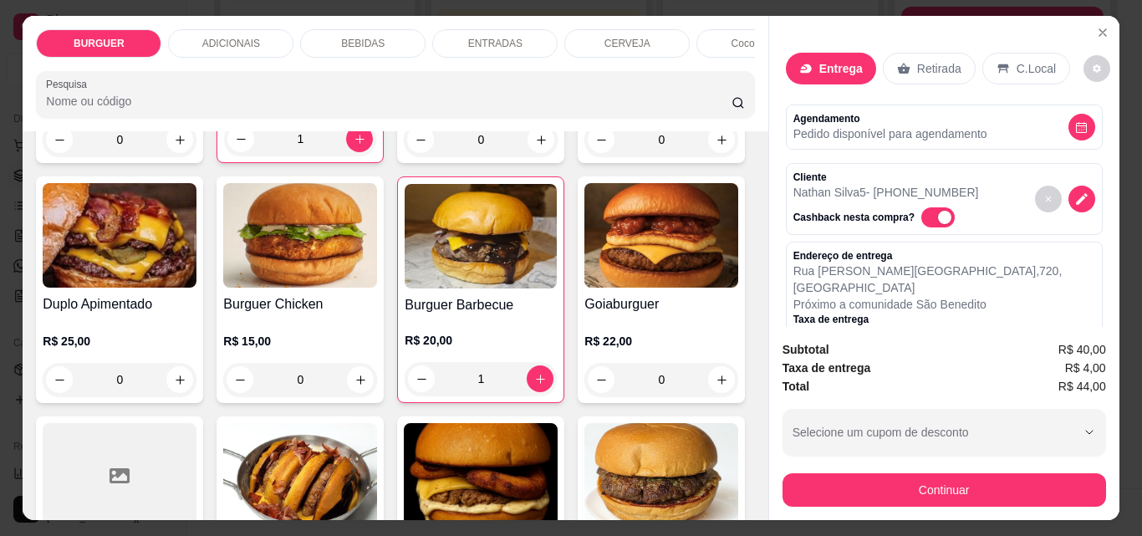
click at [344, 29] on div "BEBIDAS" at bounding box center [362, 43] width 125 height 28
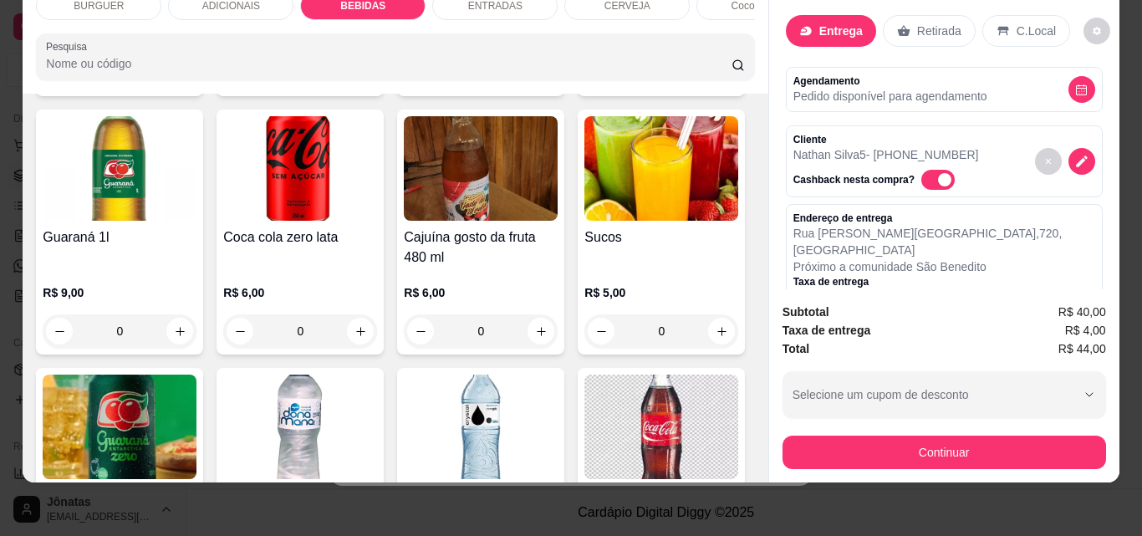
scroll to position [1806, 0]
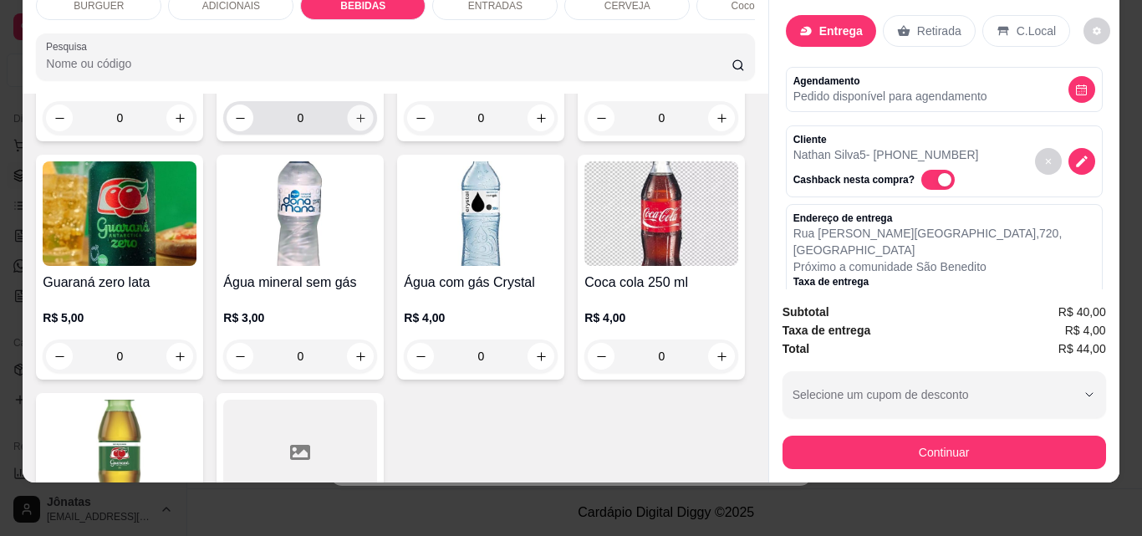
click at [367, 125] on icon "increase-product-quantity" at bounding box center [360, 118] width 13 height 13
type input "1"
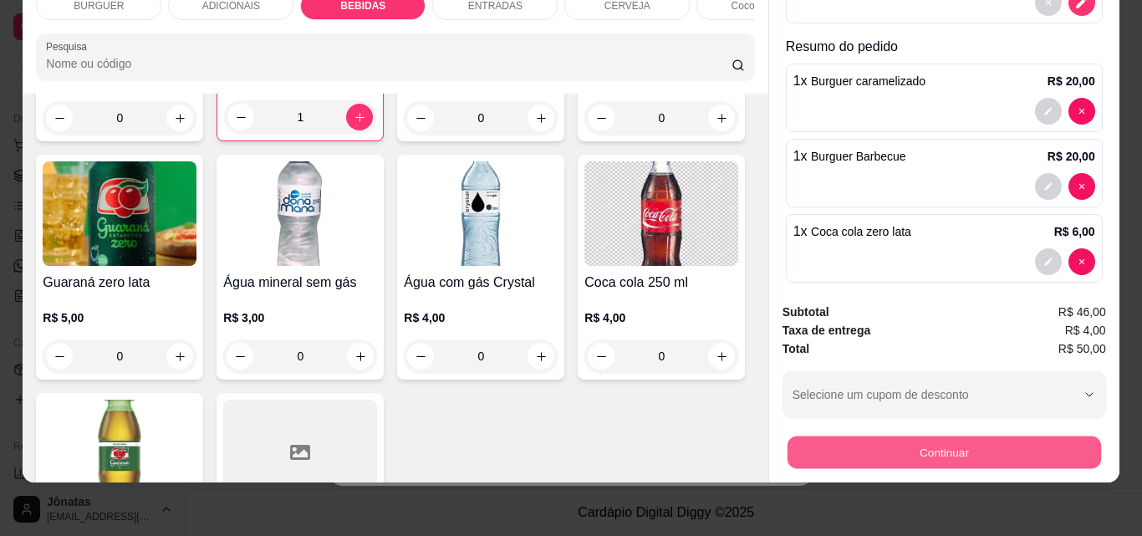
click at [839, 436] on button "Continuar" at bounding box center [944, 452] width 314 height 33
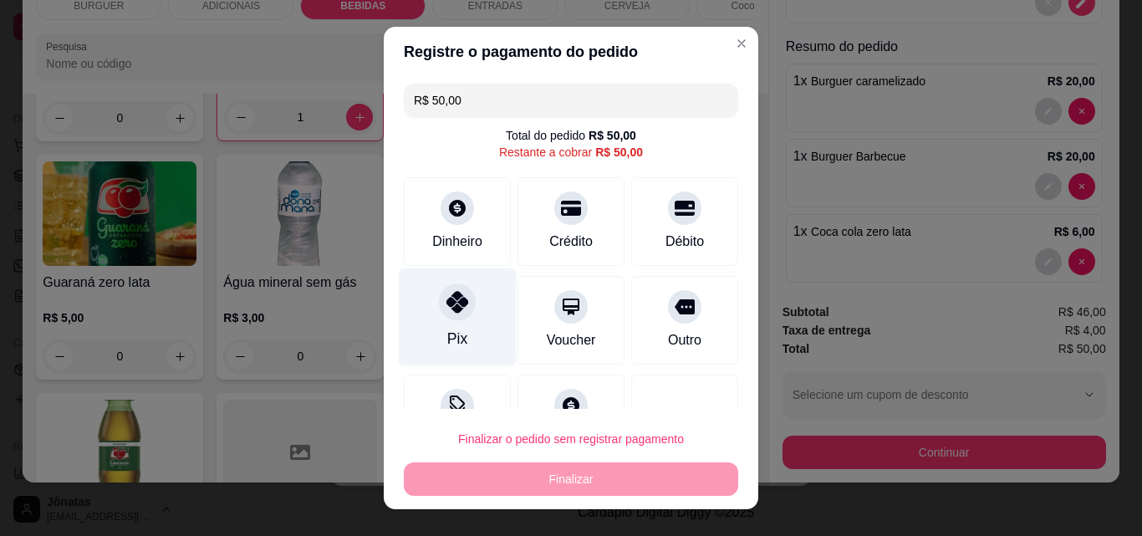
click at [446, 292] on icon at bounding box center [457, 302] width 22 height 22
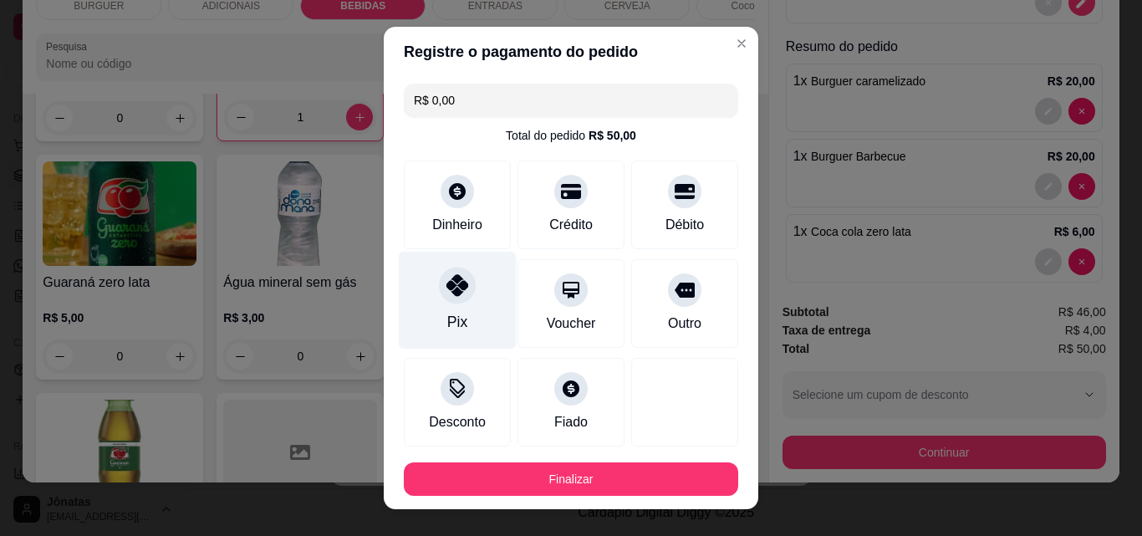
type input "R$ 0,00"
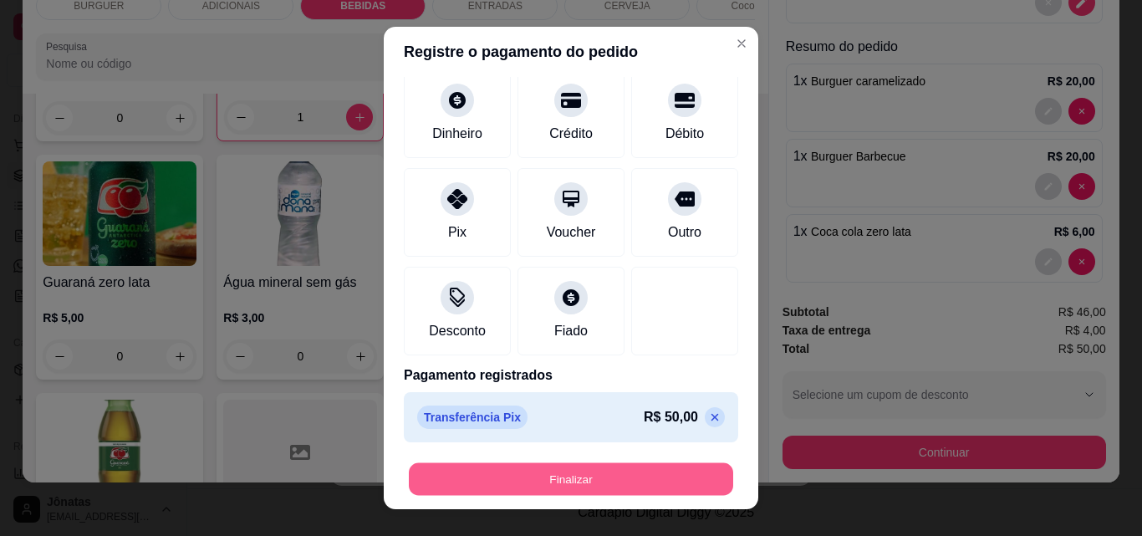
click at [463, 474] on button "Finalizar" at bounding box center [571, 479] width 324 height 33
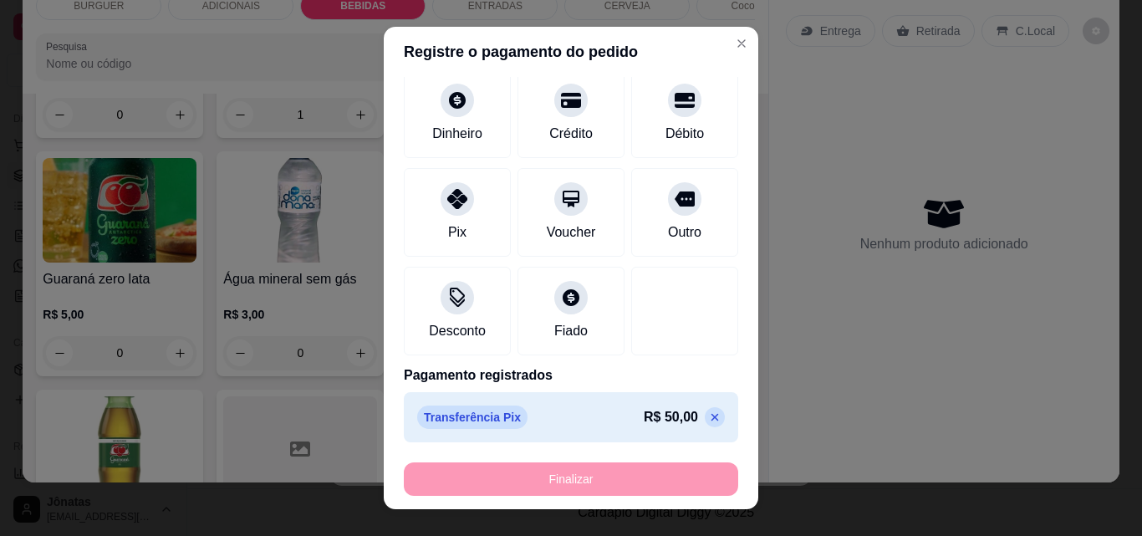
type input "0"
type input "-R$ 50,00"
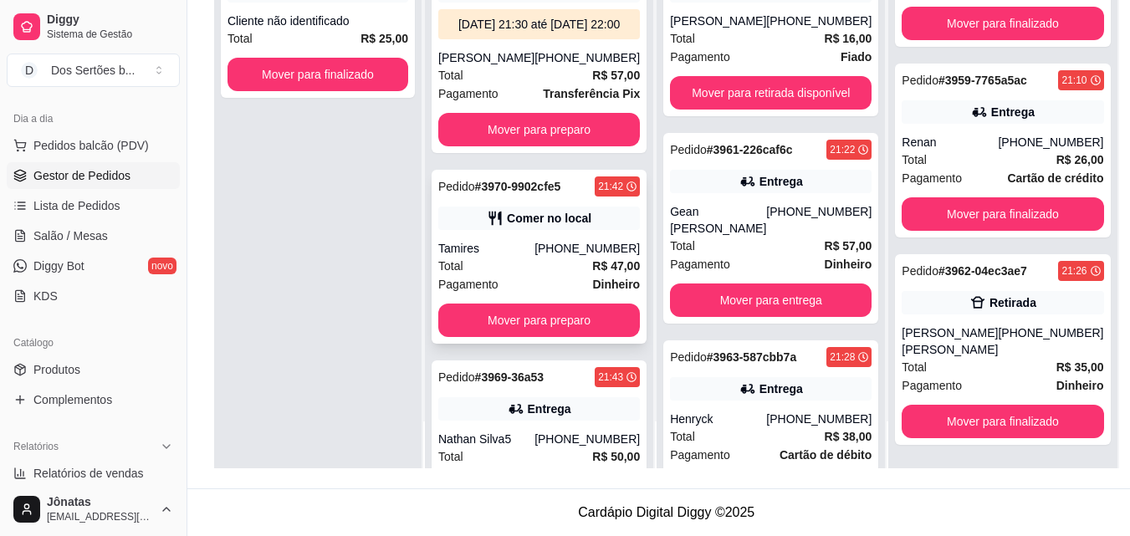
scroll to position [106, 0]
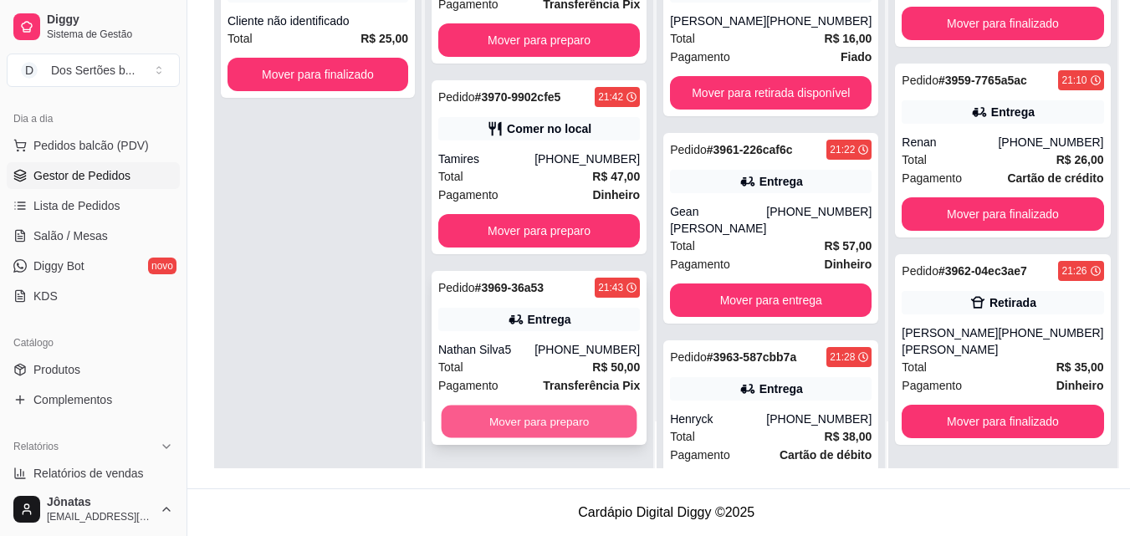
click at [493, 419] on button "Mover para preparo" at bounding box center [539, 421] width 196 height 33
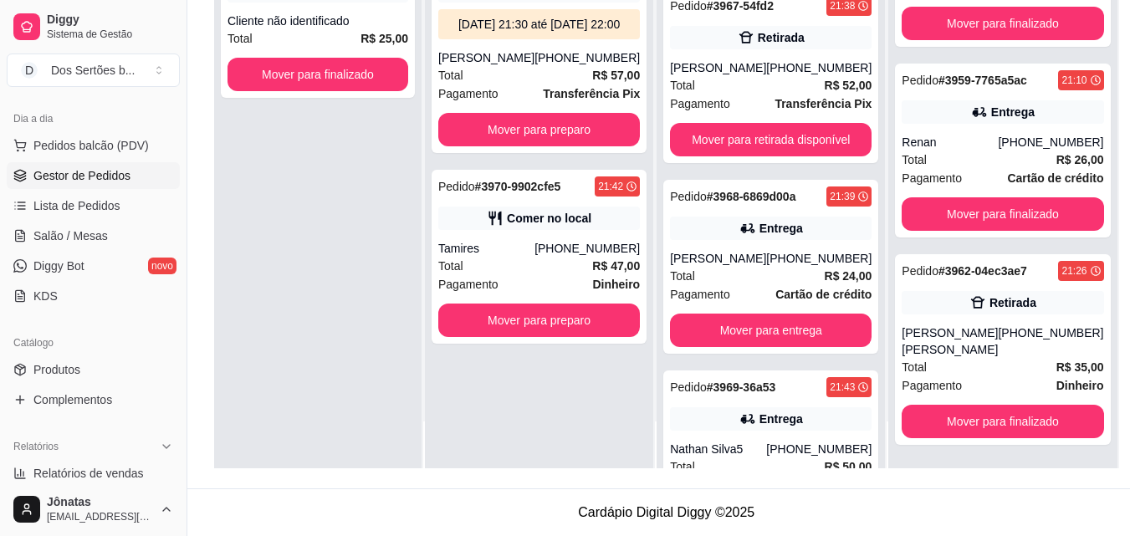
scroll to position [1213, 0]
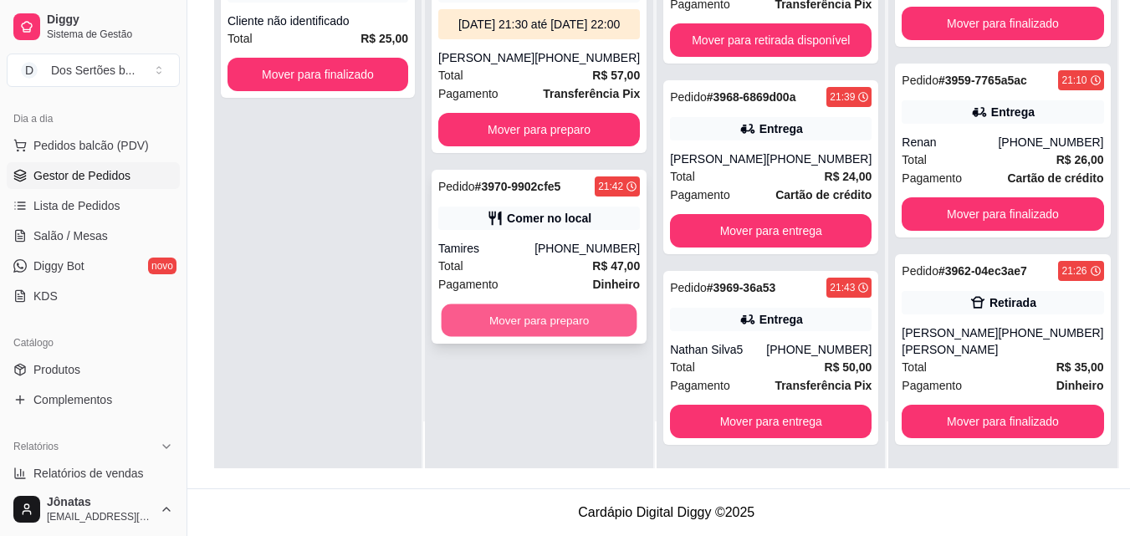
click at [557, 326] on button "Mover para preparo" at bounding box center [539, 320] width 196 height 33
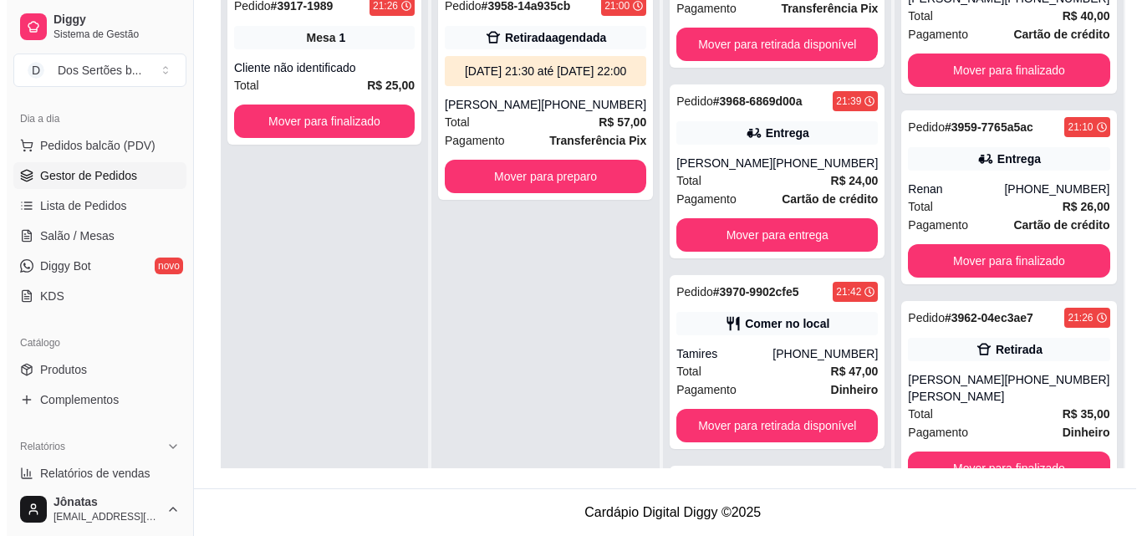
scroll to position [1277, 0]
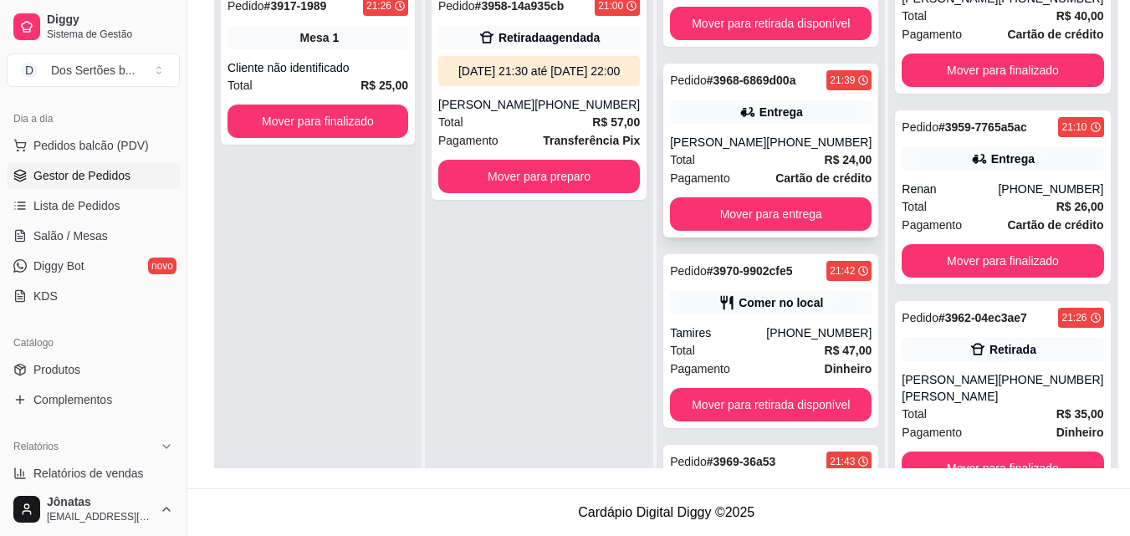
click at [709, 136] on div "[PERSON_NAME]" at bounding box center [718, 142] width 96 height 17
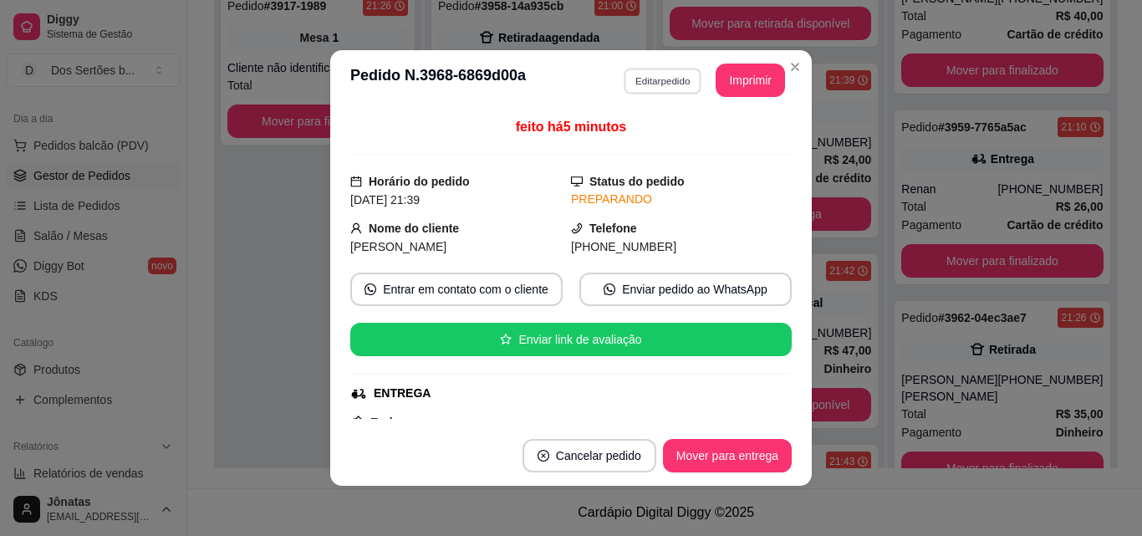
click at [629, 70] on button "Editar pedido" at bounding box center [663, 81] width 78 height 26
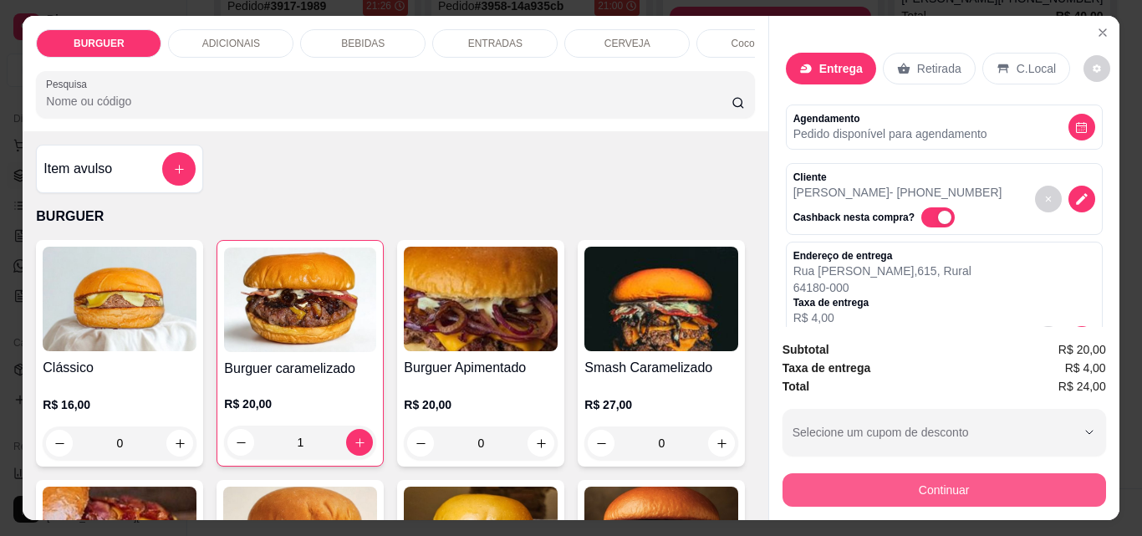
click at [803, 478] on button "Continuar" at bounding box center [945, 489] width 324 height 33
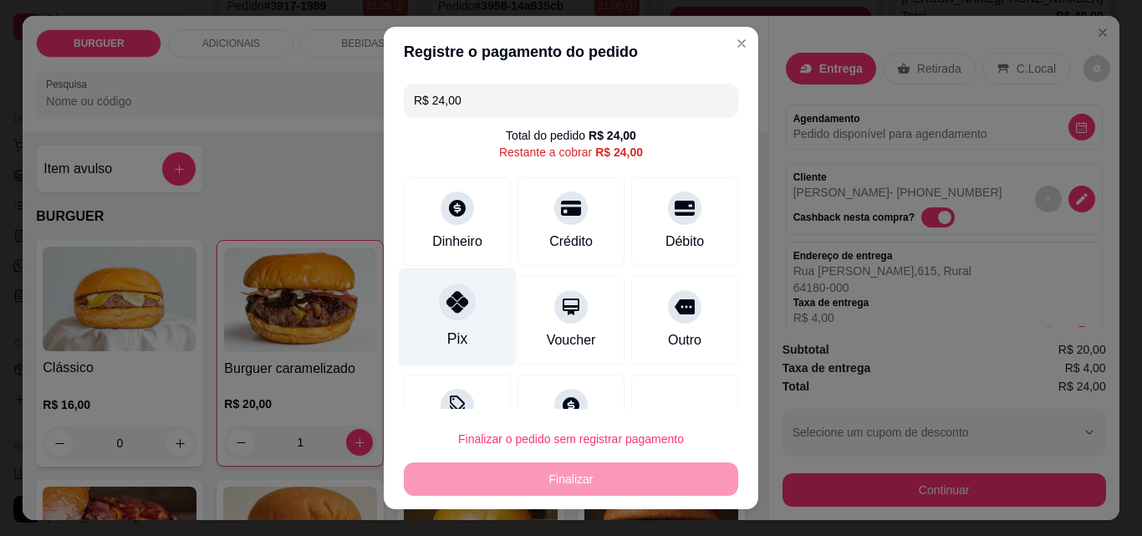
click at [421, 308] on div "Pix" at bounding box center [458, 317] width 118 height 98
type input "R$ 0,00"
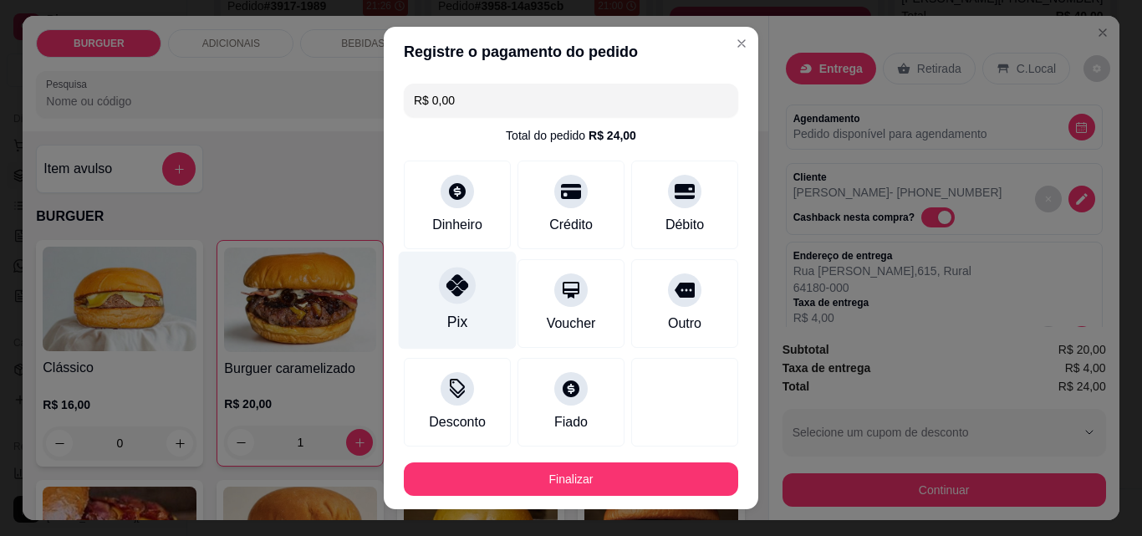
scroll to position [91, 0]
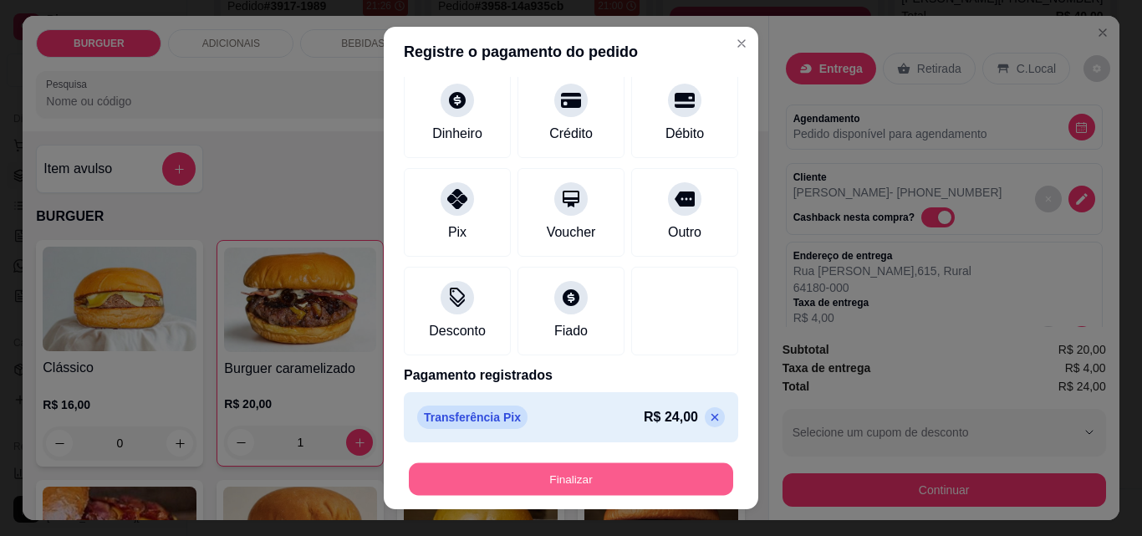
click at [496, 471] on button "Finalizar" at bounding box center [571, 479] width 324 height 33
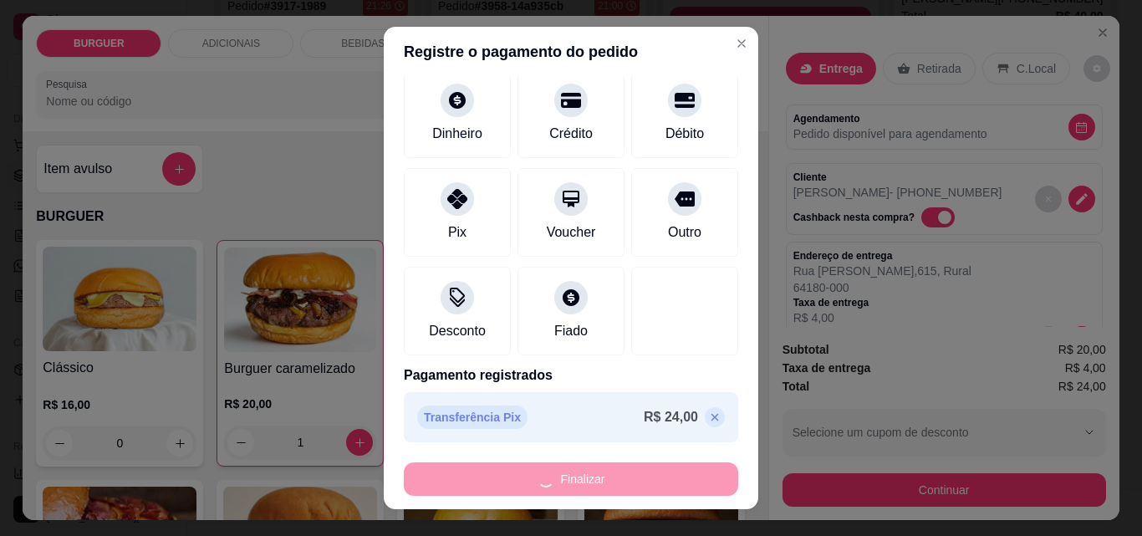
type input "0"
type input "-R$ 24,00"
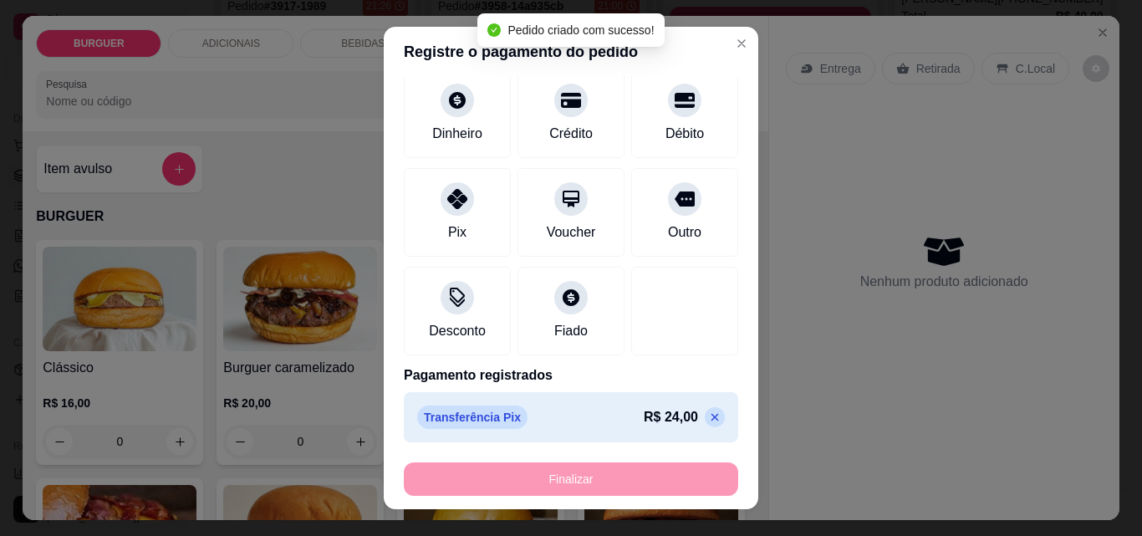
scroll to position [1213, 0]
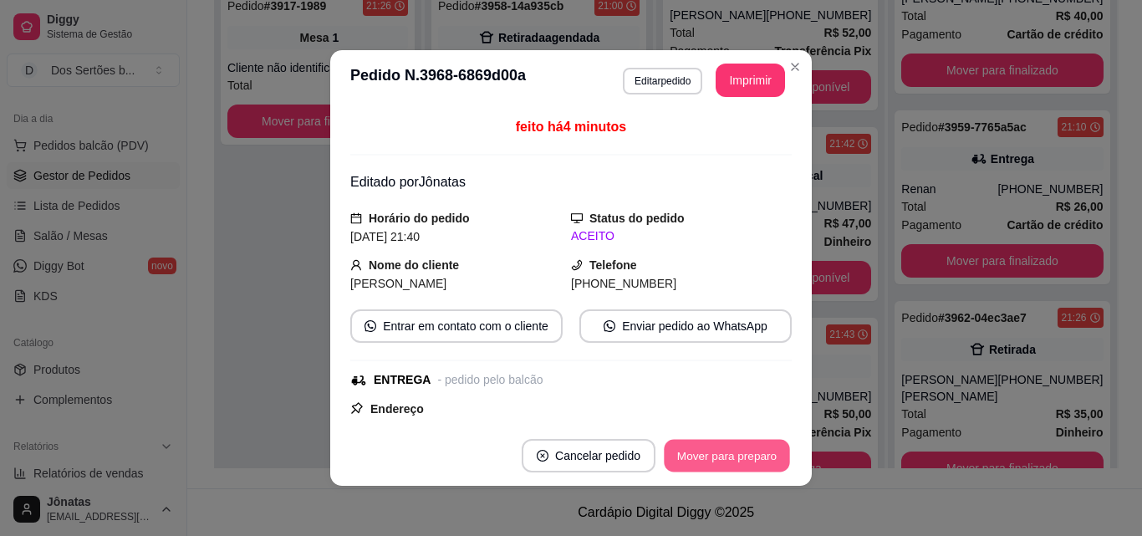
click at [698, 457] on button "Mover para preparo" at bounding box center [726, 456] width 125 height 33
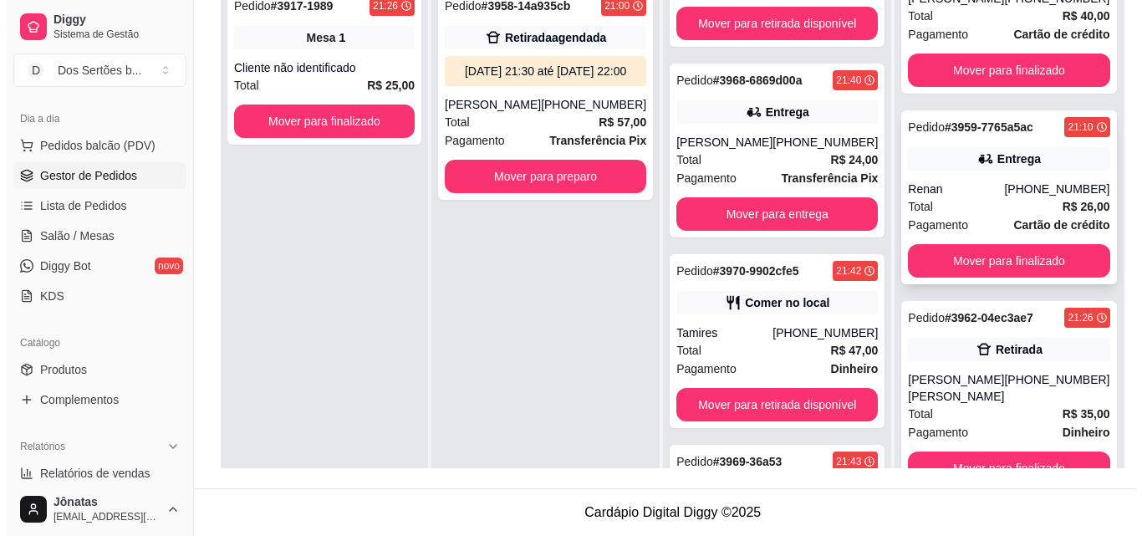
scroll to position [47, 0]
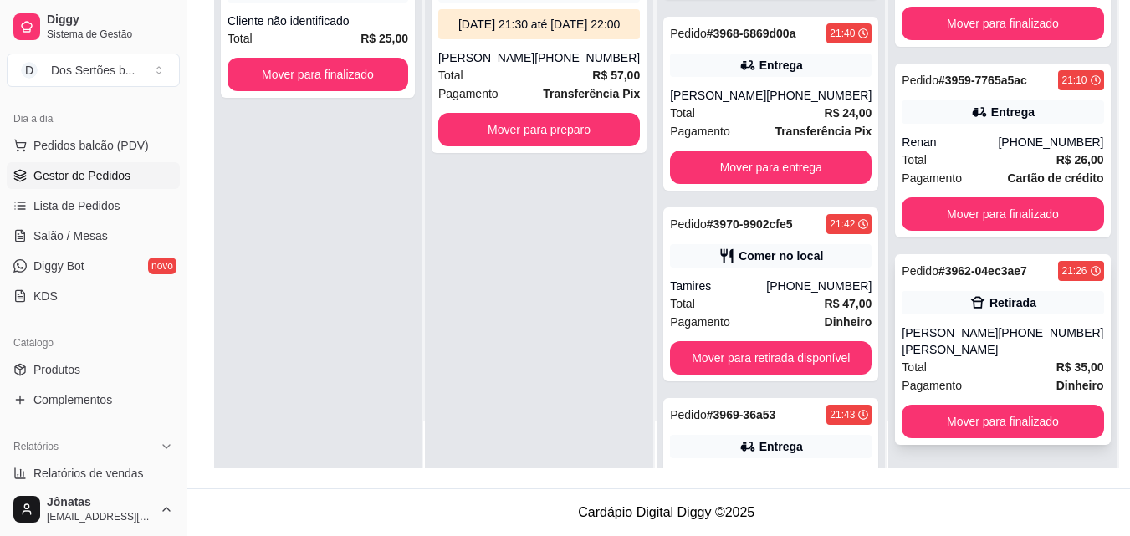
click at [934, 298] on div "Pedido # 3962-04ec3ae7 21:26 [PERSON_NAME] [PERSON_NAME] [PHONE_NUMBER] Total R…" at bounding box center [1002, 349] width 215 height 191
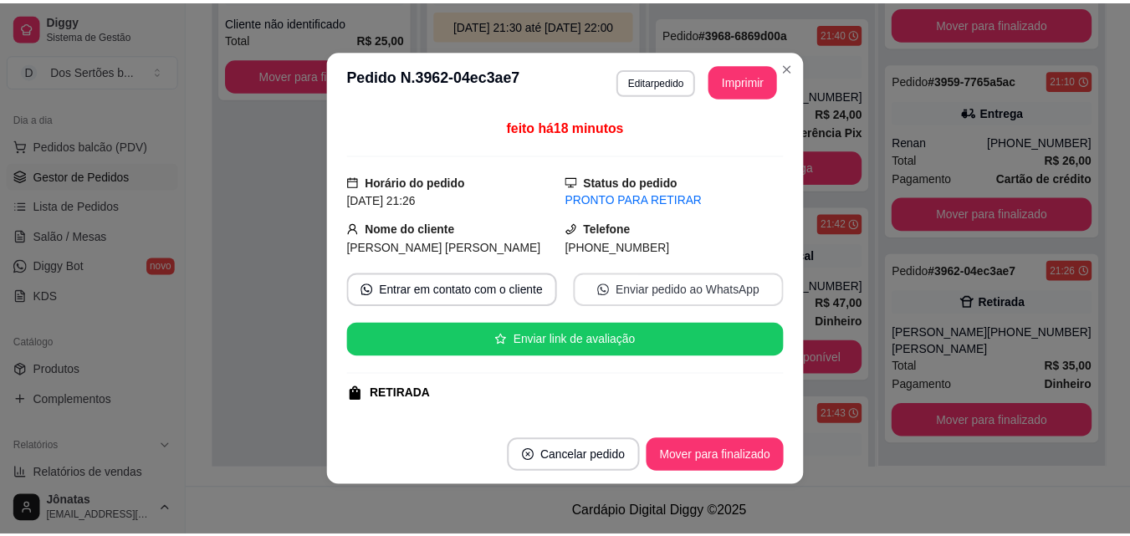
scroll to position [336, 0]
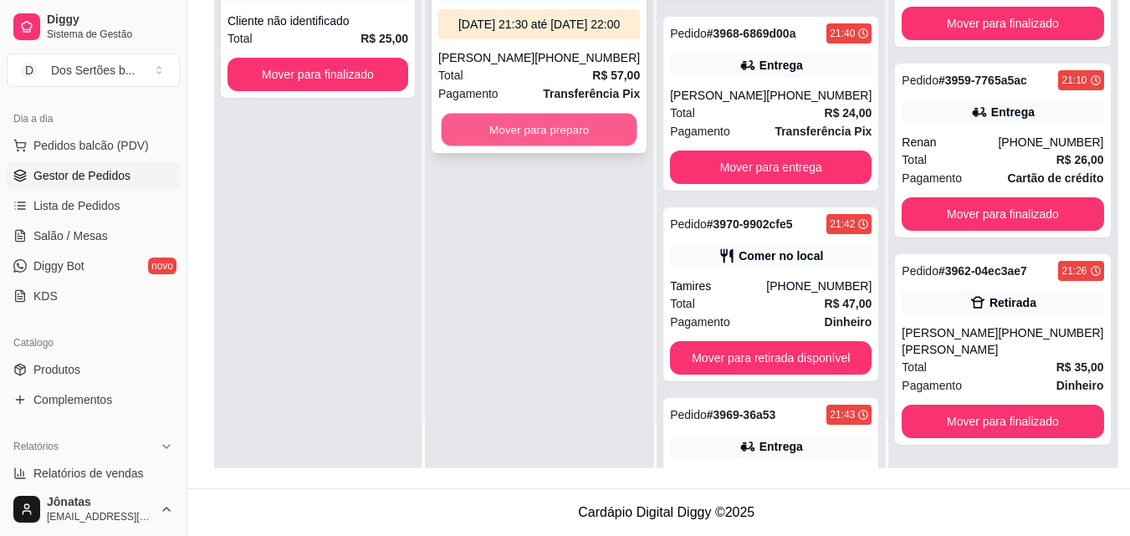
click at [543, 142] on button "Mover para preparo" at bounding box center [539, 130] width 196 height 33
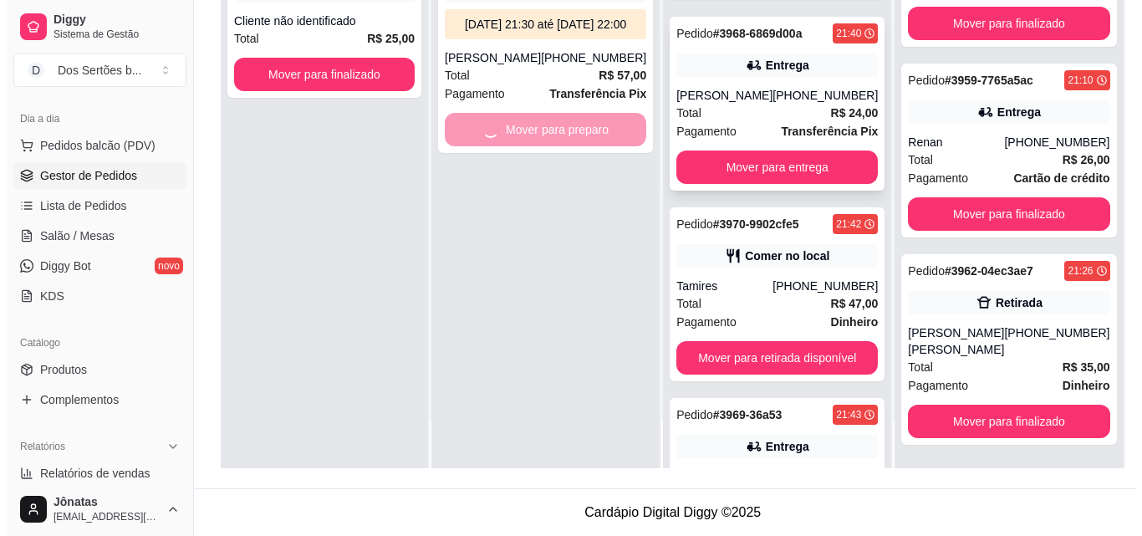
scroll to position [1521, 0]
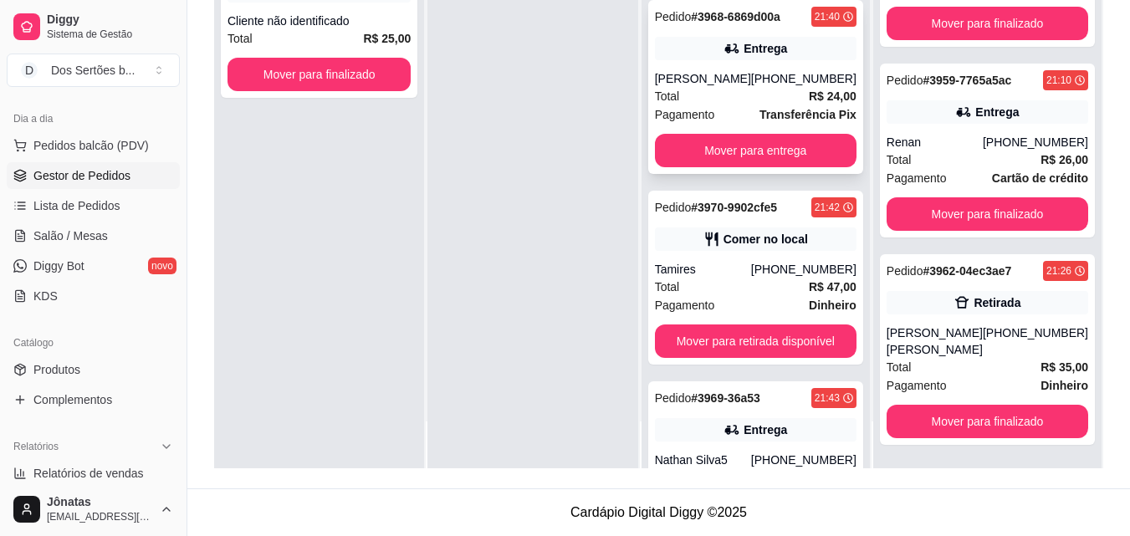
click at [785, 87] on div "[PHONE_NUMBER]" at bounding box center [803, 78] width 105 height 17
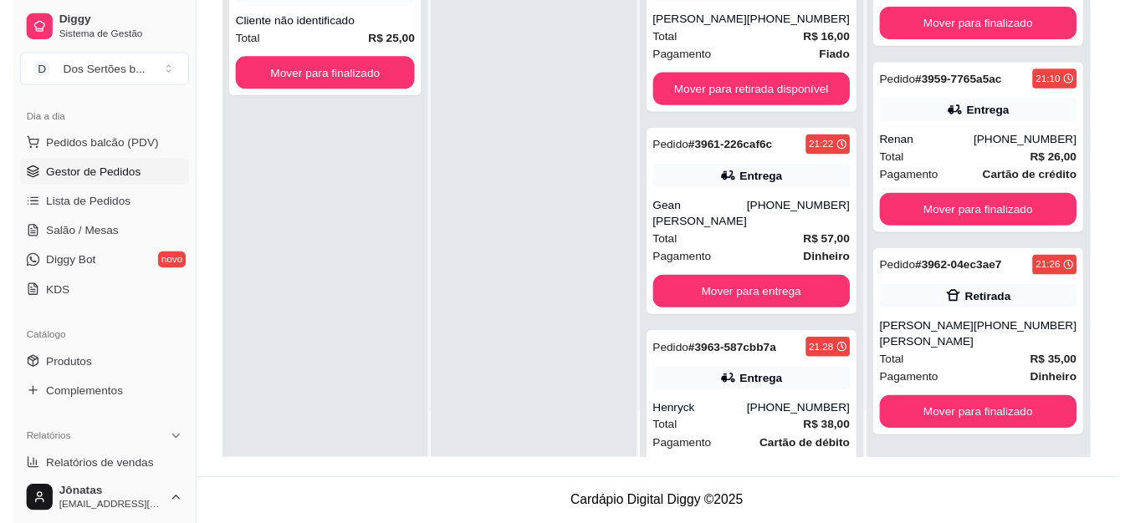
scroll to position [0, 0]
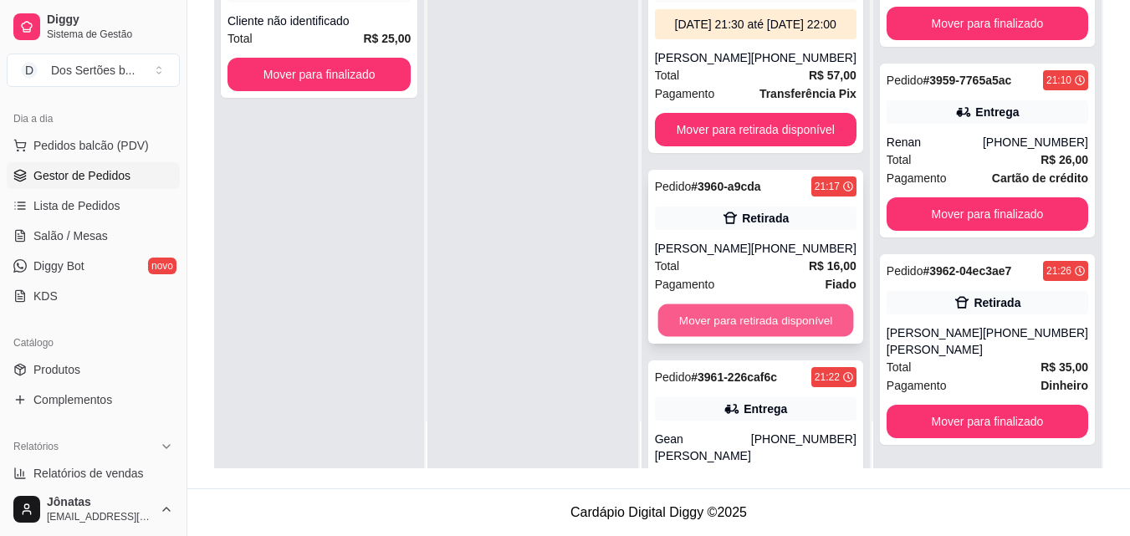
click at [708, 333] on button "Mover para retirada disponível" at bounding box center [755, 320] width 196 height 33
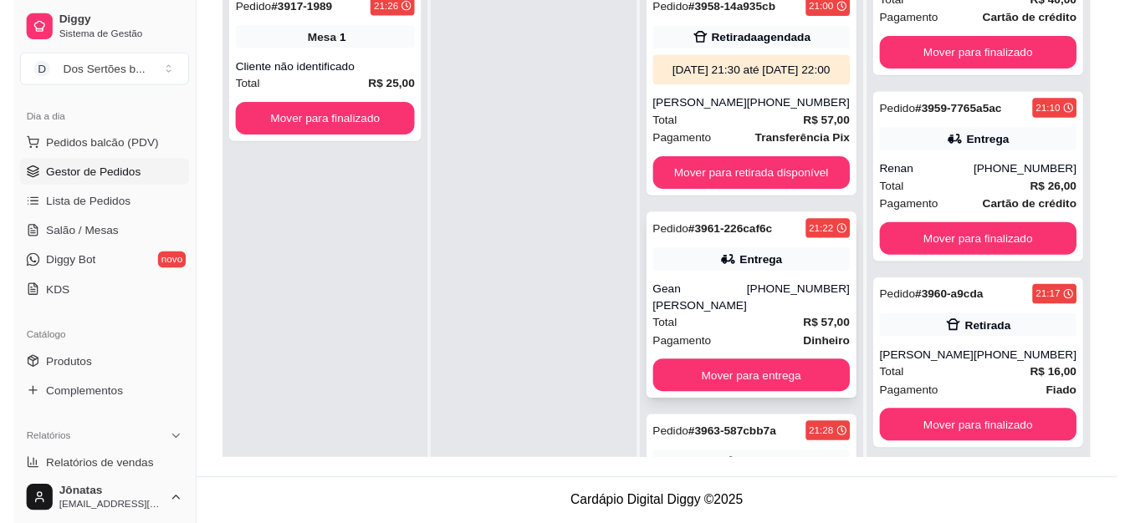
scroll to position [1, 0]
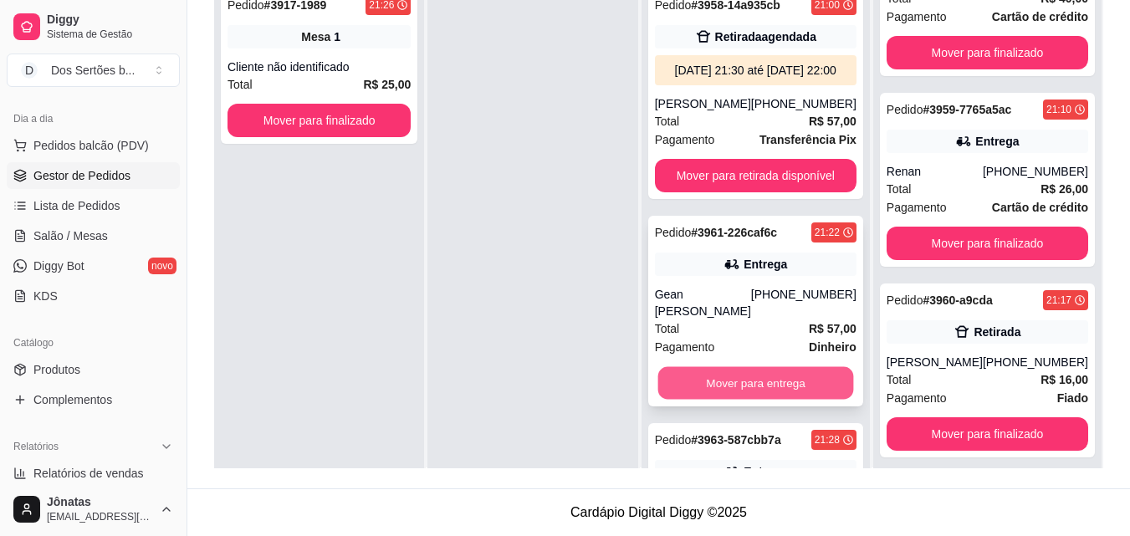
click at [704, 393] on button "Mover para entrega" at bounding box center [755, 383] width 196 height 33
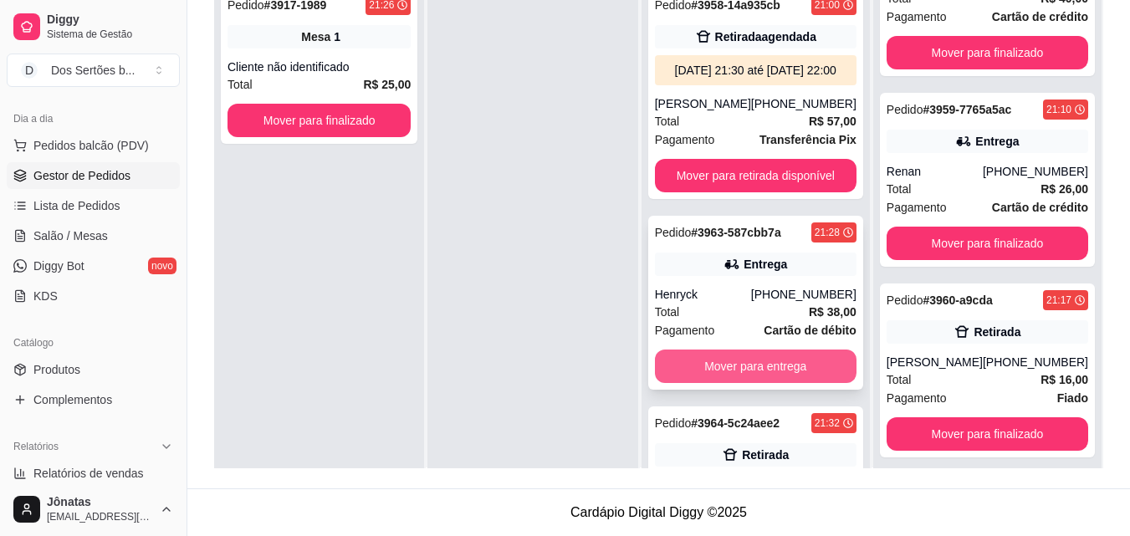
click at [704, 383] on button "Mover para entrega" at bounding box center [755, 365] width 201 height 33
click at [676, 380] on button "Mover para retirada disponível" at bounding box center [755, 366] width 196 height 33
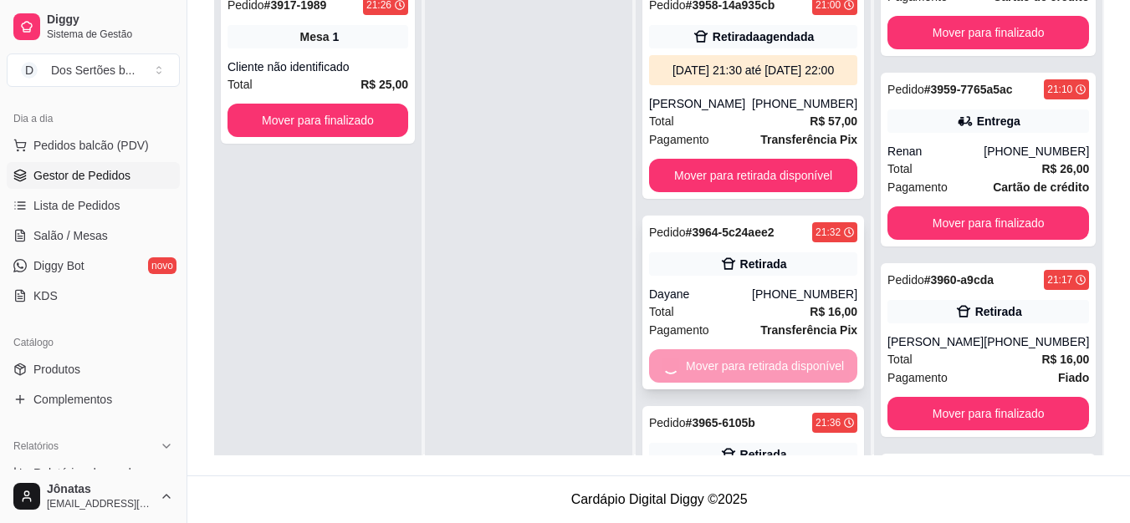
scroll to position [86, 0]
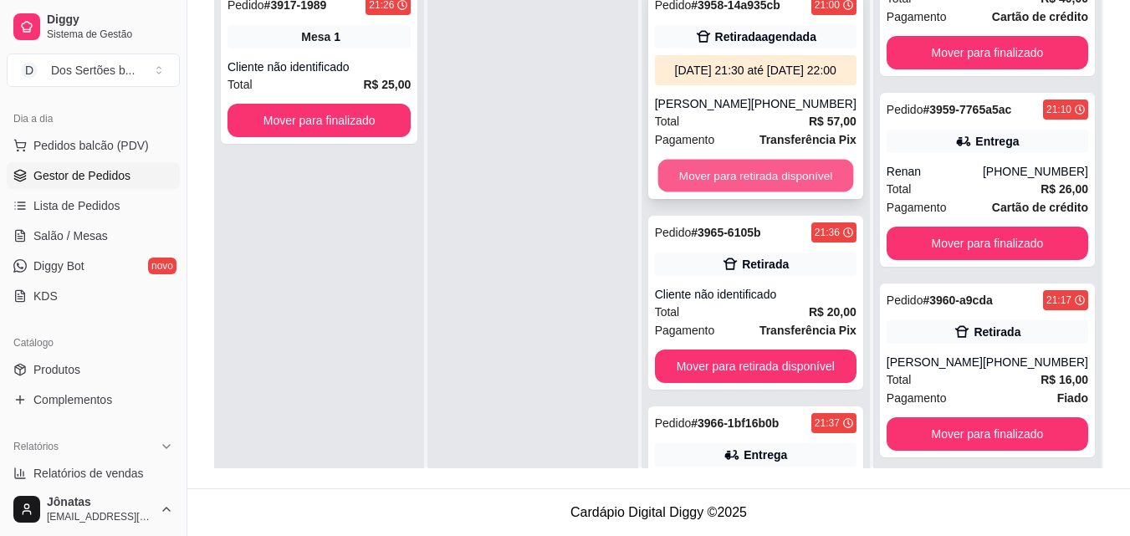
click at [681, 192] on button "Mover para retirada disponível" at bounding box center [755, 176] width 196 height 33
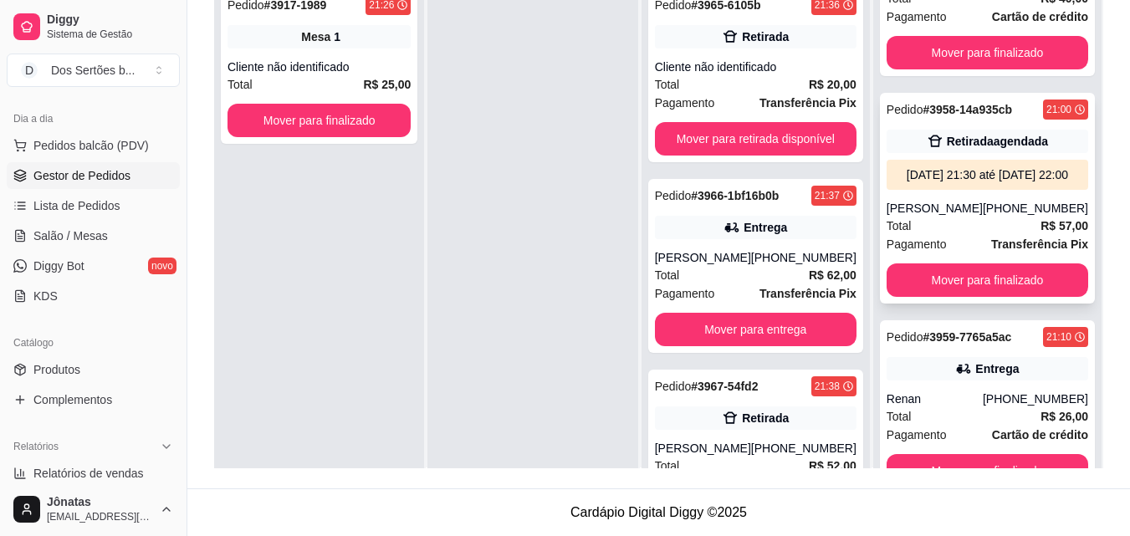
click at [988, 183] on div "[DATE] 21:30 até [DATE] 22:00" at bounding box center [987, 174] width 188 height 17
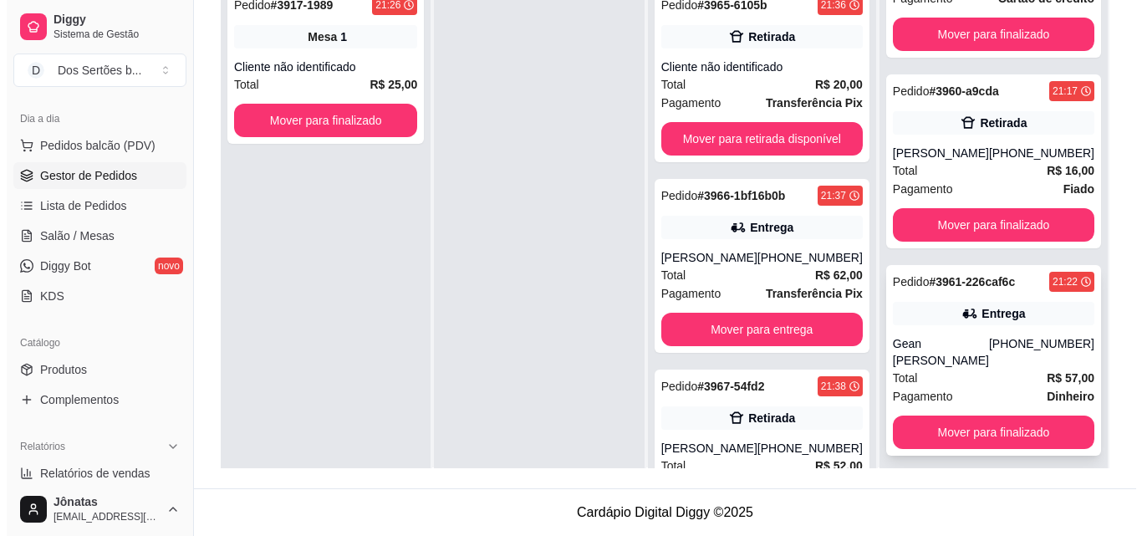
scroll to position [505, 0]
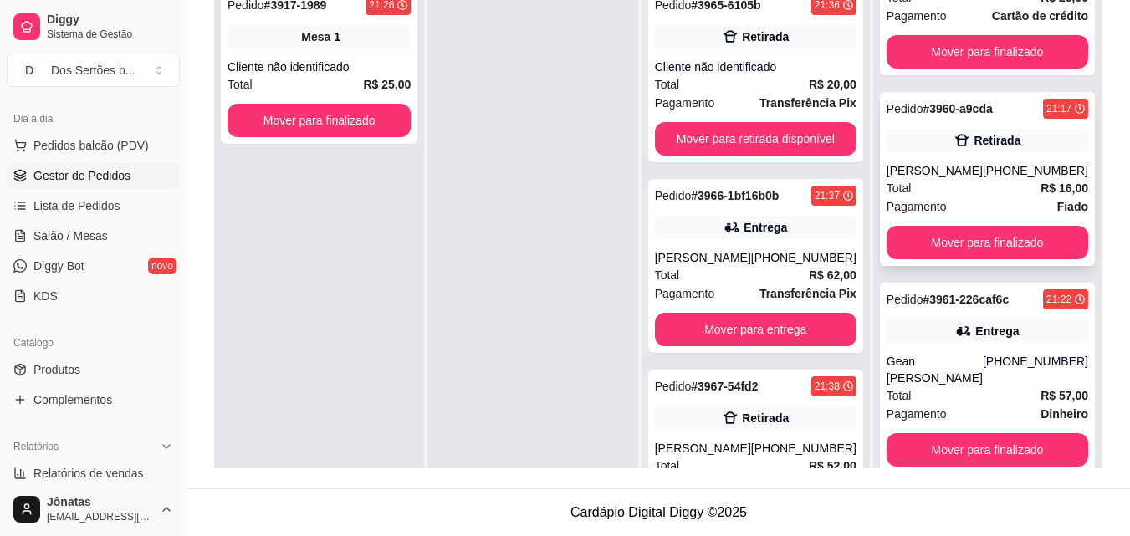
click at [891, 179] on div "[PERSON_NAME]" at bounding box center [934, 170] width 96 height 17
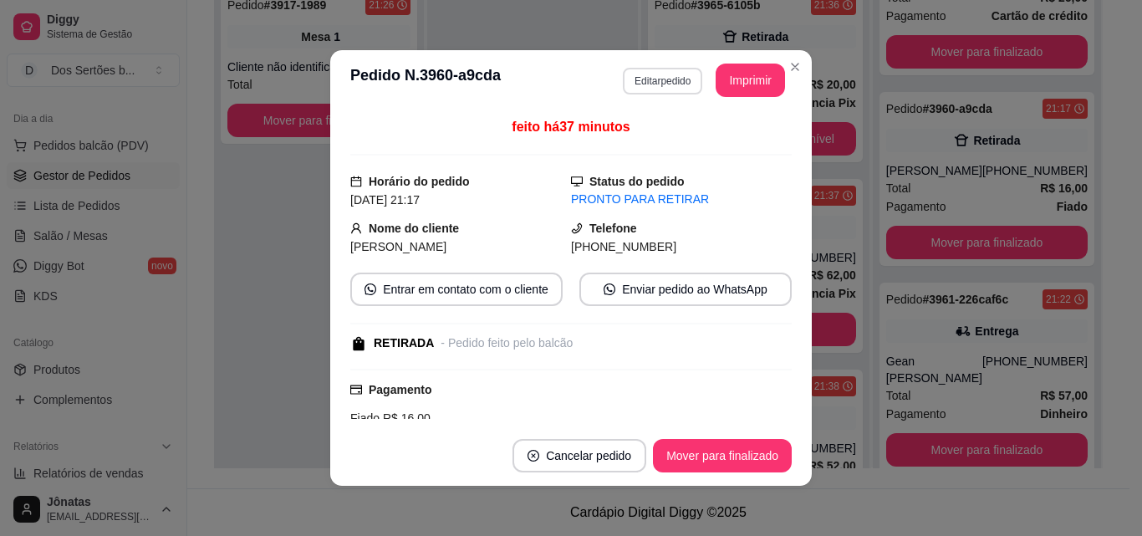
click at [637, 84] on button "Editar pedido" at bounding box center [662, 81] width 79 height 27
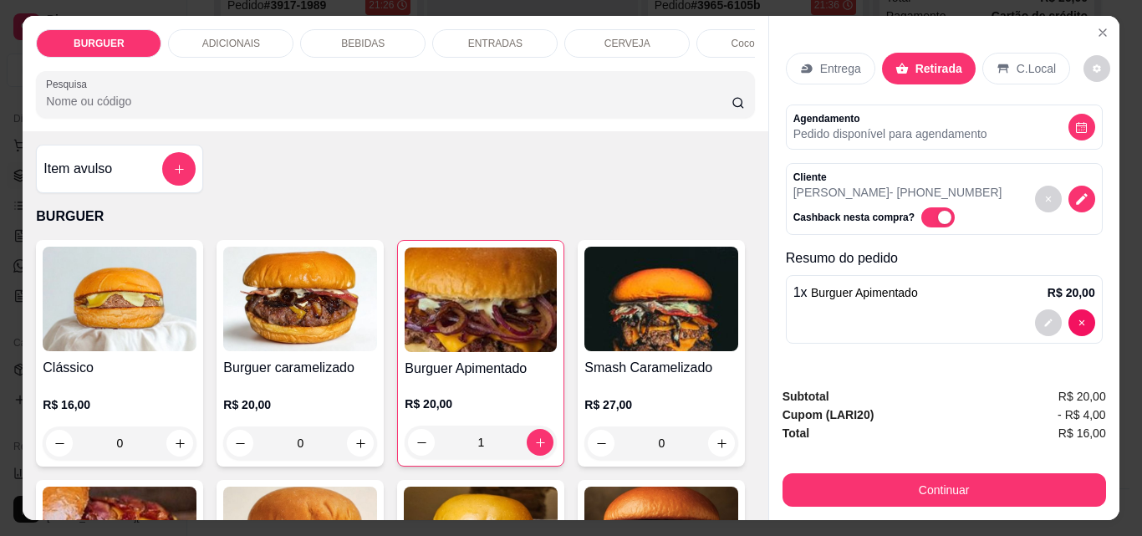
select select "6855e5e5ae30188eda1c1b7f"
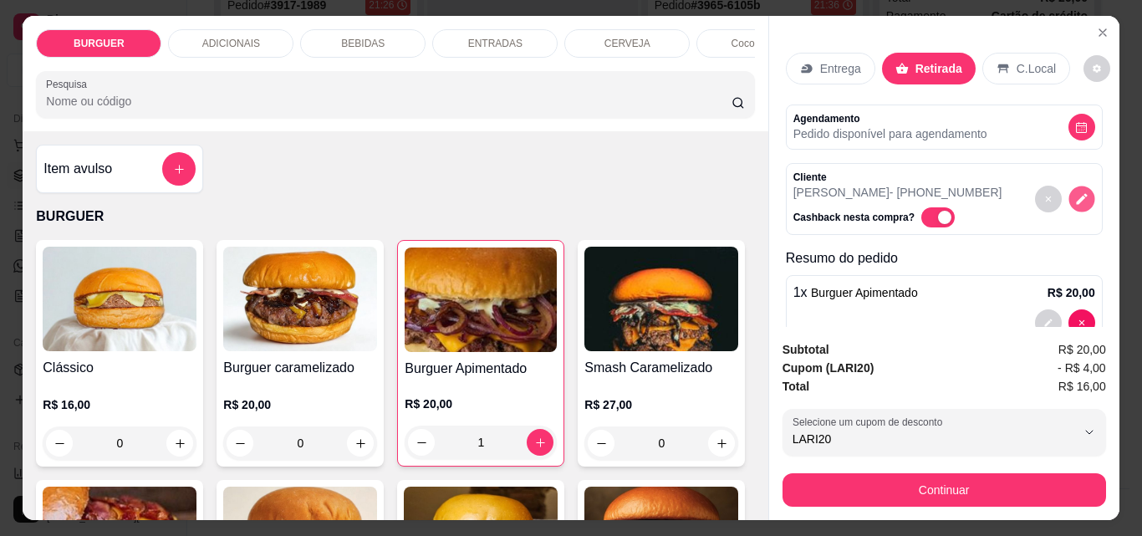
click at [1074, 194] on icon "decrease-product-quantity" at bounding box center [1081, 199] width 14 height 14
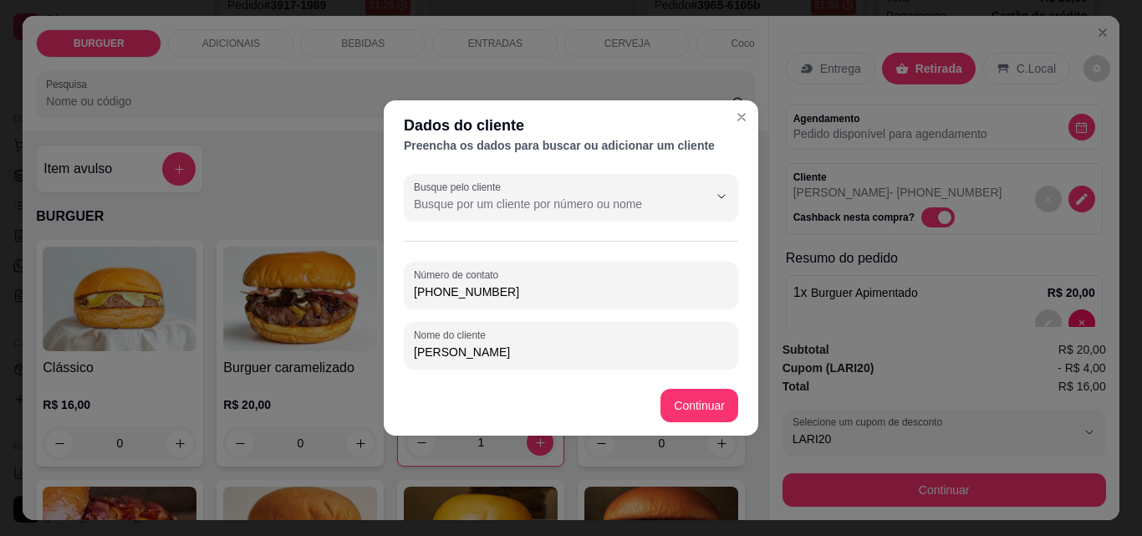
click at [517, 344] on input "[PERSON_NAME]" at bounding box center [571, 352] width 314 height 17
type input "j"
type input "karolinny"
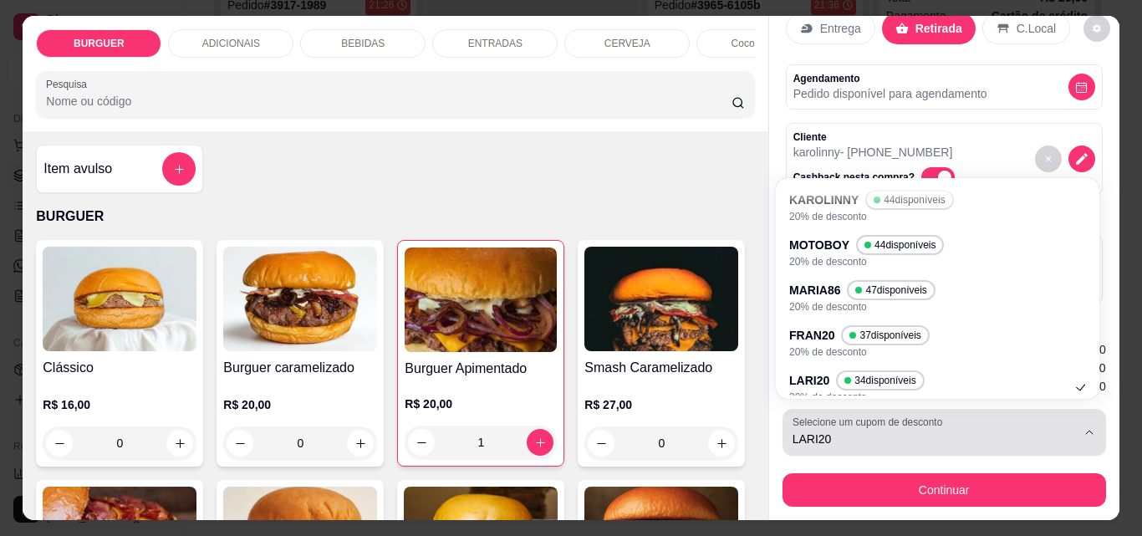
scroll to position [107, 0]
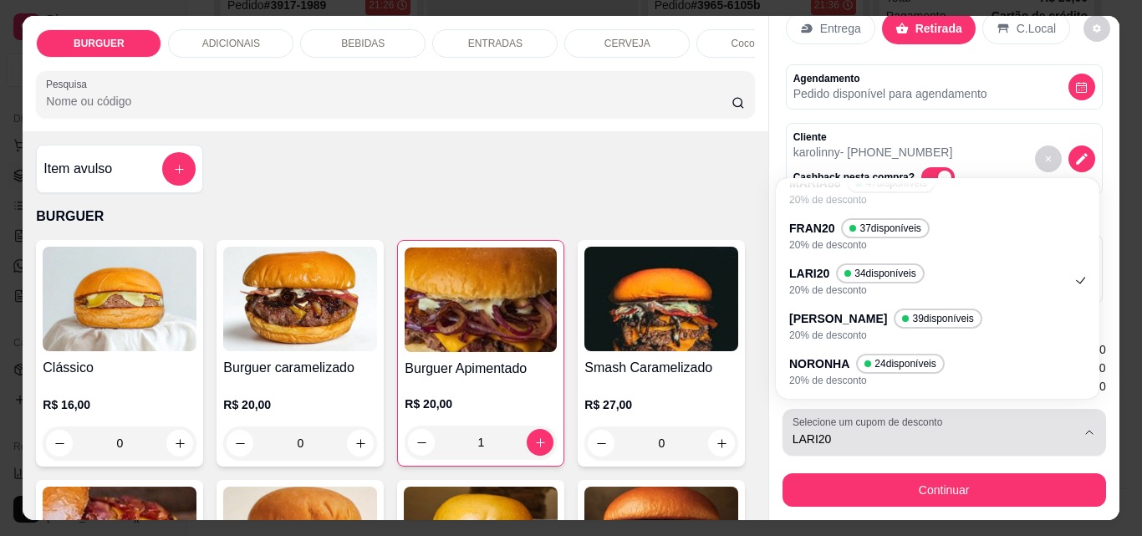
click at [866, 416] on label "Selecione um cupom de desconto" at bounding box center [871, 422] width 156 height 14
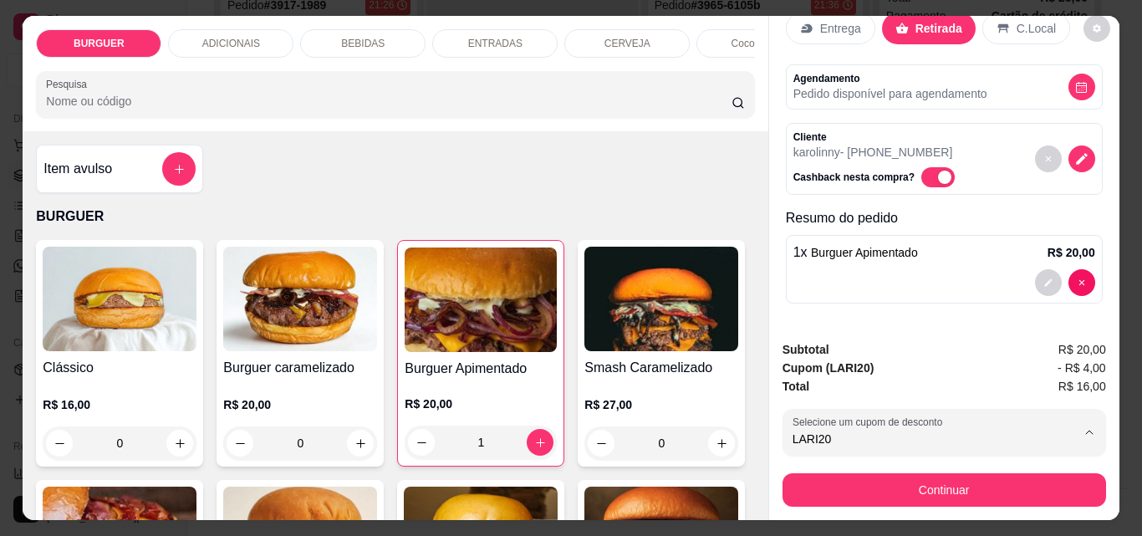
click at [825, 231] on p "FRAN20" at bounding box center [816, 235] width 43 height 16
type input "6855e5c9ae30188eda1c1b7c"
select select "6855e5c9ae30188eda1c1b7c"
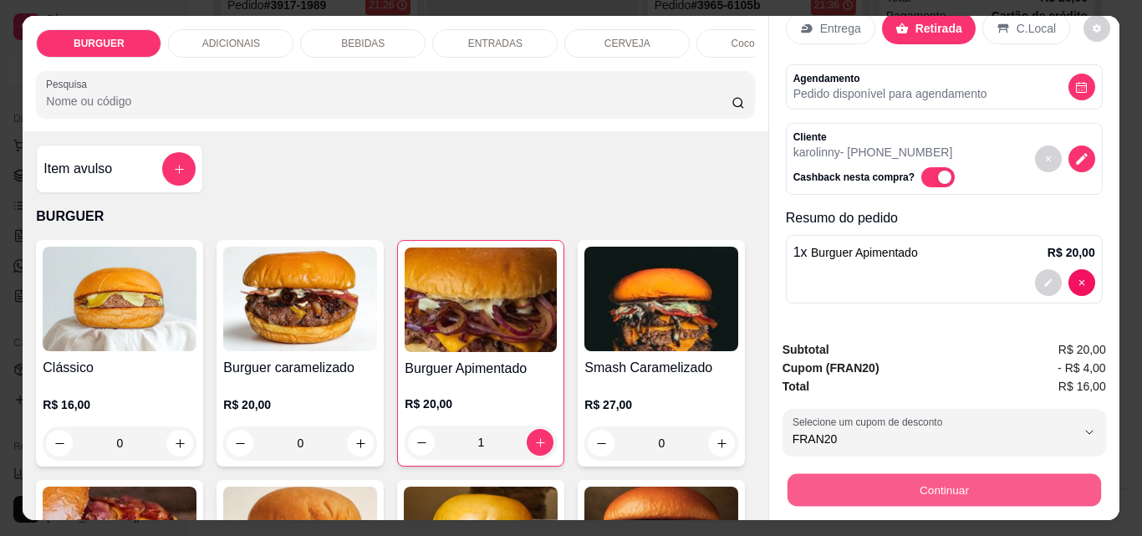
click at [862, 482] on button "Continuar" at bounding box center [944, 489] width 314 height 33
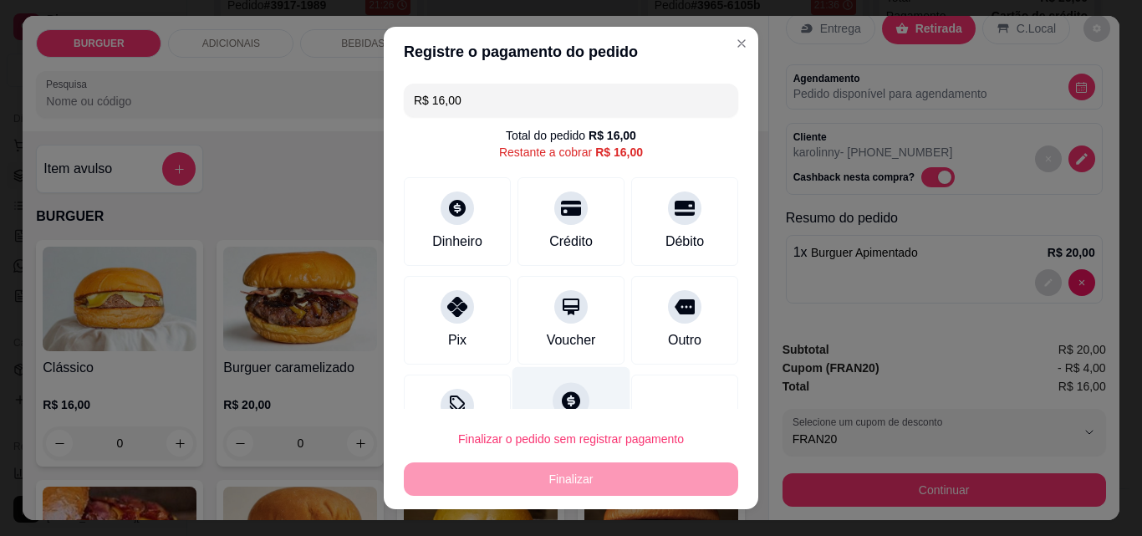
click at [555, 383] on div at bounding box center [571, 400] width 37 height 37
type input "R$ 0,00"
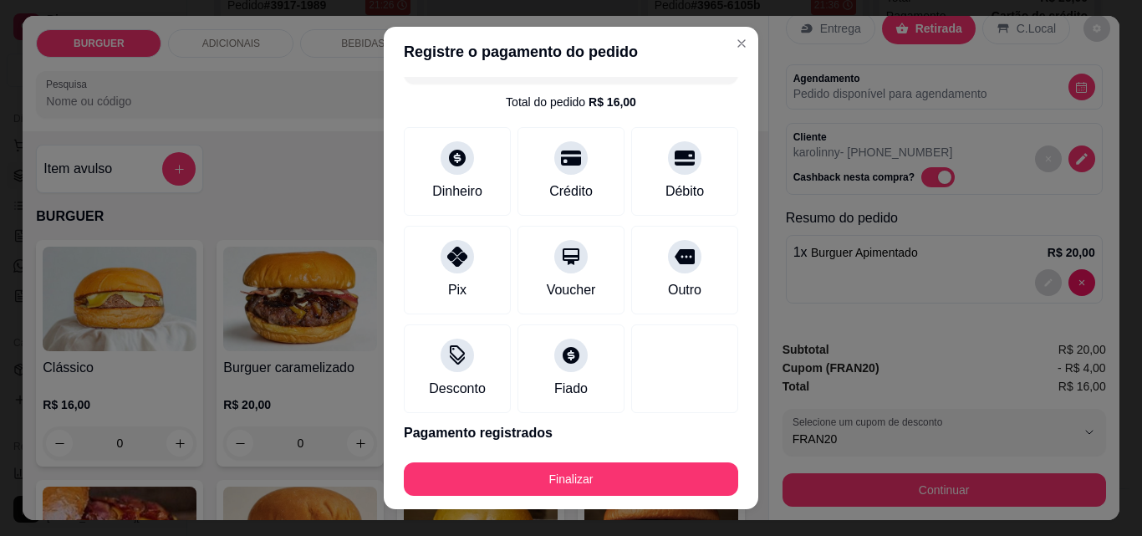
scroll to position [67, 0]
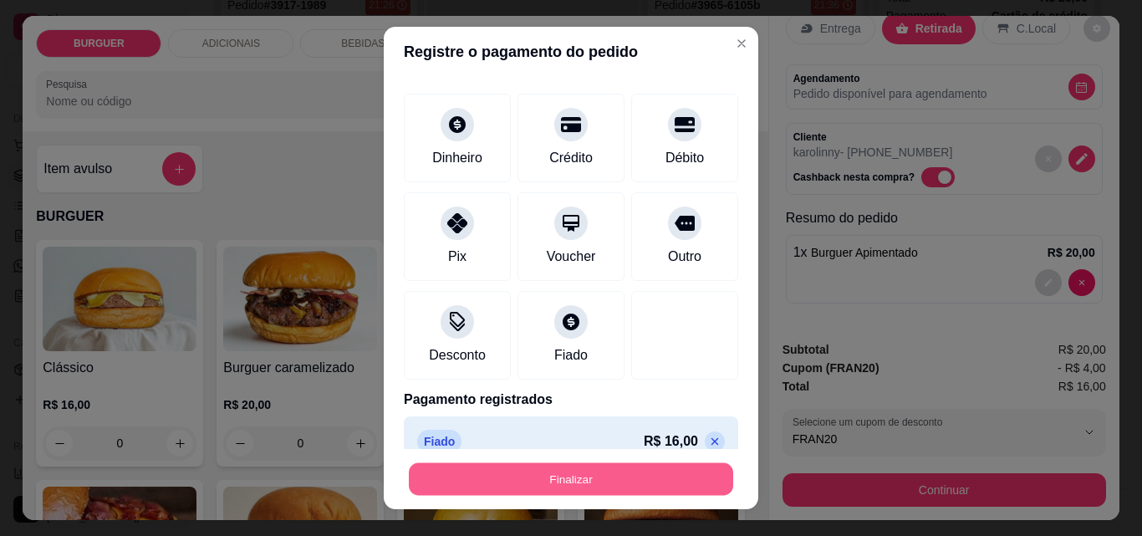
click at [640, 480] on button "Finalizar" at bounding box center [571, 479] width 324 height 33
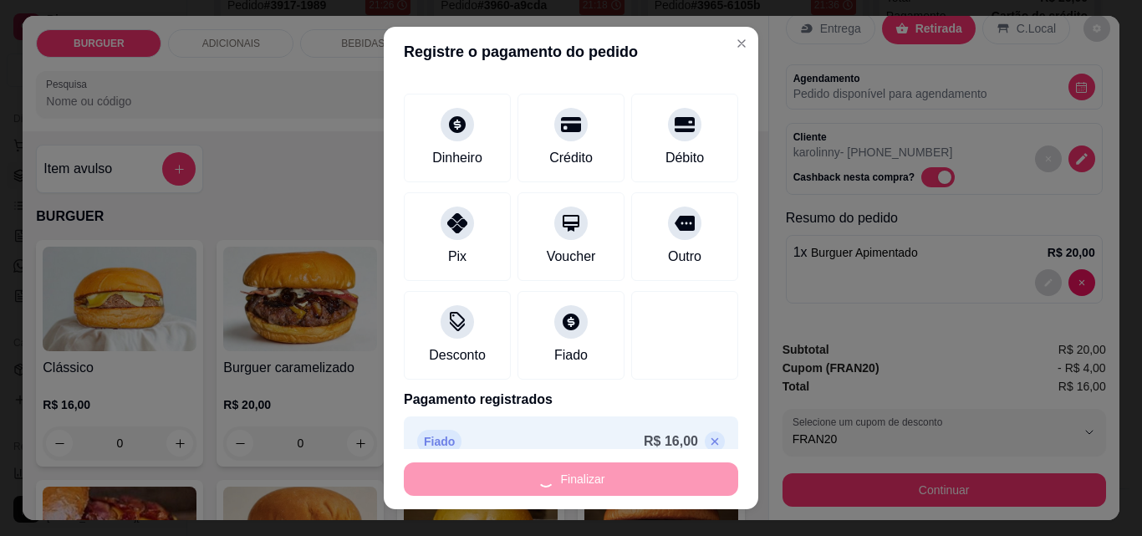
type input "0"
type input "-R$ 16,00"
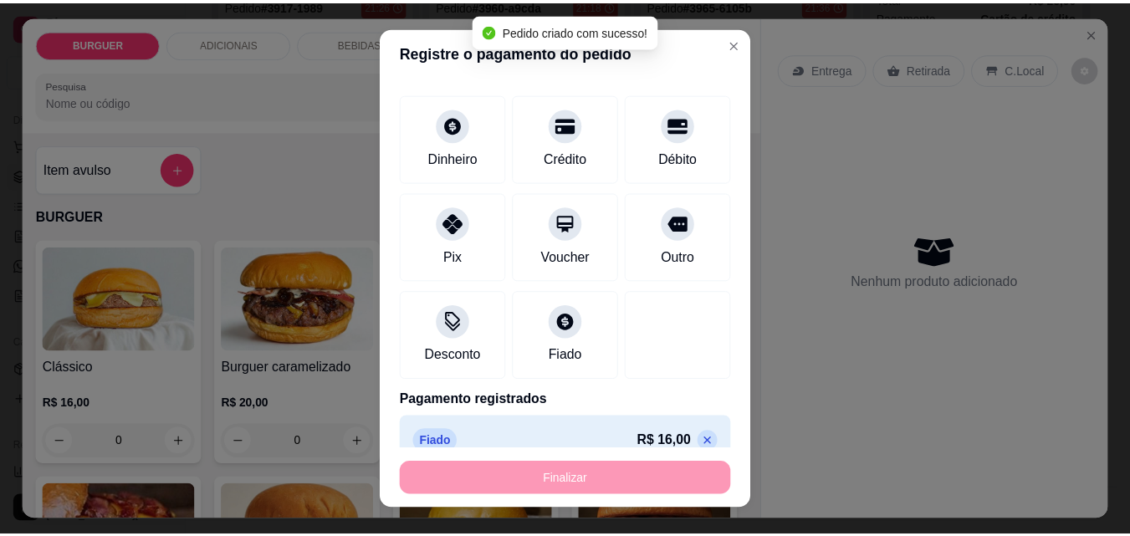
scroll to position [0, 0]
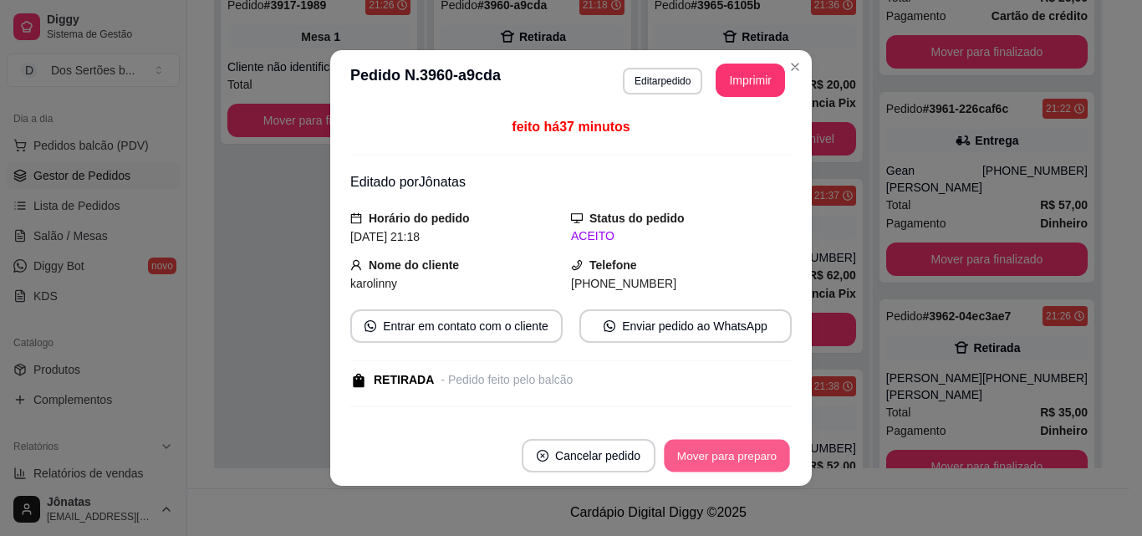
click at [708, 445] on button "Mover para preparo" at bounding box center [726, 456] width 125 height 33
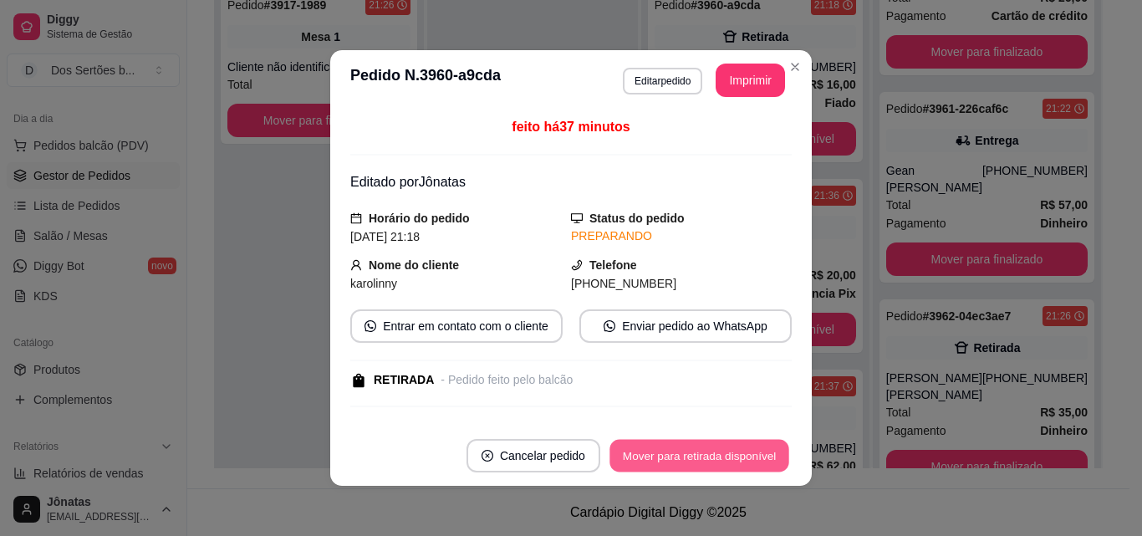
click at [708, 445] on button "Mover para retirada disponível" at bounding box center [698, 456] width 179 height 33
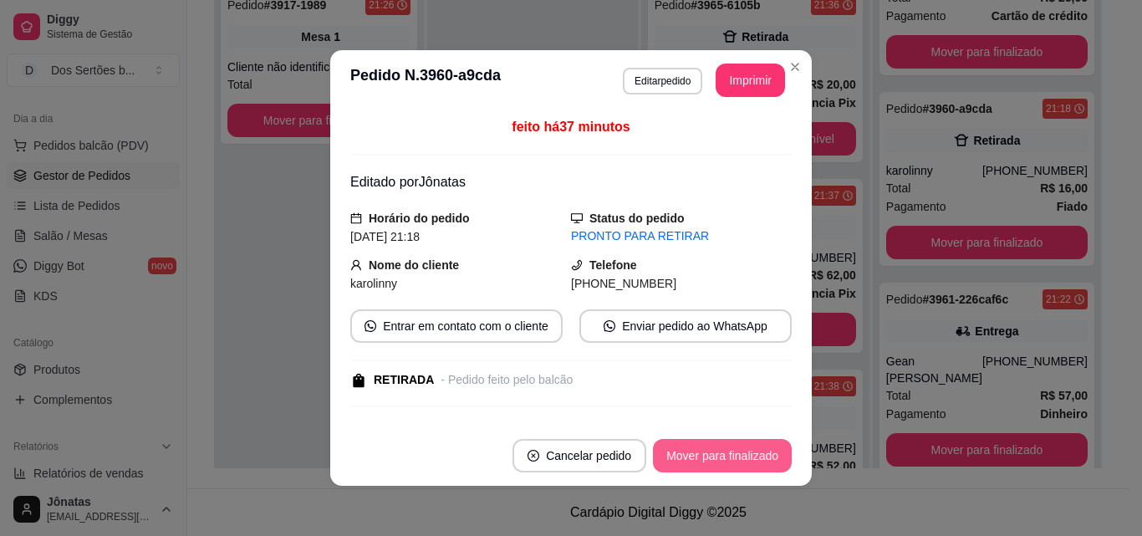
click at [708, 446] on button "Mover para finalizado" at bounding box center [722, 455] width 139 height 33
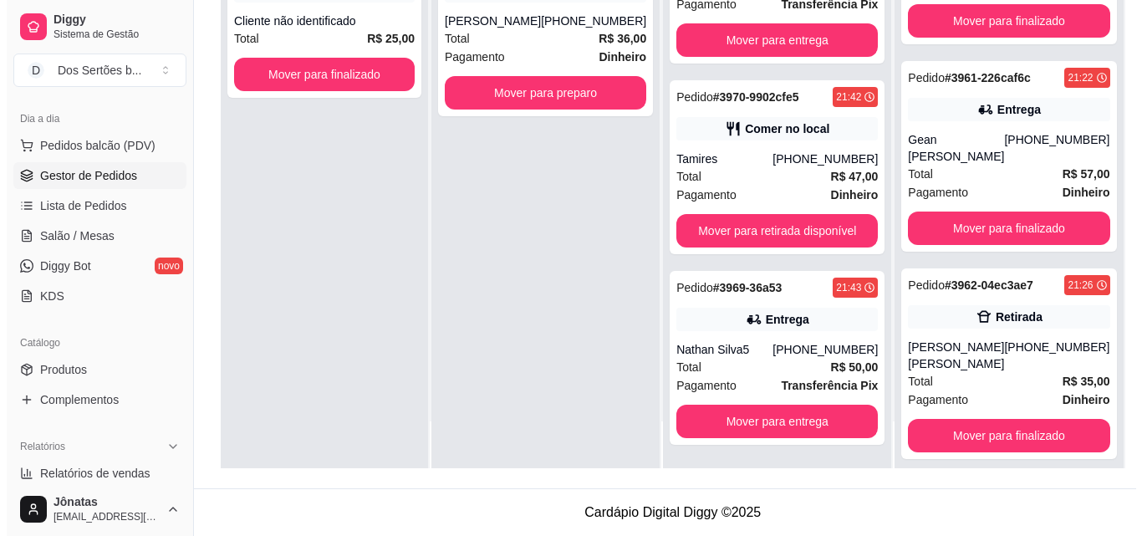
scroll to position [484, 0]
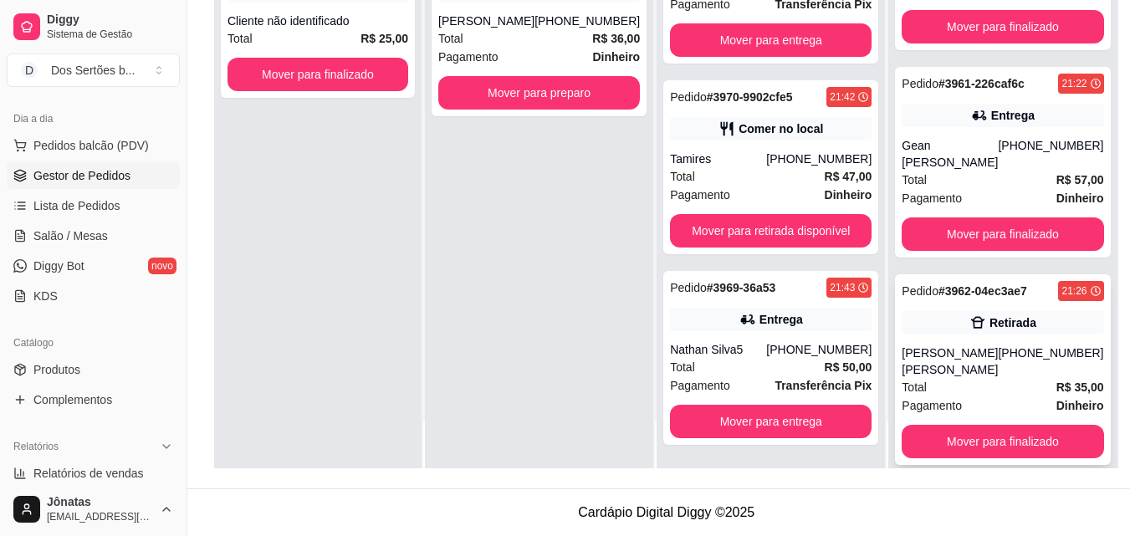
click at [951, 372] on div "[PERSON_NAME] [PERSON_NAME]" at bounding box center [949, 360] width 96 height 33
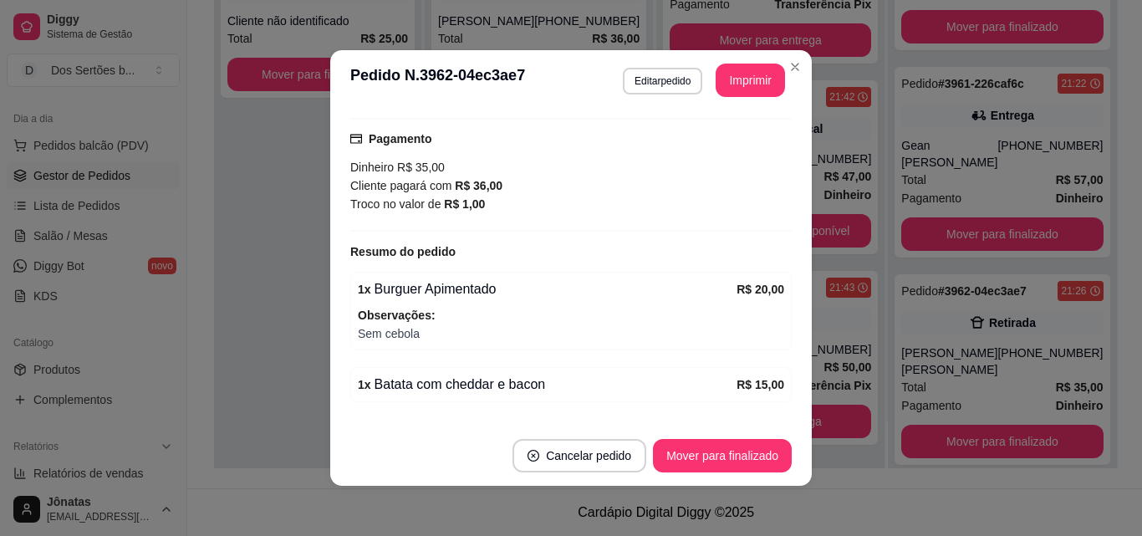
scroll to position [349, 0]
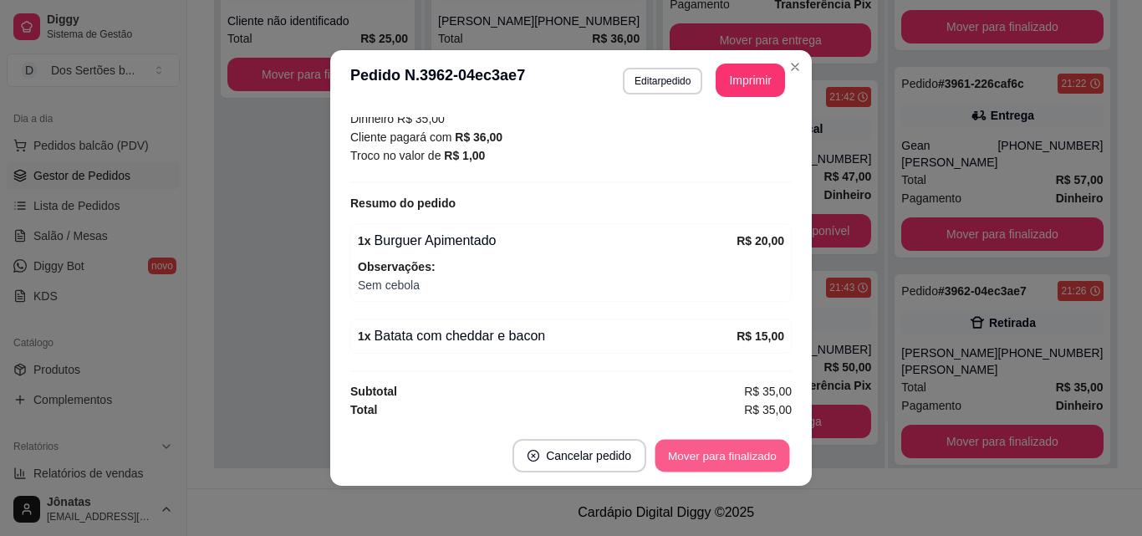
click at [687, 451] on button "Mover para finalizado" at bounding box center [722, 456] width 135 height 33
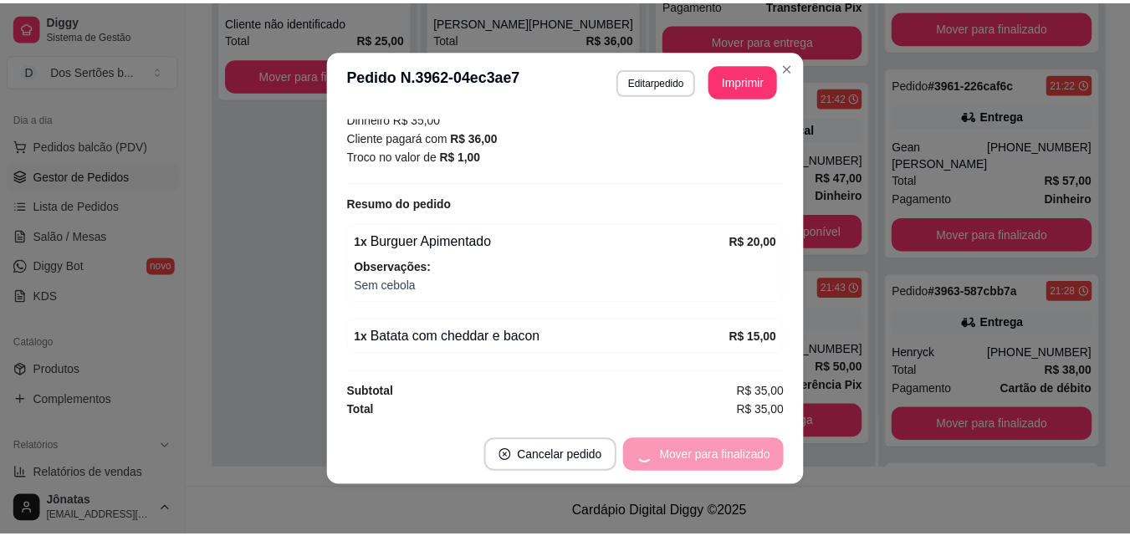
scroll to position [311, 0]
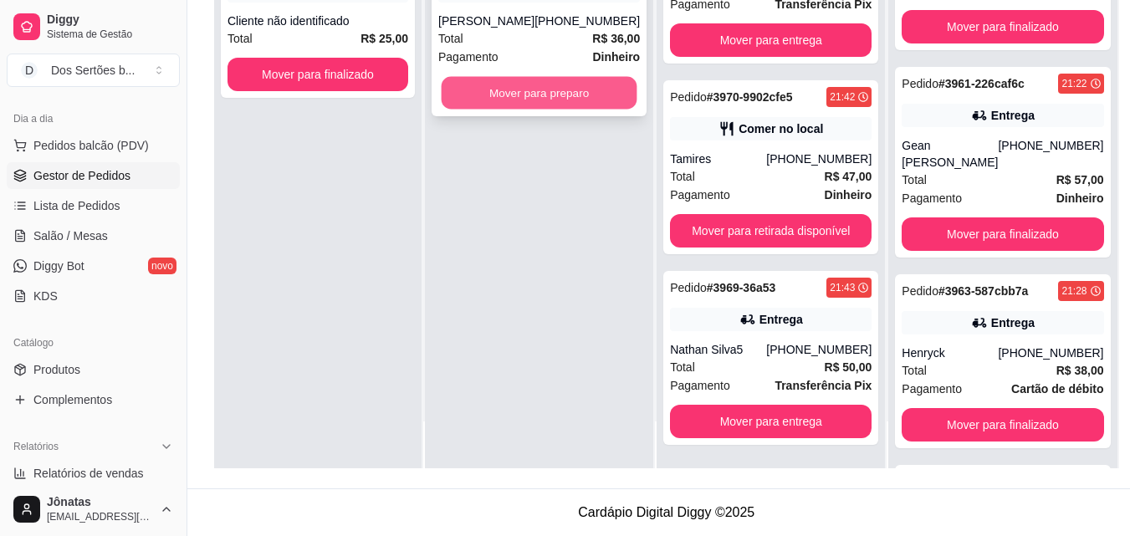
click at [504, 99] on button "Mover para preparo" at bounding box center [539, 93] width 196 height 33
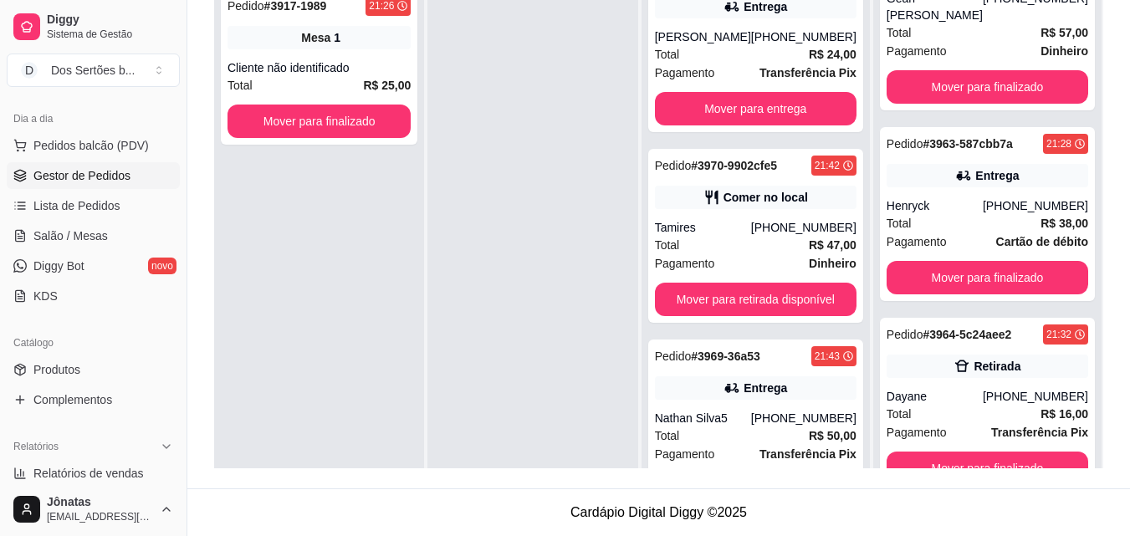
scroll to position [645, 0]
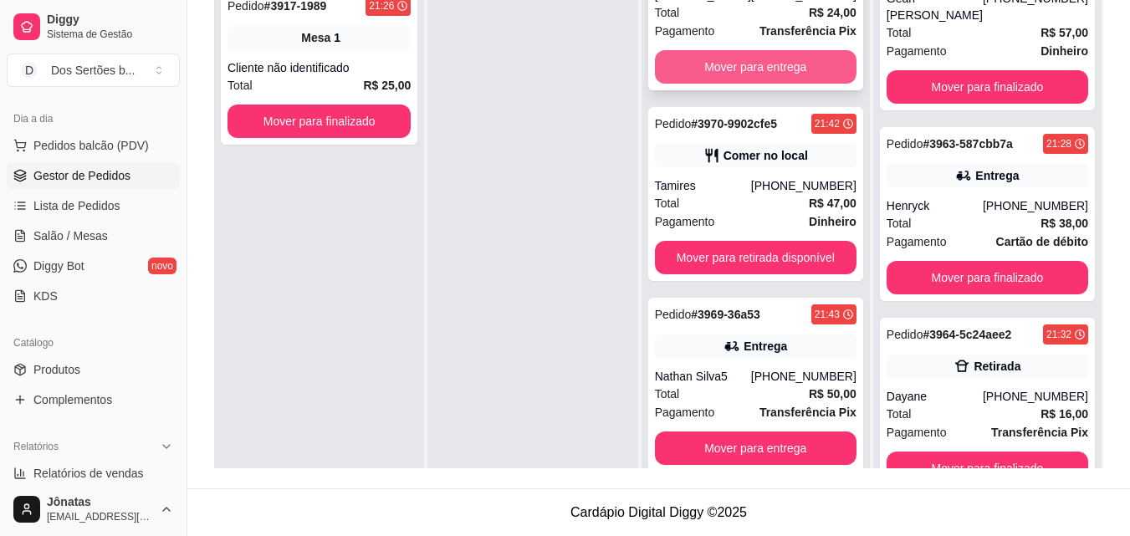
click at [694, 59] on button "Mover para entrega" at bounding box center [755, 66] width 201 height 33
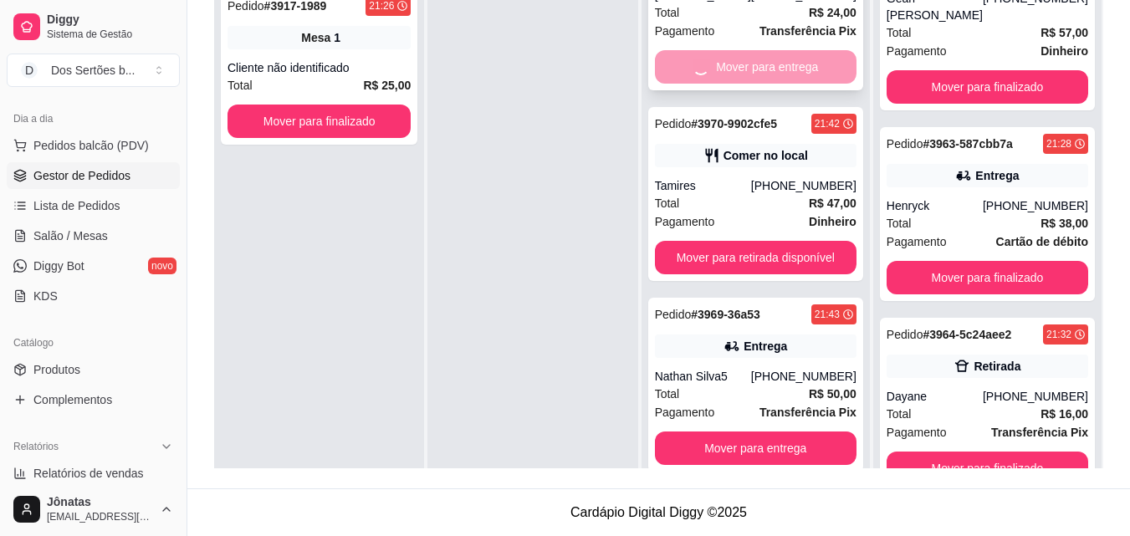
scroll to position [454, 0]
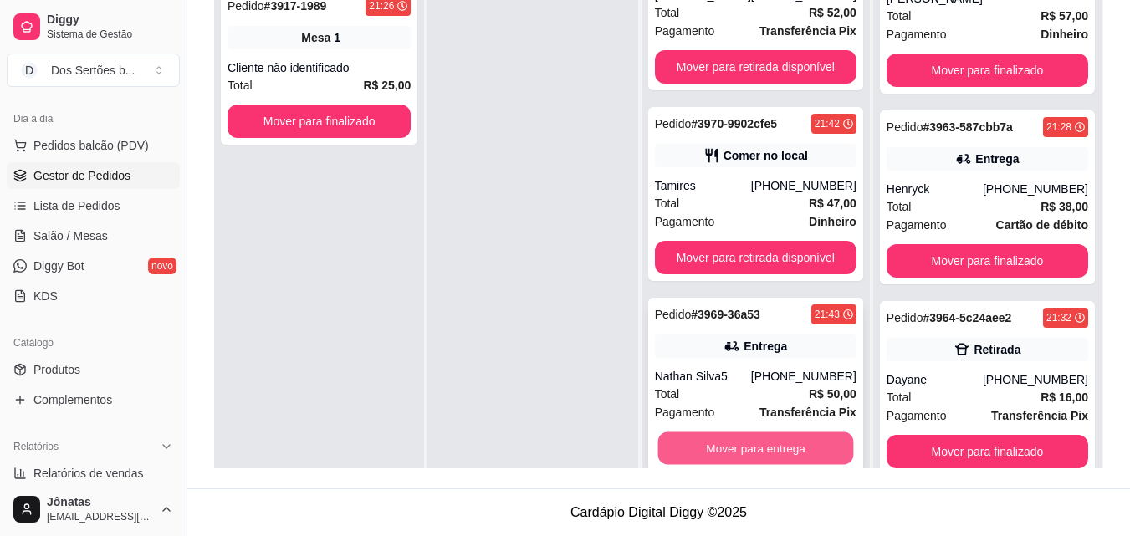
click at [697, 441] on button "Mover para entrega" at bounding box center [755, 448] width 196 height 33
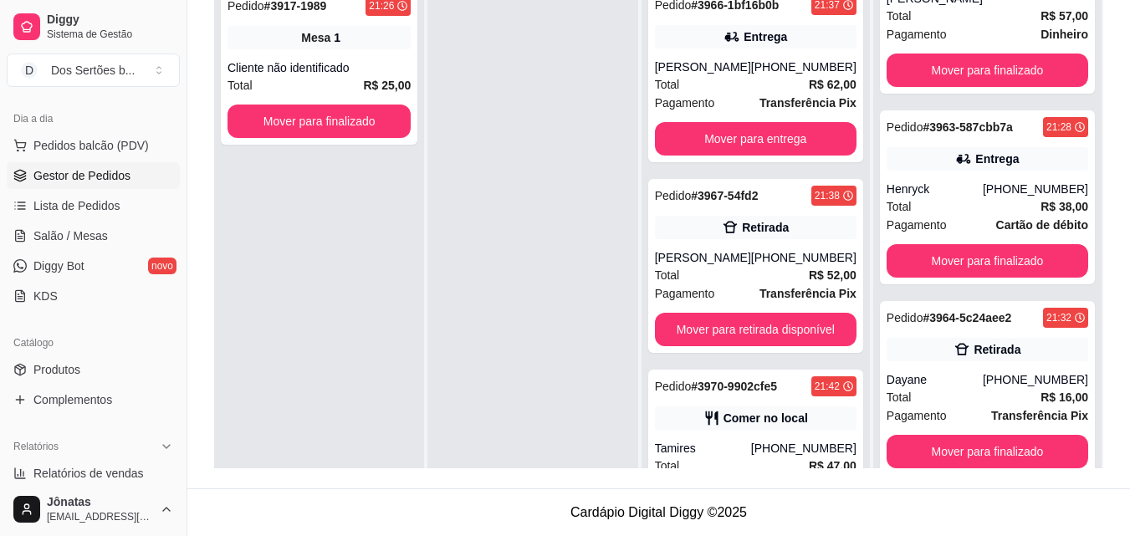
scroll to position [71, 0]
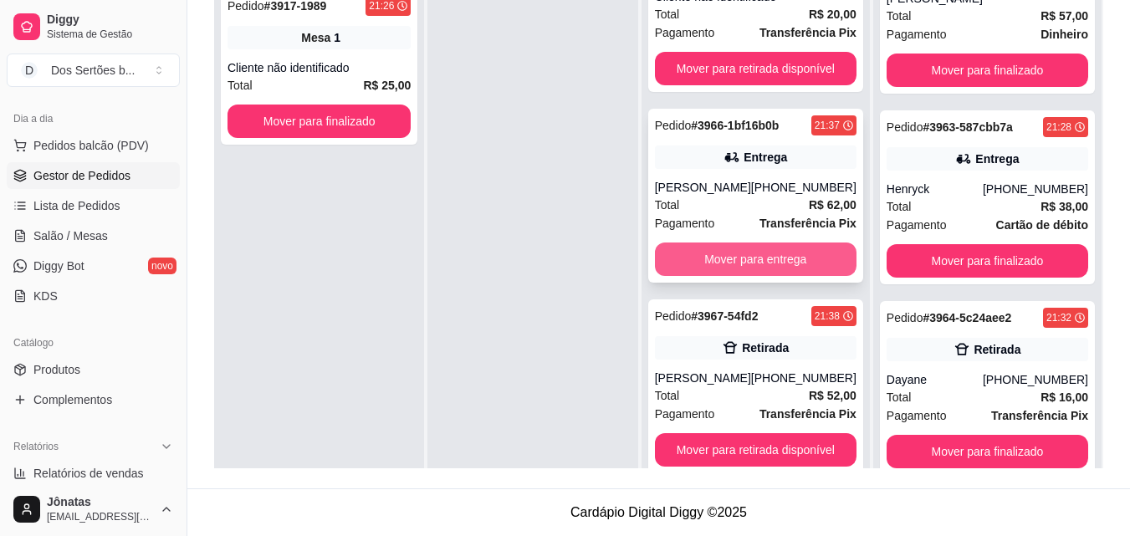
click at [695, 253] on button "Mover para entrega" at bounding box center [755, 258] width 201 height 33
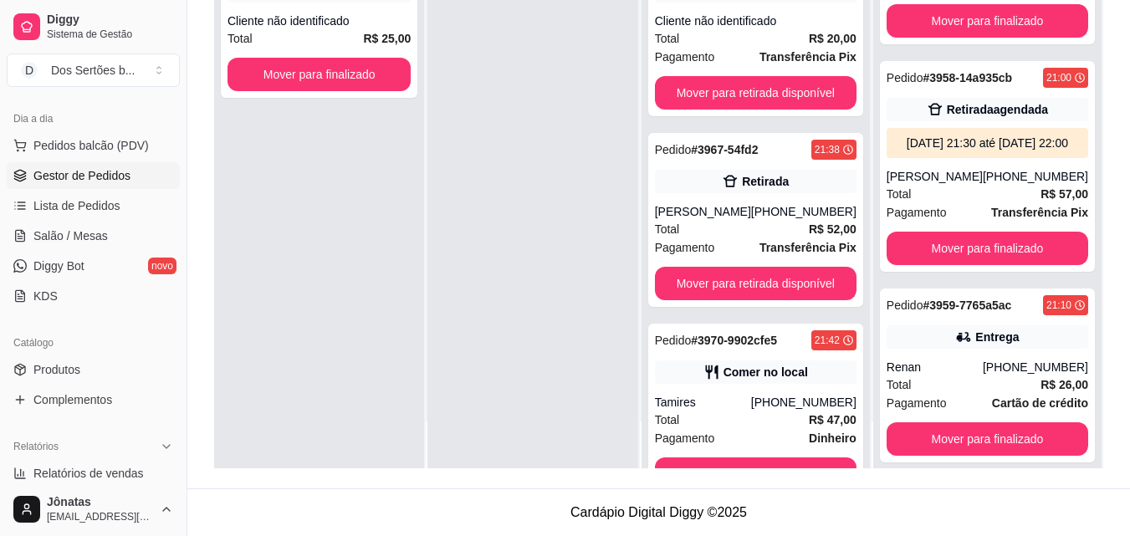
scroll to position [70, 0]
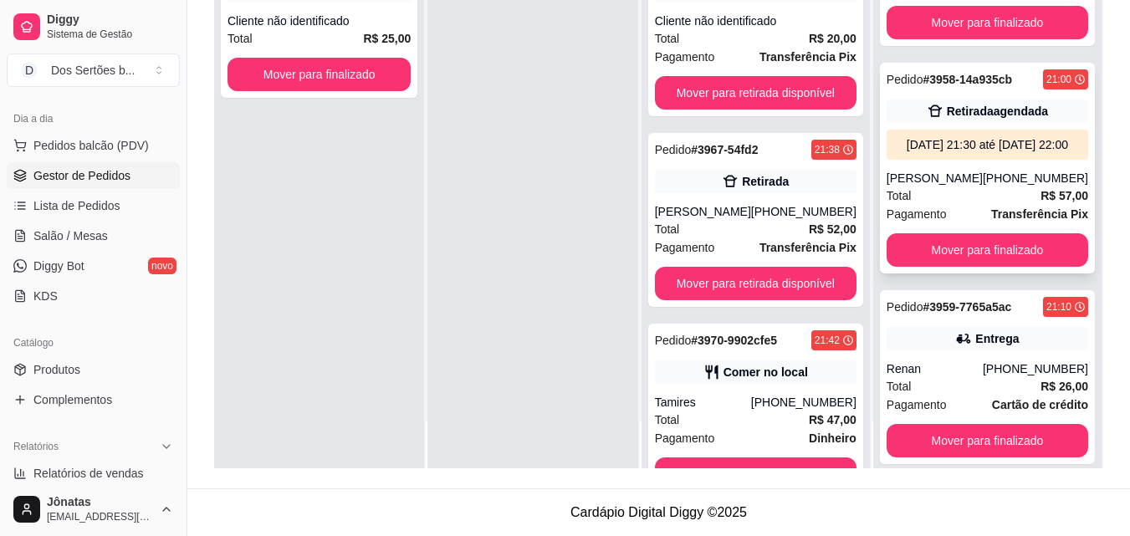
click at [998, 181] on div "Pedido # 3958-14a935cb 21:00 Retirada agendada [DATE] 21:30 até [DATE] 22:00 [P…" at bounding box center [987, 168] width 215 height 211
click at [926, 258] on button "Mover para finalizado" at bounding box center [986, 249] width 201 height 33
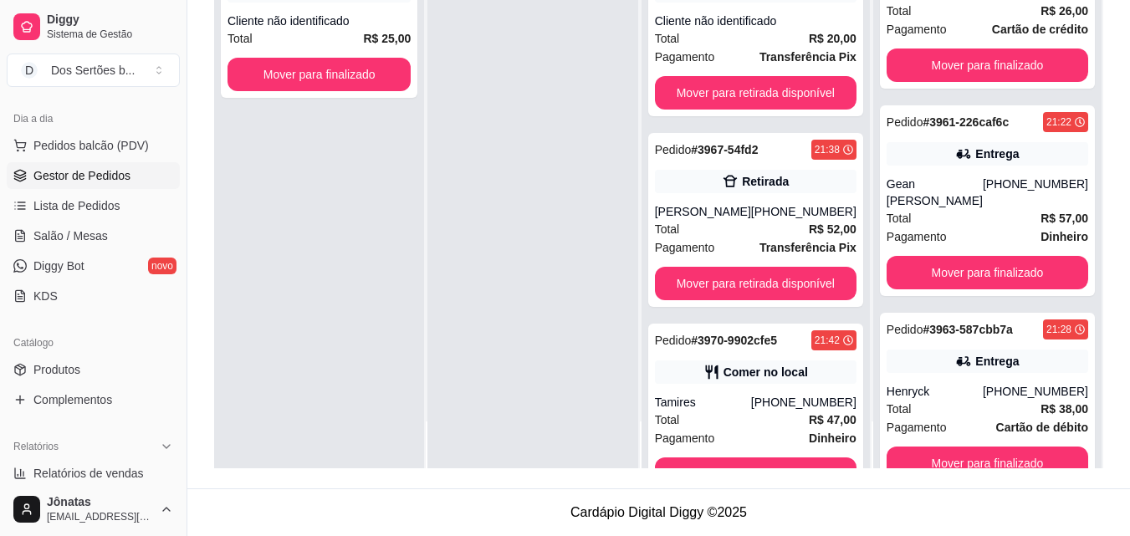
scroll to position [228, 0]
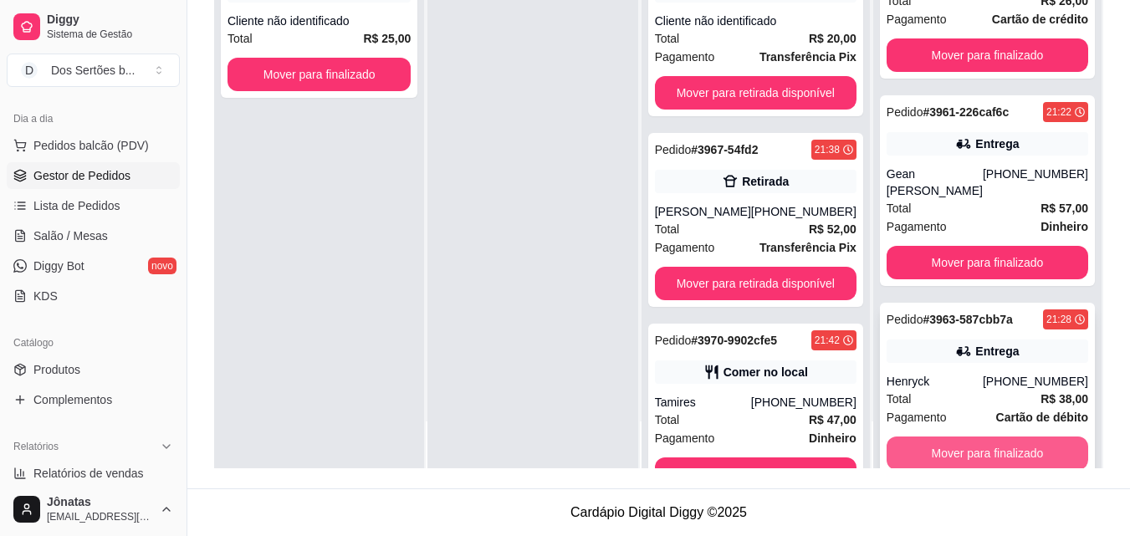
click at [956, 449] on button "Mover para finalizado" at bounding box center [986, 452] width 201 height 33
click at [956, 451] on button "Mover para finalizado" at bounding box center [987, 453] width 196 height 33
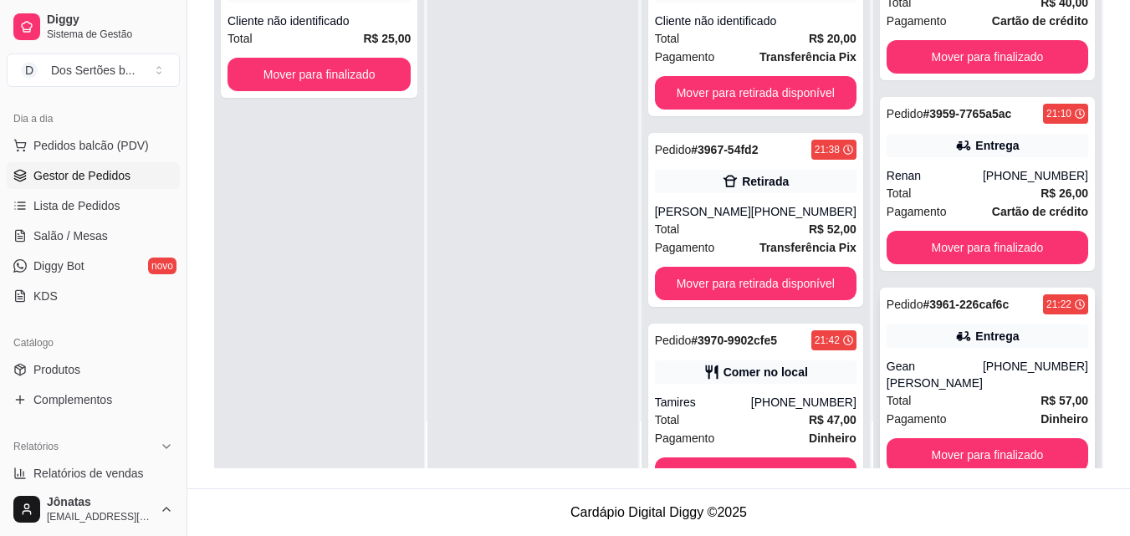
scroll to position [35, 0]
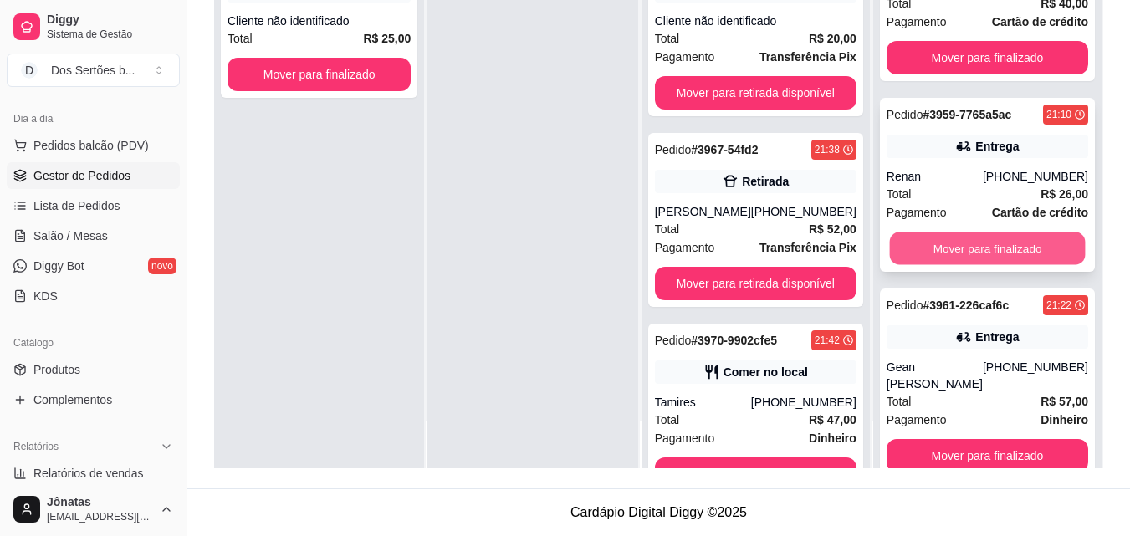
click at [937, 235] on button "Mover para finalizado" at bounding box center [987, 248] width 196 height 33
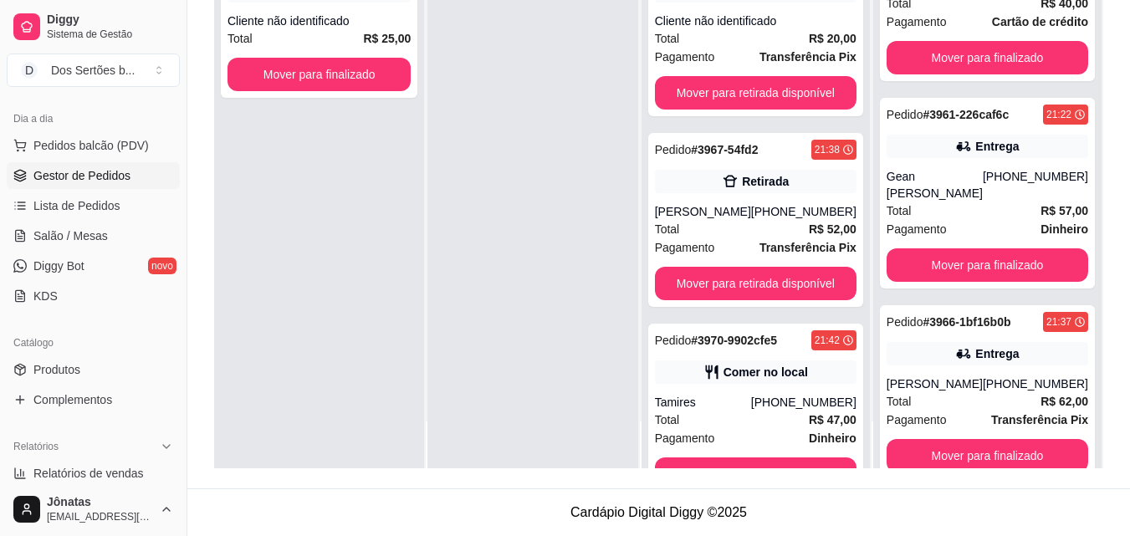
scroll to position [0, 0]
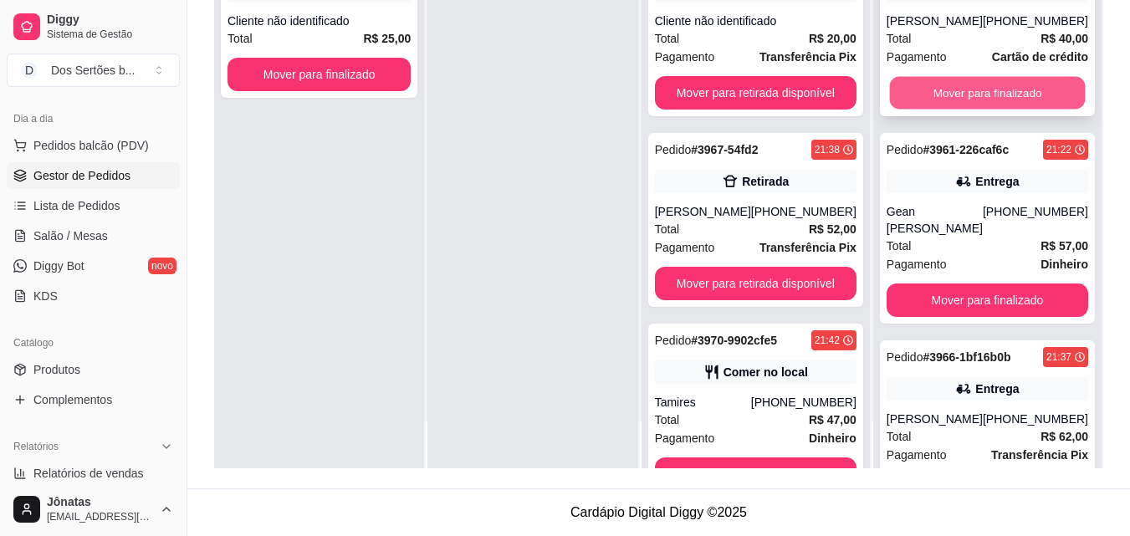
click at [946, 92] on button "Mover para finalizado" at bounding box center [987, 93] width 196 height 33
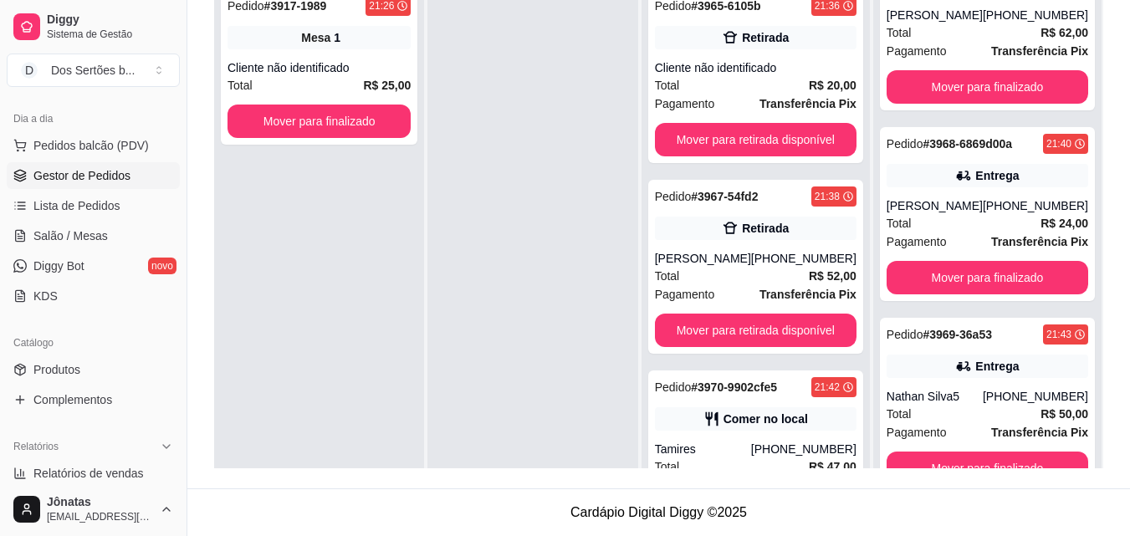
scroll to position [33, 0]
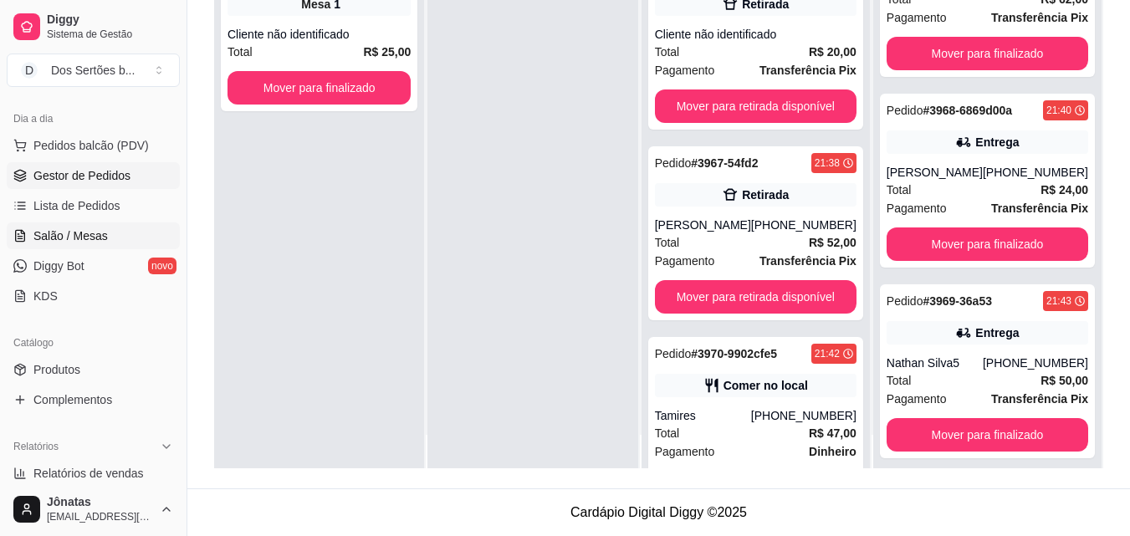
click at [24, 225] on link "Salão / Mesas" at bounding box center [93, 235] width 173 height 27
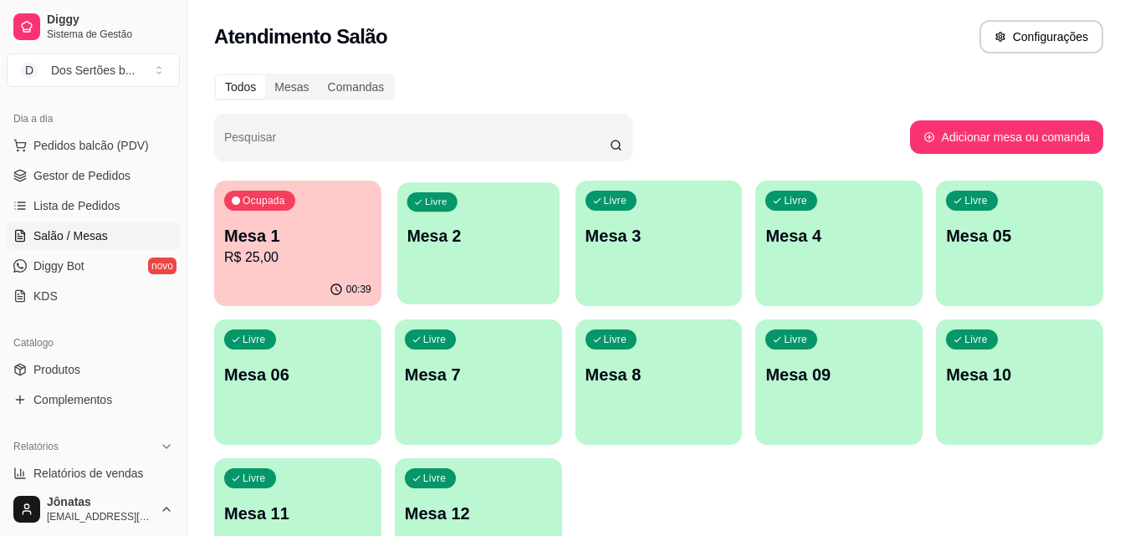
click at [472, 240] on p "Mesa 2" at bounding box center [477, 236] width 143 height 23
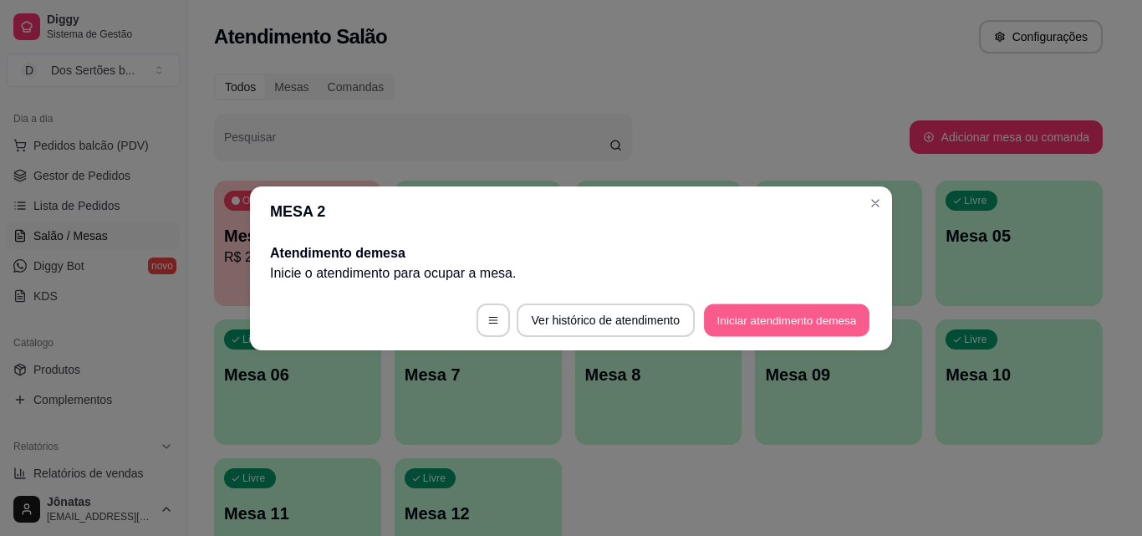
click at [805, 321] on button "Iniciar atendimento de mesa" at bounding box center [787, 319] width 166 height 33
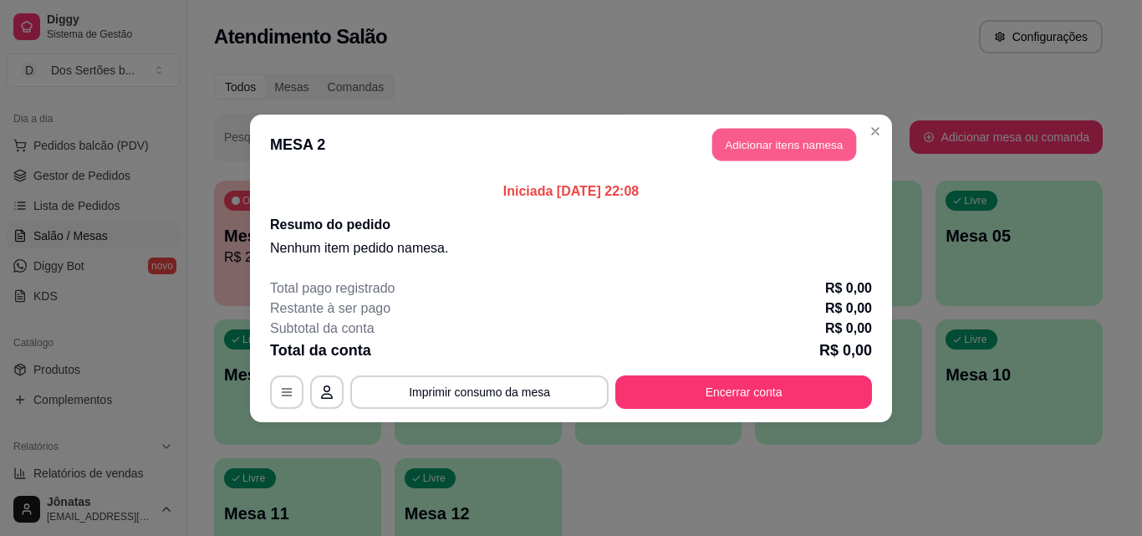
click at [734, 150] on button "Adicionar itens na mesa" at bounding box center [784, 144] width 144 height 33
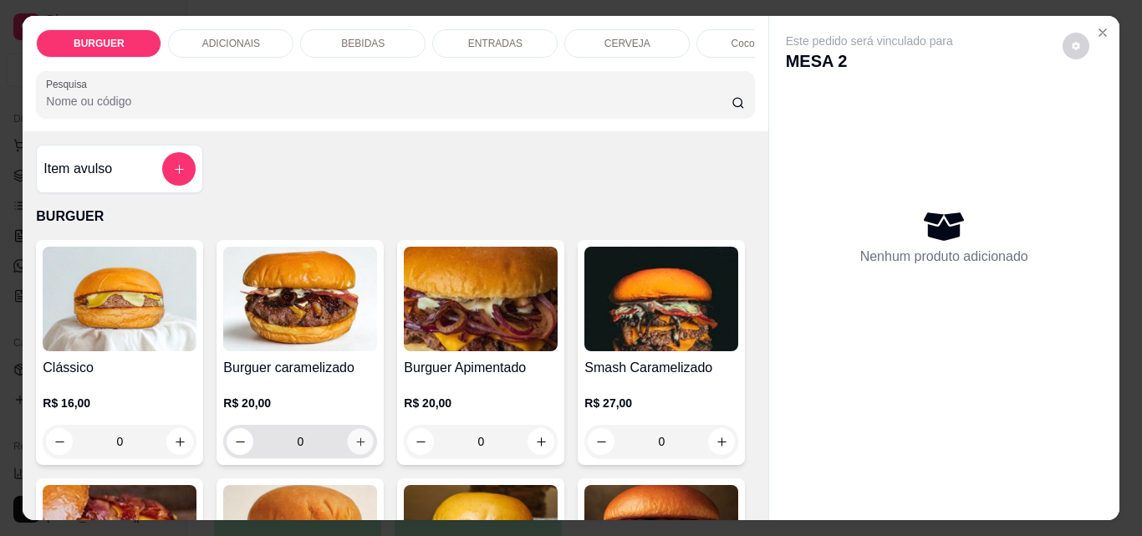
click at [354, 448] on icon "increase-product-quantity" at bounding box center [360, 442] width 13 height 13
type input "1"
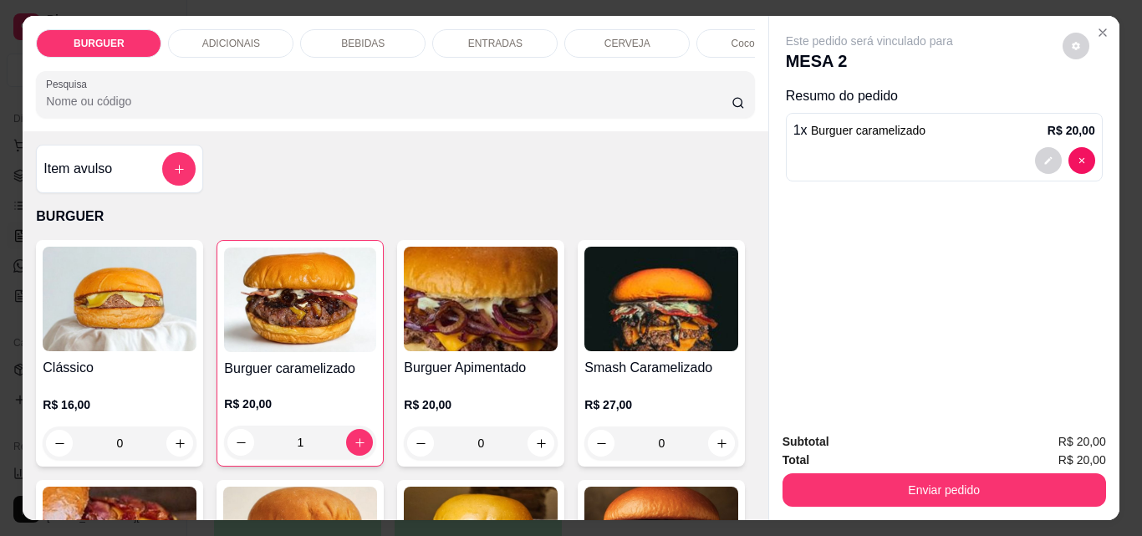
scroll to position [268, 0]
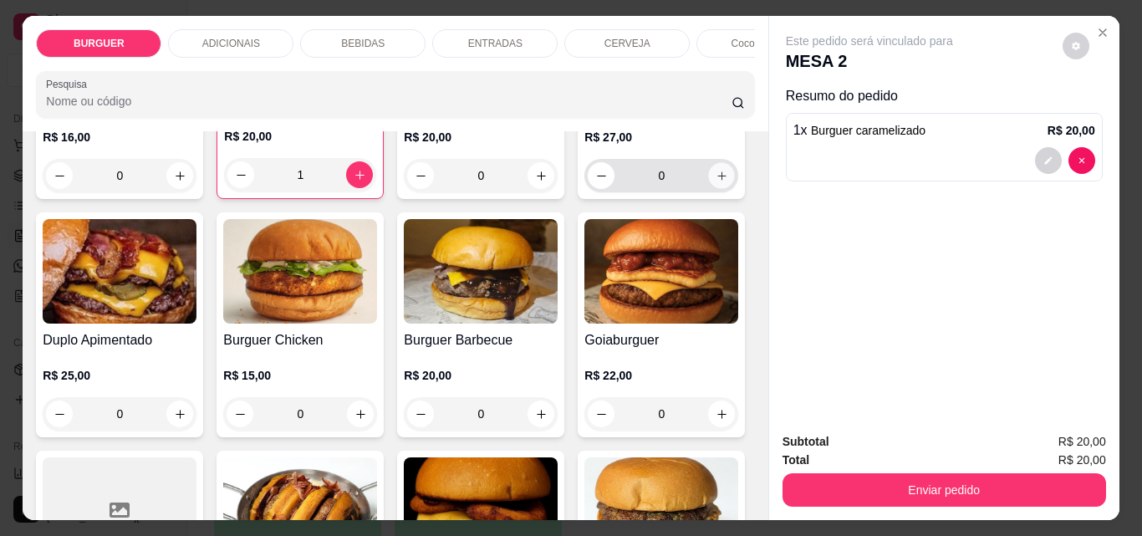
click at [716, 182] on icon "increase-product-quantity" at bounding box center [722, 176] width 13 height 13
type input "1"
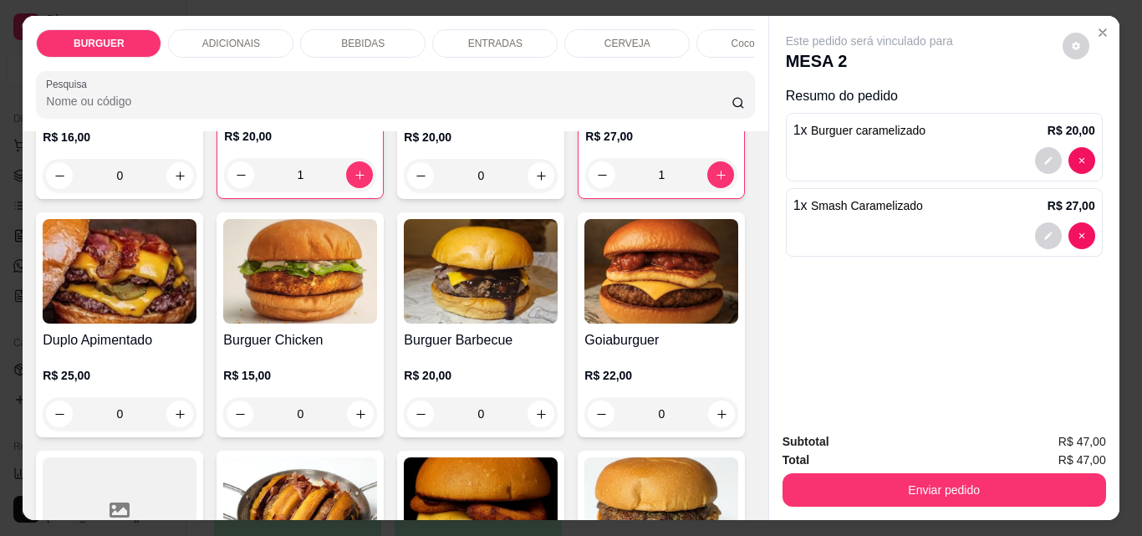
click at [357, 29] on div "BEBIDAS" at bounding box center [362, 43] width 125 height 28
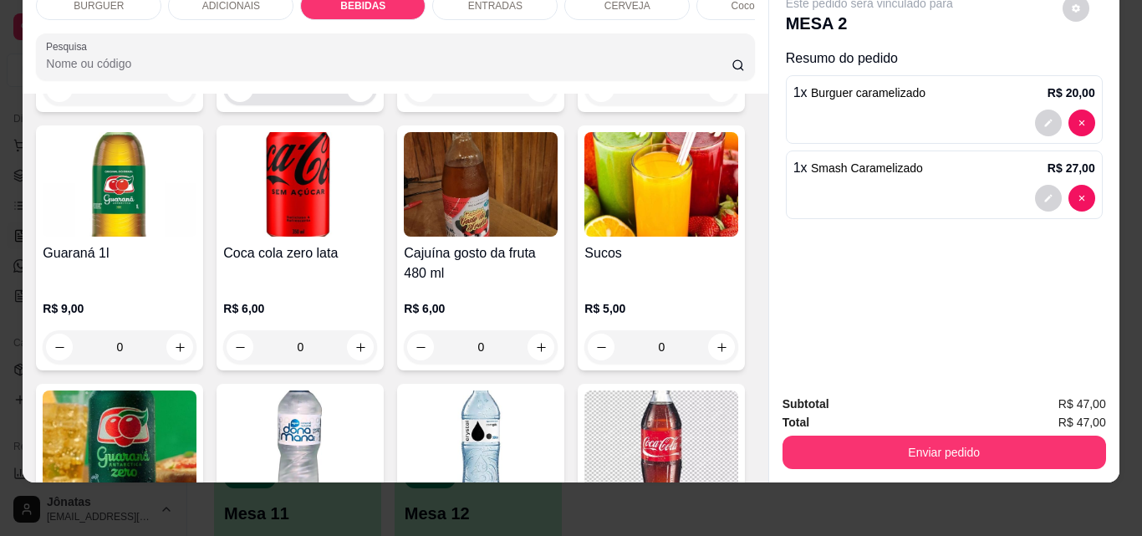
scroll to position [1856, 0]
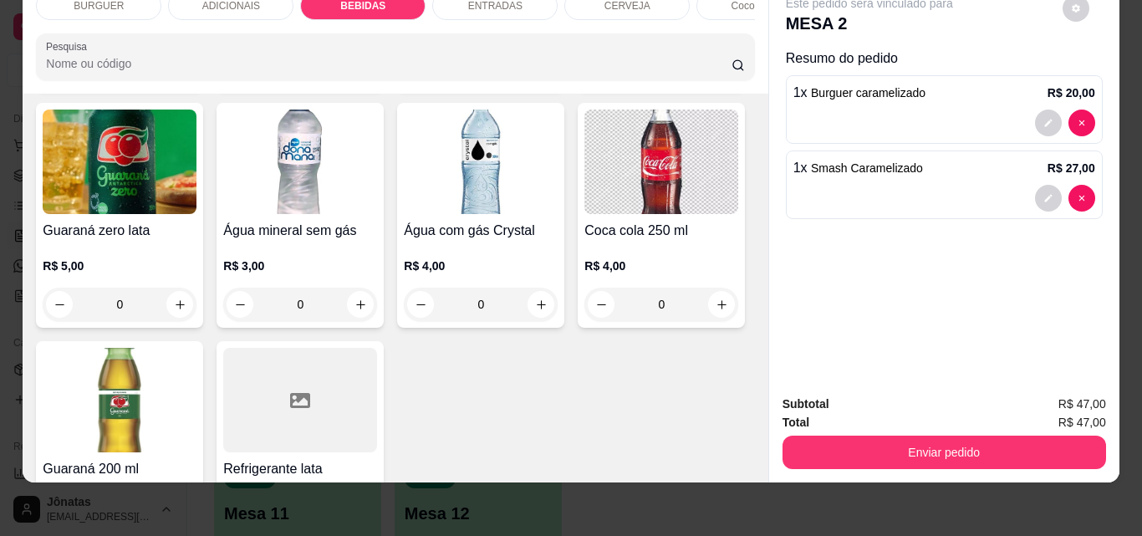
click at [367, 73] on icon "increase-product-quantity" at bounding box center [360, 66] width 13 height 13
type input "1"
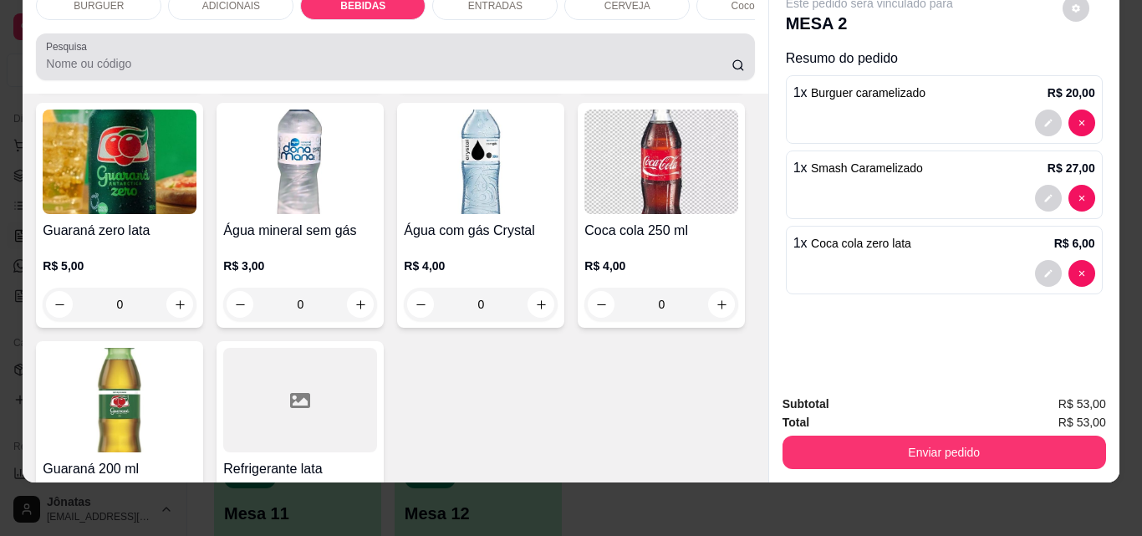
scroll to position [0, 0]
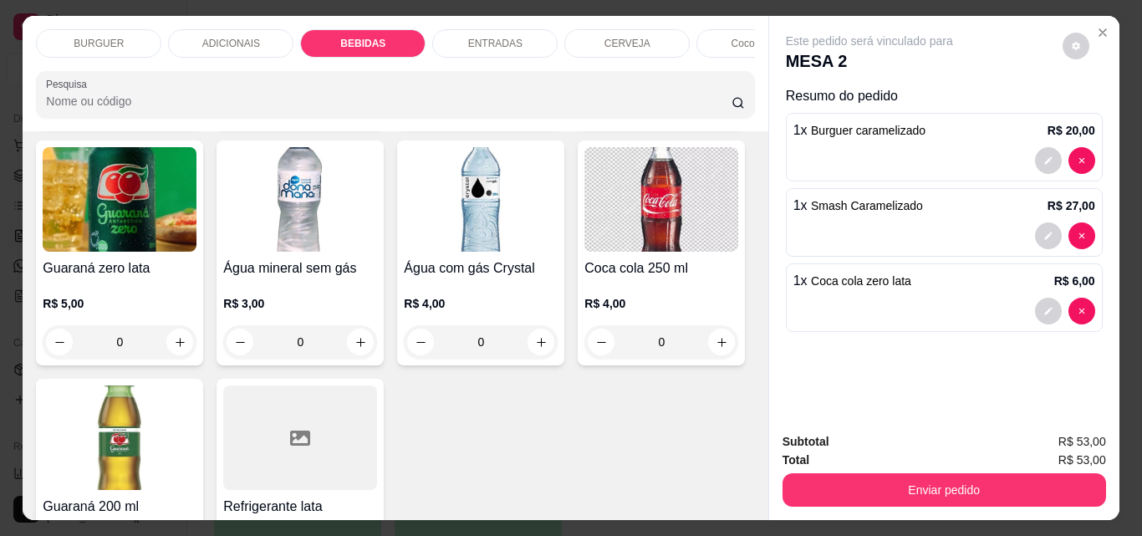
click at [224, 29] on div "ADICIONAIS" at bounding box center [230, 43] width 125 height 28
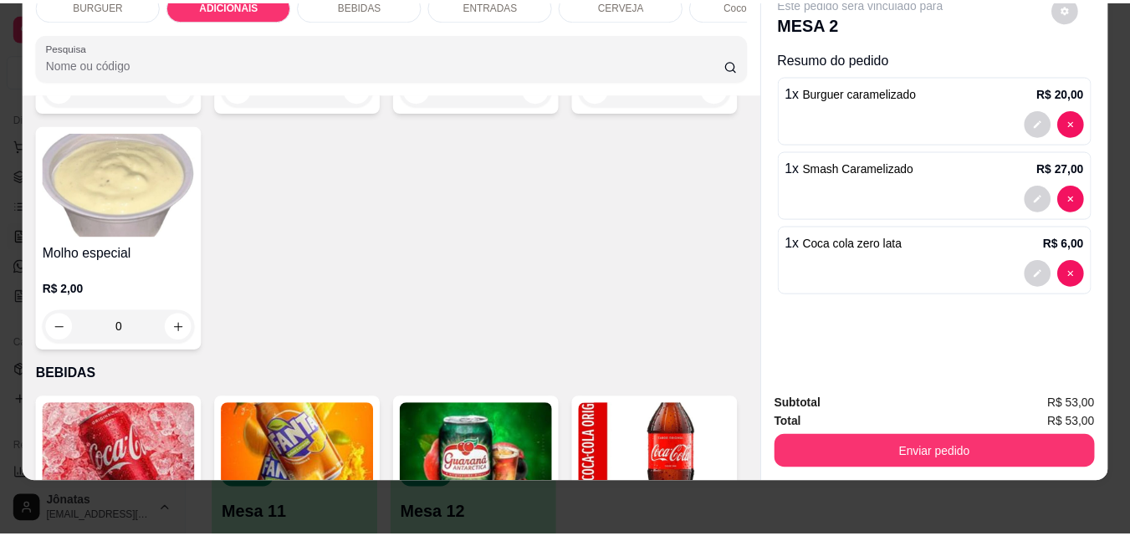
scroll to position [1247, 0]
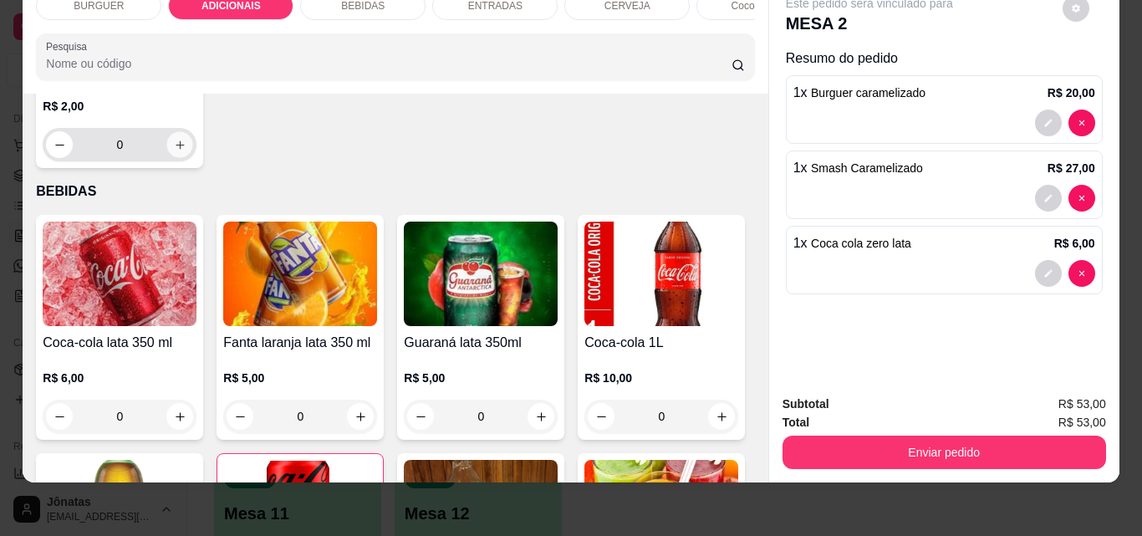
click at [193, 158] on button "increase-product-quantity" at bounding box center [180, 145] width 26 height 26
type input "1"
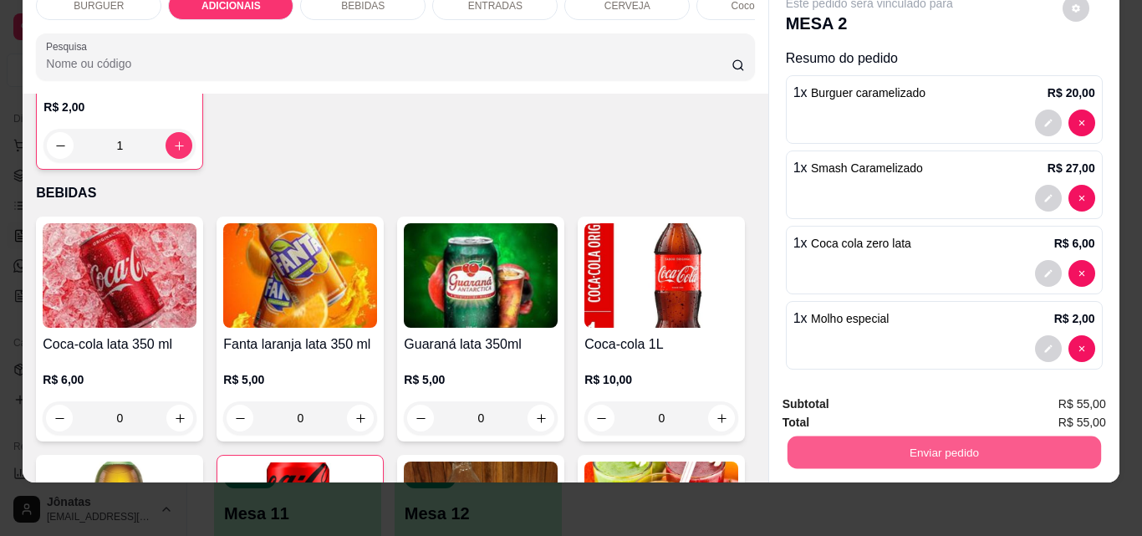
click at [878, 443] on button "Enviar pedido" at bounding box center [944, 452] width 314 height 33
click at [822, 400] on button "Não registrar e enviar pedido" at bounding box center [889, 399] width 174 height 32
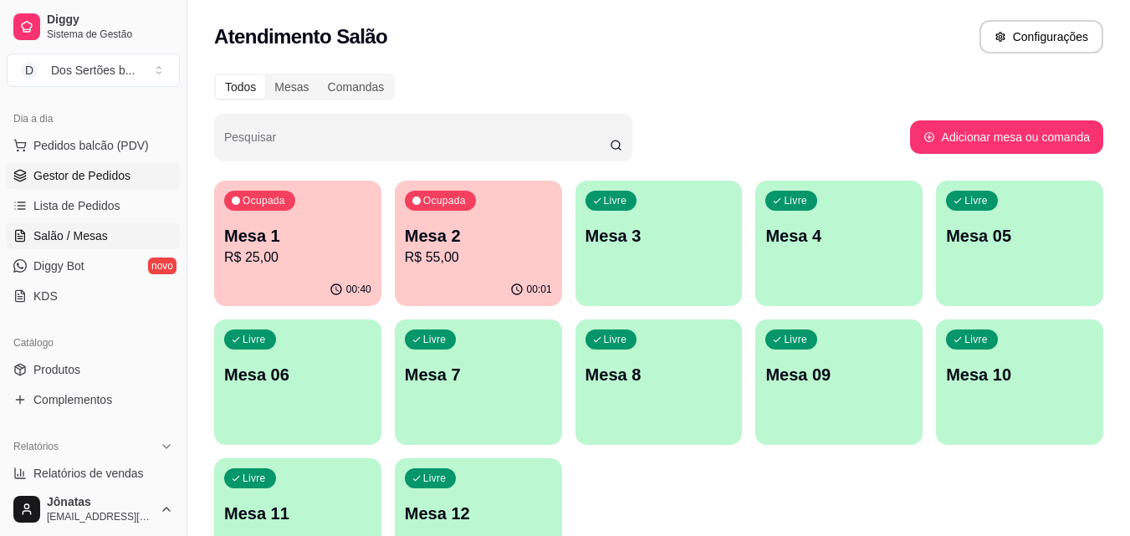
click at [109, 167] on span "Gestor de Pedidos" at bounding box center [81, 175] width 97 height 17
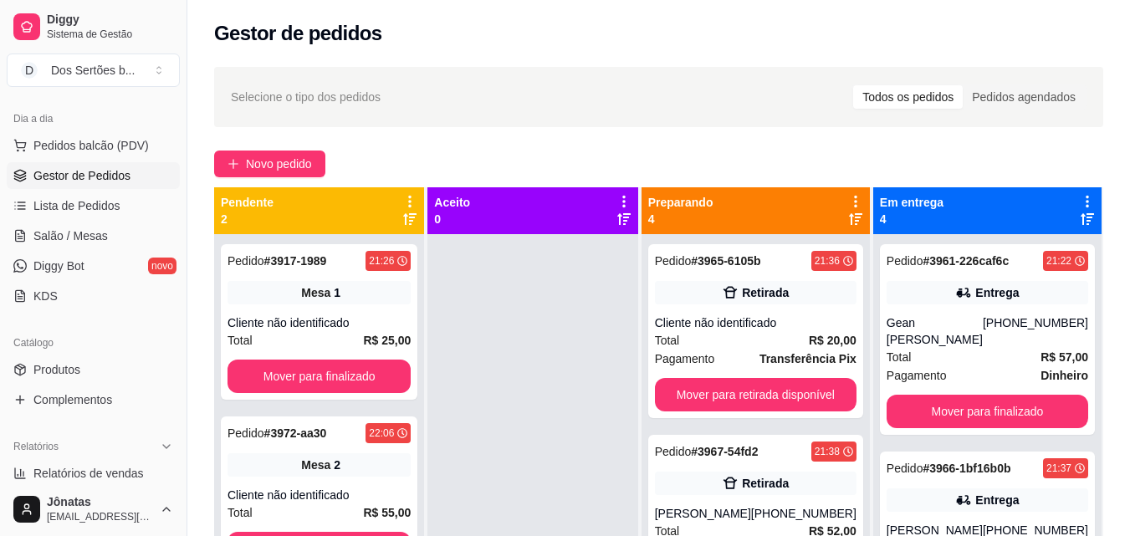
scroll to position [47, 0]
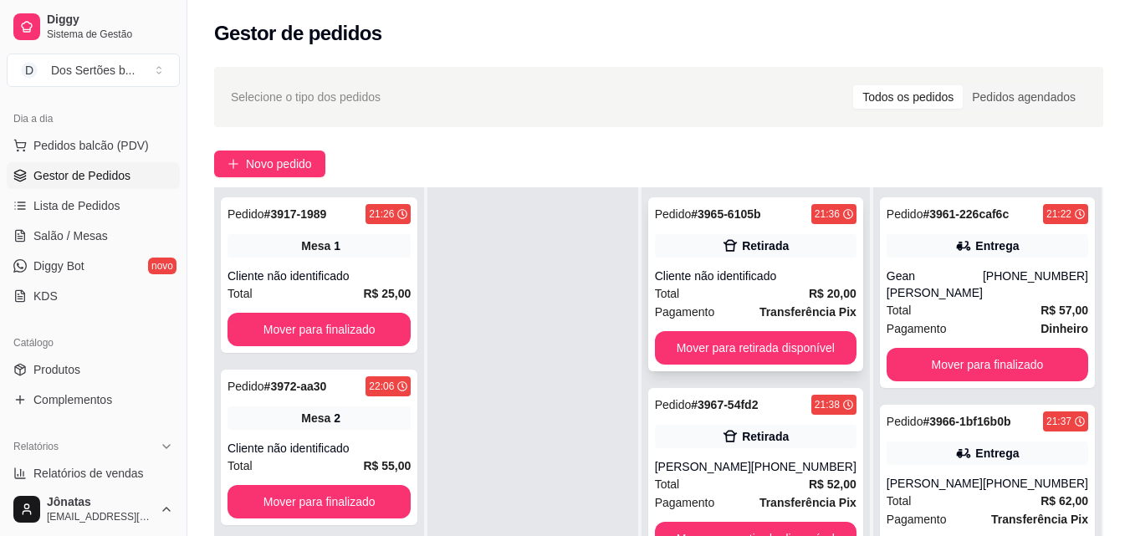
click at [732, 256] on div "Retirada" at bounding box center [755, 245] width 201 height 23
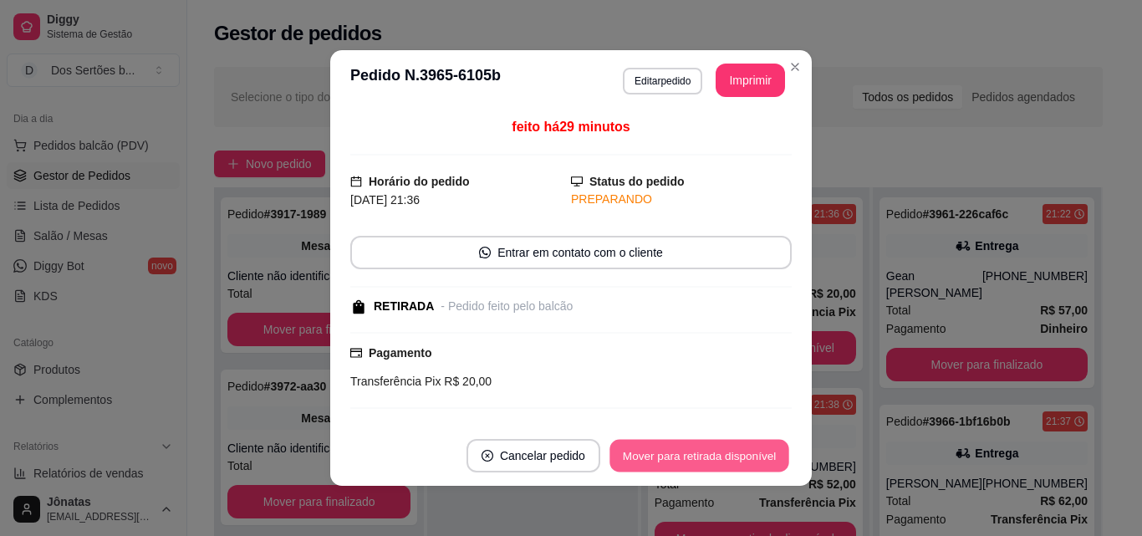
click at [658, 453] on button "Mover para retirada disponível" at bounding box center [698, 456] width 179 height 33
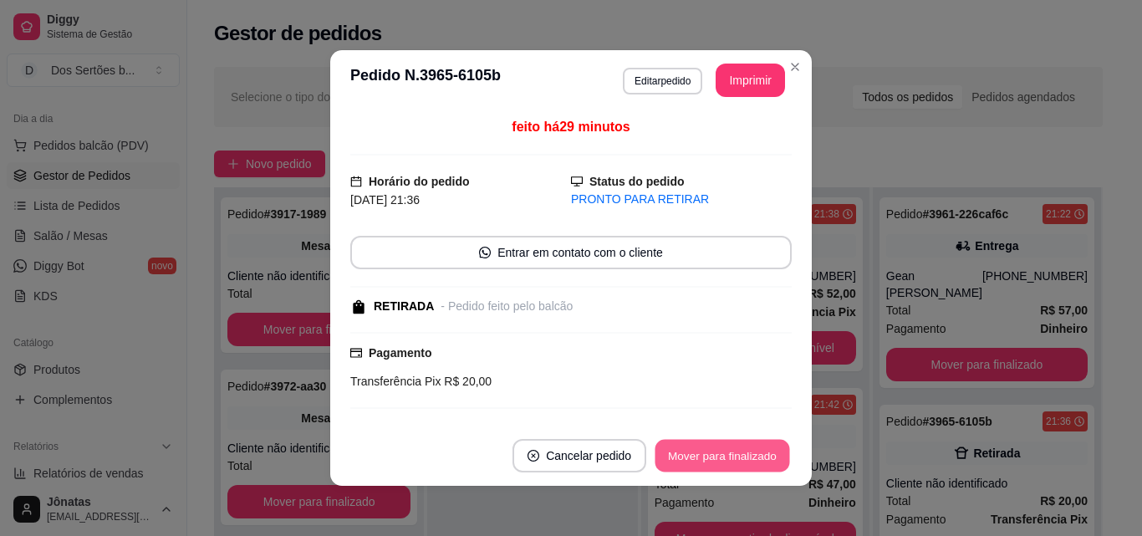
click at [658, 453] on button "Mover para finalizado" at bounding box center [722, 456] width 135 height 33
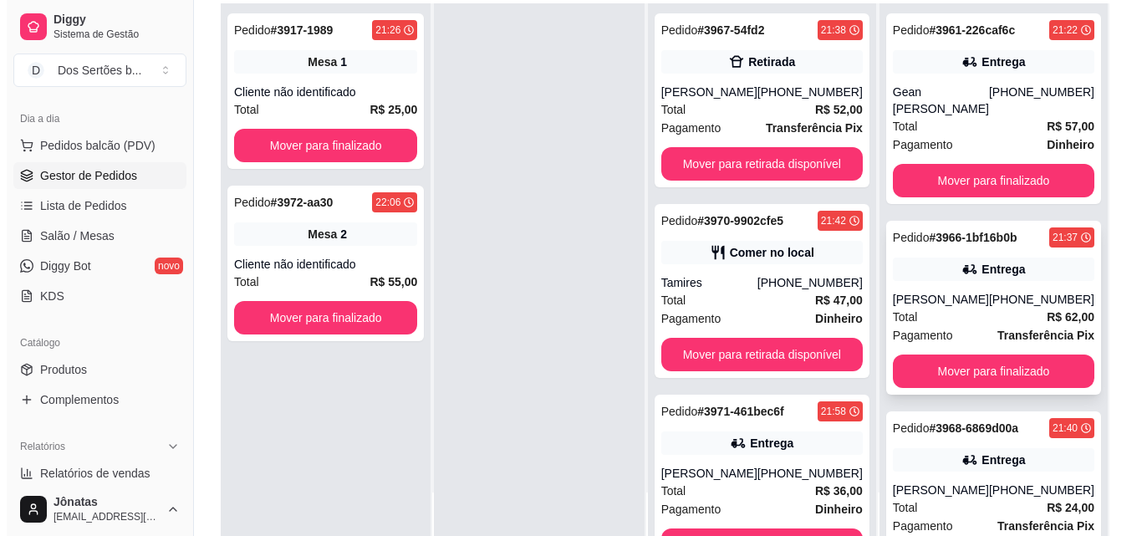
scroll to position [115, 0]
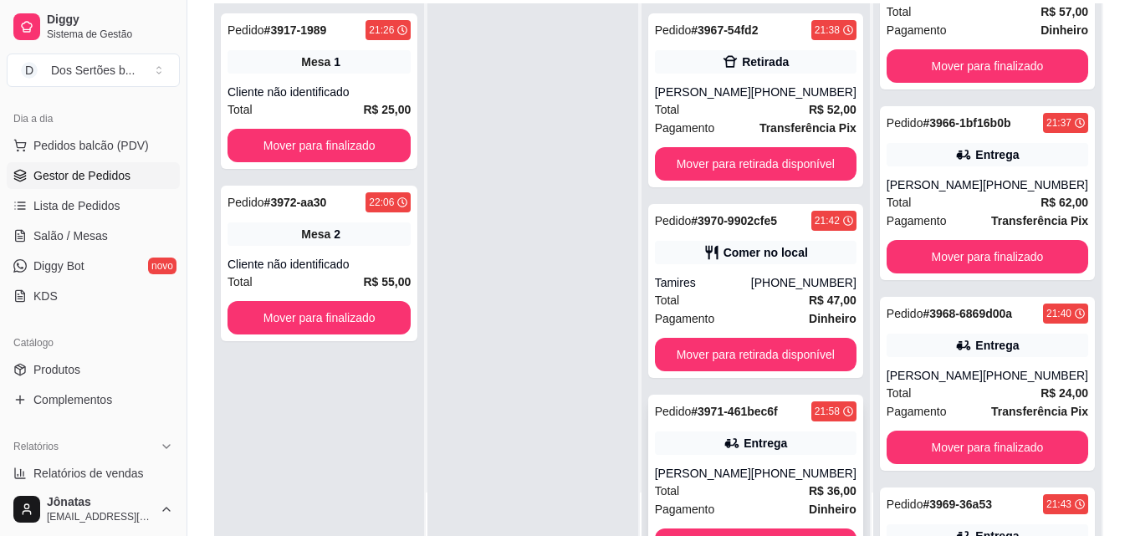
click at [738, 452] on div "Entrega" at bounding box center [755, 442] width 201 height 23
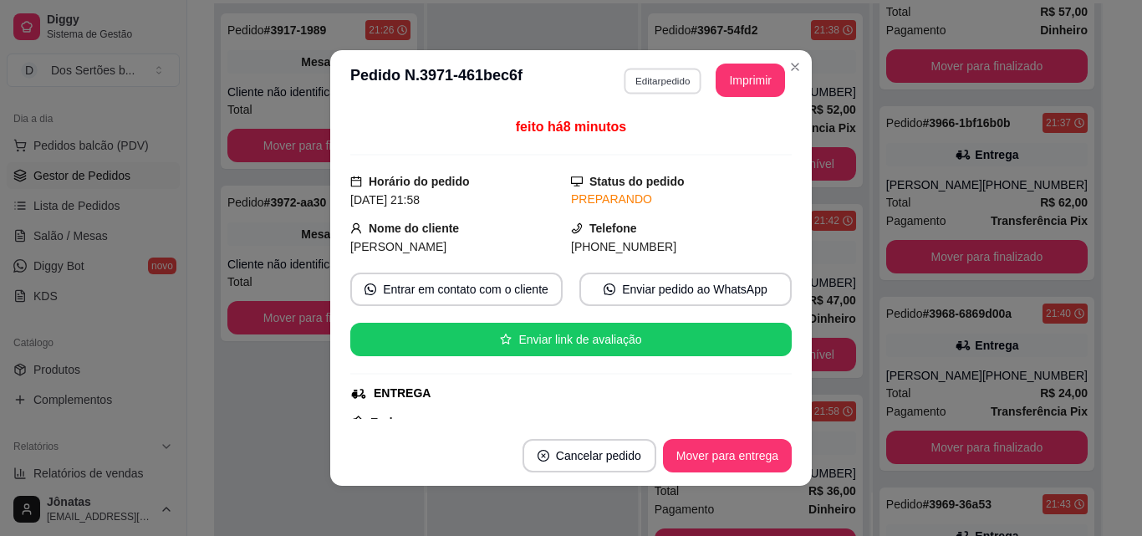
click at [643, 81] on button "Editar pedido" at bounding box center [663, 81] width 78 height 26
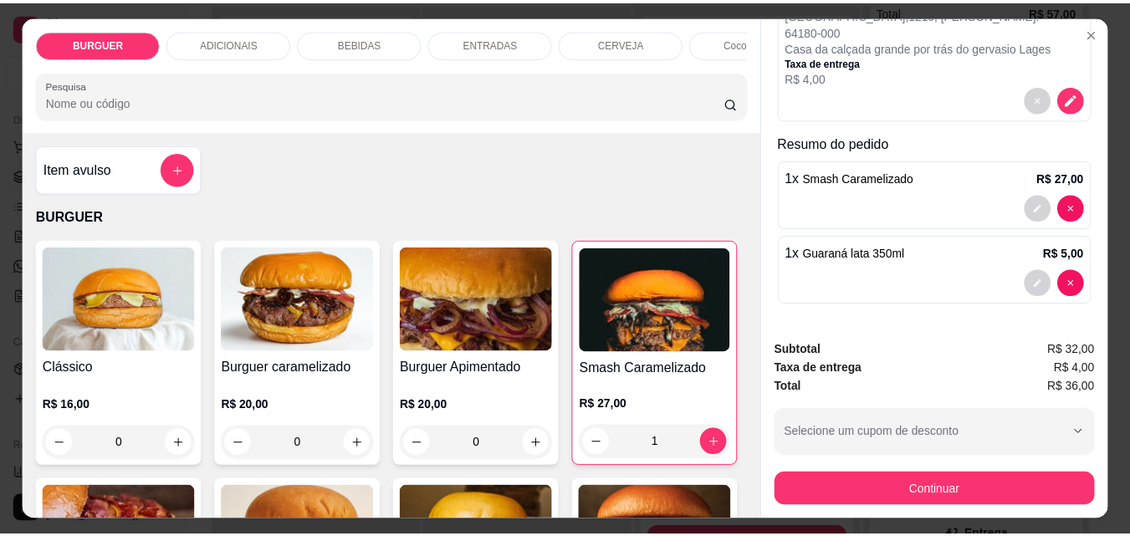
scroll to position [0, 0]
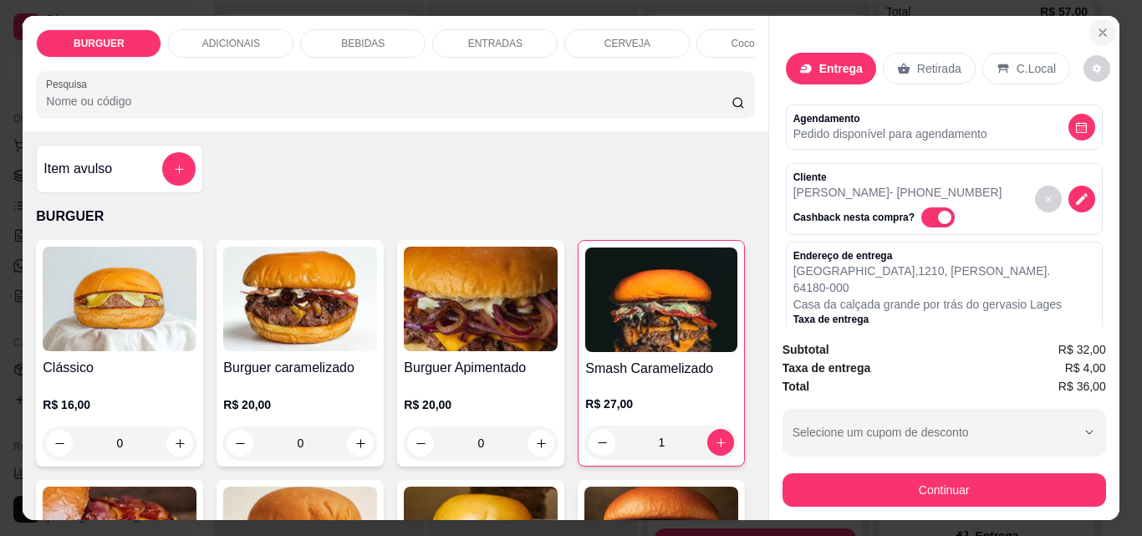
click at [1099, 29] on icon "Close" at bounding box center [1102, 32] width 7 height 7
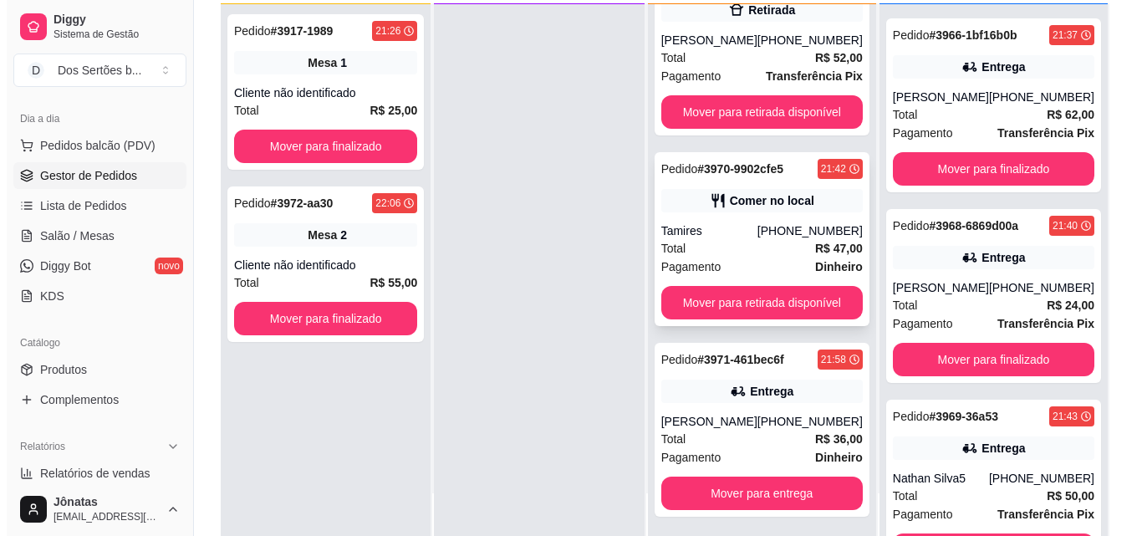
scroll to position [47, 0]
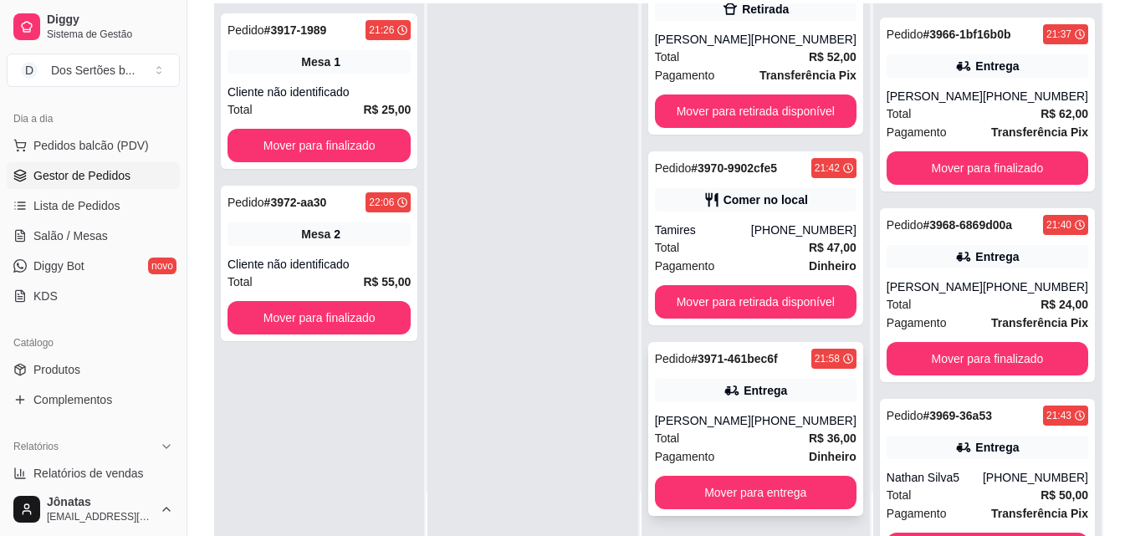
click at [741, 430] on div "Total R$ 36,00" at bounding box center [755, 438] width 201 height 18
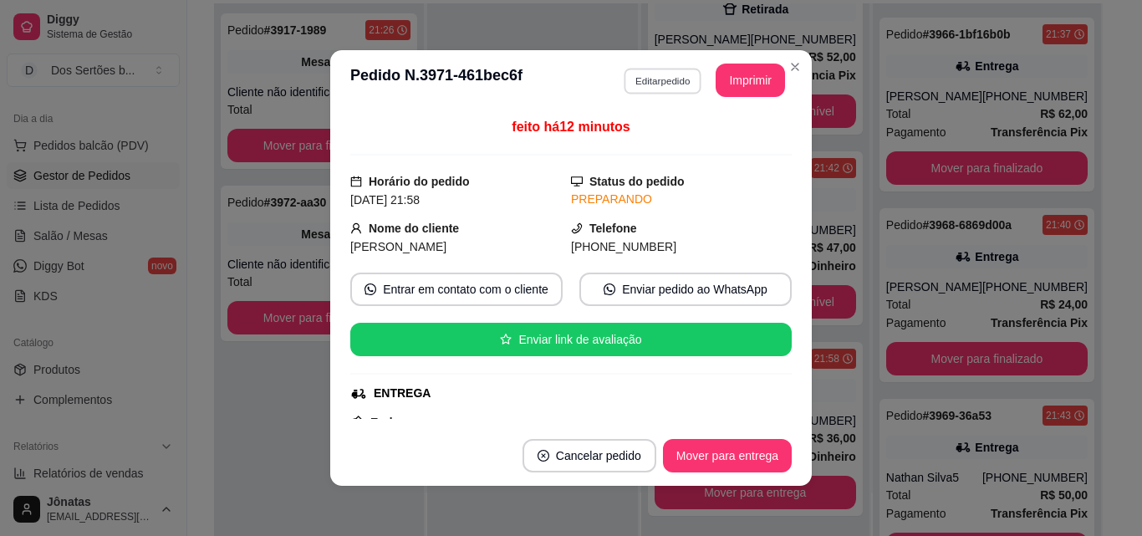
click at [640, 74] on button "Editar pedido" at bounding box center [663, 81] width 78 height 26
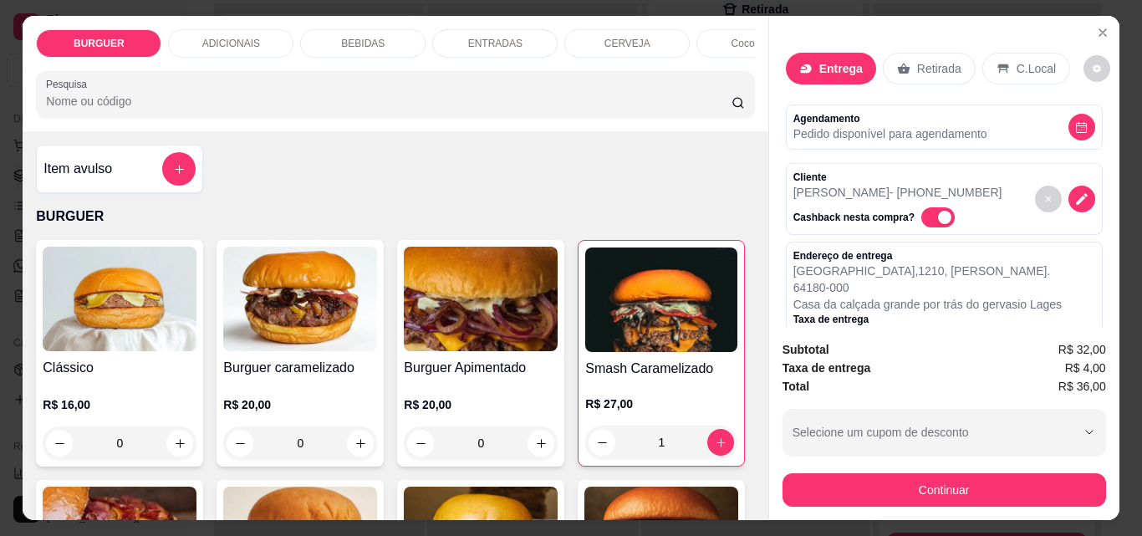
click at [232, 29] on div "ADICIONAIS" at bounding box center [230, 43] width 125 height 28
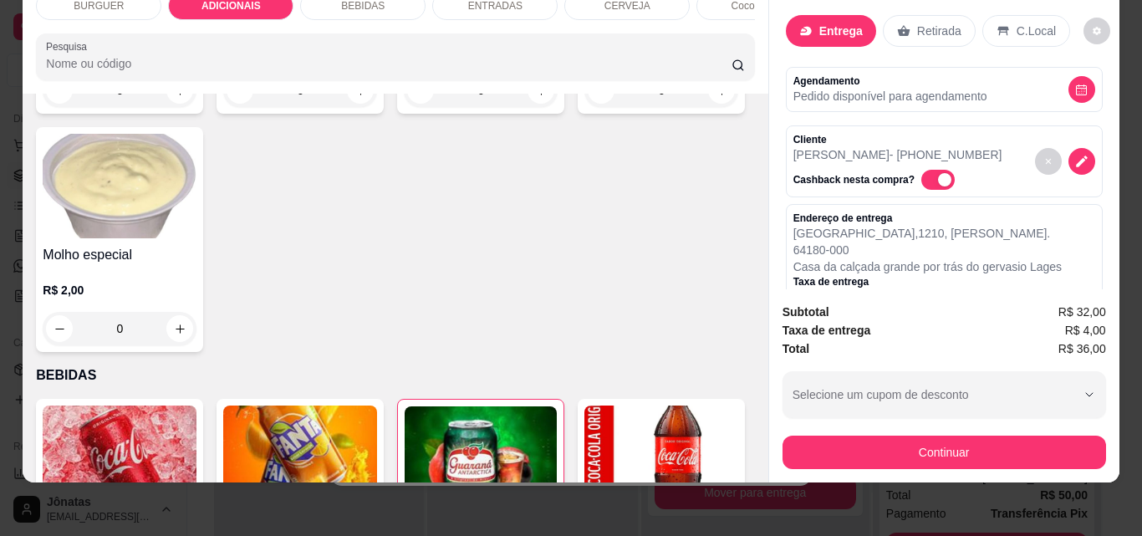
scroll to position [1207, 0]
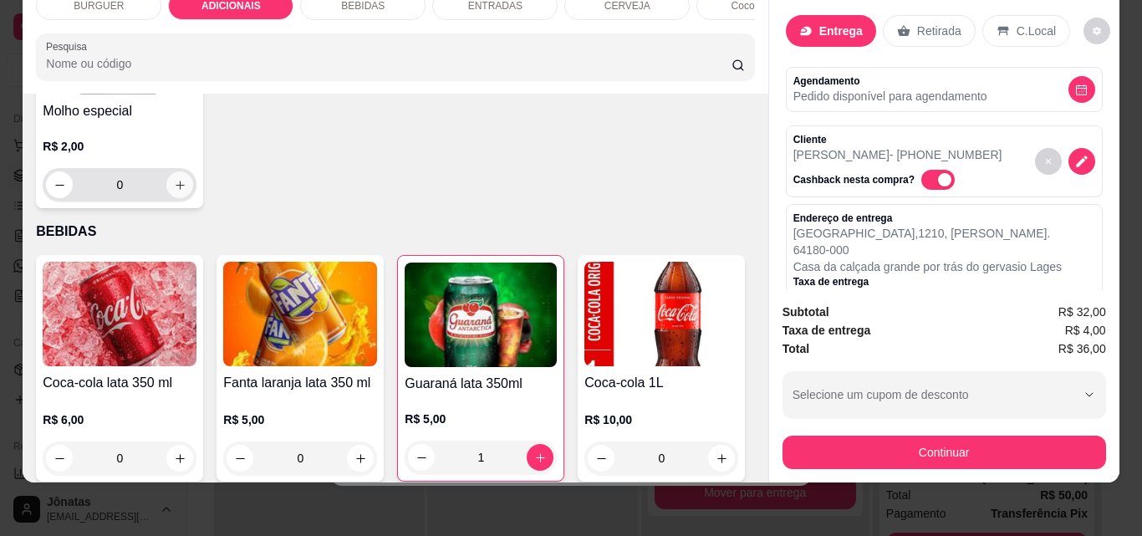
click at [186, 191] on icon "increase-product-quantity" at bounding box center [180, 185] width 13 height 13
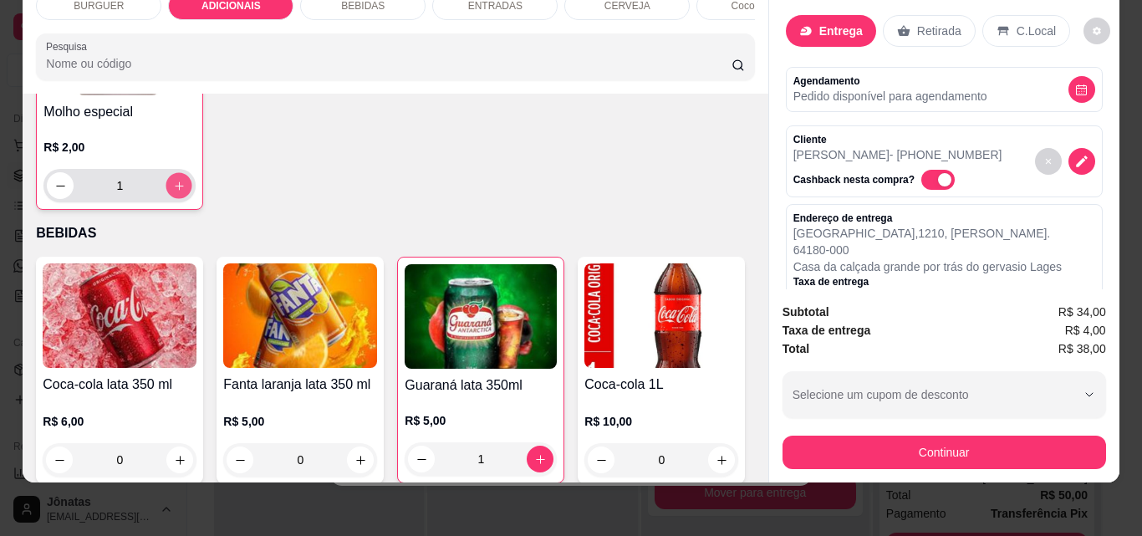
click at [186, 192] on icon "increase-product-quantity" at bounding box center [179, 186] width 13 height 13
type input "2"
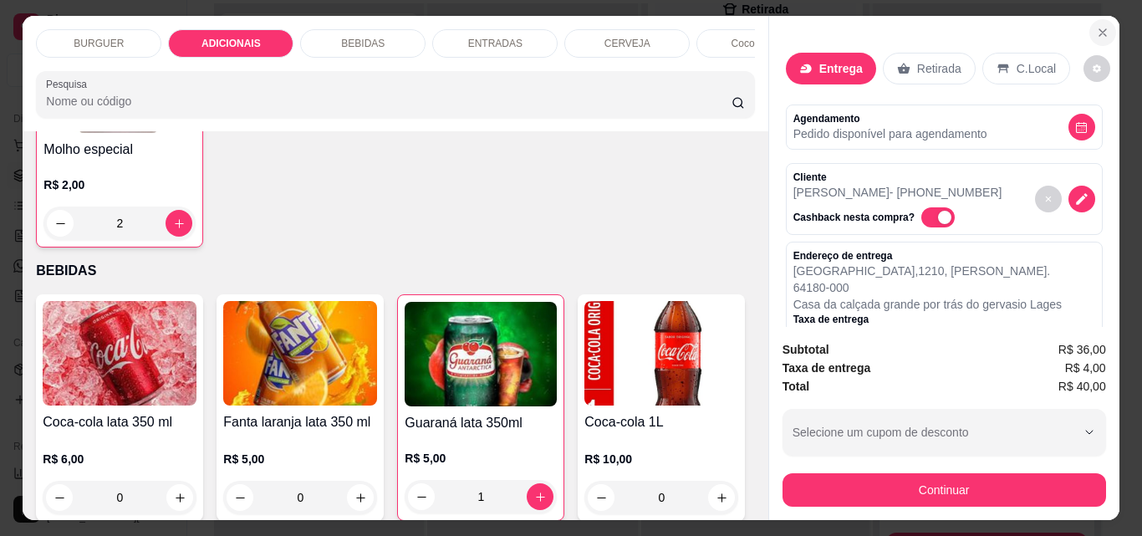
click at [1096, 26] on icon "Close" at bounding box center [1102, 32] width 13 height 13
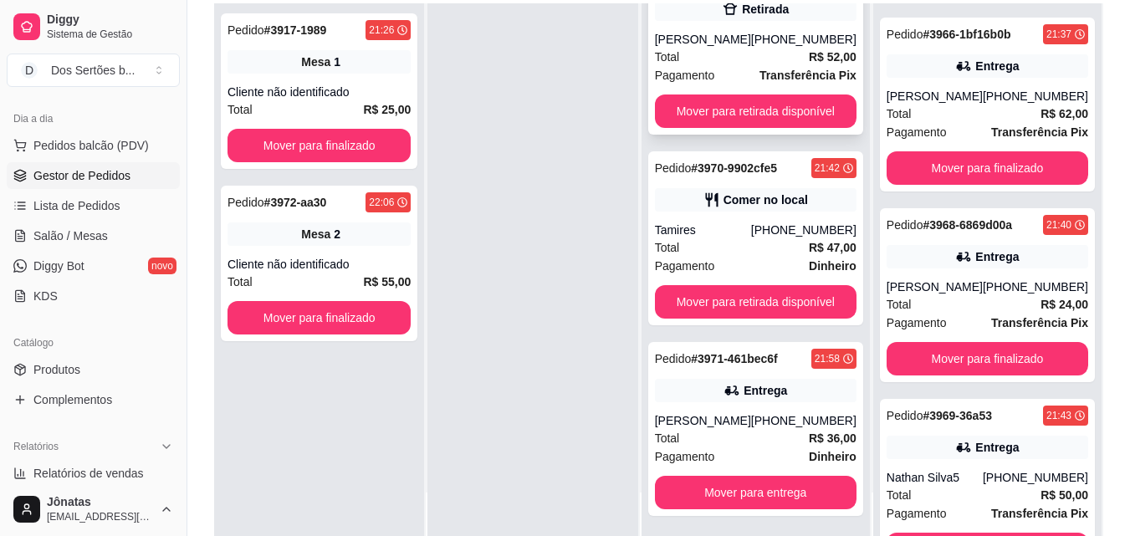
click at [746, 64] on div "Total R$ 52,00" at bounding box center [755, 57] width 201 height 18
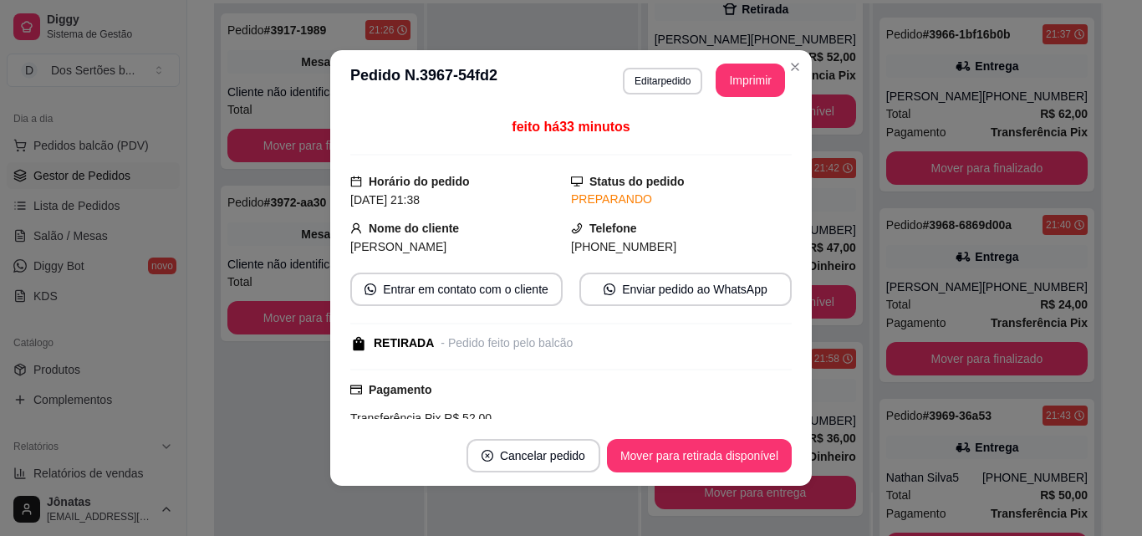
scroll to position [219, 0]
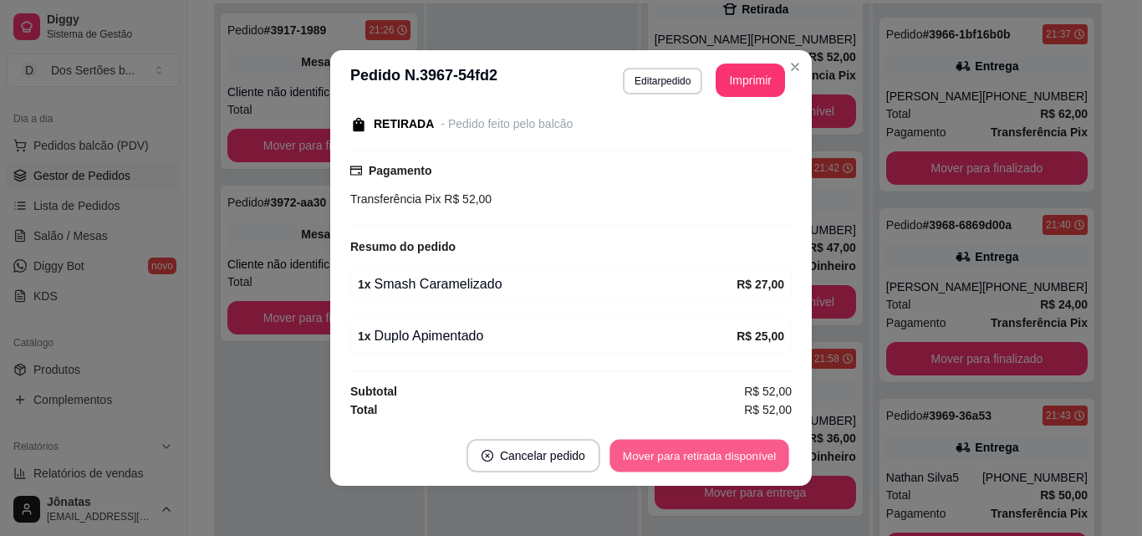
click at [648, 456] on button "Mover para retirada disponível" at bounding box center [698, 456] width 179 height 33
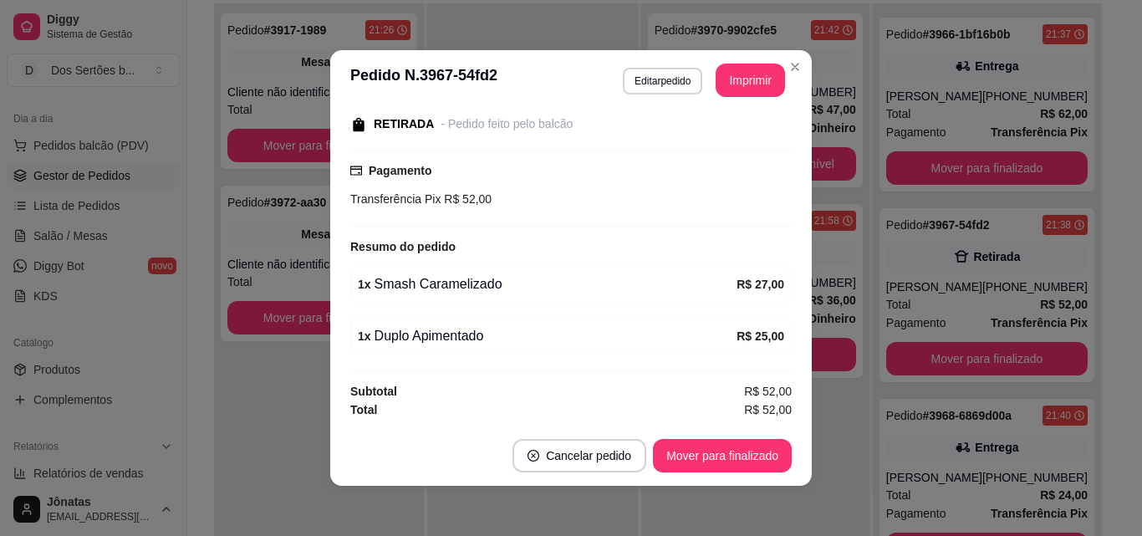
scroll to position [3, 0]
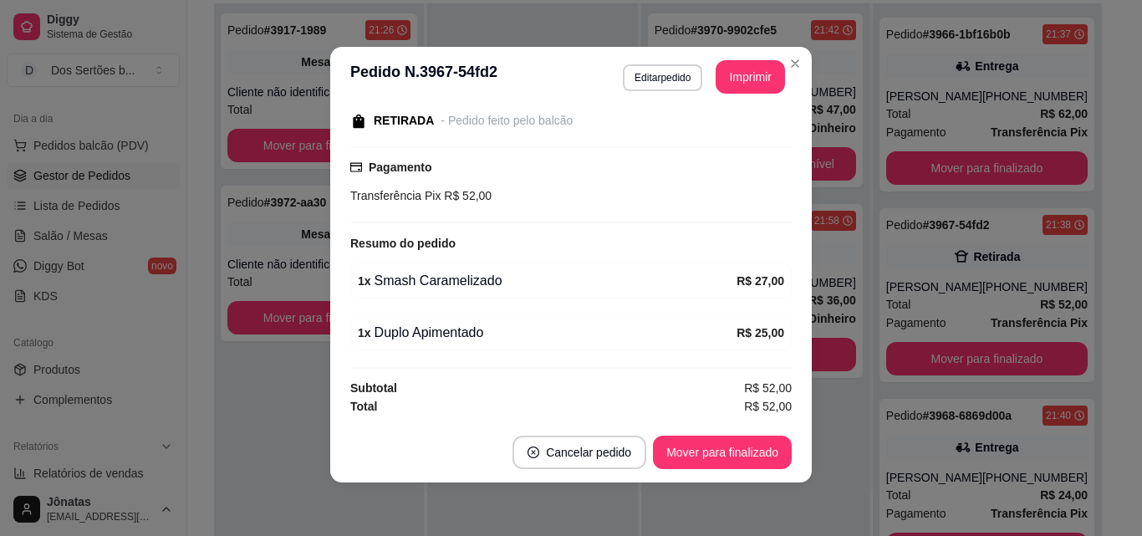
click at [694, 433] on footer "Cancelar pedido Mover para finalizado" at bounding box center [571, 452] width 482 height 60
click at [756, 452] on button "Mover para finalizado" at bounding box center [722, 452] width 135 height 33
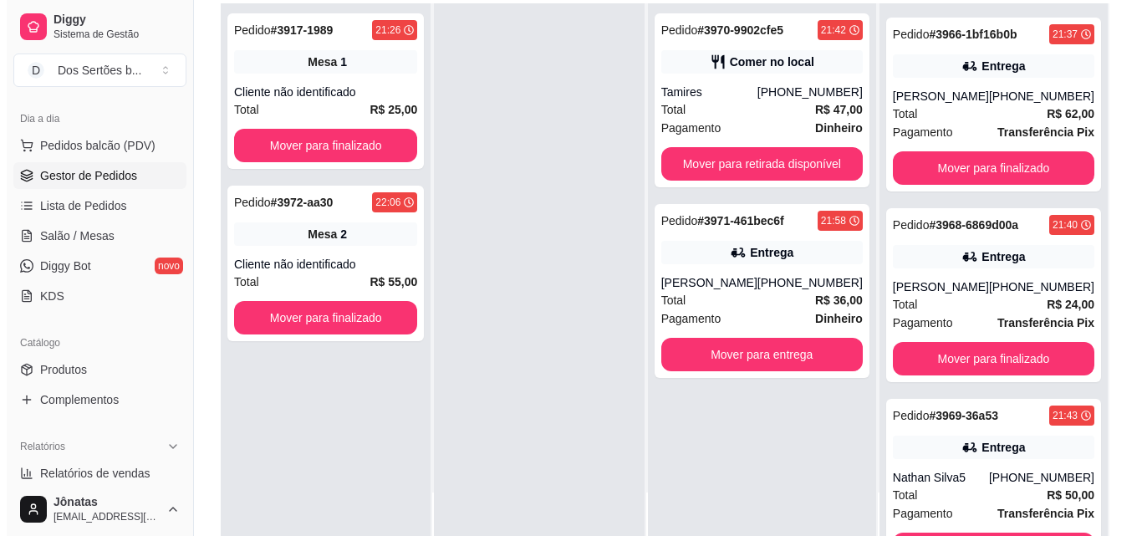
scroll to position [277, 0]
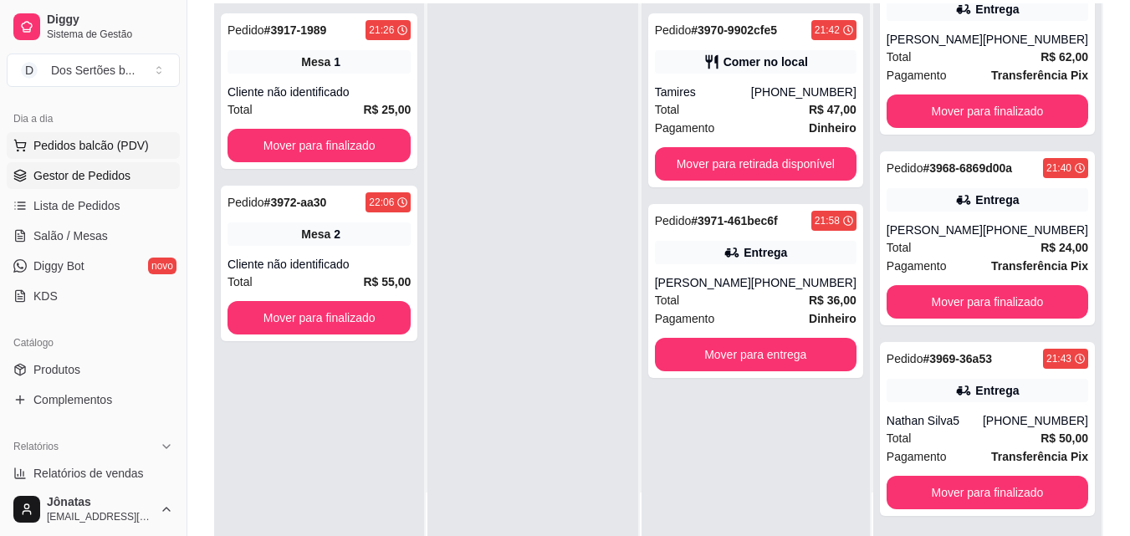
click at [46, 140] on span "Pedidos balcão (PDV)" at bounding box center [90, 145] width 115 height 17
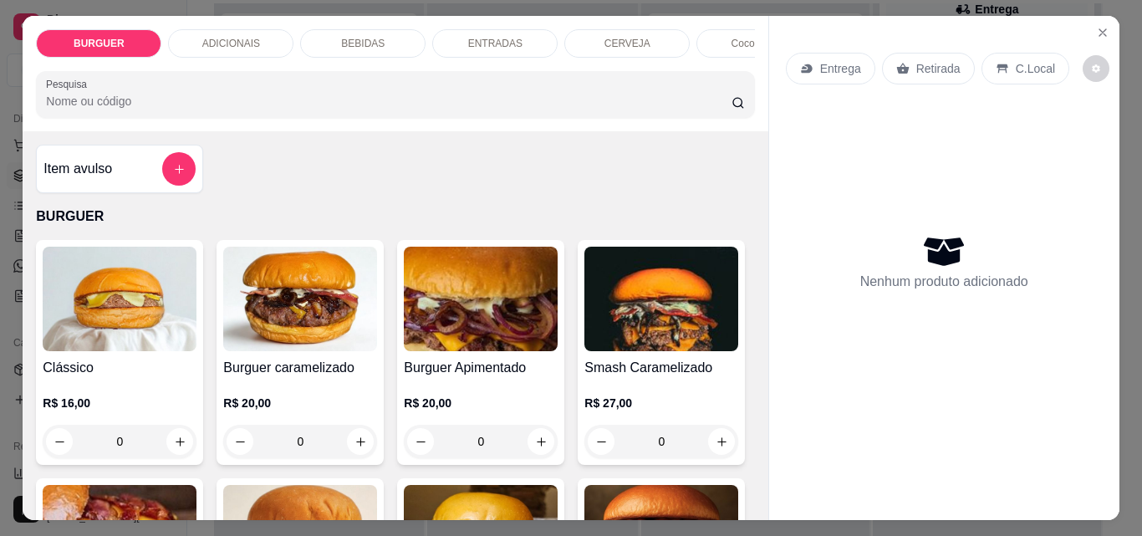
scroll to position [150, 0]
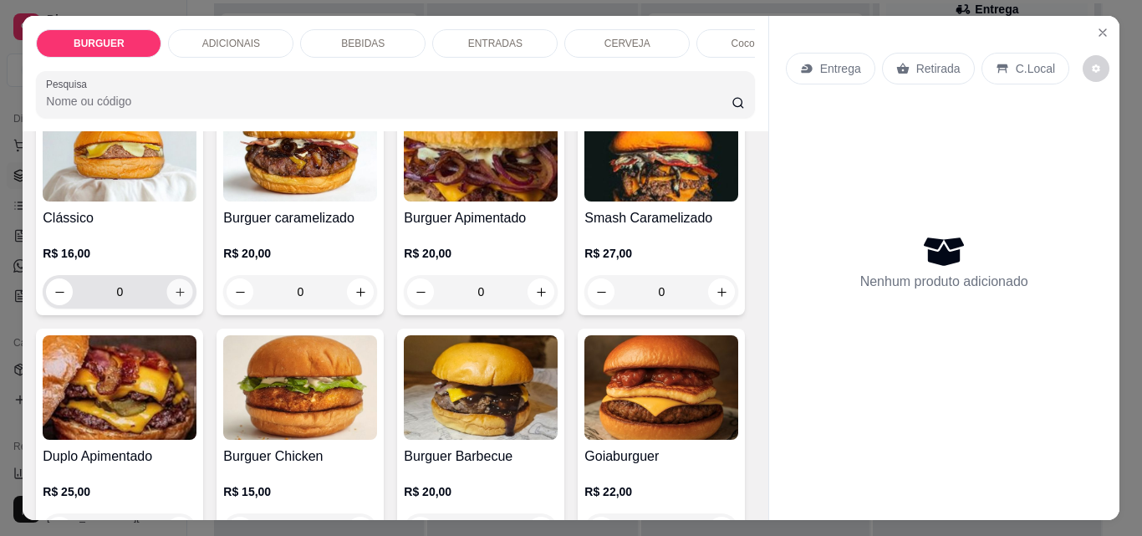
click at [176, 294] on icon "increase-product-quantity" at bounding box center [180, 292] width 13 height 13
type input "1"
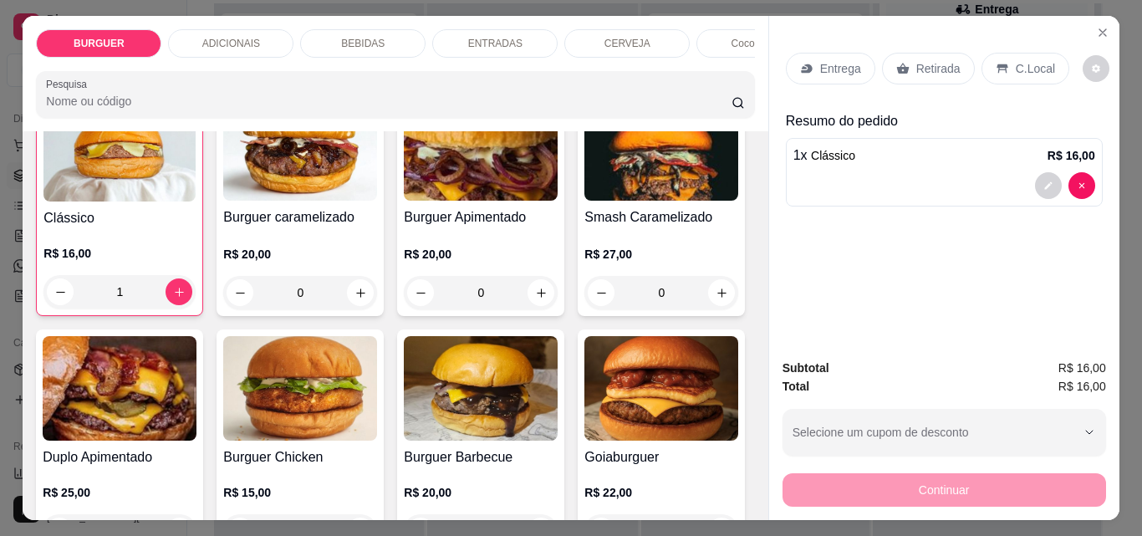
click at [231, 37] on p "ADICIONAIS" at bounding box center [231, 43] width 58 height 13
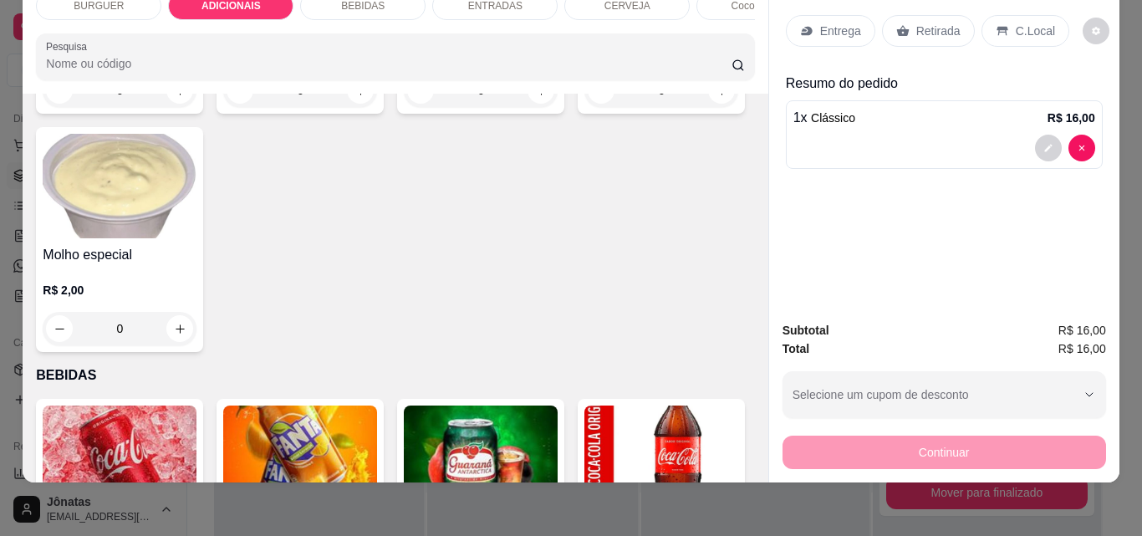
click at [344, 3] on div "BEBIDAS" at bounding box center [362, 6] width 125 height 28
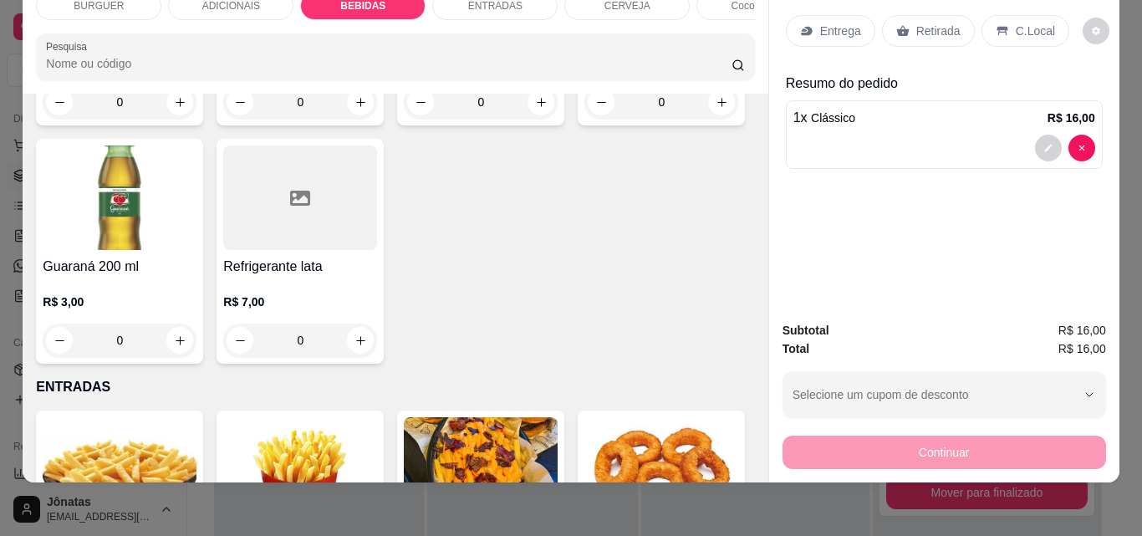
scroll to position [2141, 0]
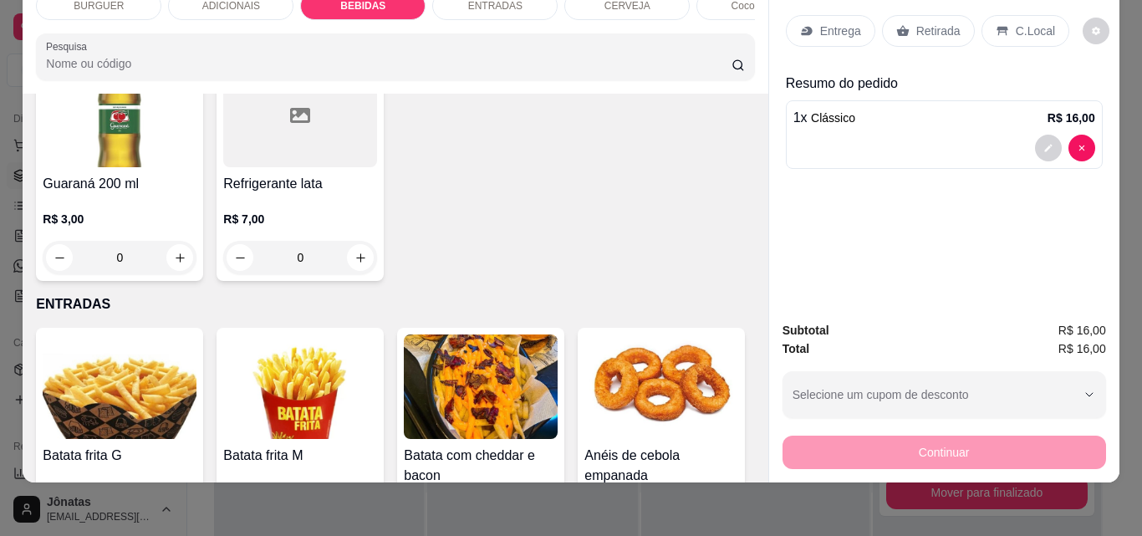
type input "1"
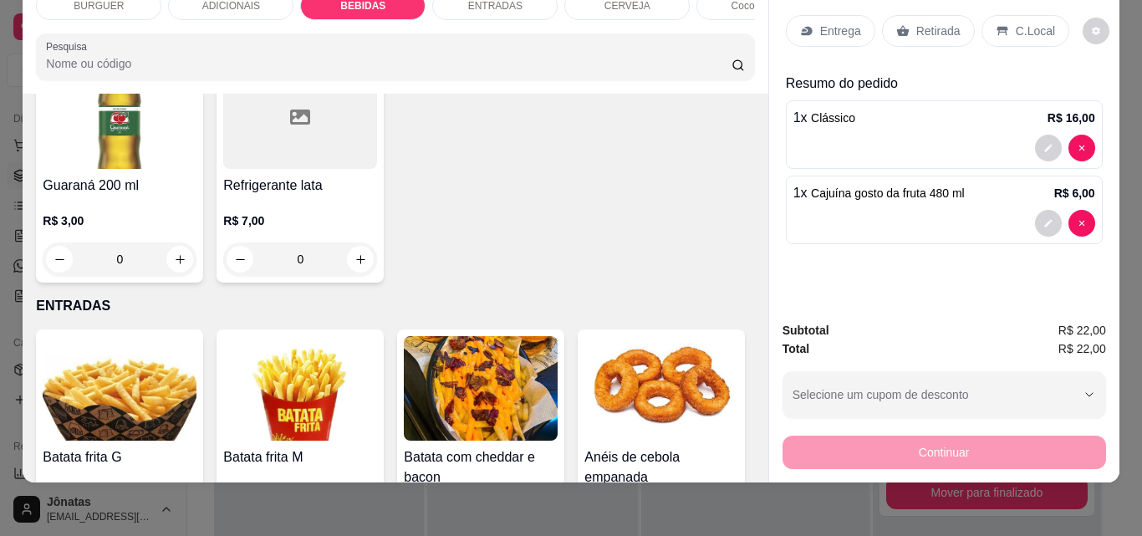
scroll to position [2142, 0]
click at [997, 27] on icon at bounding box center [1002, 31] width 11 height 9
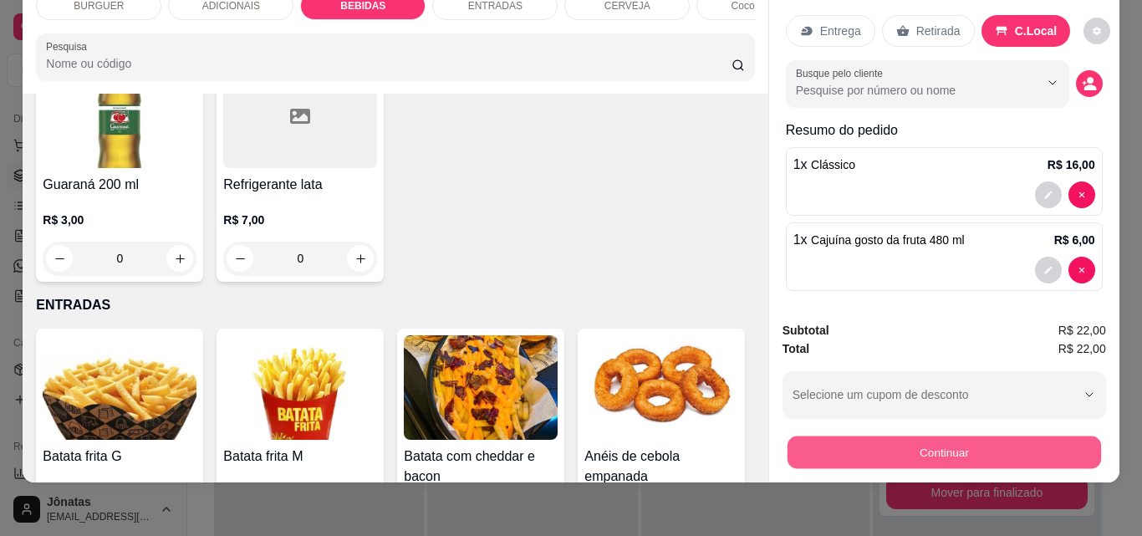
click at [834, 436] on button "Continuar" at bounding box center [944, 452] width 314 height 33
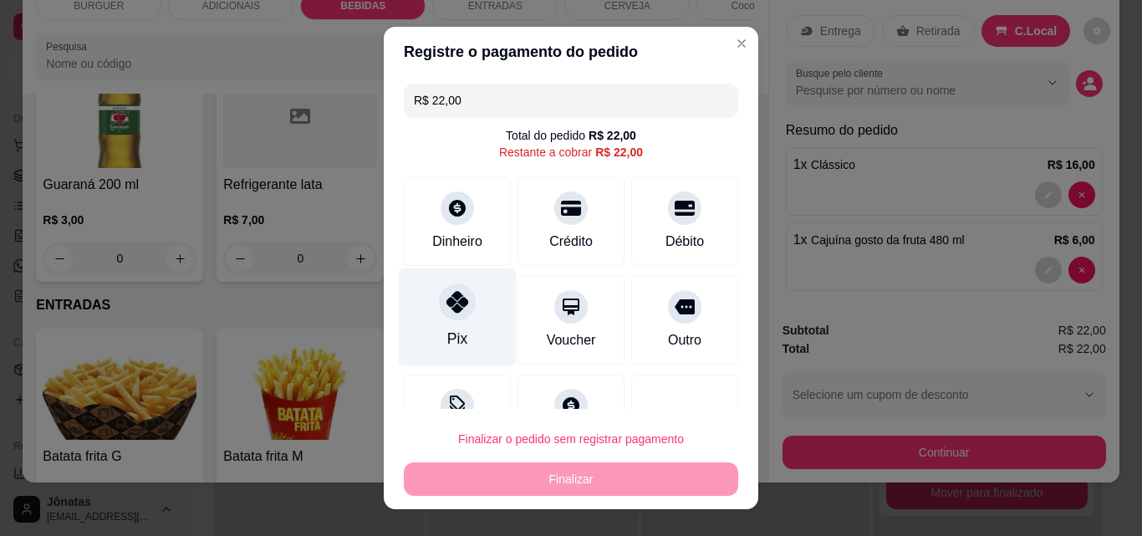
click at [439, 305] on div at bounding box center [457, 301] width 37 height 37
type input "R$ 0,00"
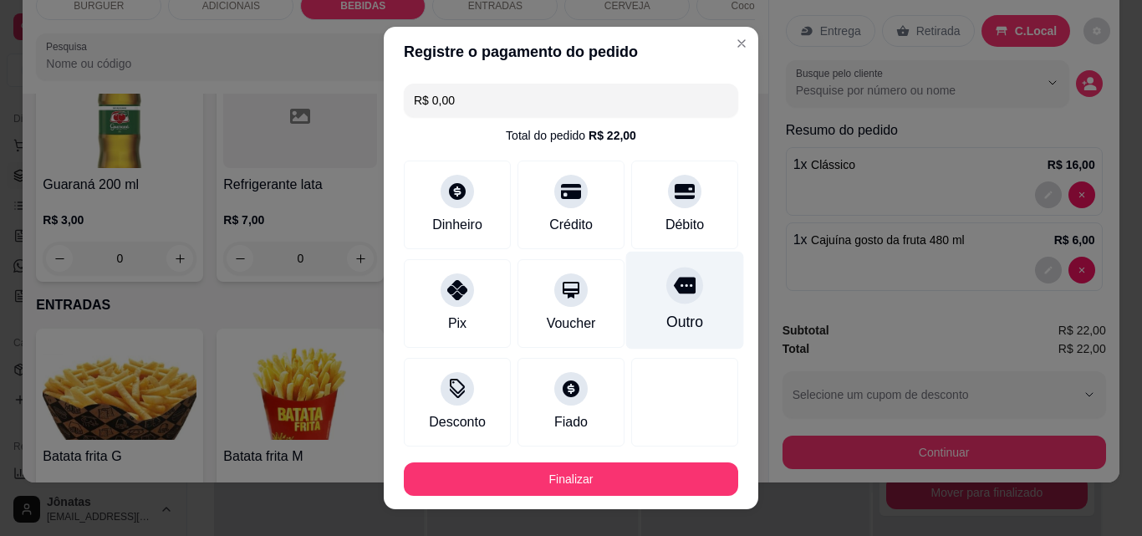
scroll to position [91, 0]
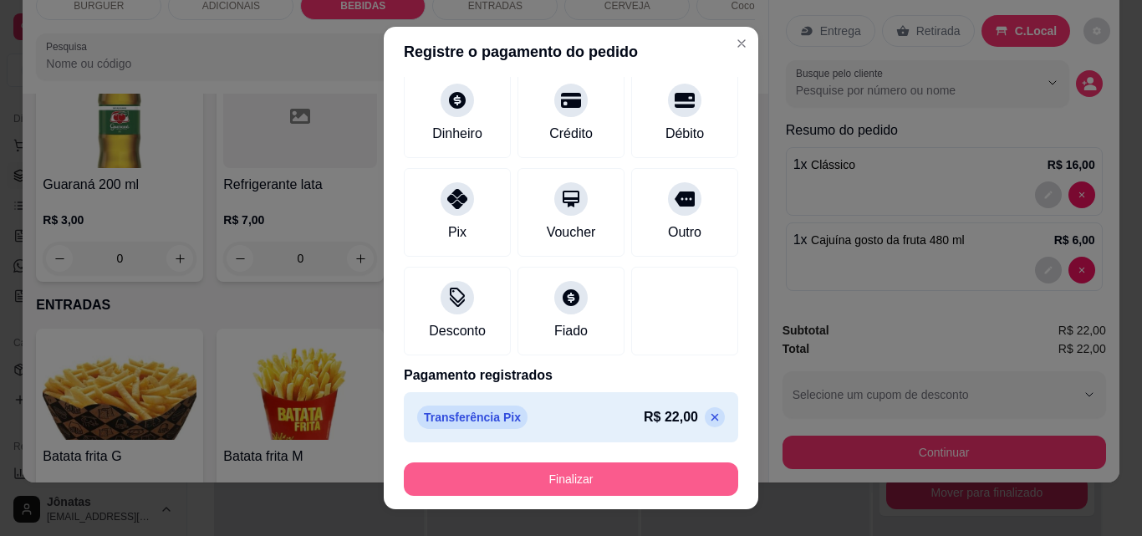
click at [575, 472] on button "Finalizar" at bounding box center [571, 478] width 334 height 33
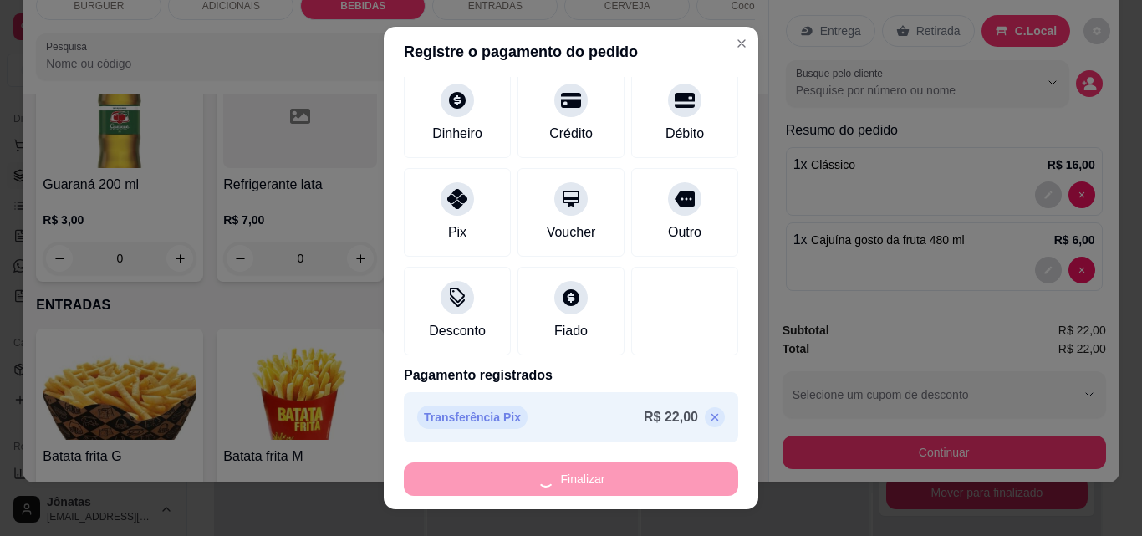
type input "0"
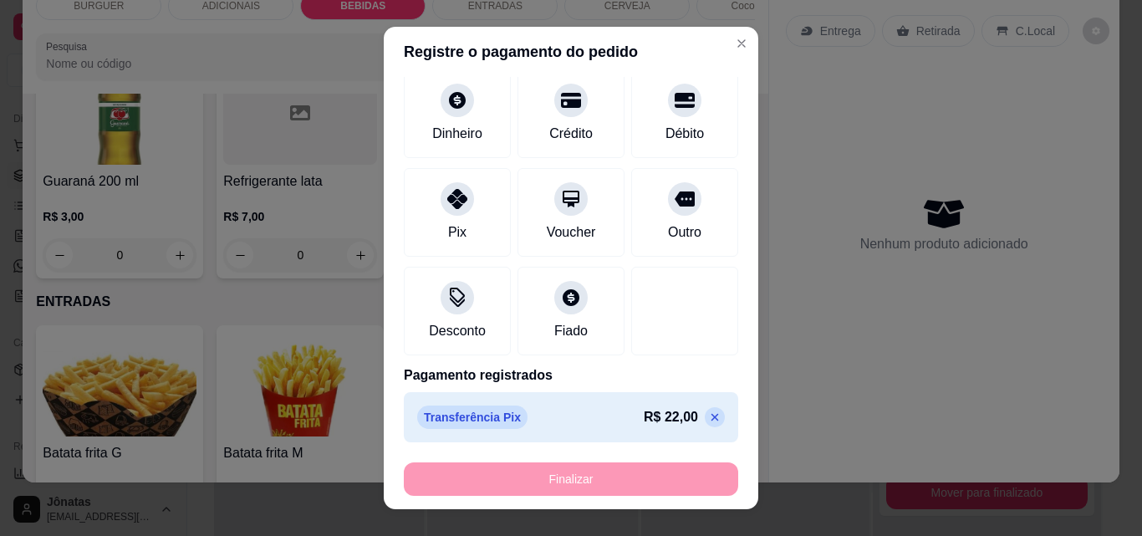
type input "-R$ 22,00"
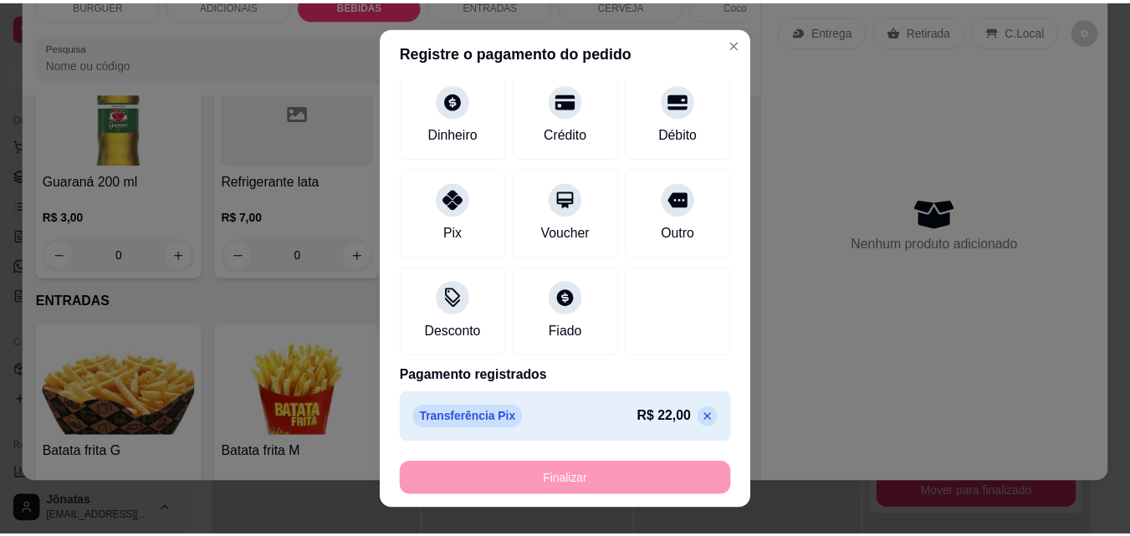
scroll to position [2140, 0]
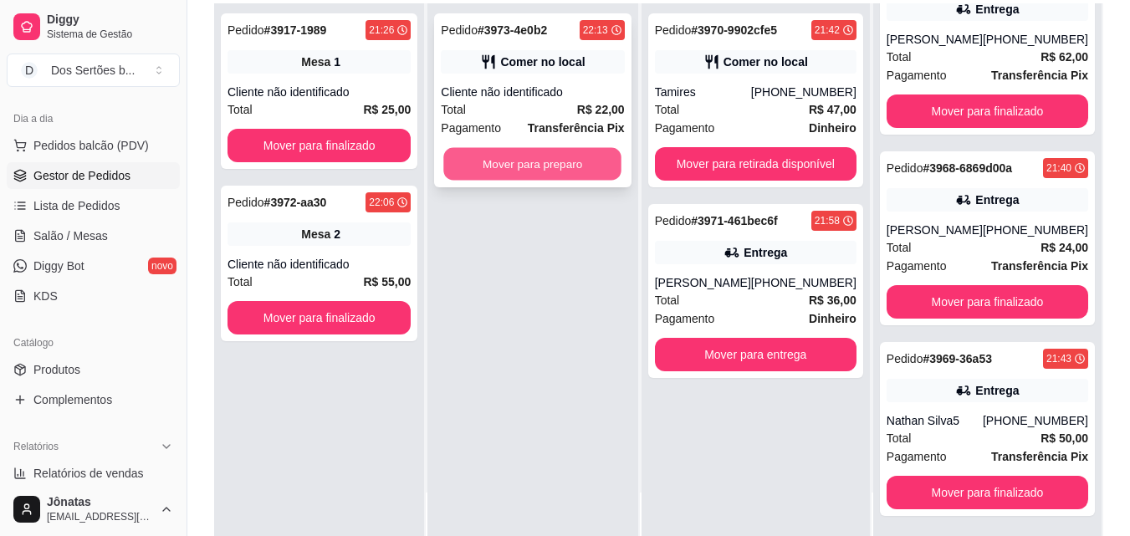
click at [483, 164] on button "Mover para preparo" at bounding box center [533, 164] width 178 height 33
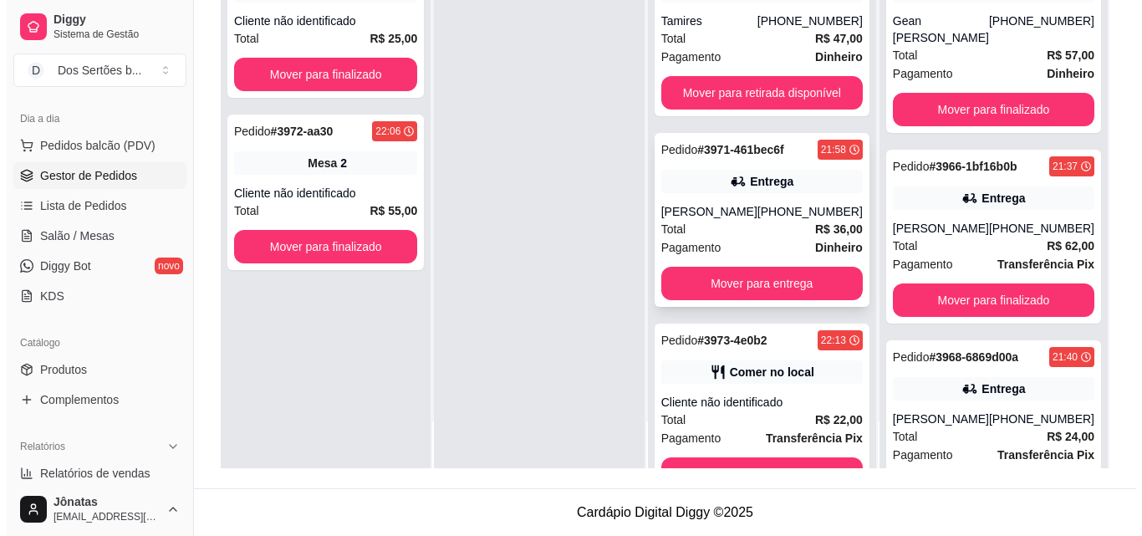
scroll to position [53, 0]
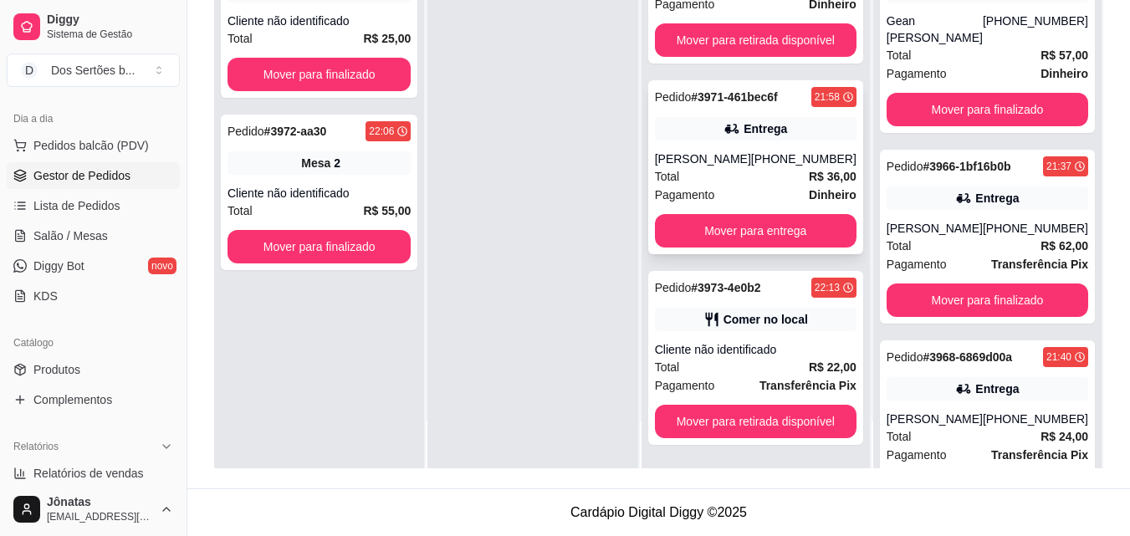
click at [734, 167] on div "Total R$ 36,00" at bounding box center [755, 176] width 201 height 18
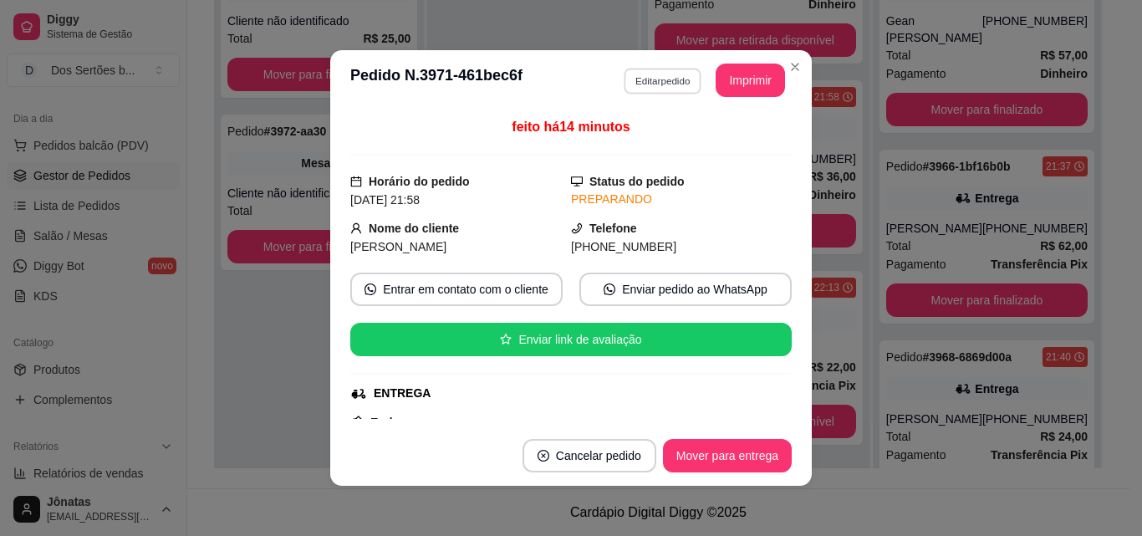
click at [640, 69] on button "Editar pedido" at bounding box center [663, 81] width 78 height 26
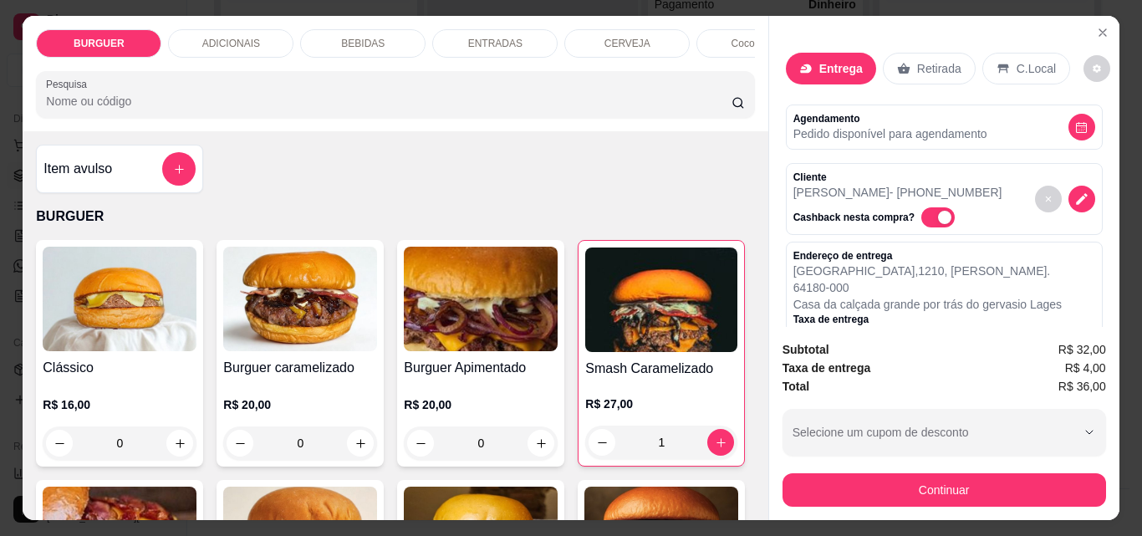
click at [236, 38] on p "ADICIONAIS" at bounding box center [231, 43] width 58 height 13
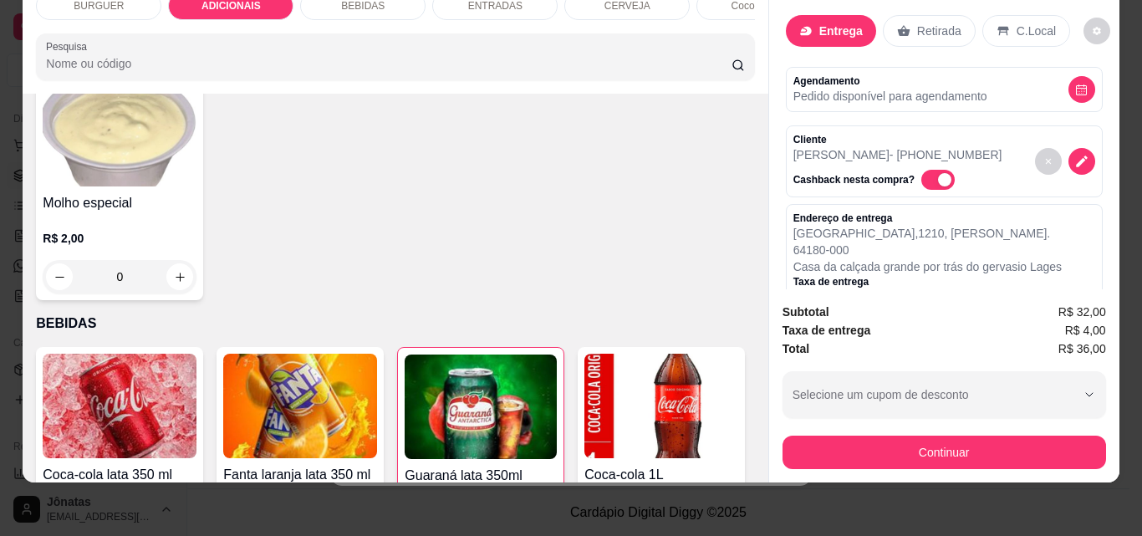
scroll to position [1278, 0]
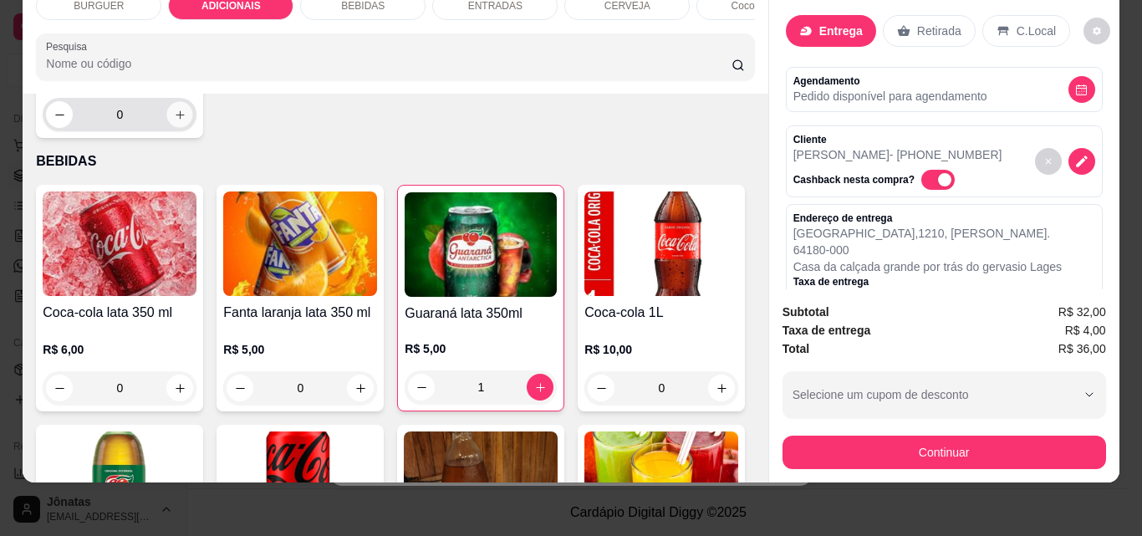
click at [193, 128] on button "increase-product-quantity" at bounding box center [180, 115] width 26 height 26
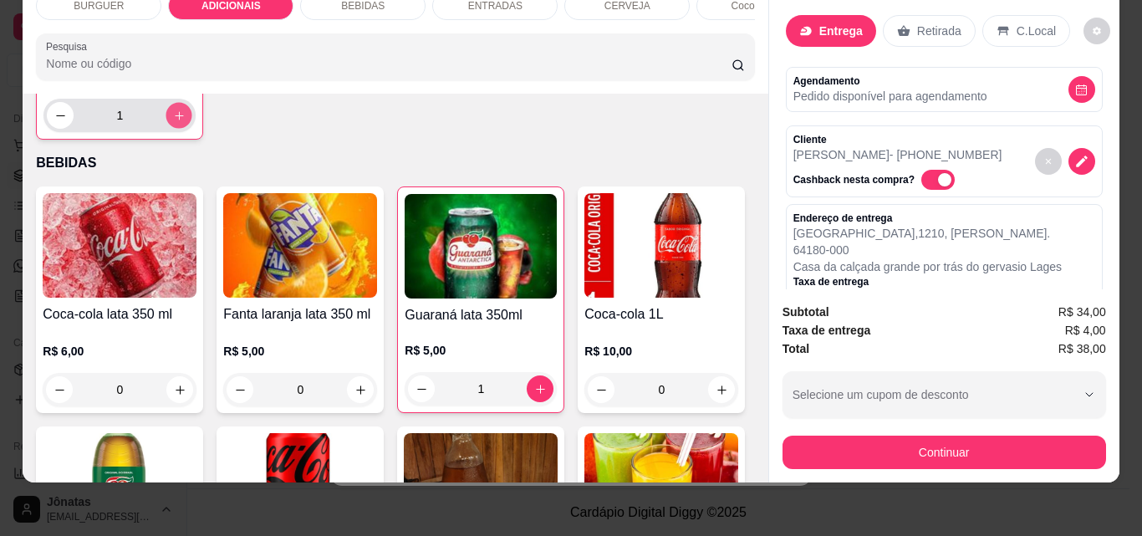
click at [192, 129] on button "increase-product-quantity" at bounding box center [179, 116] width 26 height 26
type input "2"
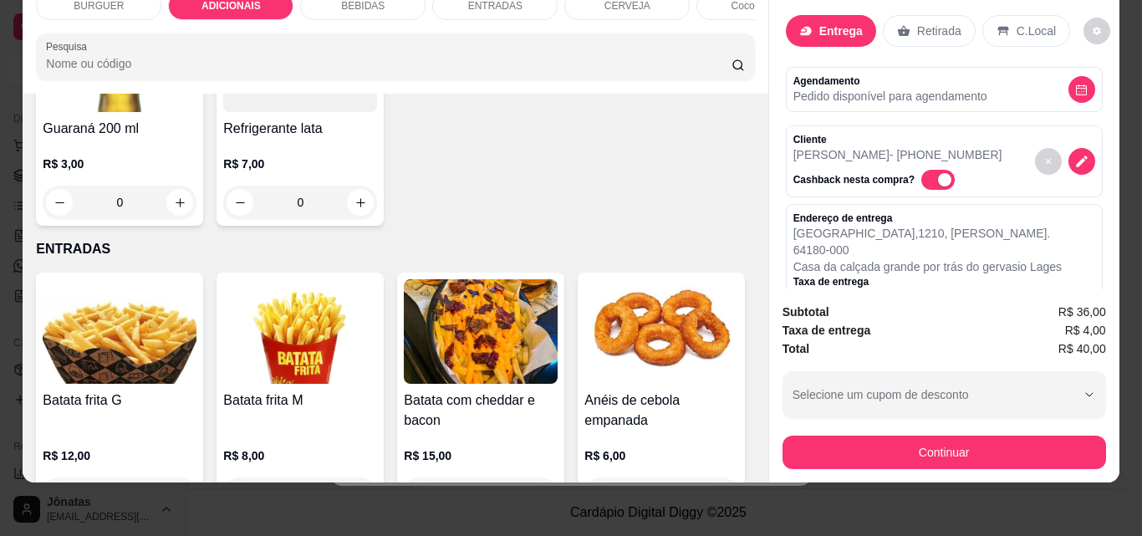
scroll to position [2271, 0]
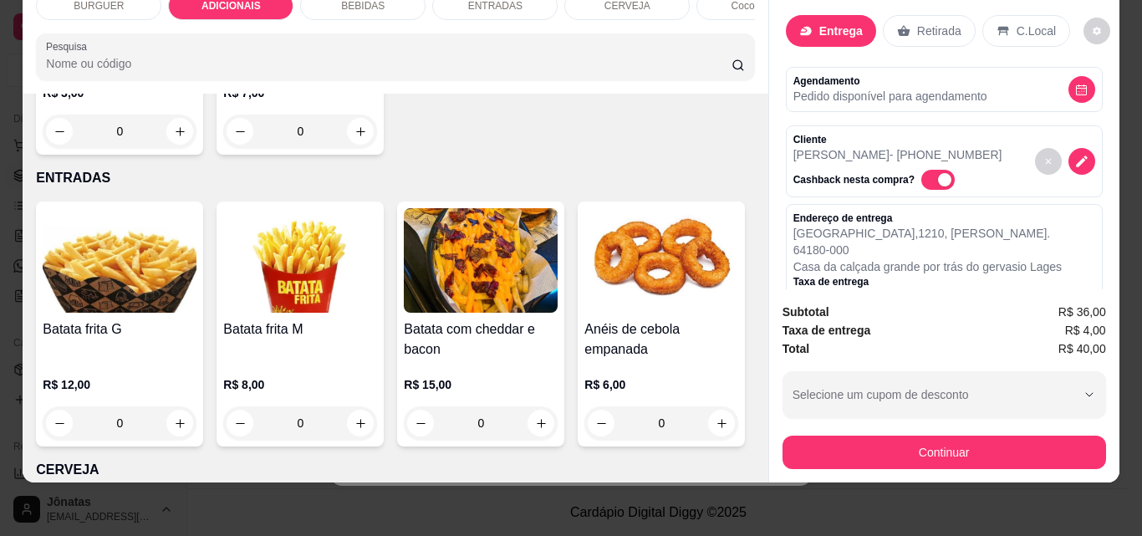
type input "1"
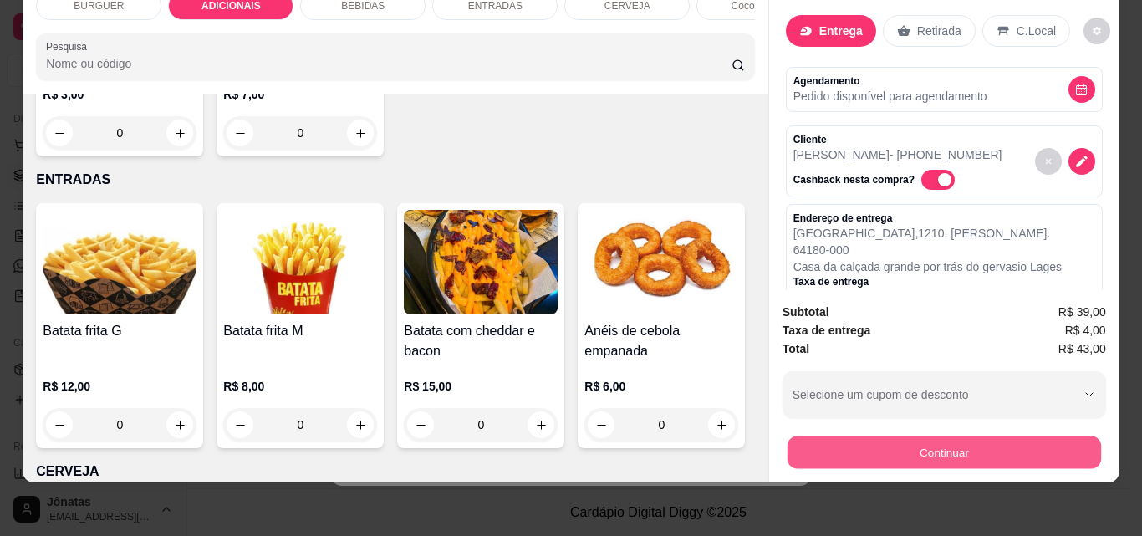
click at [874, 436] on button "Continuar" at bounding box center [944, 452] width 314 height 33
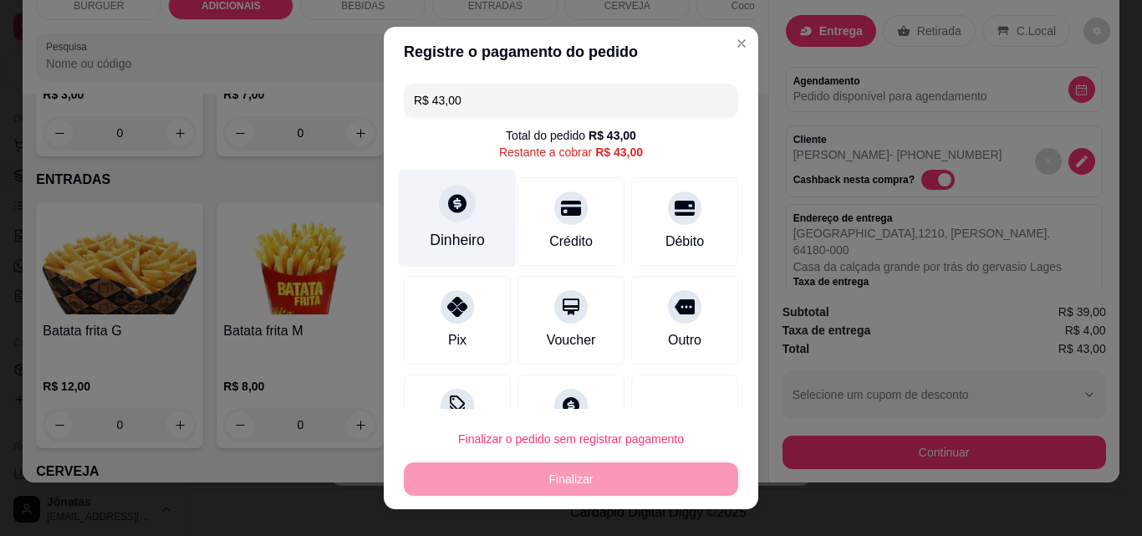
click at [433, 227] on div "Dinheiro" at bounding box center [458, 219] width 118 height 98
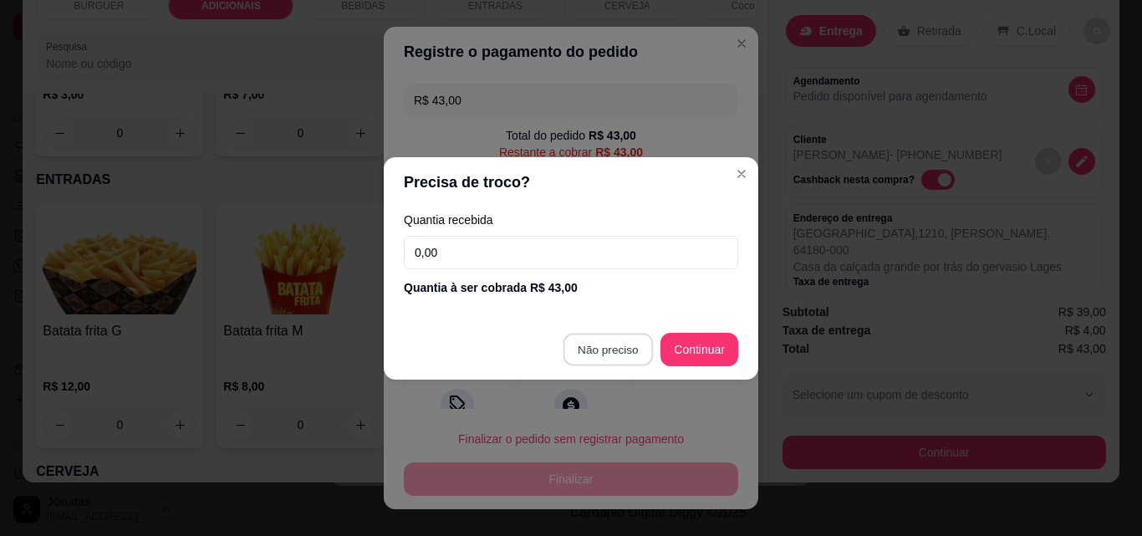
type input "R$ 0,00"
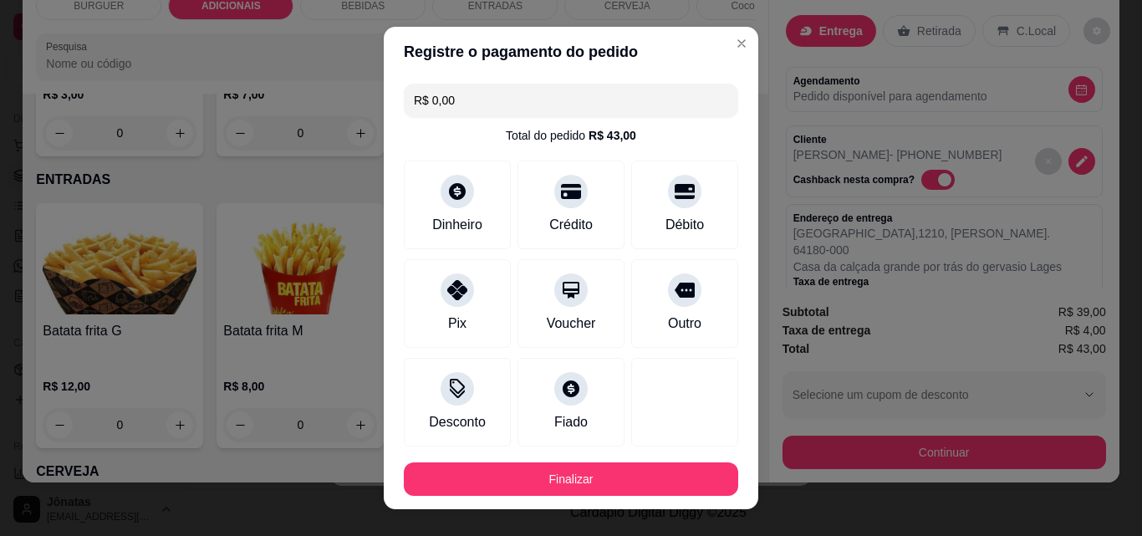
scroll to position [91, 0]
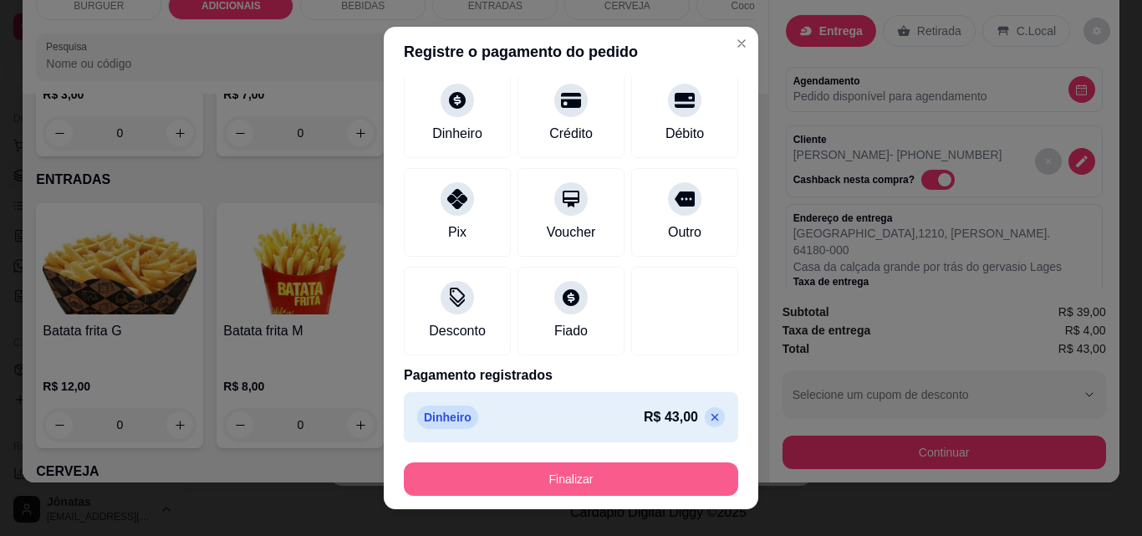
click at [507, 473] on button "Finalizar" at bounding box center [571, 478] width 334 height 33
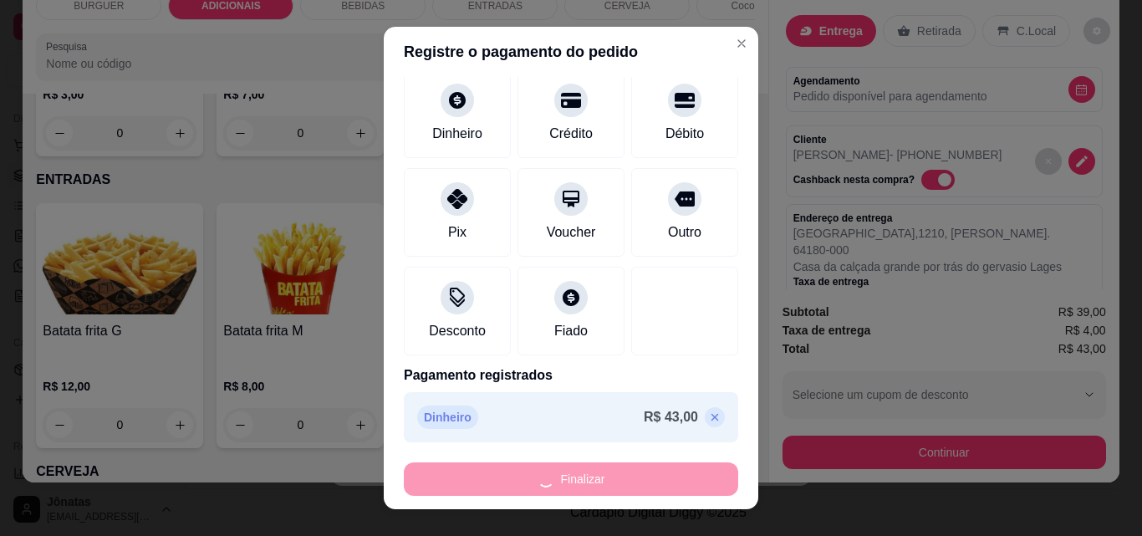
type input "0"
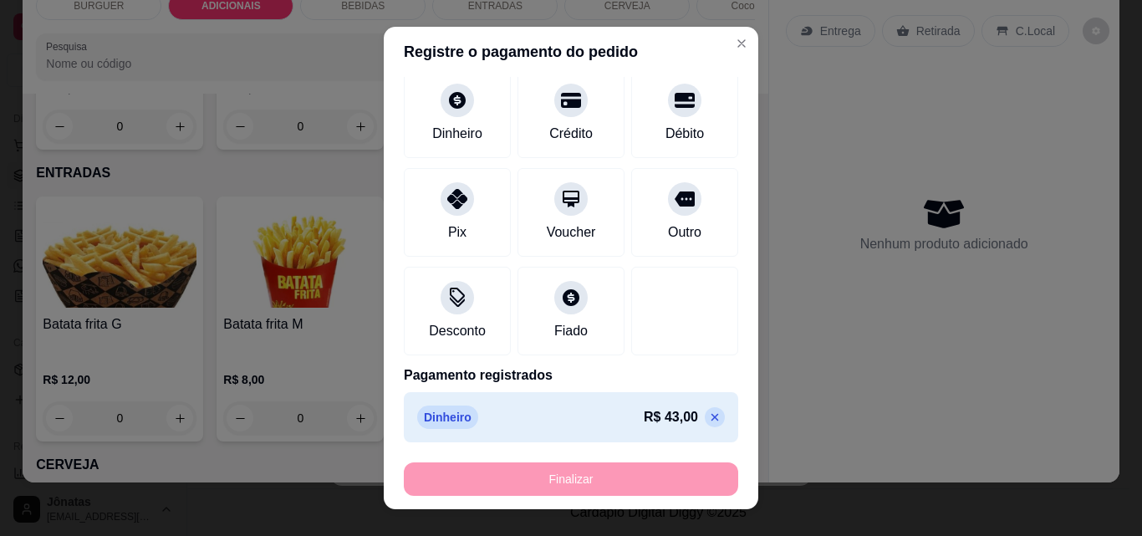
type input "-R$ 43,00"
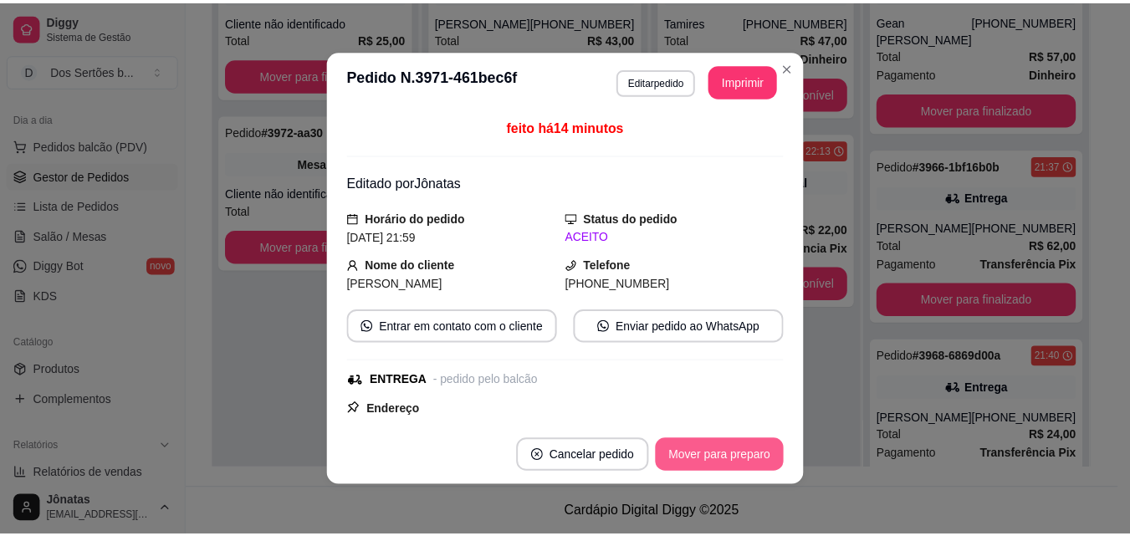
scroll to position [0, 0]
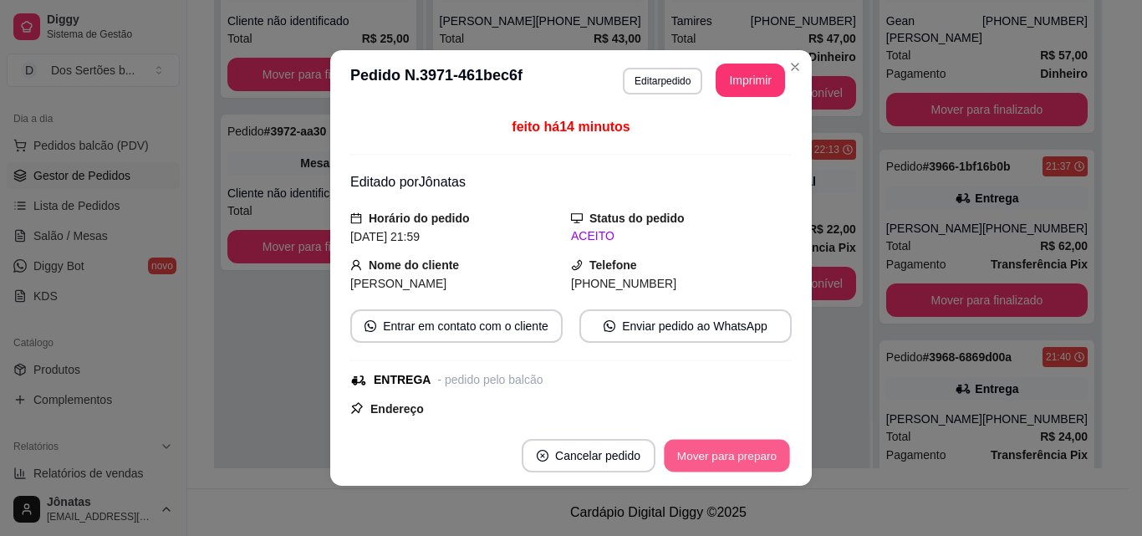
click at [715, 450] on button "Mover para preparo" at bounding box center [726, 456] width 125 height 33
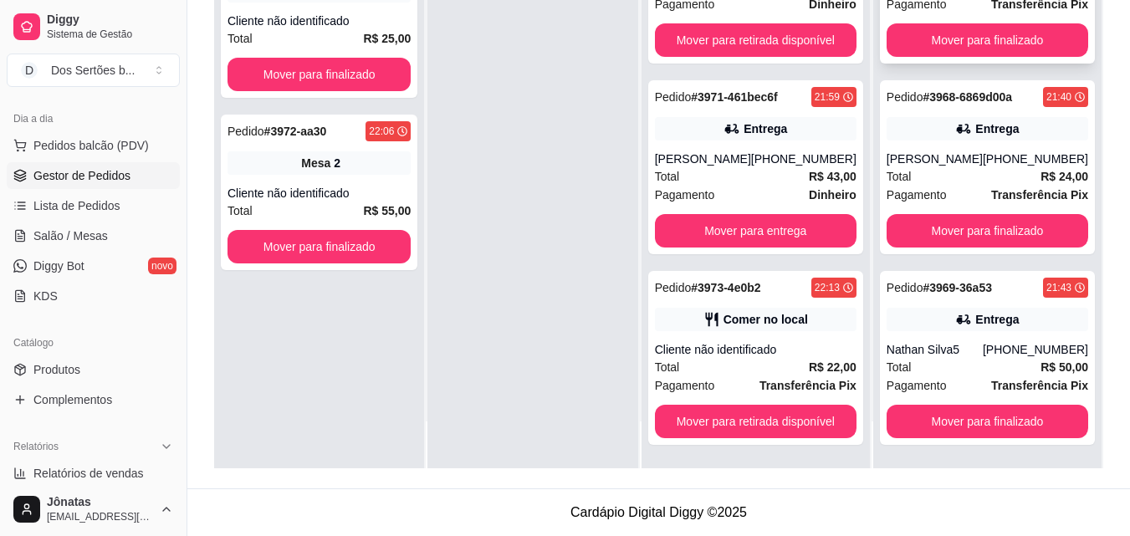
scroll to position [166, 0]
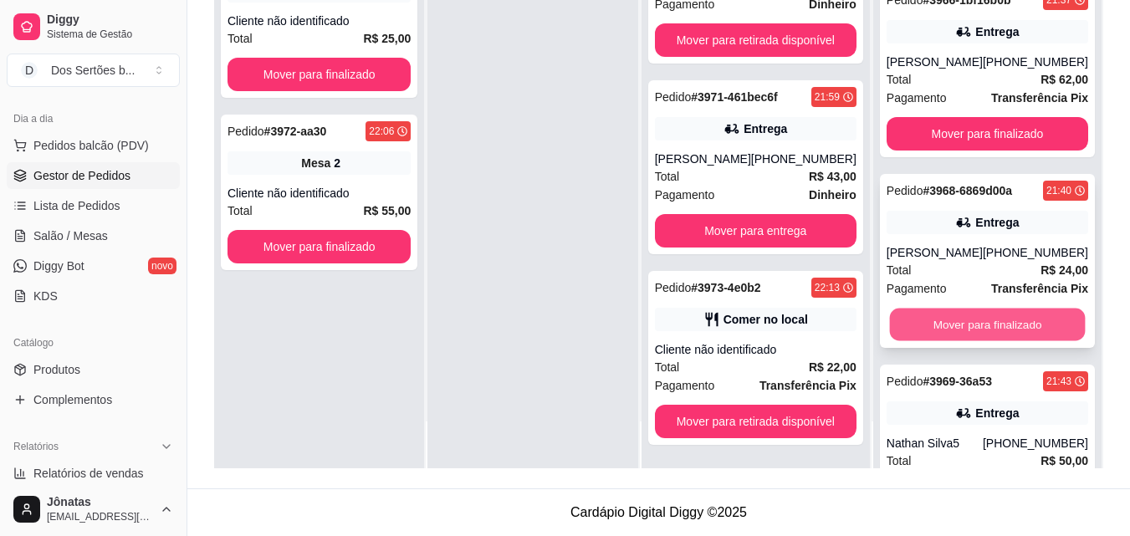
click at [910, 338] on button "Mover para finalizado" at bounding box center [987, 325] width 196 height 33
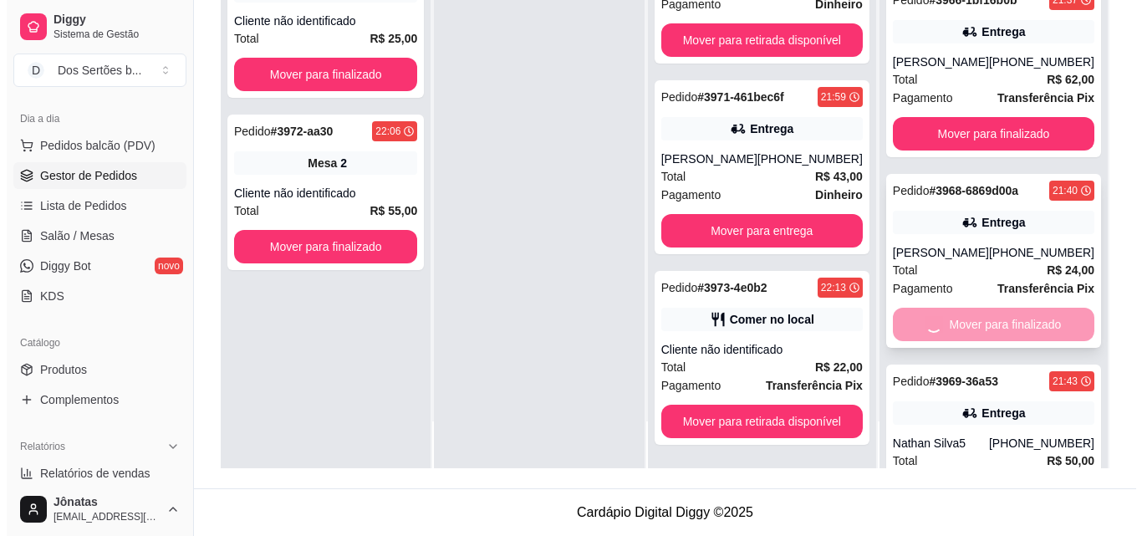
scroll to position [86, 0]
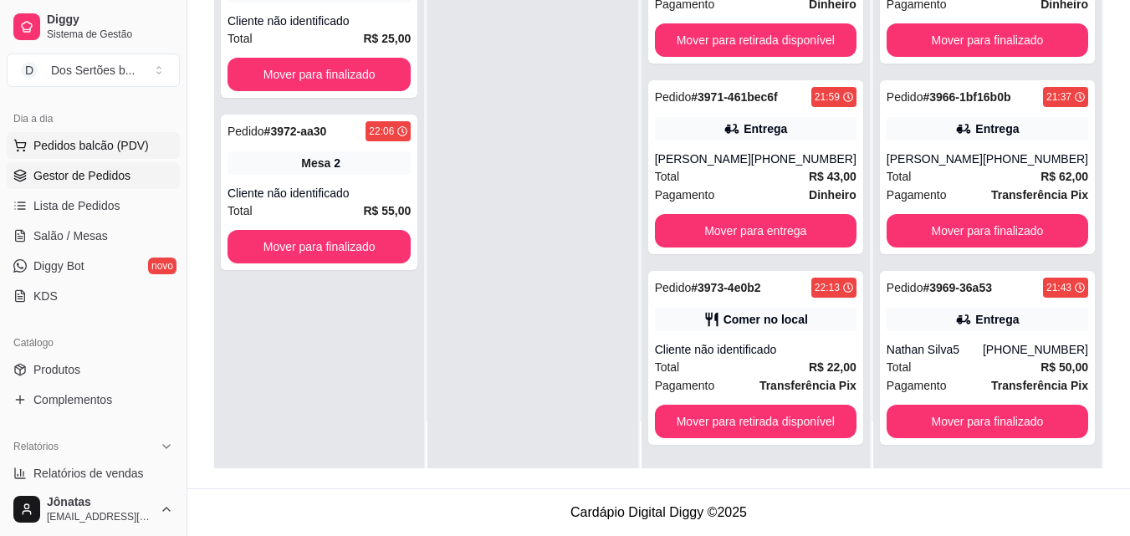
click at [57, 146] on span "Pedidos balcão (PDV)" at bounding box center [90, 145] width 115 height 17
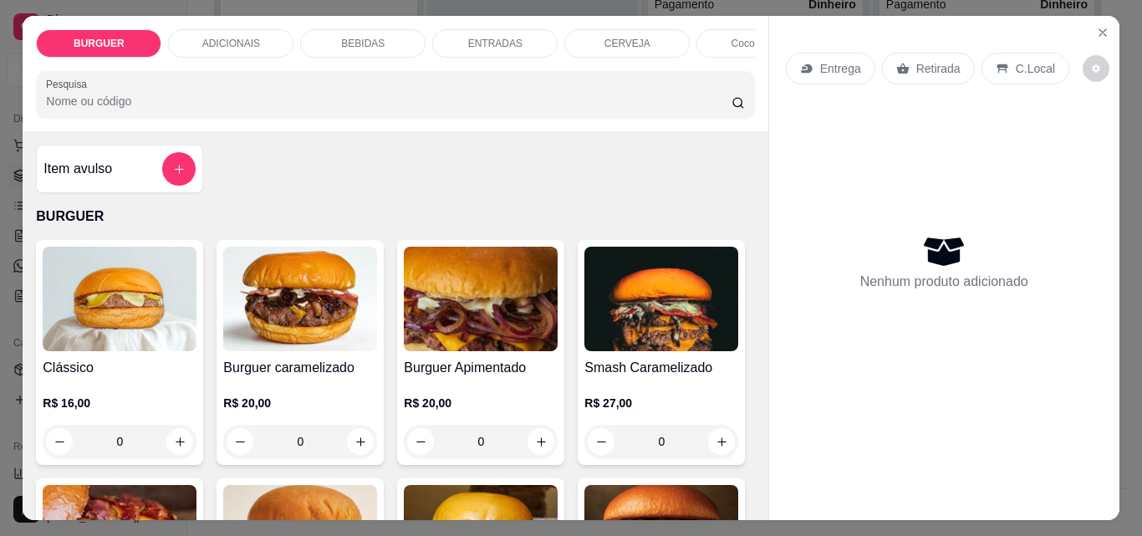
scroll to position [157, 0]
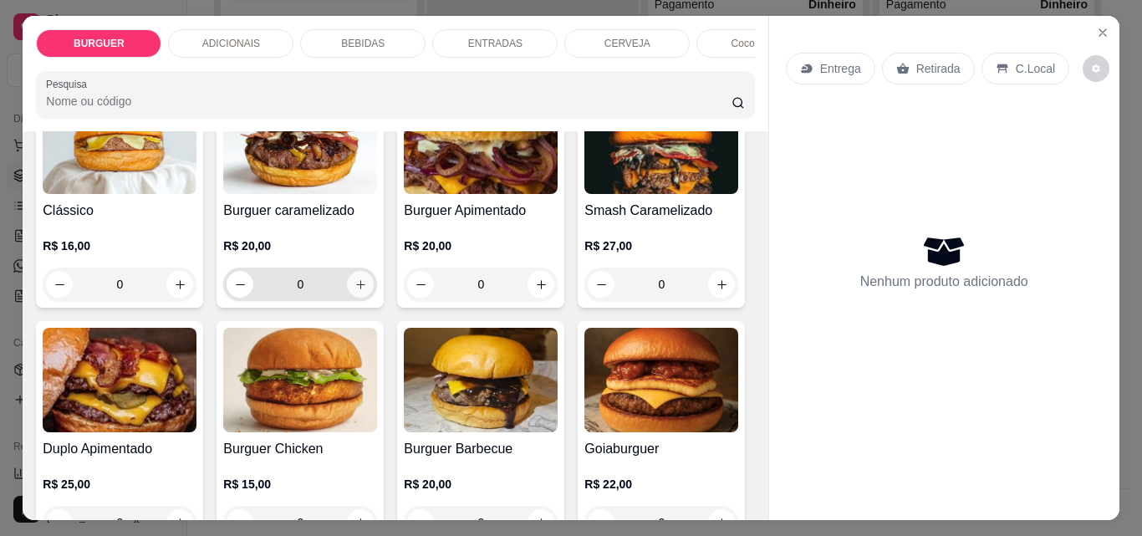
click at [356, 289] on icon "increase-product-quantity" at bounding box center [360, 284] width 9 height 9
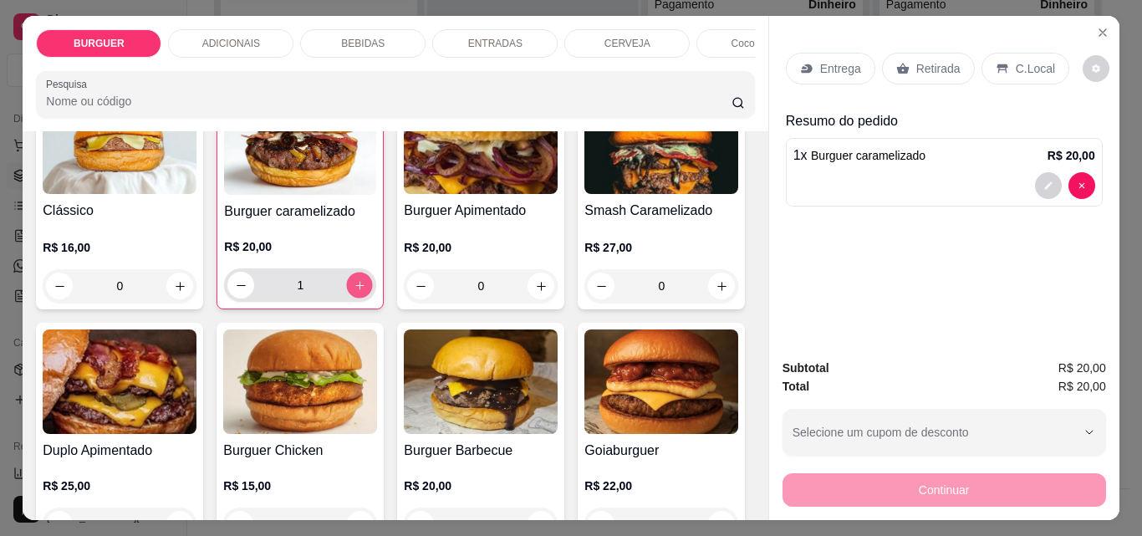
click at [354, 291] on icon "increase-product-quantity" at bounding box center [360, 285] width 13 height 13
type input "2"
click at [237, 37] on p "ADICIONAIS" at bounding box center [231, 43] width 58 height 13
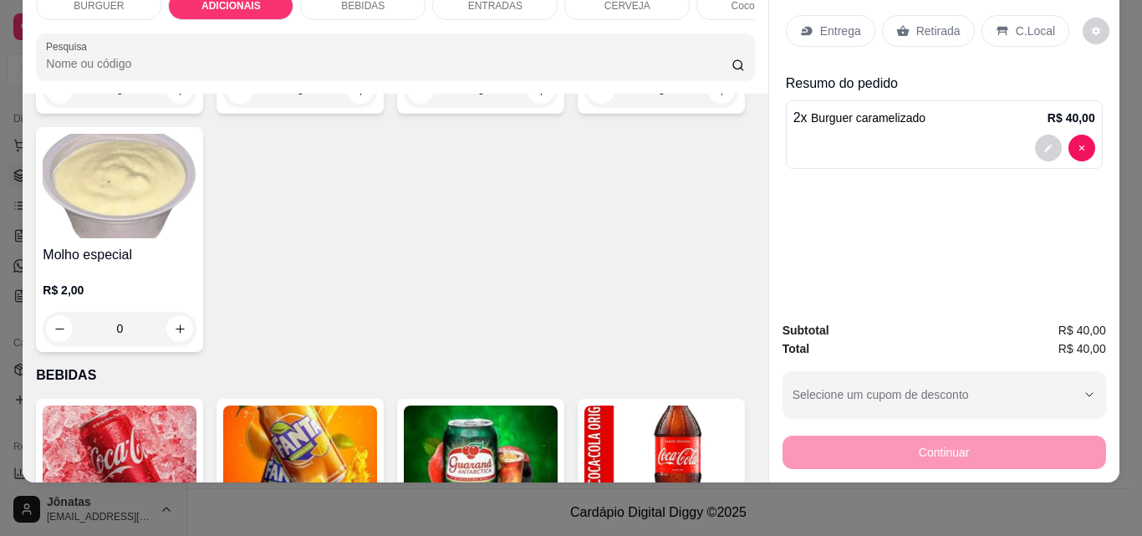
click at [324, 6] on div "BEBIDAS" at bounding box center [362, 6] width 125 height 28
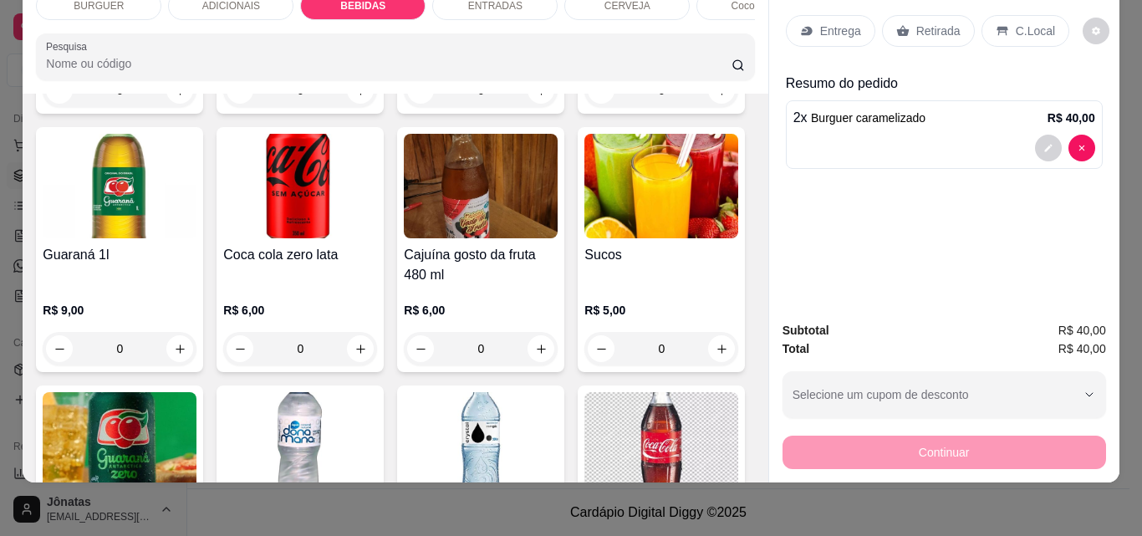
click at [468, 8] on div "ENTRADAS" at bounding box center [494, 6] width 125 height 28
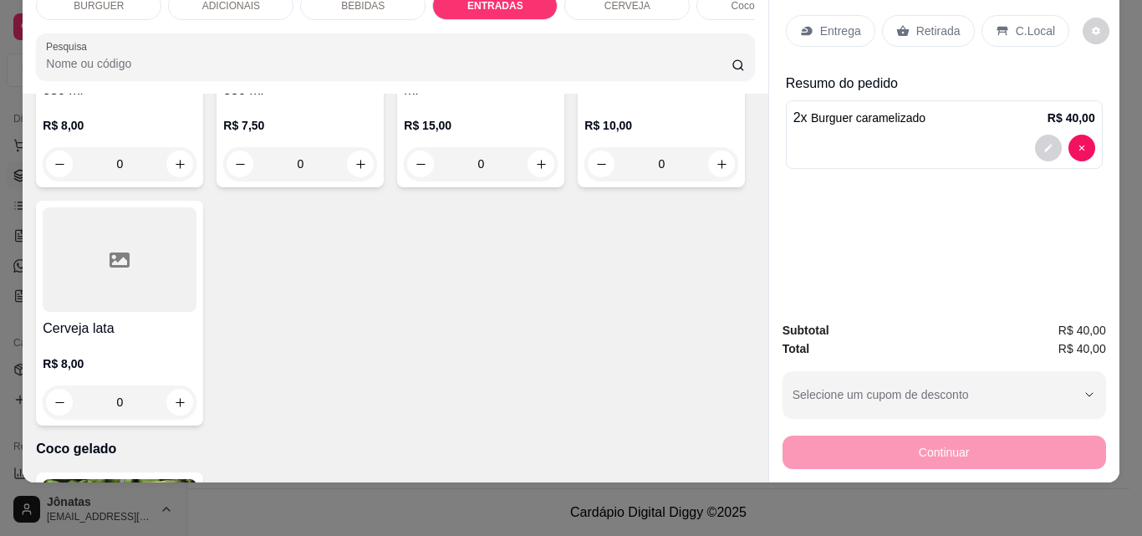
type input "1"
click at [897, 26] on icon at bounding box center [902, 31] width 13 height 11
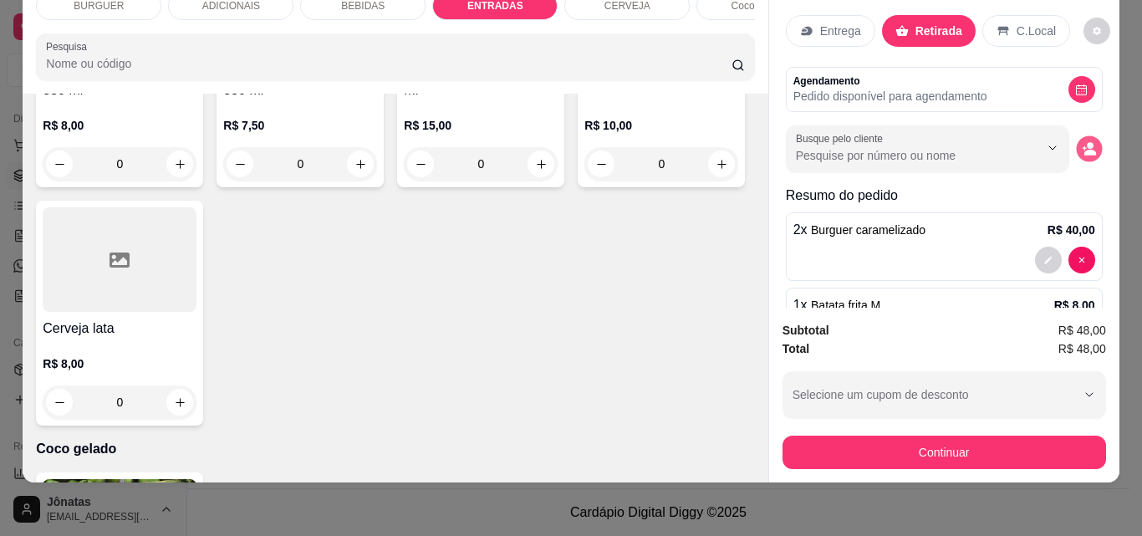
click at [1084, 150] on icon "decrease-product-quantity" at bounding box center [1090, 153] width 12 height 6
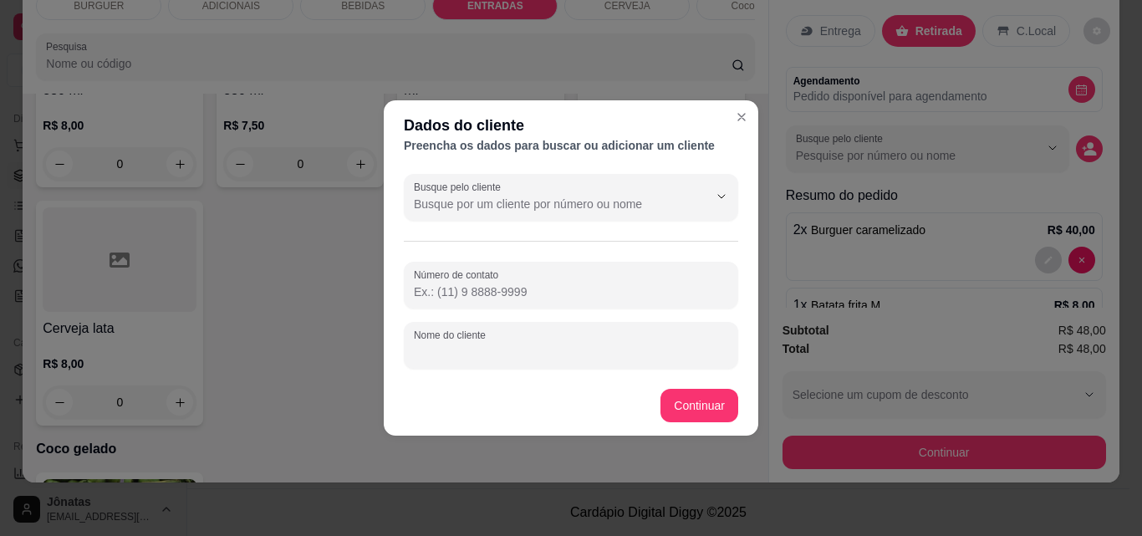
click at [444, 352] on input "Nome do cliente" at bounding box center [571, 352] width 314 height 17
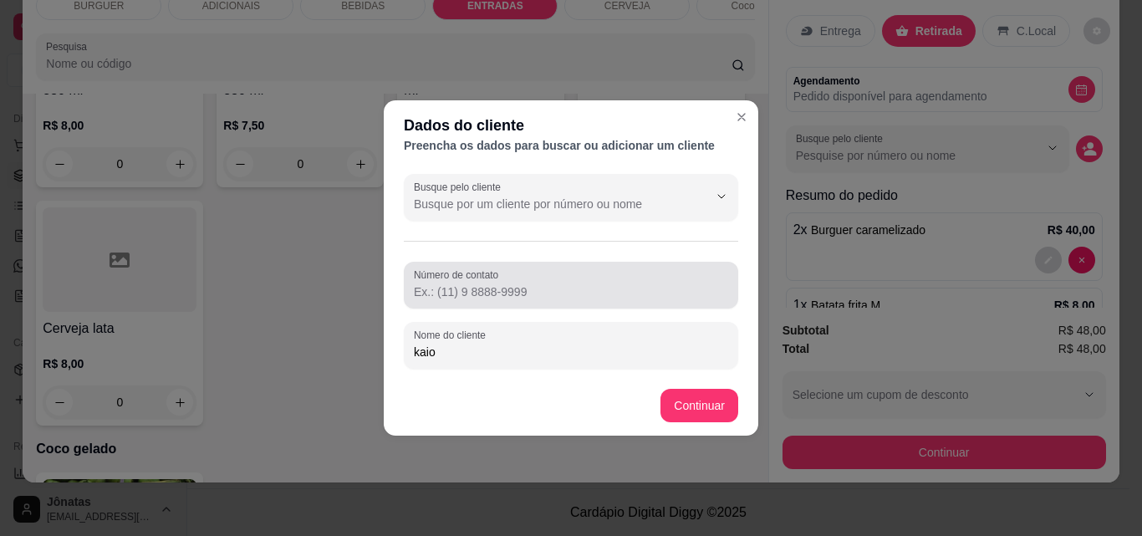
type input "kaio"
click at [436, 280] on label "Número de contato" at bounding box center [459, 275] width 90 height 14
click at [436, 283] on input "Número de contato" at bounding box center [571, 291] width 314 height 17
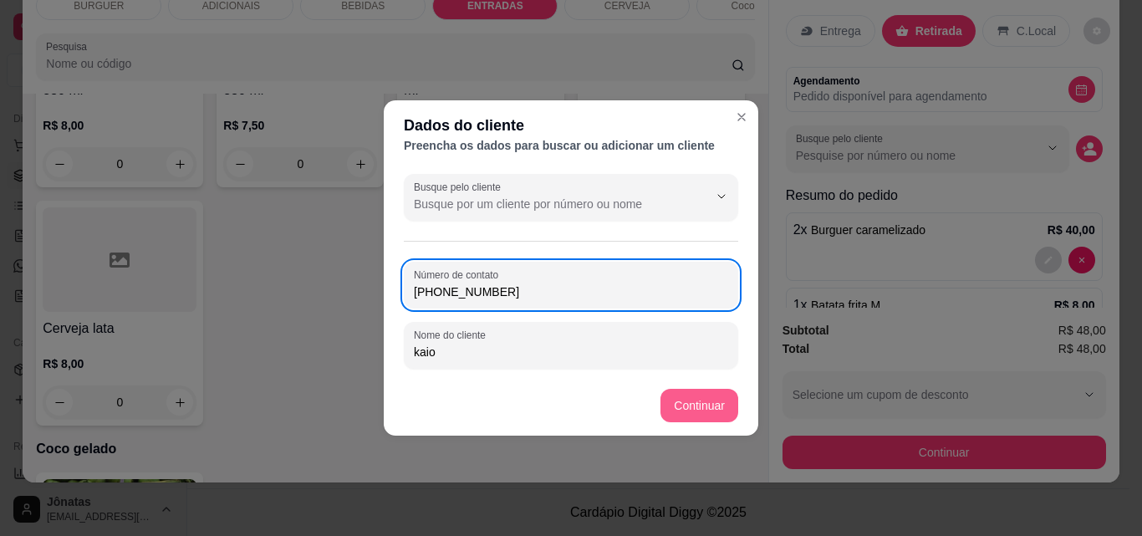
type input "[PHONE_NUMBER]"
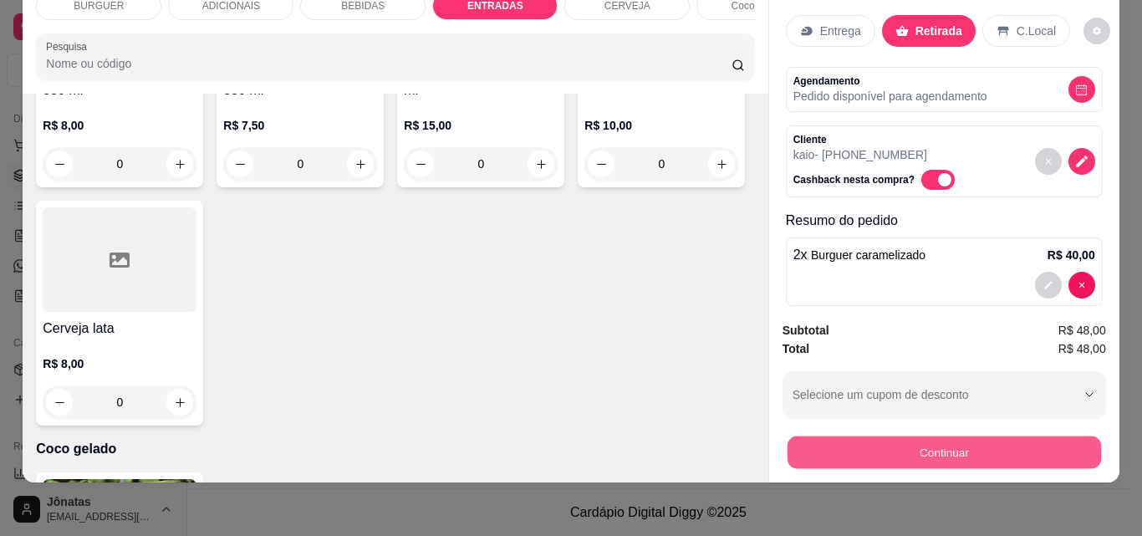
click at [797, 436] on button "Continuar" at bounding box center [944, 452] width 314 height 33
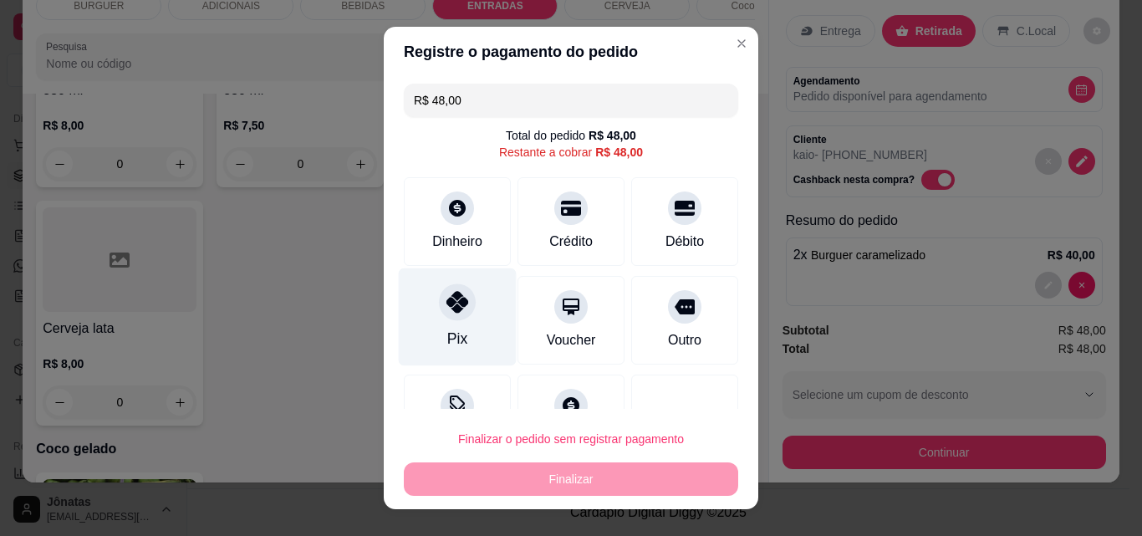
click at [411, 299] on div "Pix" at bounding box center [458, 317] width 118 height 98
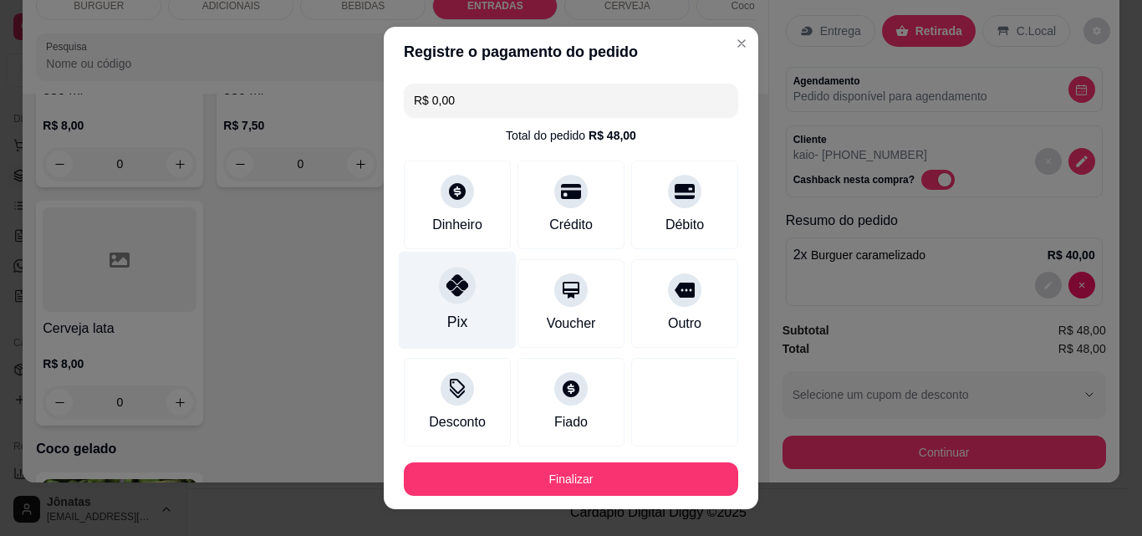
type input "R$ 0,00"
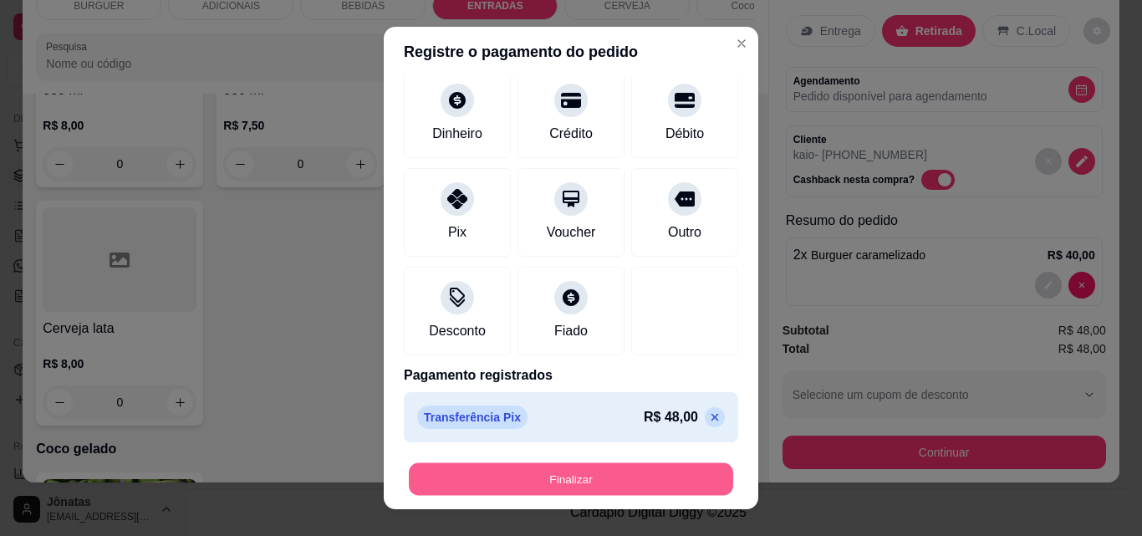
click at [487, 478] on button "Finalizar" at bounding box center [571, 479] width 324 height 33
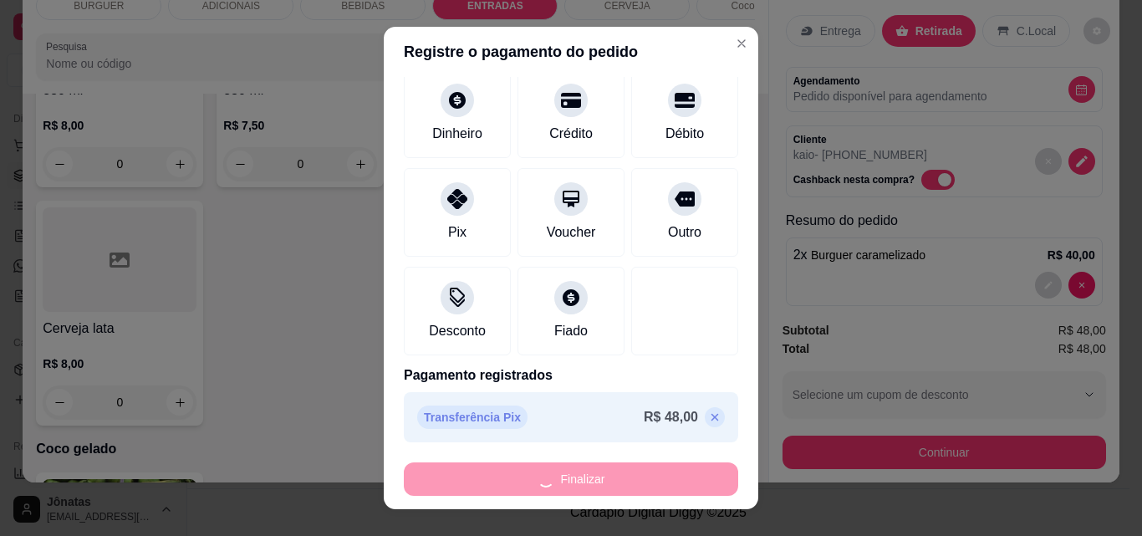
type input "0"
type input "-R$ 48,00"
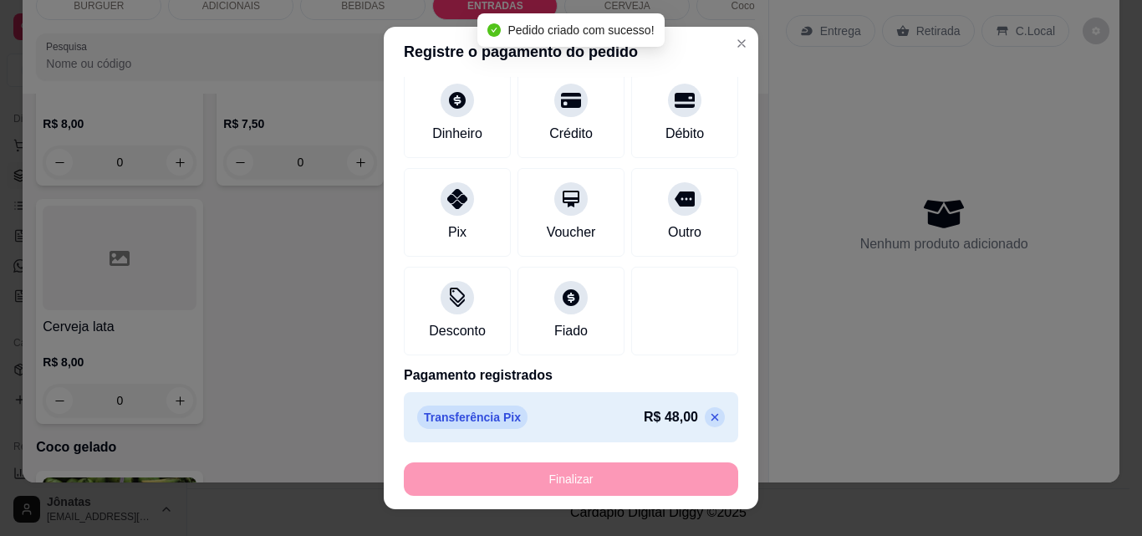
scroll to position [2817, 0]
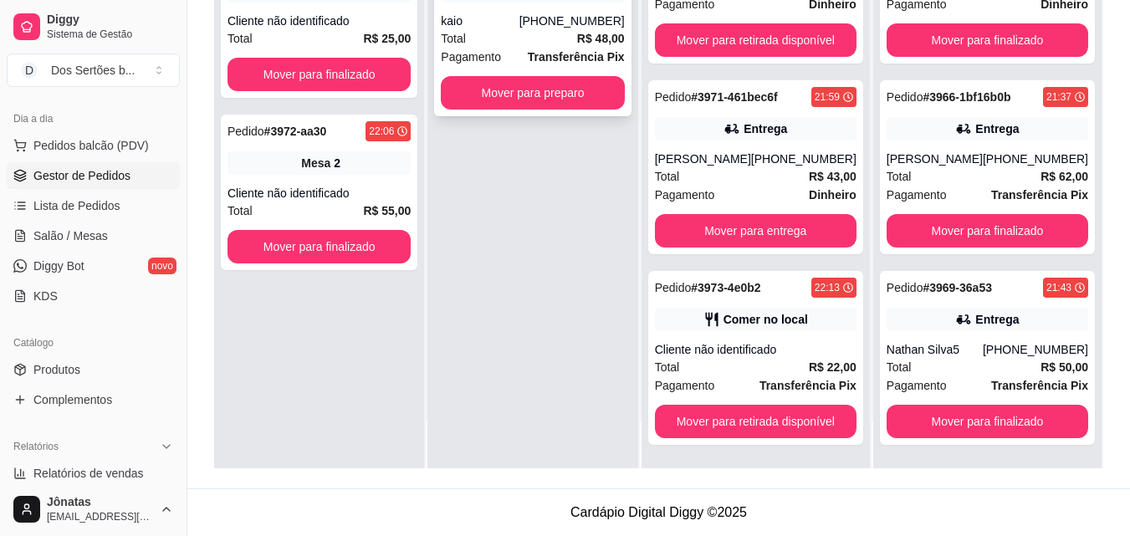
click at [480, 83] on button "Mover para preparo" at bounding box center [533, 93] width 178 height 33
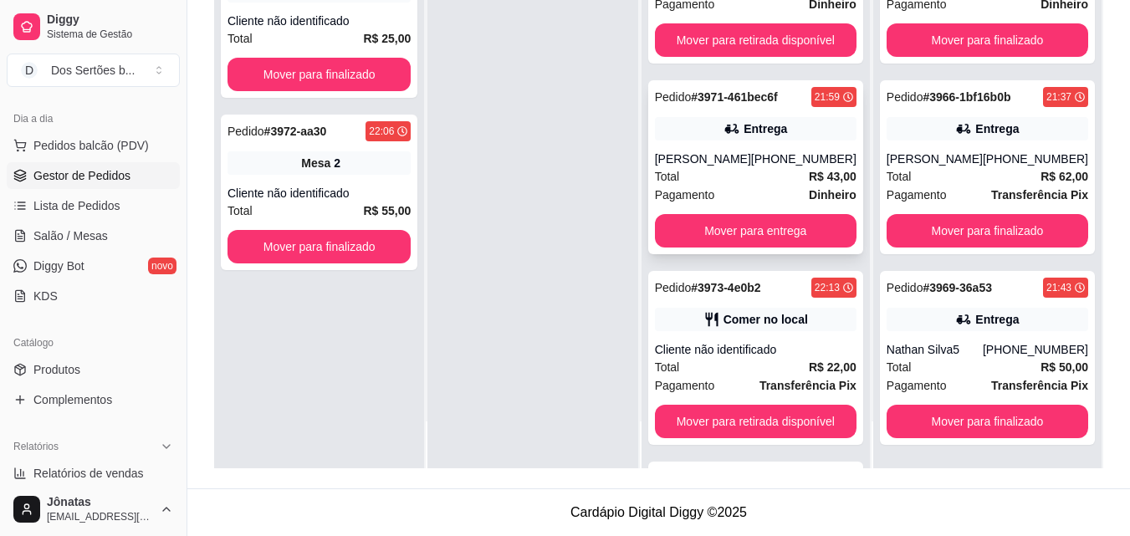
click at [718, 176] on div "Total R$ 43,00" at bounding box center [755, 176] width 201 height 18
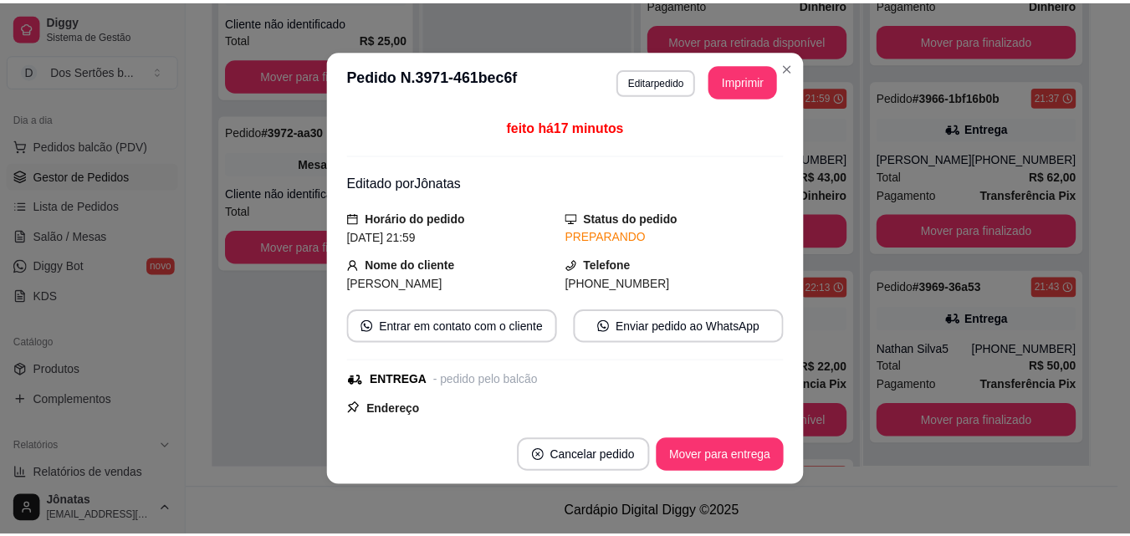
scroll to position [510, 0]
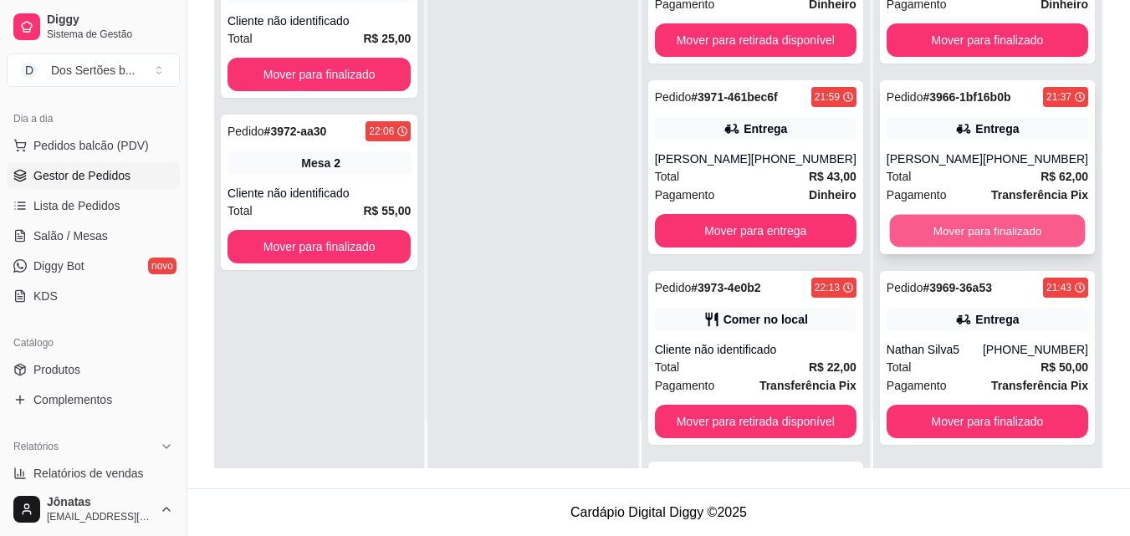
click at [974, 232] on button "Mover para finalizado" at bounding box center [987, 231] width 196 height 33
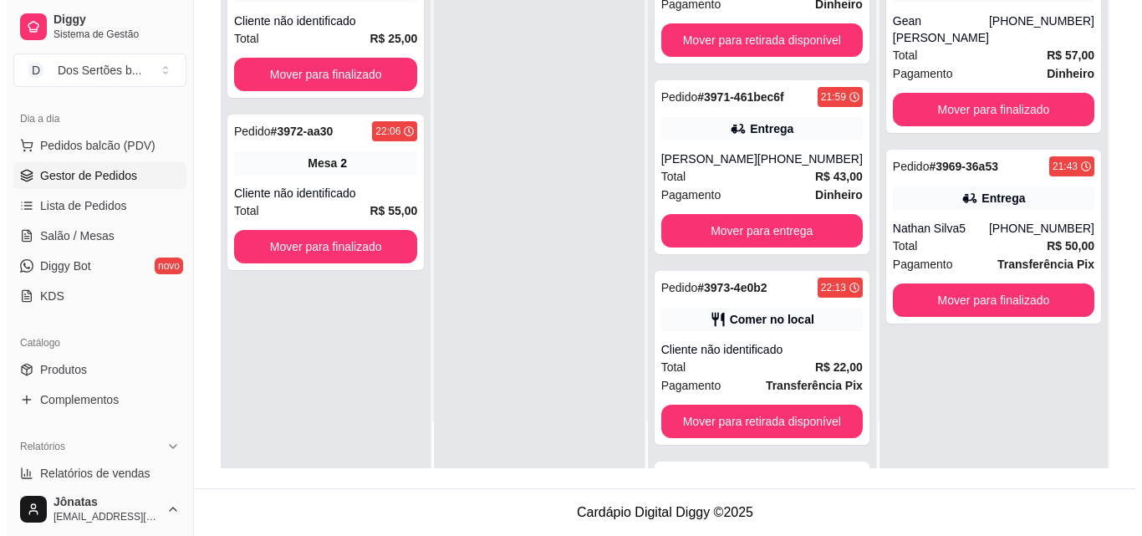
scroll to position [0, 0]
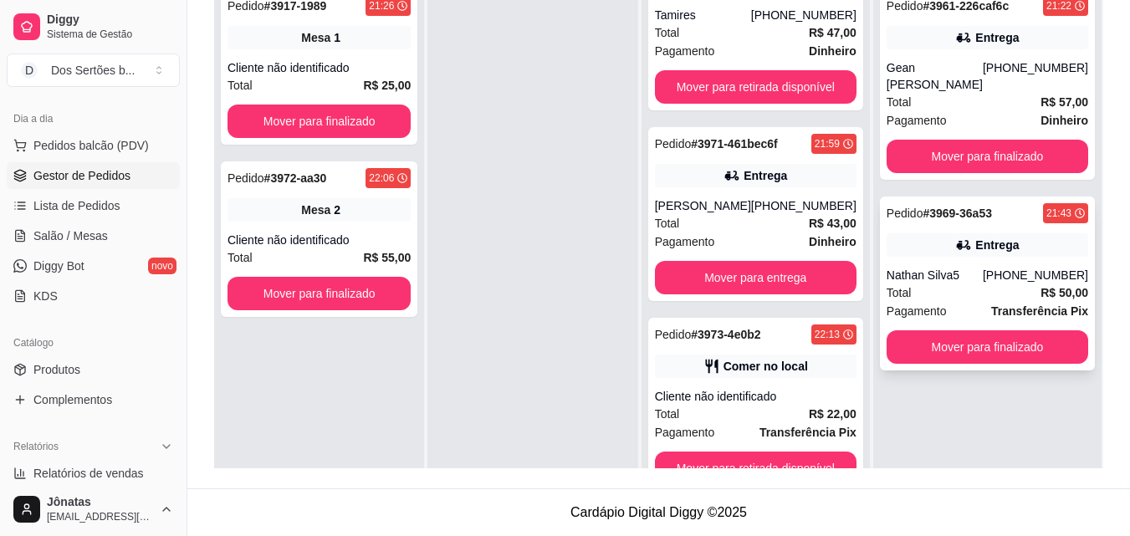
click at [993, 263] on div "Pedido # 3969-36a53 21:43 Entrega Nathan Silva5 [PHONE_NUMBER] Total R$ 50,00 P…" at bounding box center [987, 283] width 215 height 174
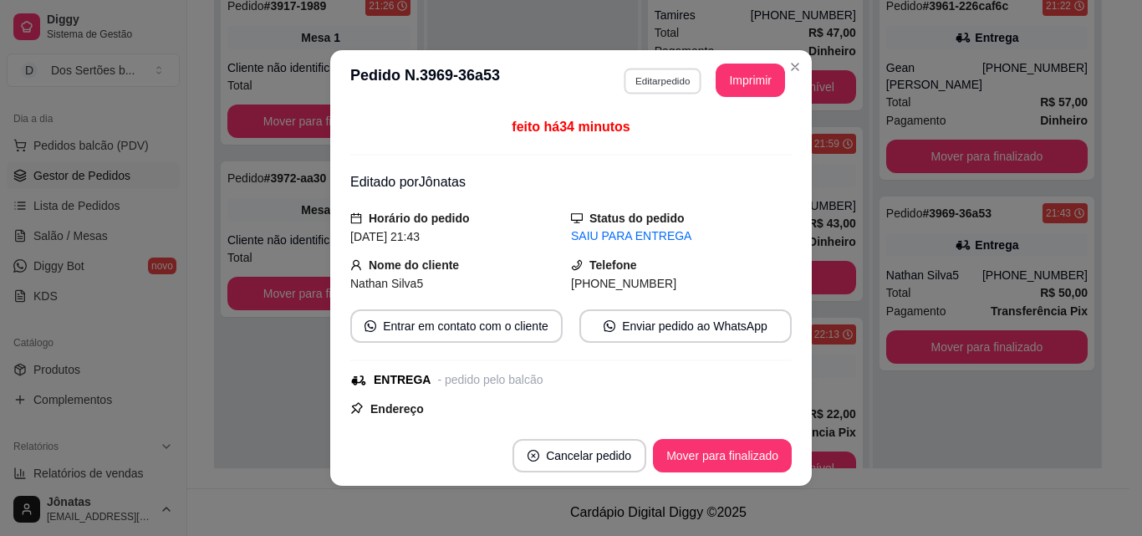
click at [666, 81] on button "Editar pedido" at bounding box center [663, 81] width 78 height 26
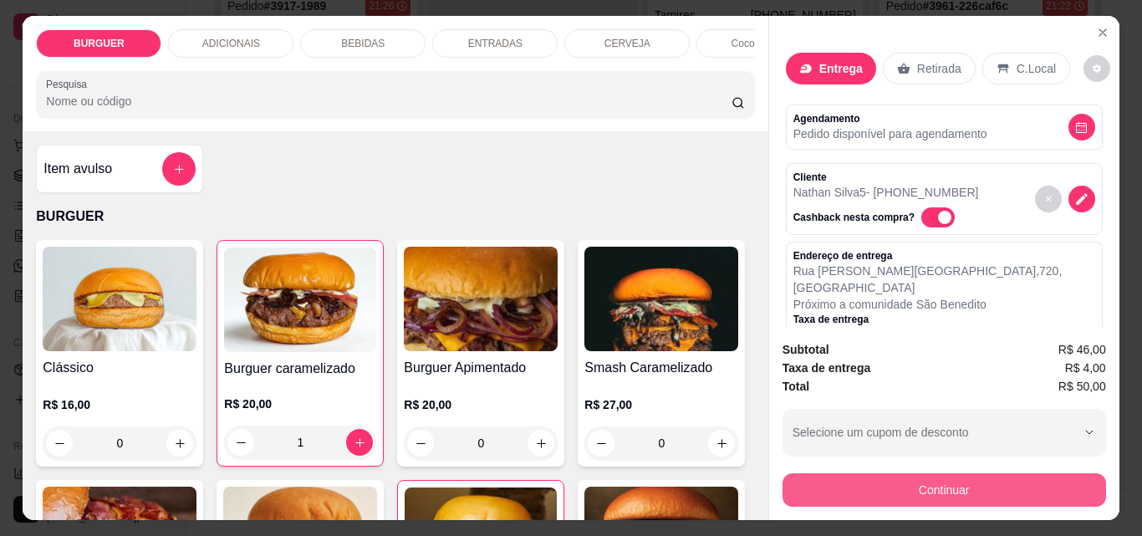
click at [818, 484] on button "Continuar" at bounding box center [945, 489] width 324 height 33
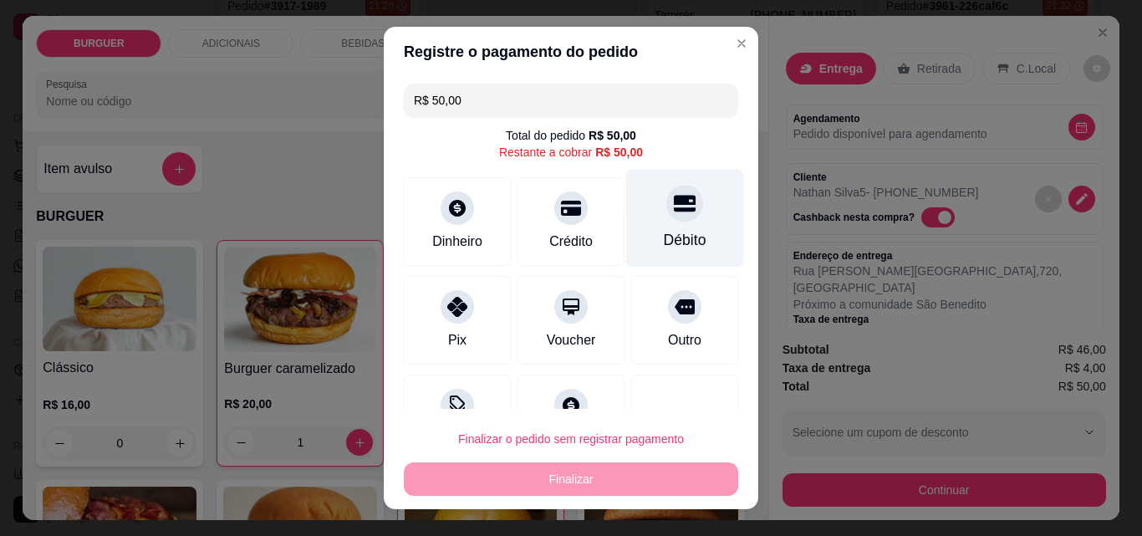
click at [633, 219] on div "Débito" at bounding box center [685, 219] width 118 height 98
type input "R$ 0,00"
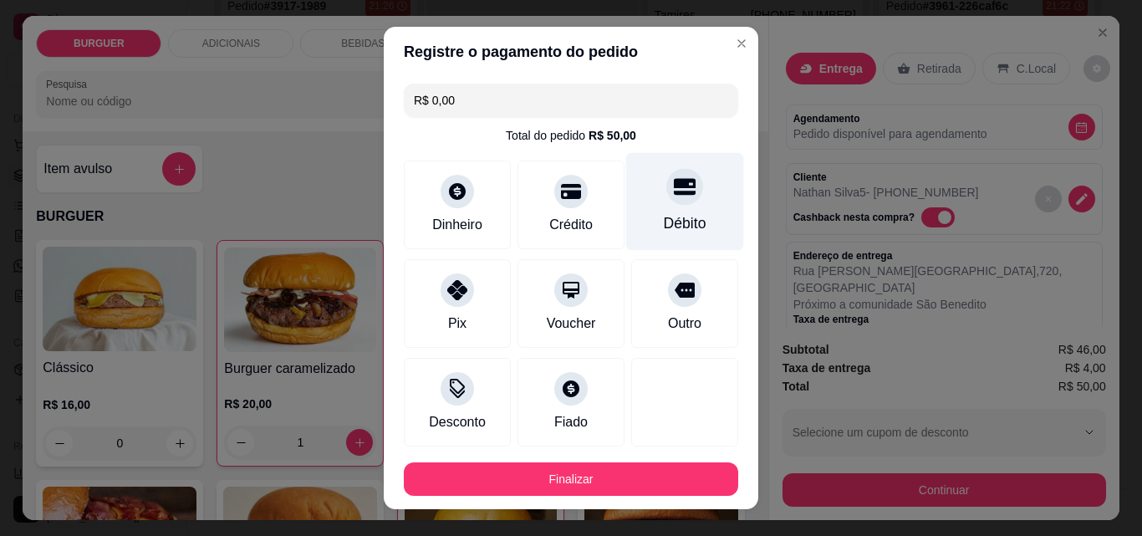
scroll to position [91, 0]
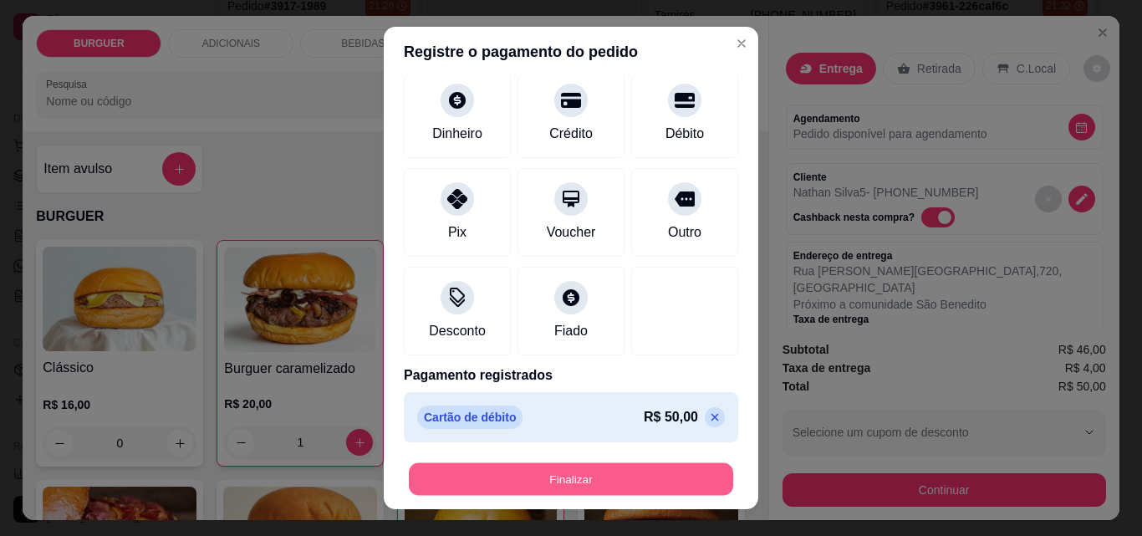
click at [574, 467] on button "Finalizar" at bounding box center [571, 479] width 324 height 33
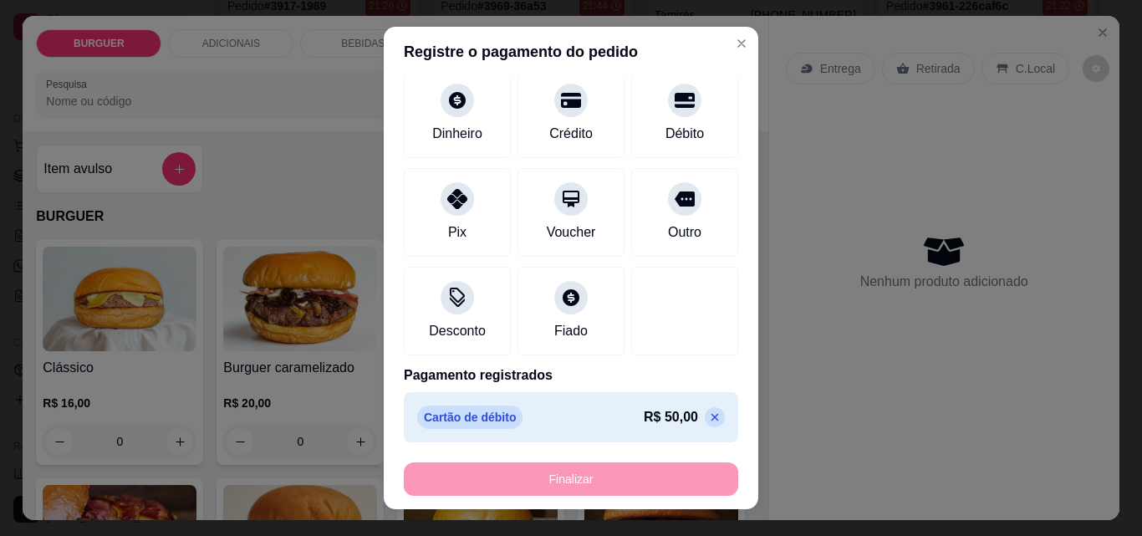
type input "0"
type input "-R$ 50,00"
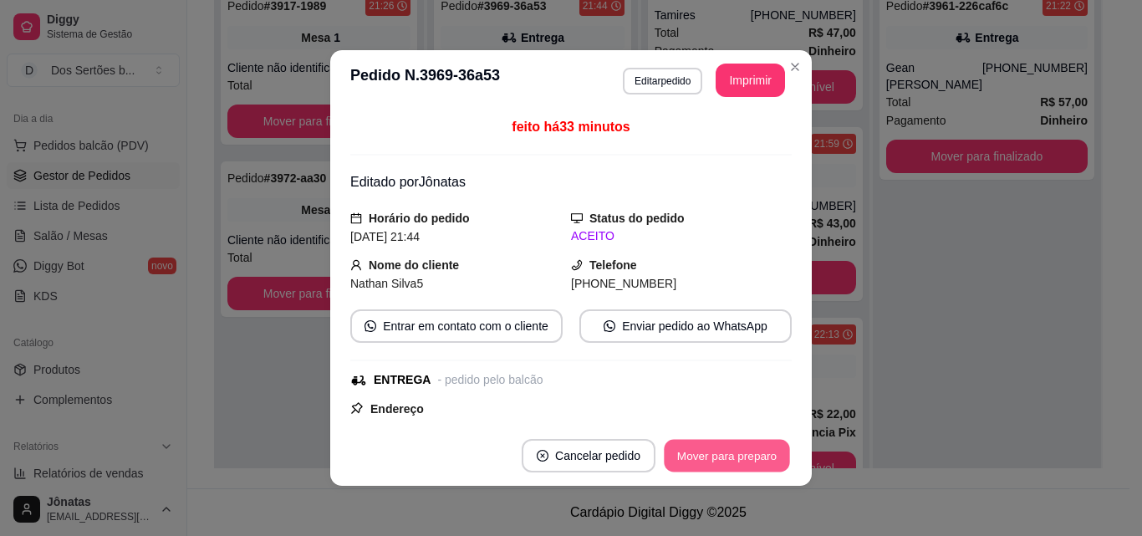
click at [727, 448] on button "Mover para preparo" at bounding box center [726, 456] width 125 height 33
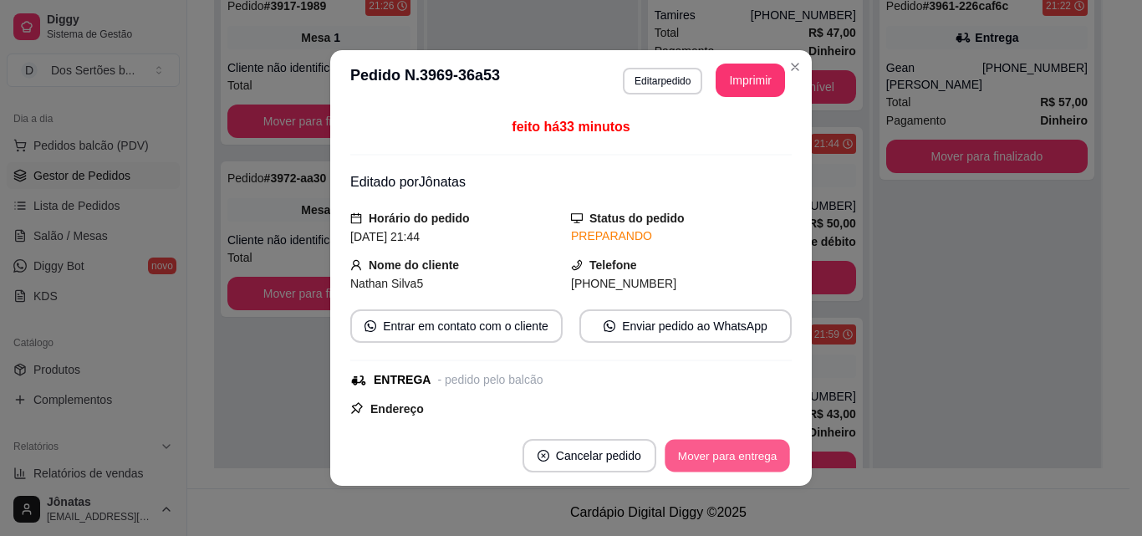
click at [727, 448] on button "Mover para entrega" at bounding box center [727, 456] width 125 height 33
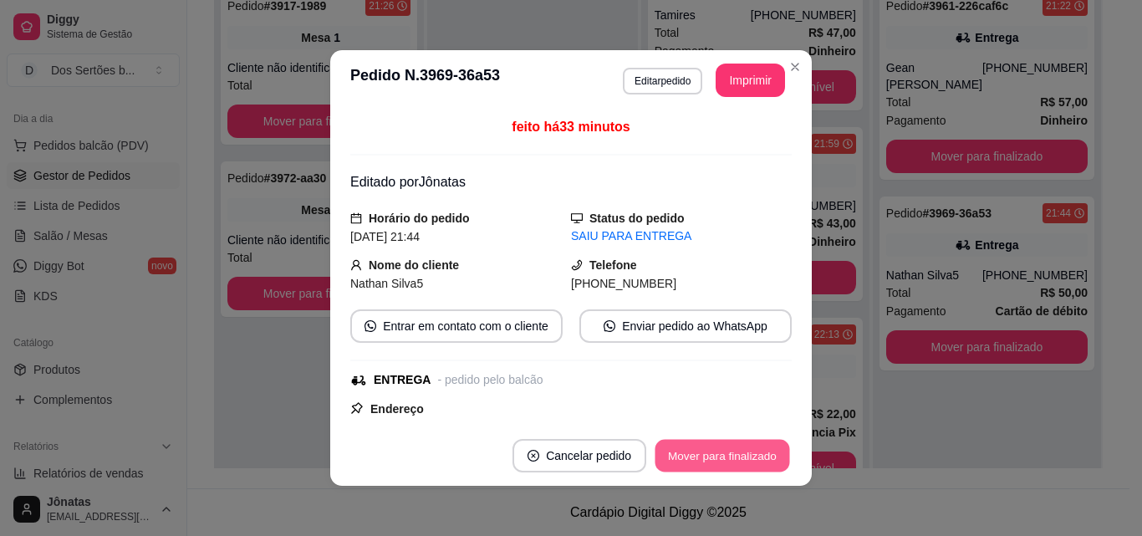
click at [727, 448] on button "Mover para finalizado" at bounding box center [722, 456] width 135 height 33
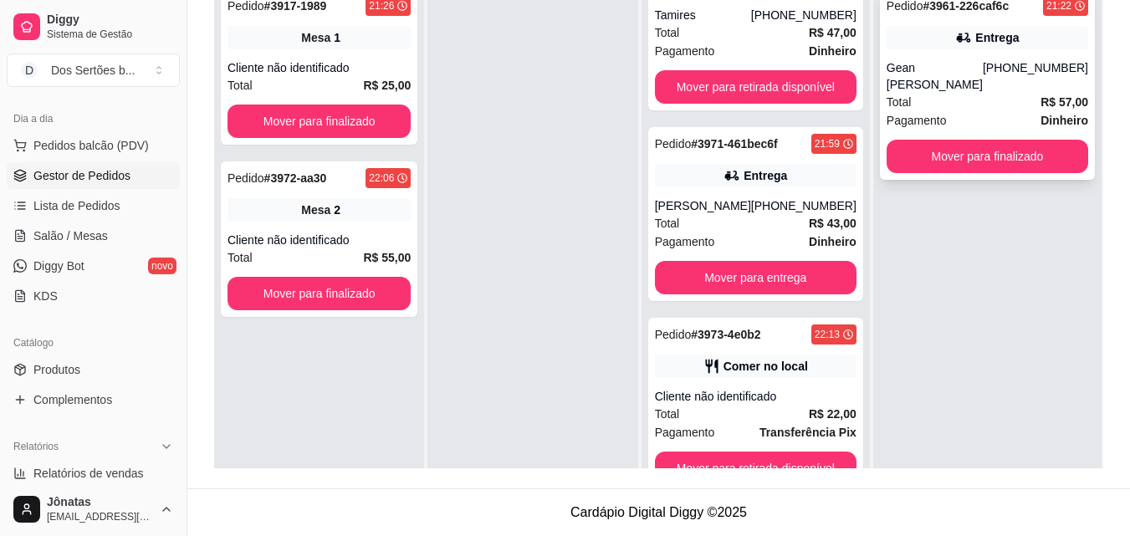
click at [1062, 78] on div "[PHONE_NUMBER]" at bounding box center [1034, 75] width 105 height 33
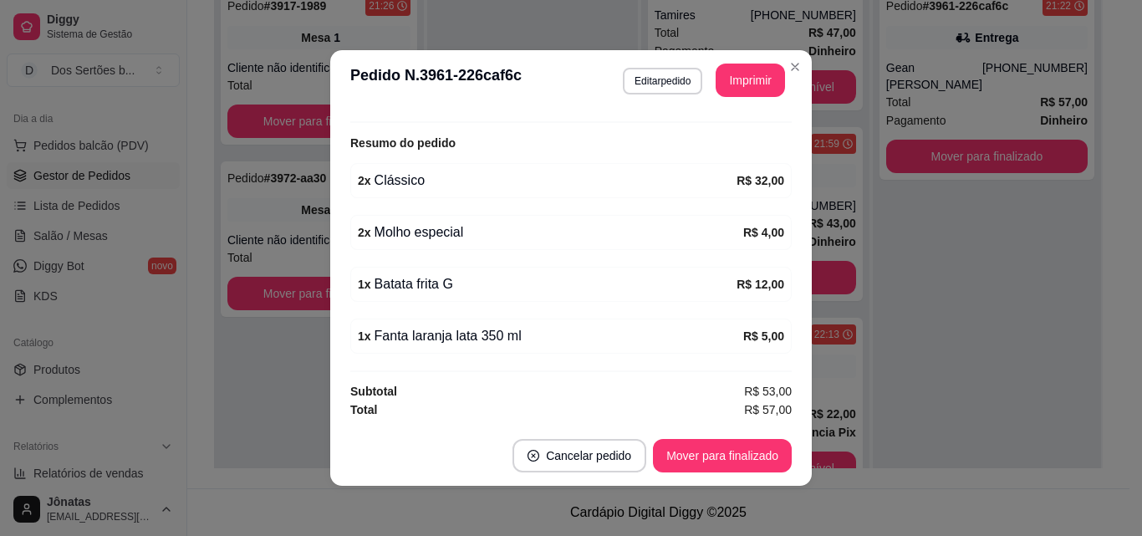
scroll to position [423, 0]
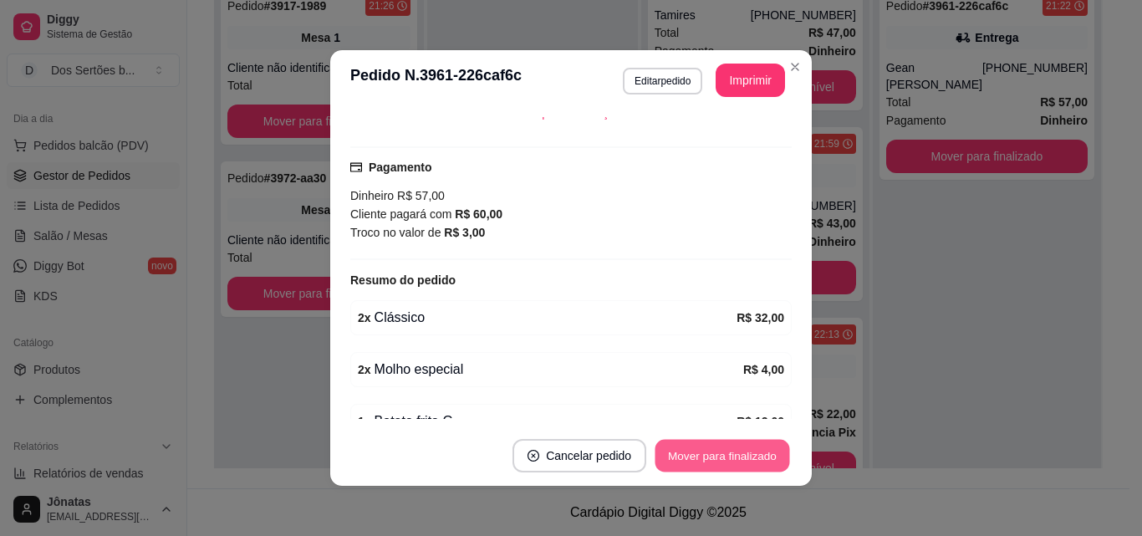
click at [711, 441] on button "Mover para finalizado" at bounding box center [722, 456] width 135 height 33
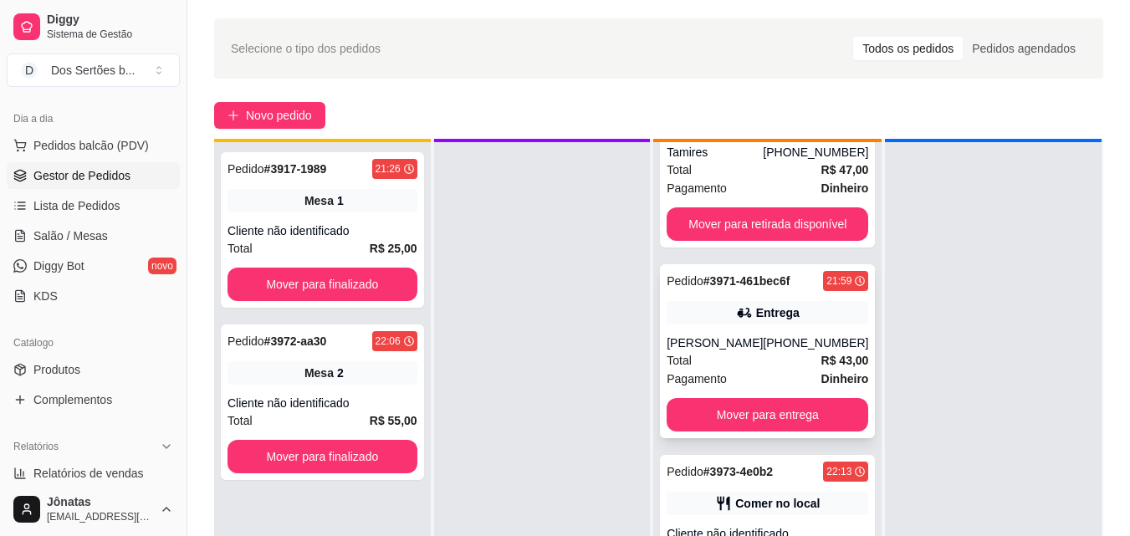
scroll to position [0, 0]
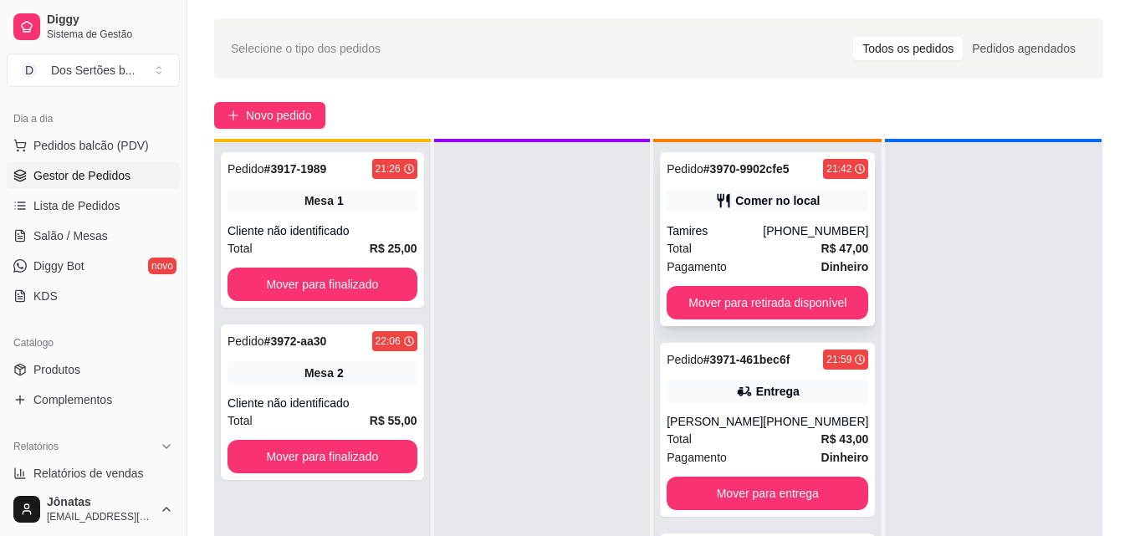
click at [716, 247] on div "Total R$ 47,00" at bounding box center [766, 248] width 201 height 18
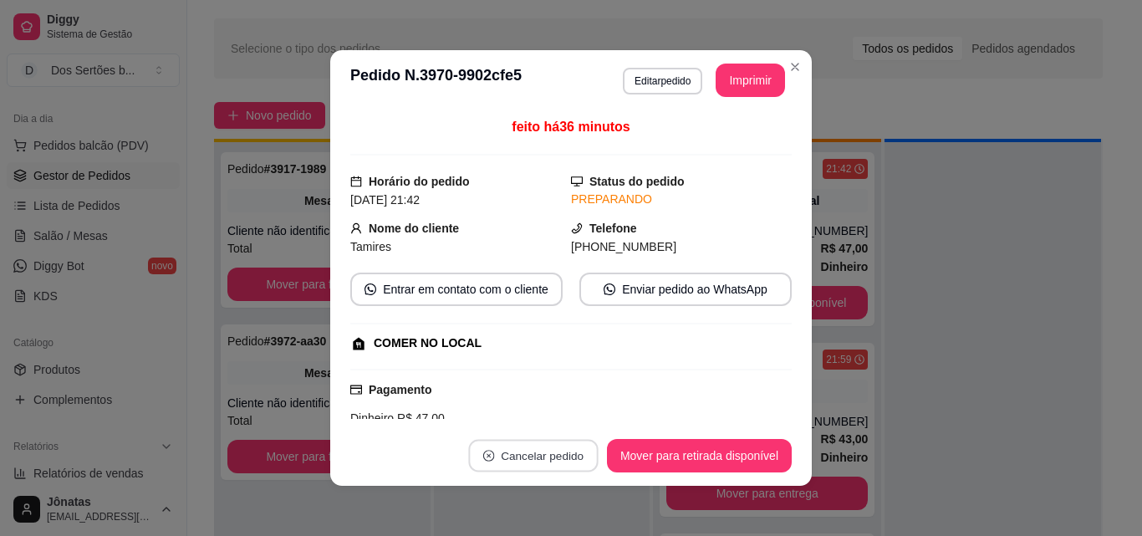
click at [558, 447] on button "Cancelar pedido" at bounding box center [533, 456] width 130 height 33
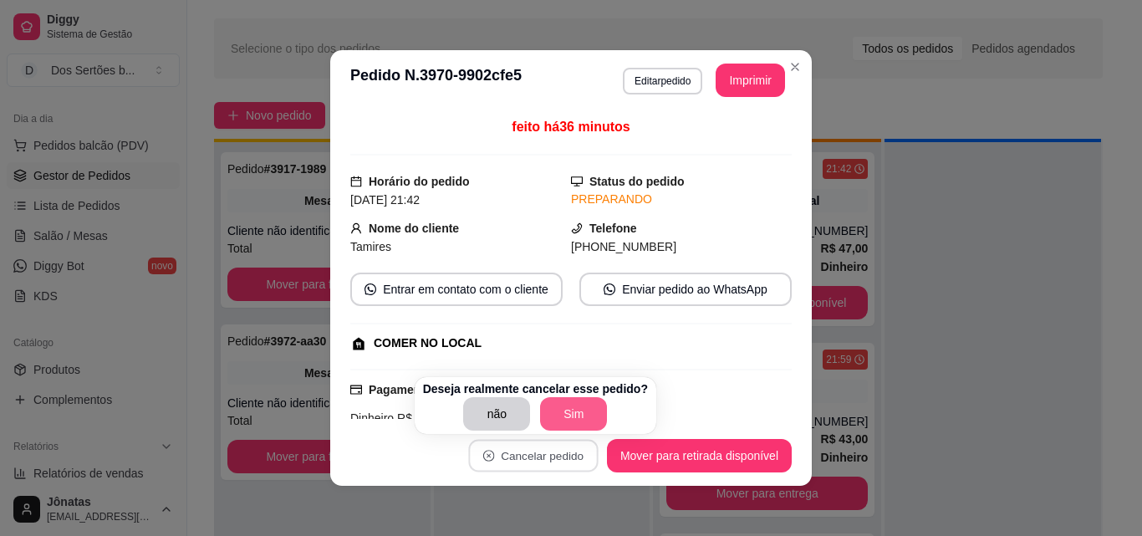
click at [573, 405] on button "Sim" at bounding box center [573, 413] width 67 height 33
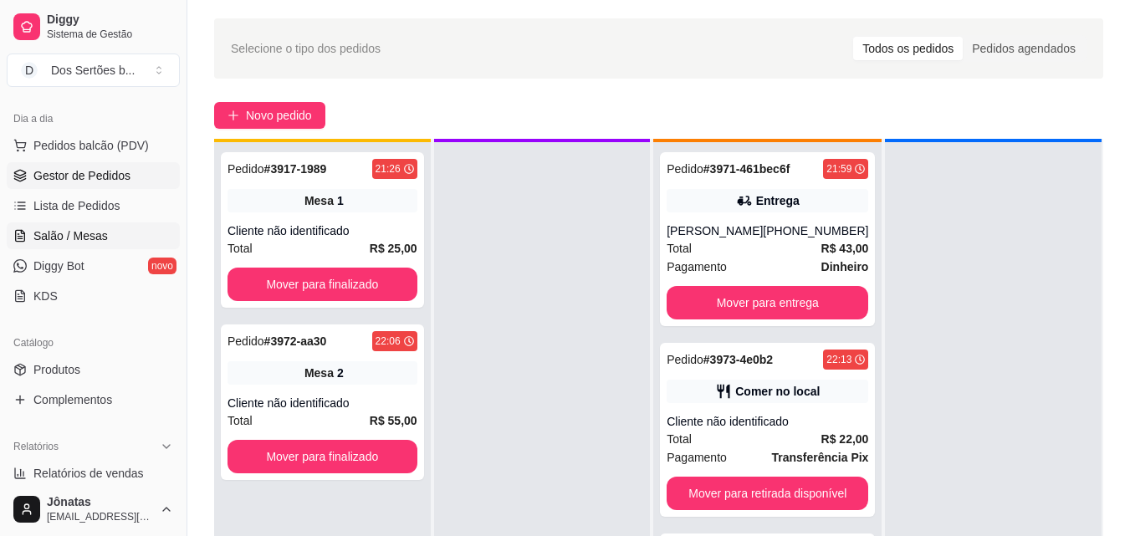
click at [79, 227] on link "Salão / Mesas" at bounding box center [93, 235] width 173 height 27
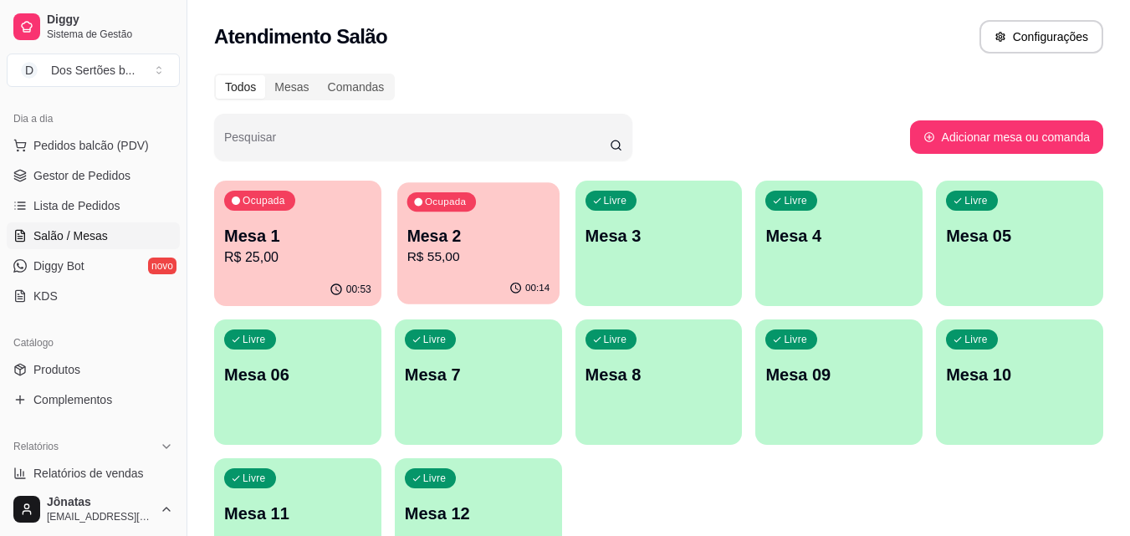
click at [489, 271] on div "Ocupada Mesa 2 R$ 55,00" at bounding box center [478, 227] width 162 height 90
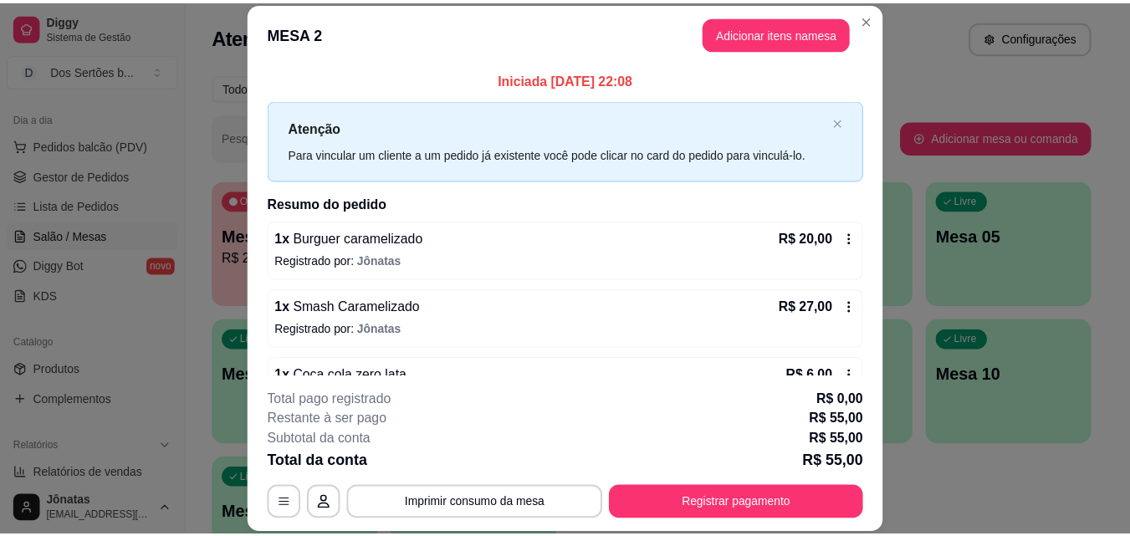
scroll to position [115, 0]
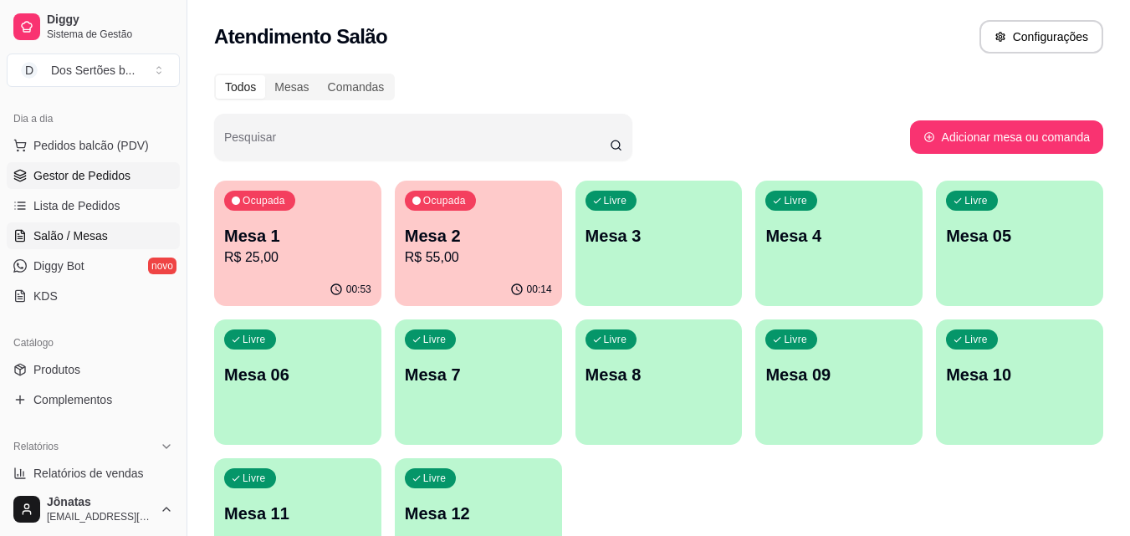
click at [61, 172] on span "Gestor de Pedidos" at bounding box center [81, 175] width 97 height 17
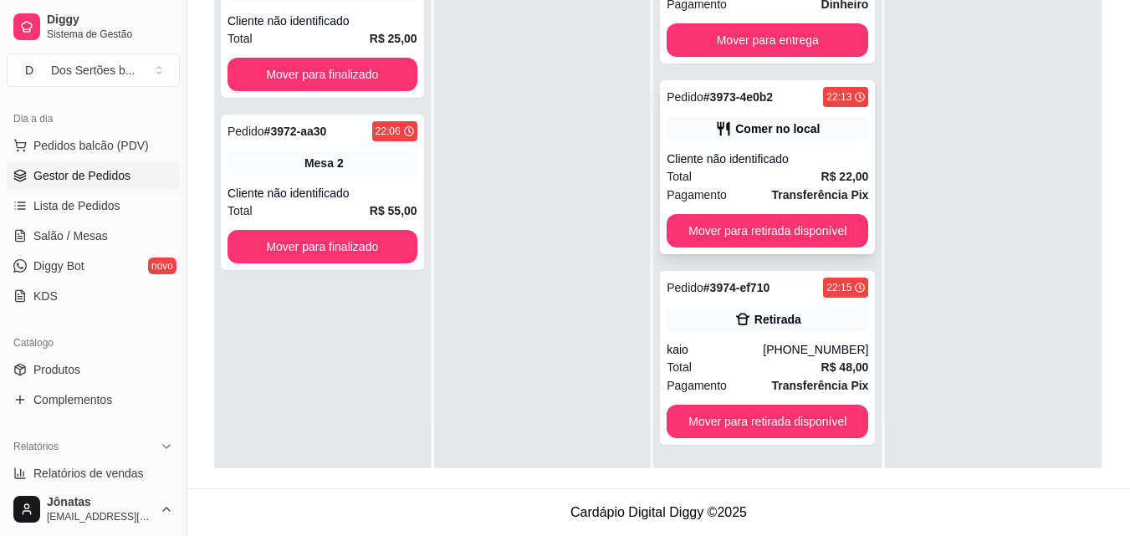
scroll to position [51, 0]
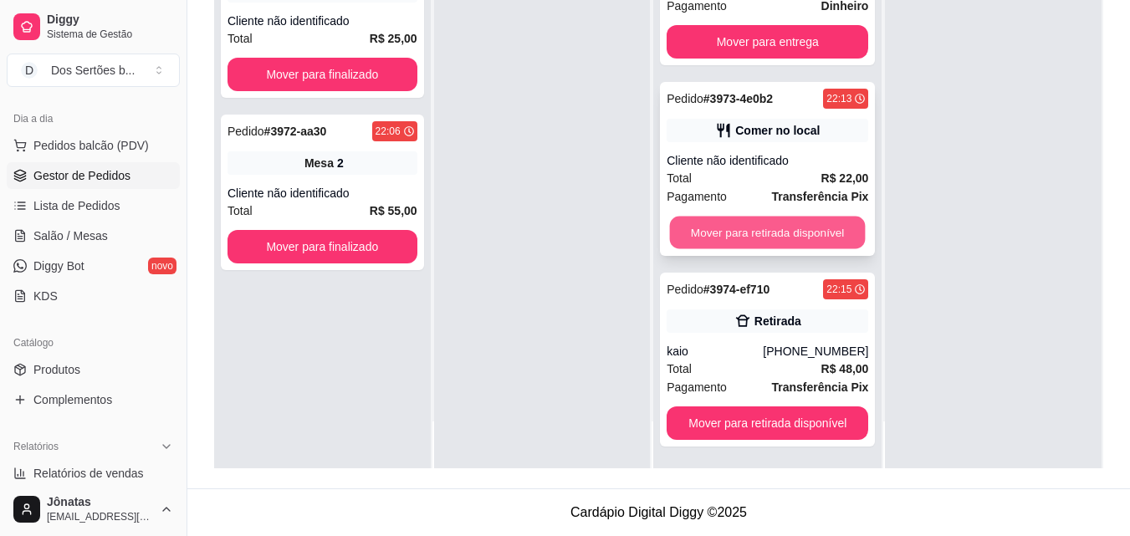
click at [711, 237] on button "Mover para retirada disponível" at bounding box center [768, 233] width 196 height 33
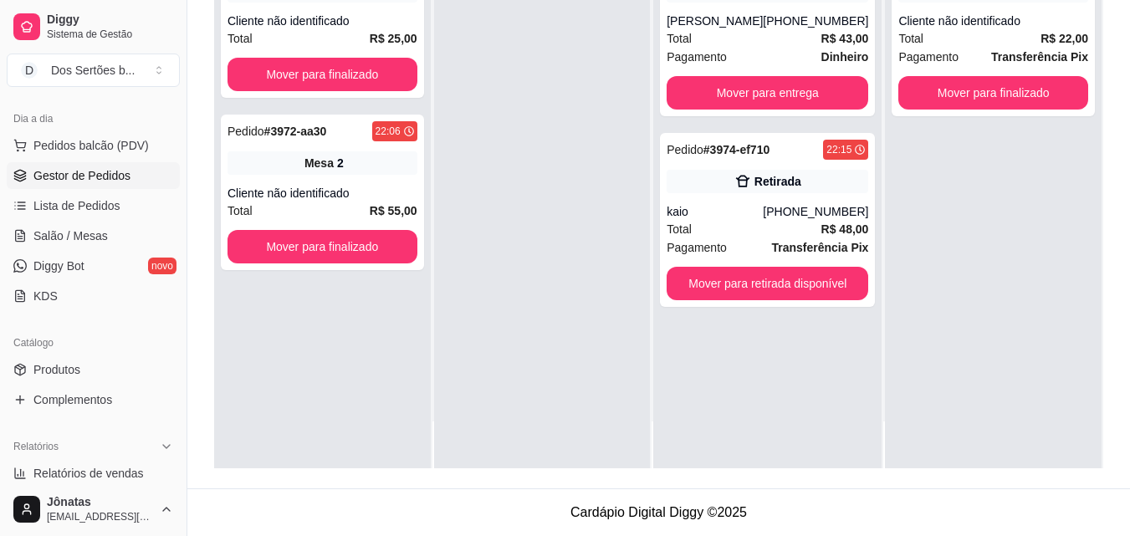
scroll to position [375, 0]
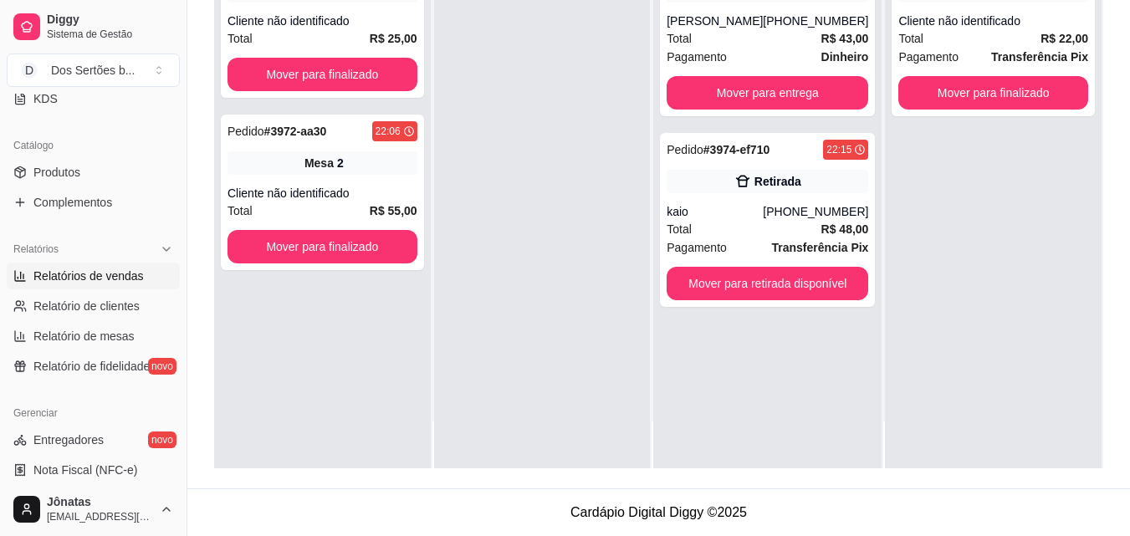
click at [21, 278] on icon at bounding box center [21, 275] width 0 height 7
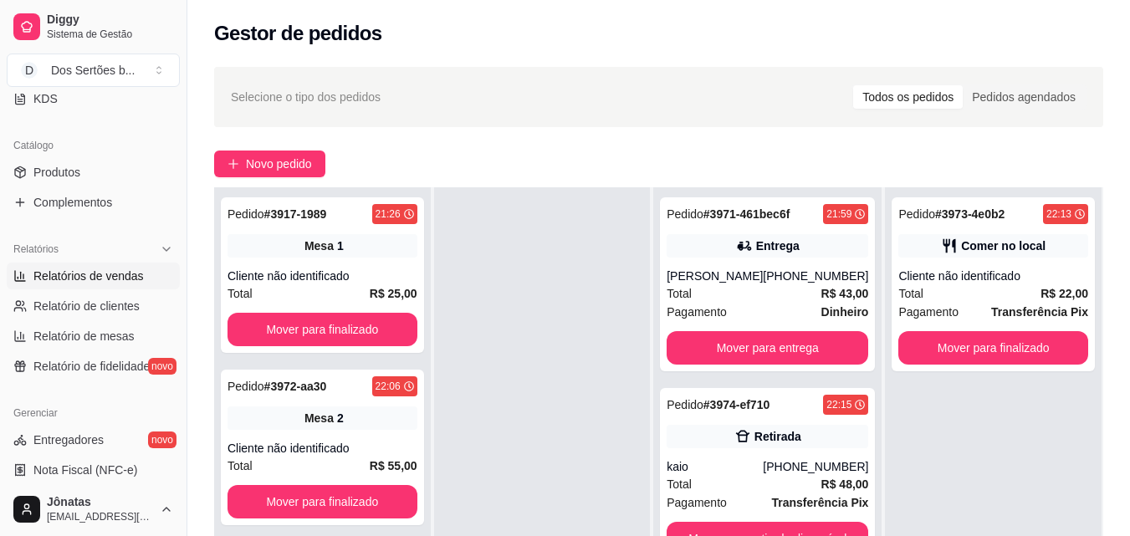
select select "ALL"
select select "0"
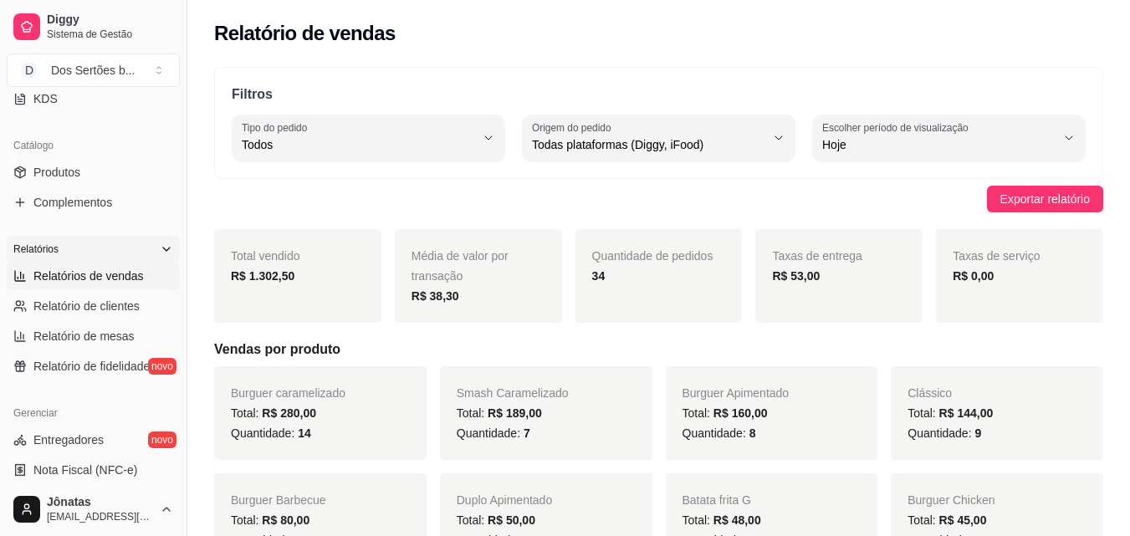
scroll to position [60, 0]
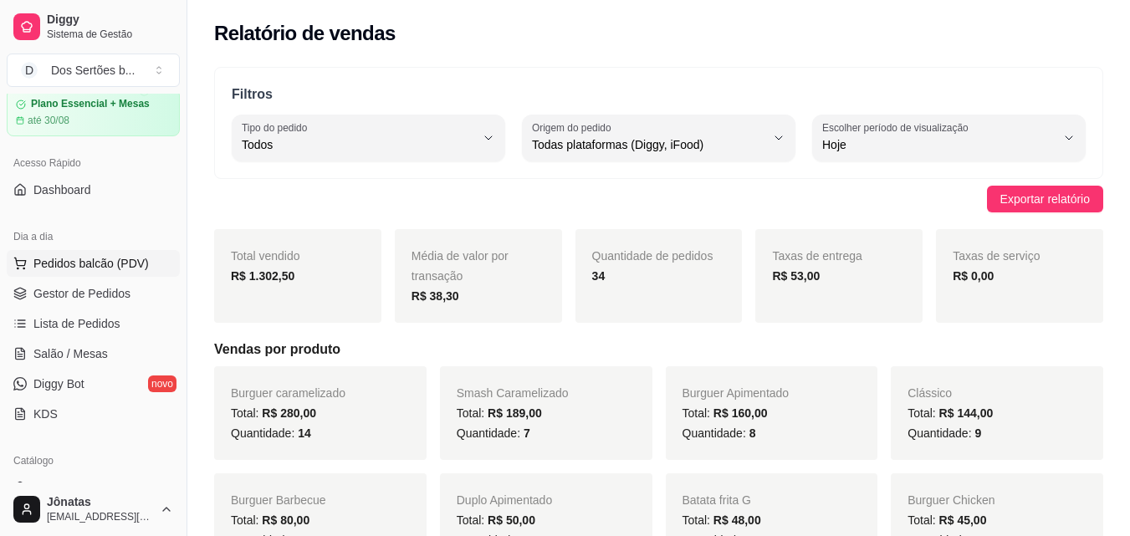
click at [47, 263] on span "Pedidos balcão (PDV)" at bounding box center [90, 263] width 115 height 17
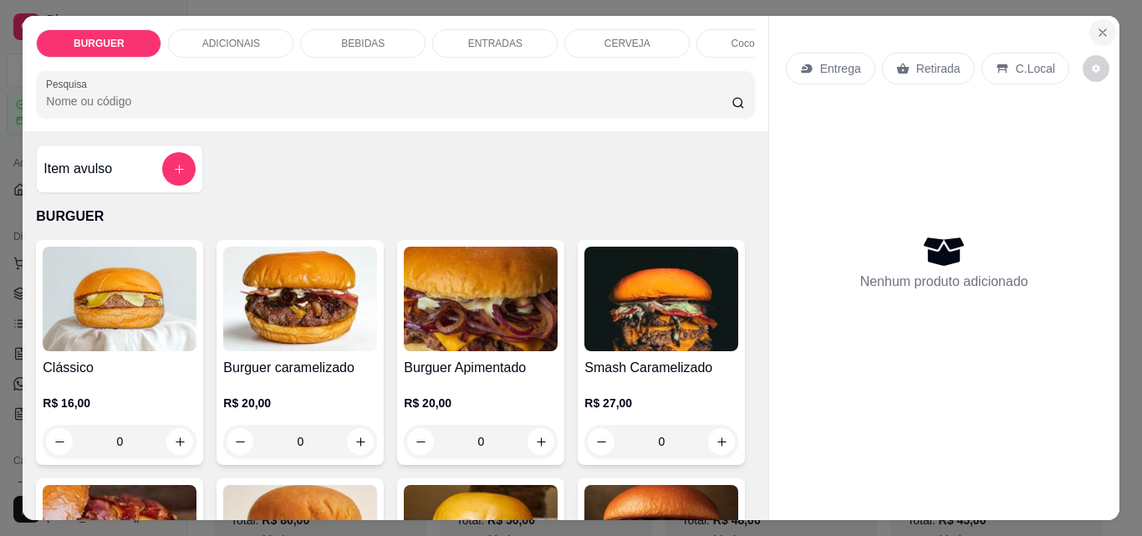
click at [1101, 26] on icon "Close" at bounding box center [1102, 32] width 13 height 13
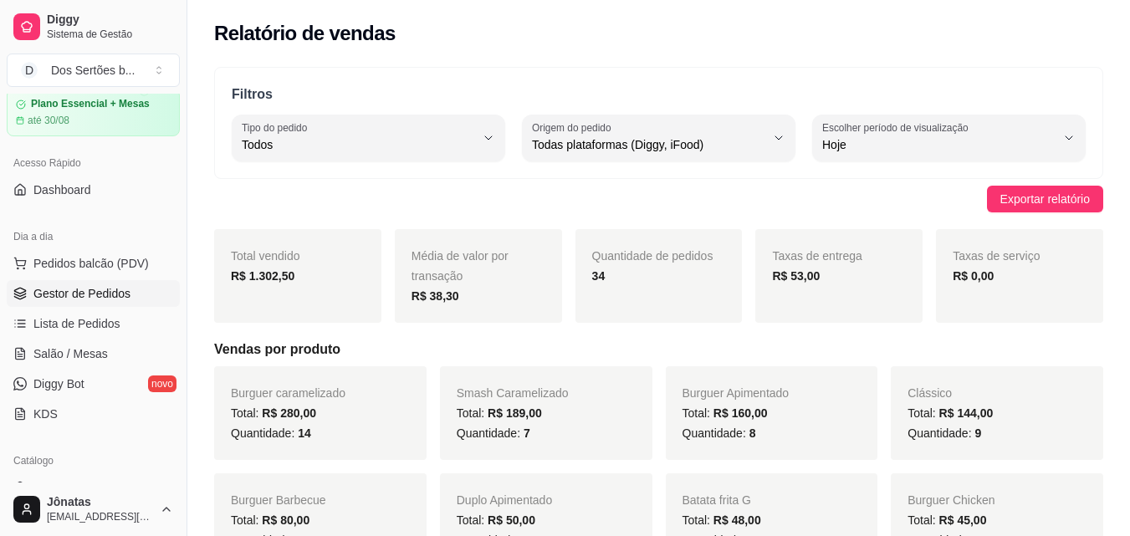
click at [113, 294] on span "Gestor de Pedidos" at bounding box center [81, 293] width 97 height 17
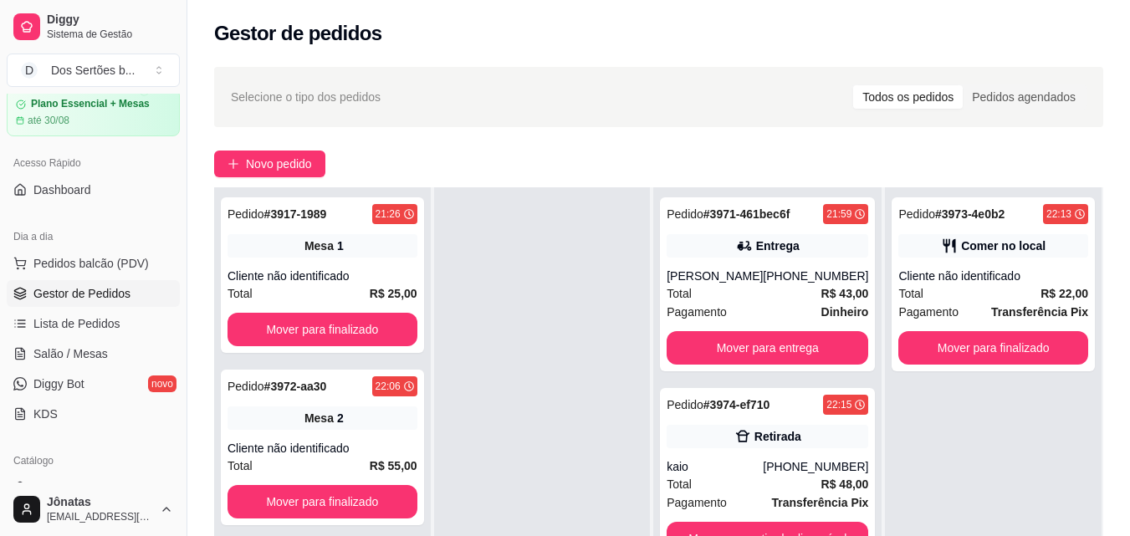
scroll to position [93, 0]
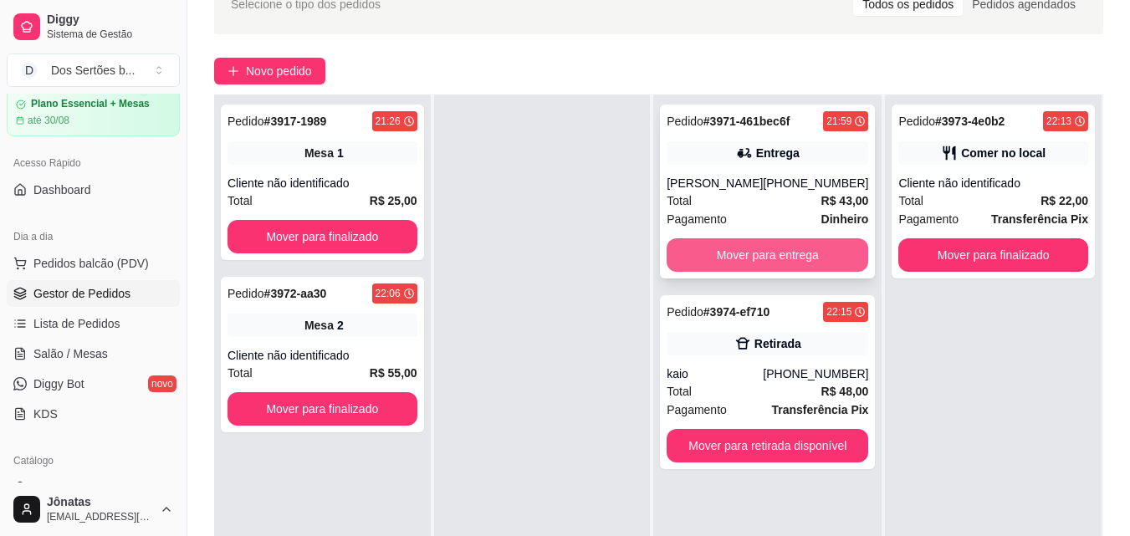
click at [707, 247] on button "Mover para entrega" at bounding box center [766, 254] width 201 height 33
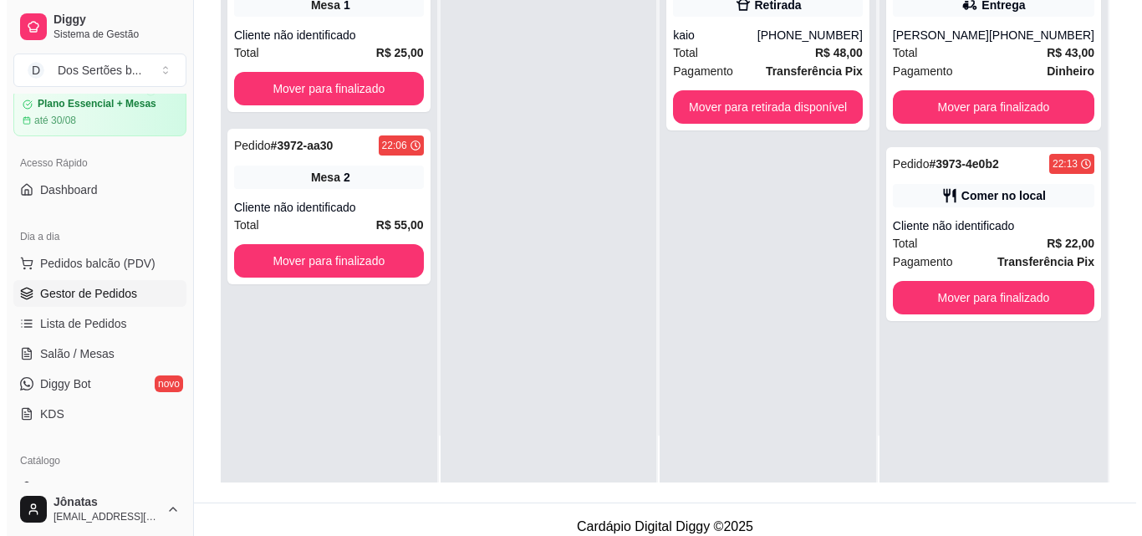
scroll to position [0, 0]
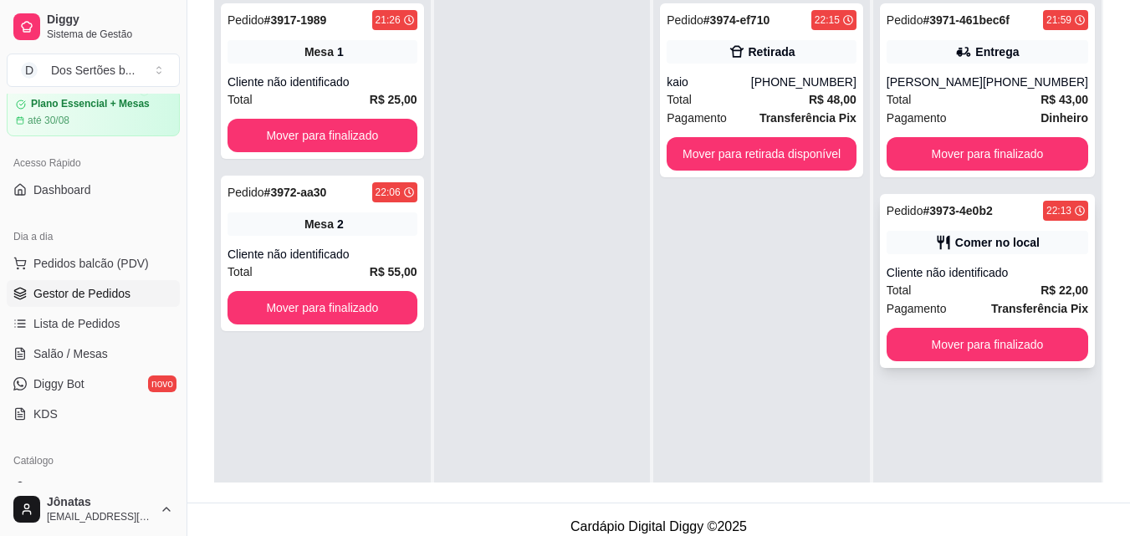
click at [1023, 282] on div "Total R$ 22,00" at bounding box center [986, 290] width 201 height 18
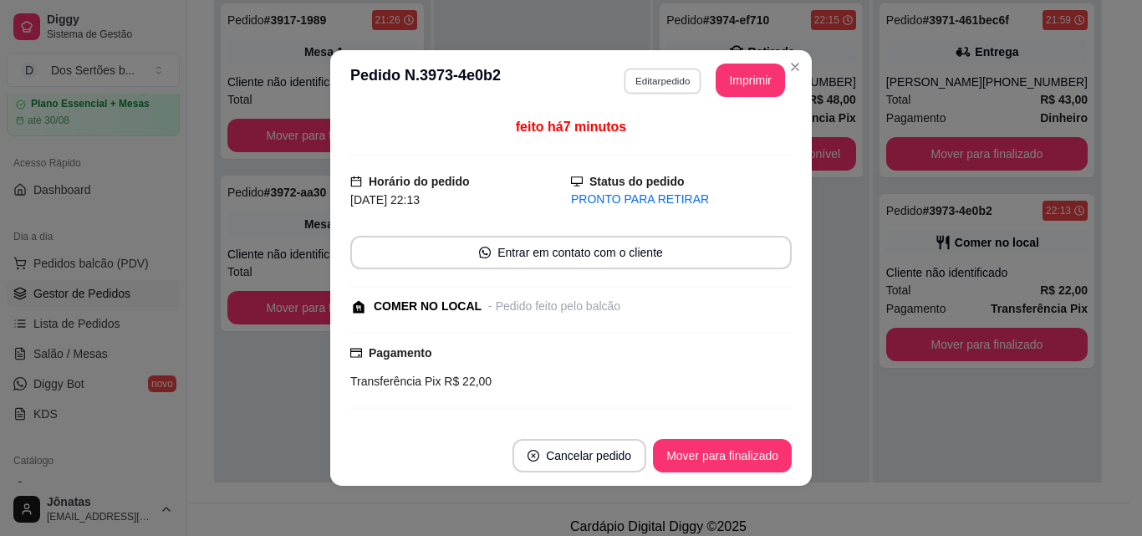
click at [655, 76] on button "Editar pedido" at bounding box center [663, 81] width 78 height 26
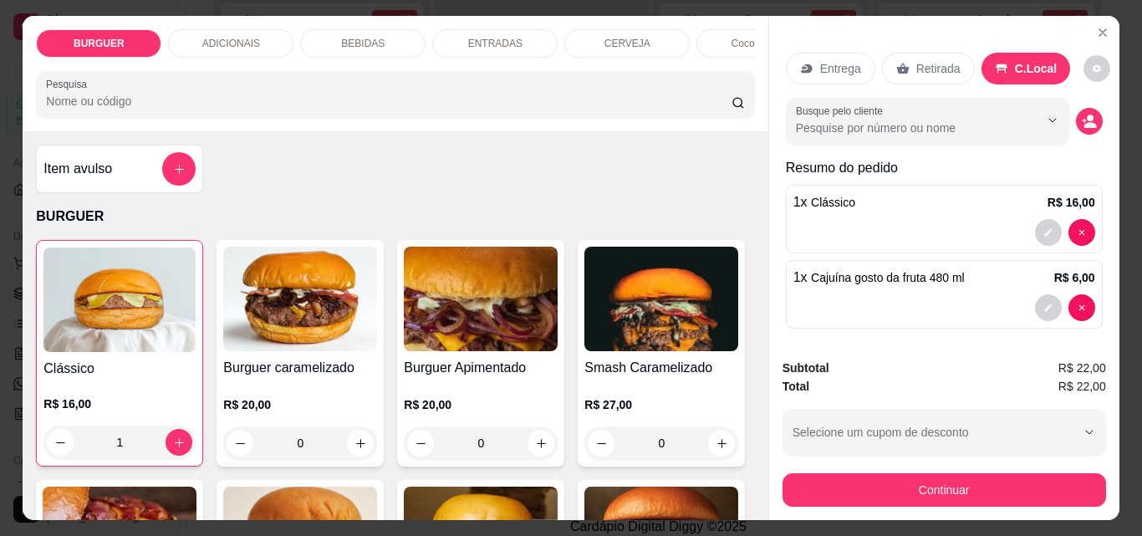
scroll to position [7, 0]
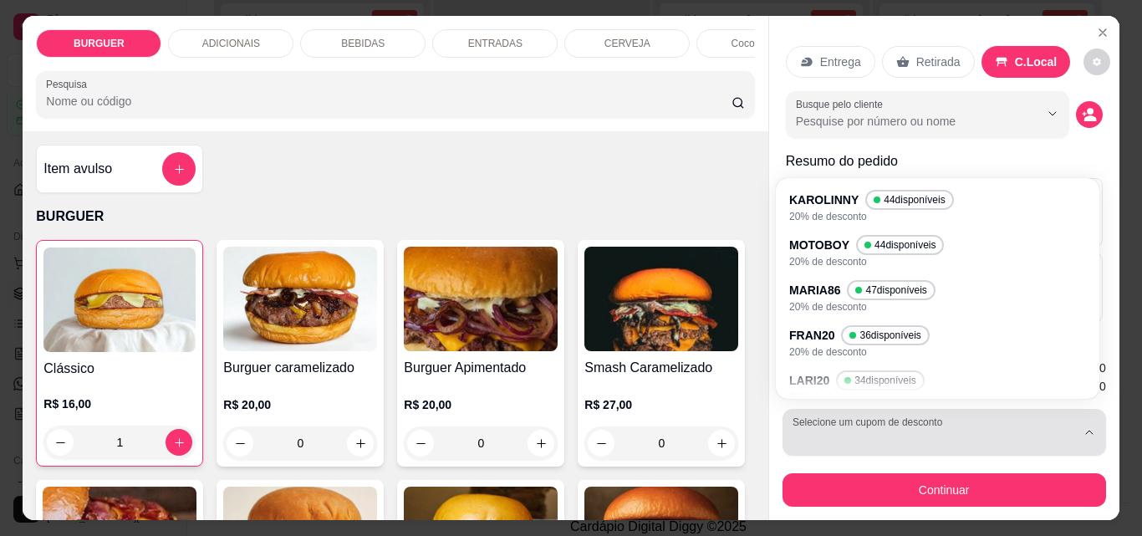
click at [887, 424] on div "button" at bounding box center [934, 432] width 283 height 33
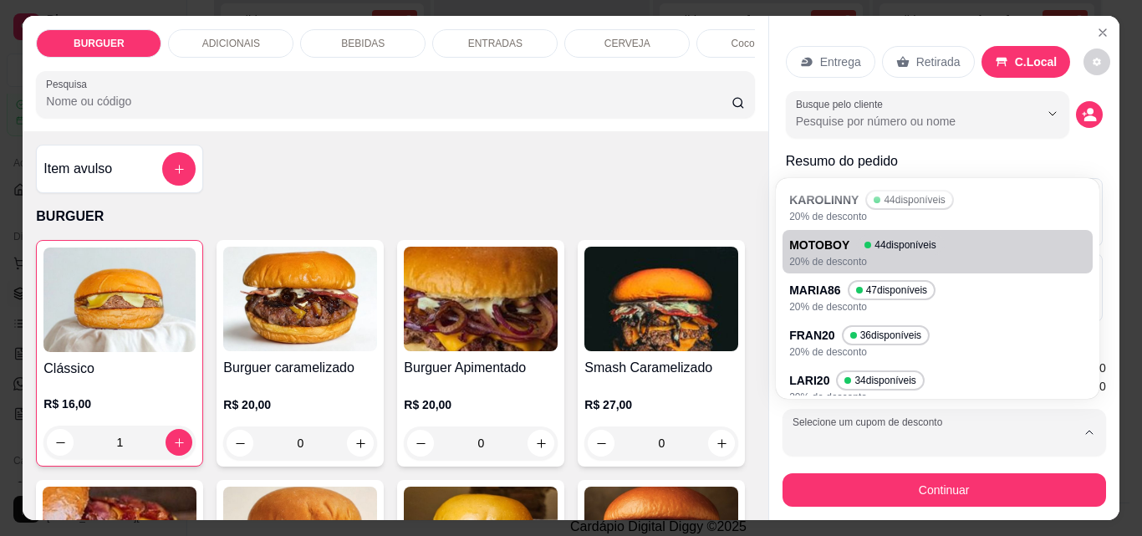
scroll to position [107, 0]
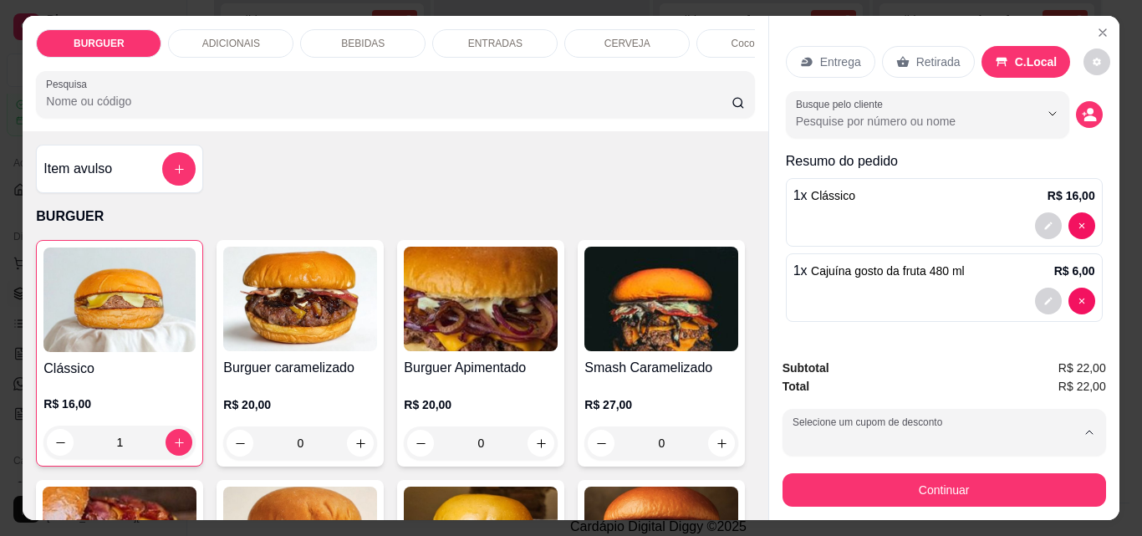
click at [805, 367] on p "NORONHA" at bounding box center [824, 365] width 58 height 16
type input "68766cf2e29708dea30ba981"
select select "68766cf2e29708dea30ba981"
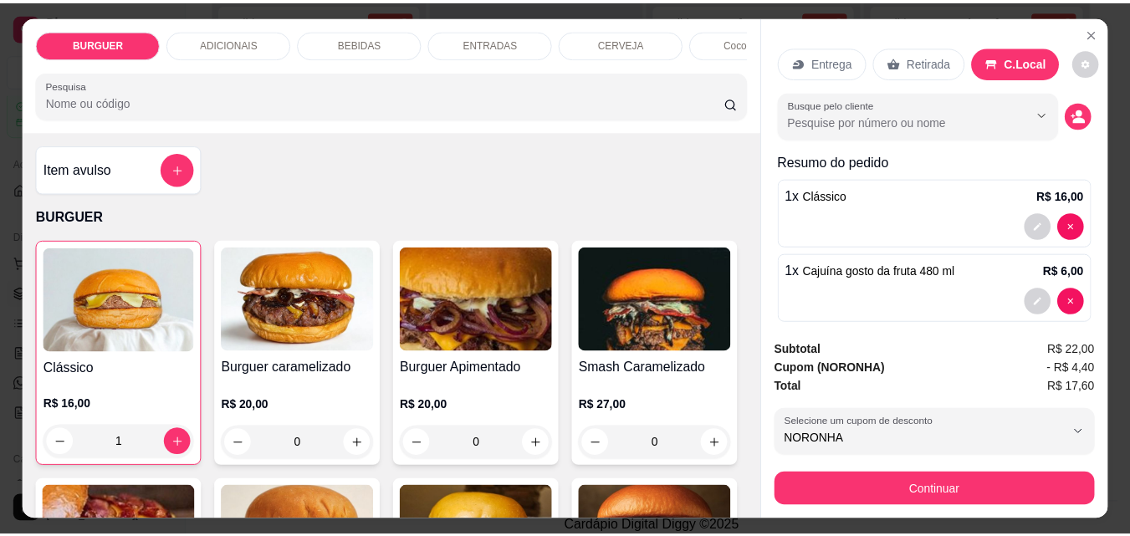
scroll to position [16, 0]
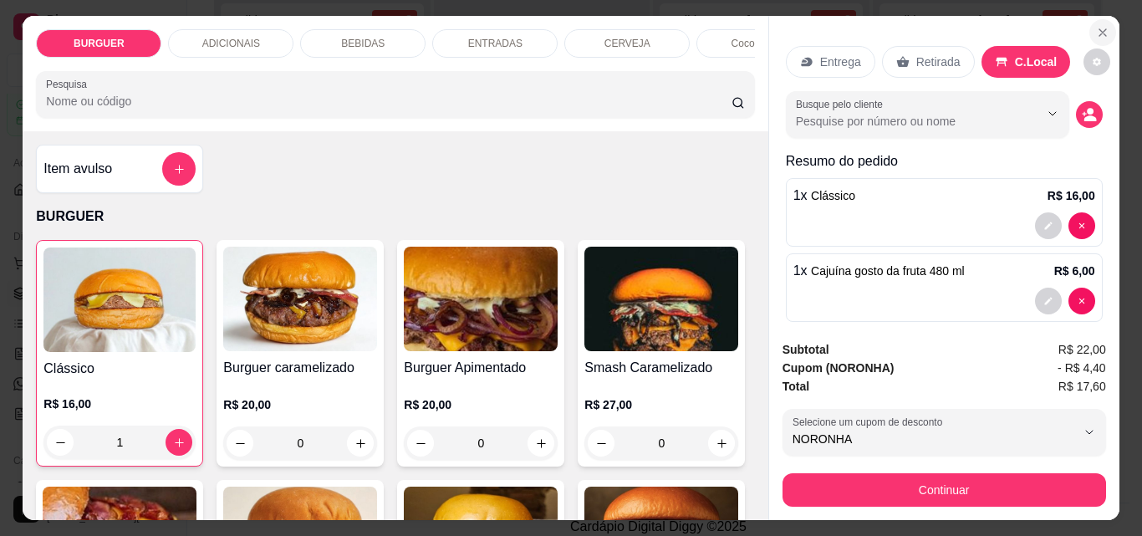
click at [1096, 26] on icon "Close" at bounding box center [1102, 32] width 13 height 13
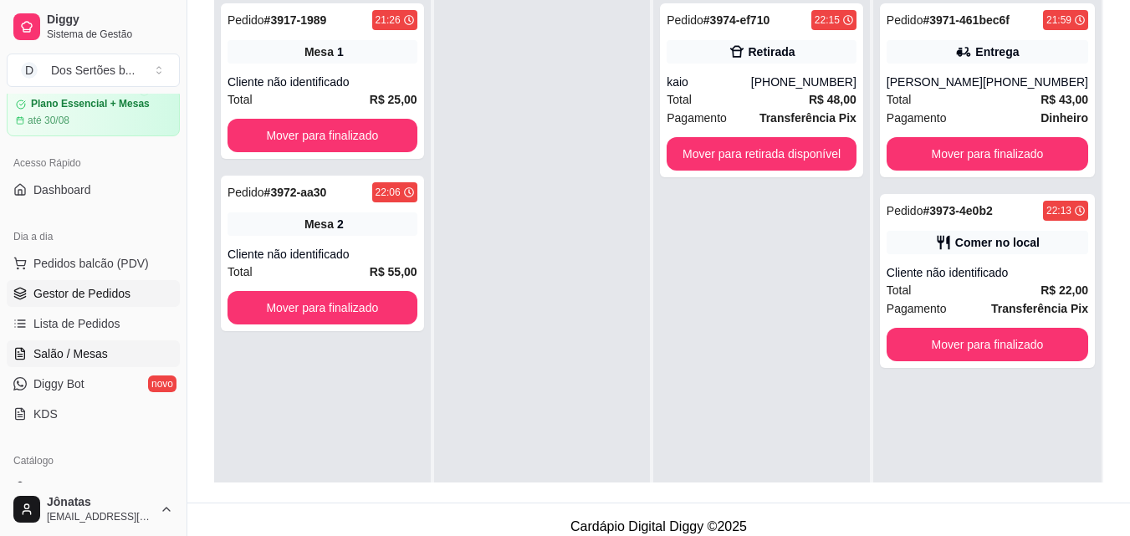
click at [64, 346] on span "Salão / Mesas" at bounding box center [70, 353] width 74 height 17
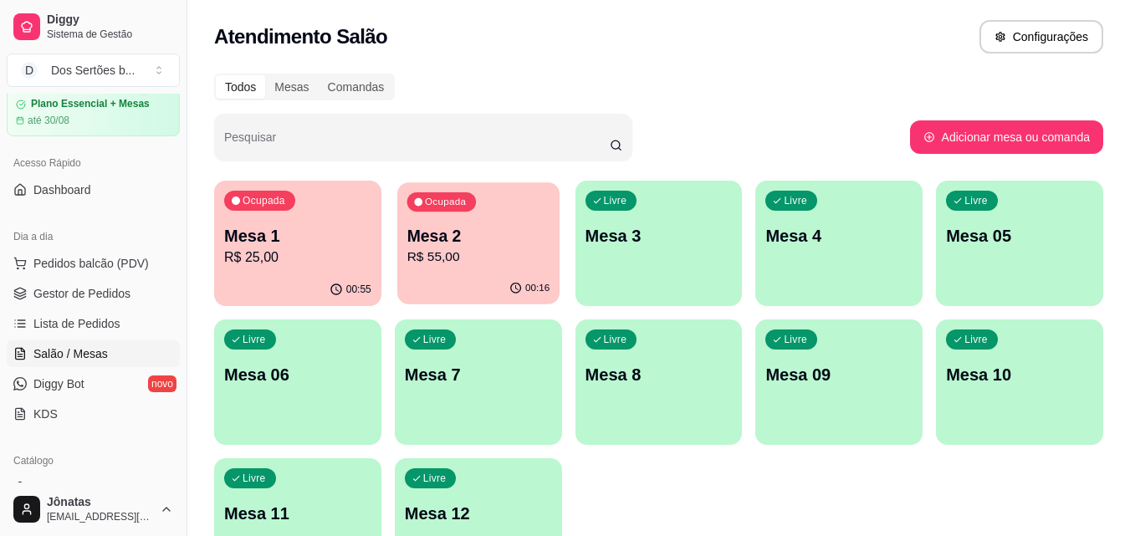
click at [476, 278] on div "00:16" at bounding box center [478, 289] width 162 height 32
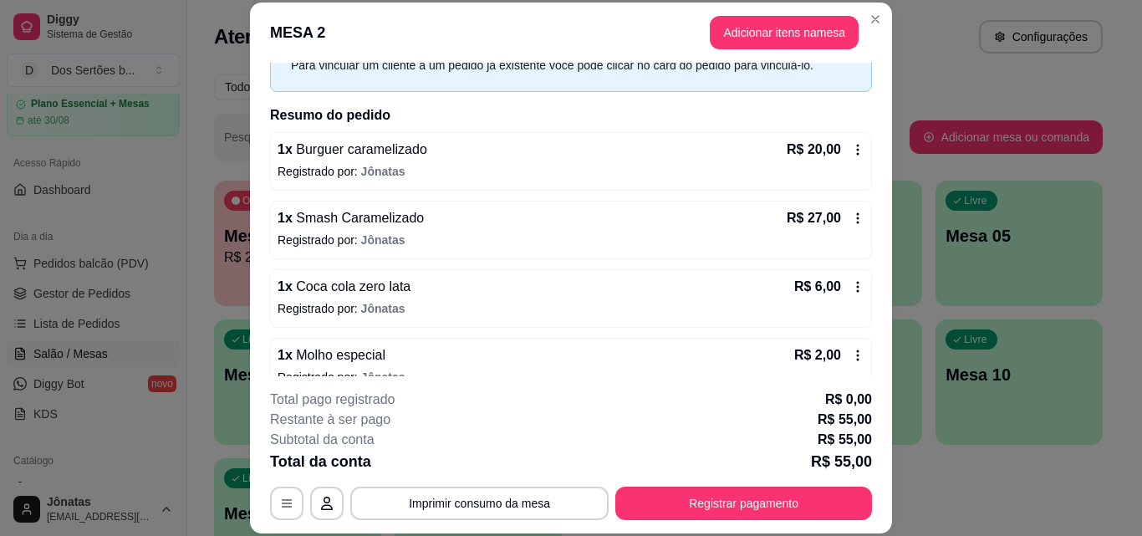
scroll to position [115, 0]
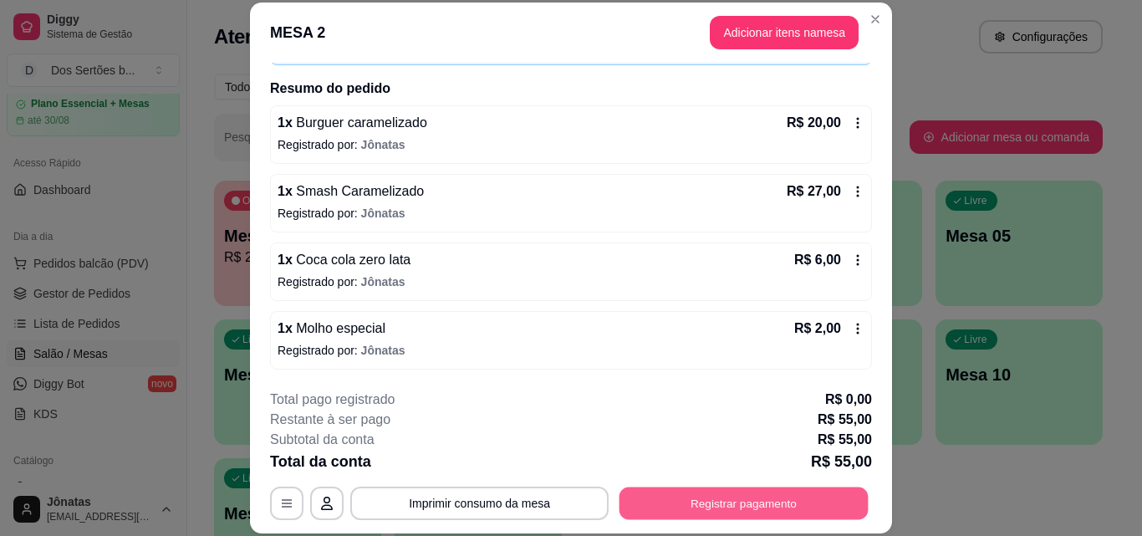
click at [701, 505] on button "Registrar pagamento" at bounding box center [744, 503] width 249 height 33
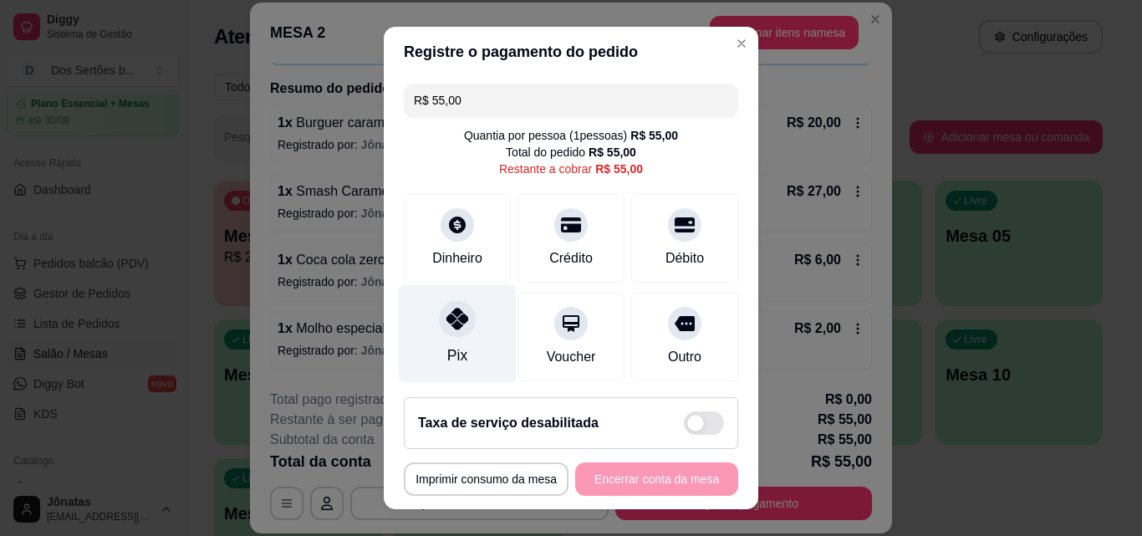
click at [442, 332] on div at bounding box center [457, 318] width 37 height 37
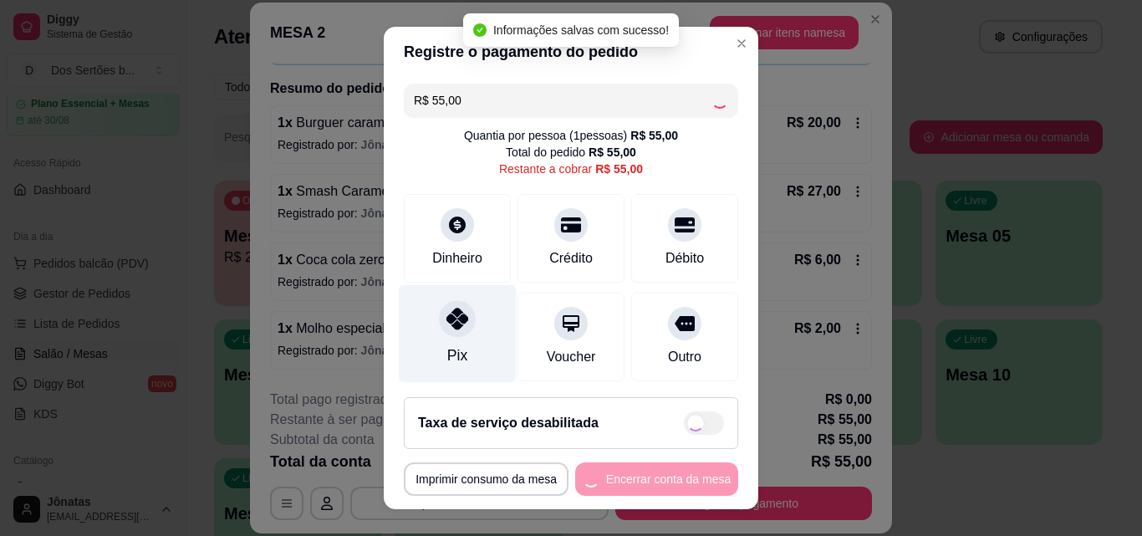
type input "R$ 0,00"
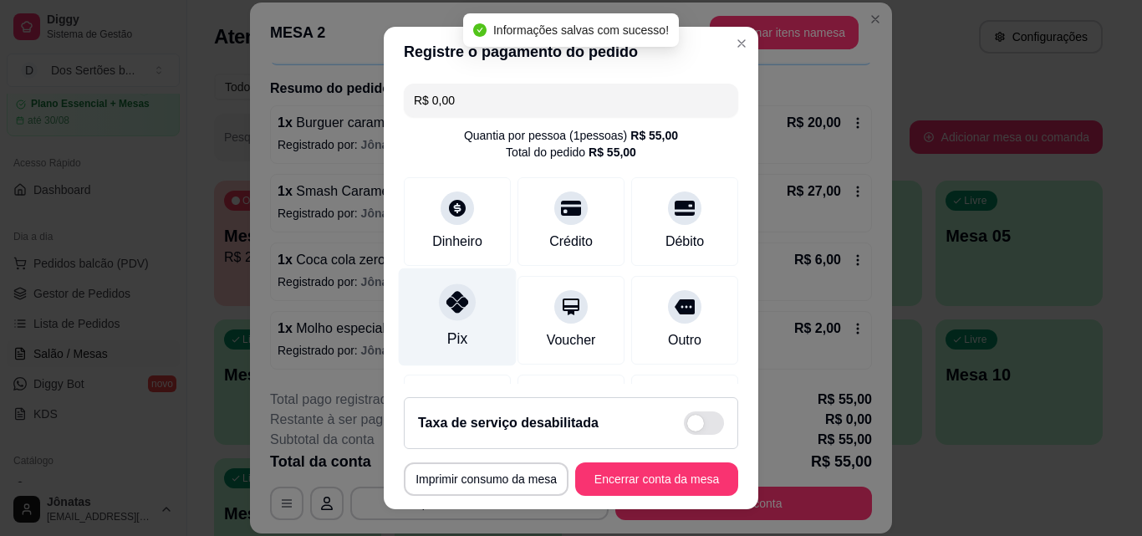
scroll to position [193, 0]
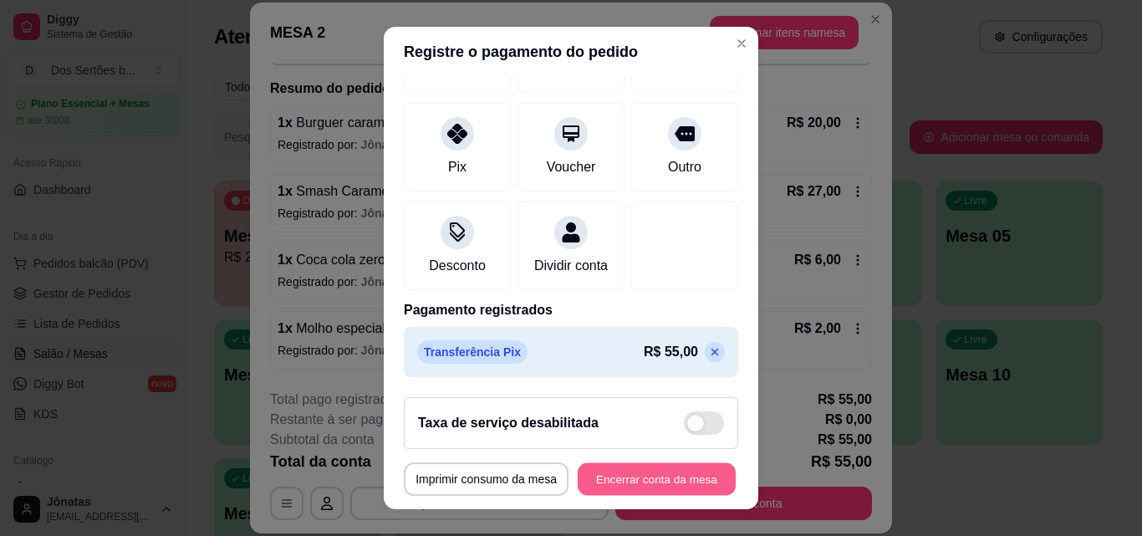
click at [615, 483] on button "Encerrar conta da mesa" at bounding box center [657, 479] width 158 height 33
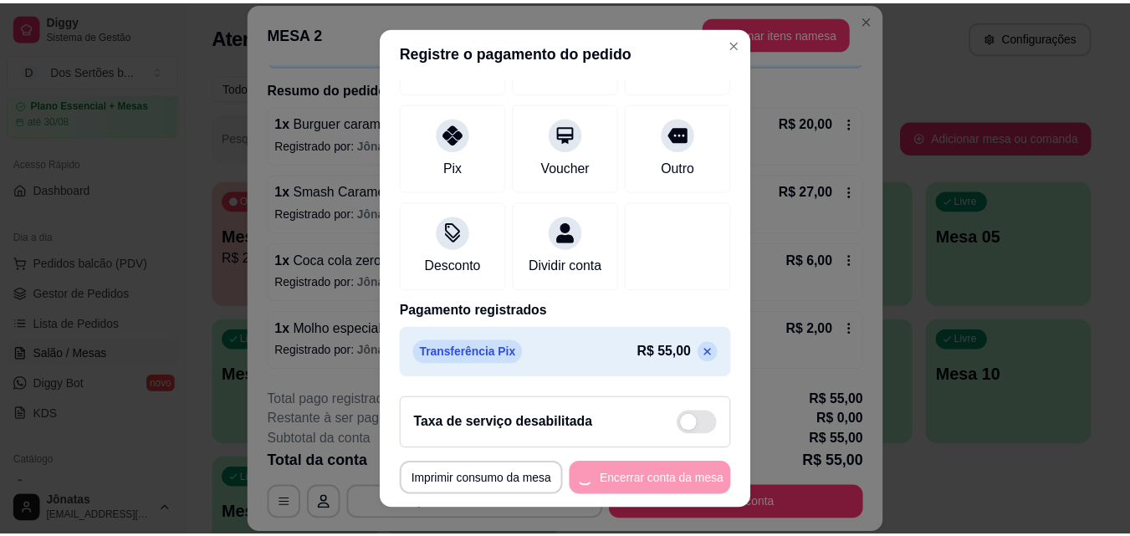
scroll to position [0, 0]
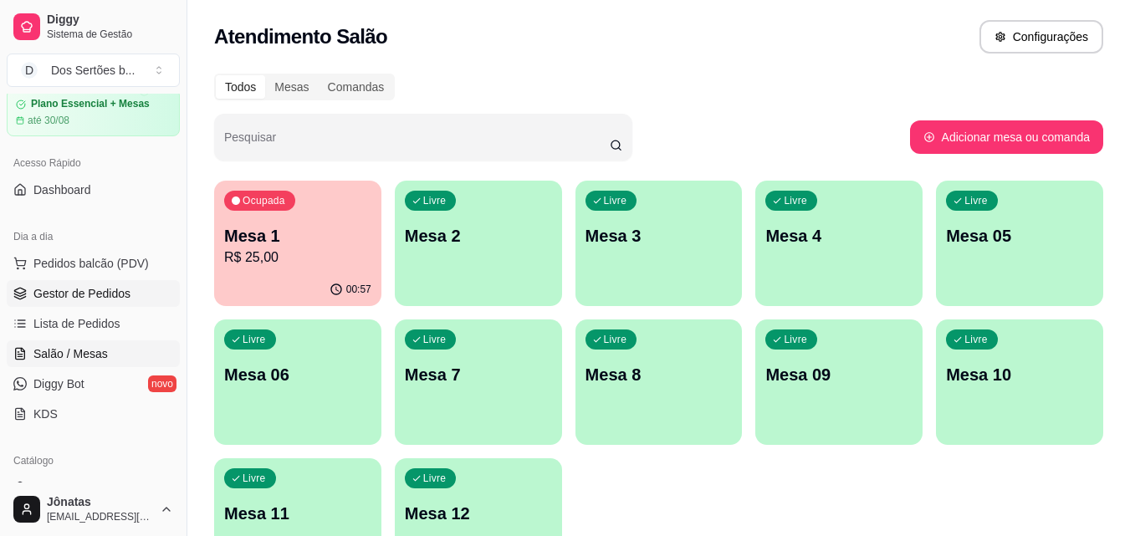
click at [44, 282] on link "Gestor de Pedidos" at bounding box center [93, 293] width 173 height 27
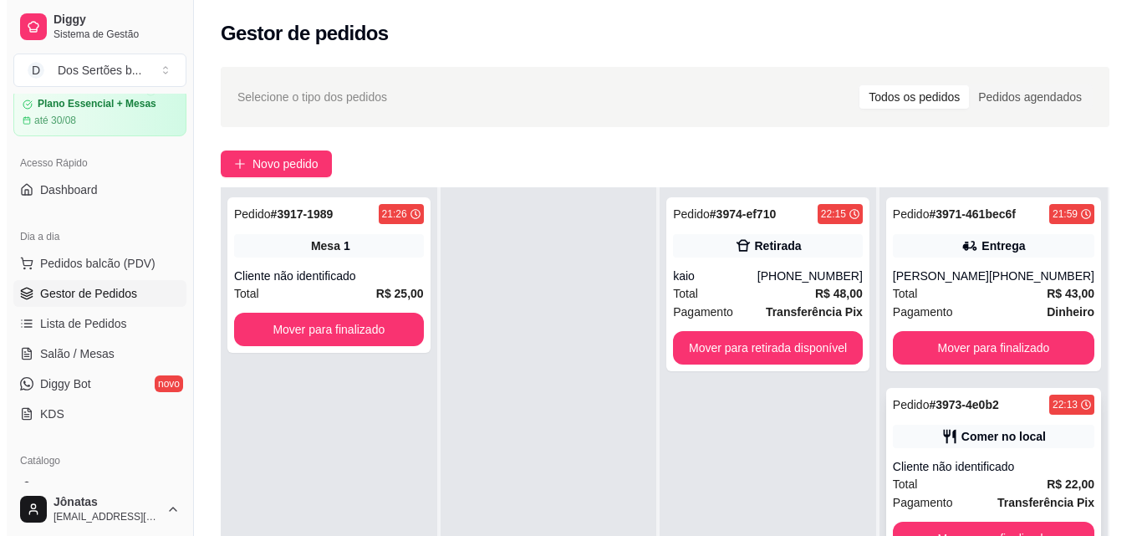
scroll to position [49, 0]
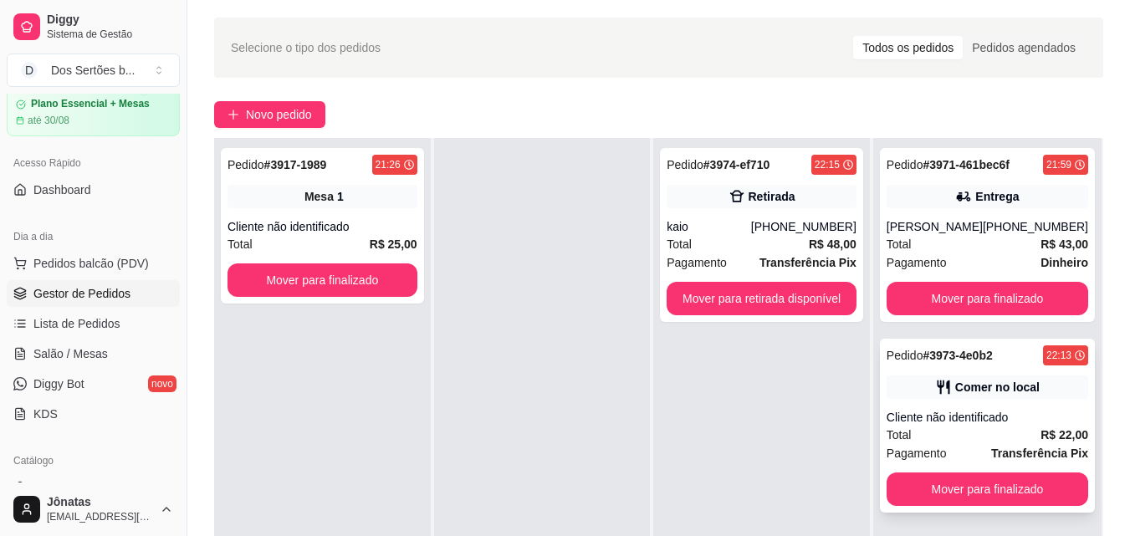
click at [969, 461] on div "Pagamento Transferência Pix" at bounding box center [986, 453] width 201 height 18
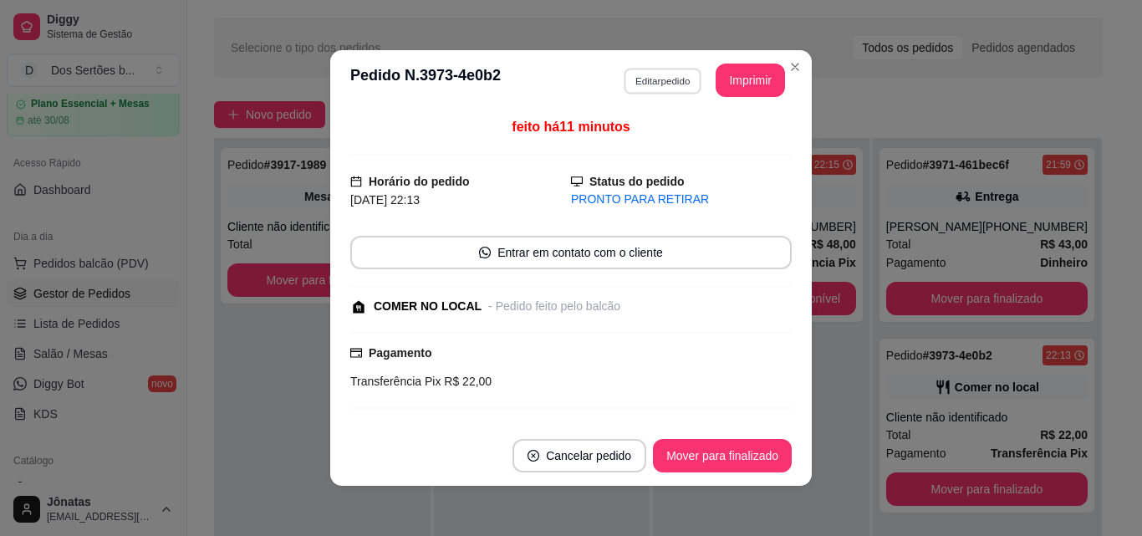
click at [660, 86] on button "Editar pedido" at bounding box center [663, 81] width 78 height 26
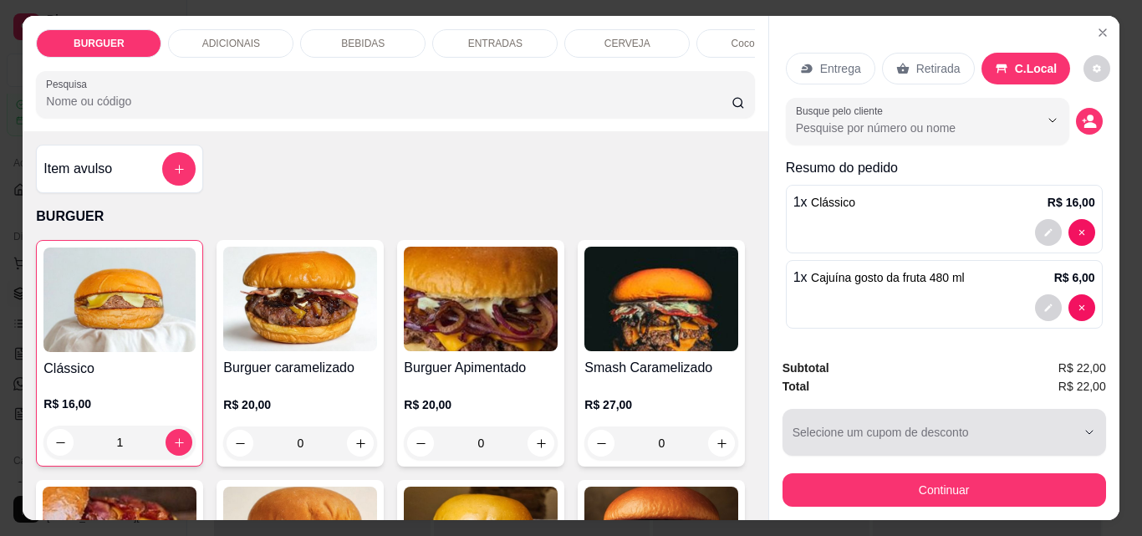
click at [903, 429] on div "button" at bounding box center [934, 432] width 283 height 33
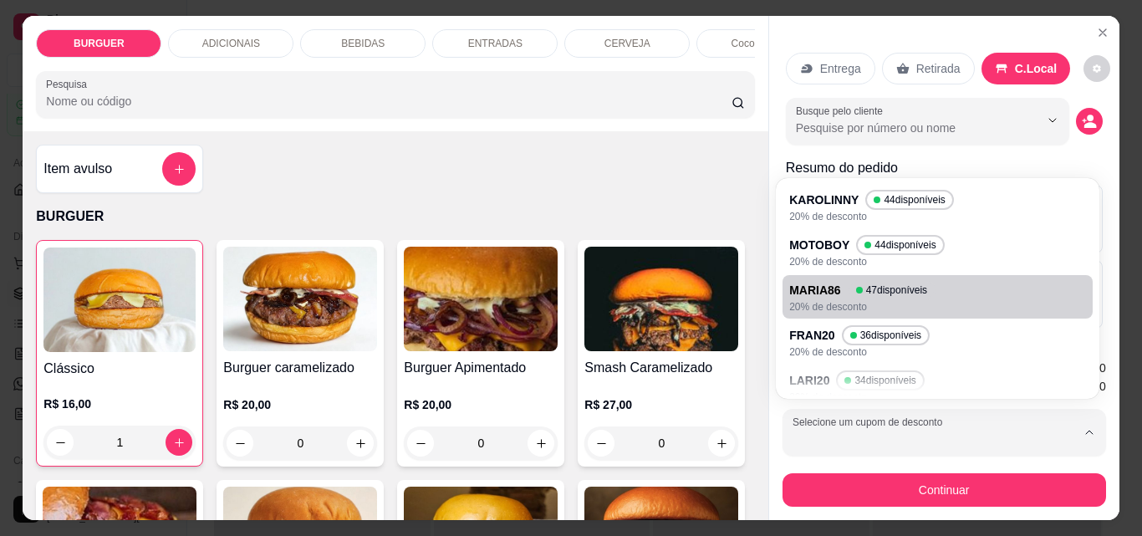
scroll to position [107, 0]
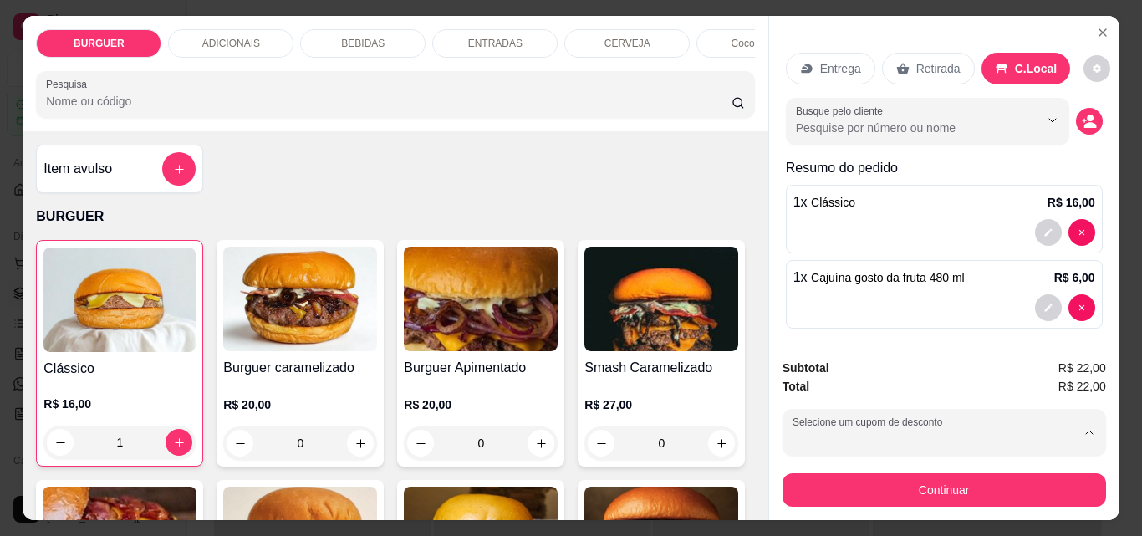
click at [795, 367] on p "NORONHA" at bounding box center [824, 365] width 58 height 16
type input "68766cf2e29708dea30ba981"
select select "68766cf2e29708dea30ba981"
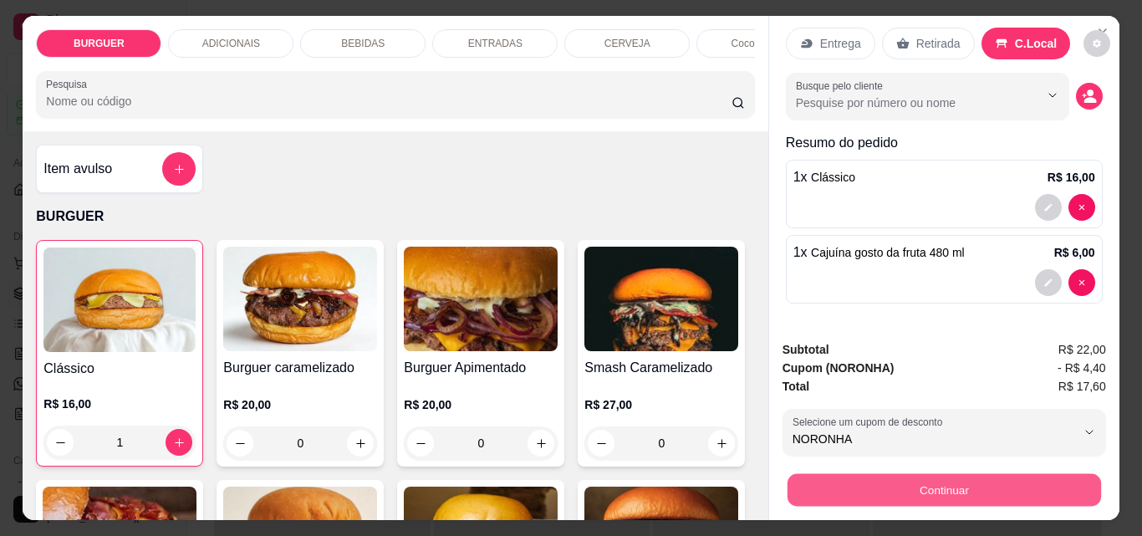
click at [922, 483] on button "Continuar" at bounding box center [944, 489] width 314 height 33
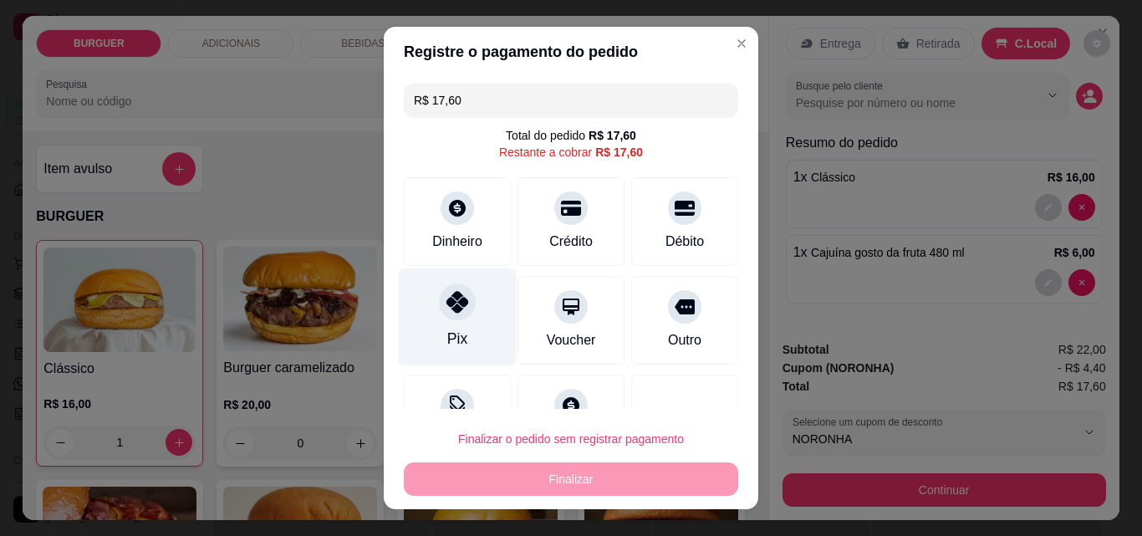
click at [456, 309] on icon at bounding box center [457, 302] width 22 height 22
type input "R$ 0,00"
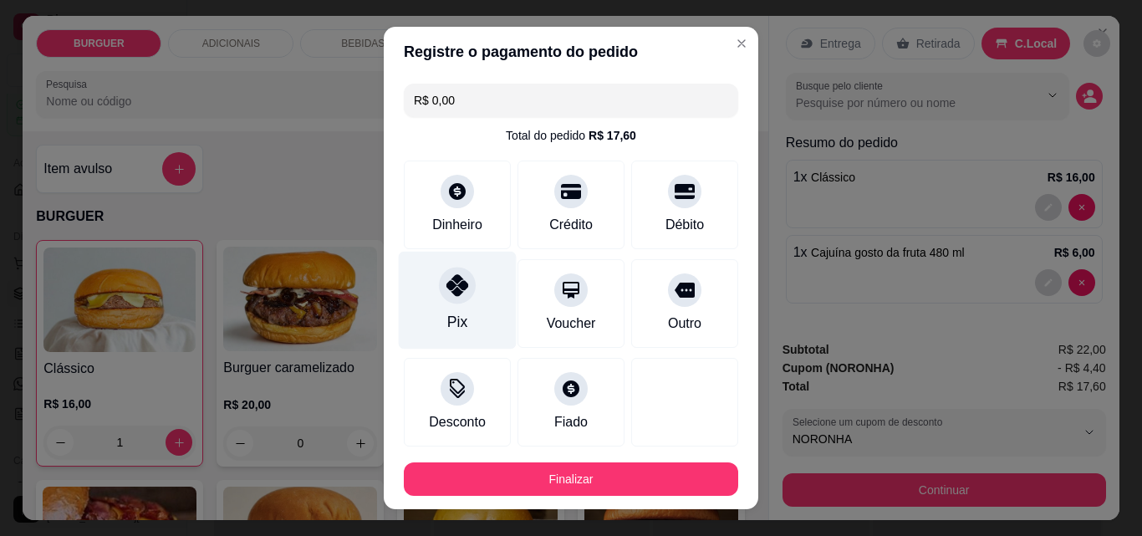
scroll to position [91, 0]
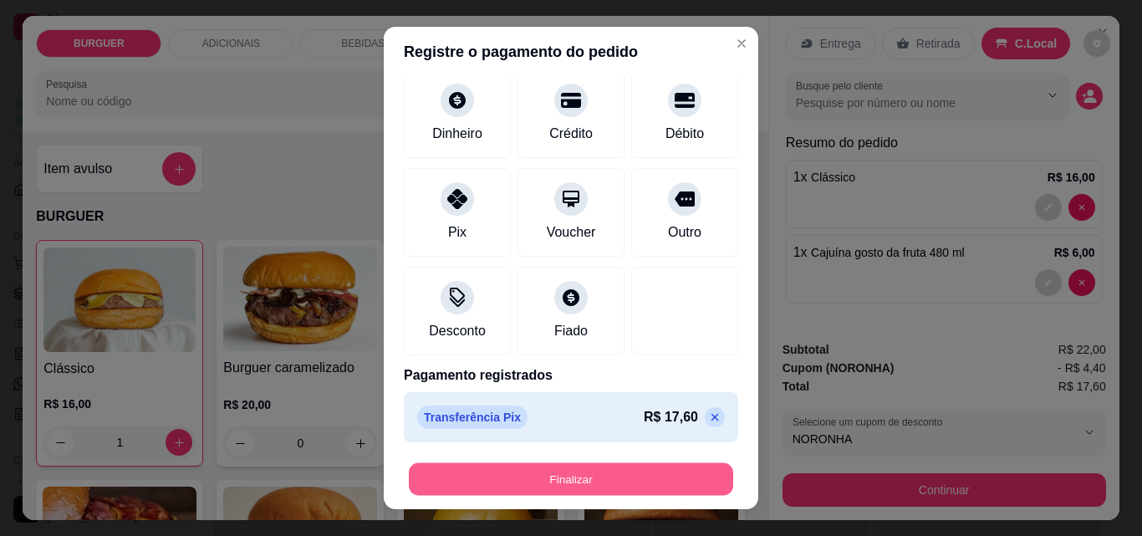
click at [472, 485] on button "Finalizar" at bounding box center [571, 479] width 324 height 33
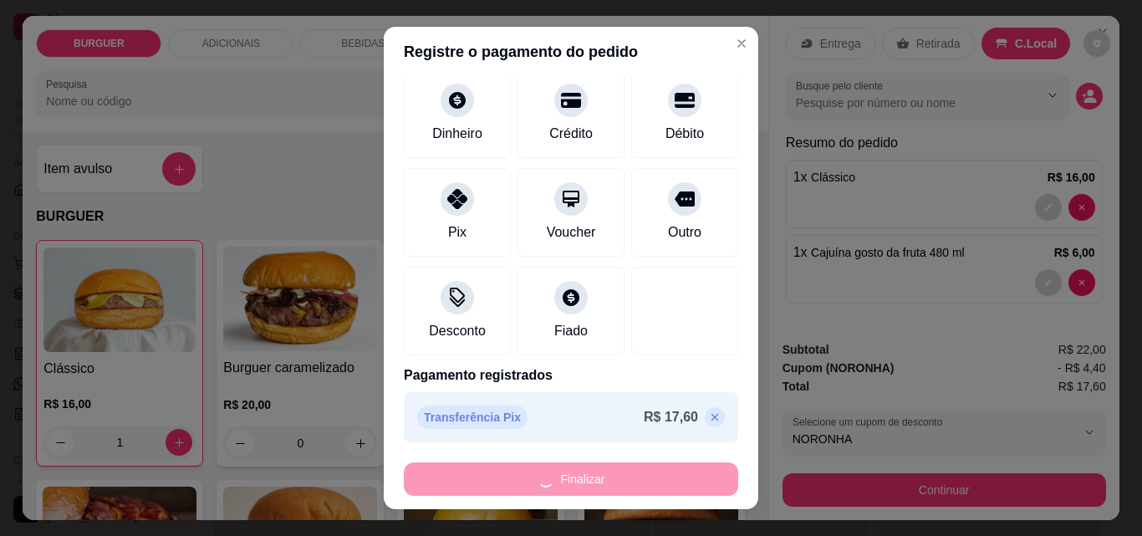
type input "0"
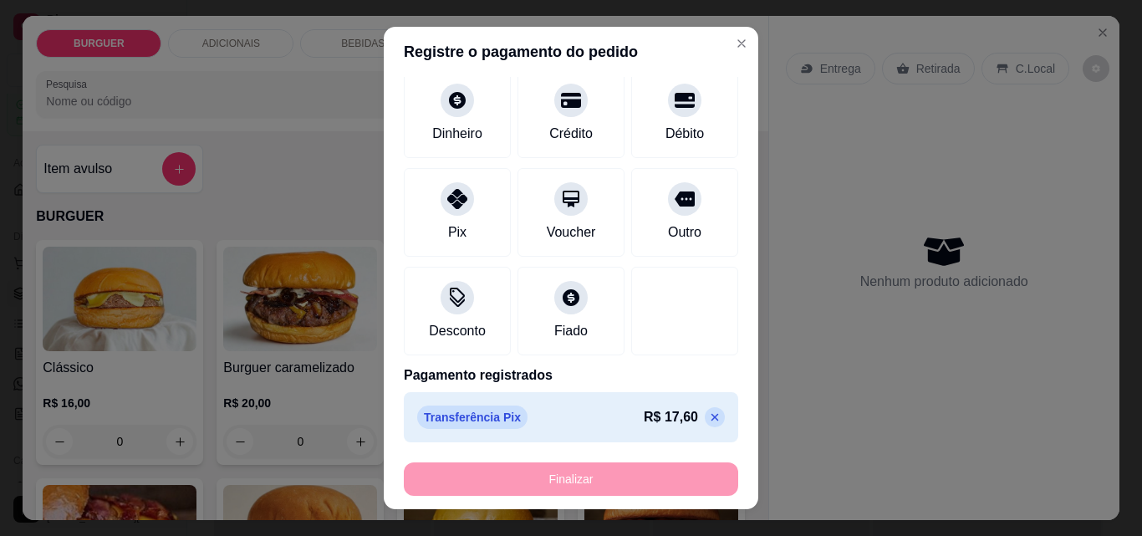
type input "-R$ 17,60"
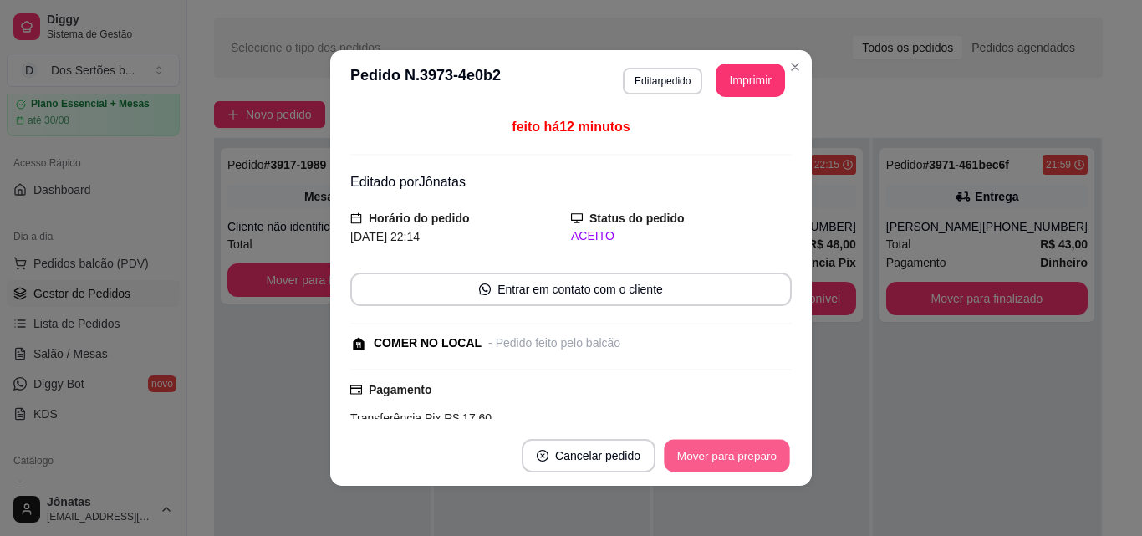
click at [707, 460] on button "Mover para preparo" at bounding box center [726, 456] width 125 height 33
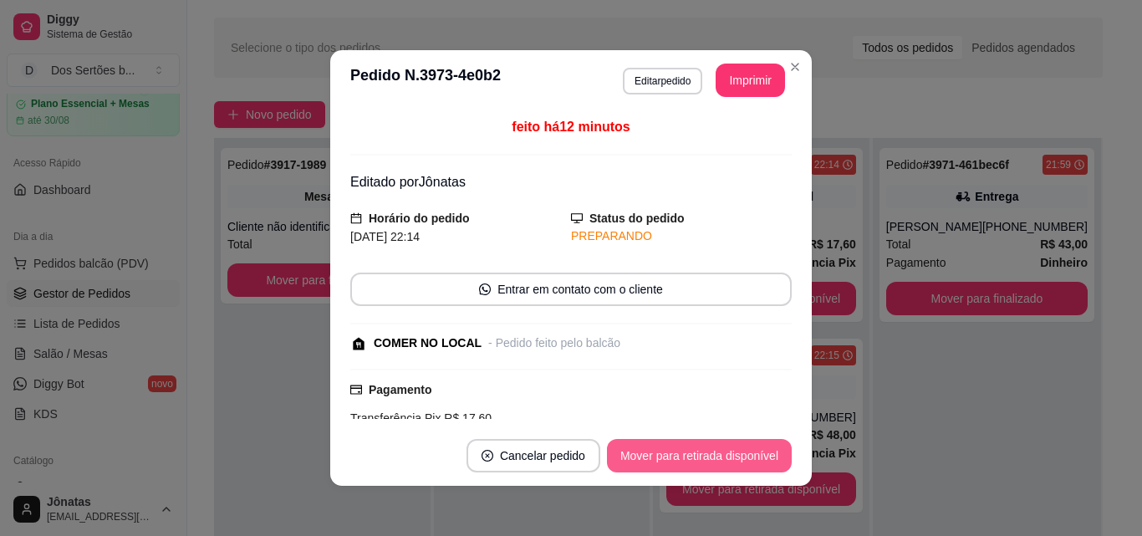
click at [706, 460] on button "Mover para retirada disponível" at bounding box center [699, 455] width 185 height 33
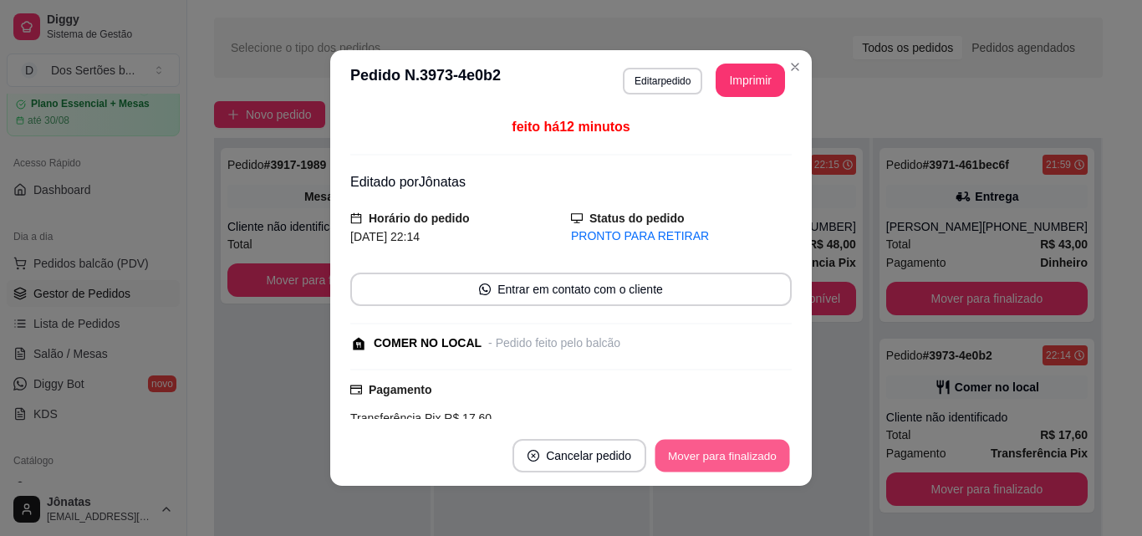
click at [706, 460] on button "Mover para finalizado" at bounding box center [722, 456] width 135 height 33
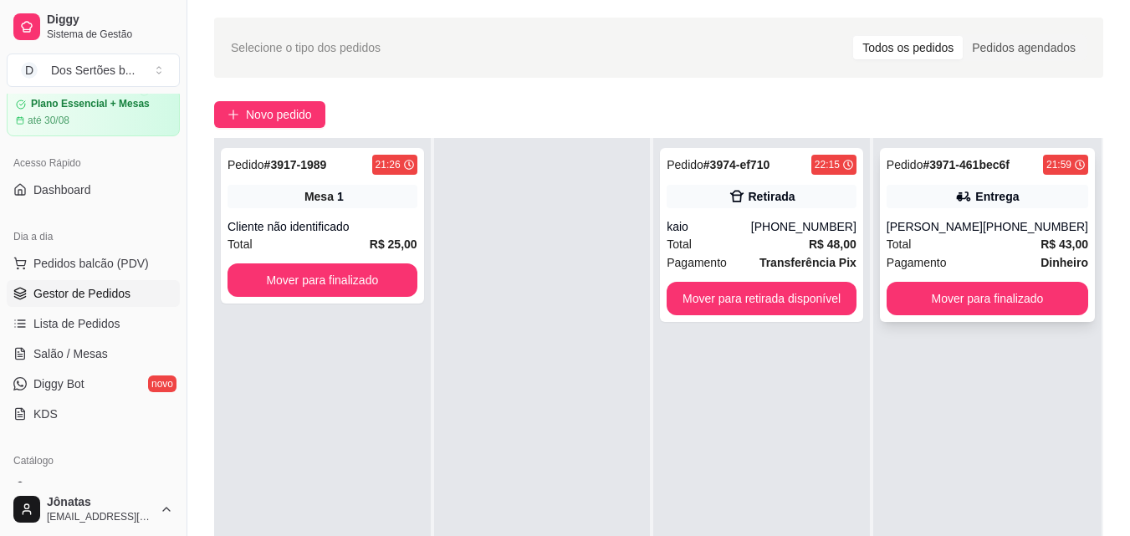
click at [899, 225] on div "[PERSON_NAME]" at bounding box center [934, 226] width 96 height 17
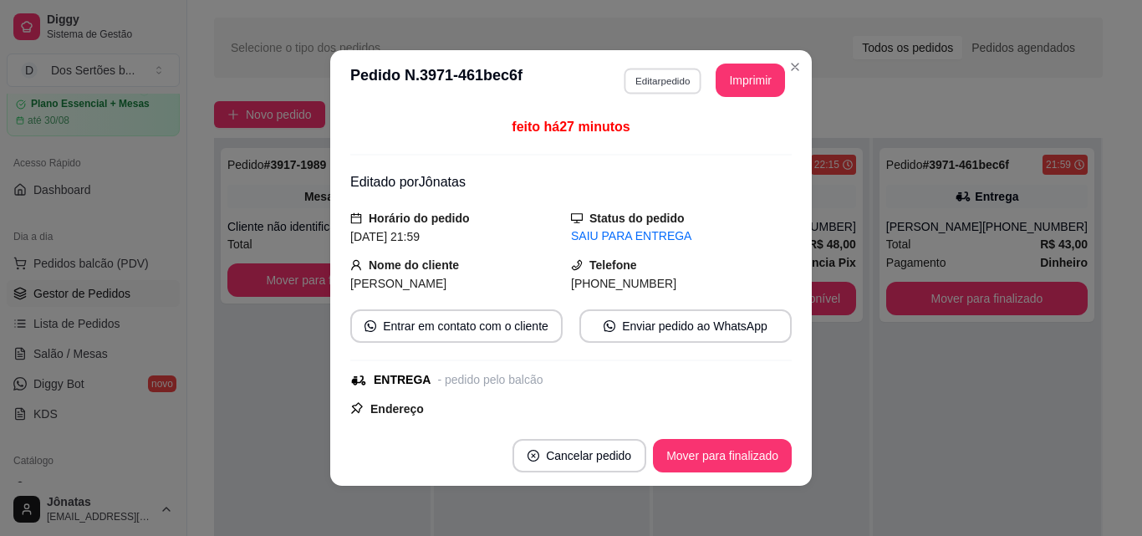
click at [653, 79] on button "Editar pedido" at bounding box center [663, 81] width 78 height 26
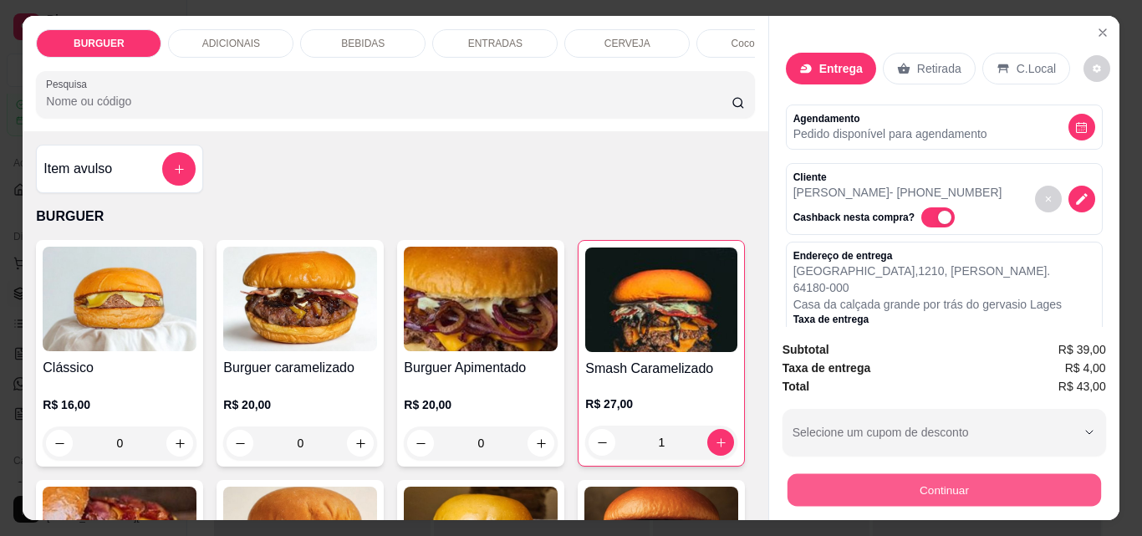
click at [906, 473] on button "Continuar" at bounding box center [944, 489] width 314 height 33
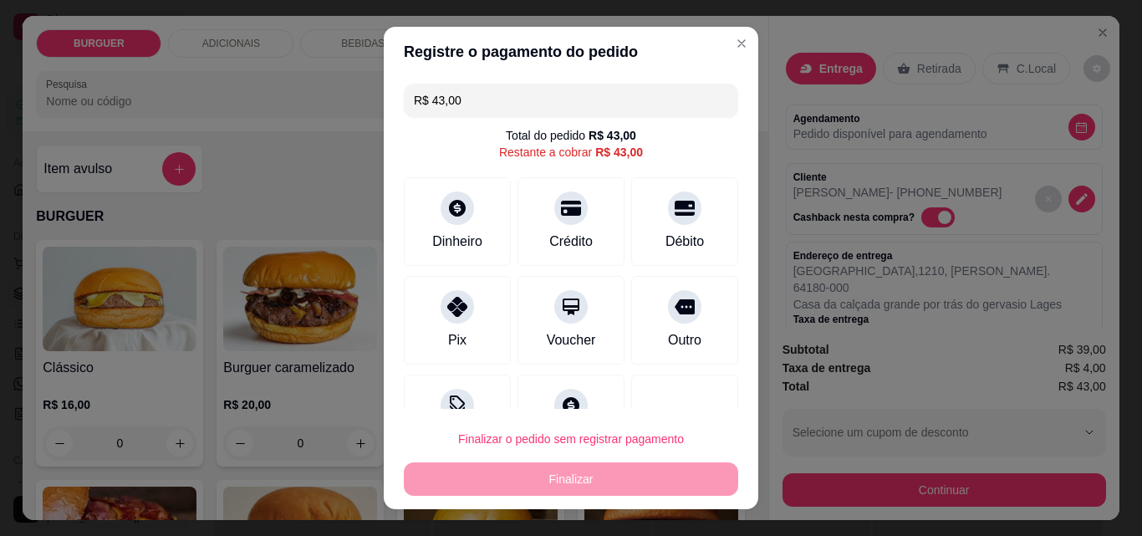
click at [472, 89] on input "R$ 43,00" at bounding box center [571, 100] width 314 height 33
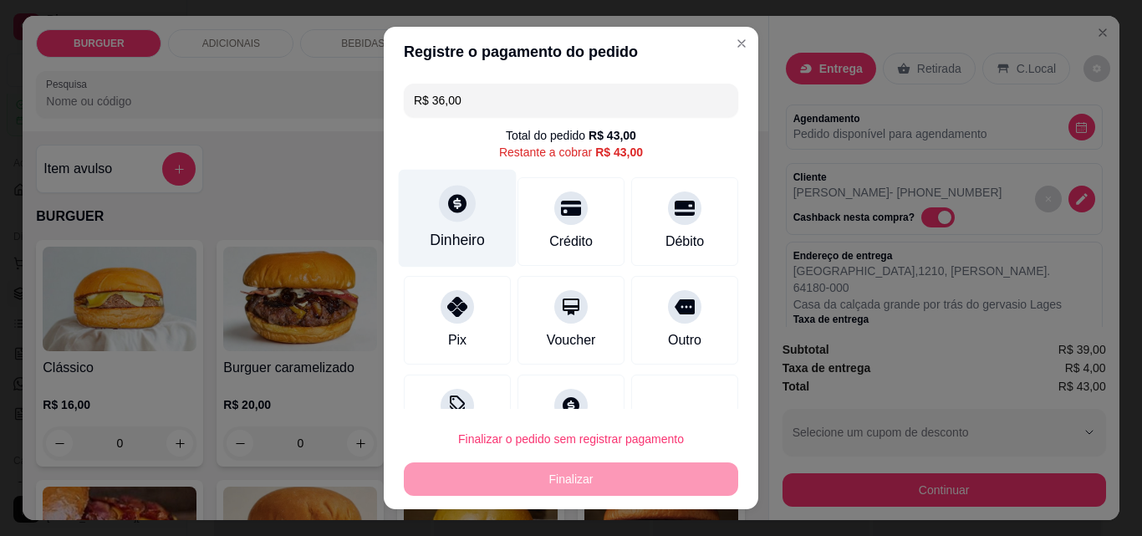
click at [446, 244] on div "Dinheiro" at bounding box center [457, 240] width 55 height 22
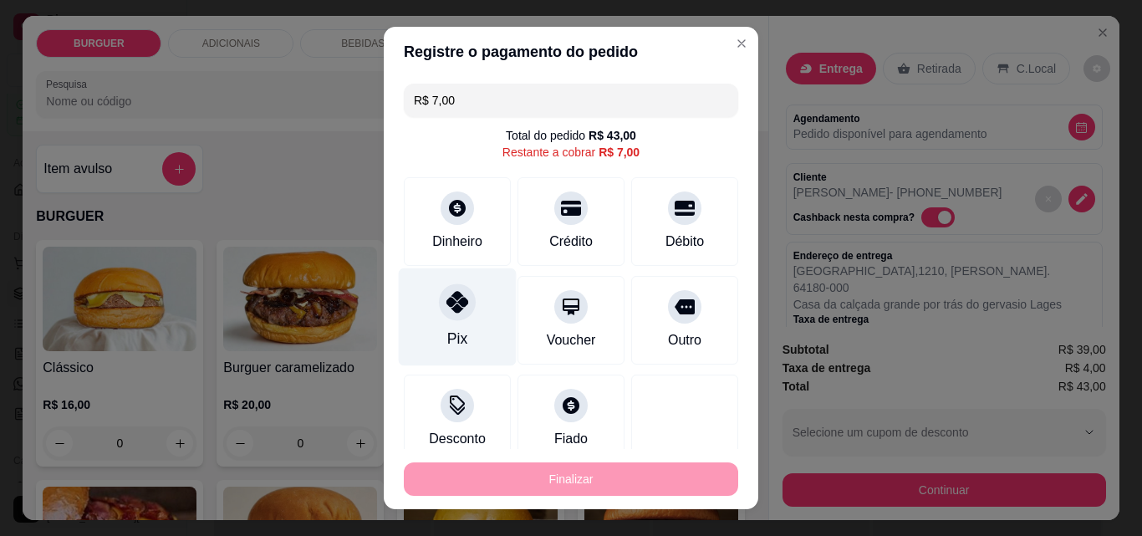
click at [455, 309] on icon at bounding box center [457, 302] width 22 height 22
type input "R$ 0,00"
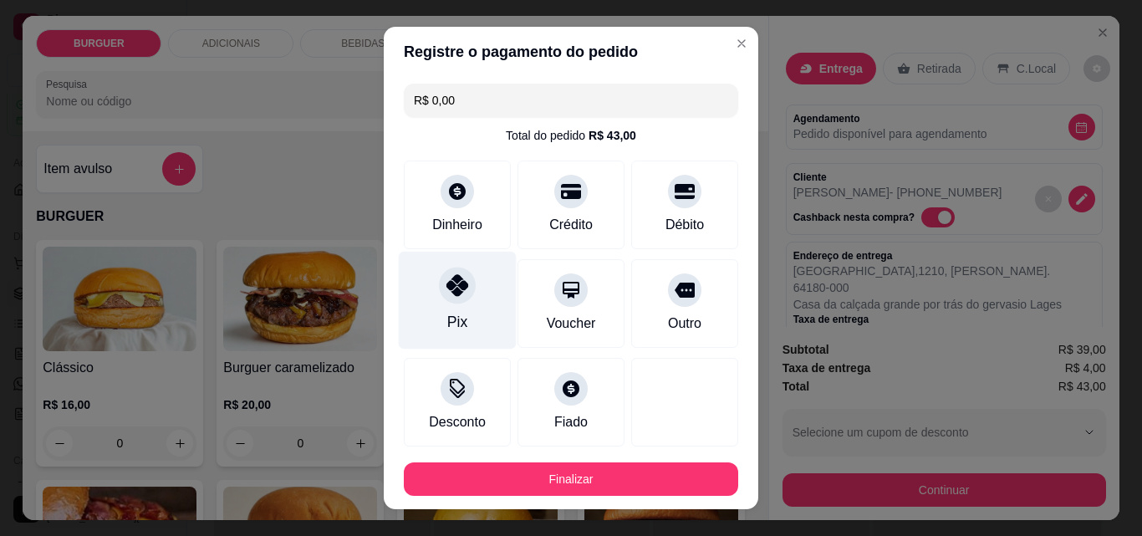
scroll to position [155, 0]
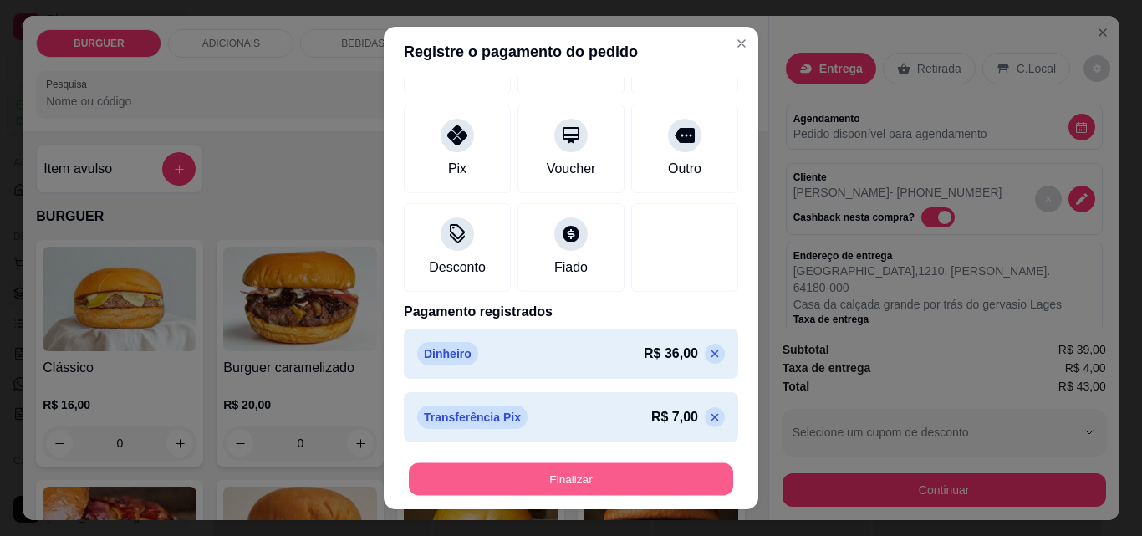
click at [506, 471] on button "Finalizar" at bounding box center [571, 479] width 324 height 33
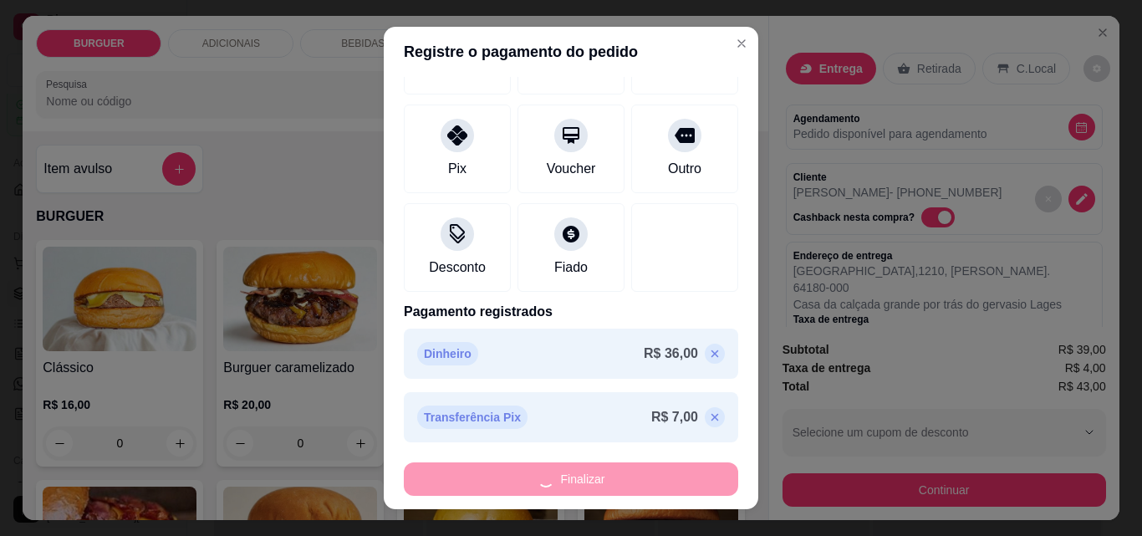
type input "0"
type input "-R$ 43,00"
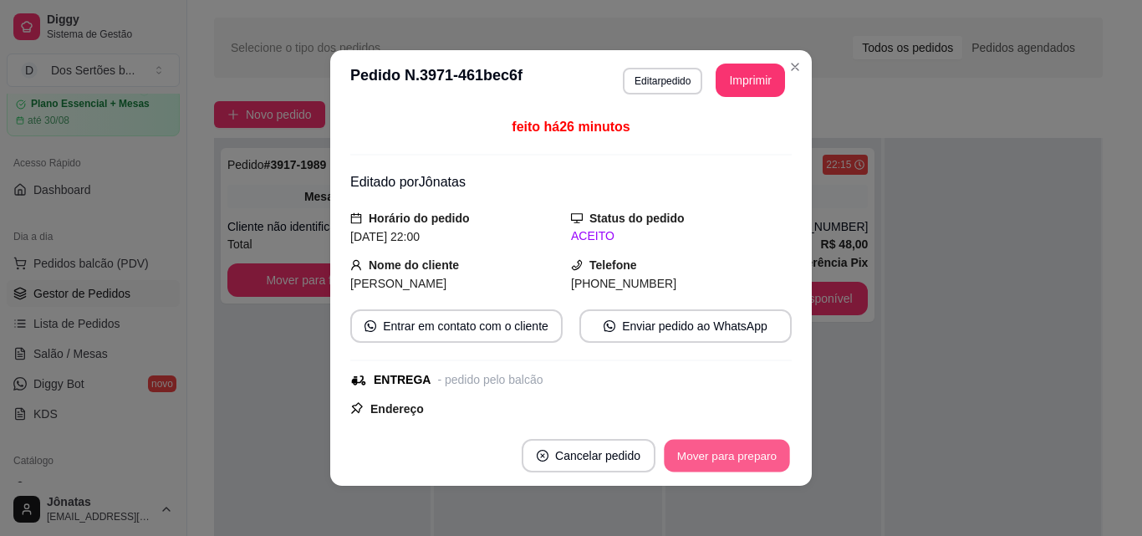
click at [695, 449] on button "Mover para preparo" at bounding box center [726, 456] width 125 height 33
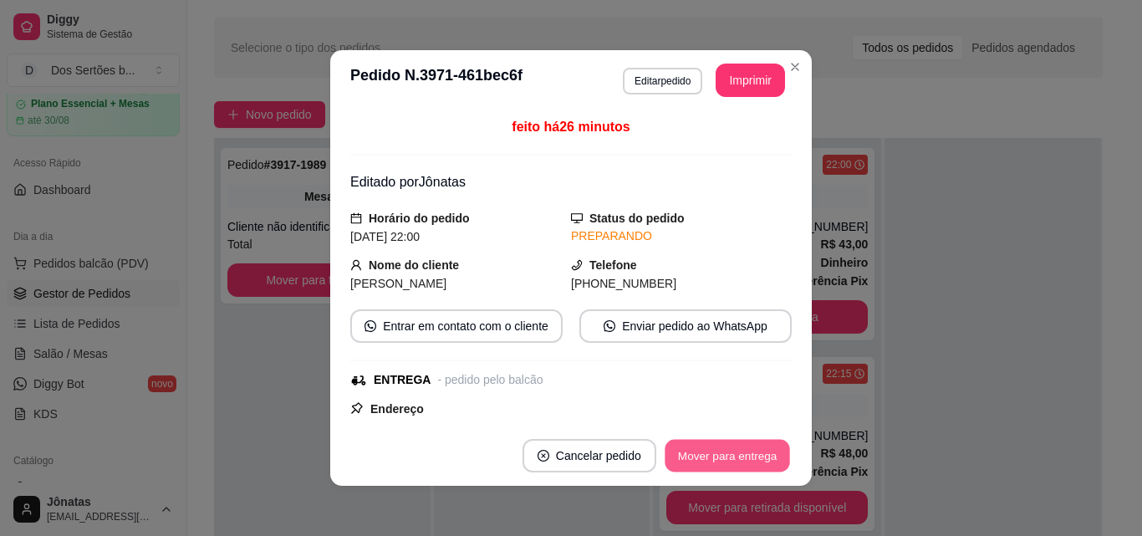
click at [695, 449] on button "Mover para entrega" at bounding box center [727, 456] width 125 height 33
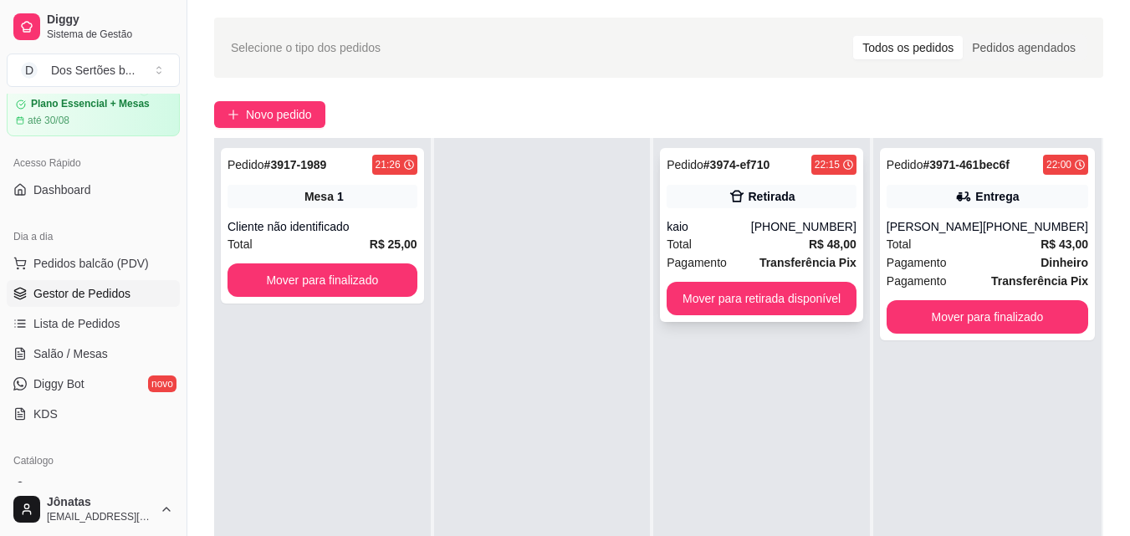
click at [665, 191] on div "Pedido # 3974-ef710 22:15 Retirada kaio [PHONE_NUMBER] Total R$ 48,00 Pagamento…" at bounding box center [761, 235] width 203 height 174
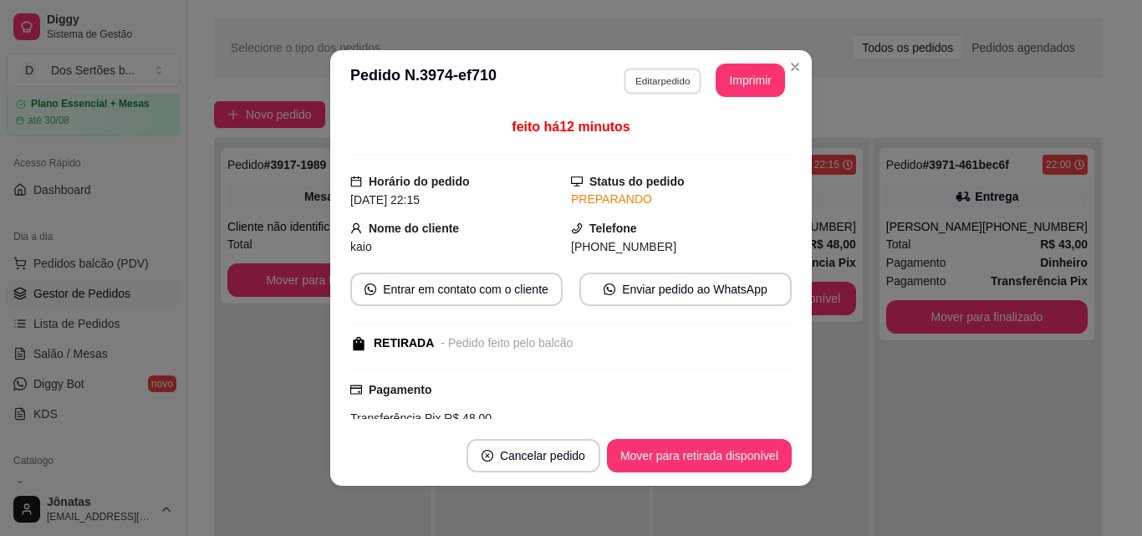
click at [650, 74] on button "Editar pedido" at bounding box center [663, 81] width 78 height 26
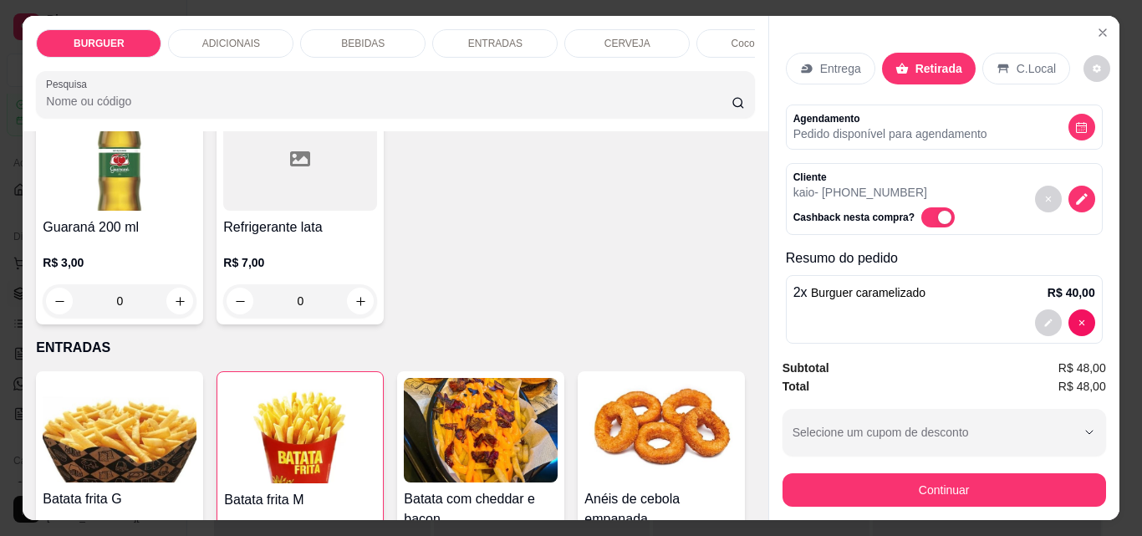
scroll to position [2477, 0]
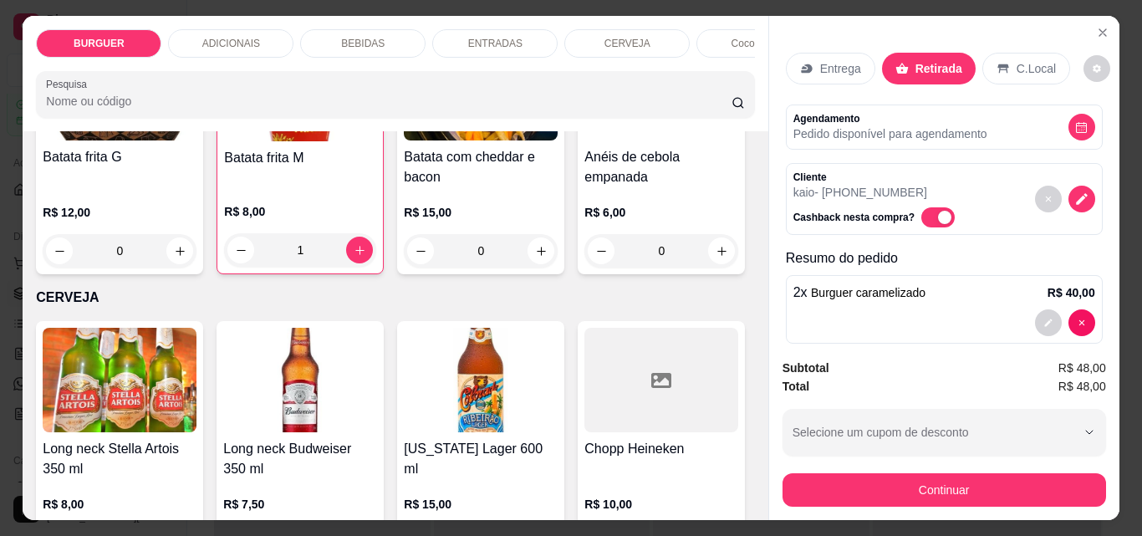
type input "1"
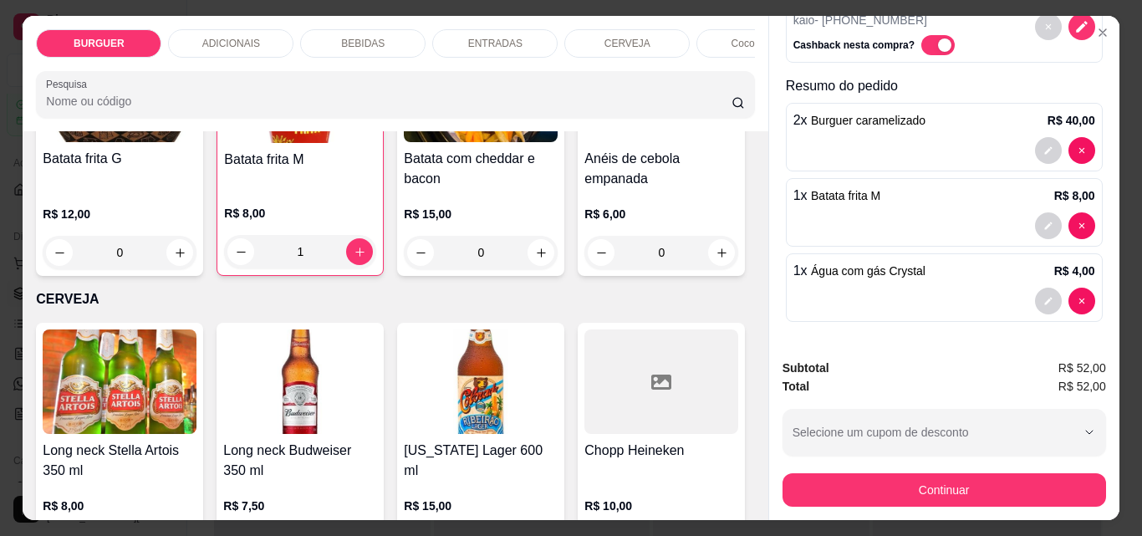
scroll to position [43, 0]
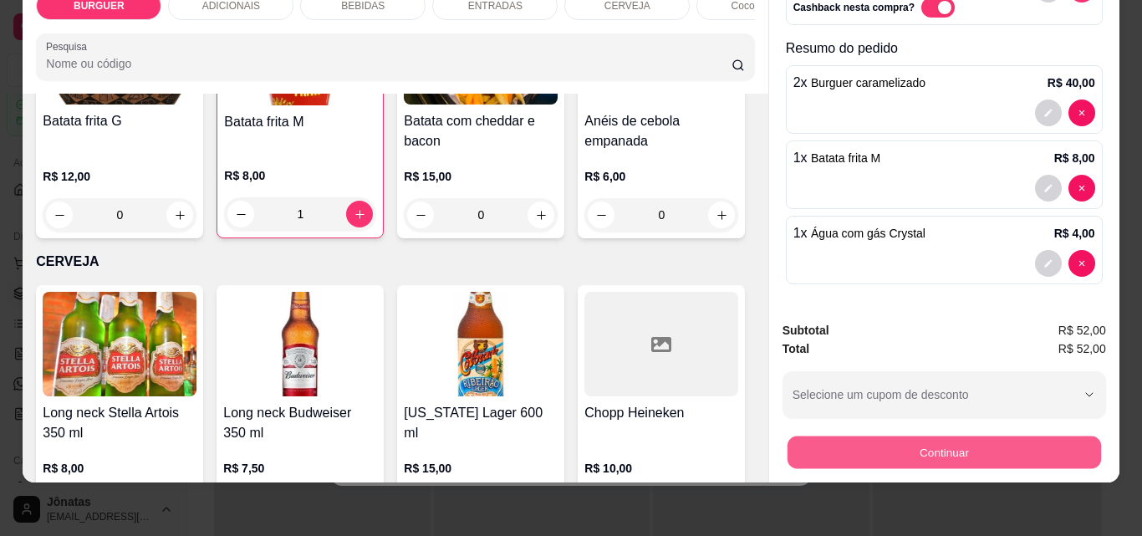
click at [809, 436] on button "Continuar" at bounding box center [944, 452] width 314 height 33
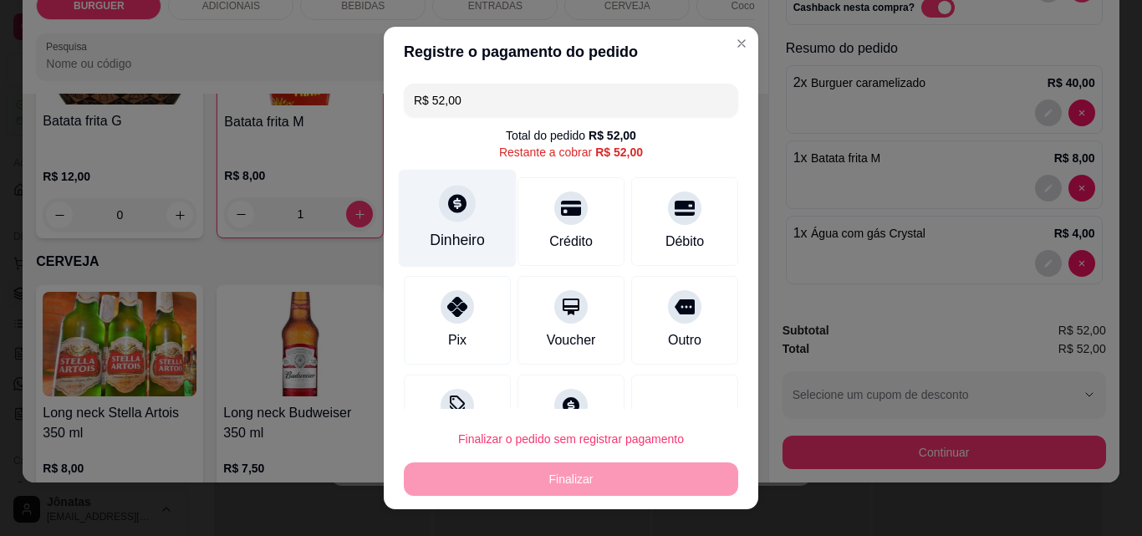
click at [477, 233] on div "Dinheiro" at bounding box center [458, 219] width 118 height 98
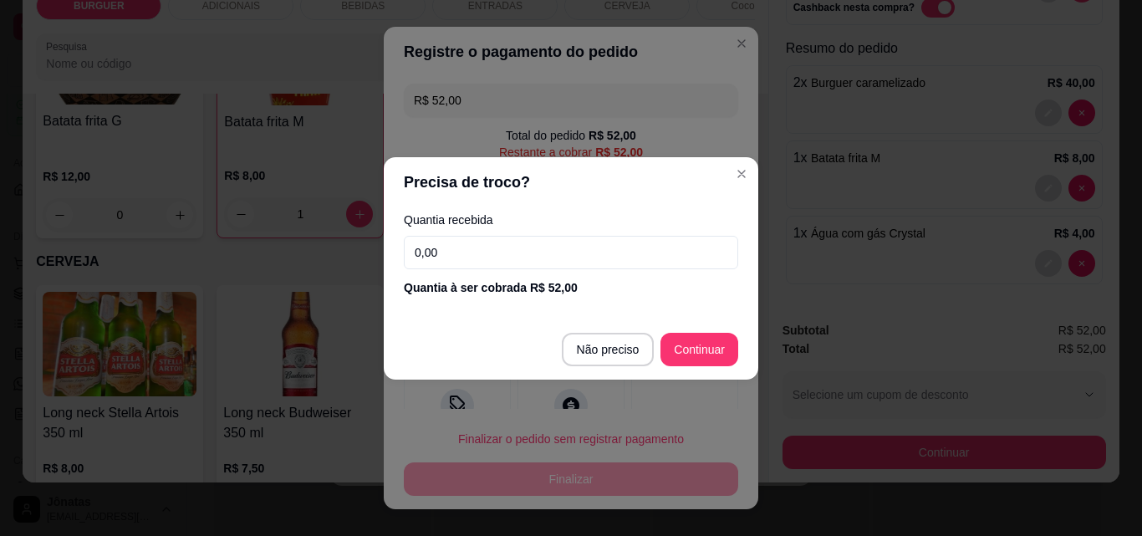
click at [467, 241] on input "0,00" at bounding box center [571, 252] width 334 height 33
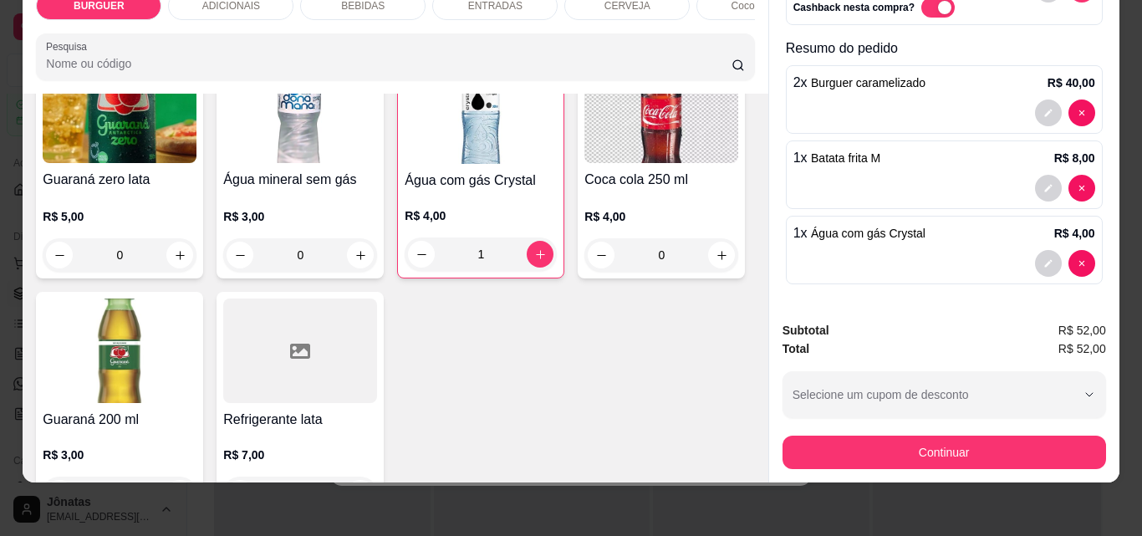
scroll to position [1721, 0]
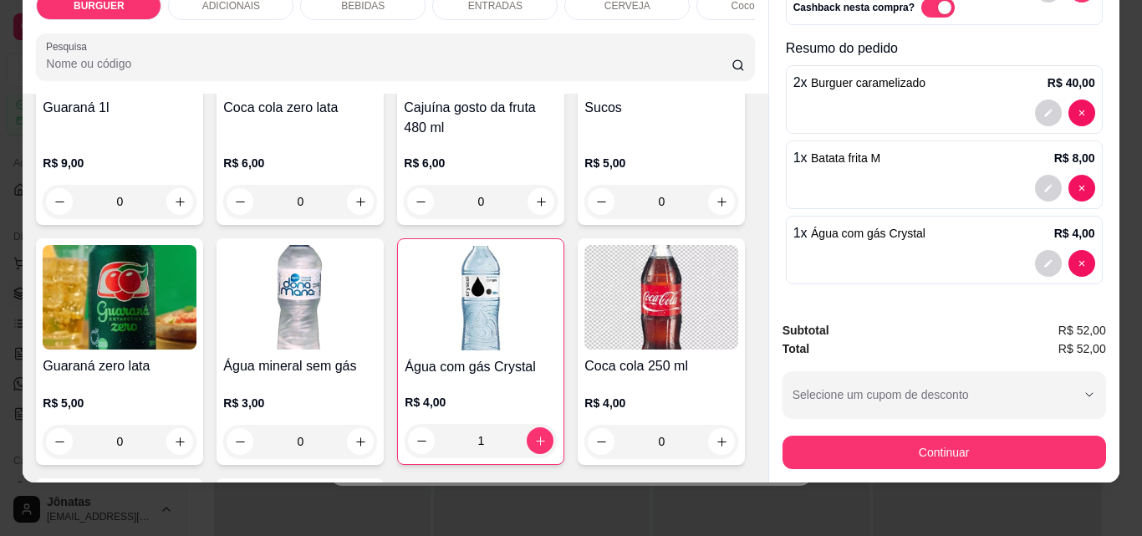
drag, startPoint x: 447, startPoint y: 204, endPoint x: 615, endPoint y: 93, distance: 200.8
click at [615, 93] on div "BURGUER ADICIONAIS BEBIDAS ENTRADAS CERVEJA Coco gelado Abacaxi Pesquisa" at bounding box center [395, 35] width 745 height 115
click at [367, 208] on icon "increase-product-quantity" at bounding box center [360, 202] width 13 height 13
type input "1"
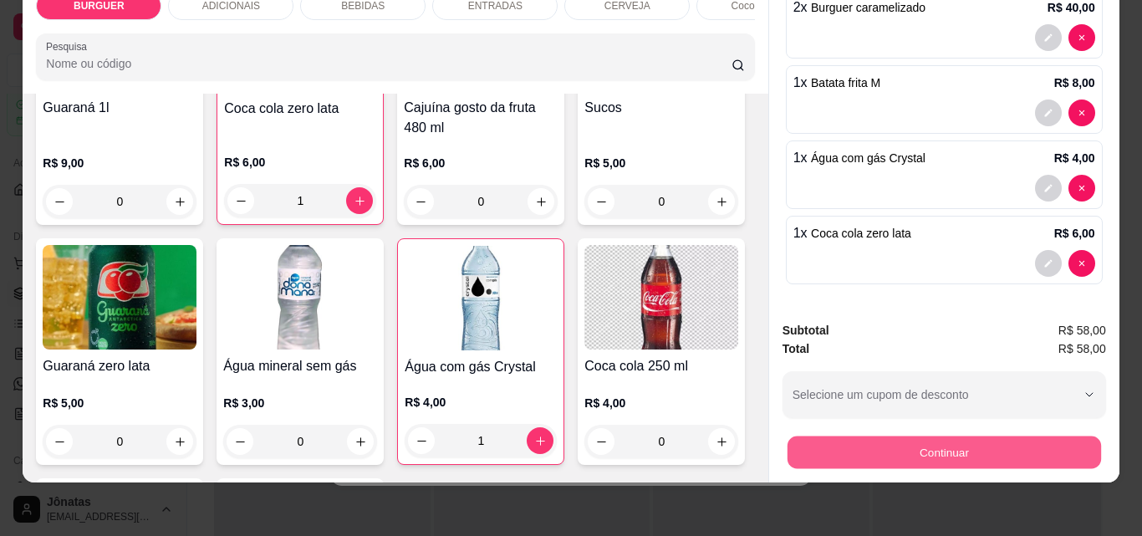
click at [881, 438] on button "Continuar" at bounding box center [944, 452] width 314 height 33
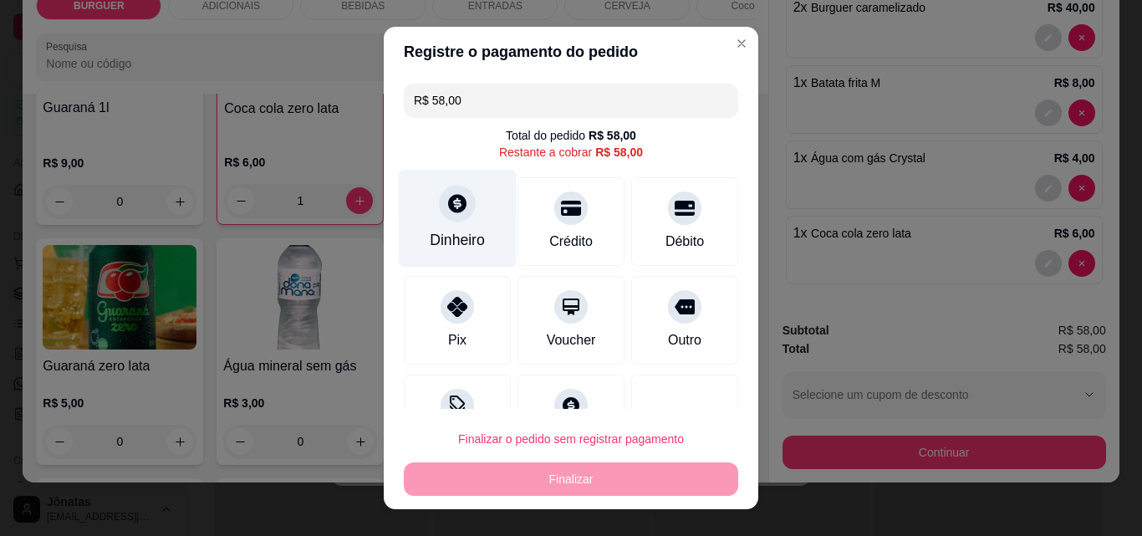
click at [449, 213] on icon at bounding box center [457, 203] width 22 height 22
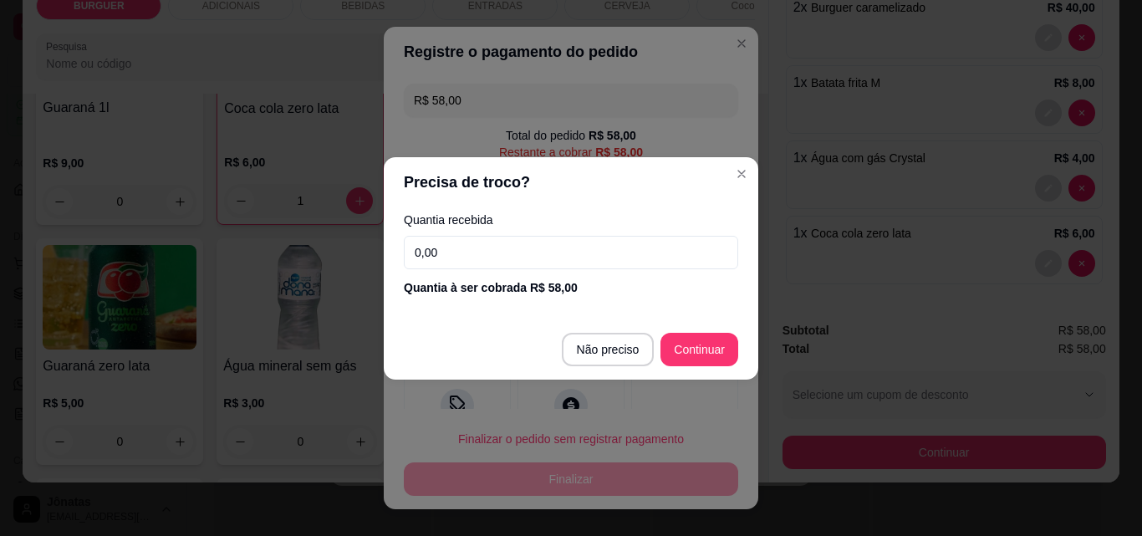
click at [456, 247] on input "0,00" at bounding box center [571, 252] width 334 height 33
type input "R$ 0,00"
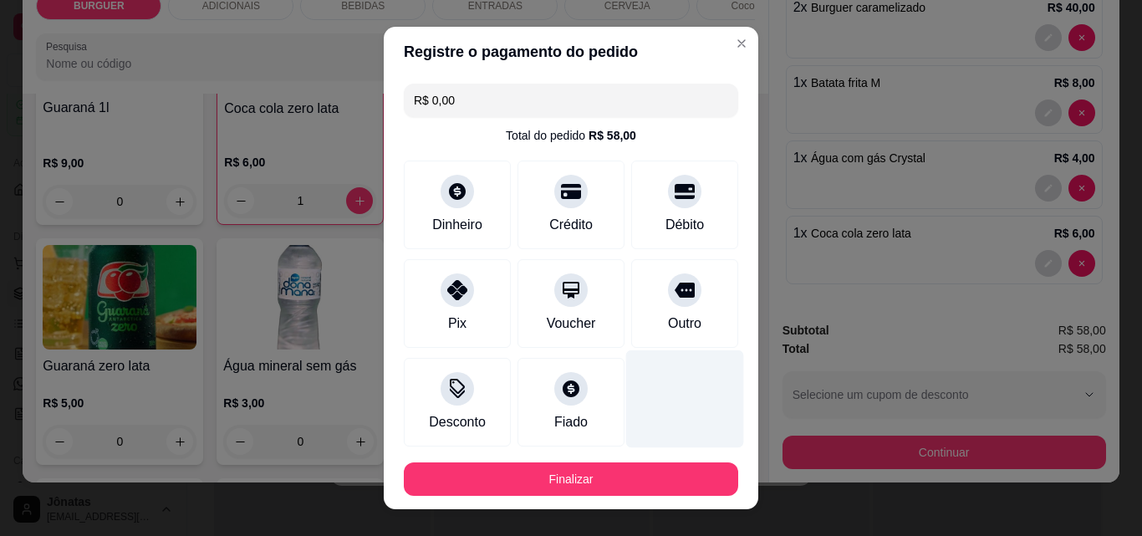
scroll to position [91, 0]
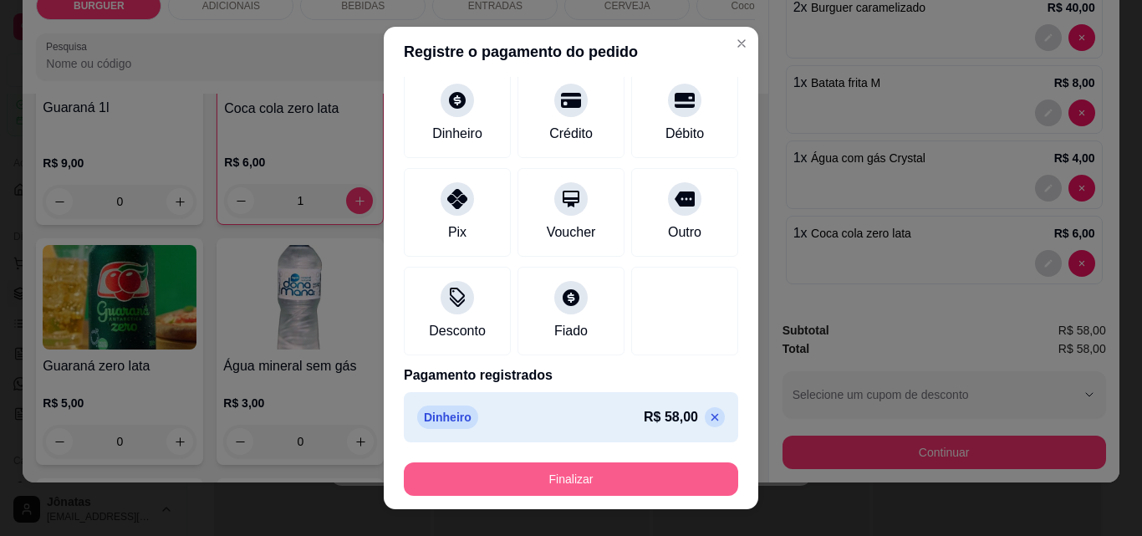
click at [548, 478] on button "Finalizar" at bounding box center [571, 478] width 334 height 33
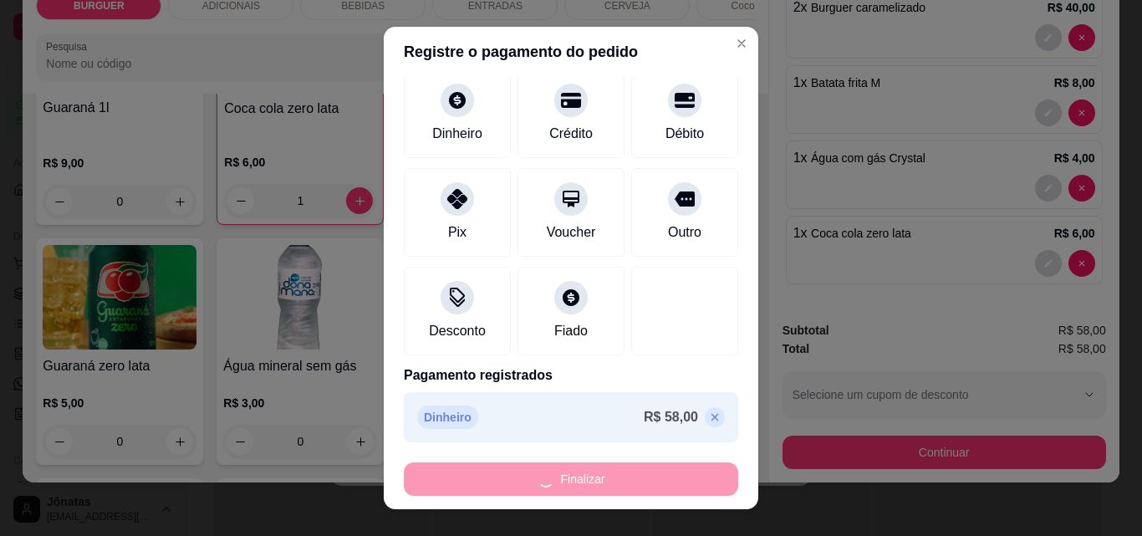
type input "0"
type input "-R$ 58,00"
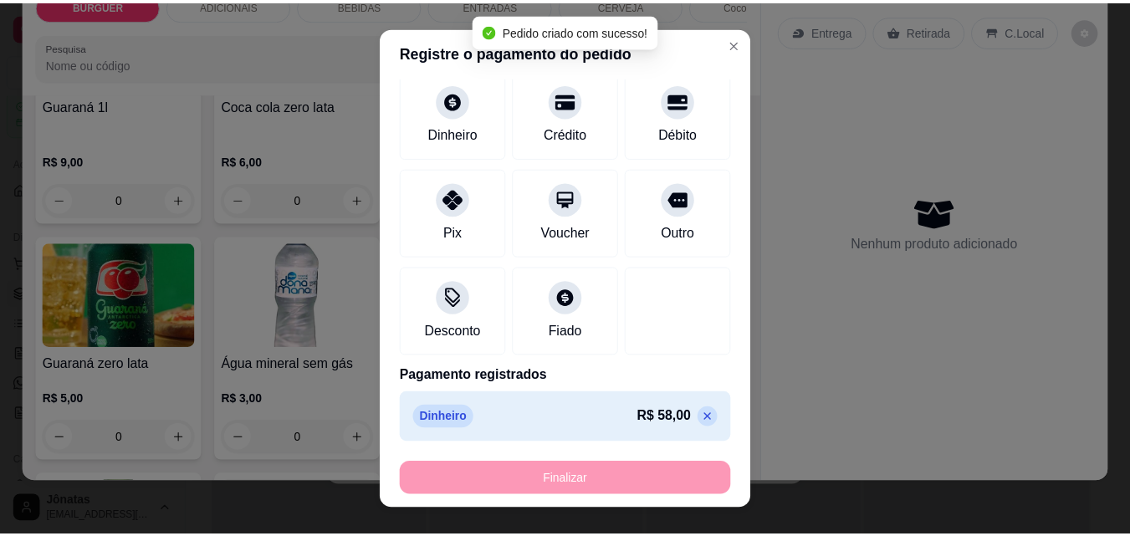
scroll to position [1719, 0]
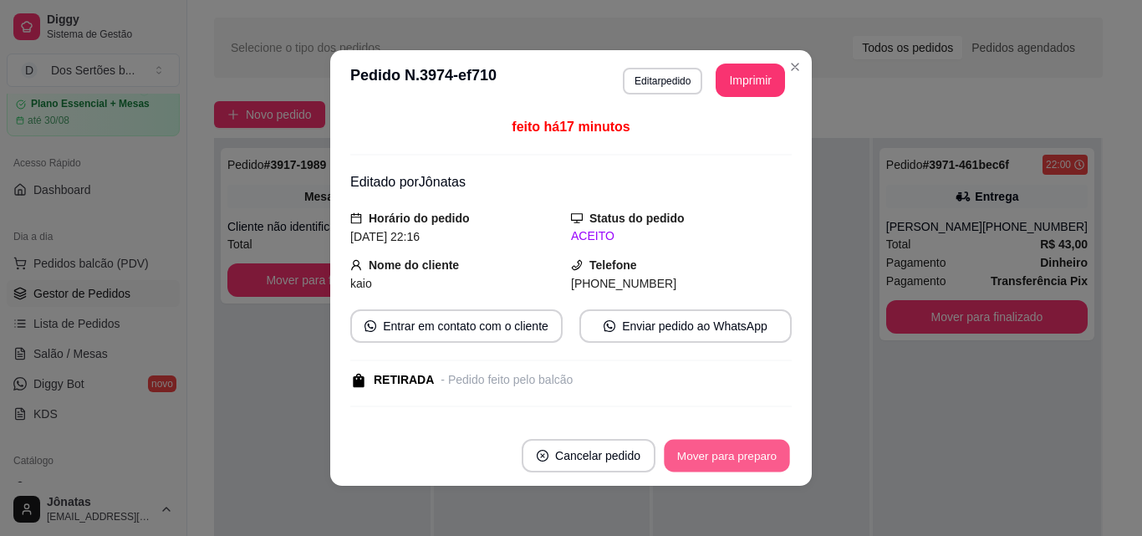
click at [725, 452] on button "Mover para preparo" at bounding box center [726, 456] width 125 height 33
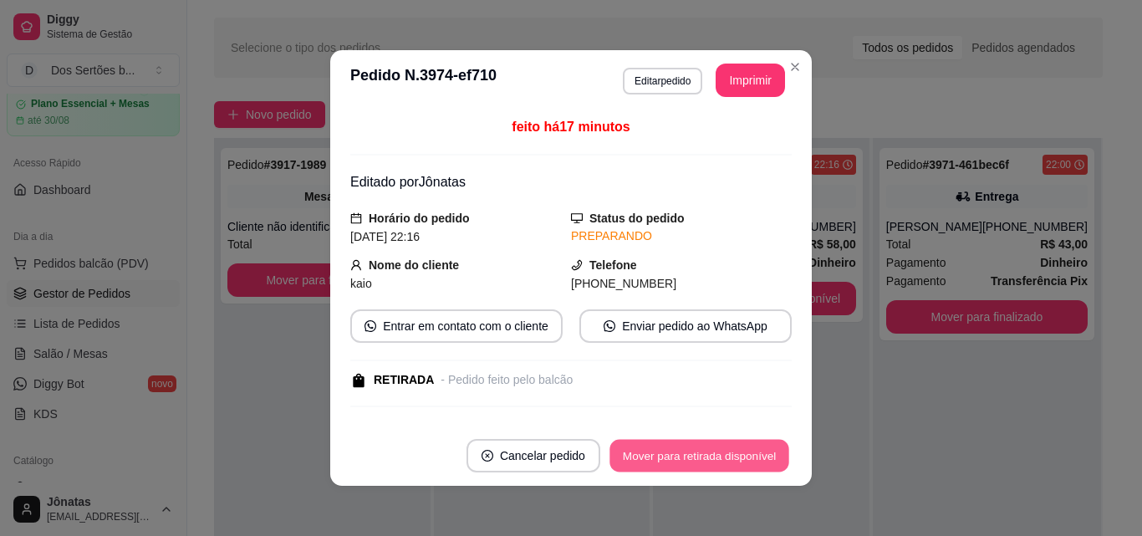
click at [725, 452] on button "Mover para retirada disponível" at bounding box center [698, 456] width 179 height 33
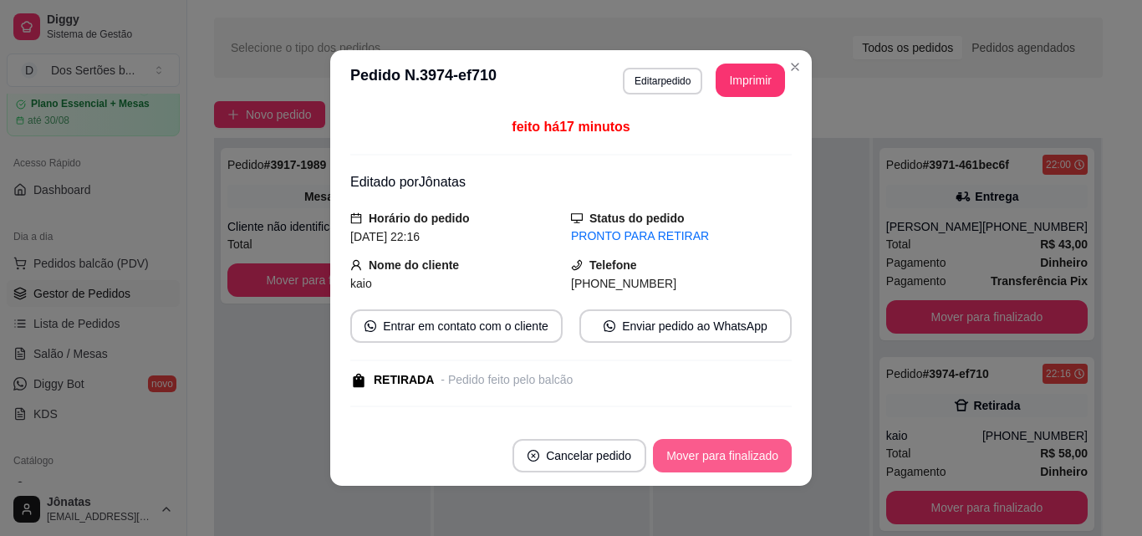
click at [725, 453] on button "Mover para finalizado" at bounding box center [722, 455] width 139 height 33
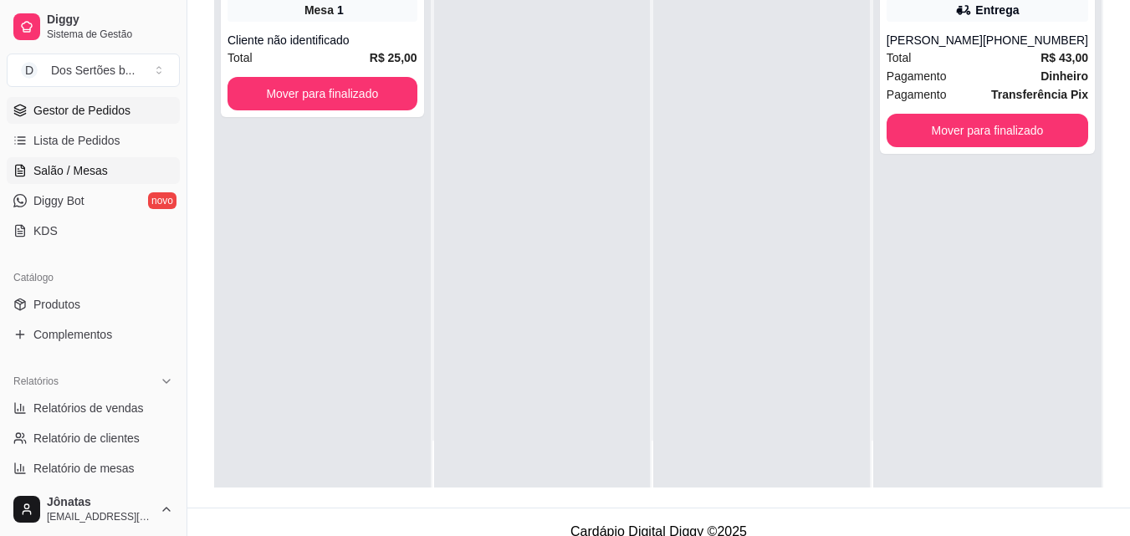
scroll to position [331, 0]
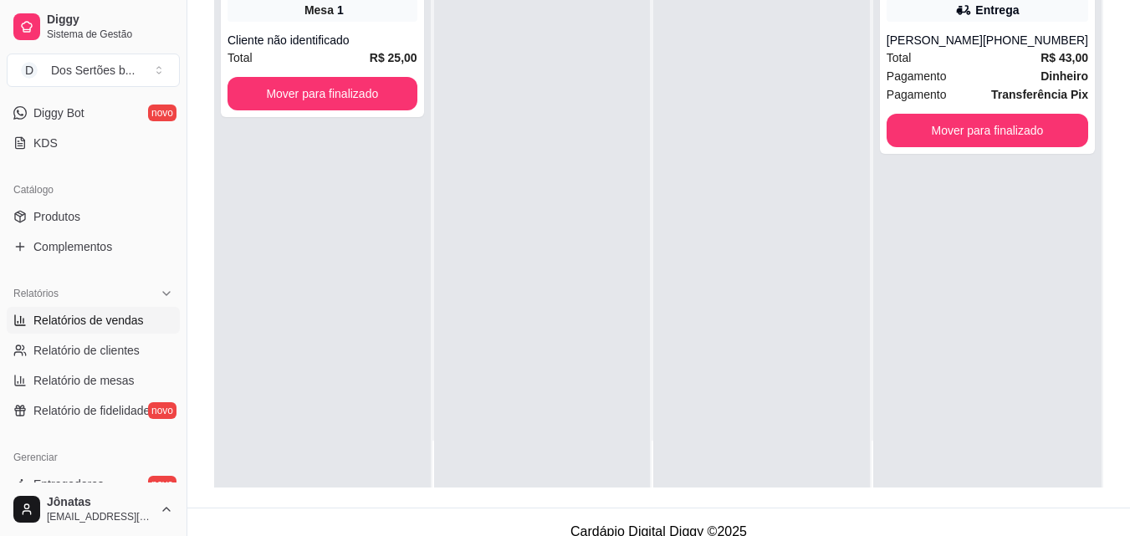
click at [19, 319] on icon at bounding box center [19, 320] width 13 height 13
select select "ALL"
select select "0"
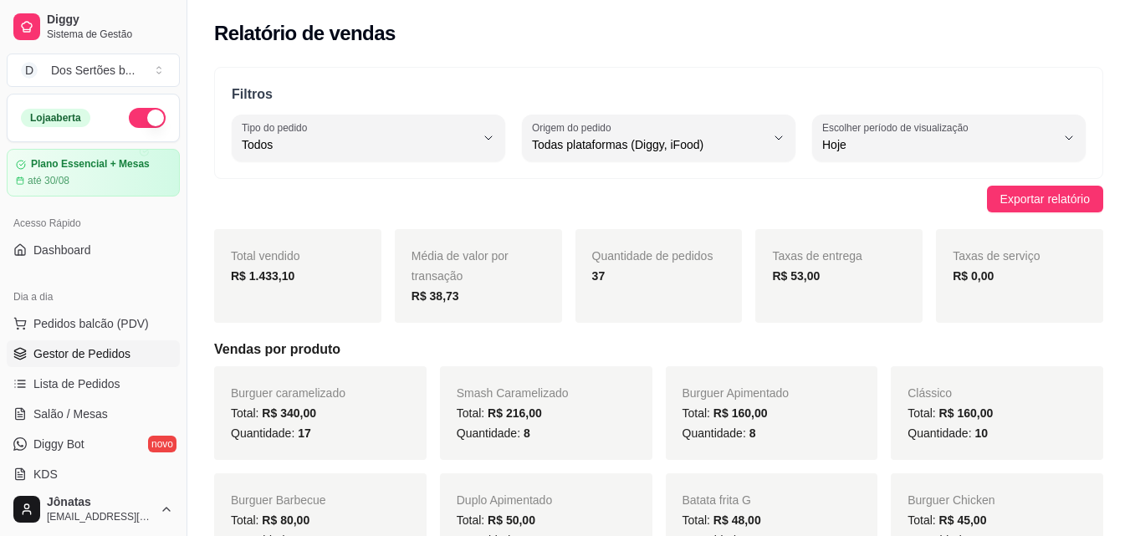
click at [33, 348] on span "Gestor de Pedidos" at bounding box center [81, 353] width 97 height 17
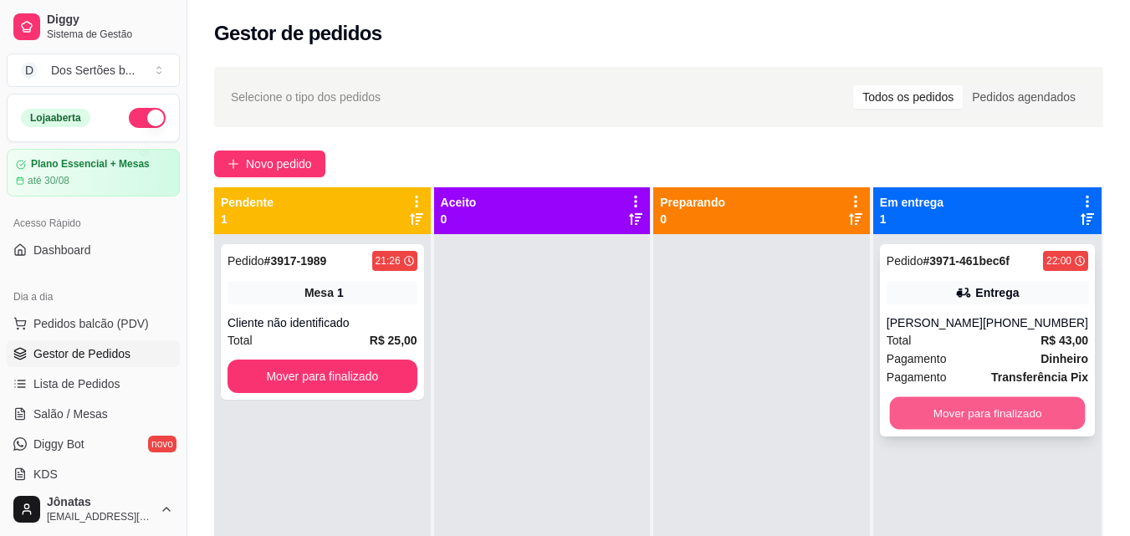
click at [920, 401] on button "Mover para finalizado" at bounding box center [987, 413] width 196 height 33
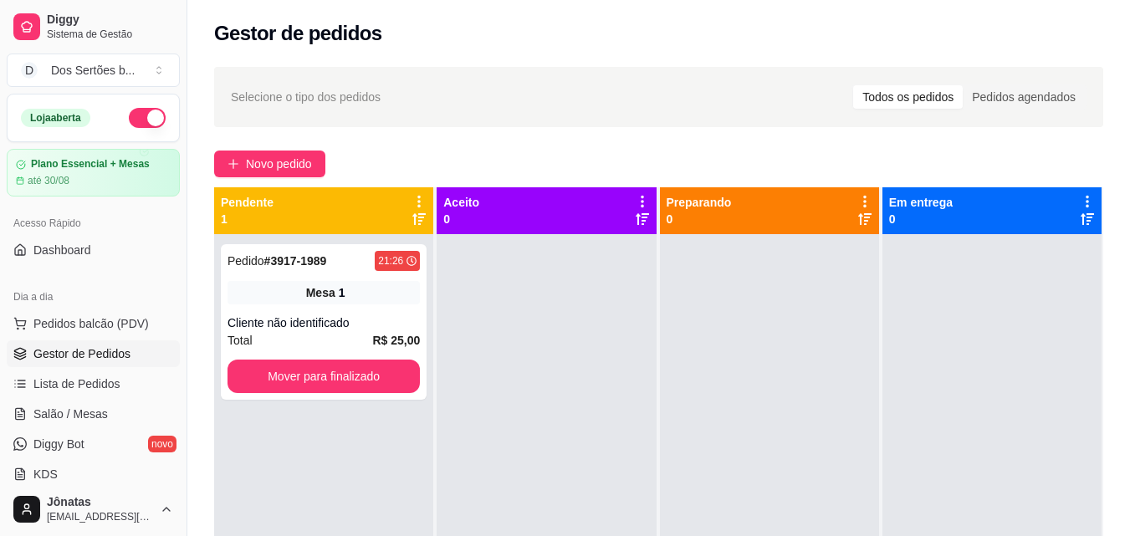
scroll to position [214, 0]
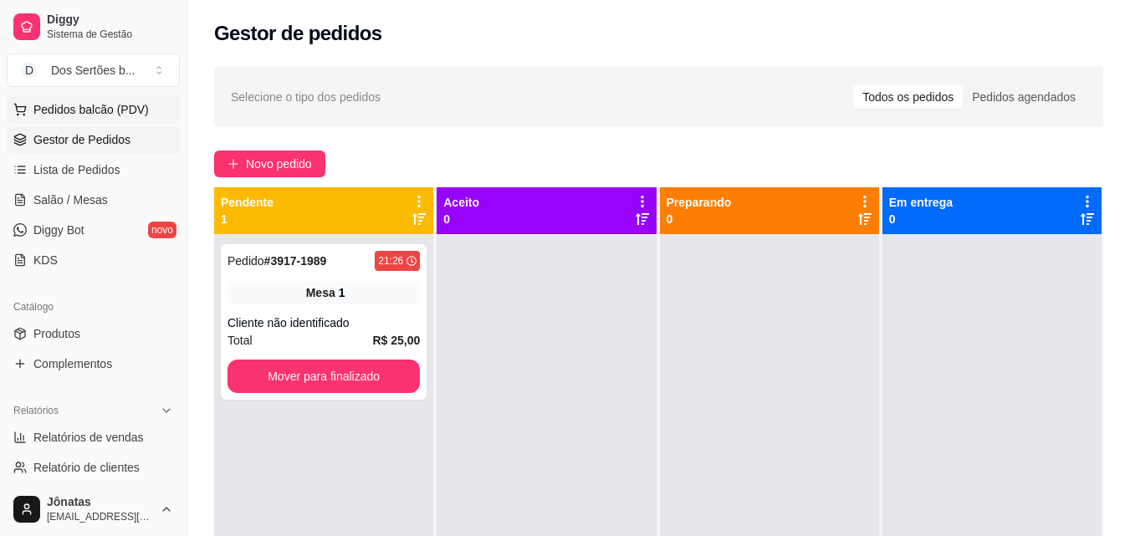
click at [47, 108] on span "Pedidos balcão (PDV)" at bounding box center [90, 109] width 115 height 17
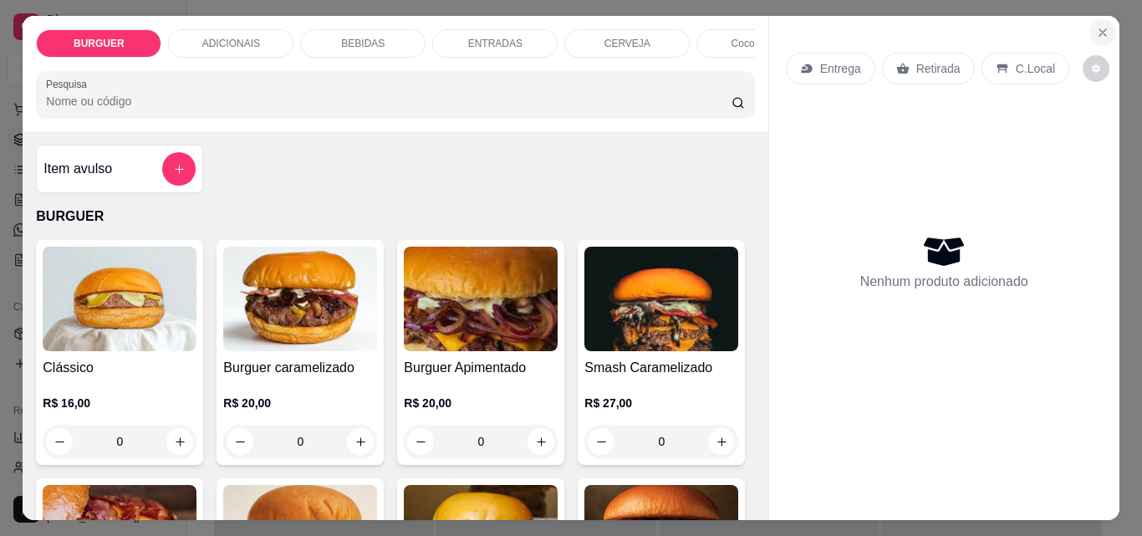
click at [1096, 28] on icon "Close" at bounding box center [1102, 32] width 13 height 13
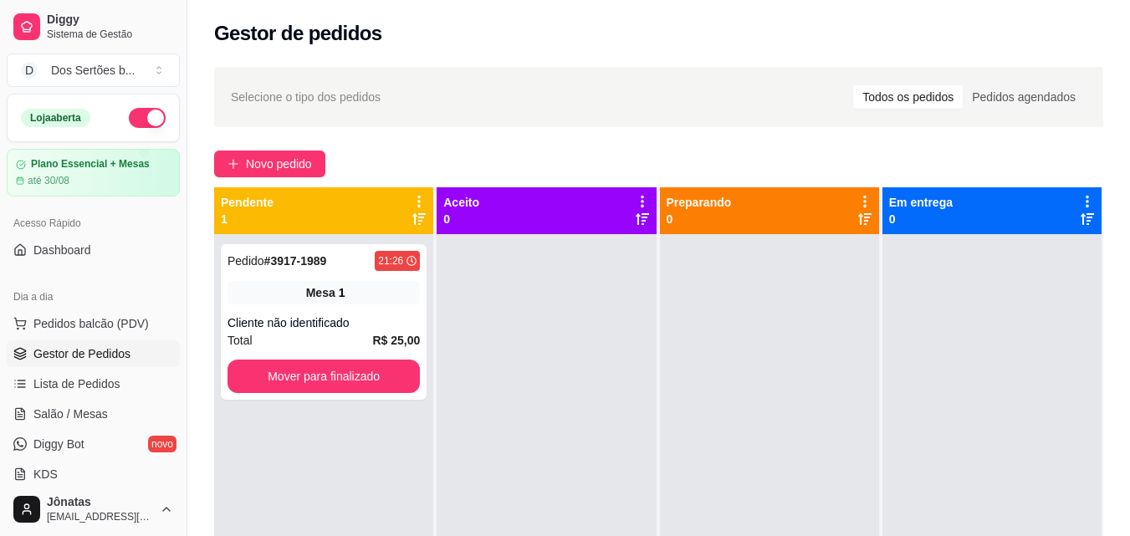
click at [115, 114] on div "Loja aberta" at bounding box center [93, 118] width 145 height 20
click at [129, 115] on button "button" at bounding box center [147, 118] width 37 height 20
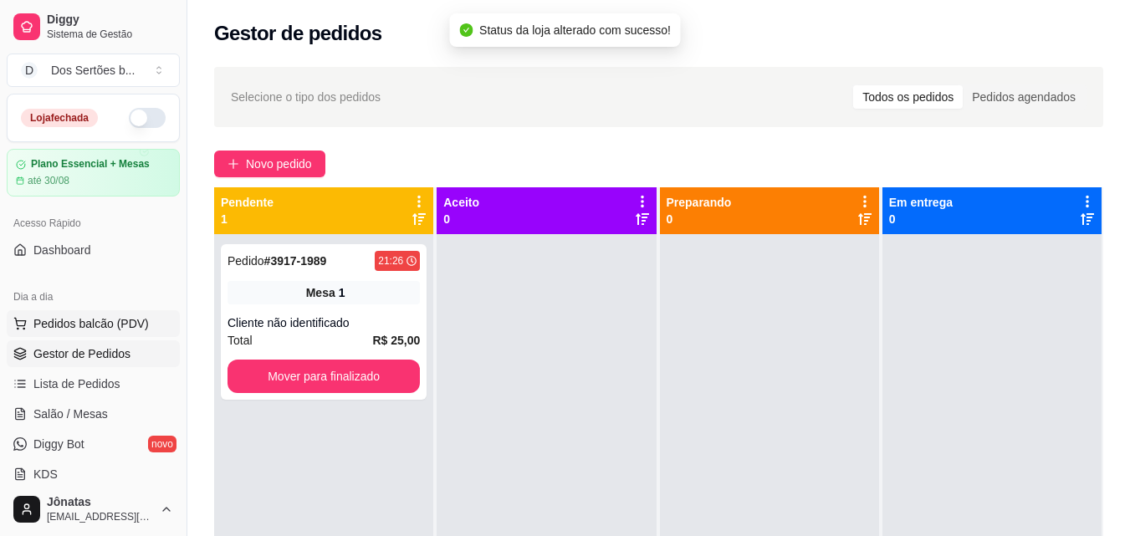
click at [111, 327] on span "Pedidos balcão (PDV)" at bounding box center [90, 323] width 115 height 17
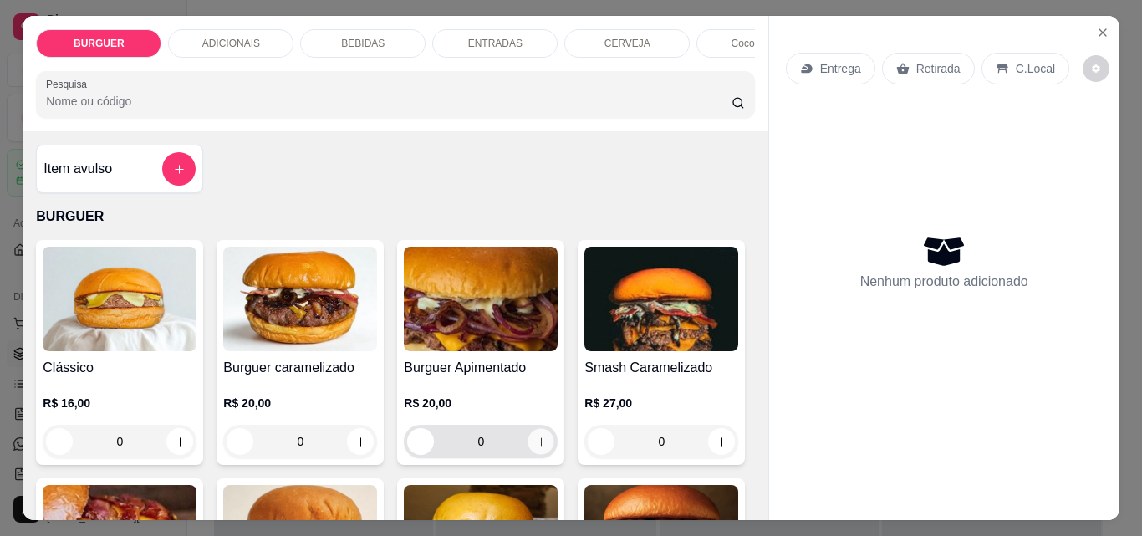
click at [535, 447] on icon "increase-product-quantity" at bounding box center [541, 442] width 13 height 13
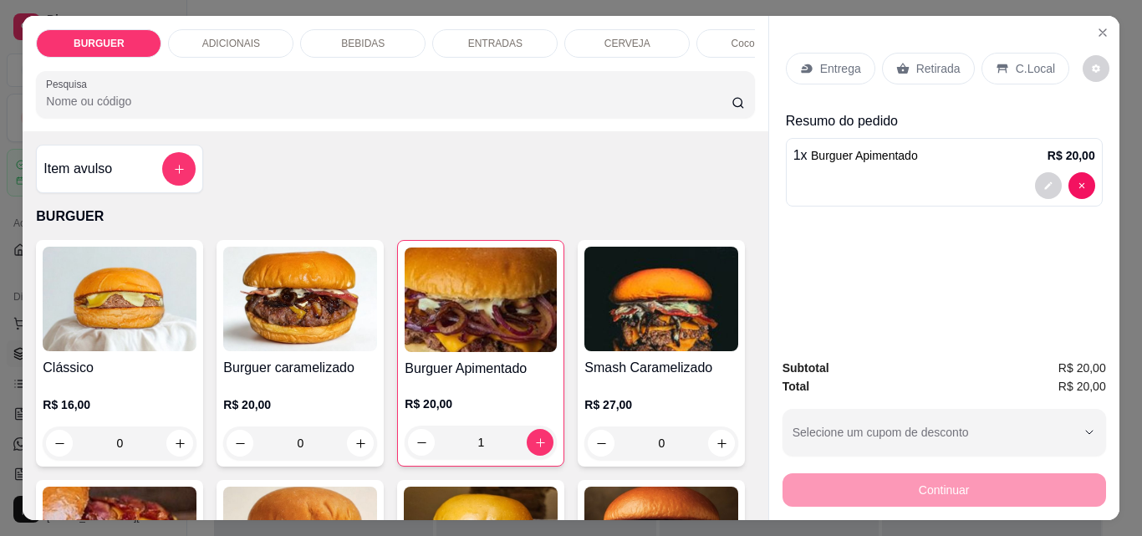
click at [920, 66] on p "Retirada" at bounding box center [938, 68] width 44 height 17
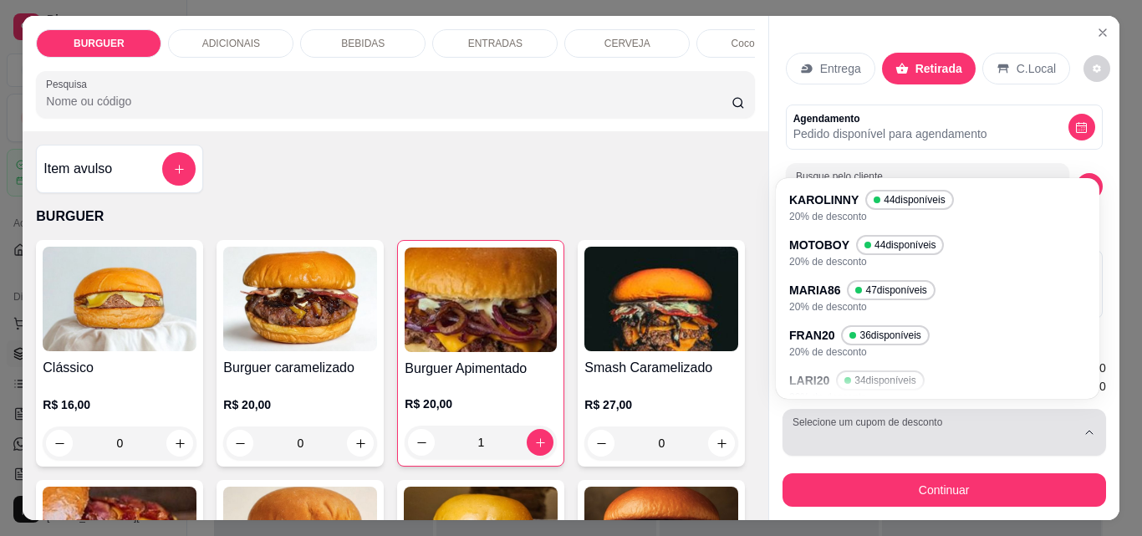
click at [831, 429] on div "button" at bounding box center [934, 432] width 283 height 33
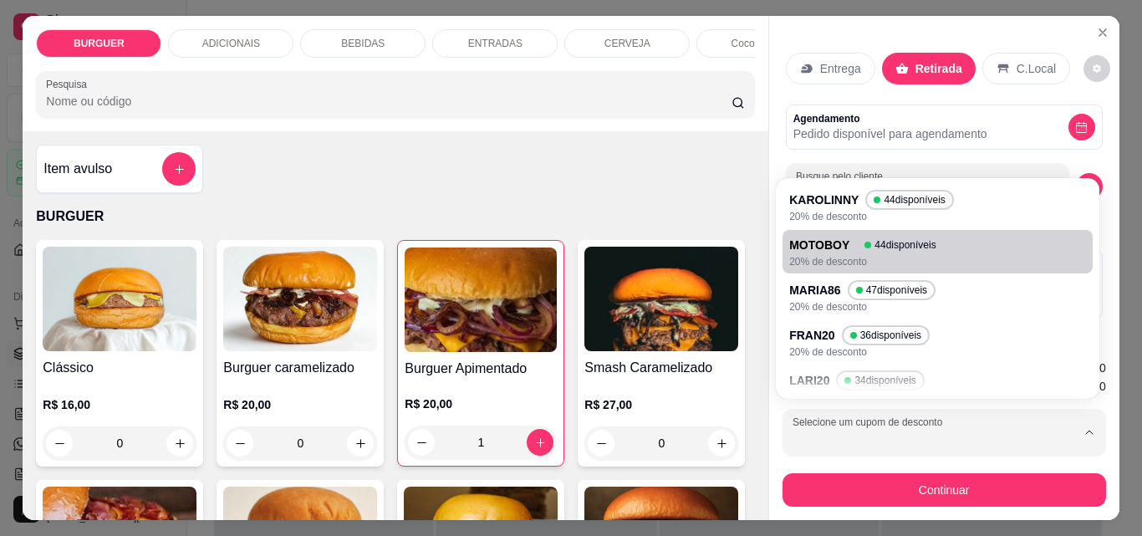
scroll to position [107, 0]
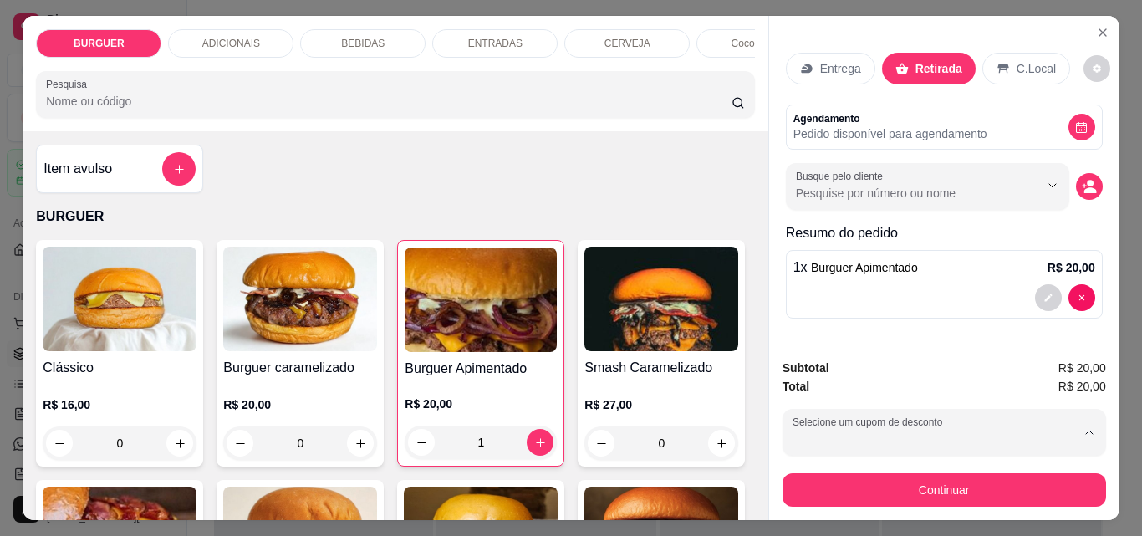
click at [808, 270] on p "LARI20" at bounding box center [814, 278] width 38 height 16
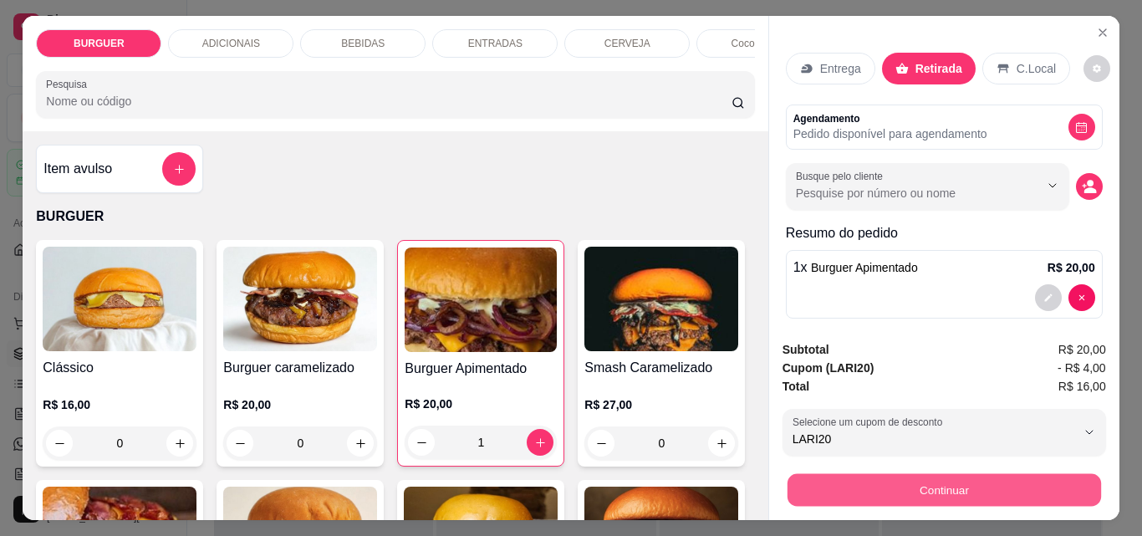
click at [958, 477] on button "Continuar" at bounding box center [944, 489] width 314 height 33
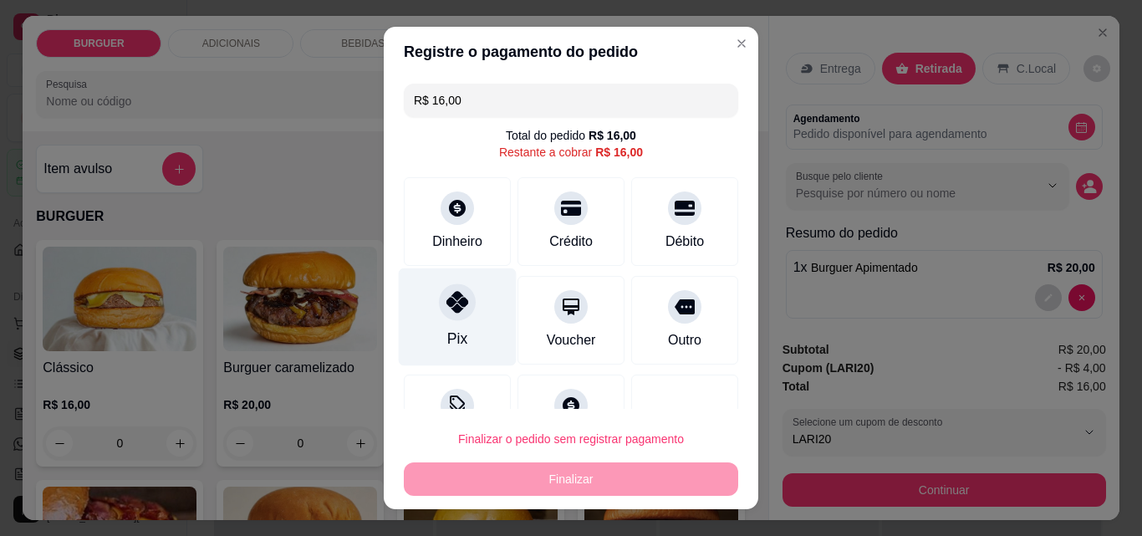
click at [467, 309] on div "Pix" at bounding box center [458, 317] width 118 height 98
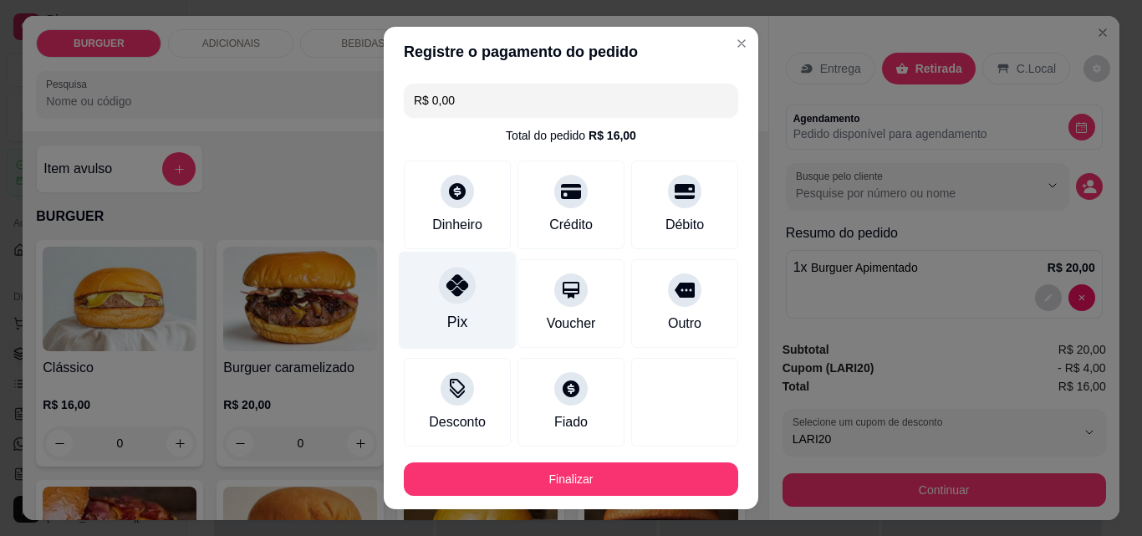
scroll to position [91, 0]
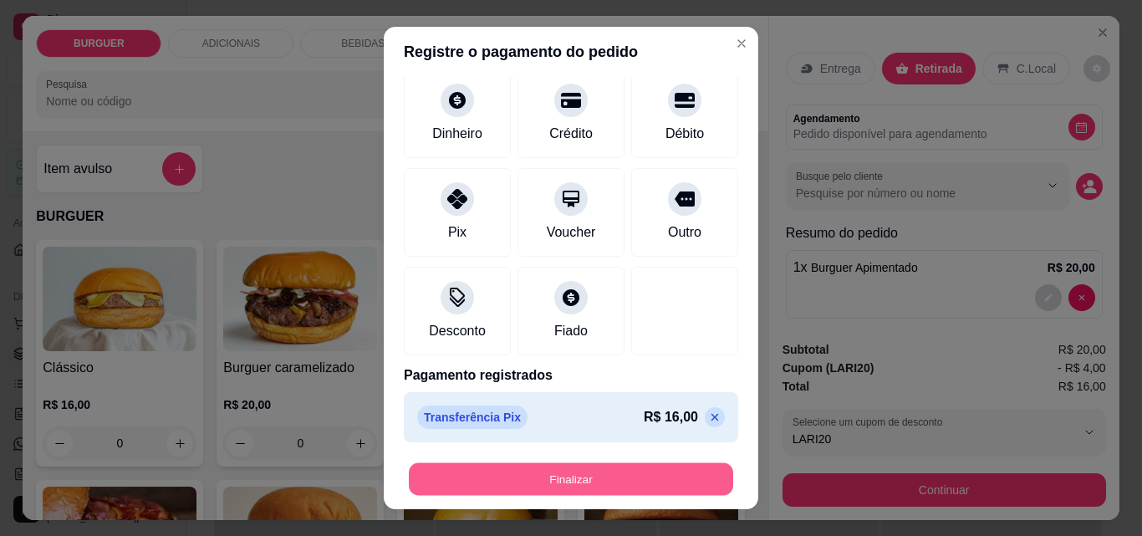
click at [436, 469] on button "Finalizar" at bounding box center [571, 479] width 324 height 33
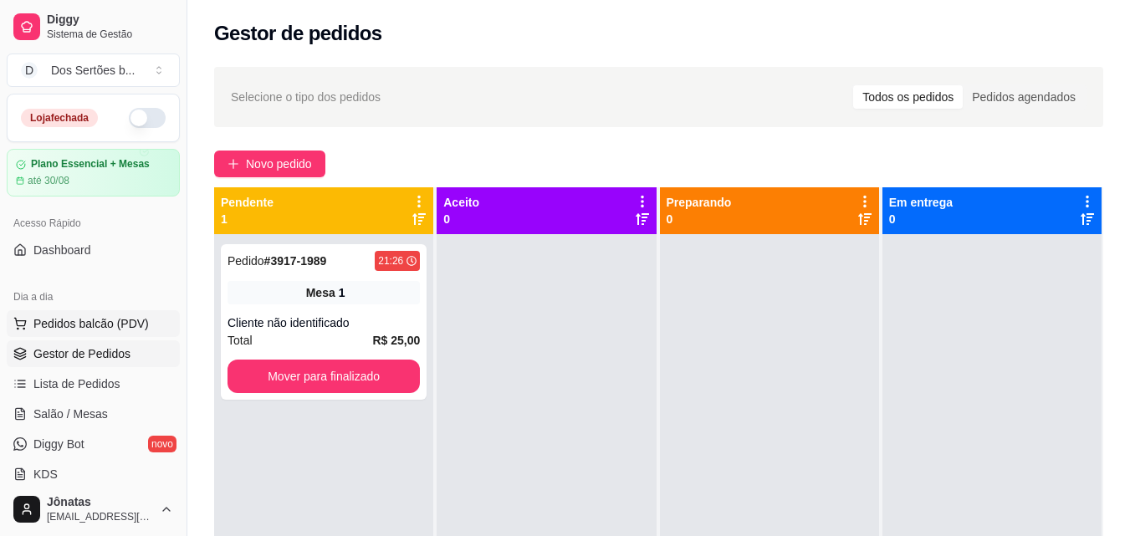
click at [106, 334] on button "Pedidos balcão (PDV)" at bounding box center [93, 323] width 173 height 27
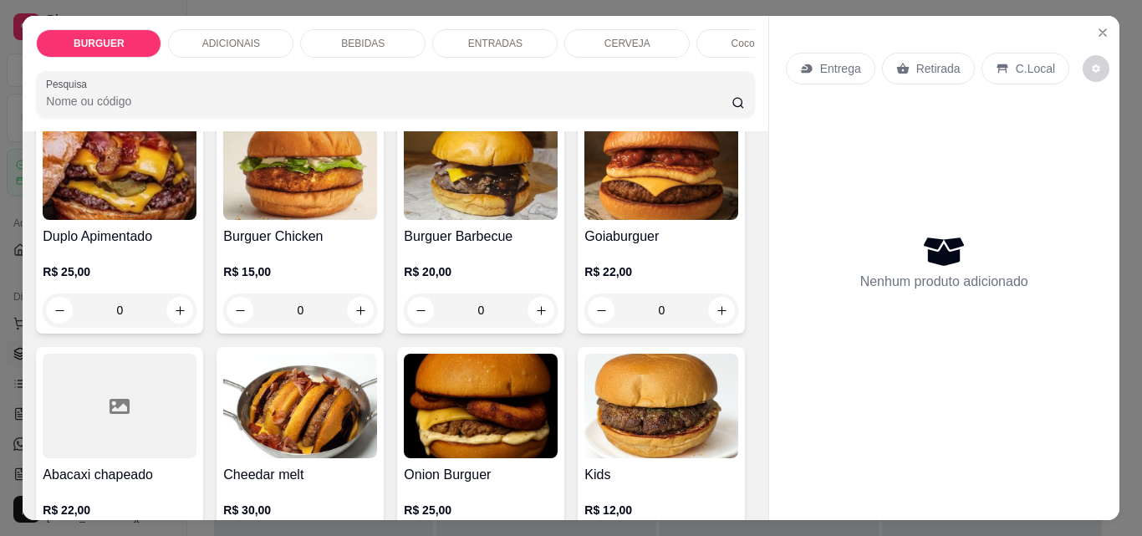
scroll to position [378, 0]
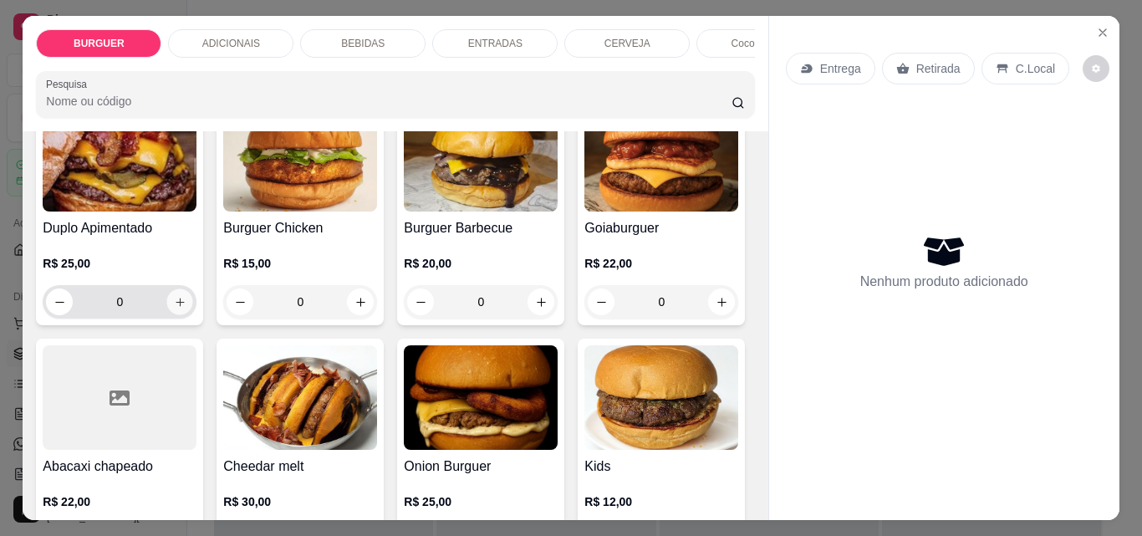
click at [186, 303] on icon "increase-product-quantity" at bounding box center [180, 302] width 13 height 13
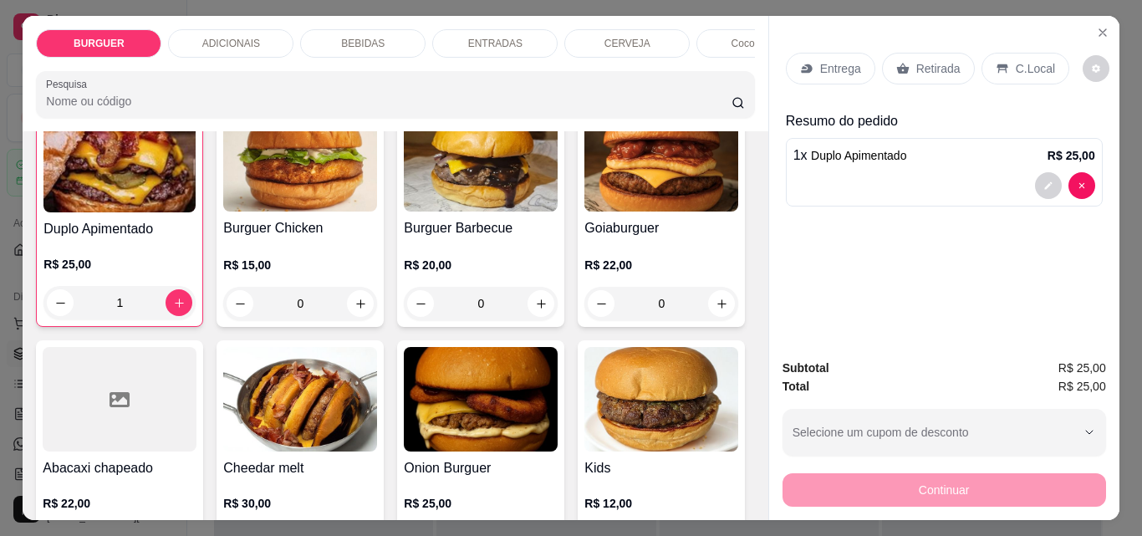
click at [923, 60] on p "Retirada" at bounding box center [938, 68] width 44 height 17
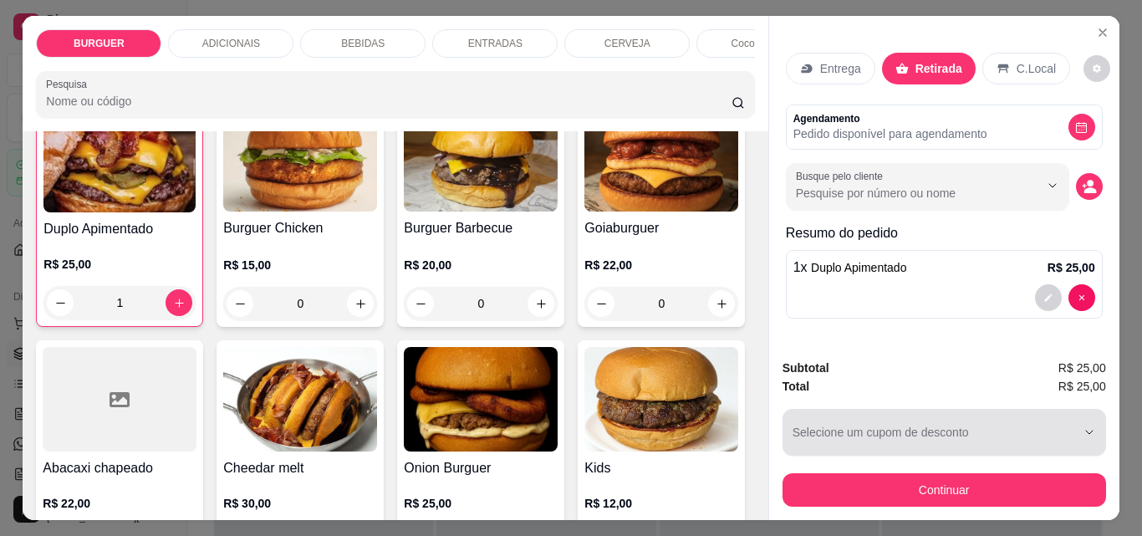
click at [833, 410] on button "Selecione um cupom de desconto" at bounding box center [945, 432] width 324 height 47
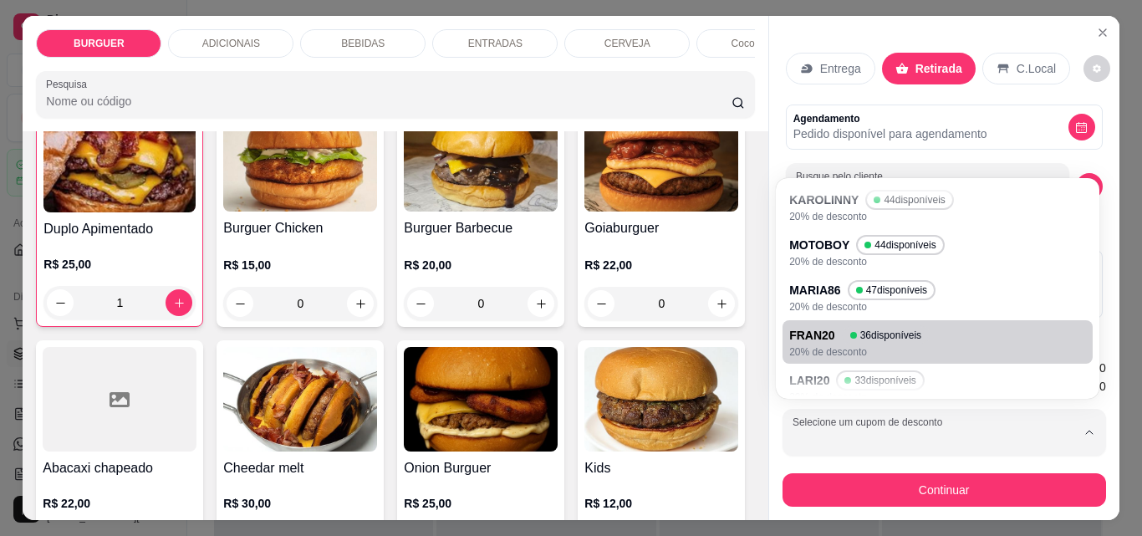
scroll to position [107, 0]
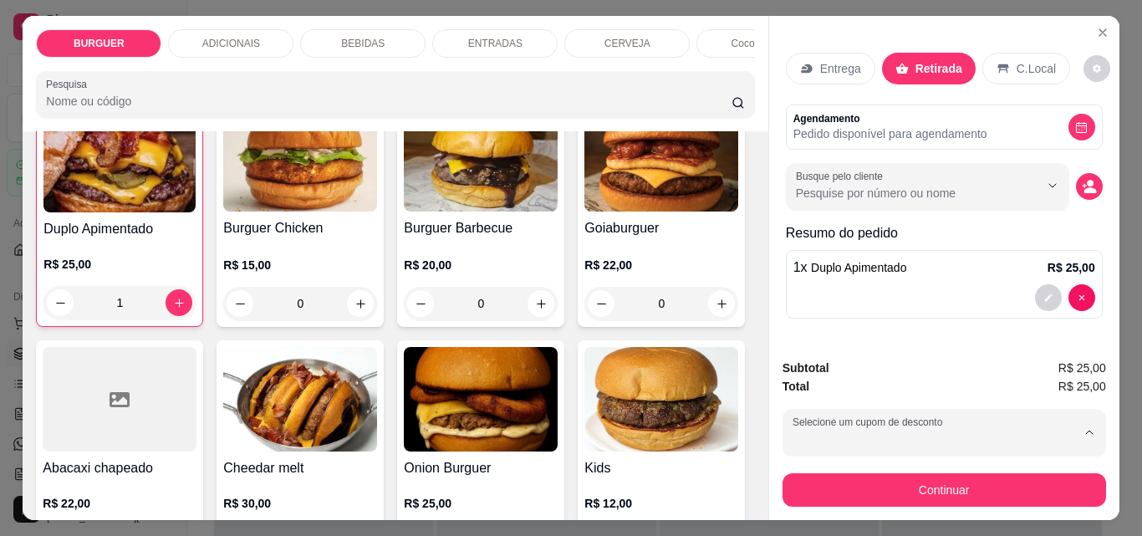
click at [815, 312] on div "[PERSON_NAME] 39 disponíveis" at bounding box center [888, 321] width 186 height 19
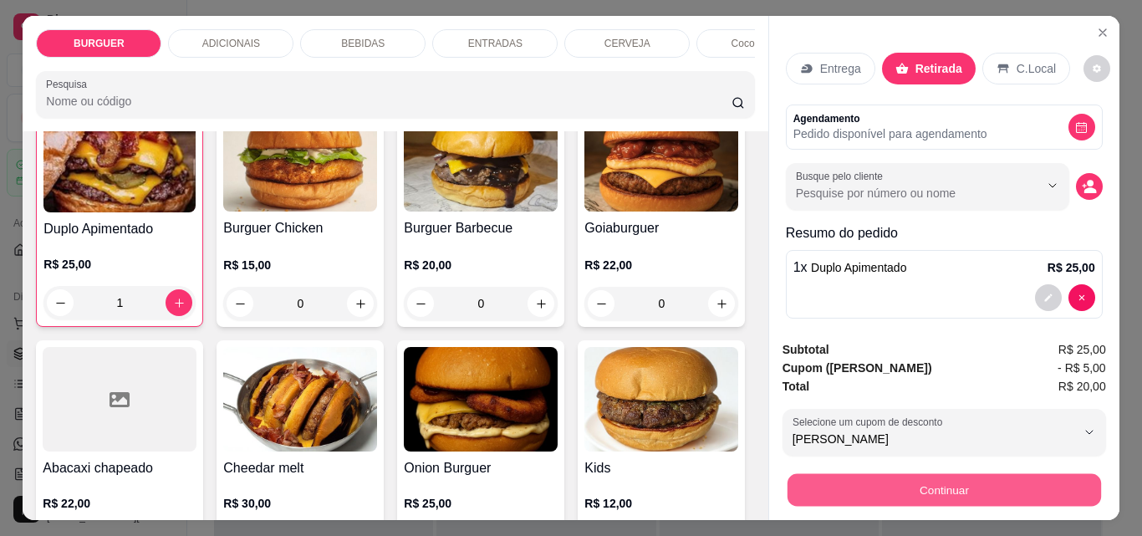
click at [972, 473] on button "Continuar" at bounding box center [944, 489] width 314 height 33
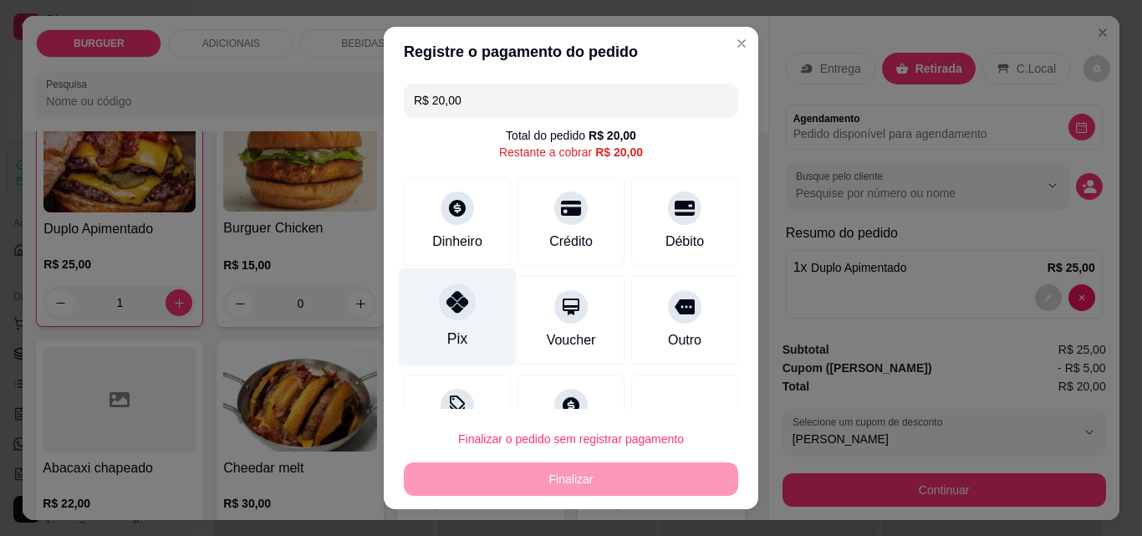
click at [446, 297] on icon at bounding box center [457, 302] width 22 height 22
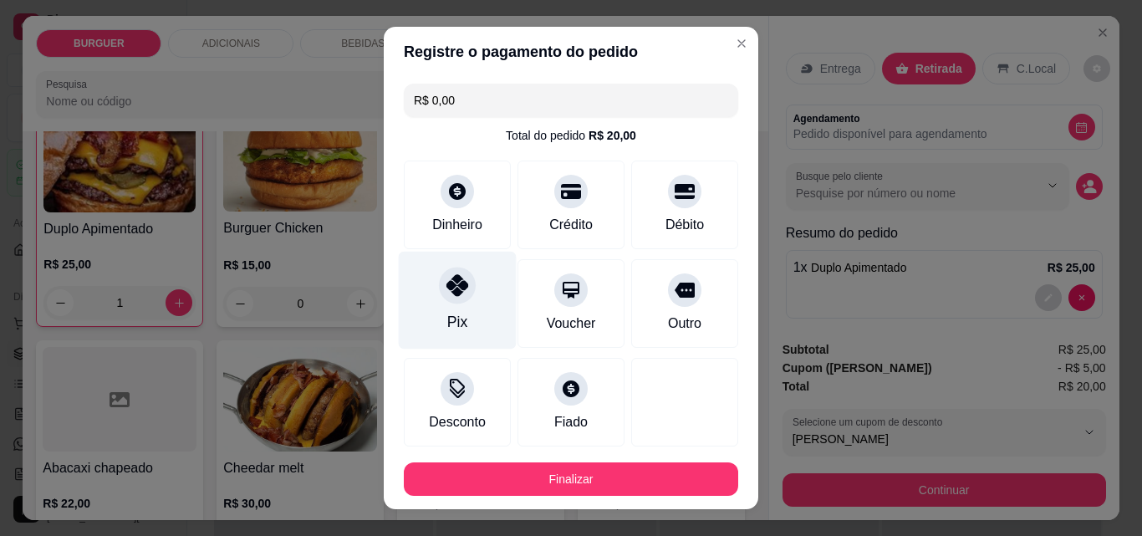
scroll to position [78, 0]
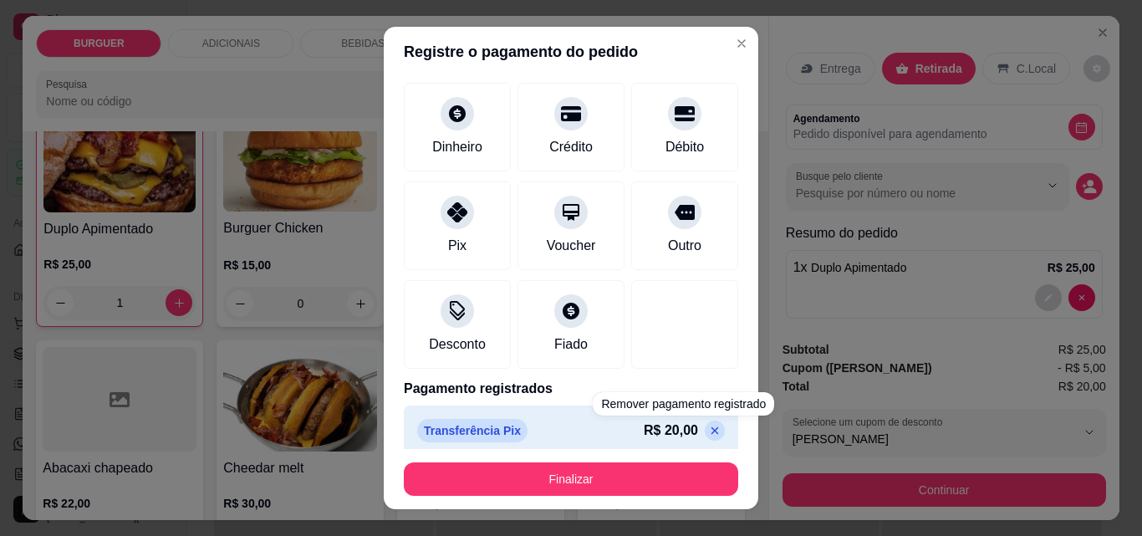
click at [708, 430] on icon at bounding box center [714, 430] width 13 height 13
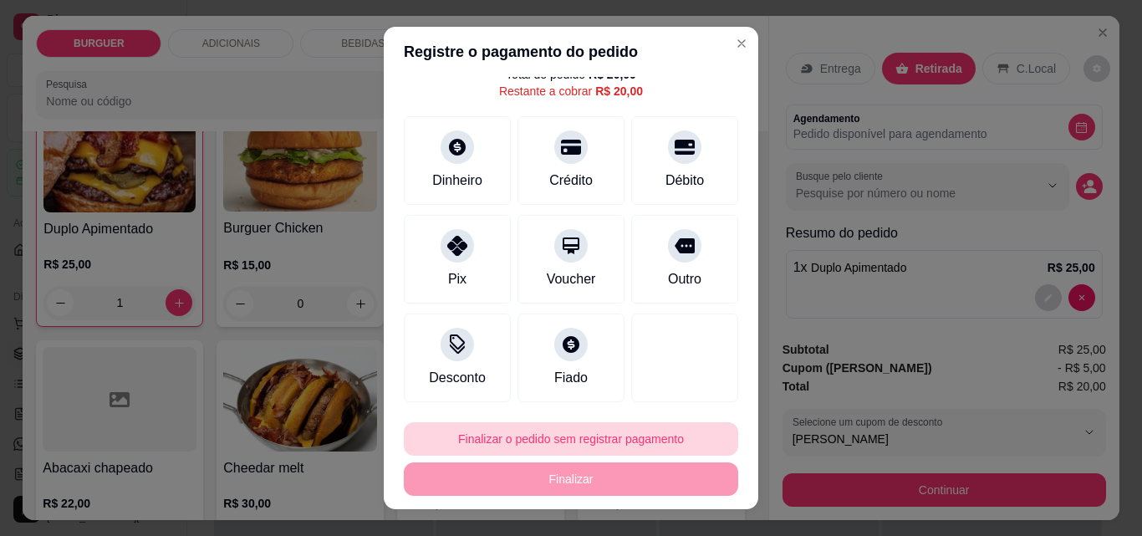
scroll to position [61, 0]
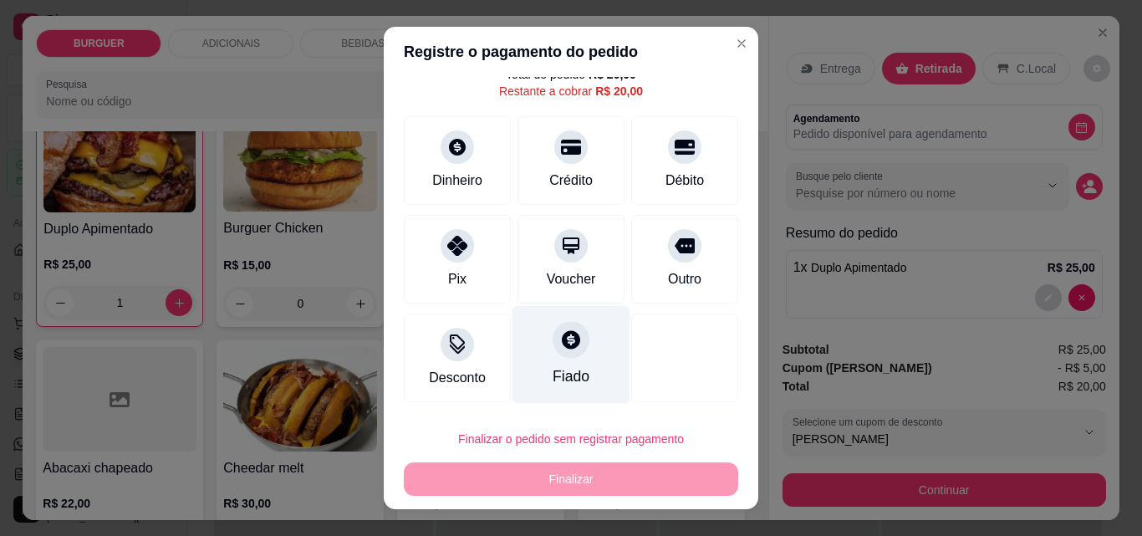
click at [567, 376] on div "Fiado" at bounding box center [571, 376] width 37 height 22
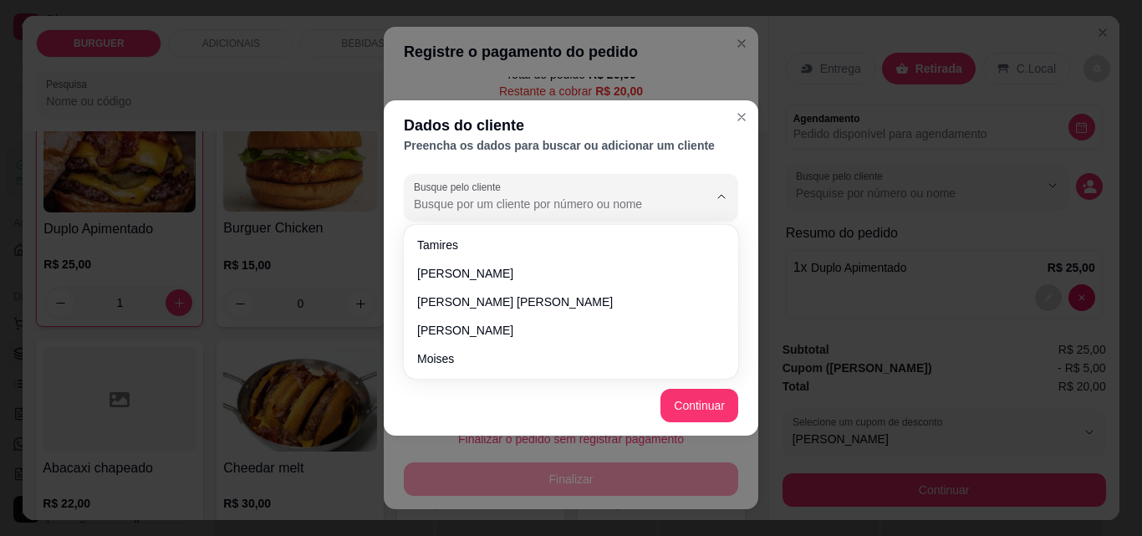
click at [420, 201] on input "Busque pelo cliente" at bounding box center [548, 204] width 268 height 17
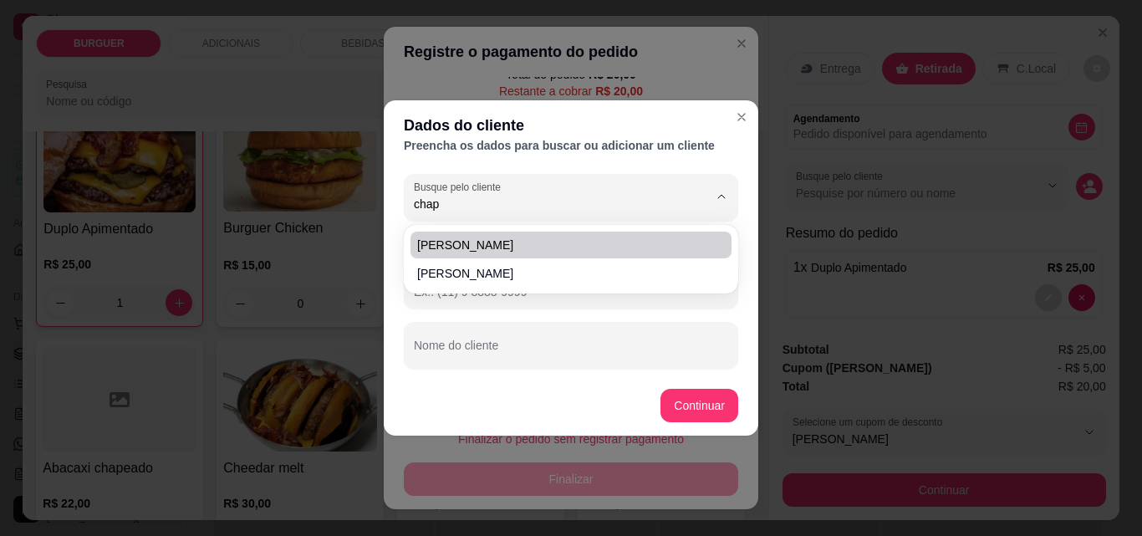
click at [444, 243] on span "[PERSON_NAME]" at bounding box center [562, 245] width 291 height 17
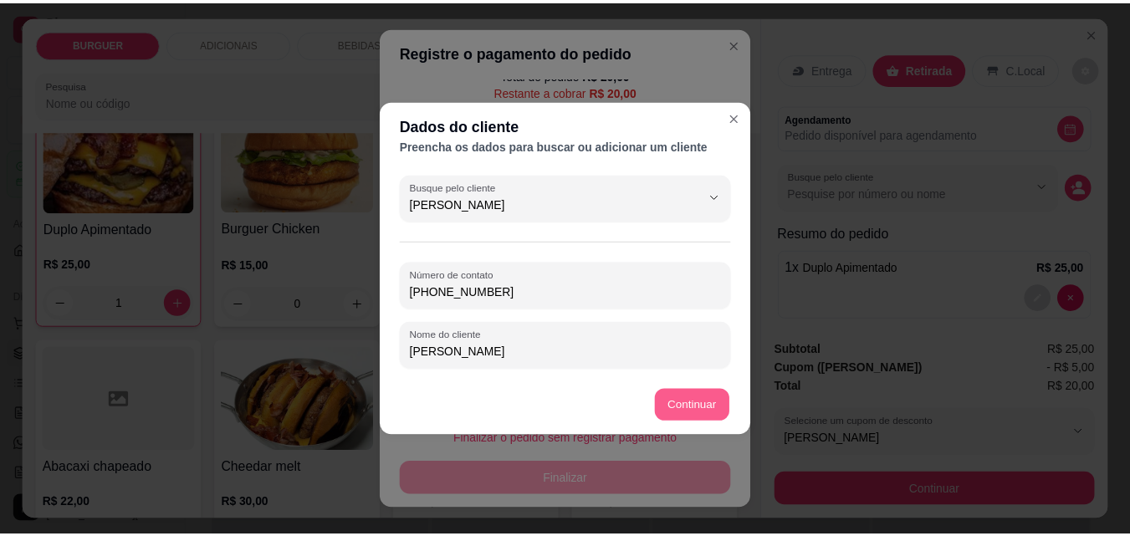
scroll to position [78, 0]
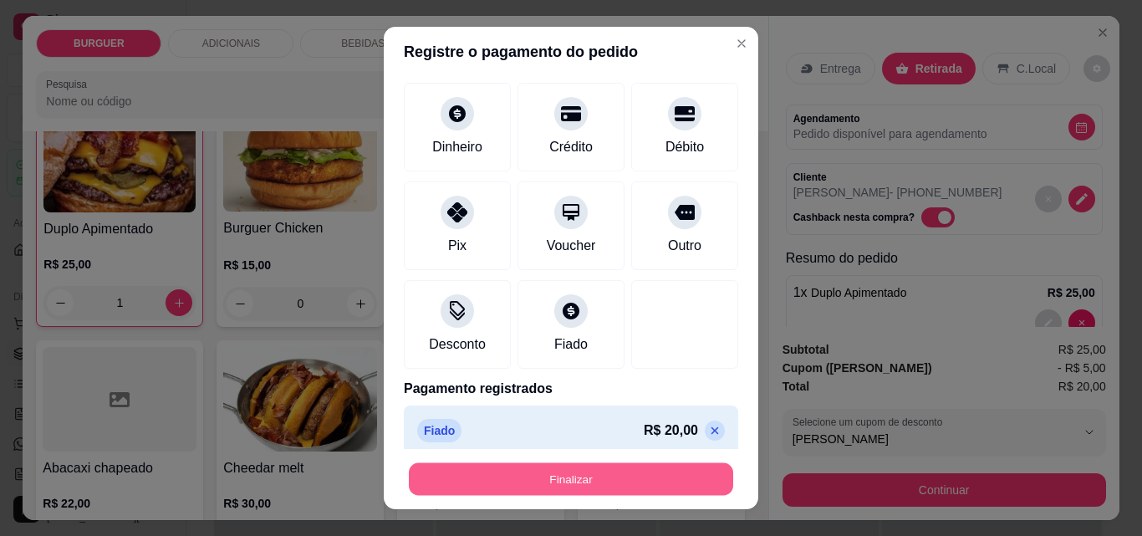
click at [480, 466] on button "Finalizar" at bounding box center [571, 479] width 324 height 33
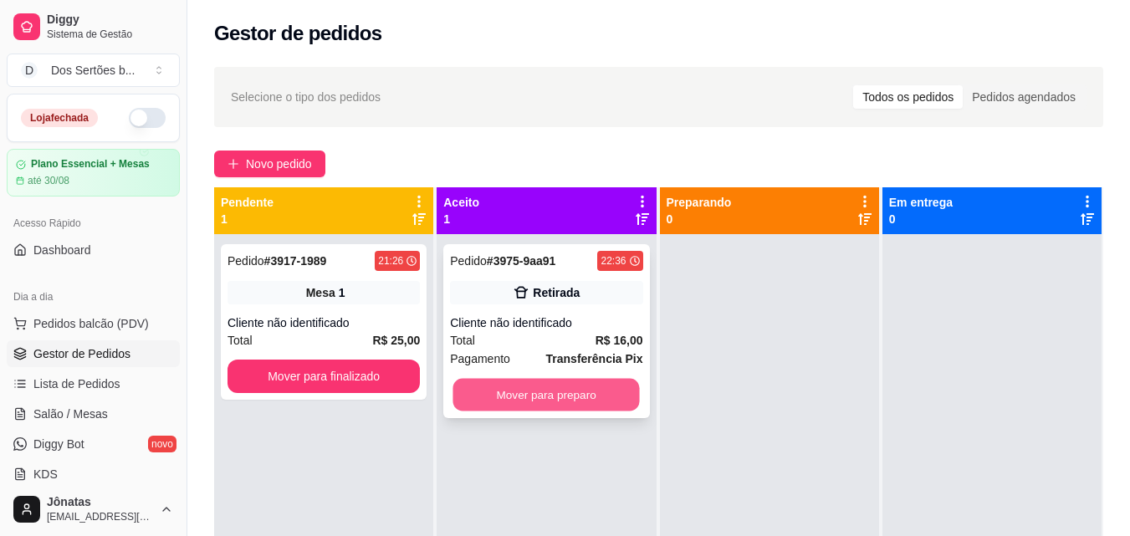
click at [524, 393] on button "Mover para preparo" at bounding box center [546, 395] width 186 height 33
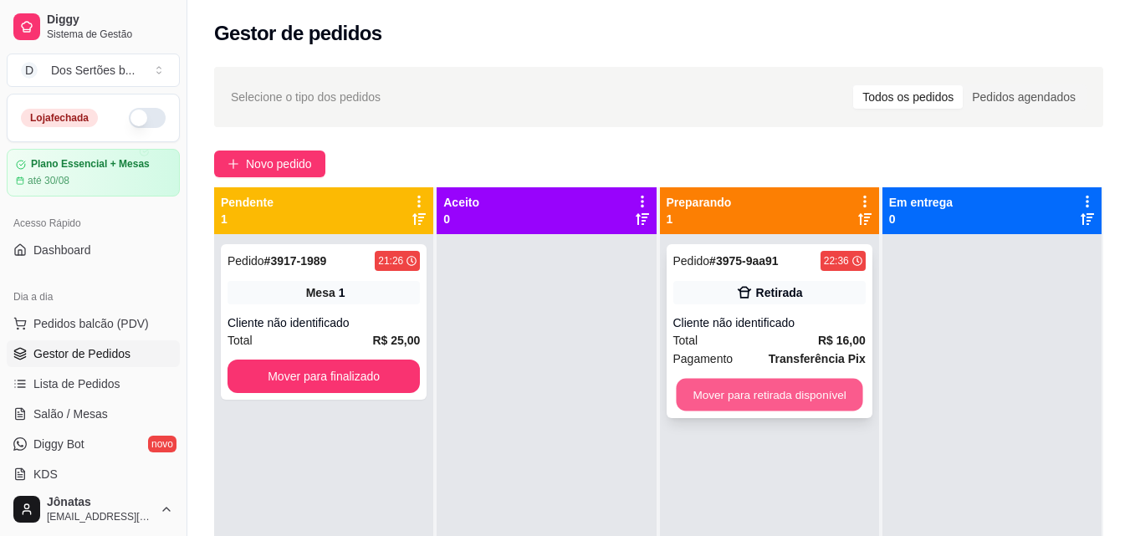
click at [741, 389] on button "Mover para retirada disponível" at bounding box center [769, 395] width 186 height 33
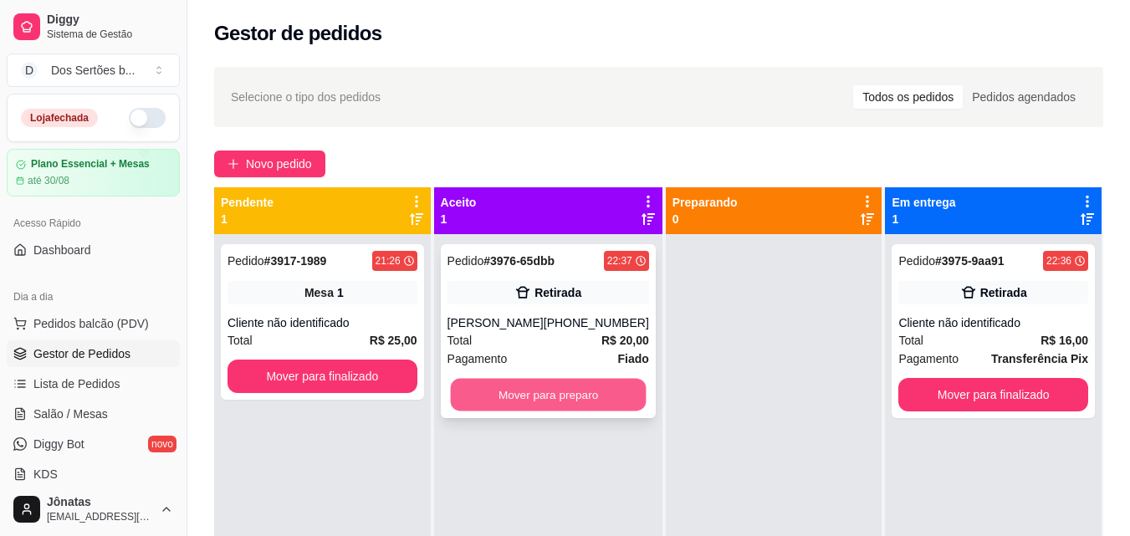
click at [490, 384] on button "Mover para preparo" at bounding box center [548, 395] width 196 height 33
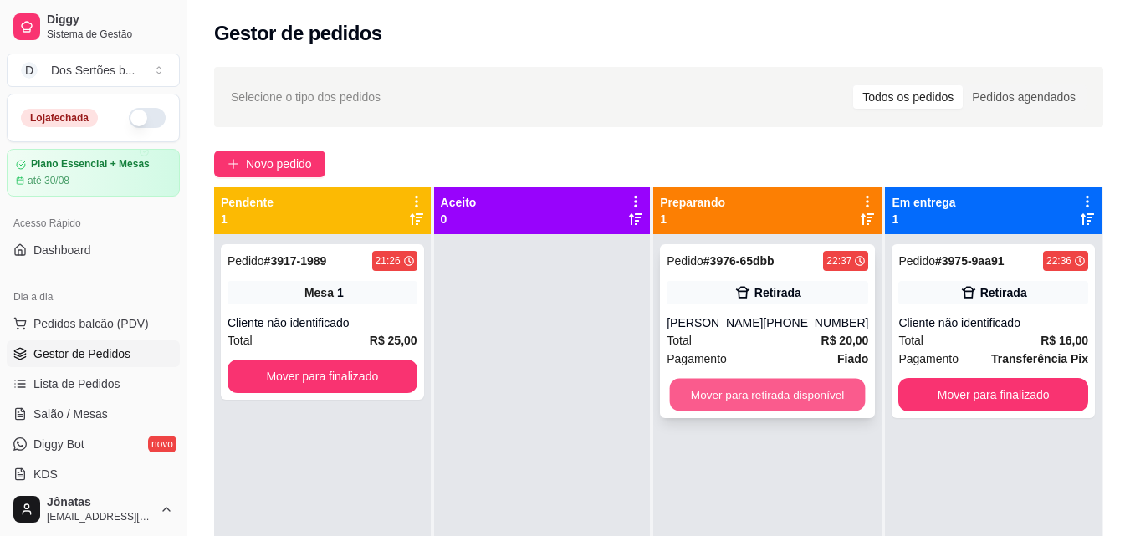
click at [706, 400] on button "Mover para retirada disponível" at bounding box center [768, 395] width 196 height 33
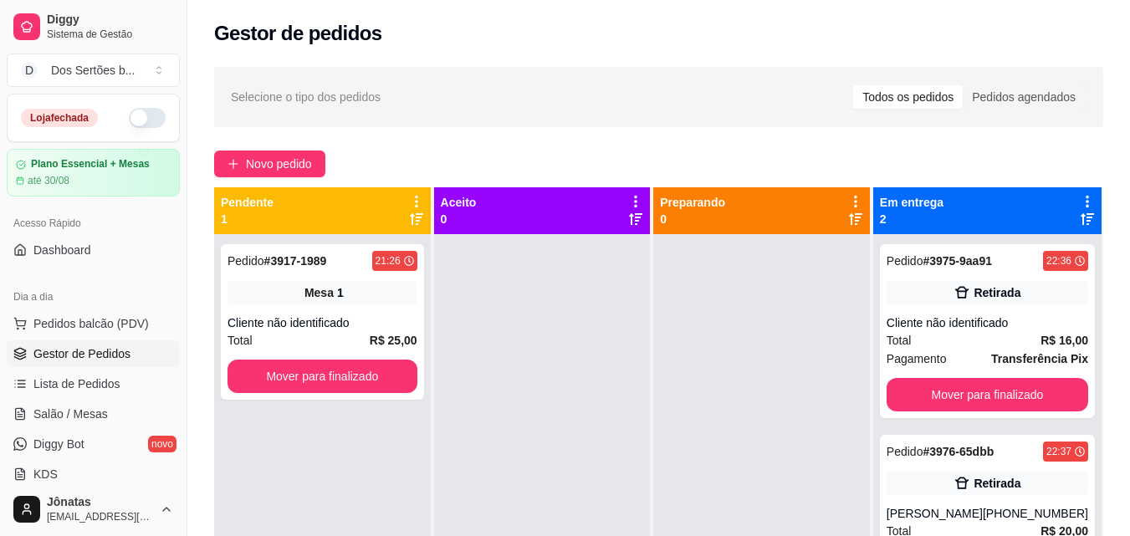
scroll to position [47, 0]
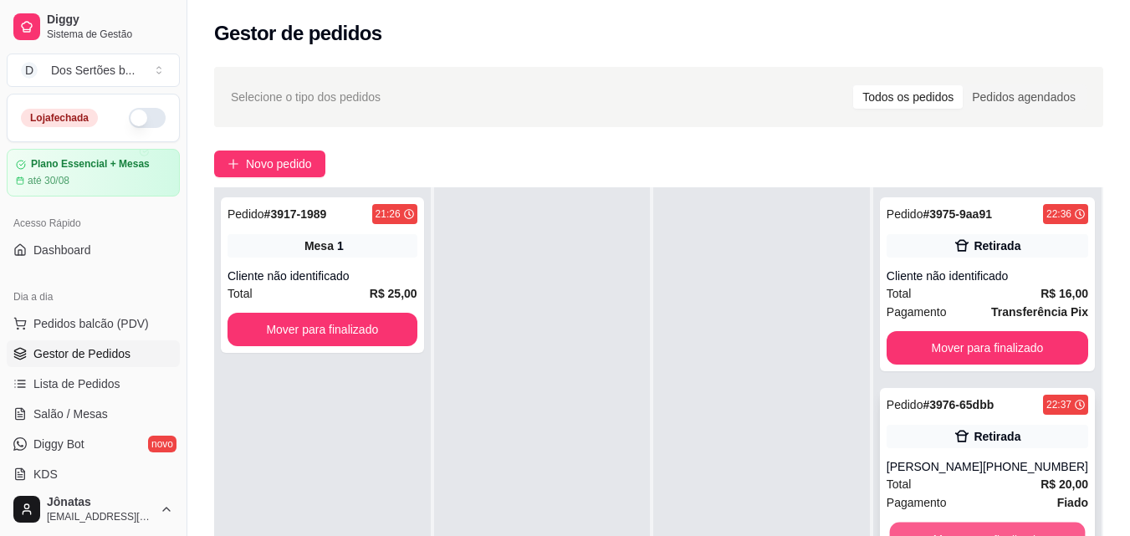
click at [986, 532] on button "Mover para finalizado" at bounding box center [987, 539] width 196 height 33
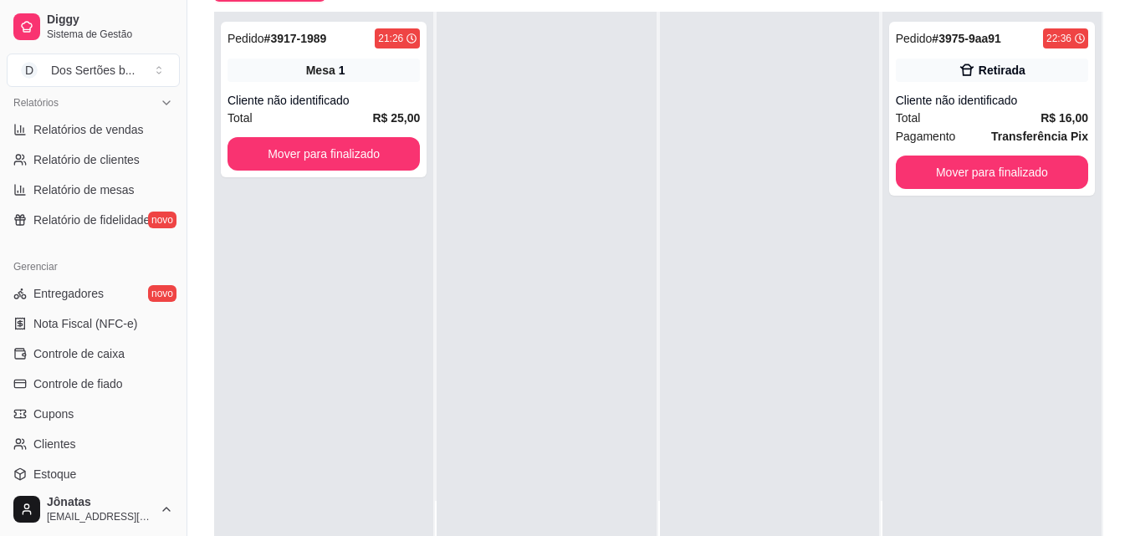
scroll to position [615, 0]
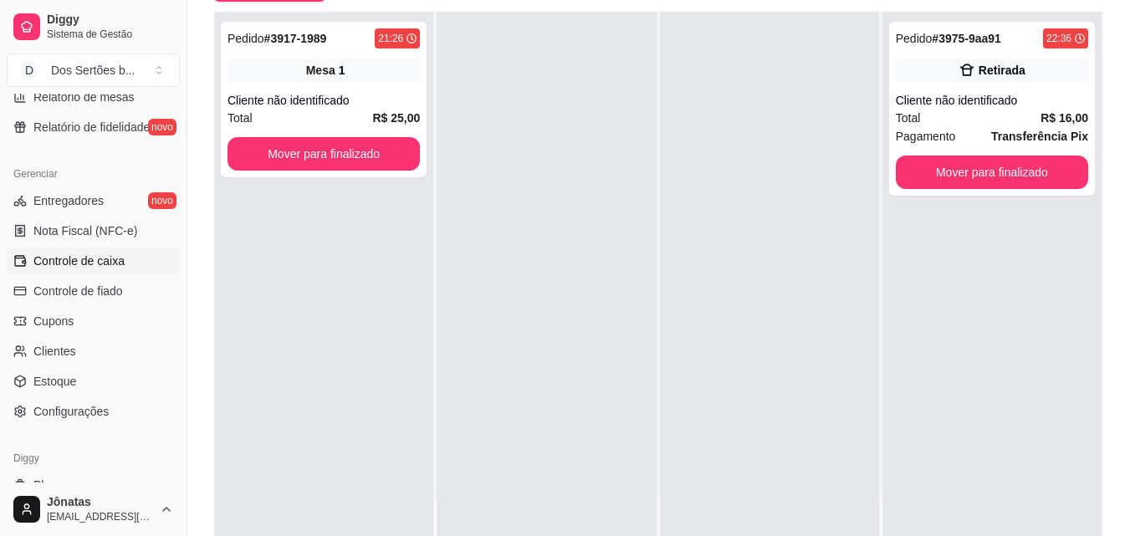
click at [94, 257] on span "Controle de caixa" at bounding box center [78, 260] width 91 height 17
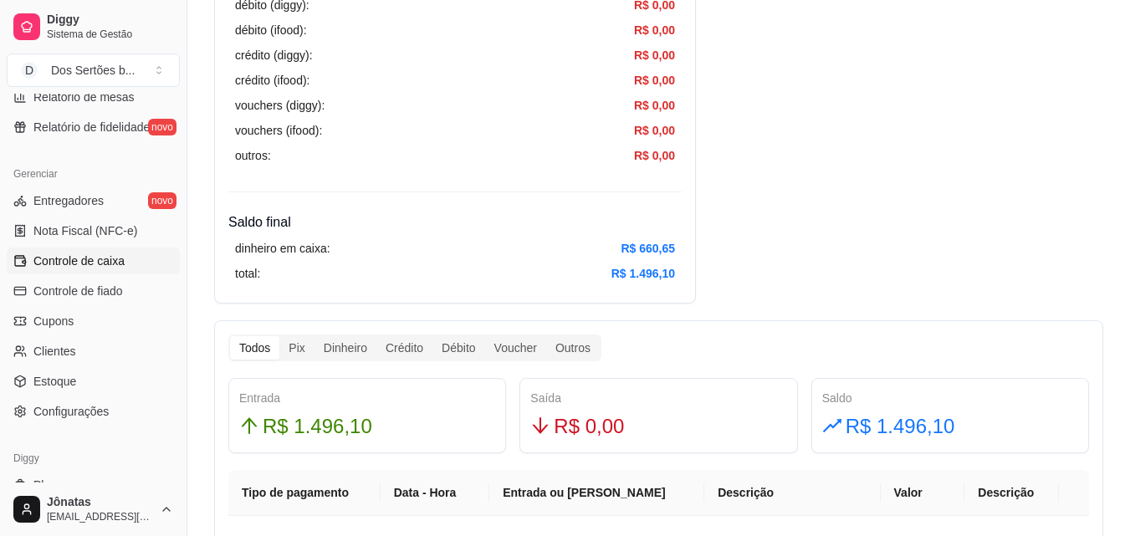
scroll to position [681, 0]
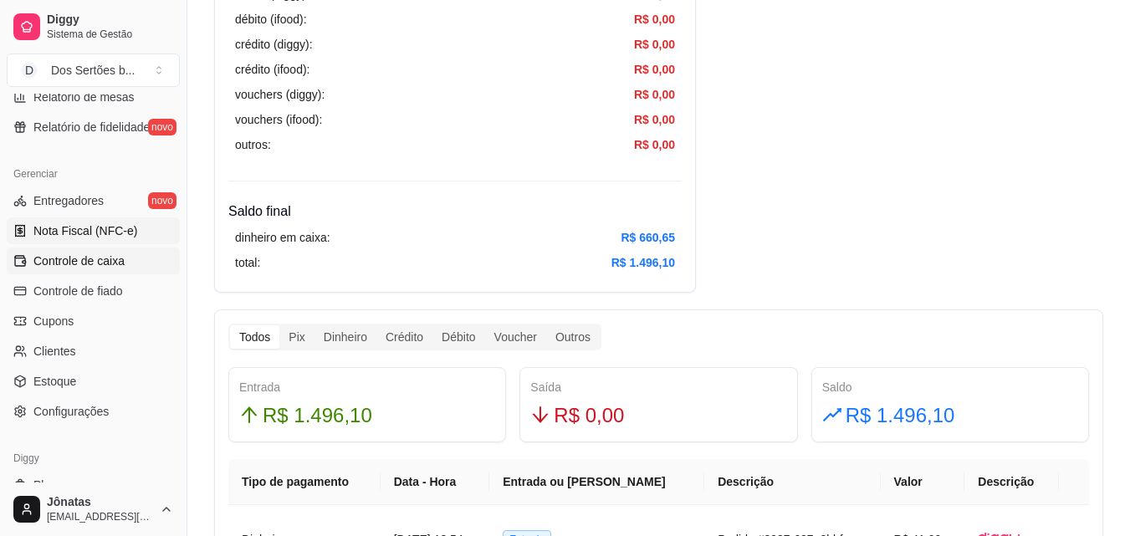
click at [113, 220] on link "Nota Fiscal (NFC-e)" at bounding box center [93, 230] width 173 height 27
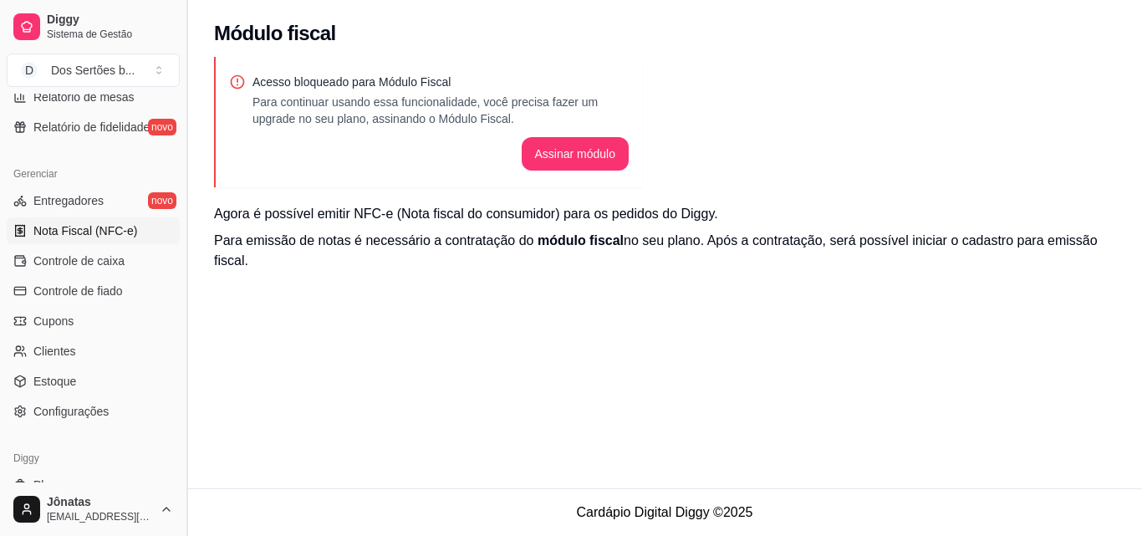
click at [183, 152] on button "Toggle Sidebar" at bounding box center [186, 268] width 13 height 536
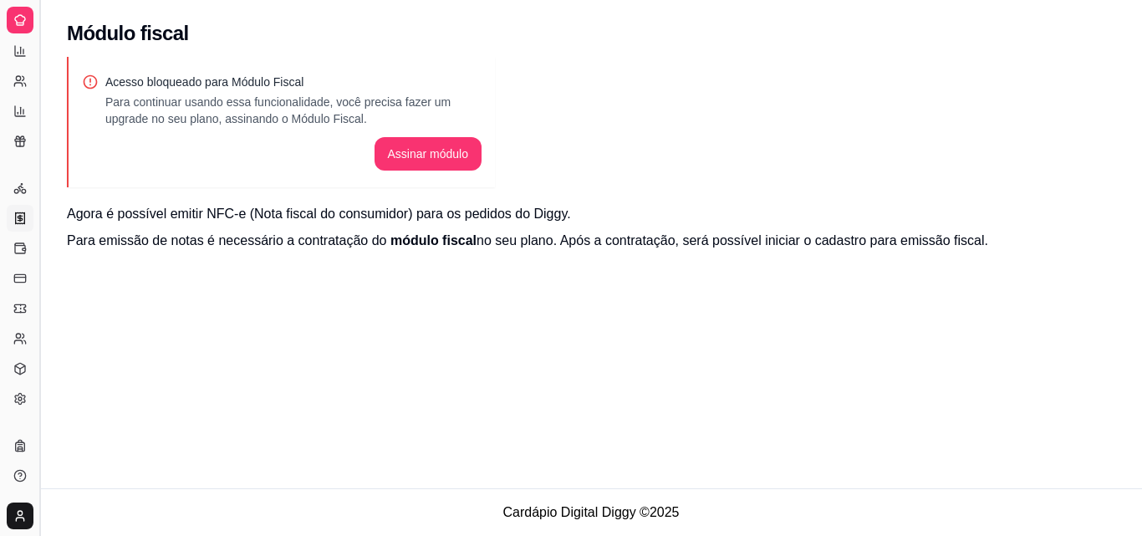
click at [38, 166] on button "Toggle Sidebar" at bounding box center [39, 268] width 13 height 536
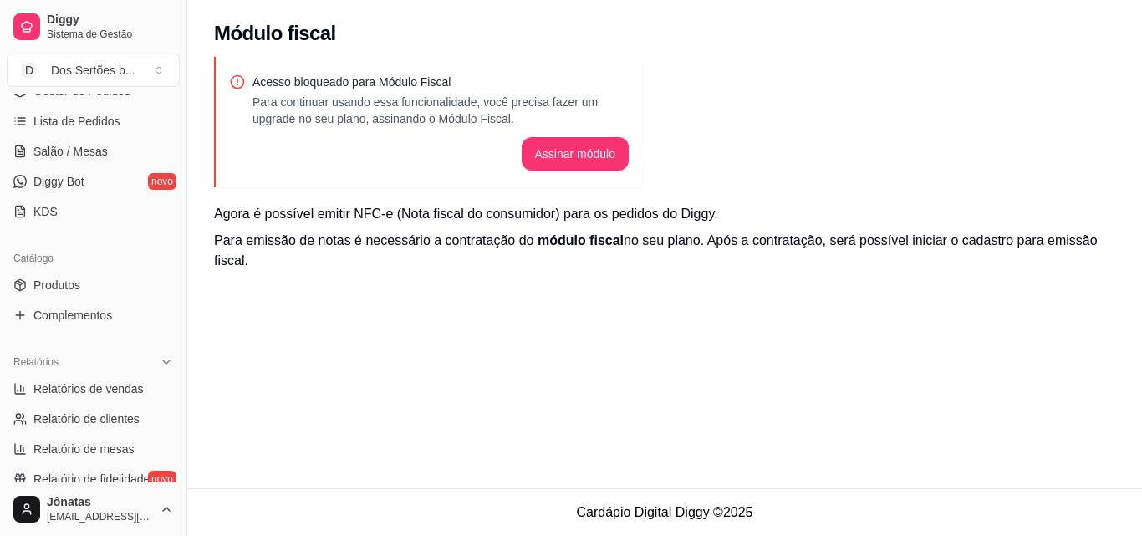
scroll to position [0, 0]
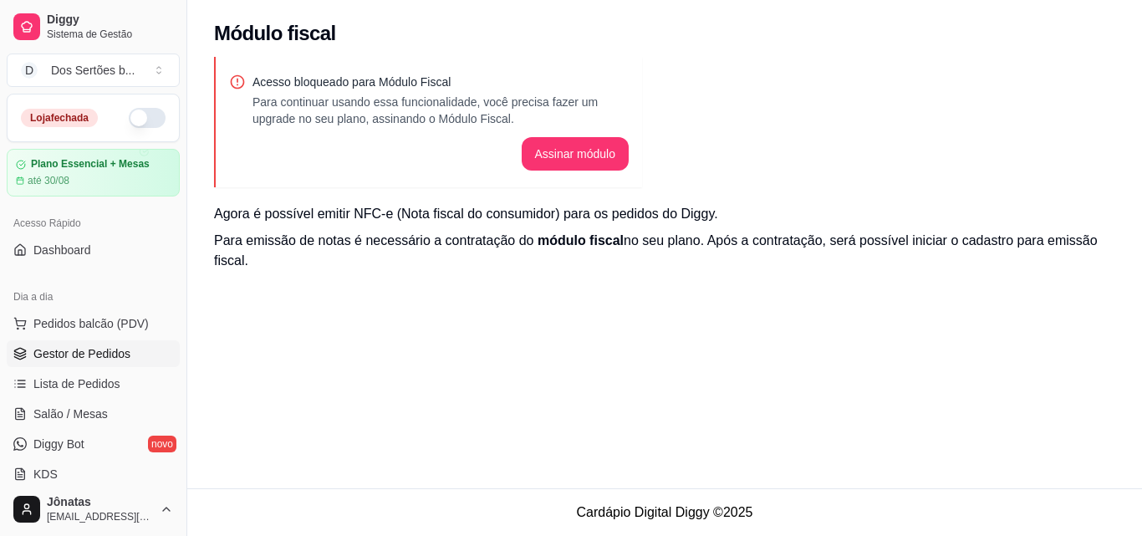
click at [79, 349] on span "Gestor de Pedidos" at bounding box center [81, 353] width 97 height 17
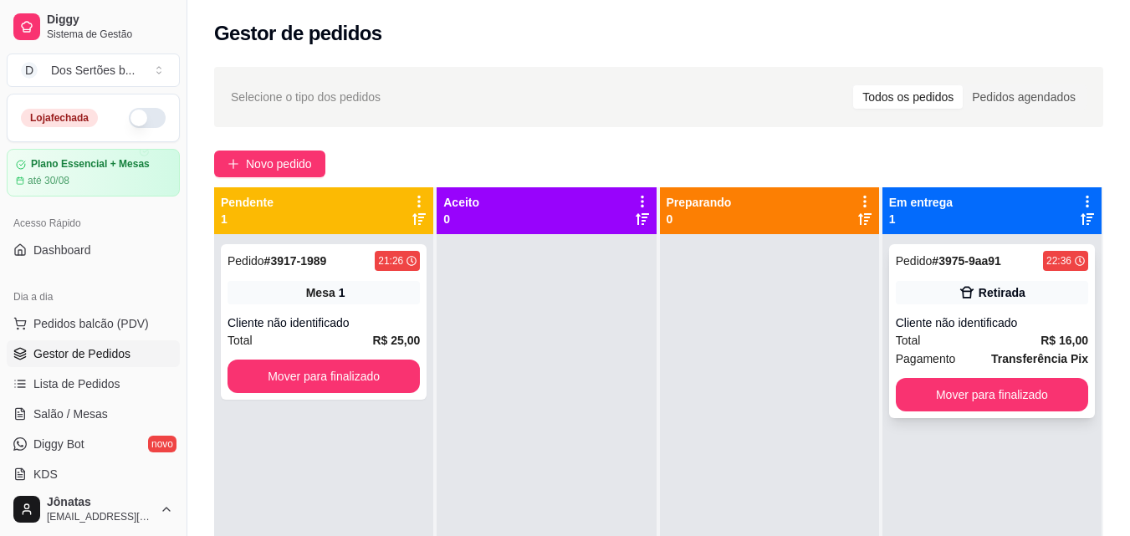
click at [992, 324] on div "Cliente não identificado" at bounding box center [991, 322] width 192 height 17
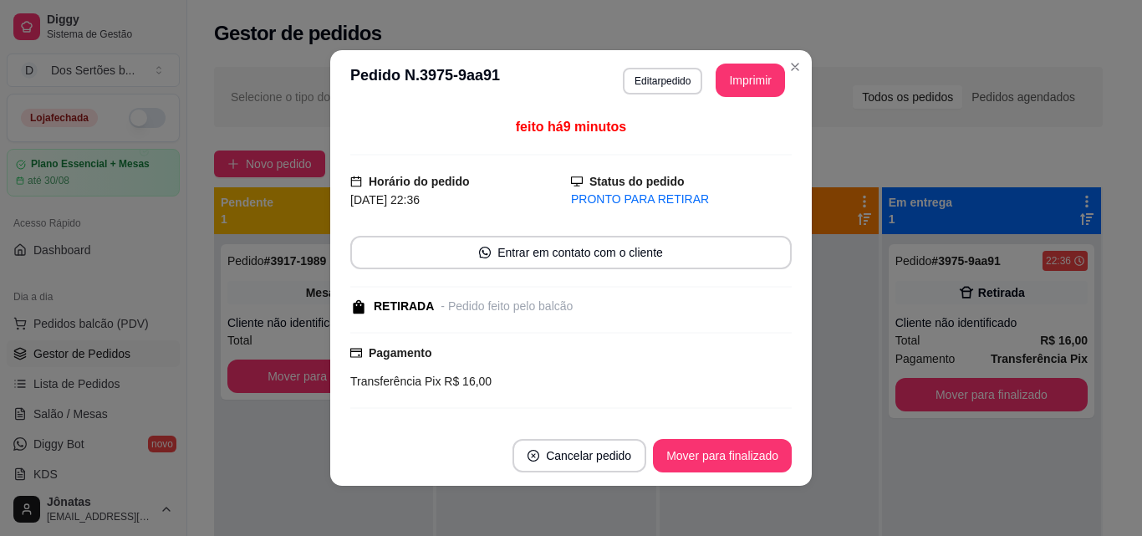
click at [498, 345] on div "Pagamento Transferência Pix R$ 16,00" at bounding box center [570, 367] width 441 height 47
click at [655, 84] on button "Editar pedido" at bounding box center [663, 81] width 78 height 26
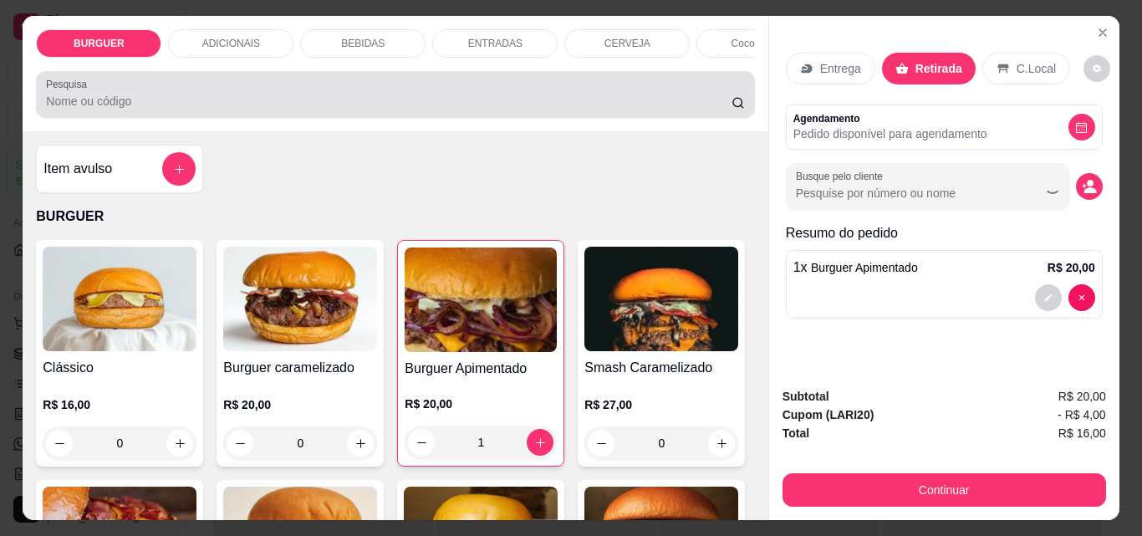
select select "6855e5e5ae30188eda1c1b7f"
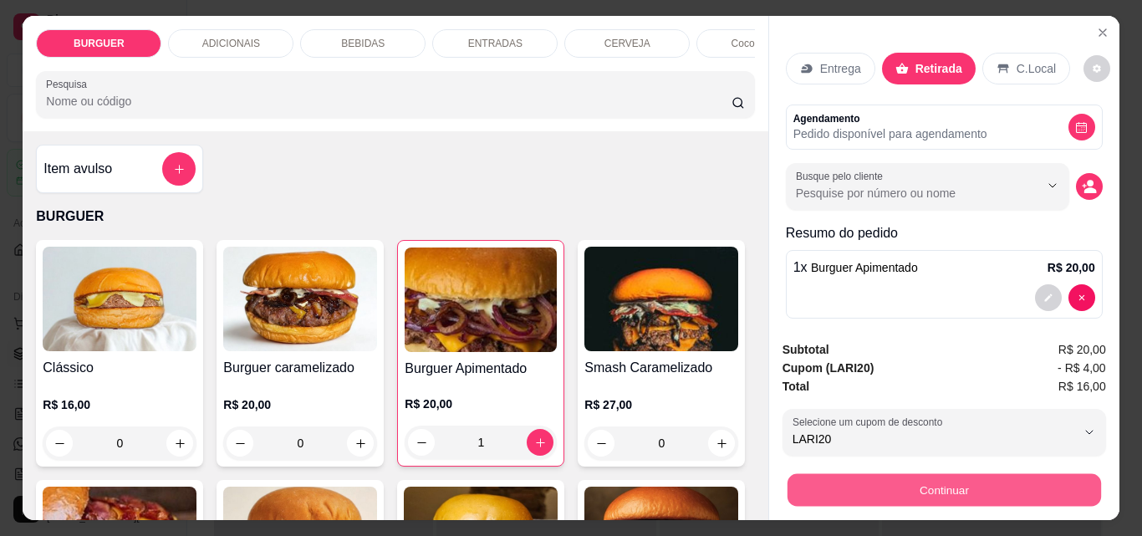
click at [960, 475] on button "Continuar" at bounding box center [944, 489] width 314 height 33
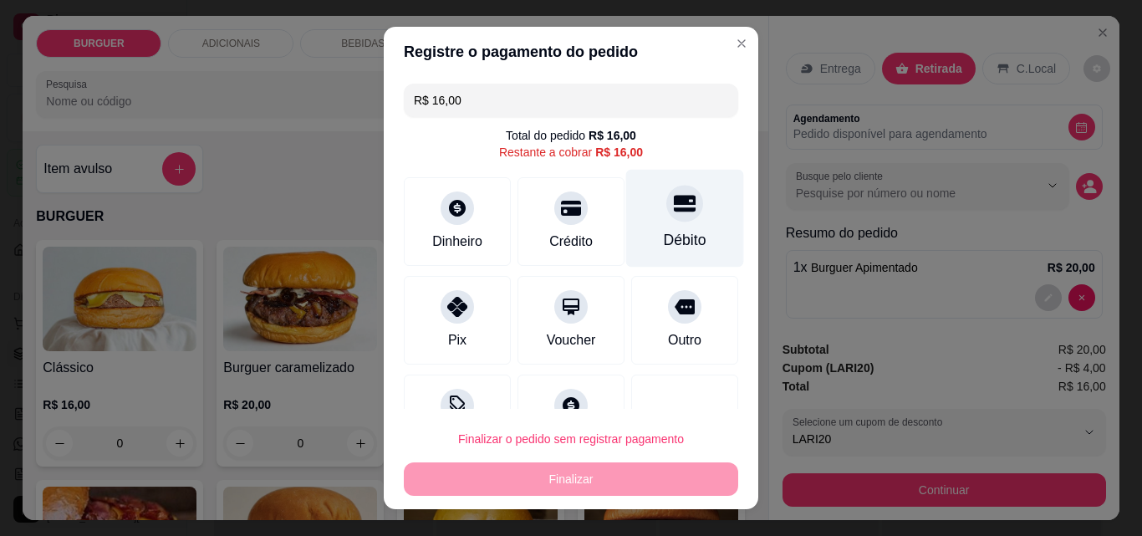
click at [664, 229] on div "Débito" at bounding box center [685, 240] width 43 height 22
type input "R$ 0,00"
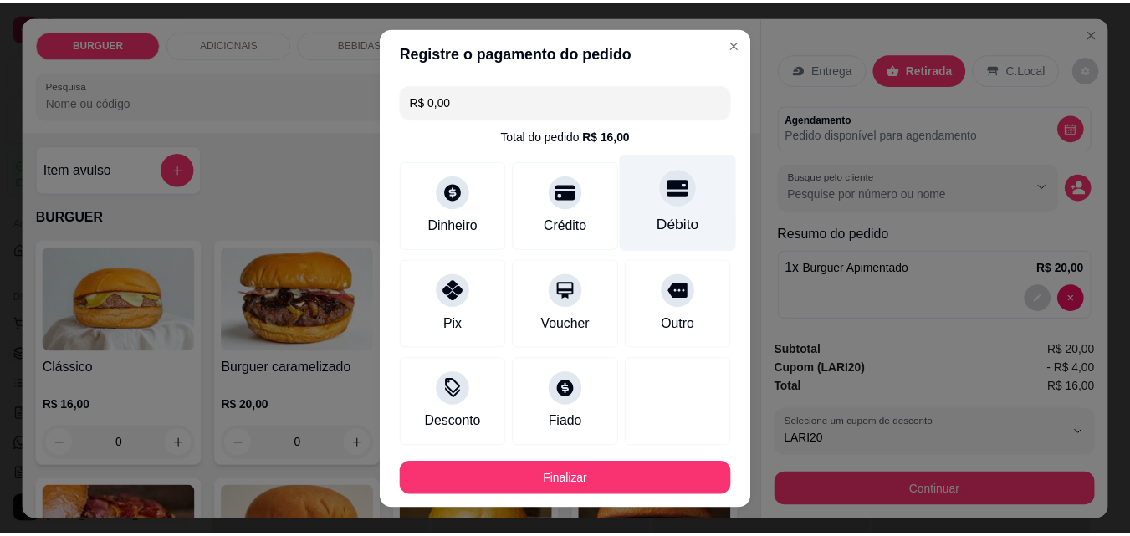
scroll to position [63, 0]
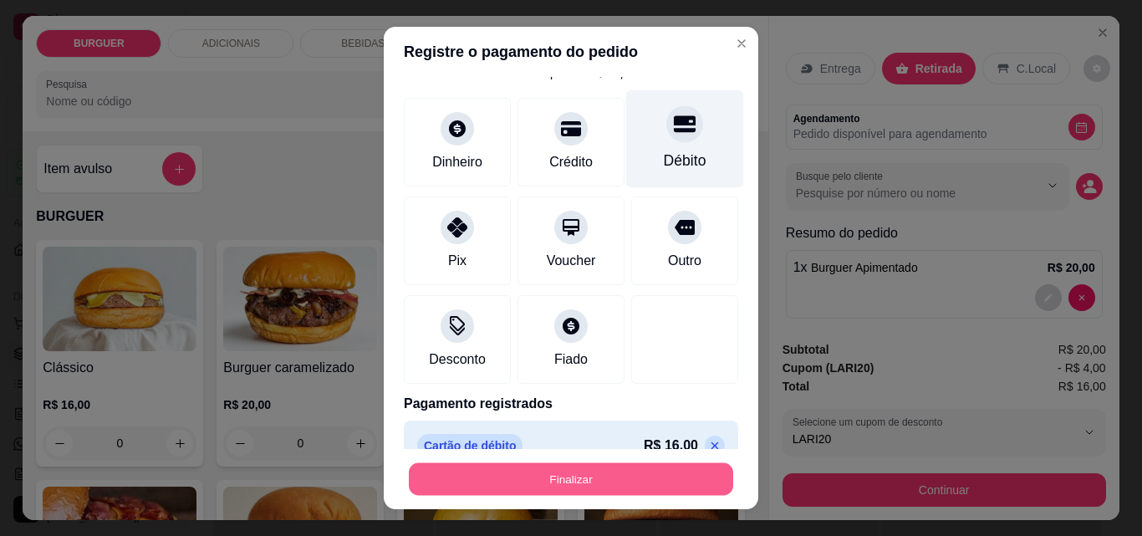
click at [566, 476] on button "Finalizar" at bounding box center [571, 479] width 324 height 33
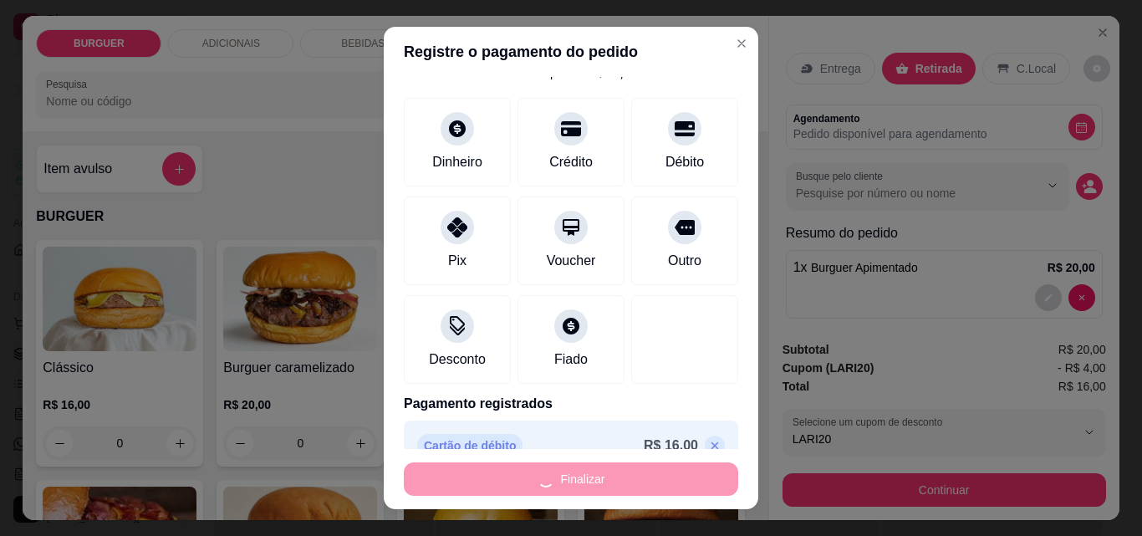
type input "0"
type input "-R$ 16,00"
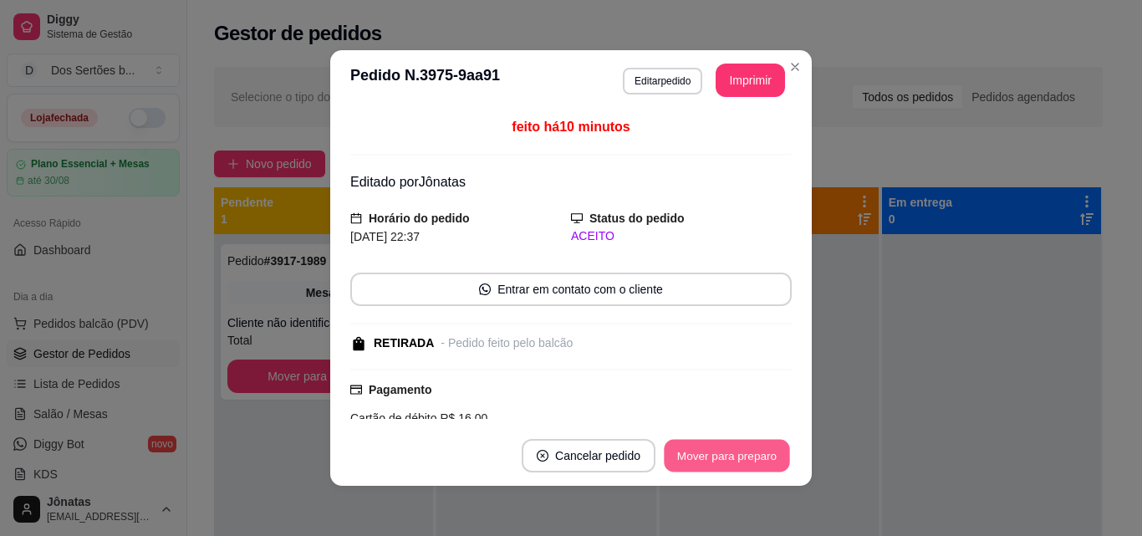
click at [715, 446] on button "Mover para preparo" at bounding box center [726, 456] width 125 height 33
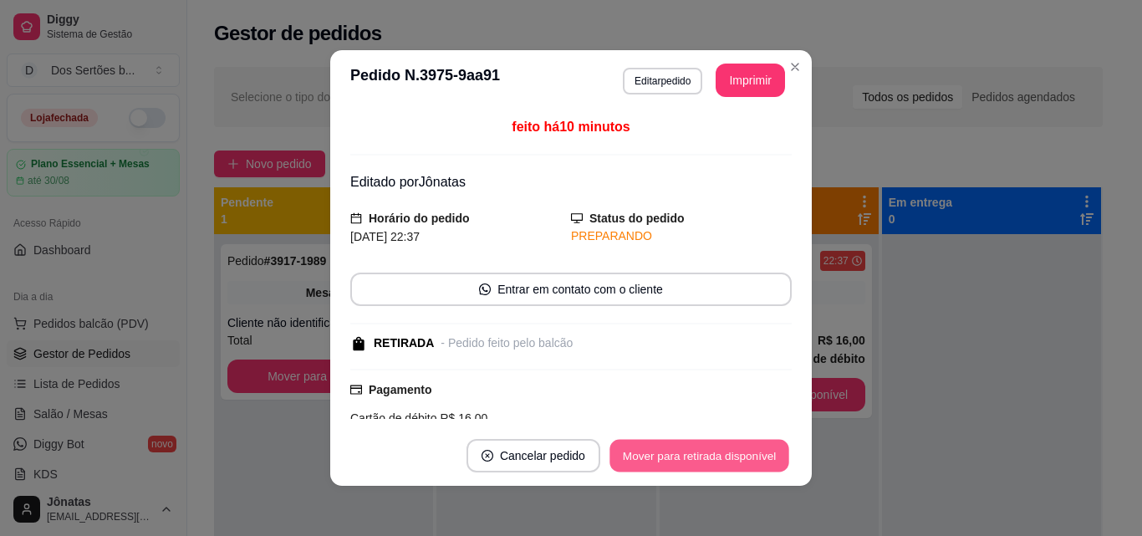
click at [712, 446] on button "Mover para retirada disponível" at bounding box center [698, 456] width 179 height 33
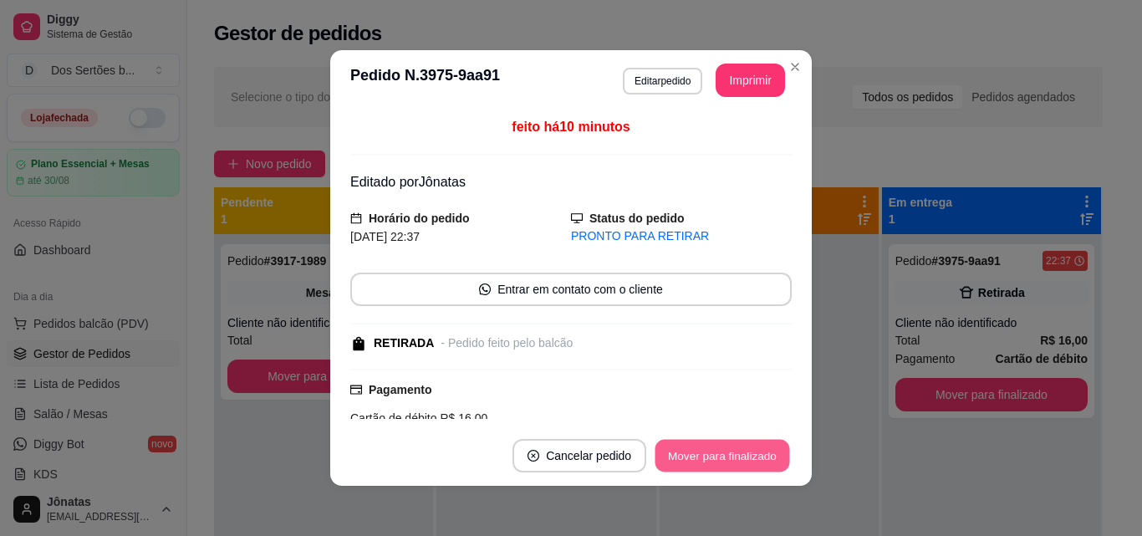
click at [712, 446] on button "Mover para finalizado" at bounding box center [722, 456] width 135 height 33
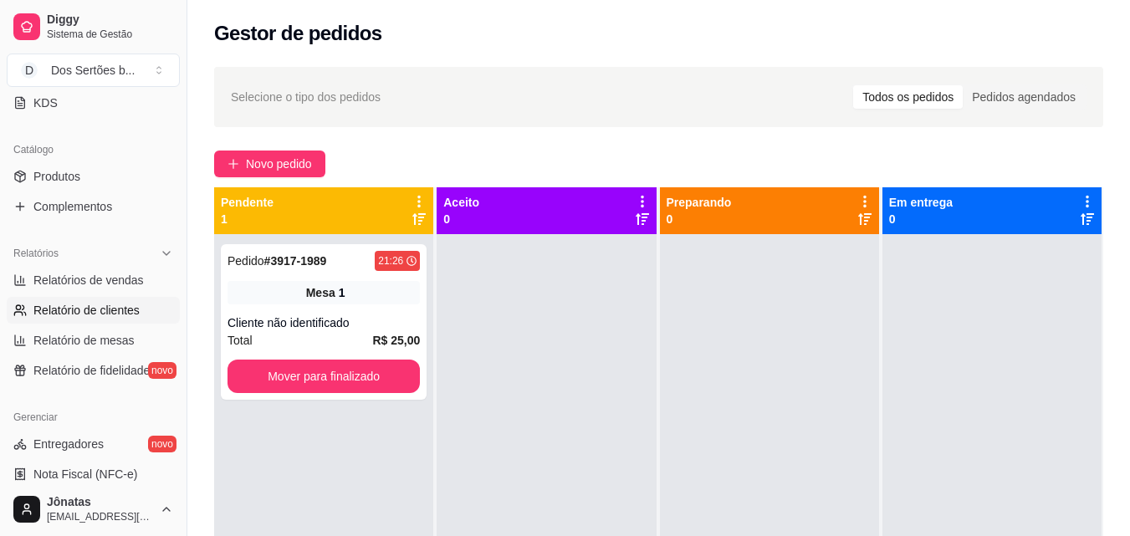
scroll to position [664, 0]
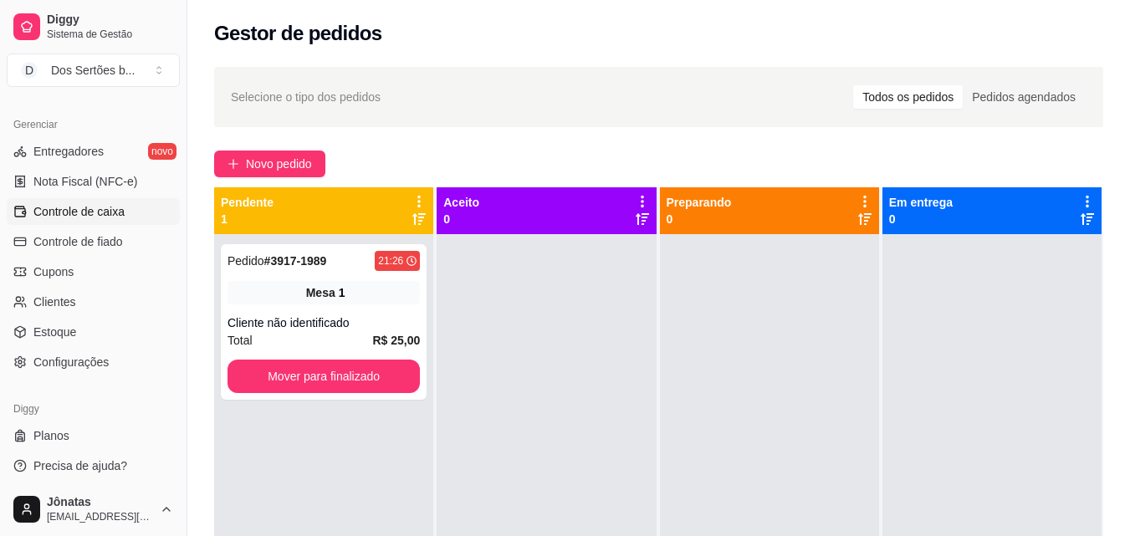
click at [85, 209] on span "Controle de caixa" at bounding box center [78, 211] width 91 height 17
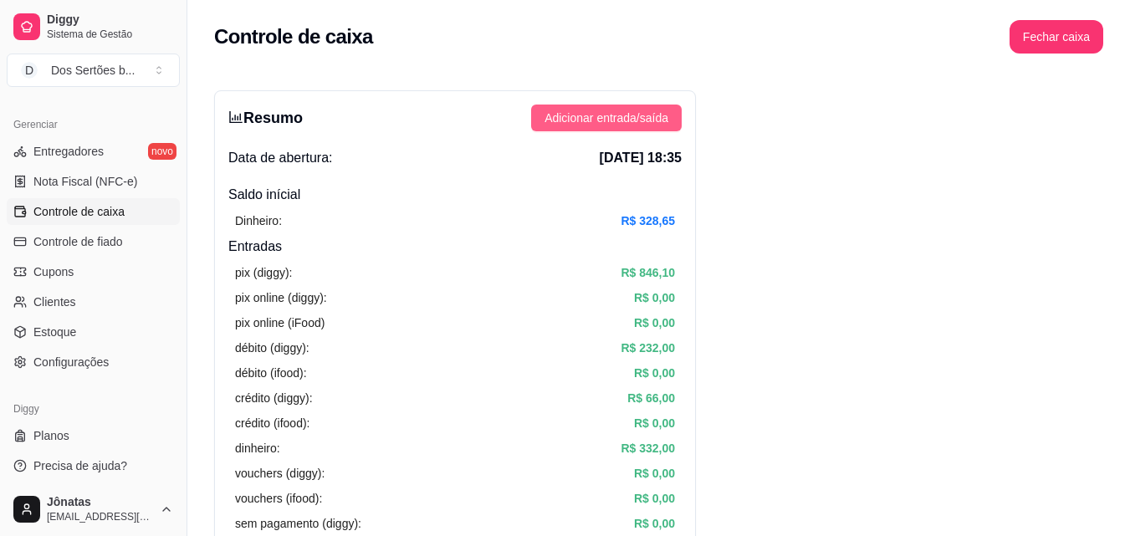
click at [569, 125] on span "Adicionar entrada/saída" at bounding box center [606, 118] width 124 height 18
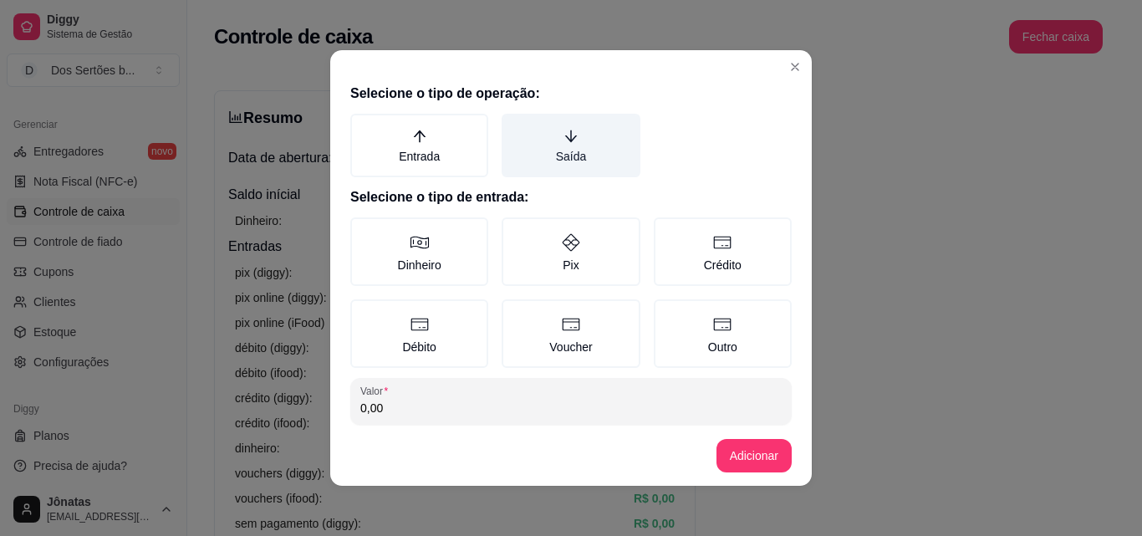
click at [564, 135] on icon "arrow-down" at bounding box center [571, 136] width 15 height 15
click at [514, 126] on button "Saída" at bounding box center [507, 119] width 13 height 13
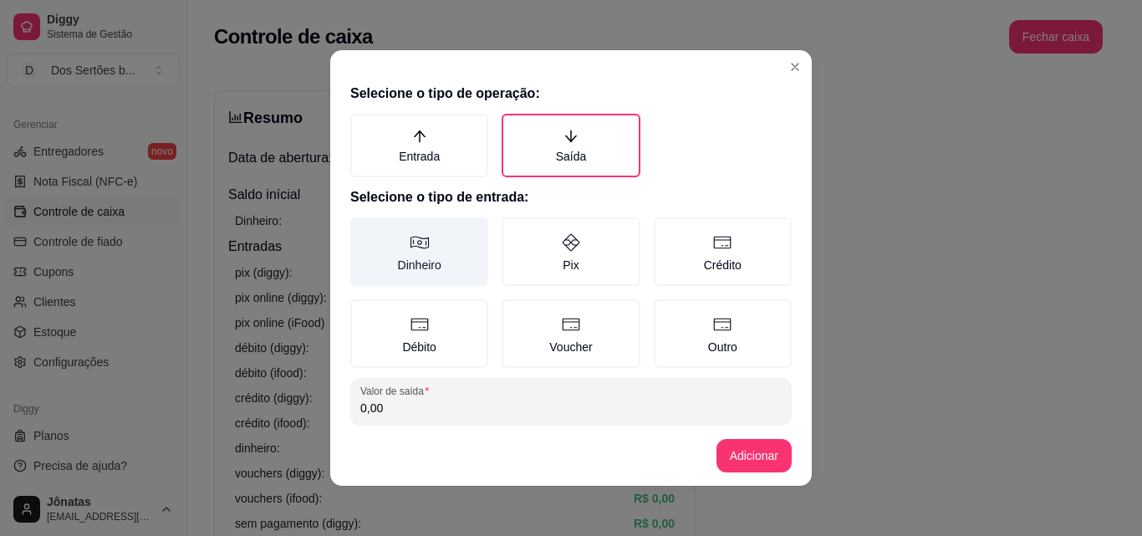
click at [418, 254] on label "Dinheiro" at bounding box center [419, 251] width 138 height 69
click at [363, 230] on button "Dinheiro" at bounding box center [355, 223] width 13 height 13
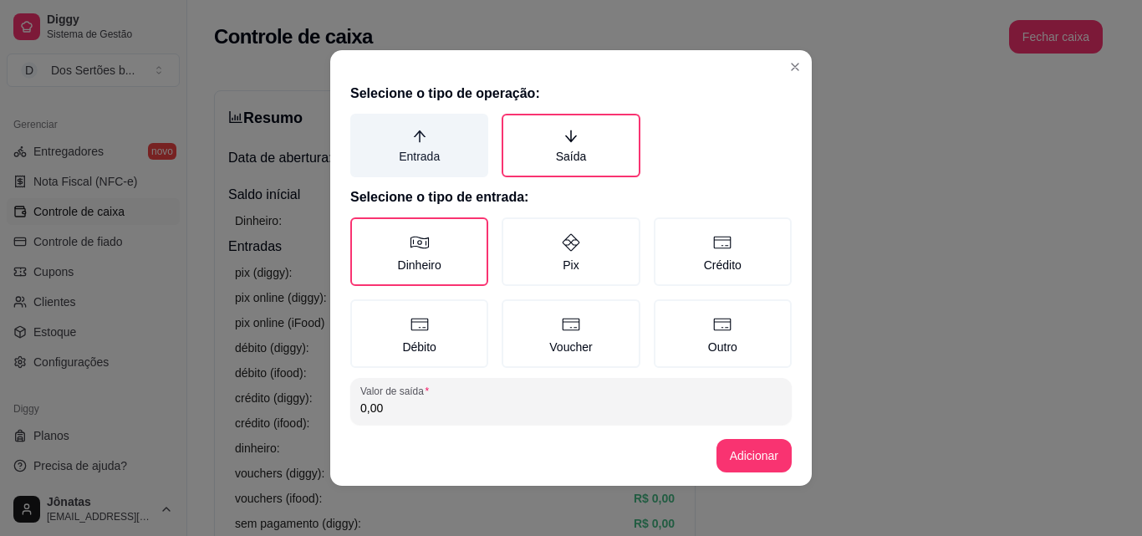
click at [423, 150] on label "Entrada" at bounding box center [419, 146] width 138 height 64
click at [363, 126] on button "Entrada" at bounding box center [355, 119] width 13 height 13
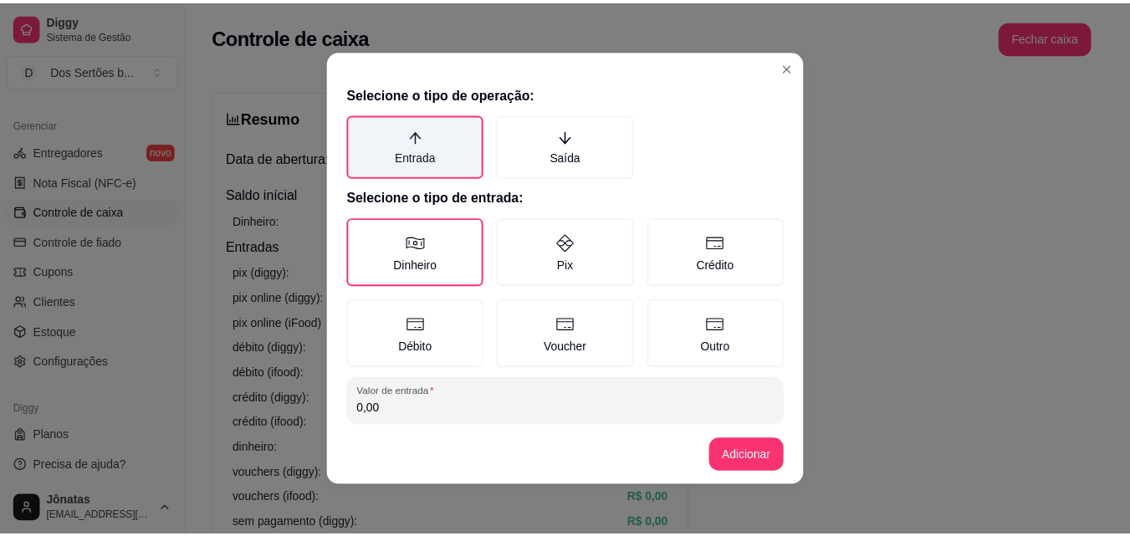
scroll to position [89, 0]
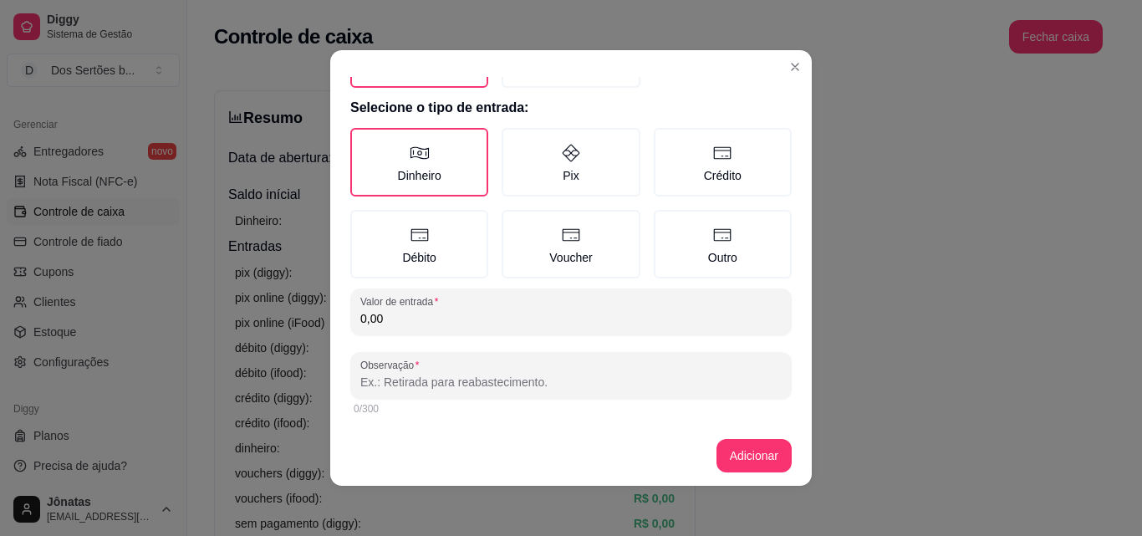
click at [402, 317] on input "0,00" at bounding box center [570, 318] width 421 height 17
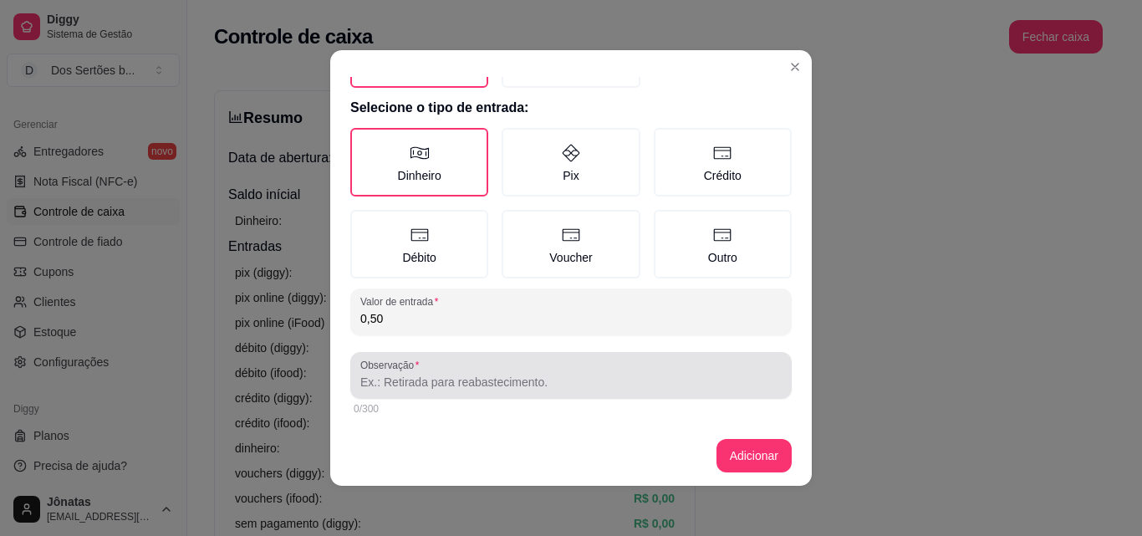
type input "0,50"
click at [374, 378] on input "Observação" at bounding box center [570, 382] width 421 height 17
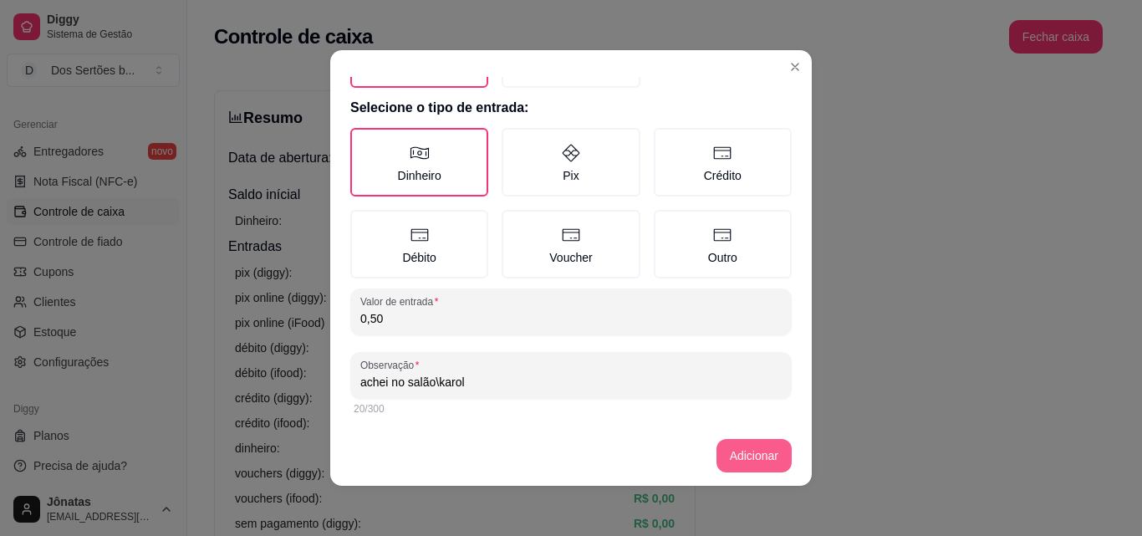
type input "achei no salão\karol"
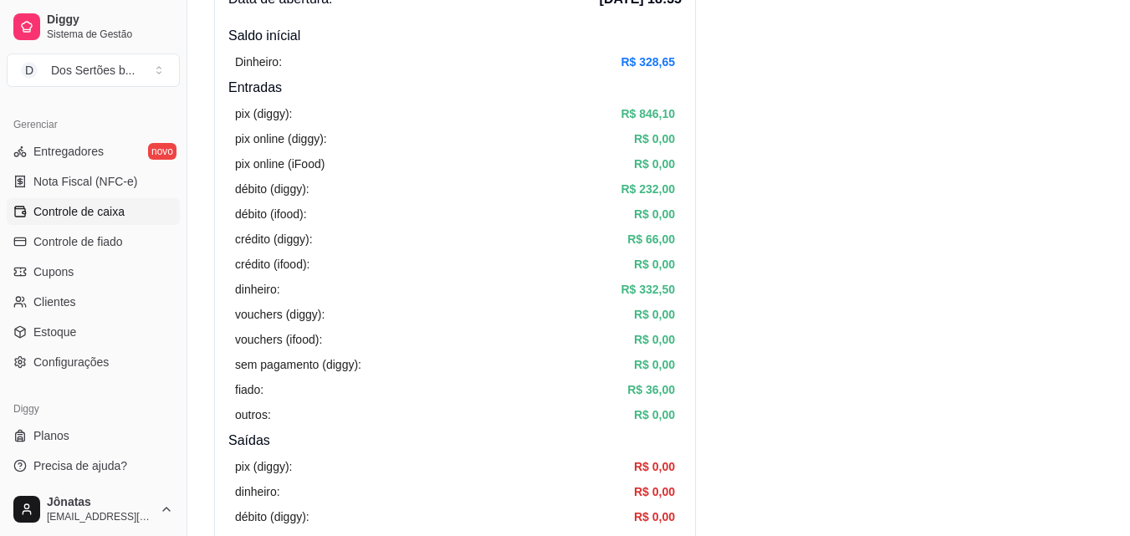
scroll to position [0, 0]
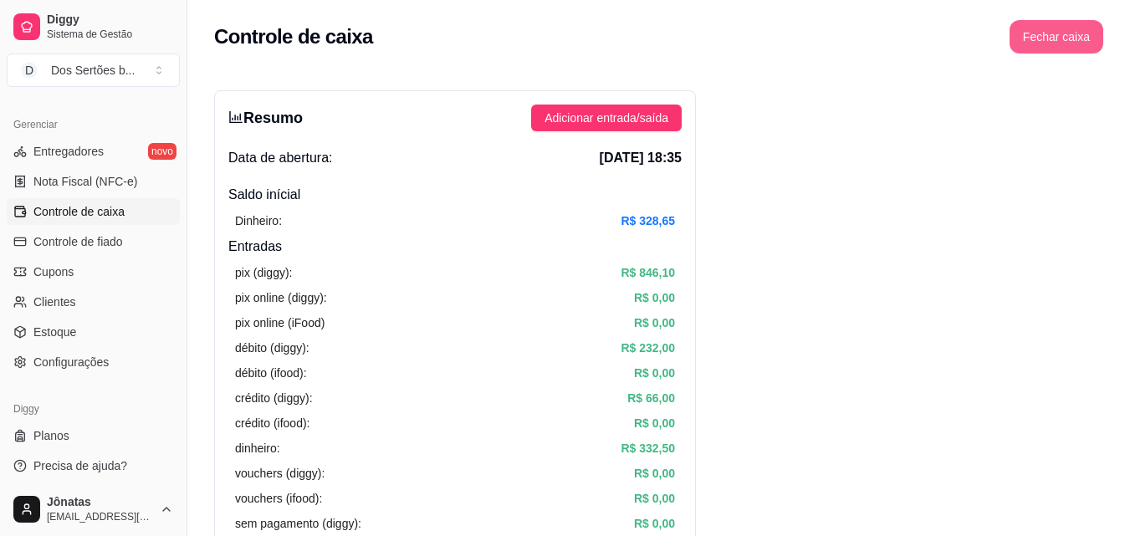
click at [1039, 25] on button "Fechar caixa" at bounding box center [1056, 36] width 94 height 33
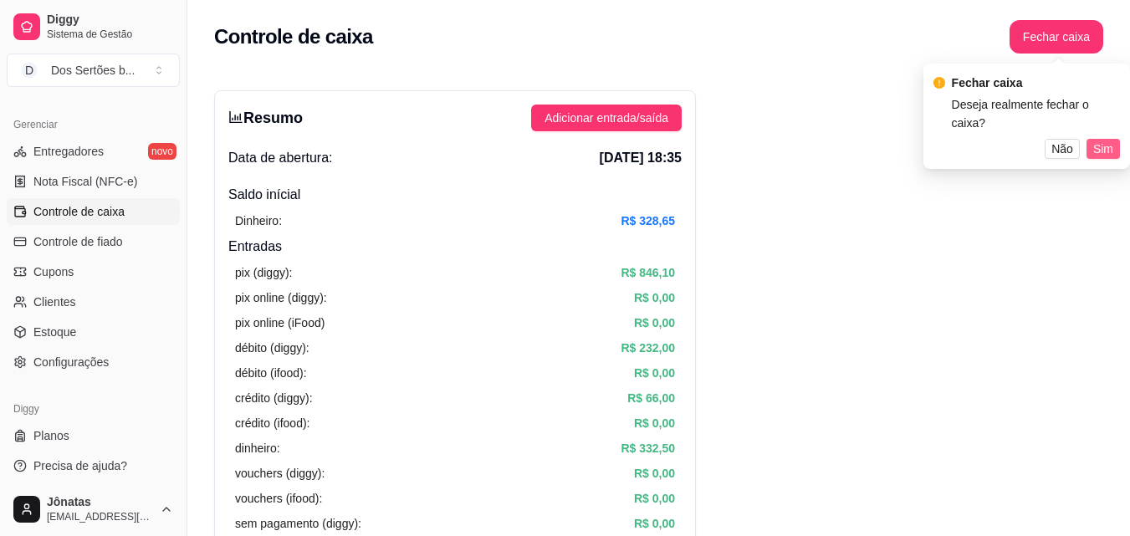
click at [1102, 140] on span "Sim" at bounding box center [1103, 149] width 20 height 18
